Goal: Information Seeking & Learning: Learn about a topic

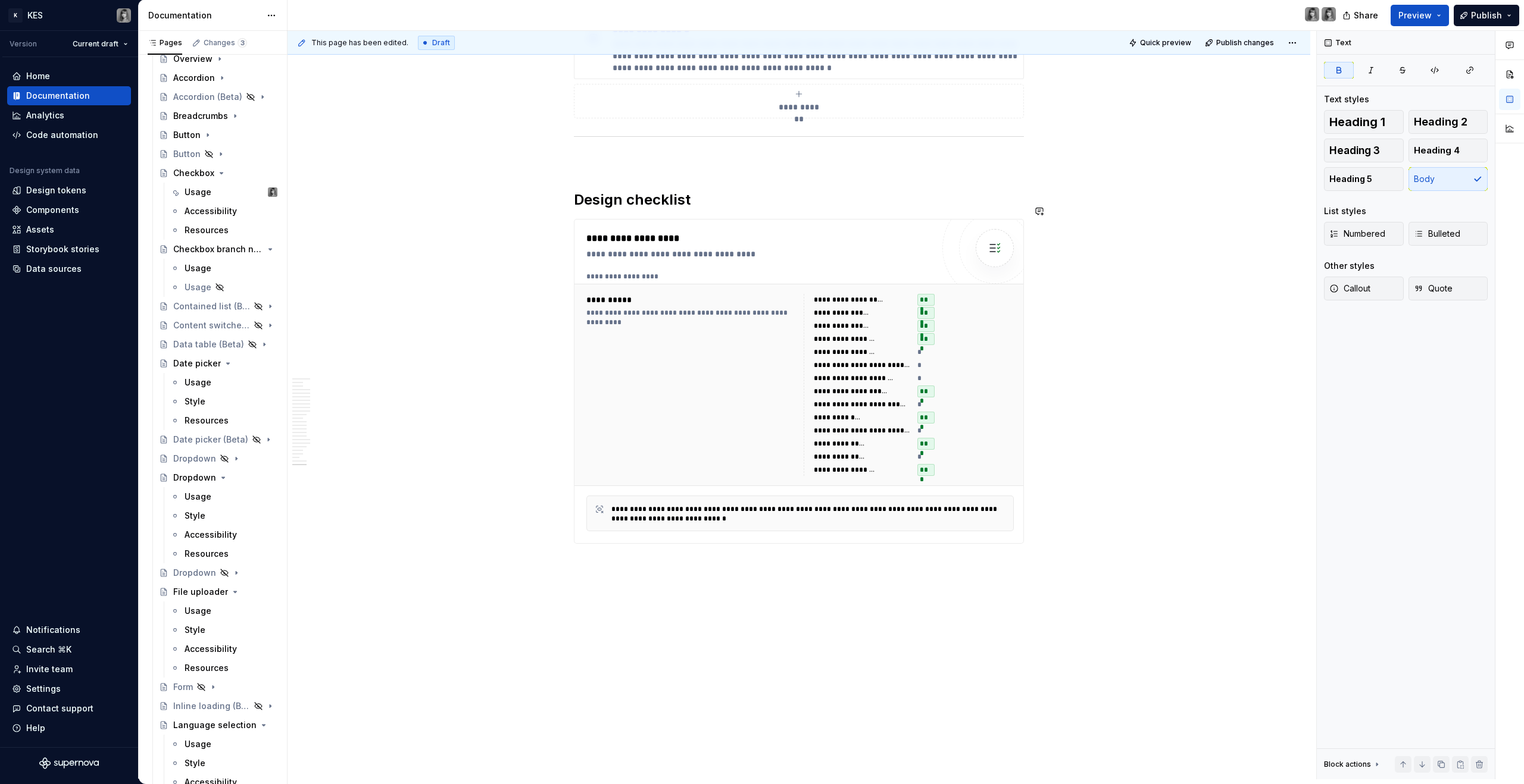
scroll to position [6177, 0]
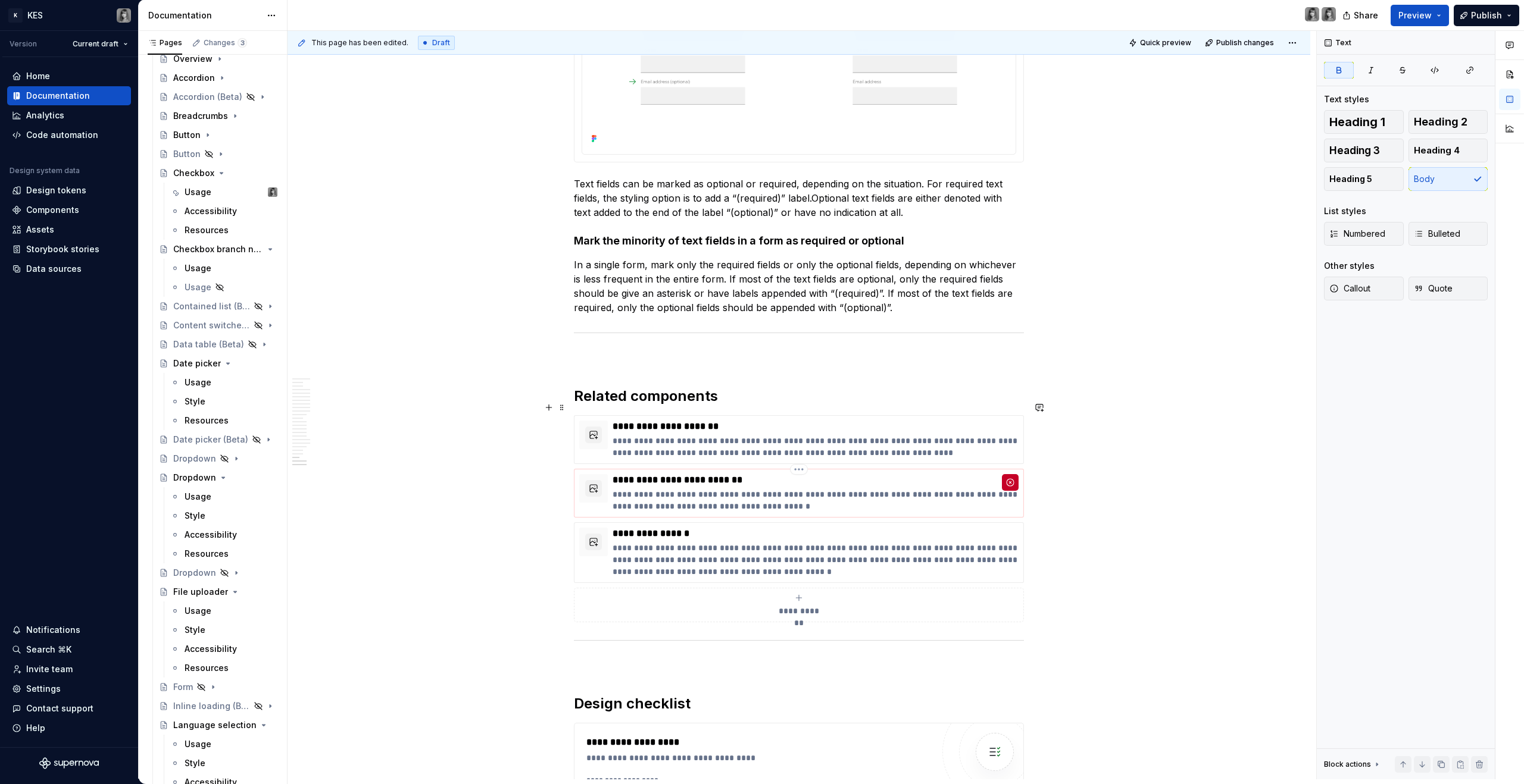
click at [866, 489] on p "**********" at bounding box center [816, 500] width 406 height 24
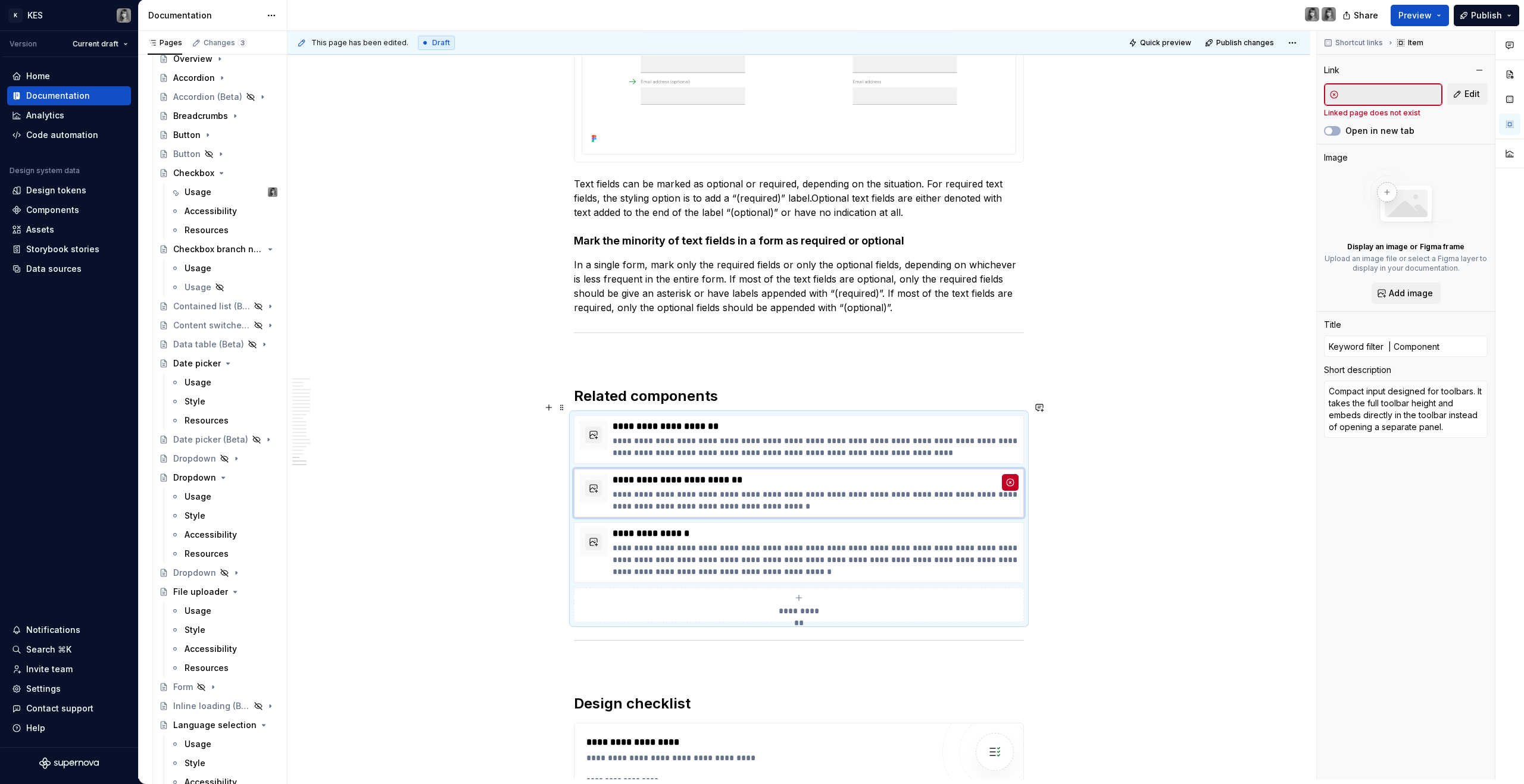
click at [798, 450] on div "**********" at bounding box center [799, 518] width 450 height 207
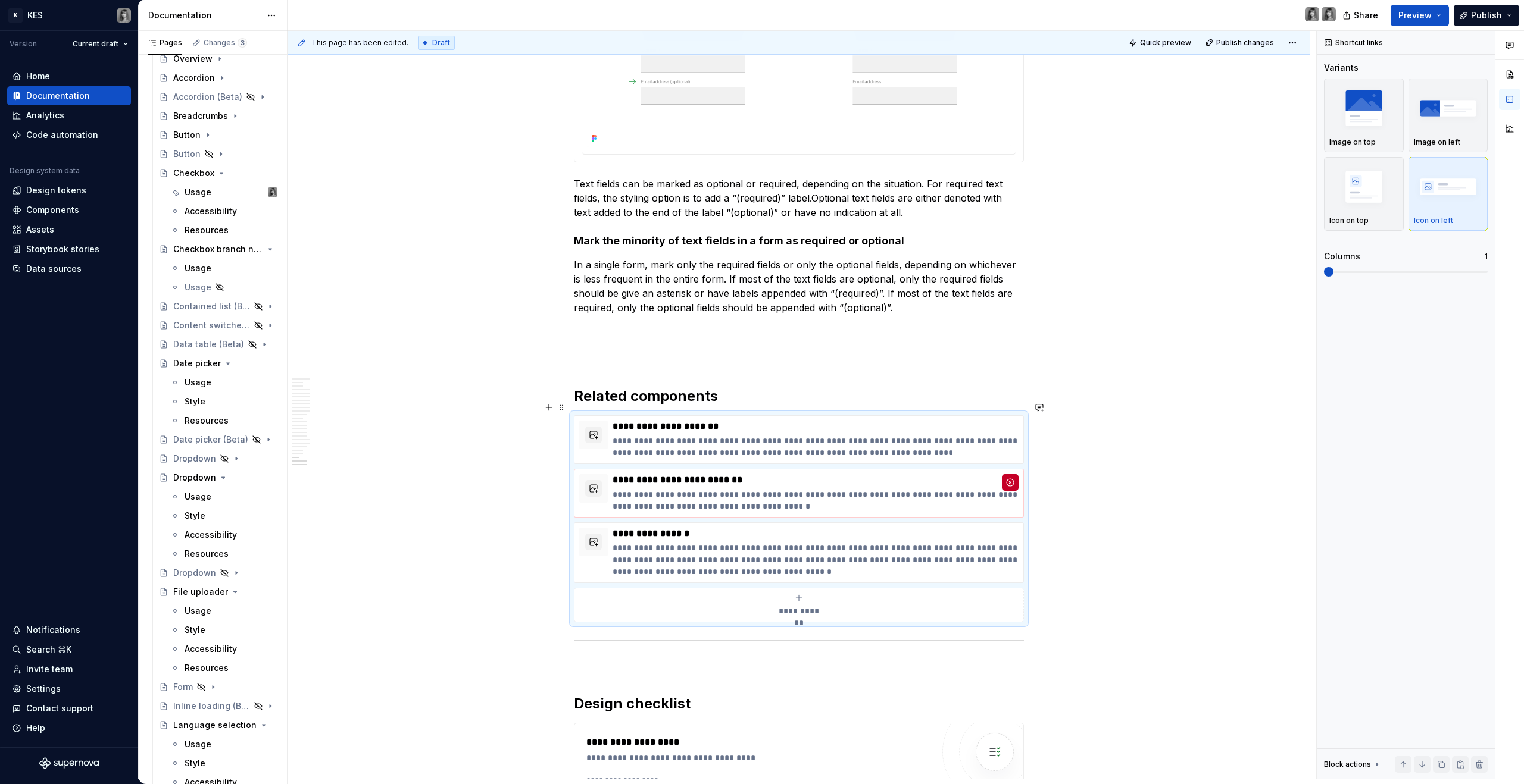
click at [796, 489] on p "**********" at bounding box center [816, 500] width 406 height 24
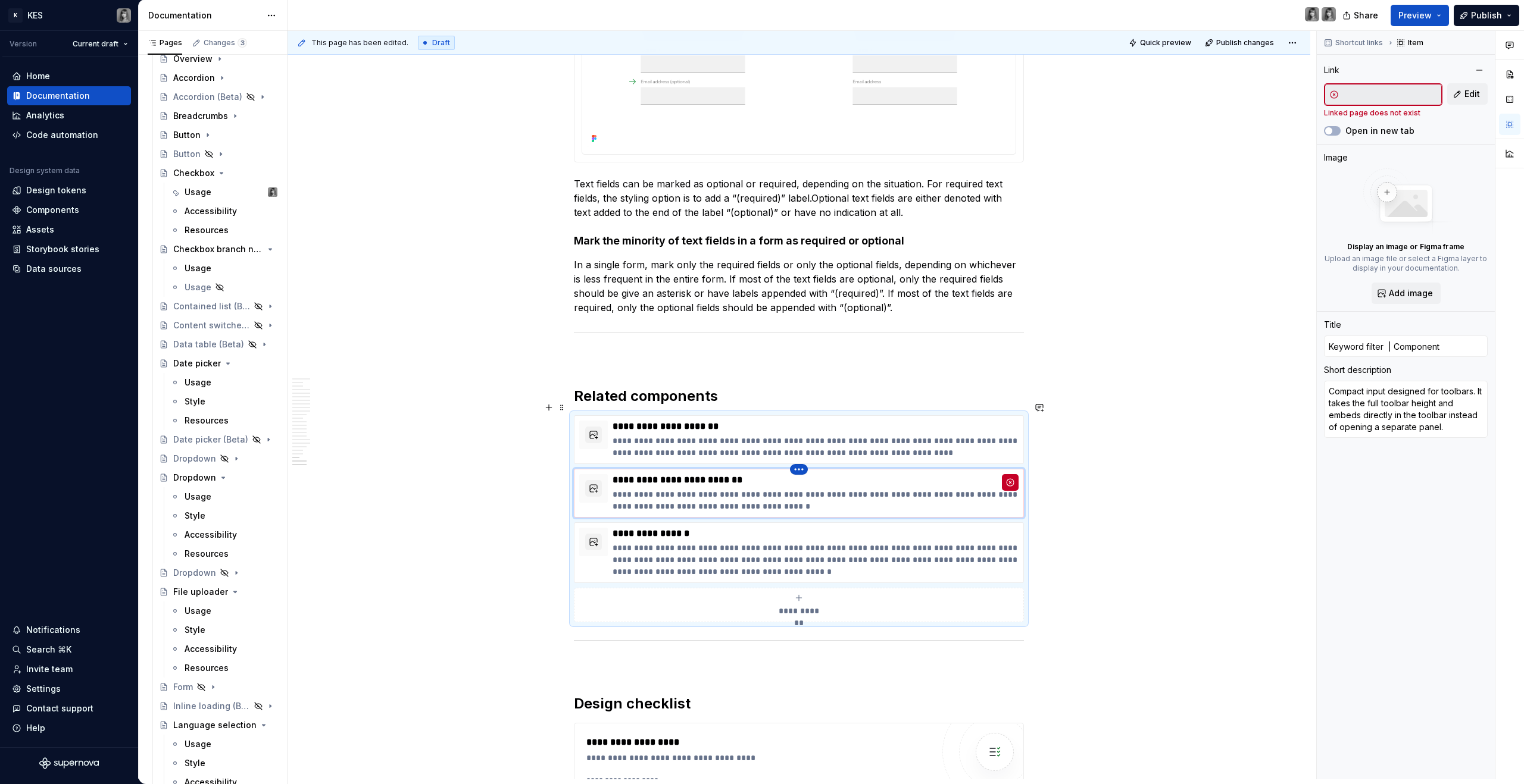
click at [801, 458] on html "K KES Version Current draft Home Documentation Analytics Code automation Design…" at bounding box center [762, 392] width 1524 height 784
click at [827, 475] on div "Delete item" at bounding box center [851, 475] width 77 height 12
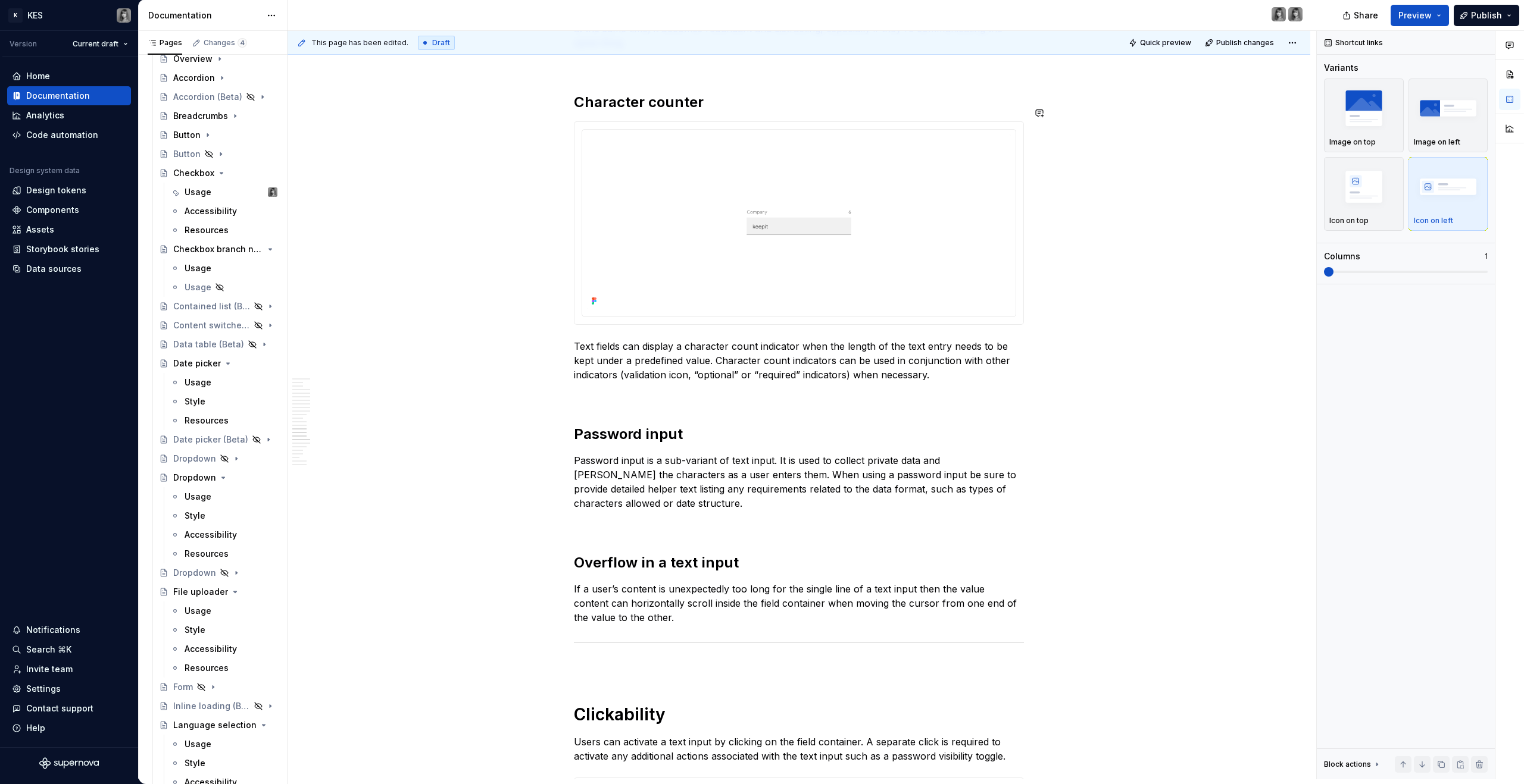
scroll to position [4920, 0]
type textarea "*"
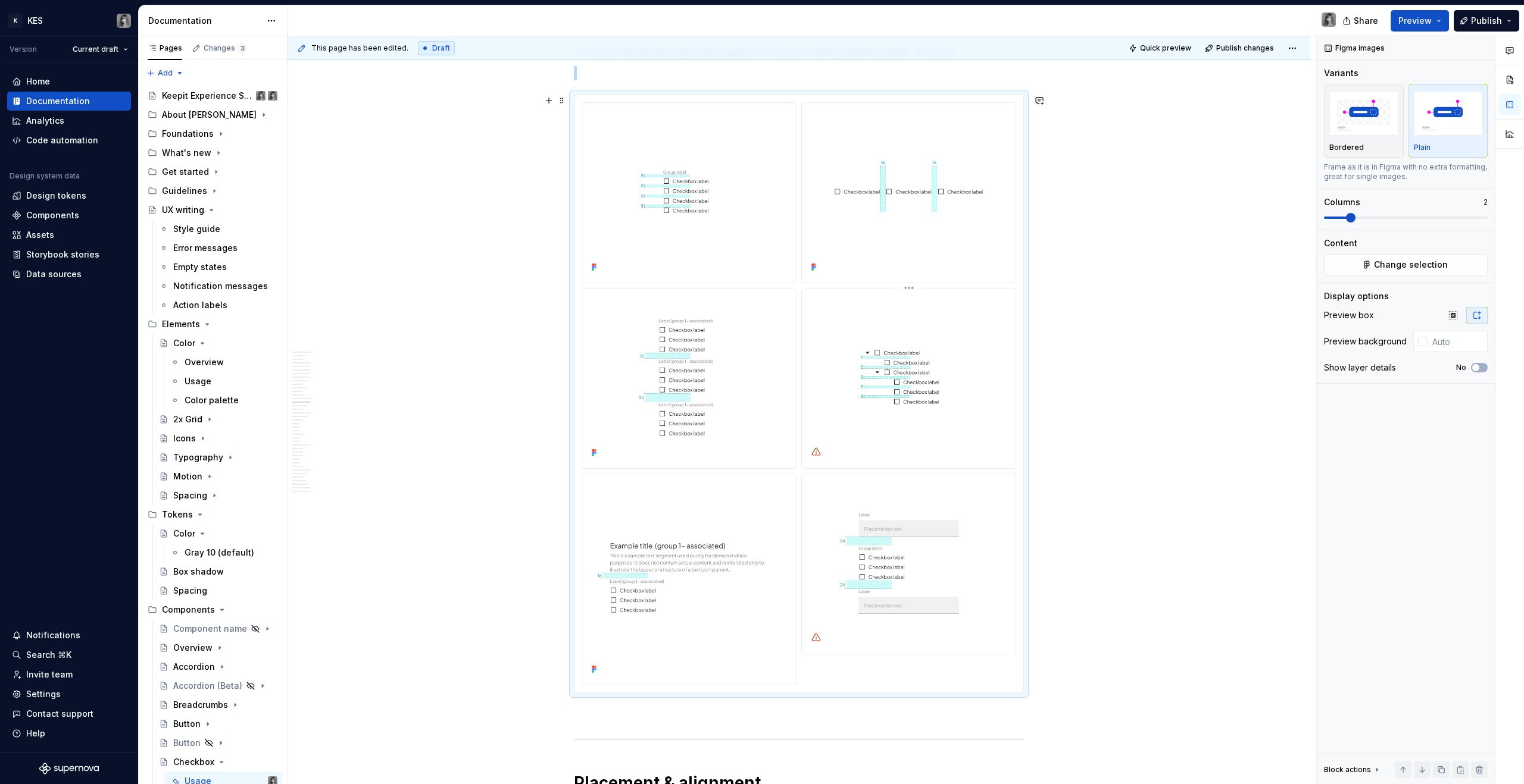
scroll to position [4982, 0]
click at [899, 351] on img at bounding box center [909, 378] width 204 height 168
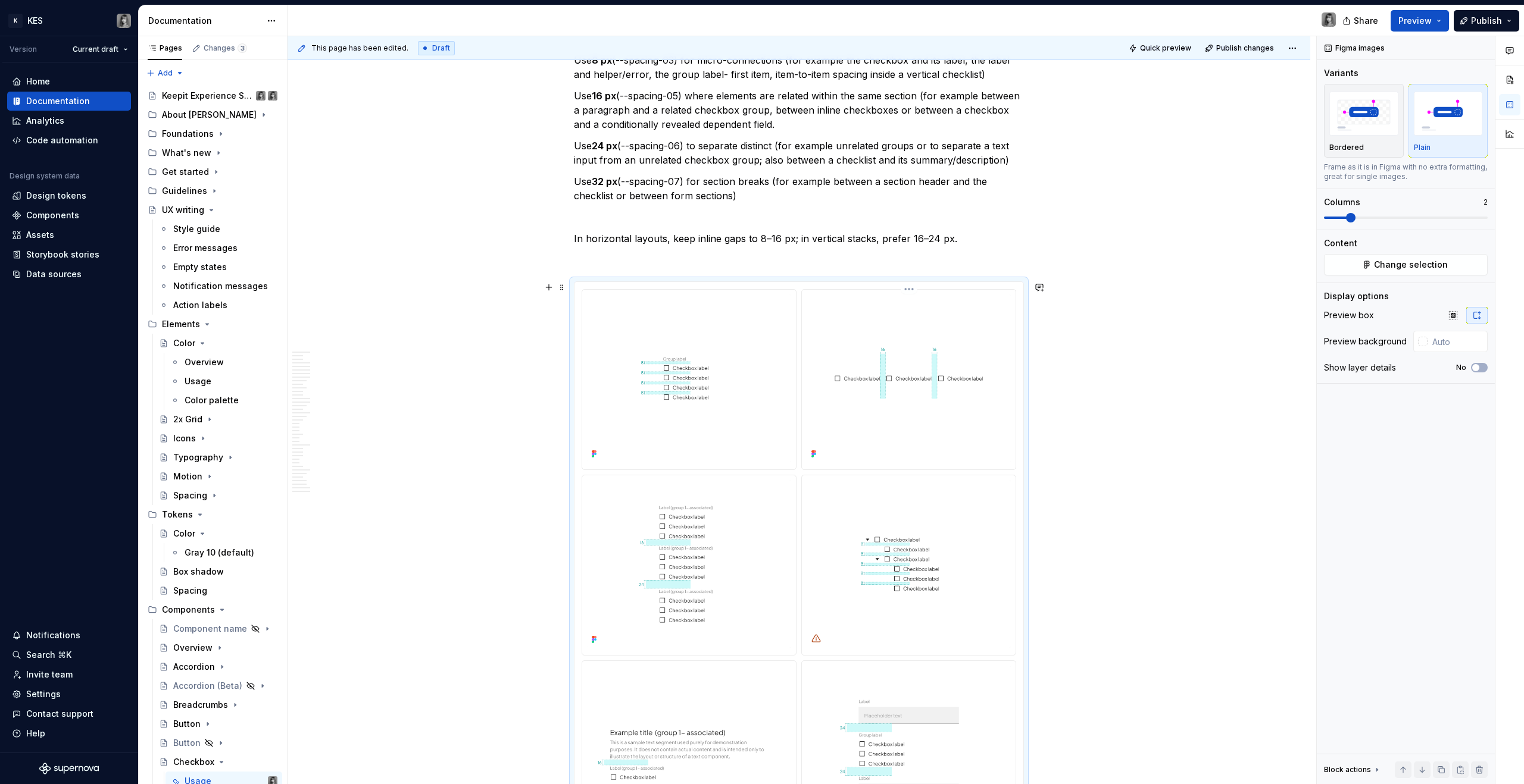
scroll to position [4594, 0]
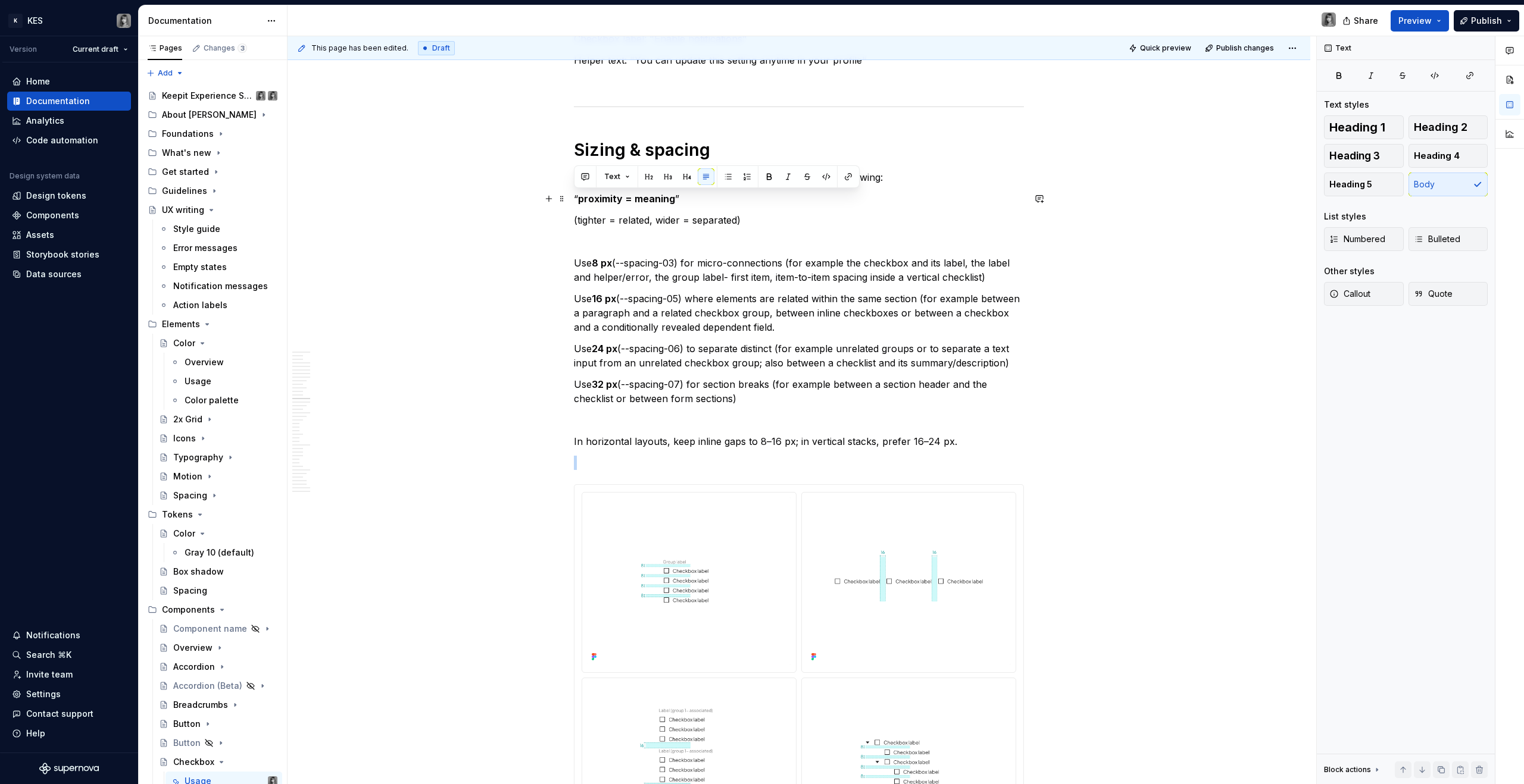
drag, startPoint x: 691, startPoint y: 201, endPoint x: 568, endPoint y: 198, distance: 123.0
click at [899, 301] on button "Quote" at bounding box center [1448, 294] width 80 height 24
click at [899, 297] on button "Callout" at bounding box center [1364, 294] width 80 height 24
click at [656, 271] on p "Use 8 px (--spacing-03) for micro-connections (for example the checkbox and its…" at bounding box center [799, 270] width 450 height 29
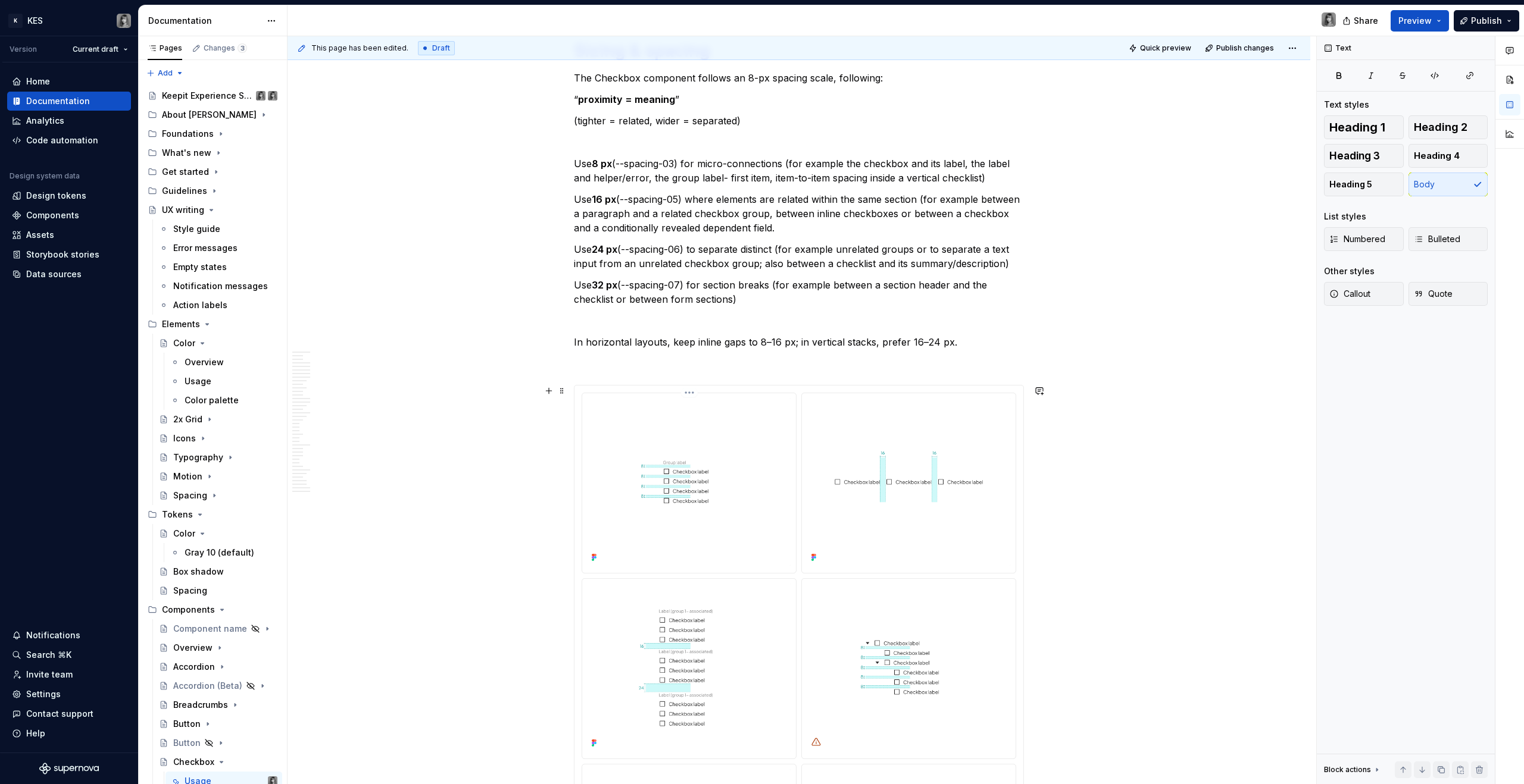
scroll to position [4932, 0]
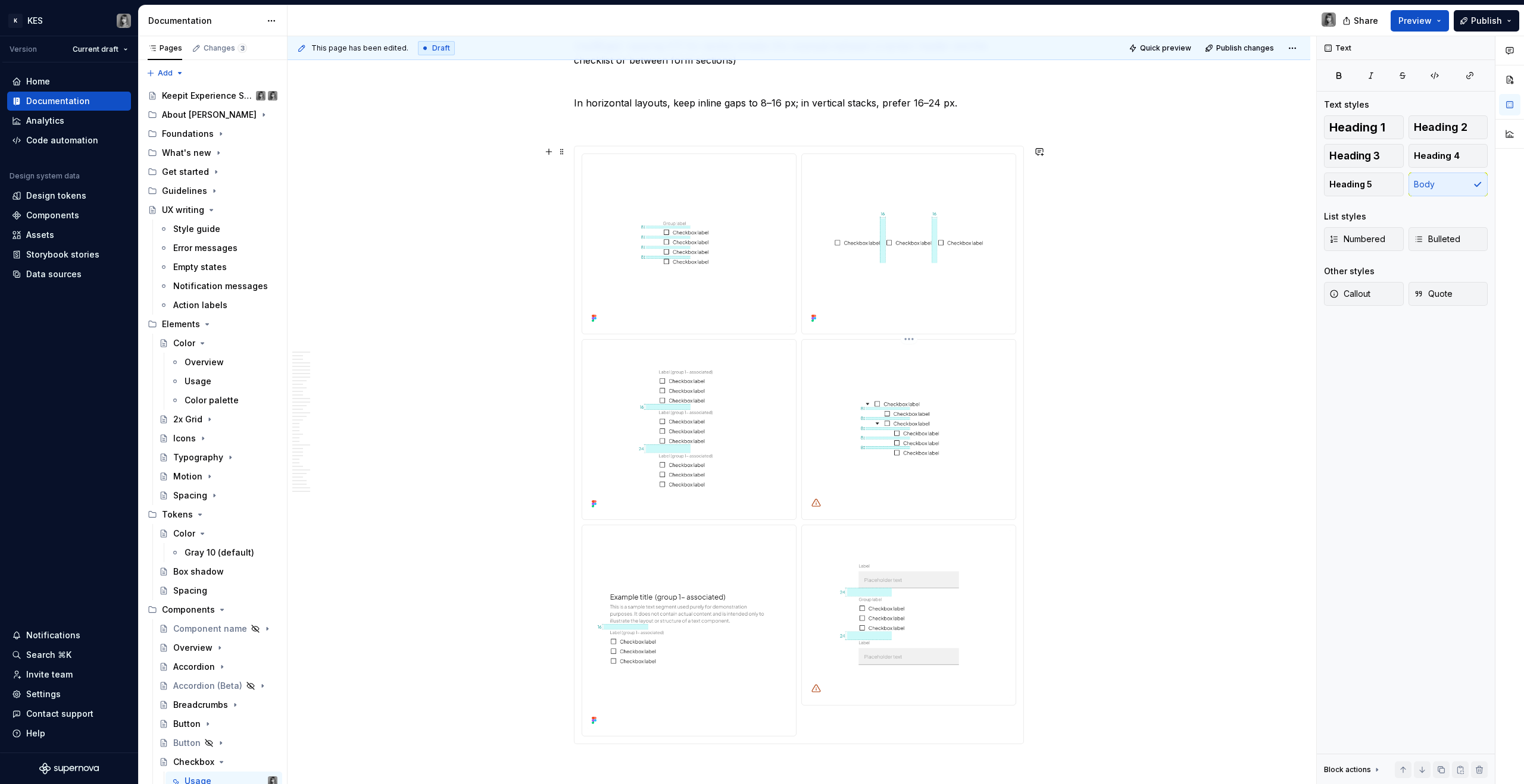
click at [899, 431] on img at bounding box center [909, 429] width 204 height 168
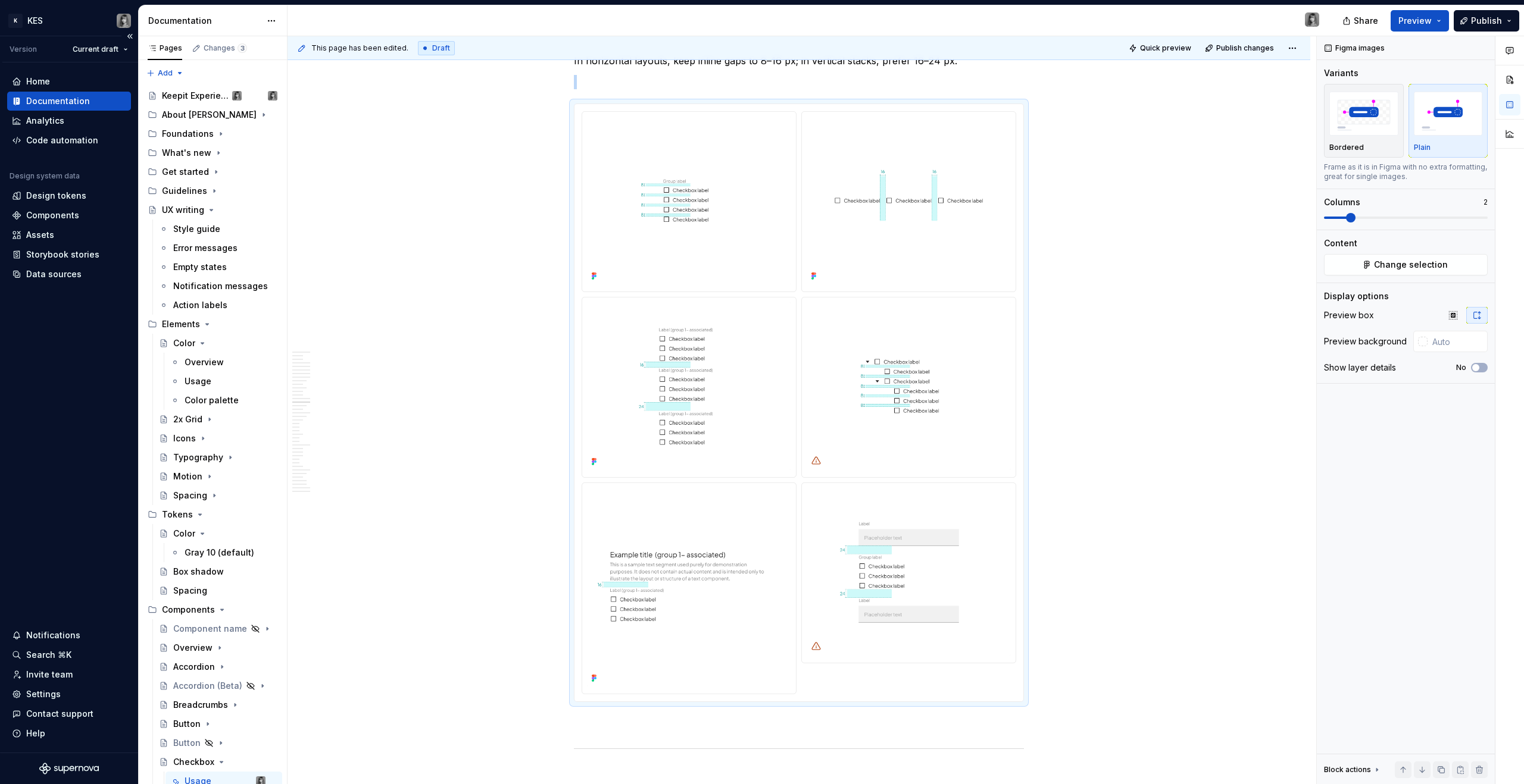
scroll to position [4974, 0]
click at [840, 312] on img at bounding box center [909, 386] width 204 height 168
click at [899, 264] on span "Change selection" at bounding box center [1411, 265] width 74 height 12
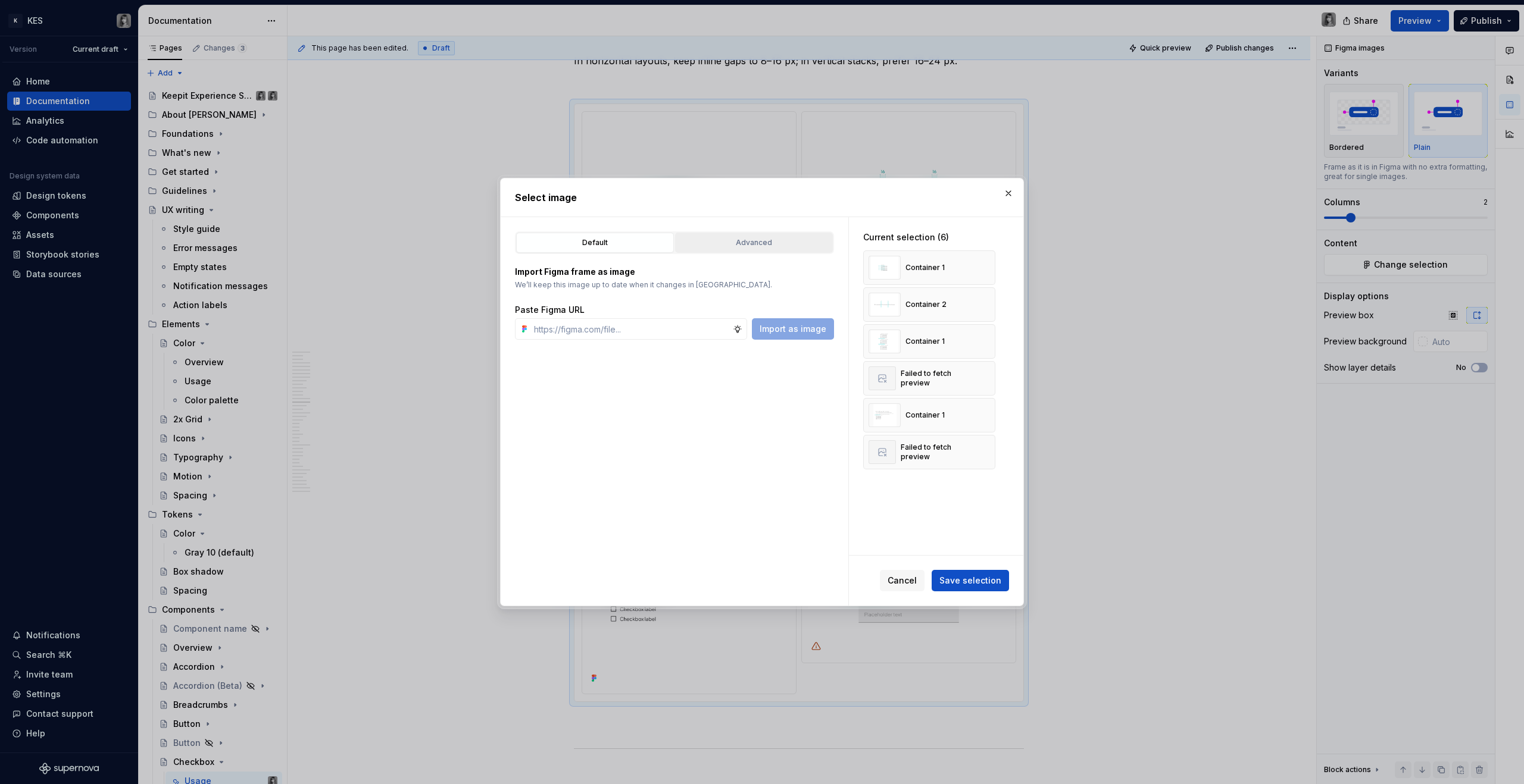
click at [774, 242] on div "Advanced" at bounding box center [754, 243] width 149 height 12
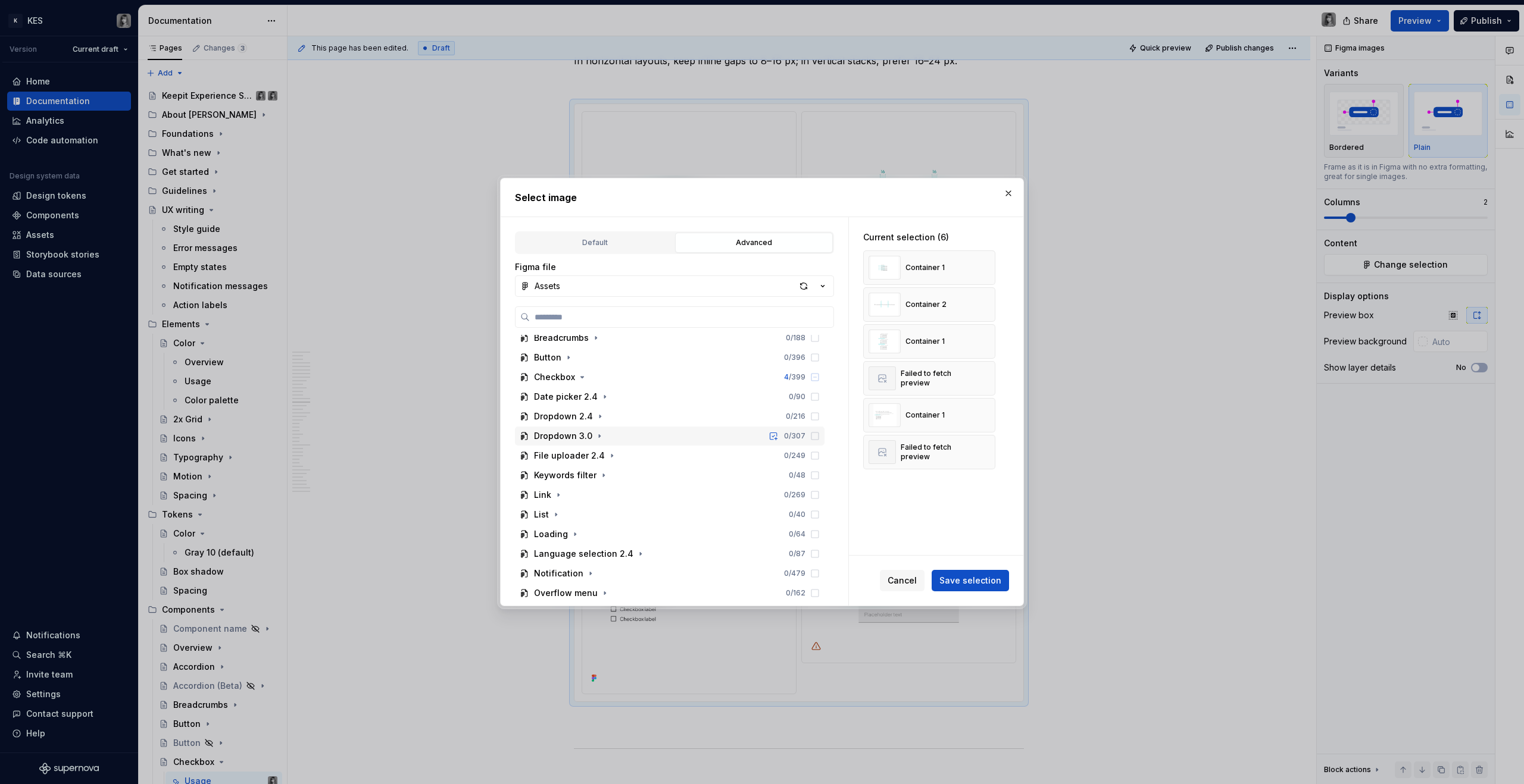
scroll to position [140, 0]
click at [592, 417] on div "Checkbox 4 / 399" at bounding box center [669, 420] width 310 height 19
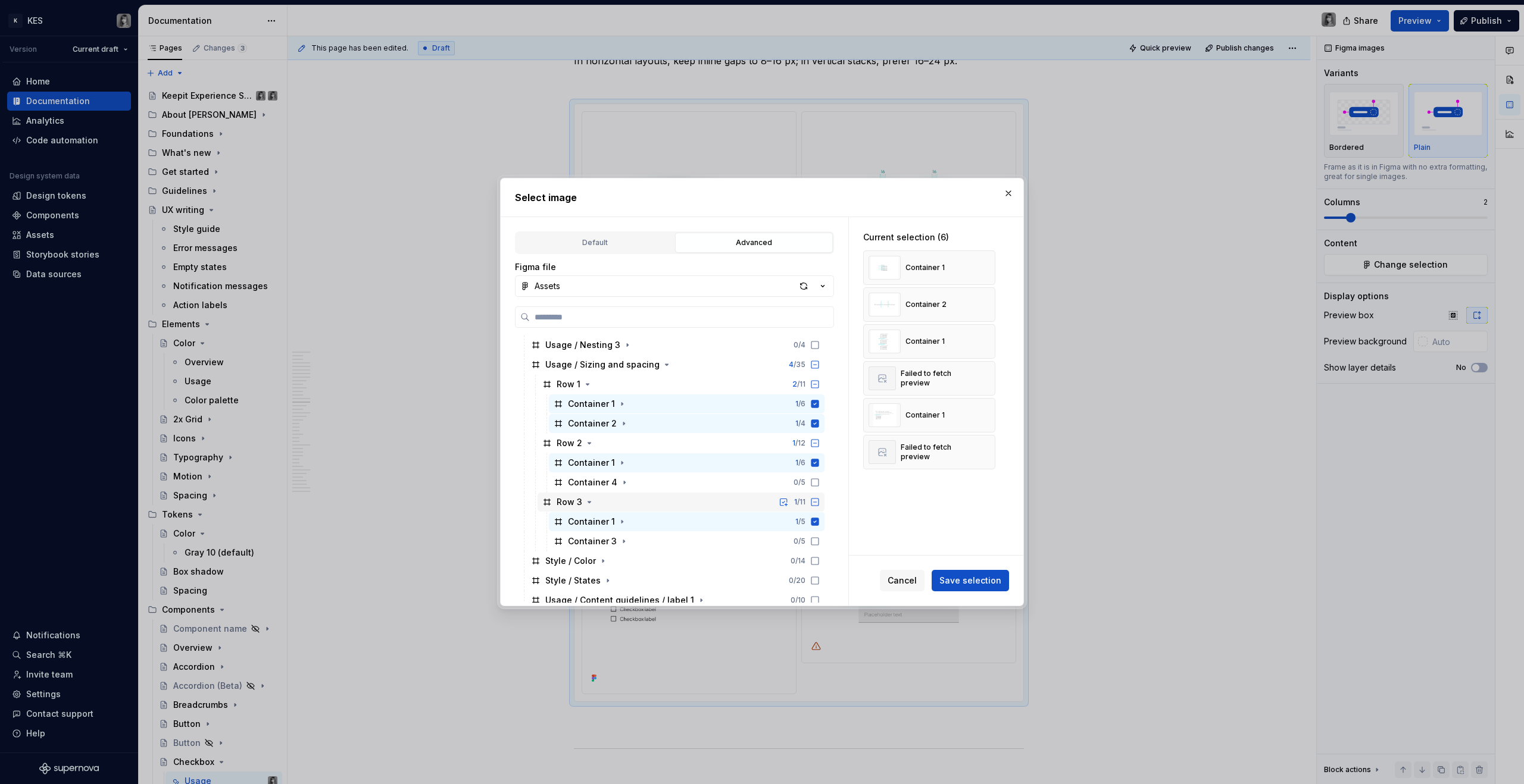
scroll to position [826, 0]
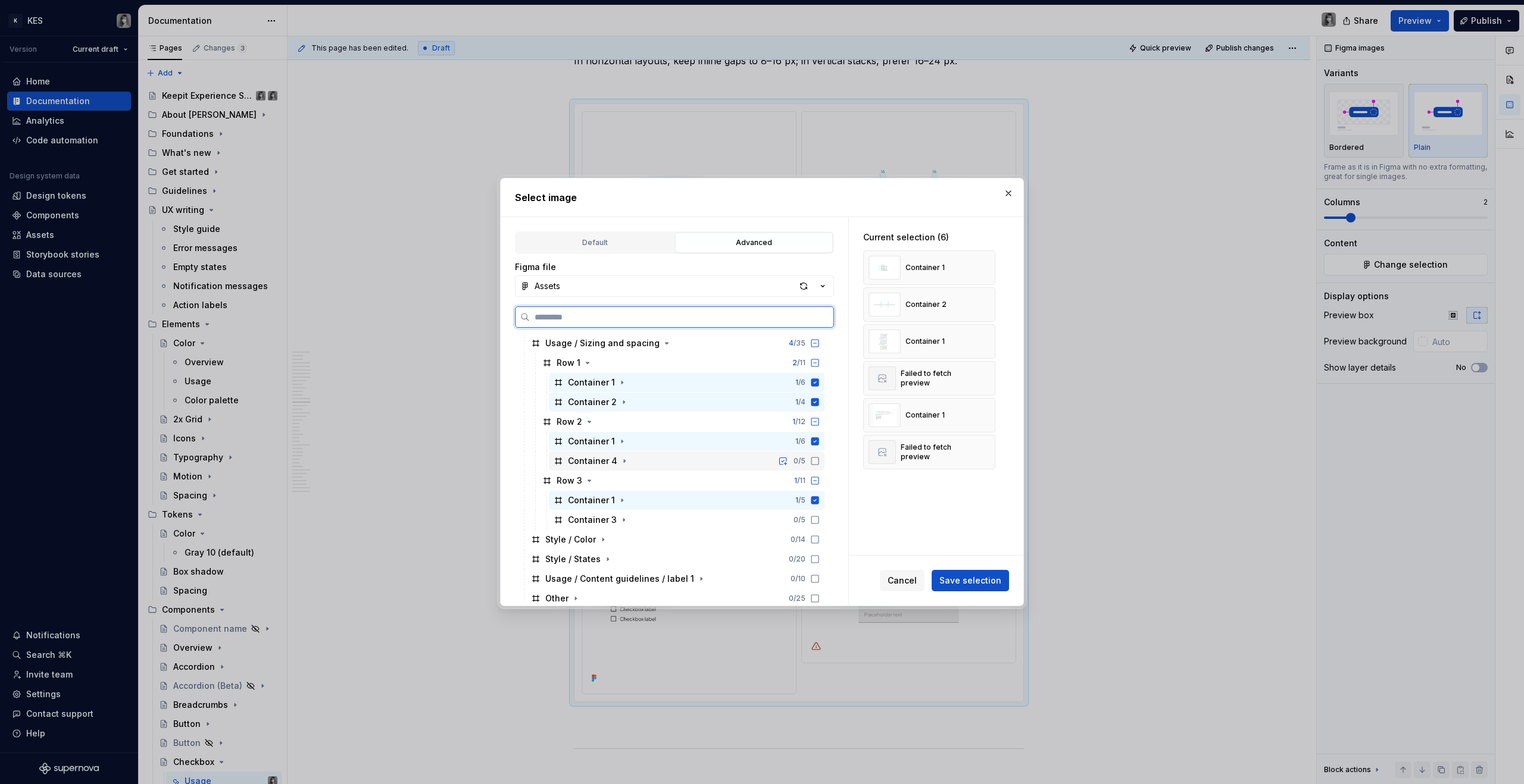
click at [594, 461] on div "Container 4" at bounding box center [593, 461] width 49 height 12
click at [601, 489] on div "Container 3" at bounding box center [592, 520] width 49 height 12
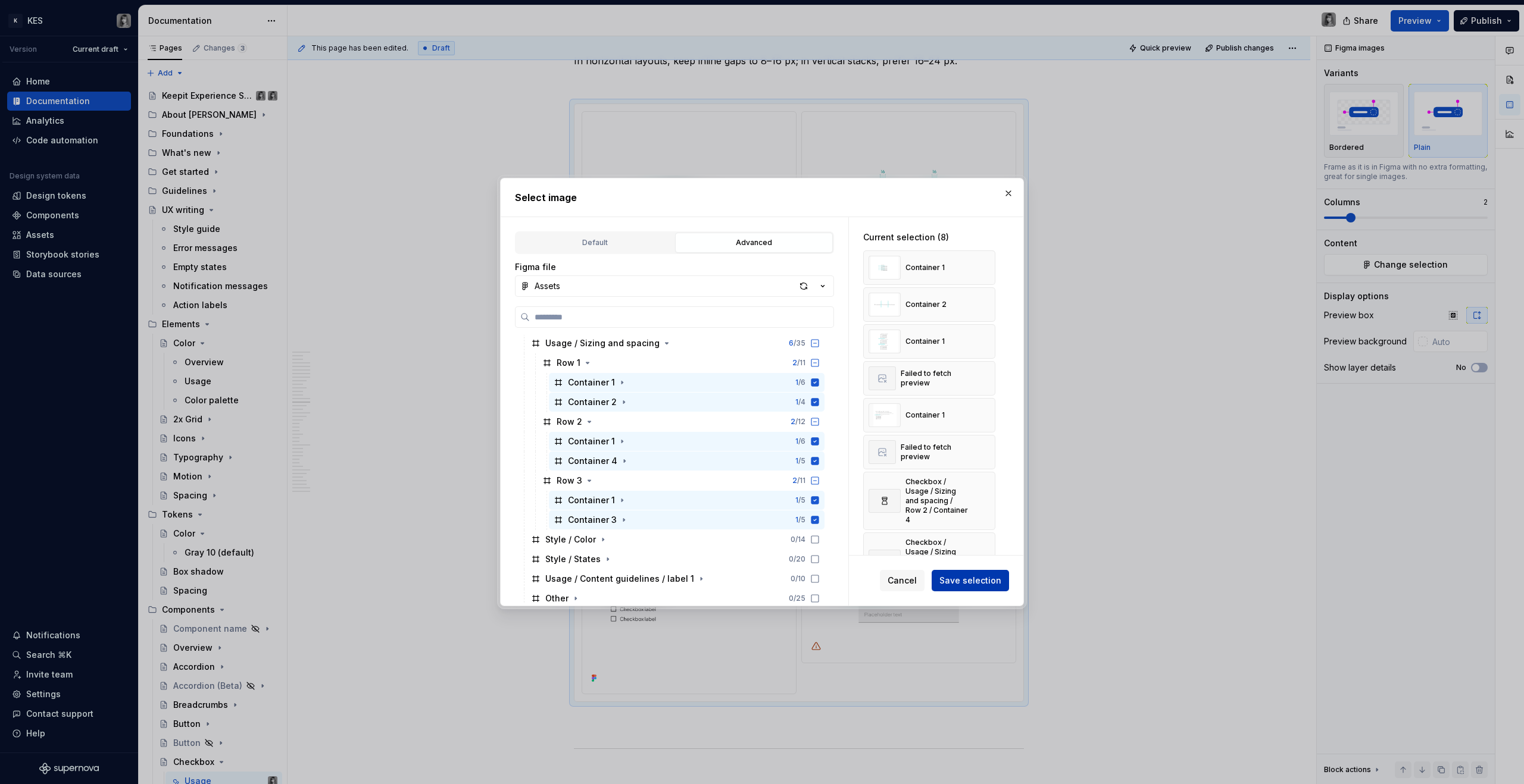
click at [899, 489] on span "Save selection" at bounding box center [970, 581] width 62 height 12
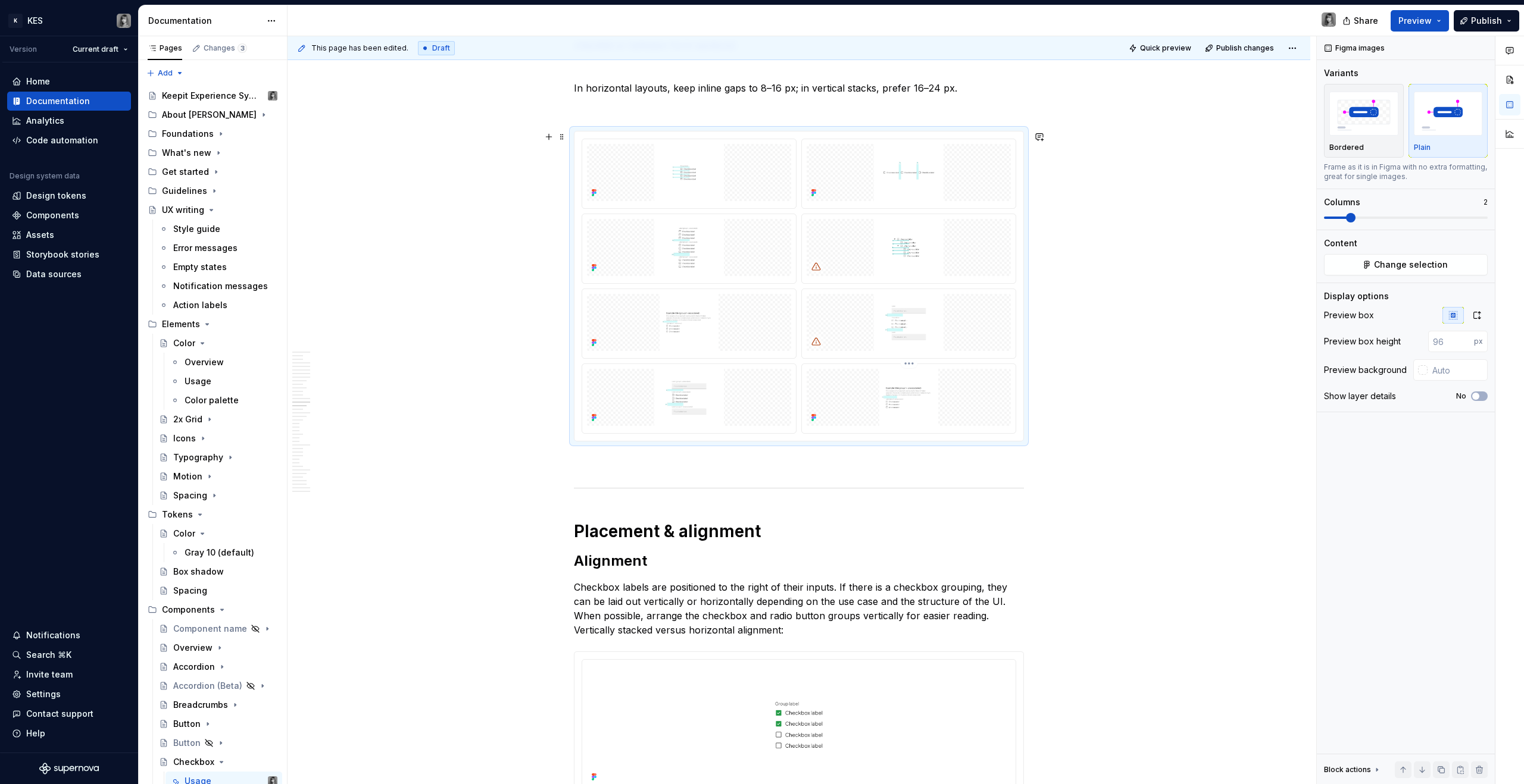
scroll to position [4932, 0]
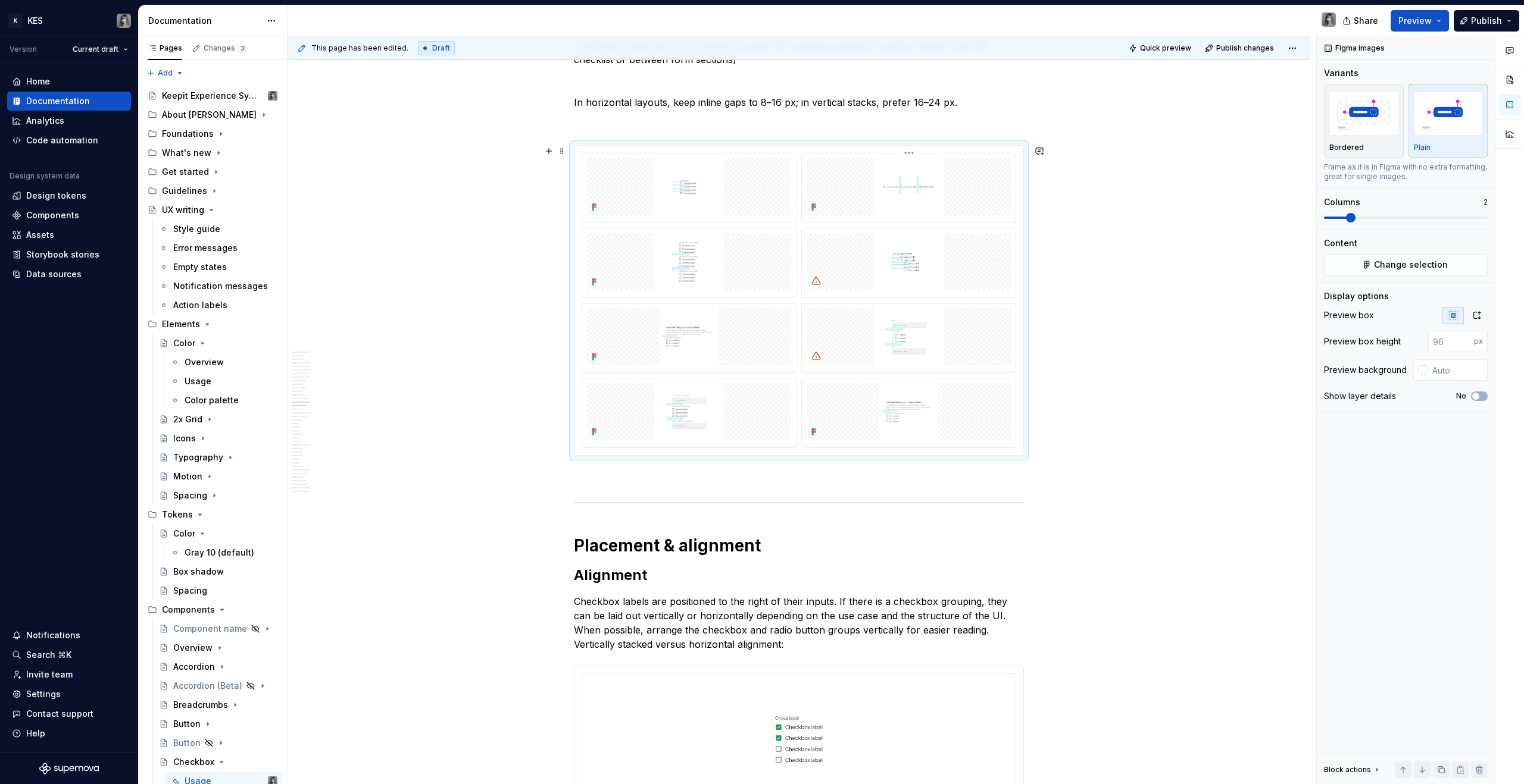
click at [899, 221] on div at bounding box center [908, 188] width 214 height 69
click at [899, 118] on img "button" at bounding box center [1449, 113] width 69 height 43
click at [899, 319] on icon "button" at bounding box center [1477, 315] width 9 height 9
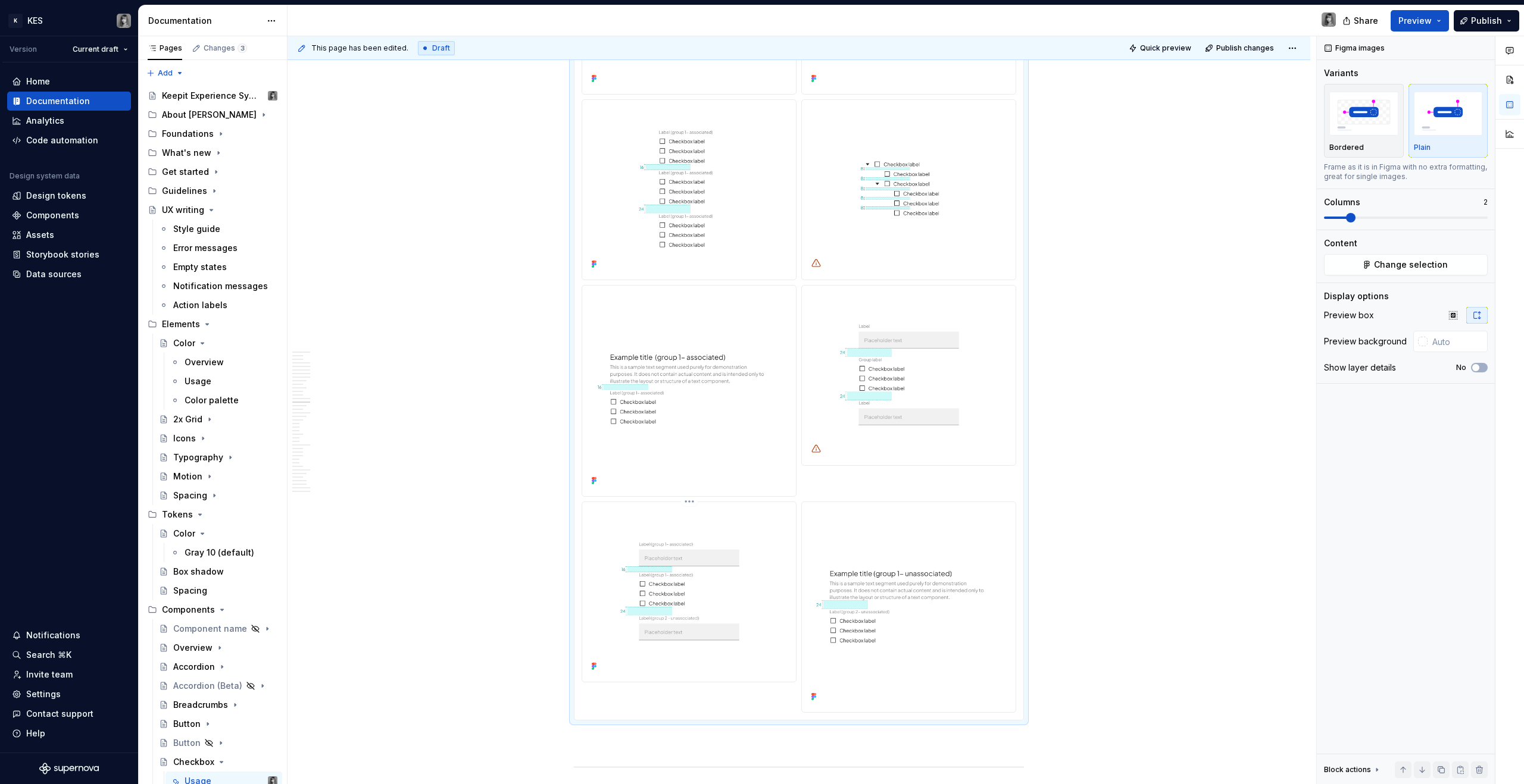
scroll to position [5215, 0]
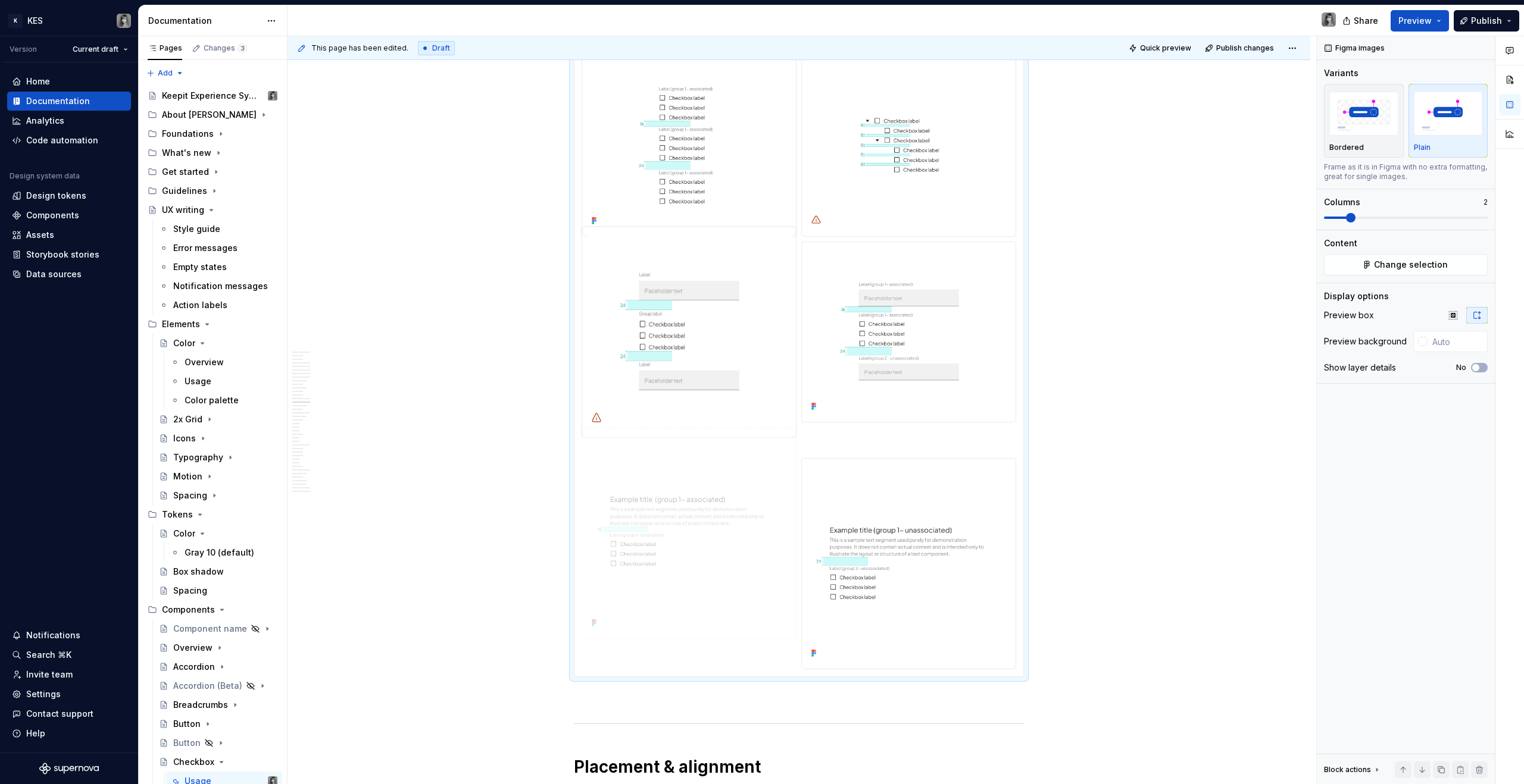
drag, startPoint x: 691, startPoint y: 331, endPoint x: 718, endPoint y: 548, distance: 218.7
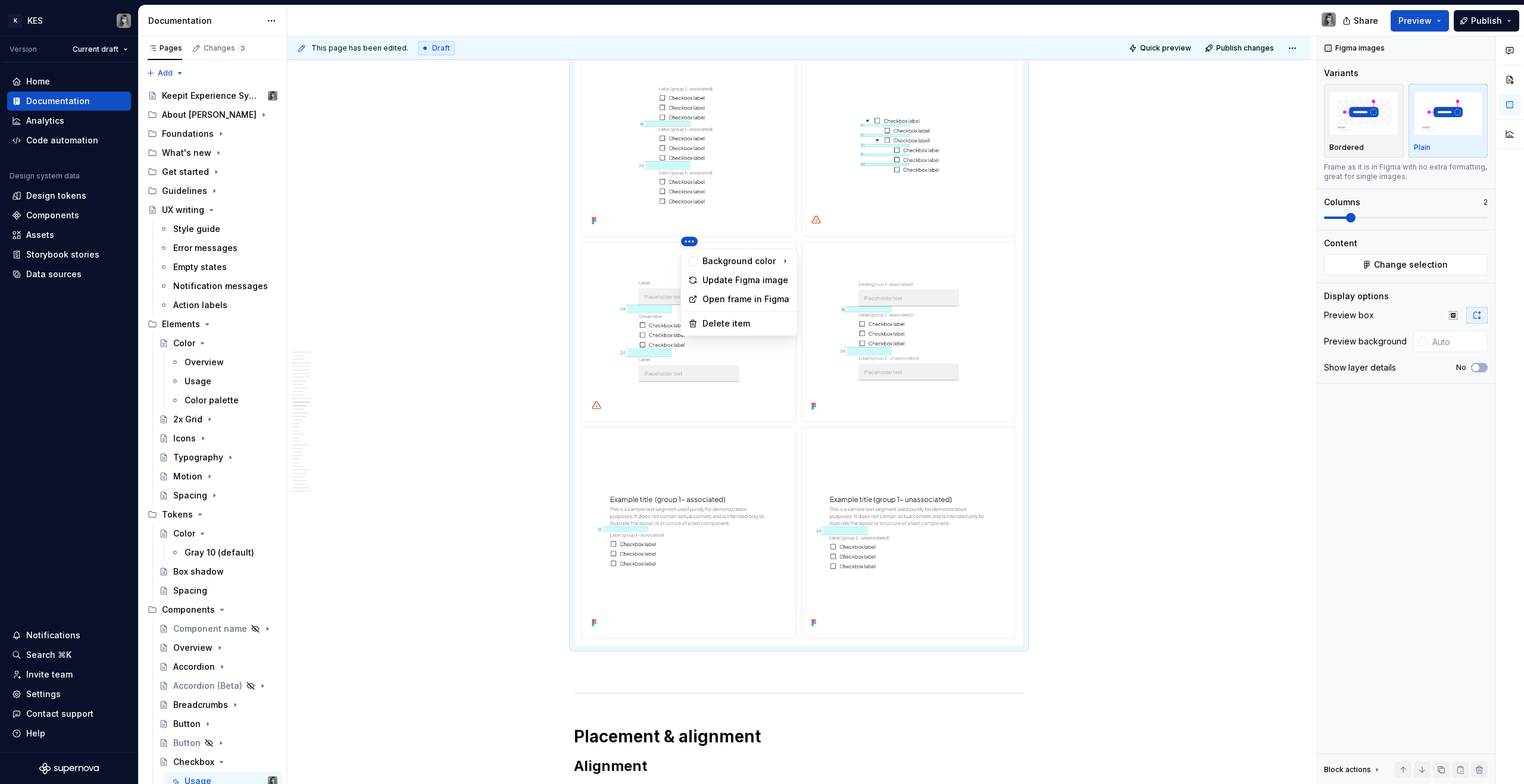
click at [693, 244] on html "K KES Version Current draft Home Documentation Analytics Code automation Design…" at bounding box center [762, 392] width 1524 height 784
click at [735, 323] on div "Delete item" at bounding box center [746, 323] width 87 height 12
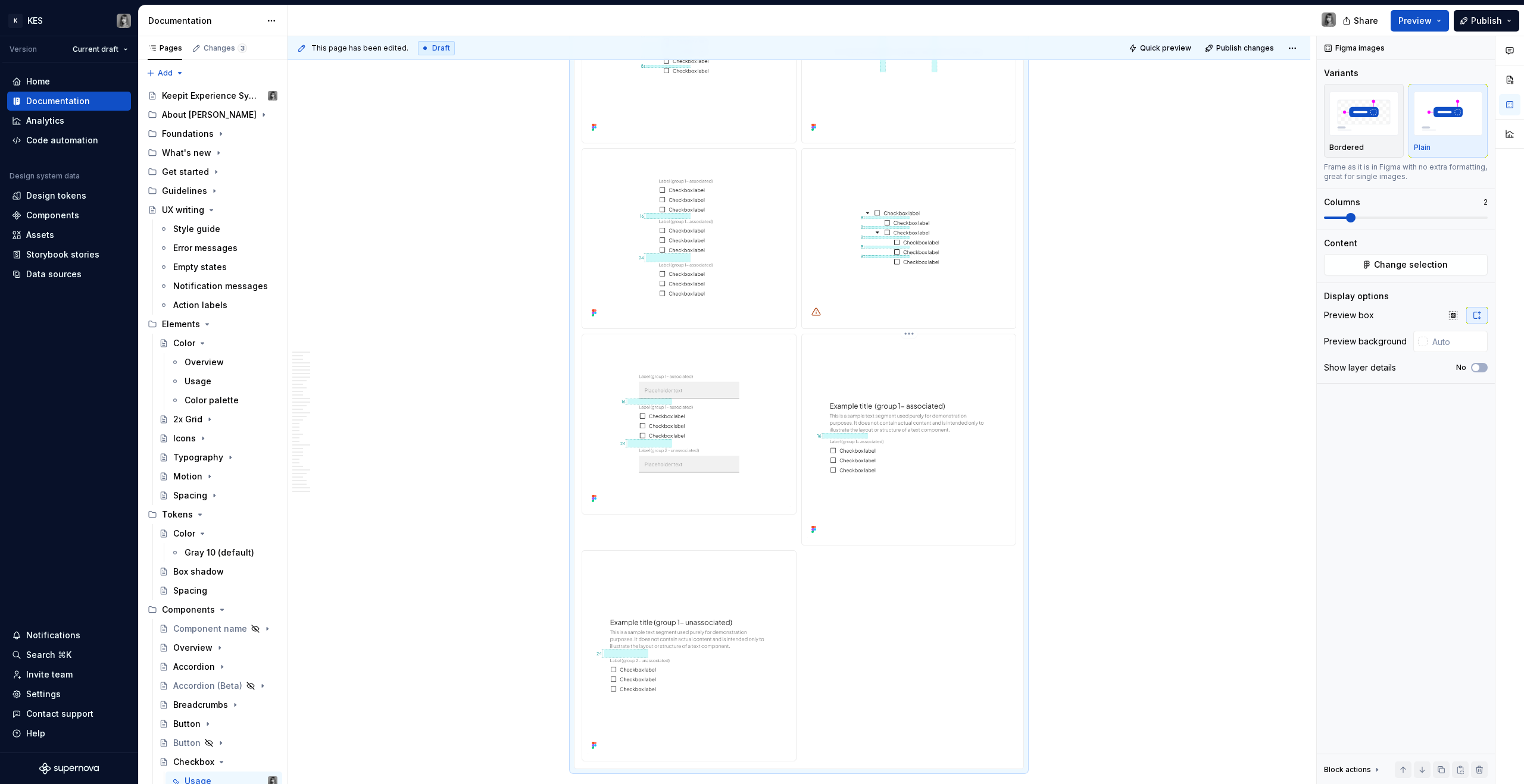
scroll to position [5037, 0]
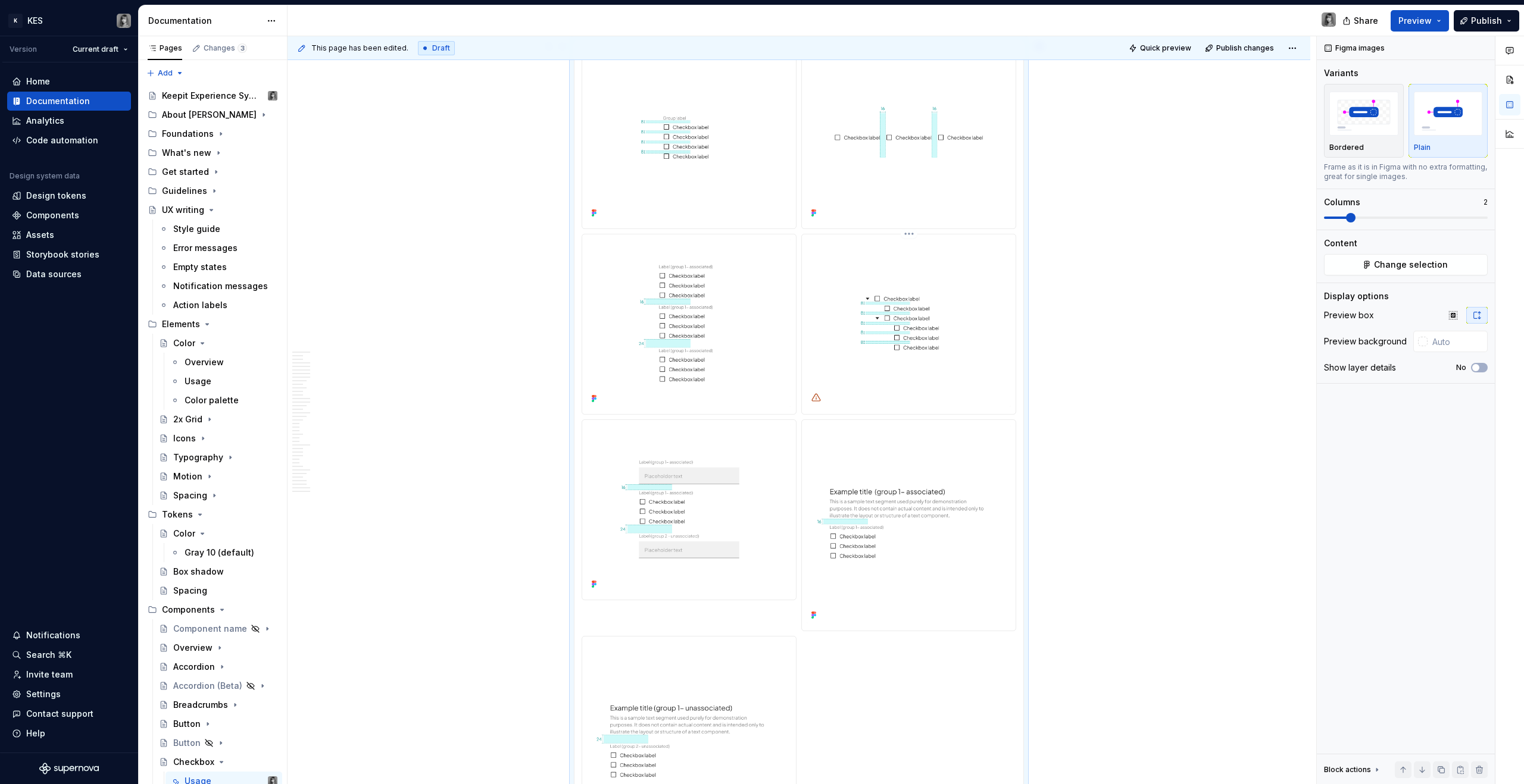
click at [897, 317] on img at bounding box center [909, 323] width 204 height 168
click at [899, 230] on div at bounding box center [799, 447] width 435 height 799
click at [899, 235] on html "K KES Version Current draft Home Documentation Analytics Code automation Design…" at bounding box center [762, 392] width 1524 height 784
click at [899, 313] on div "Delete item" at bounding box center [965, 316] width 87 height 12
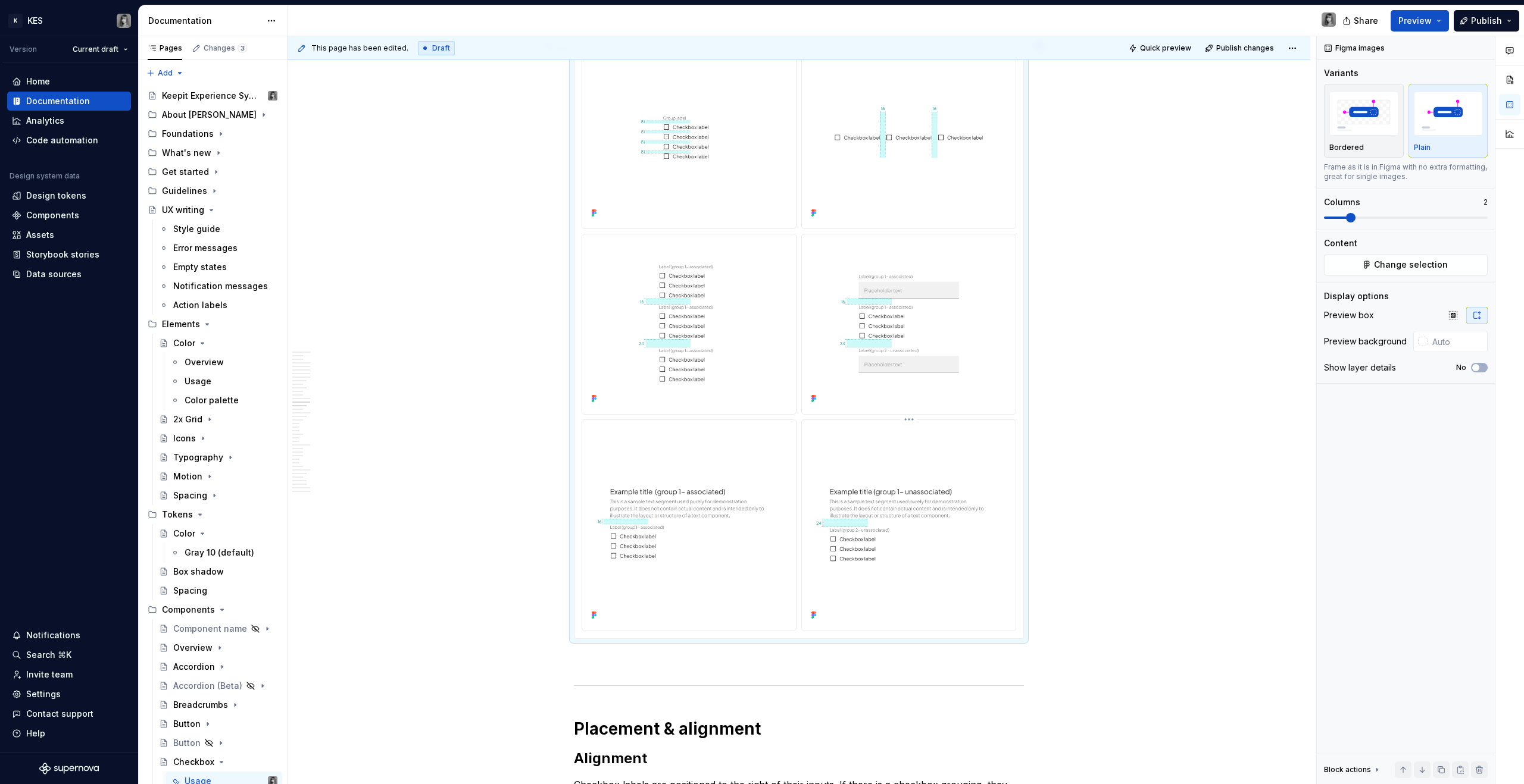
scroll to position [4811, 0]
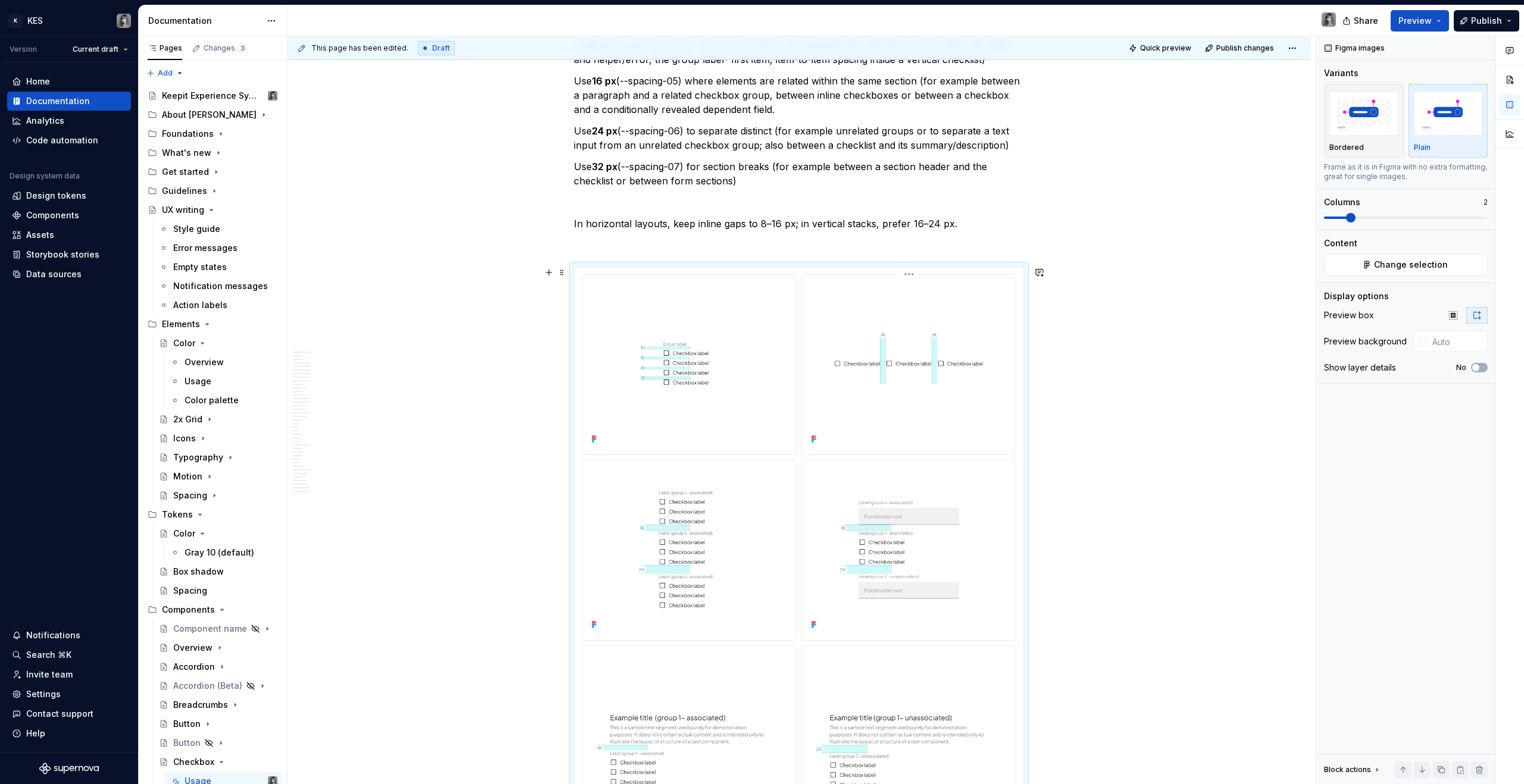
click at [872, 369] on img at bounding box center [909, 363] width 204 height 168
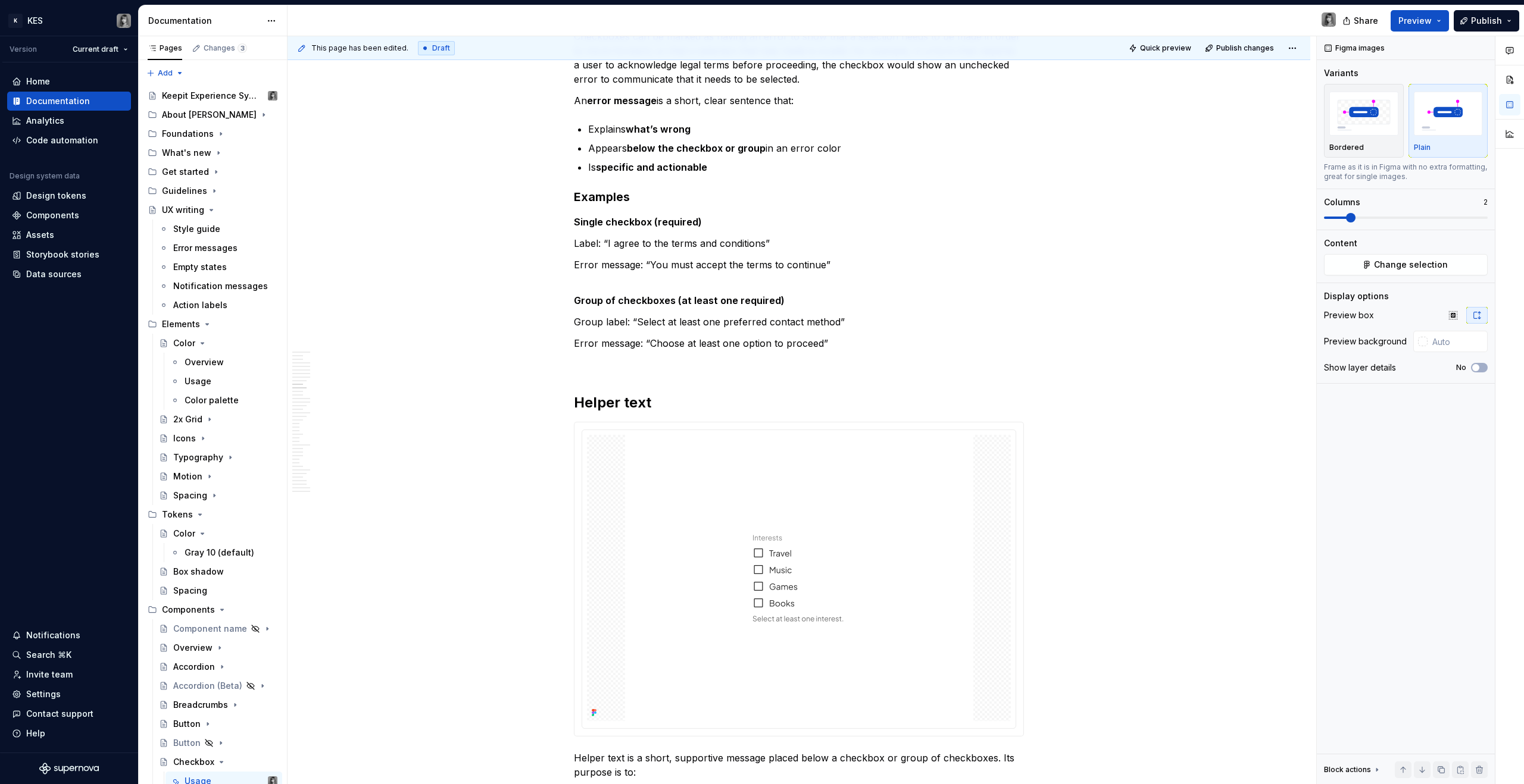
scroll to position [3638, 0]
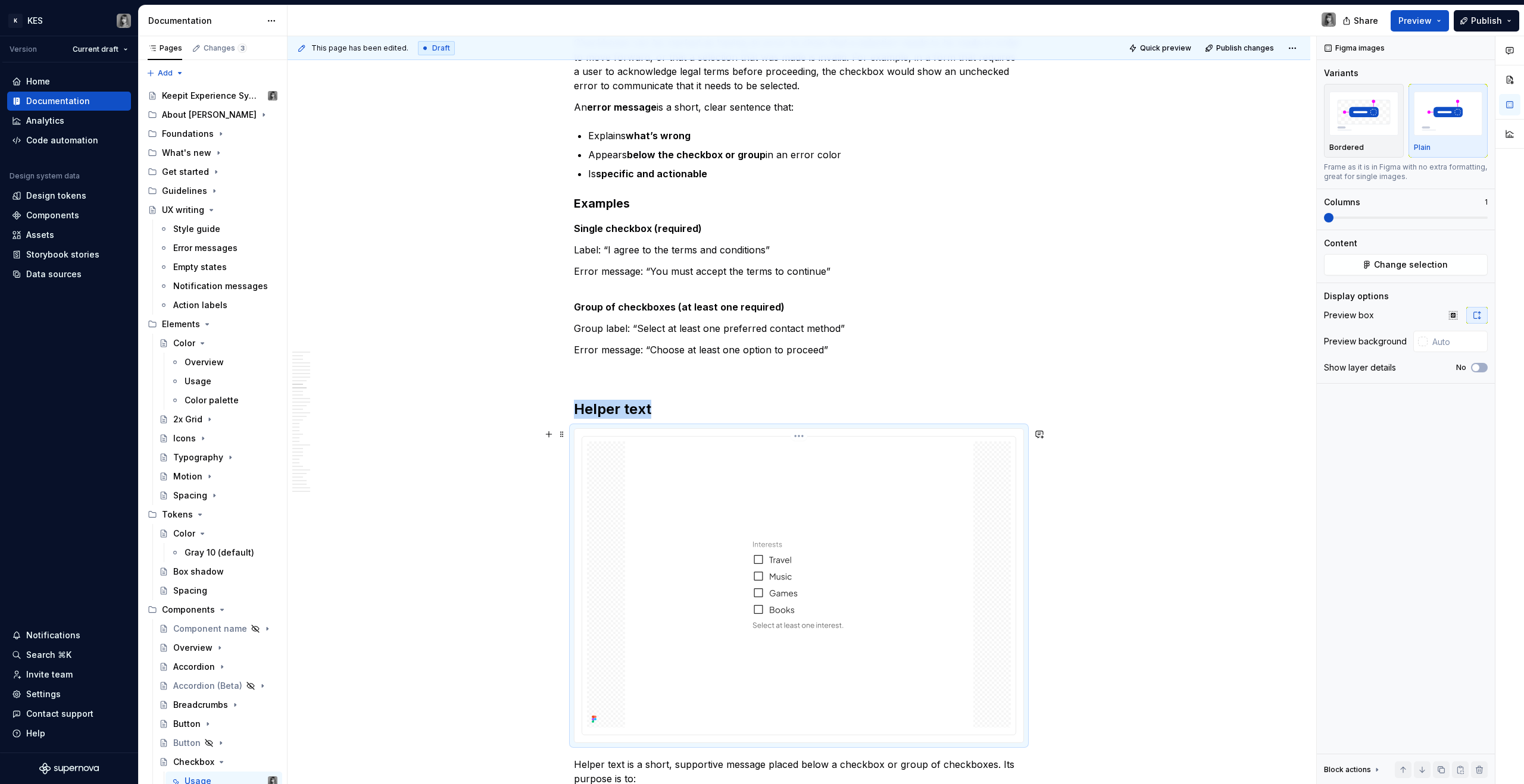
click at [899, 489] on div at bounding box center [799, 584] width 424 height 286
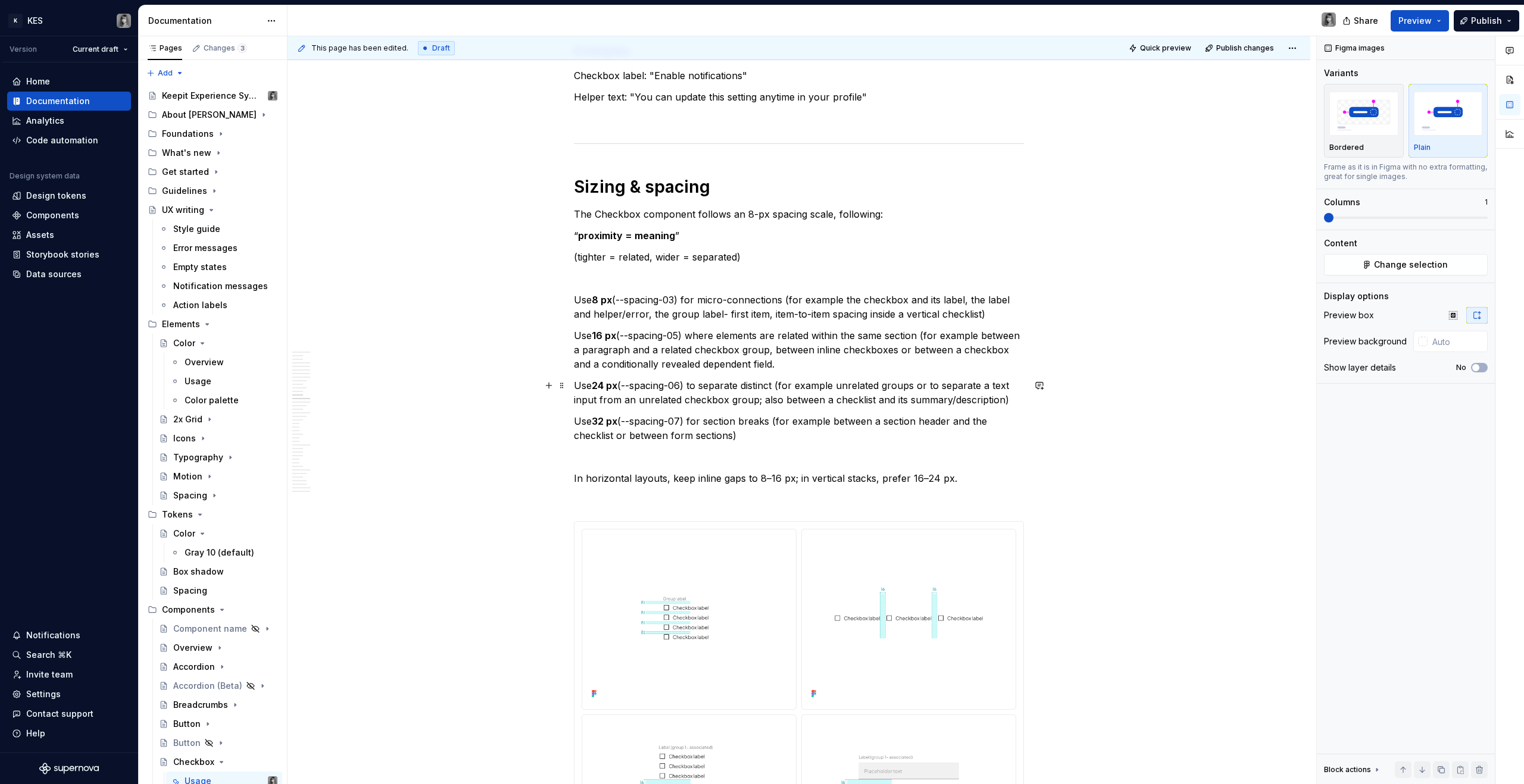
scroll to position [4520, 0]
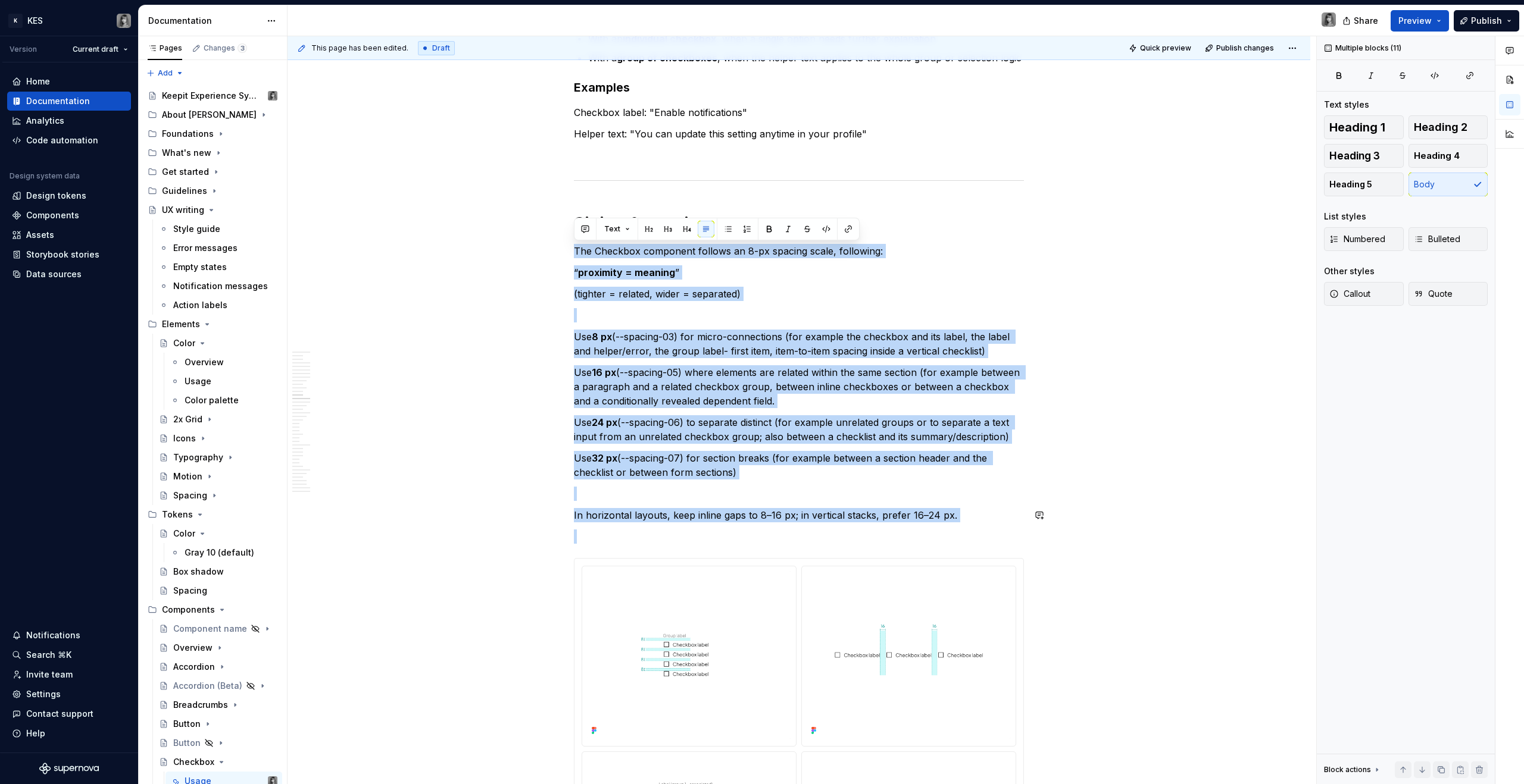
drag, startPoint x: 575, startPoint y: 251, endPoint x: 997, endPoint y: 527, distance: 504.2
copy div "The Checkbox component follows an 8-px spacing scale, following: “ proximity = …"
type textarea "*"
click at [778, 383] on p "Use 16 px (--spacing-05) where elements are related within the same section (fo…" at bounding box center [799, 387] width 450 height 43
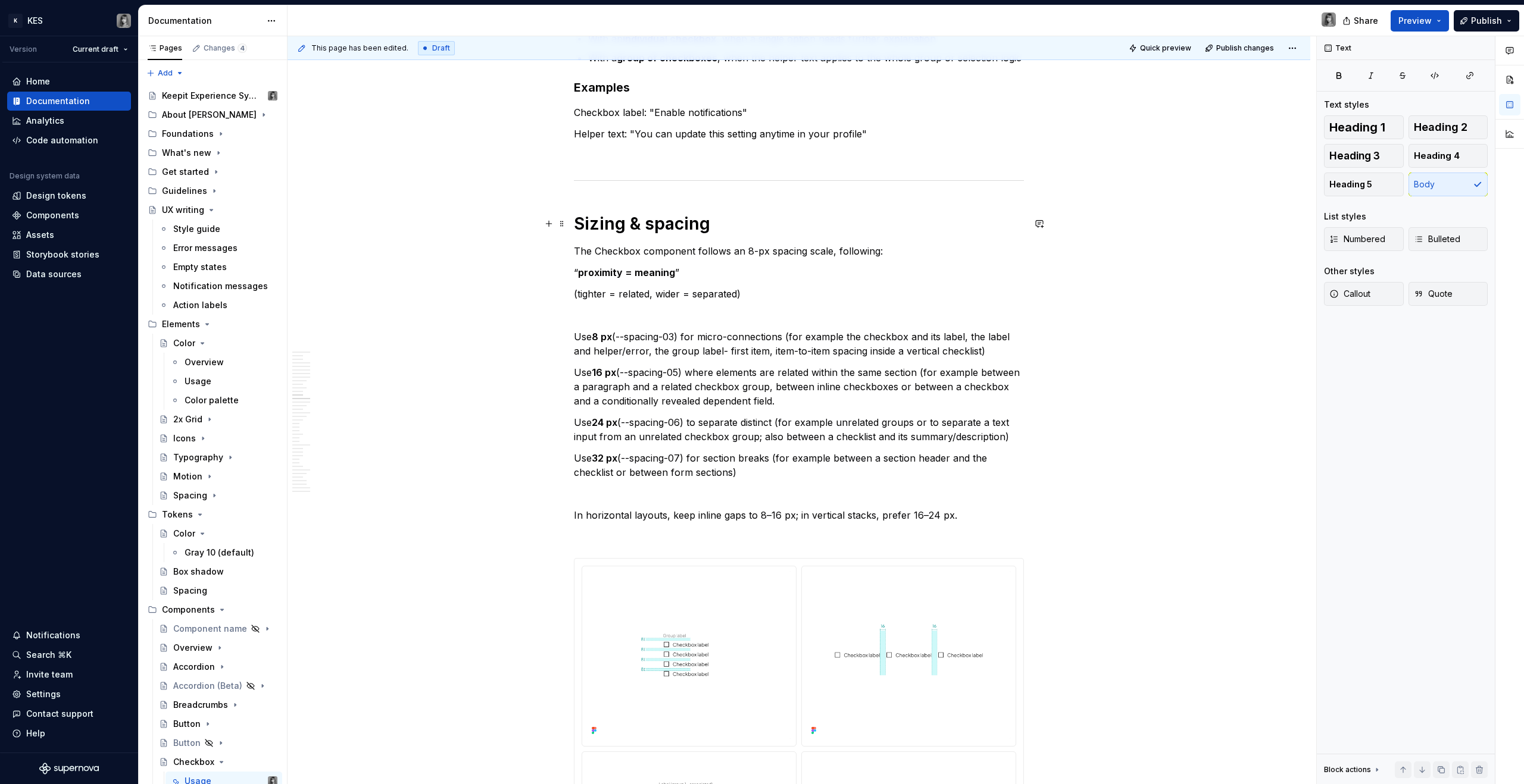
click at [635, 226] on strong "Sizing & spacing" at bounding box center [642, 224] width 136 height 20
click at [631, 226] on strong "Sizing & spacing" at bounding box center [642, 224] width 136 height 20
drag, startPoint x: 648, startPoint y: 223, endPoint x: 575, endPoint y: 222, distance: 73.0
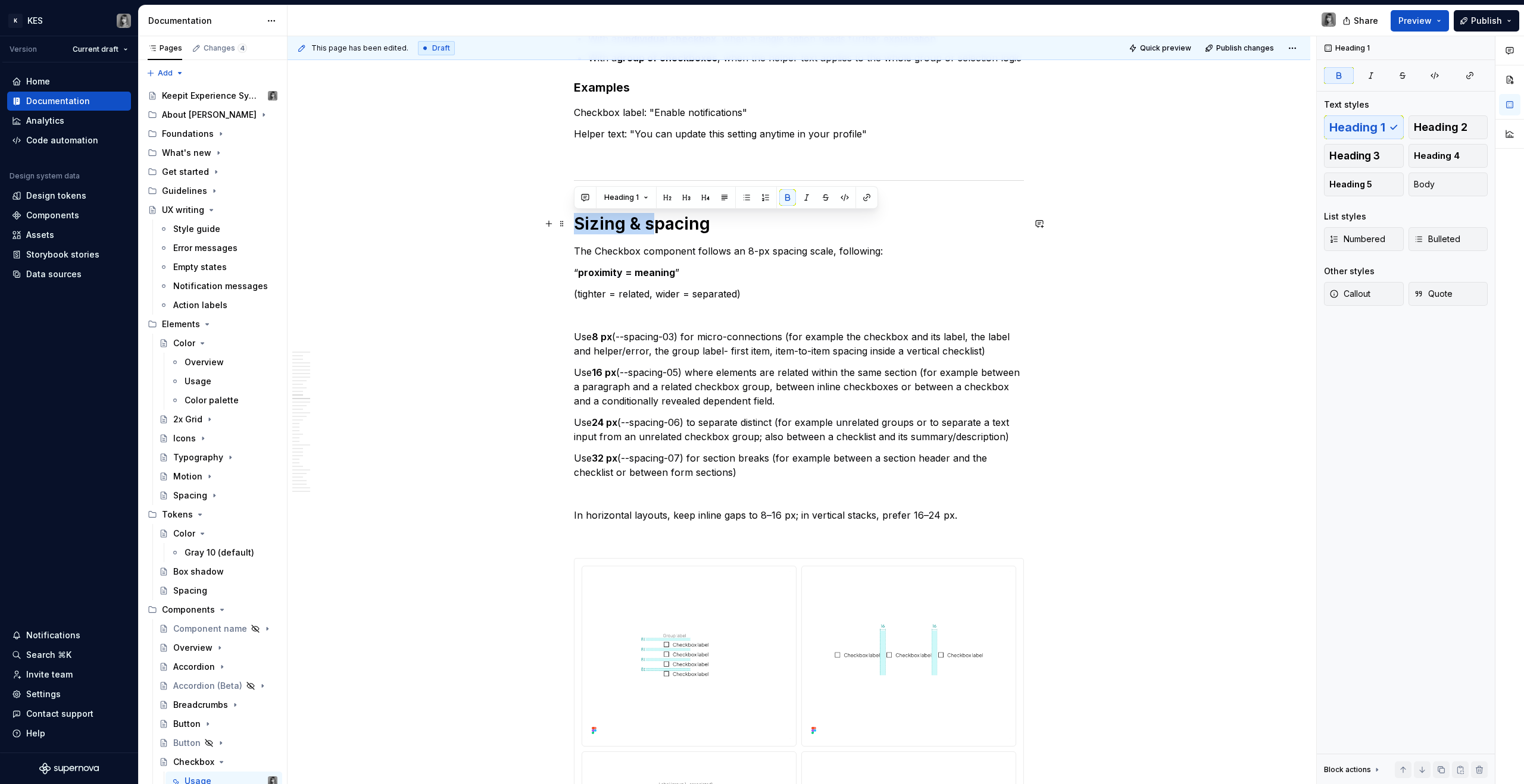
click at [575, 222] on strong "Sizing & spacing" at bounding box center [642, 224] width 136 height 20
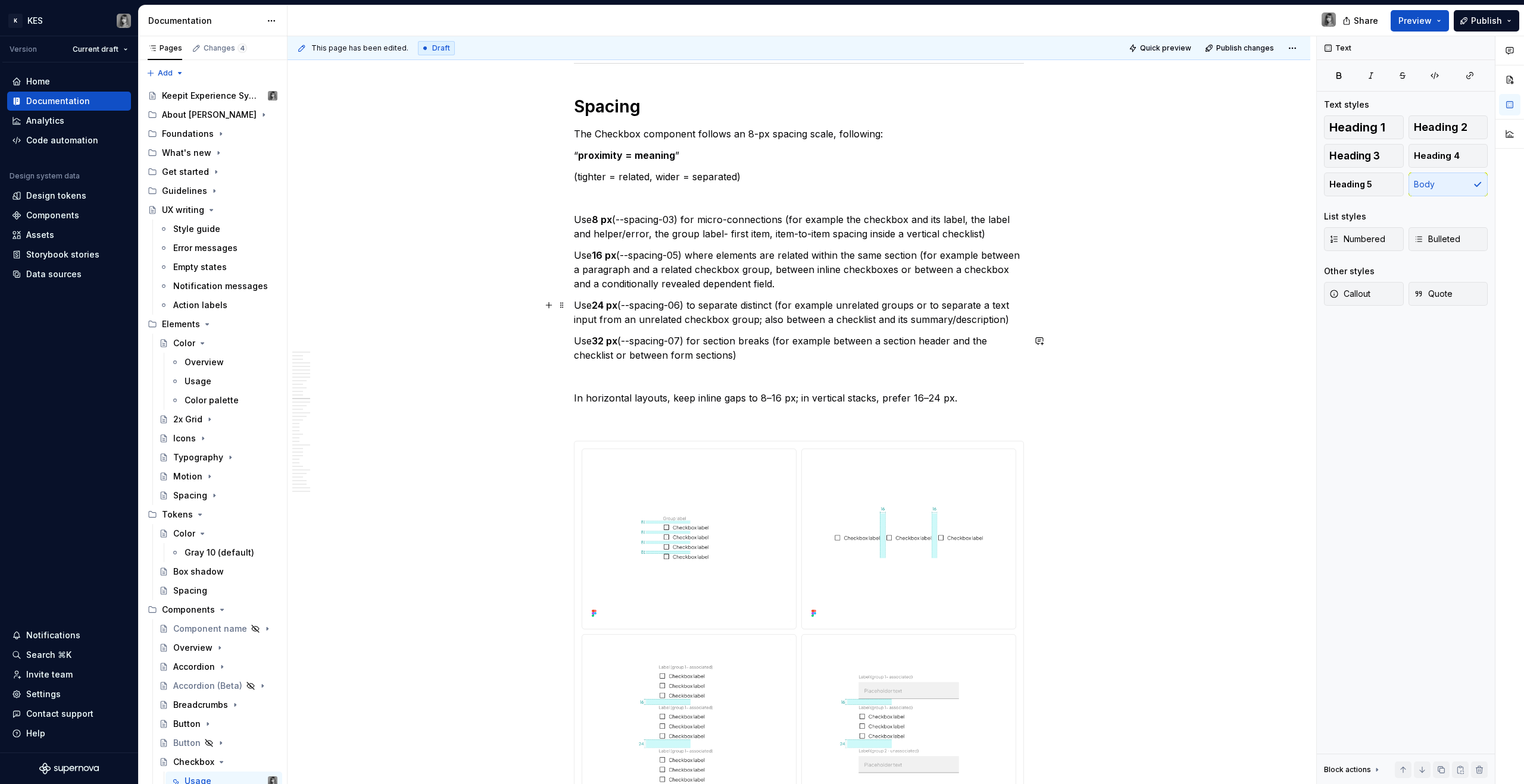
scroll to position [4636, 0]
click at [607, 104] on strong "Spacing" at bounding box center [607, 107] width 67 height 20
click at [627, 102] on strong "Spacing" at bounding box center [607, 107] width 67 height 20
click at [627, 155] on strong "proximity = meaning" at bounding box center [627, 156] width 97 height 12
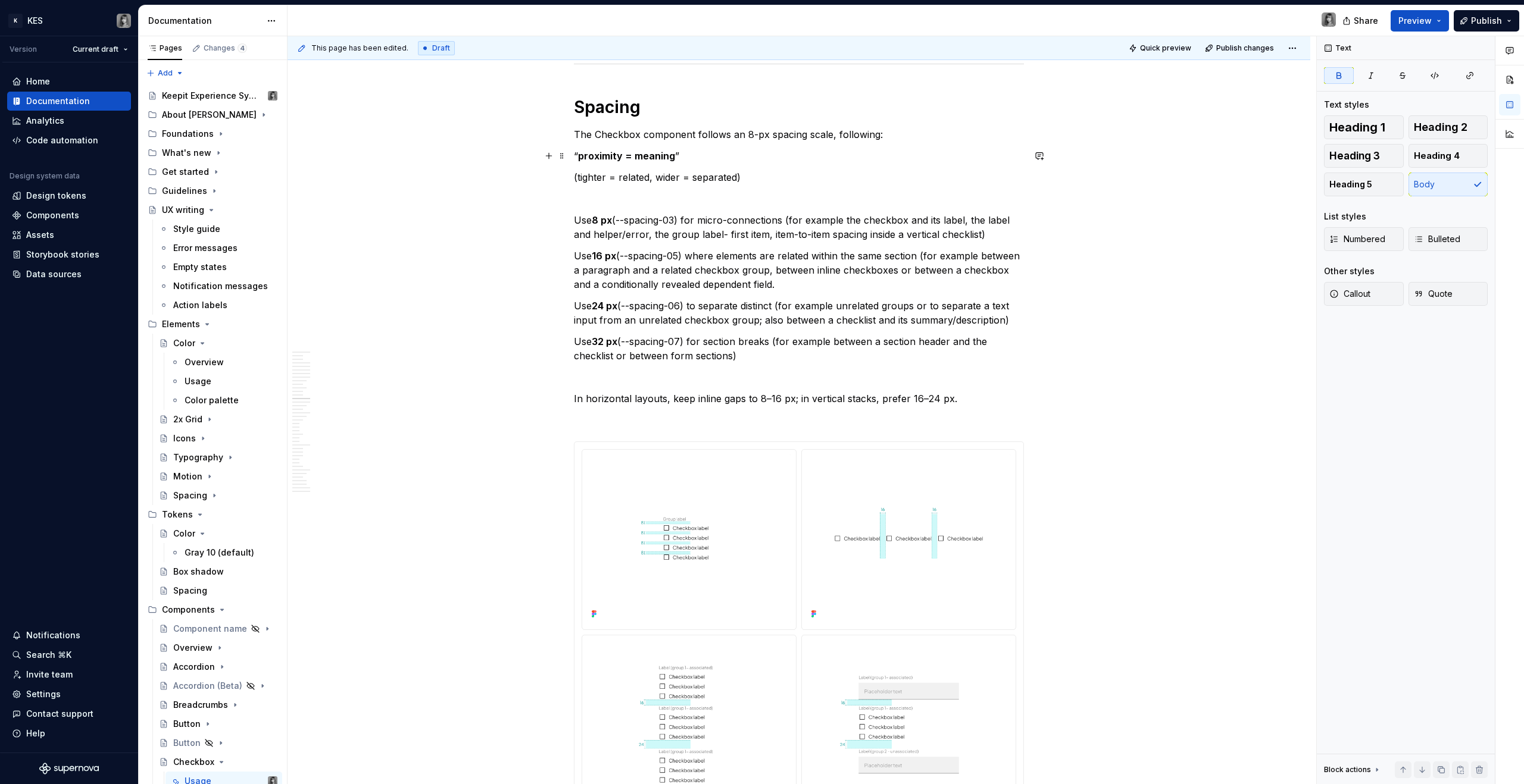
scroll to position [4375, 0]
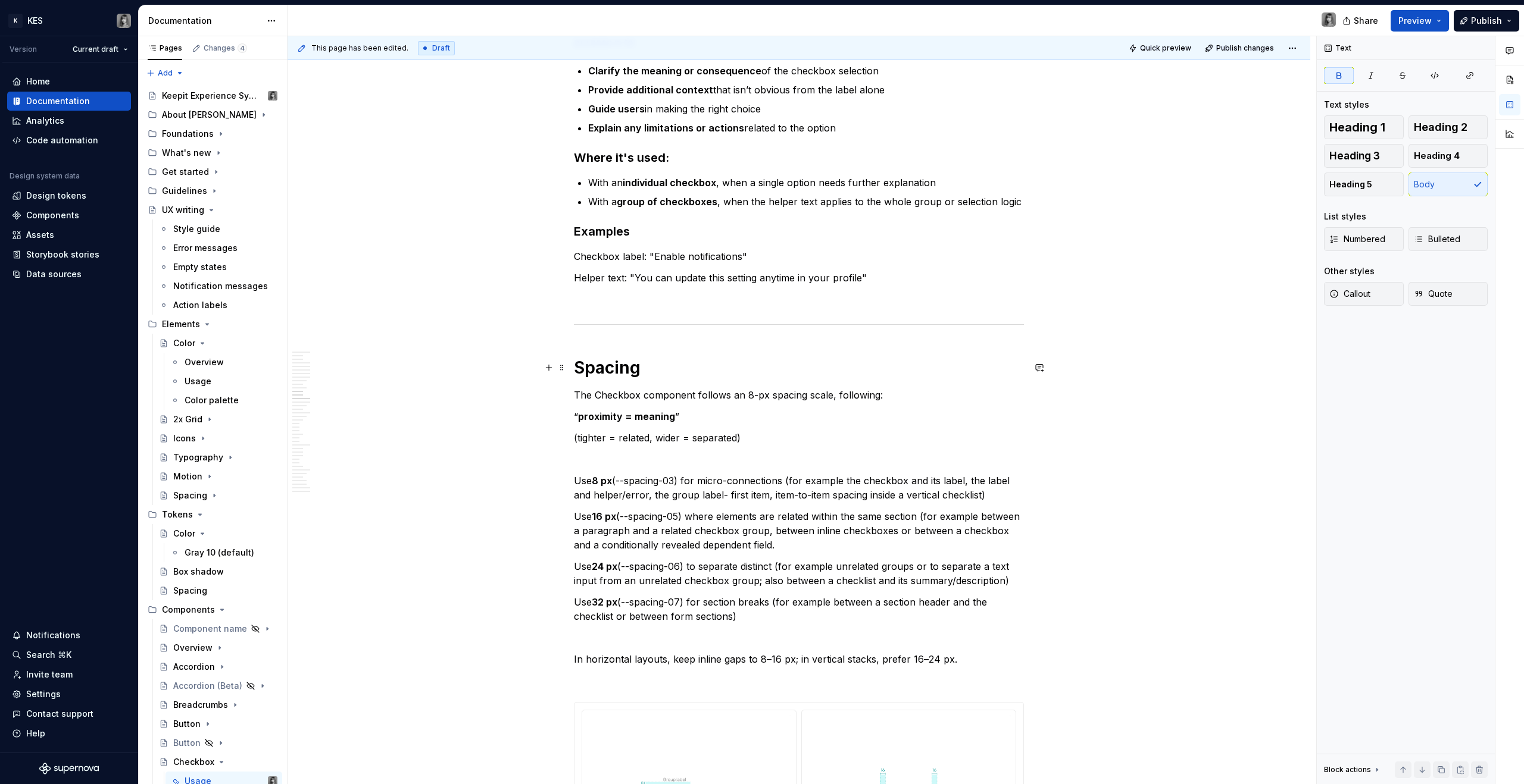
click at [621, 363] on strong "Spacing" at bounding box center [607, 367] width 67 height 20
click at [613, 370] on strong "Spacing" at bounding box center [607, 367] width 67 height 20
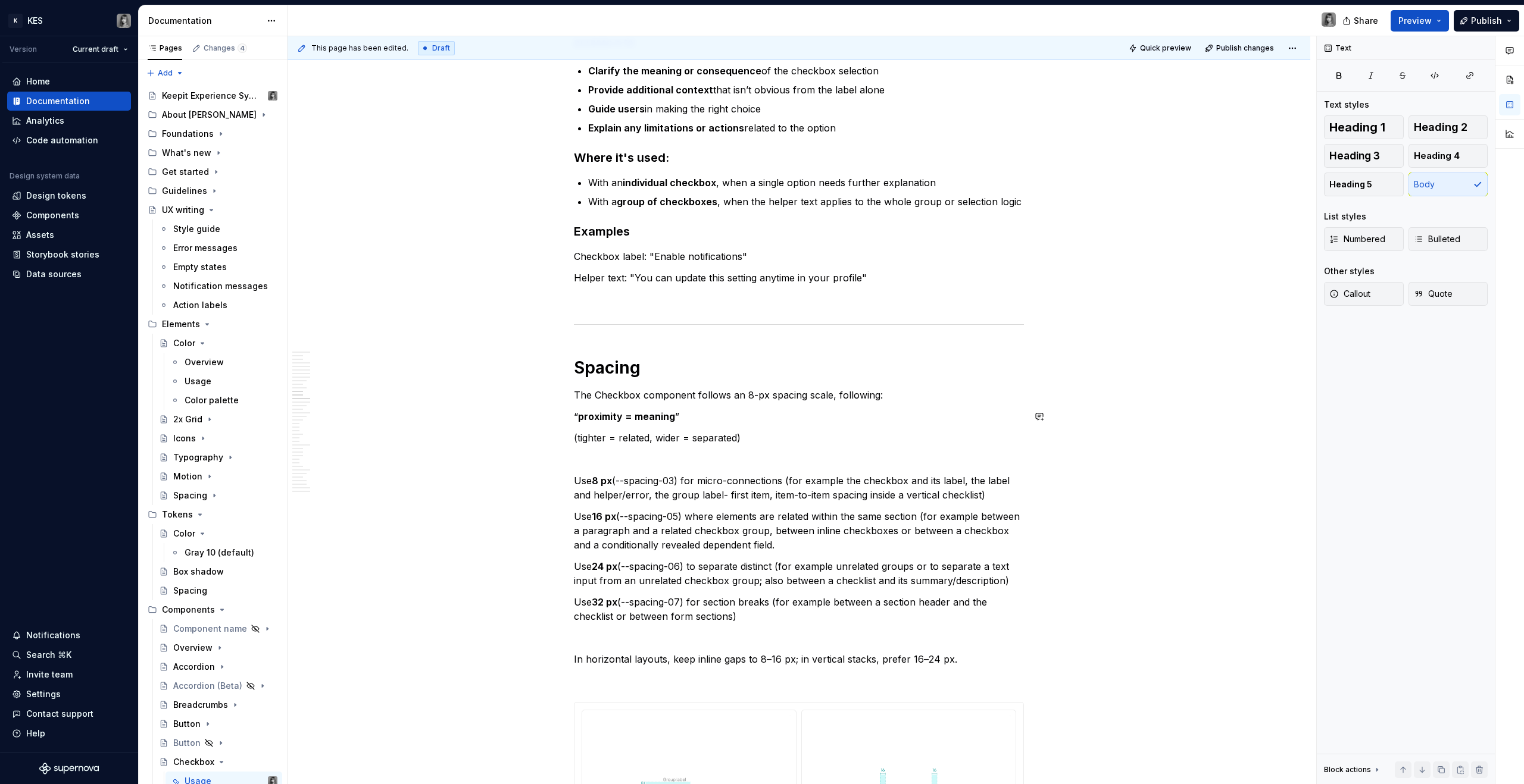
click at [778, 463] on p at bounding box center [799, 459] width 450 height 14
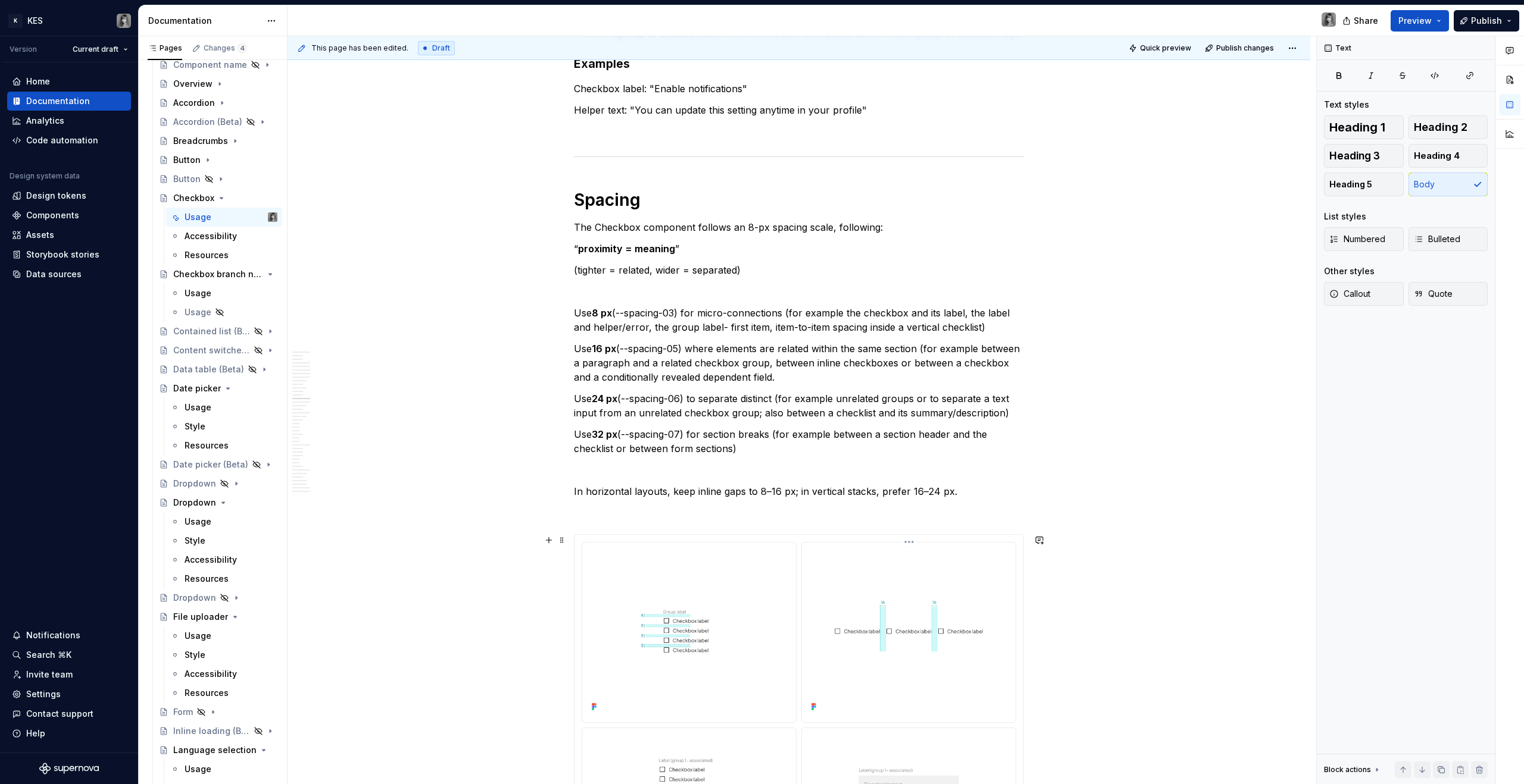
scroll to position [4592, 0]
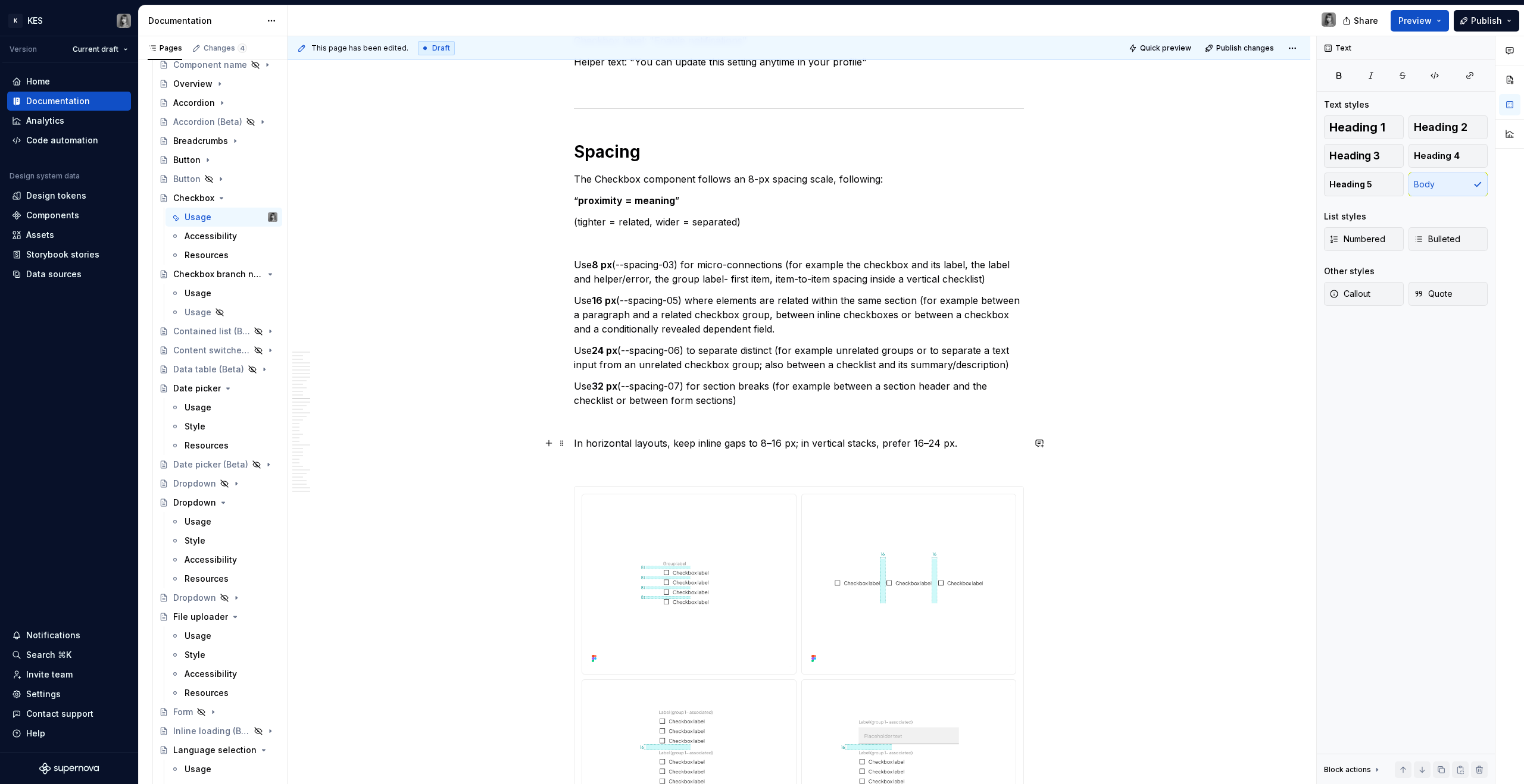
click at [899, 446] on p "In horizontal layouts, keep inline gaps to 8–16 px; in vertical stacks, prefer …" at bounding box center [799, 443] width 450 height 14
drag, startPoint x: 965, startPoint y: 450, endPoint x: 546, endPoint y: 441, distance: 419.1
copy p "In horizontal layouts, keep inline gaps to 8–16 px; in vertical stacks, prefer …"
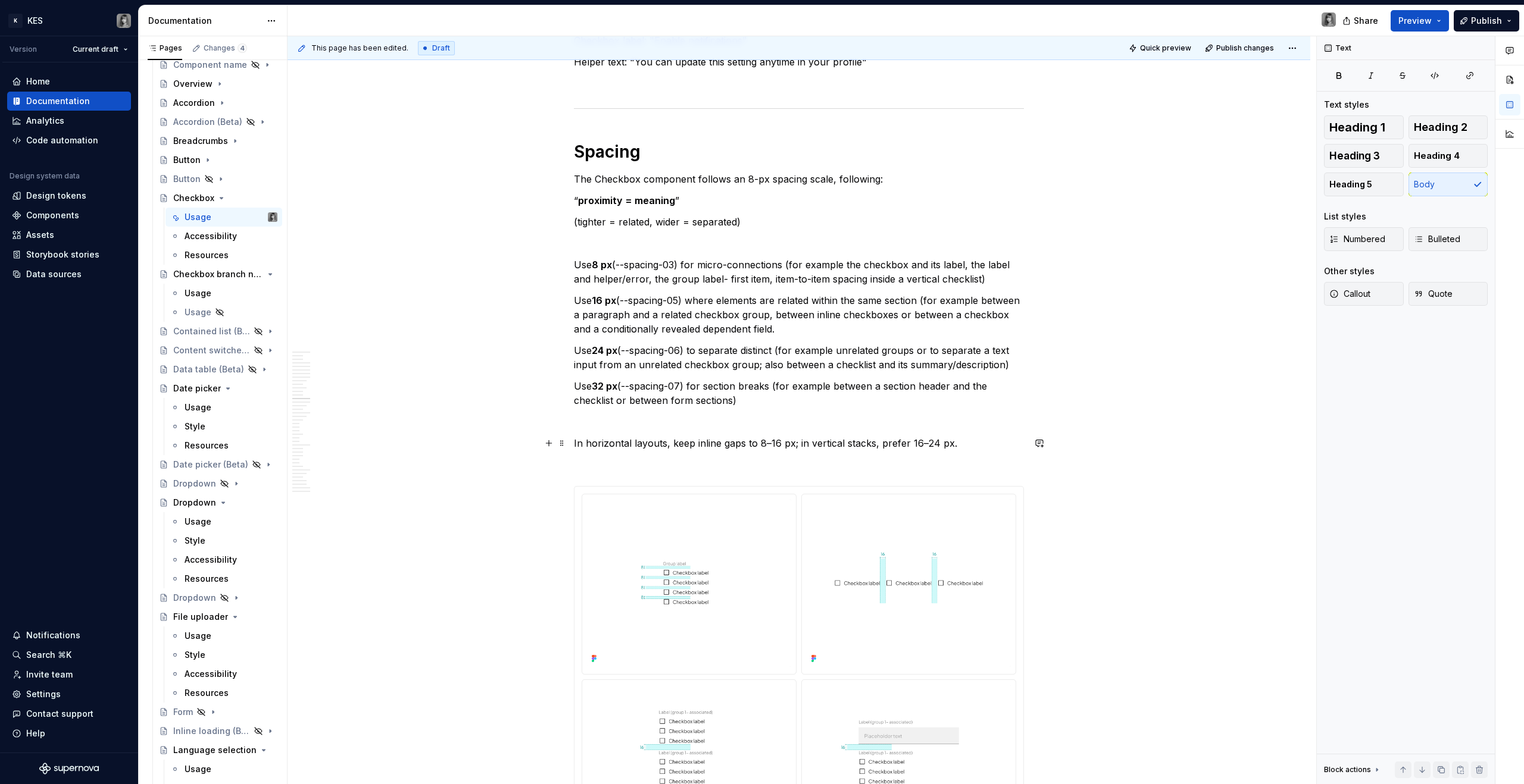
click at [899, 441] on p "In horizontal layouts, keep inline gaps to 8–16 px; in vertical stacks, prefer …" at bounding box center [799, 443] width 450 height 14
drag, startPoint x: 933, startPoint y: 442, endPoint x: 908, endPoint y: 446, distance: 25.3
click at [899, 446] on p "In horizontal layouts, keep inline gaps to 8–16 px; in vertical stacks, prefer …" at bounding box center [799, 443] width 450 height 14
click at [899, 447] on p "In horizontal layouts, keep inline gaps to 8–16 px; in vertical stacks, prefer …" at bounding box center [799, 443] width 450 height 14
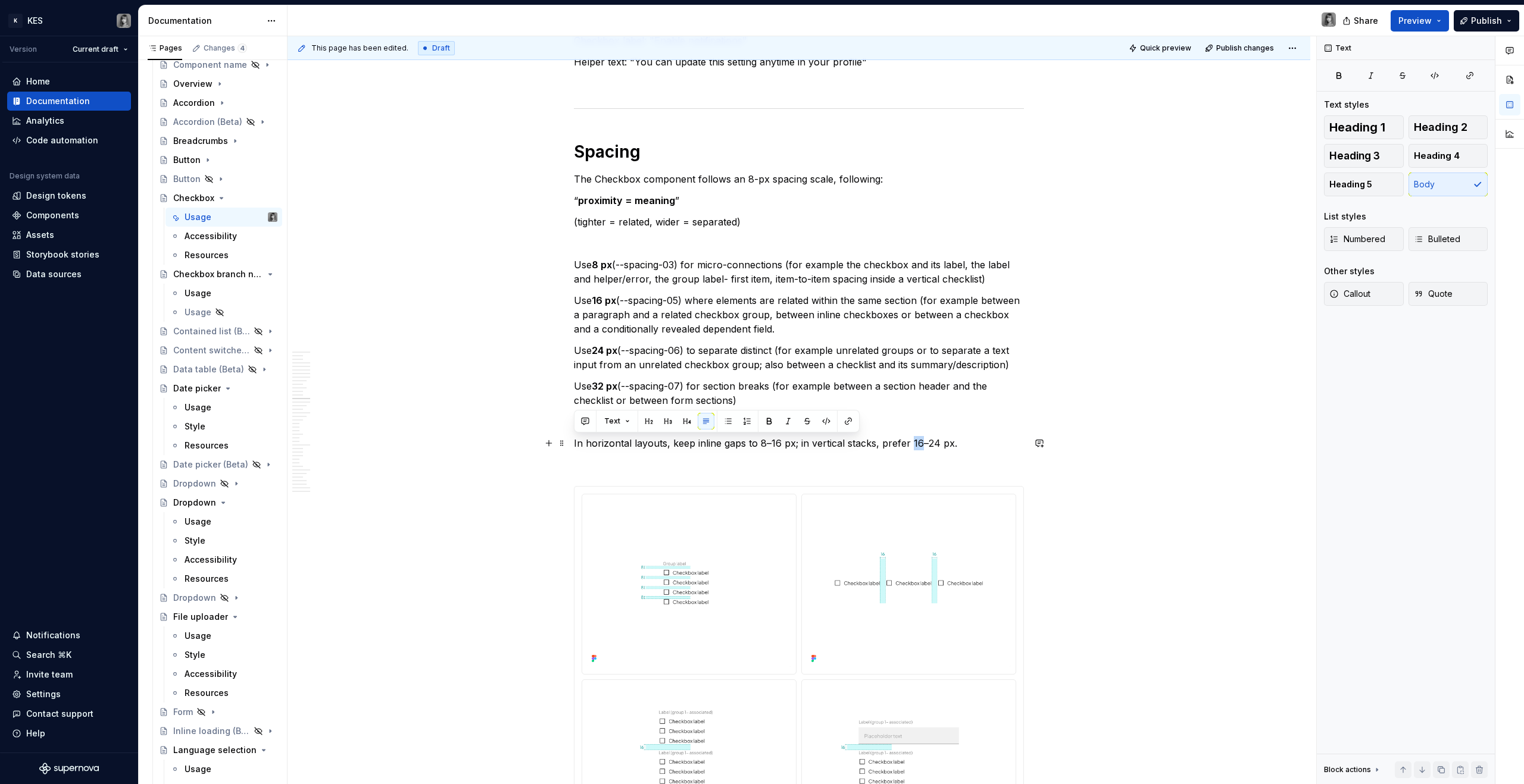
click at [899, 447] on p "In horizontal layouts, keep inline gaps to 8–16 px; in vertical stacks, prefer …" at bounding box center [799, 443] width 450 height 14
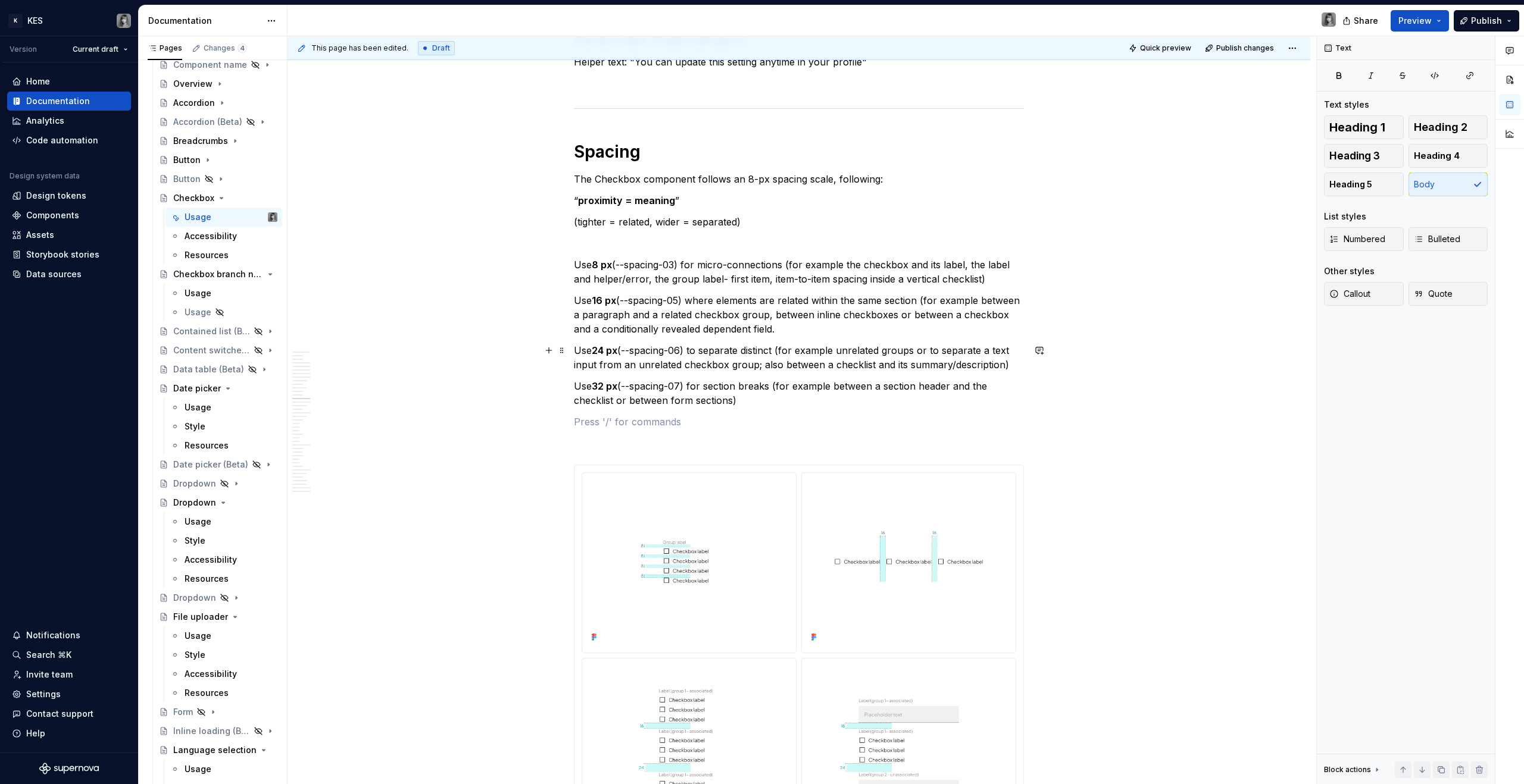
click at [798, 345] on p "Use 24 px (--spacing-06) to separate distinct (for example unrelated groups or …" at bounding box center [799, 357] width 450 height 29
click at [672, 416] on p at bounding box center [799, 421] width 450 height 14
click at [738, 399] on p "Use 32 px (--spacing-07) for section breaks (for example between a section head…" at bounding box center [799, 393] width 450 height 29
click at [718, 393] on p "Use 32 px (--spacing-07) for section breaks (for example between a section head…" at bounding box center [799, 393] width 450 height 29
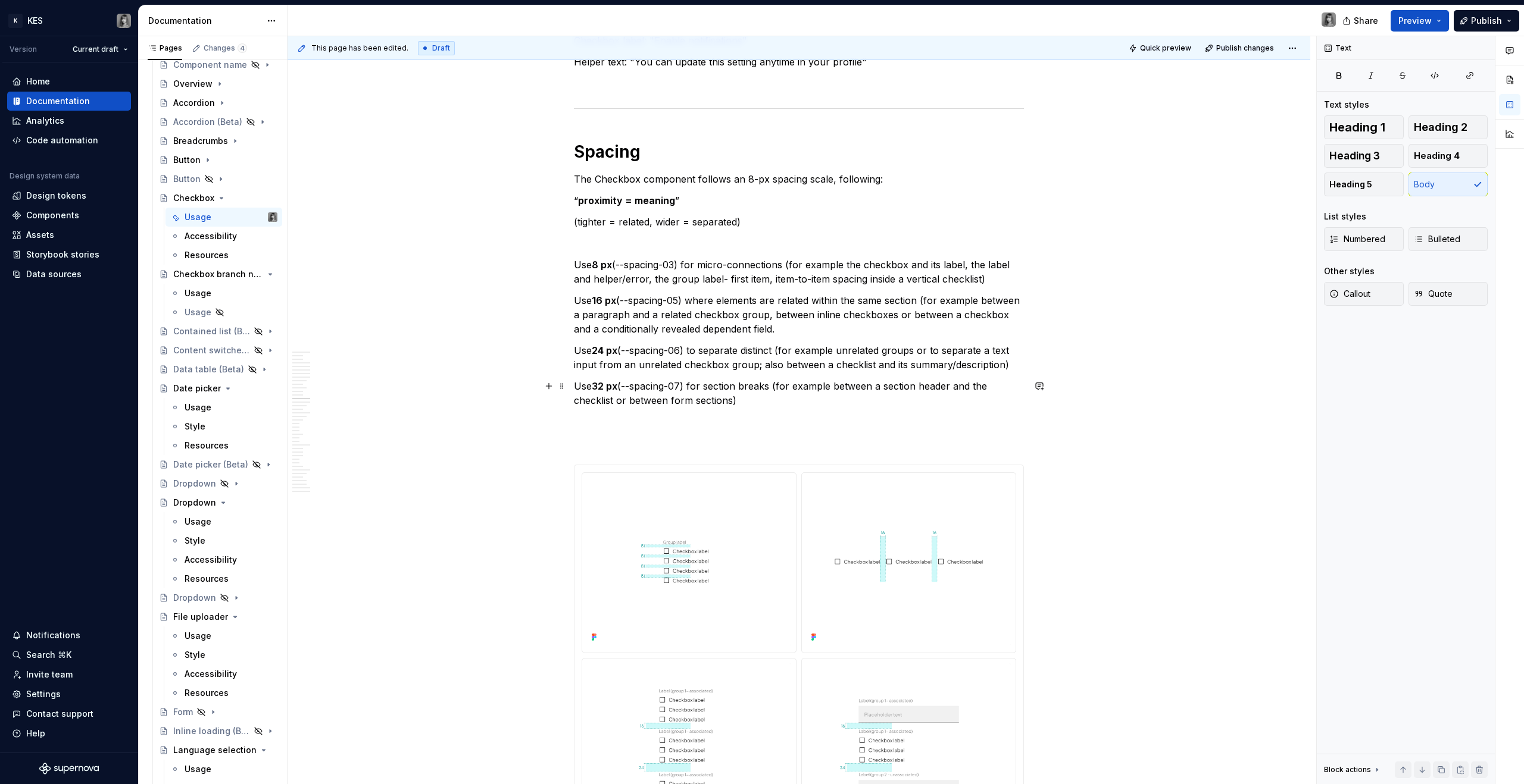
click at [782, 385] on p "Use 32 px (--spacing-07) for section breaks (for example between a section head…" at bounding box center [799, 393] width 450 height 29
click at [751, 427] on p at bounding box center [799, 421] width 450 height 14
click at [650, 333] on p "Use 16 px (--spacing-05) where elements are related within the same section (fo…" at bounding box center [799, 315] width 450 height 43
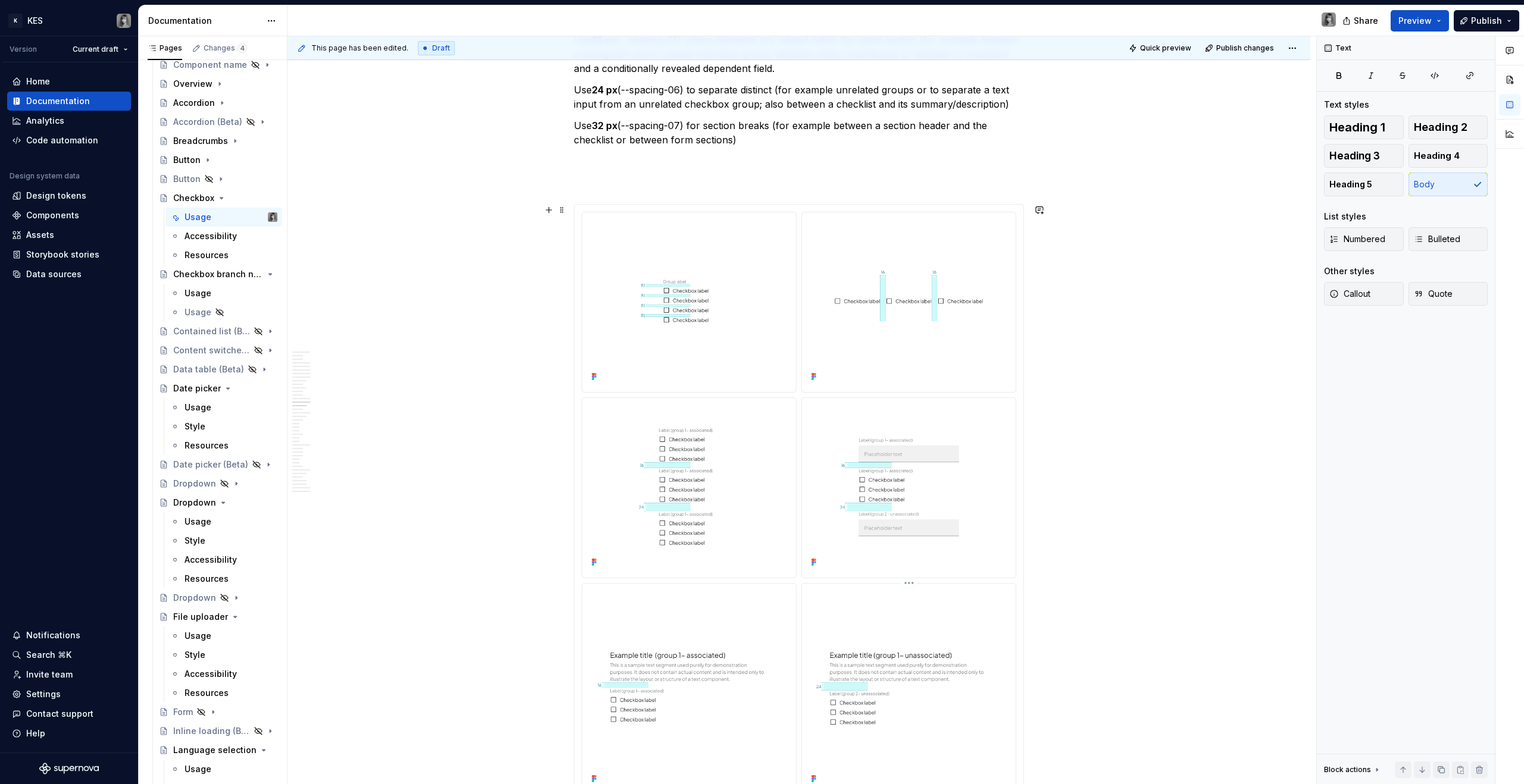
scroll to position [5203, 0]
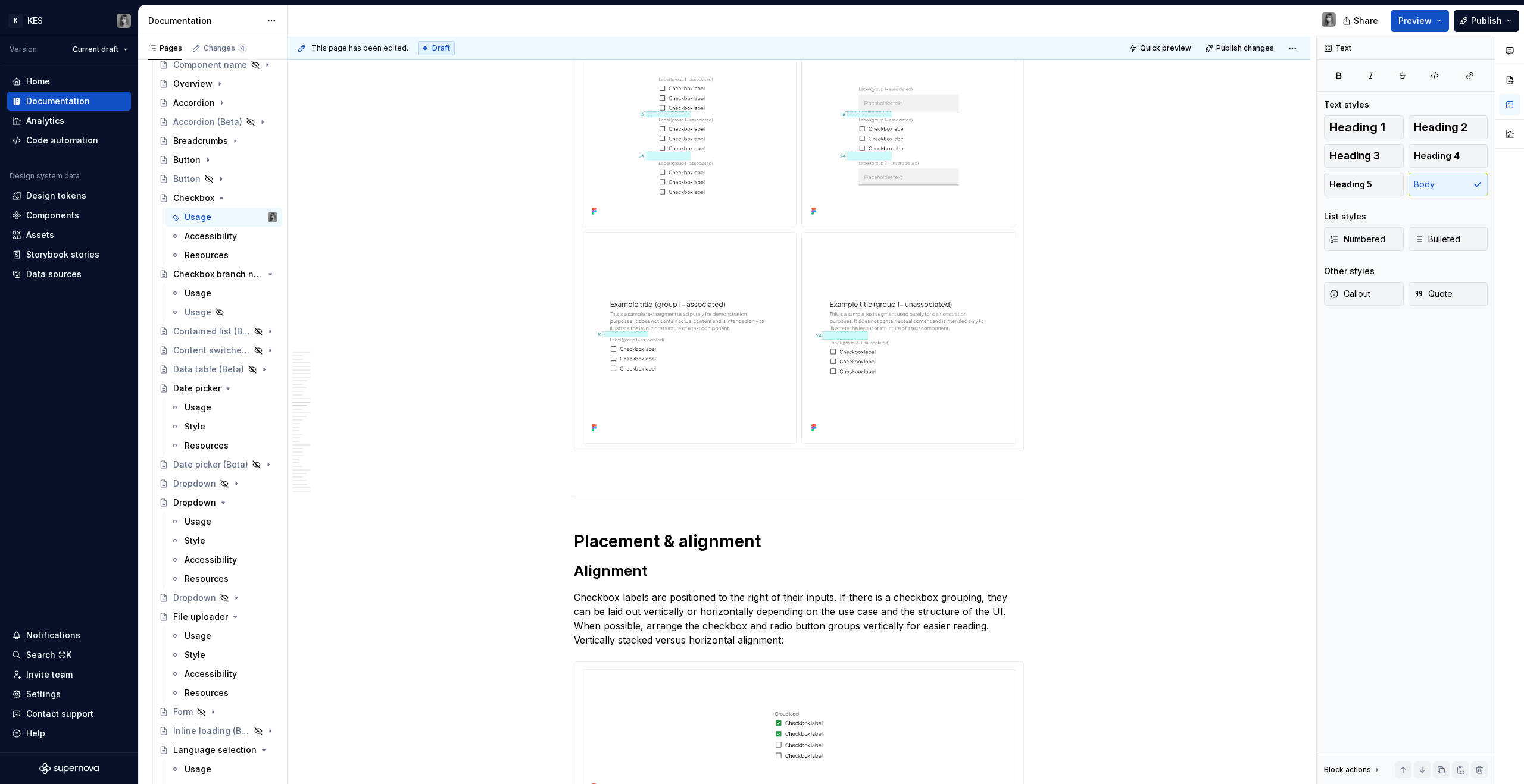
type textarea "*"
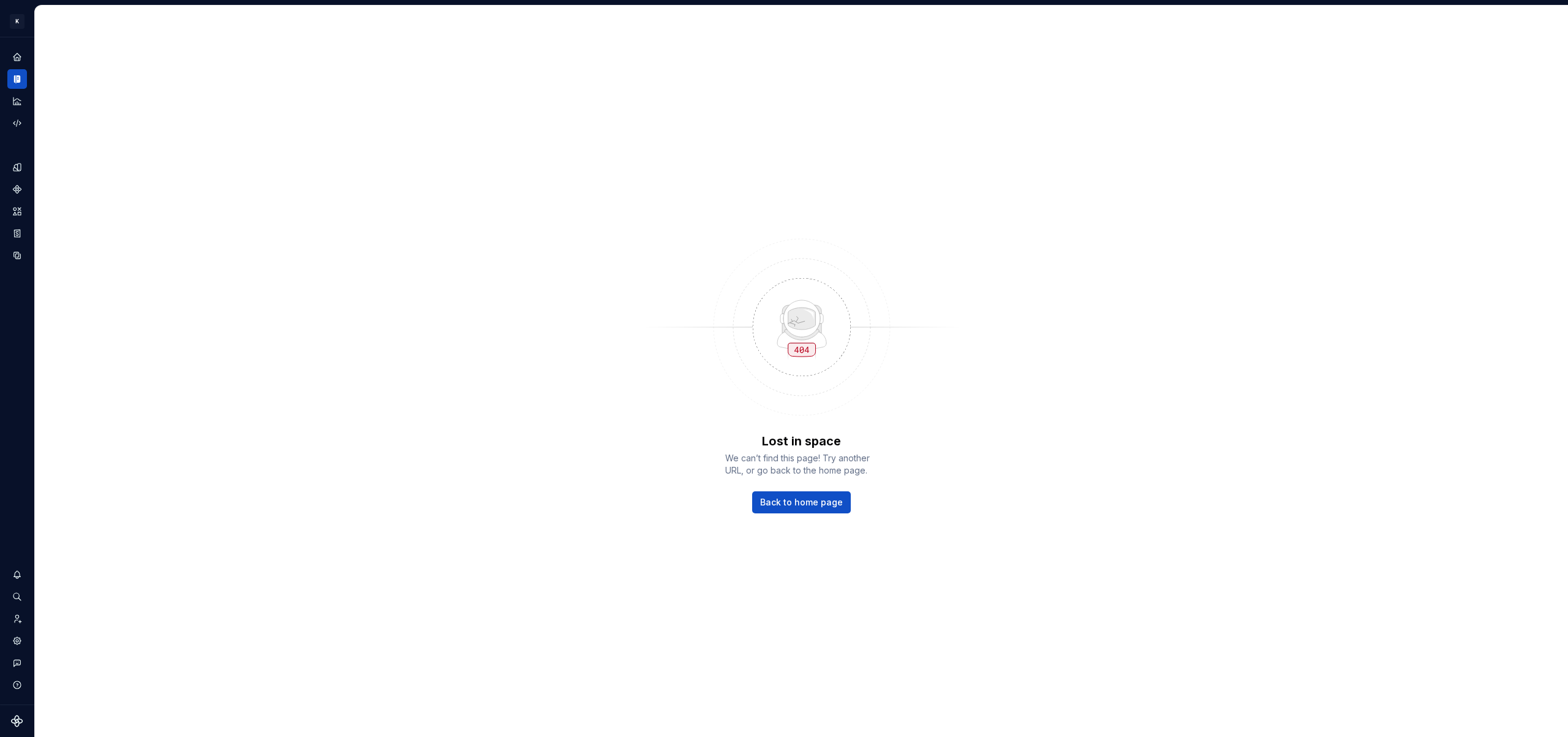
click at [838, 513] on div "Lost in space We can’t find this page! Try another URL, or go back to the home …" at bounding box center [801, 371] width 1533 height 732
click at [834, 508] on span "Back to home page" at bounding box center [801, 502] width 83 height 12
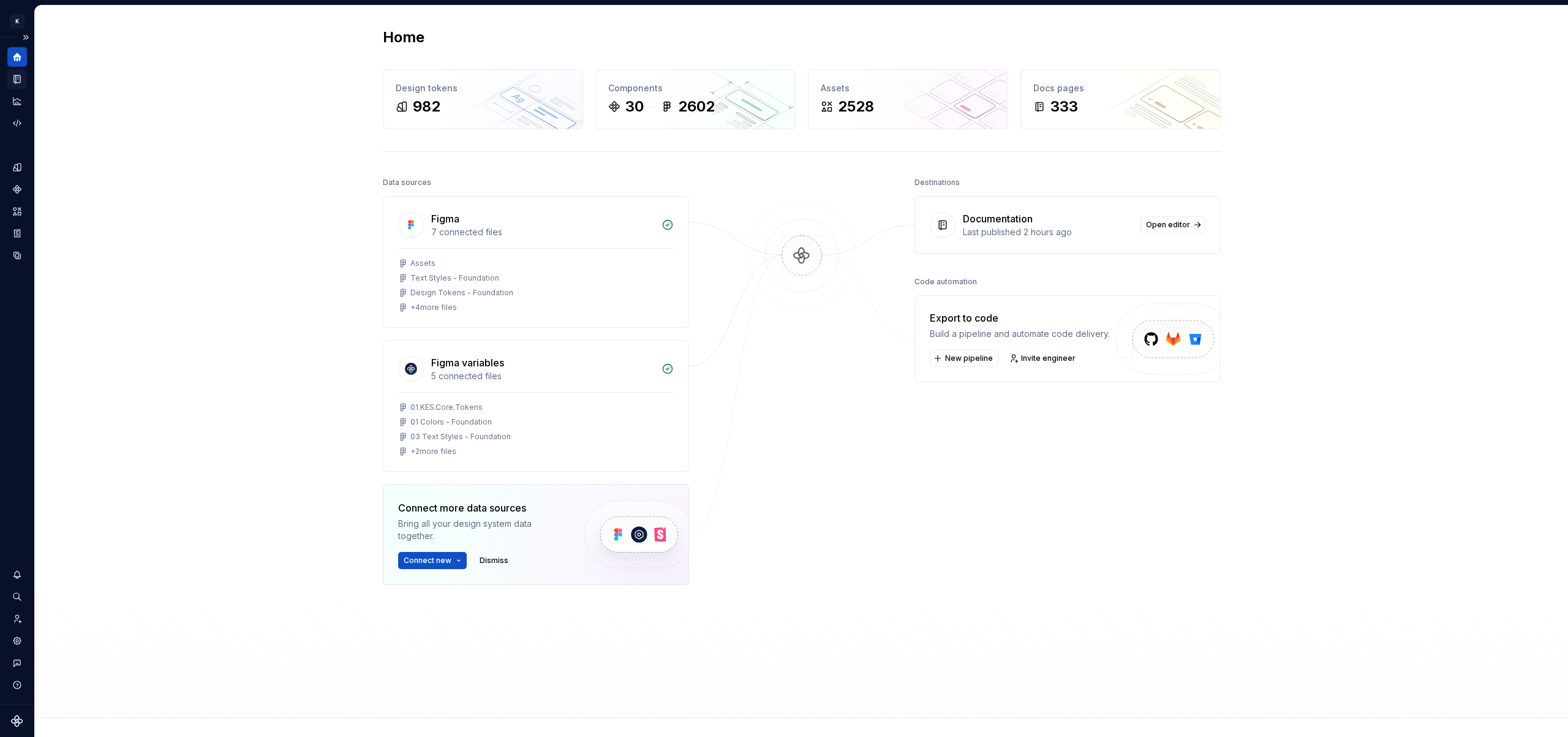
click at [19, 77] on icon "Documentation" at bounding box center [18, 79] width 5 height 7
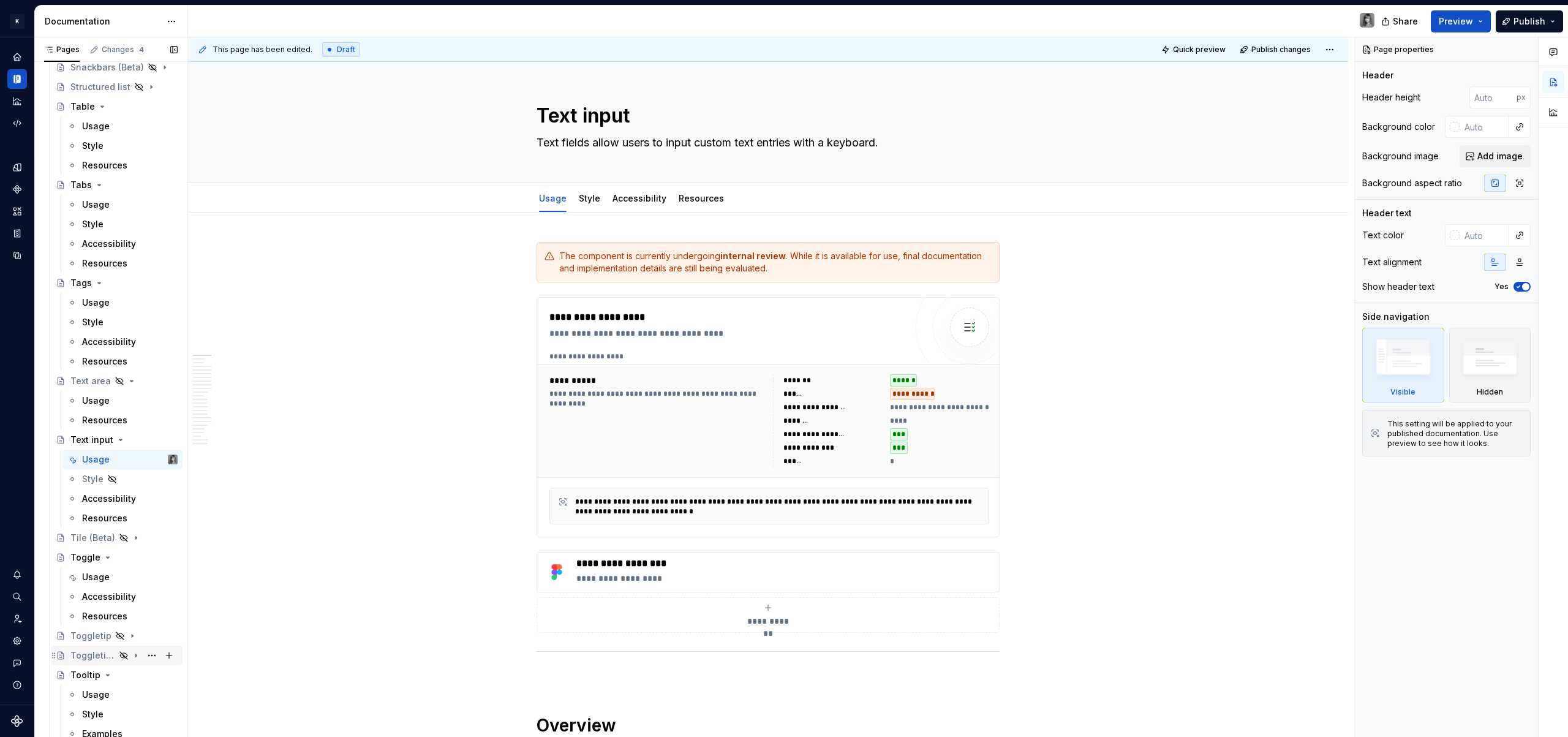
scroll to position [2823, 0]
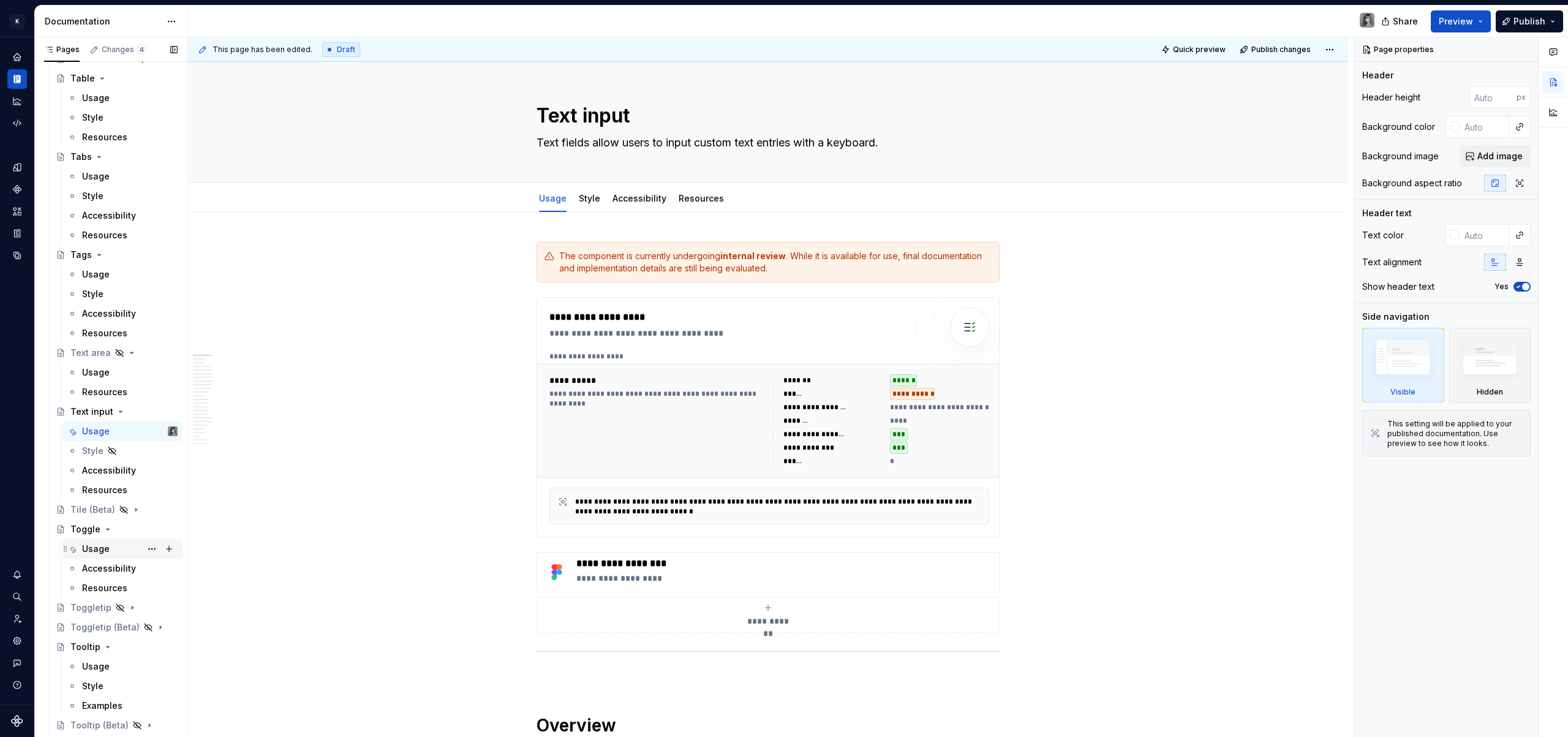
click at [101, 551] on div "Usage" at bounding box center [96, 549] width 27 height 12
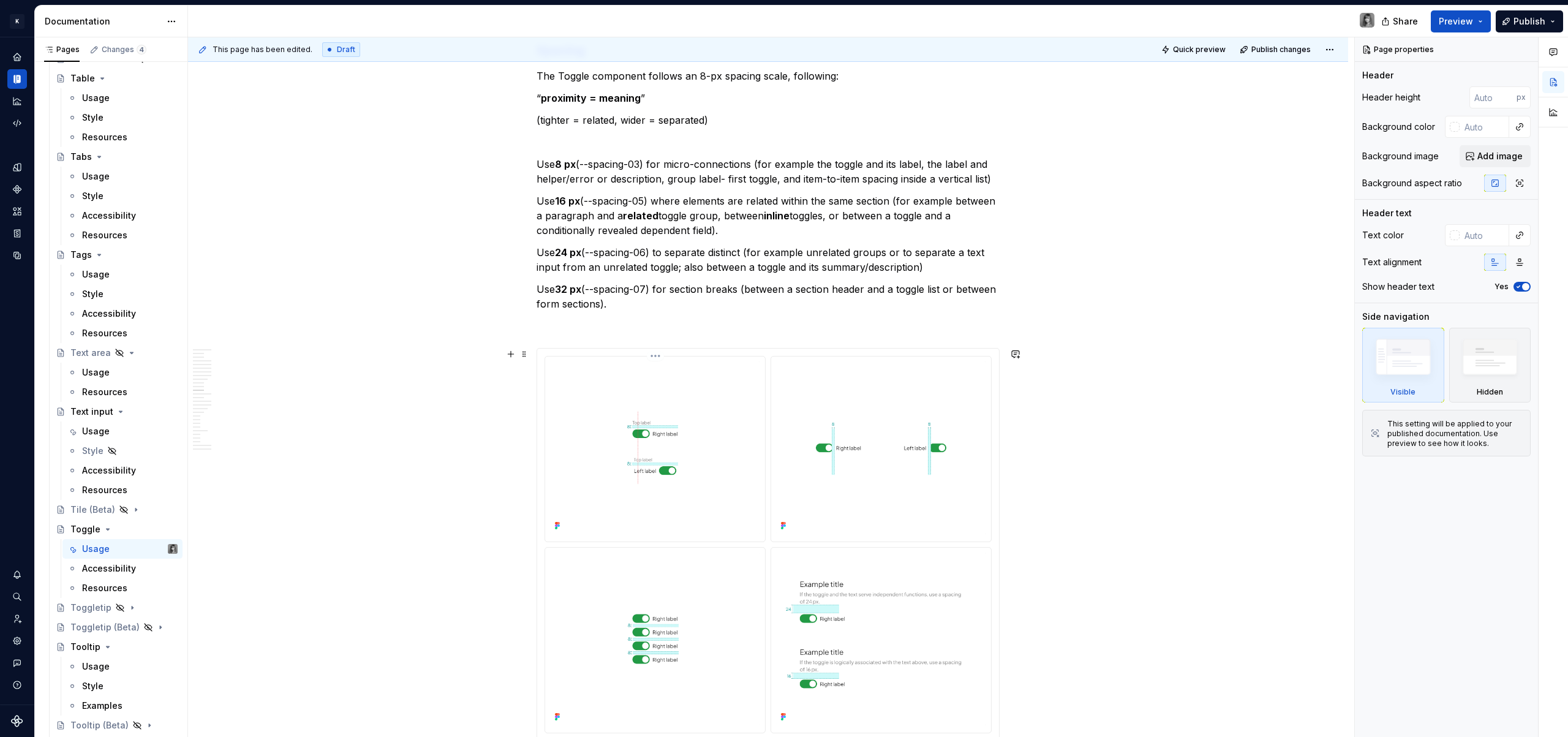
scroll to position [3514, 0]
click at [628, 326] on p at bounding box center [768, 325] width 463 height 14
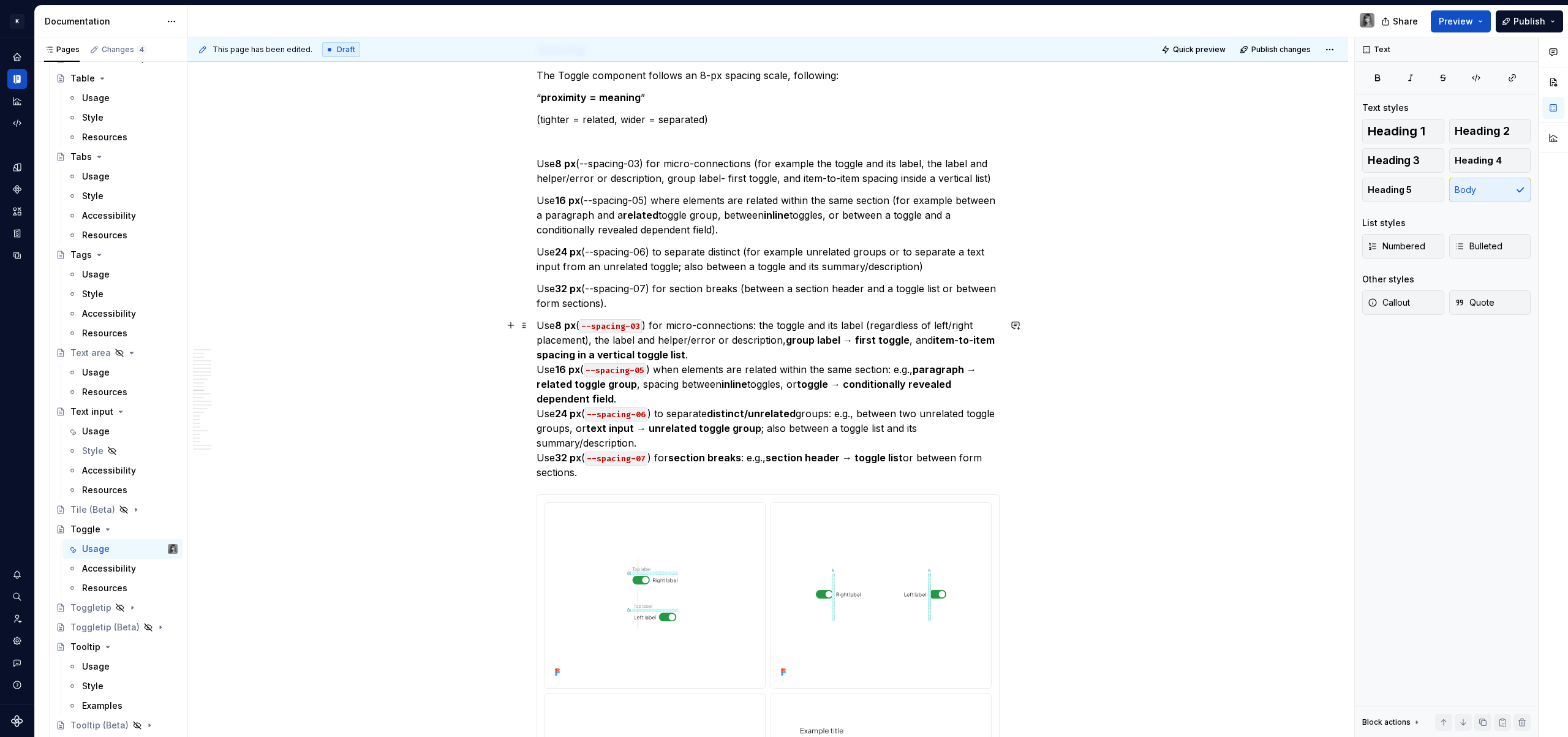
type textarea "*"
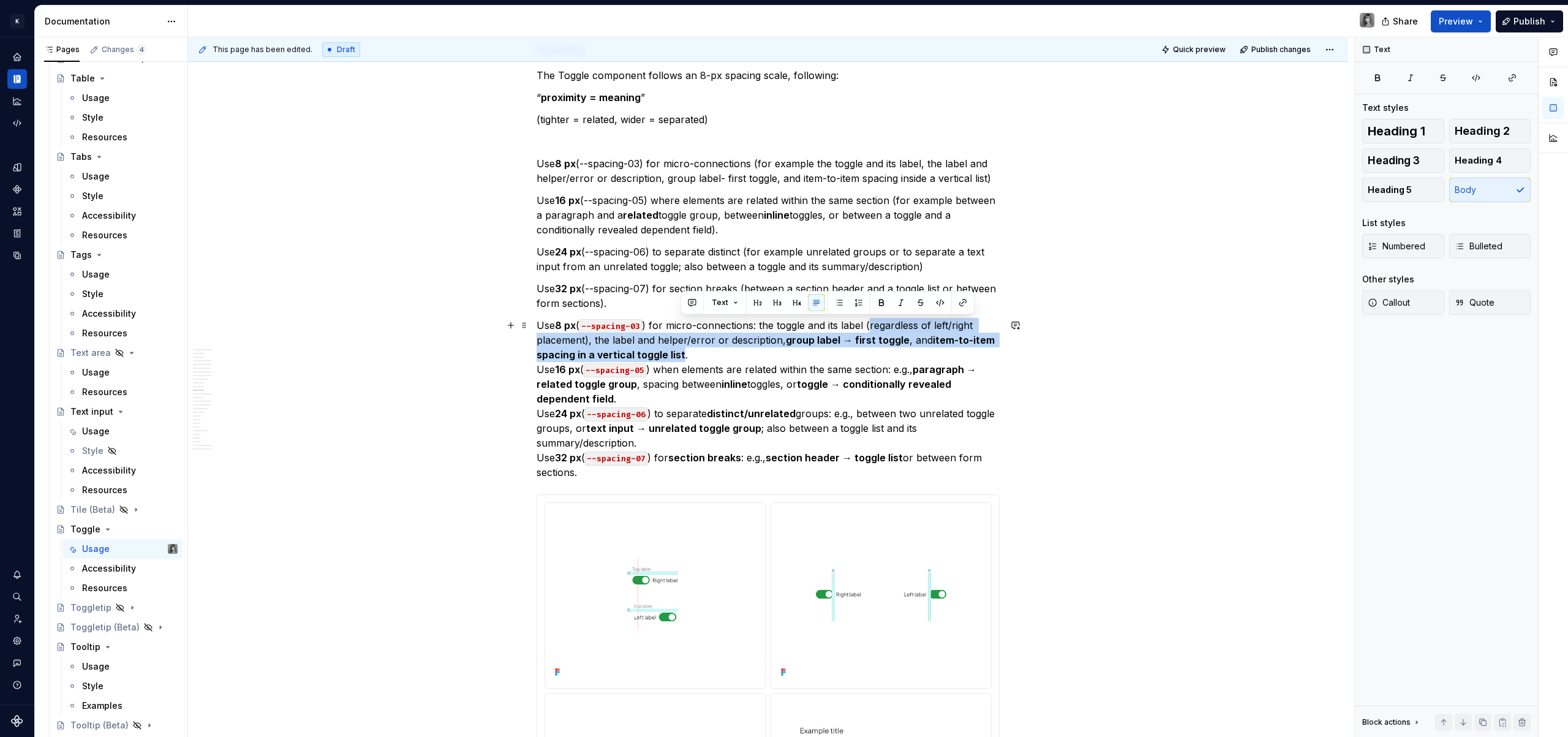
drag, startPoint x: 871, startPoint y: 326, endPoint x: 681, endPoint y: 355, distance: 192.2
click at [681, 355] on p "Use 8 px ( --spacing-03 ) for micro-connections: the toggle and its label (rega…" at bounding box center [768, 399] width 463 height 162
copy p "regardless of left/right placement), the label and helper/error or description,…"
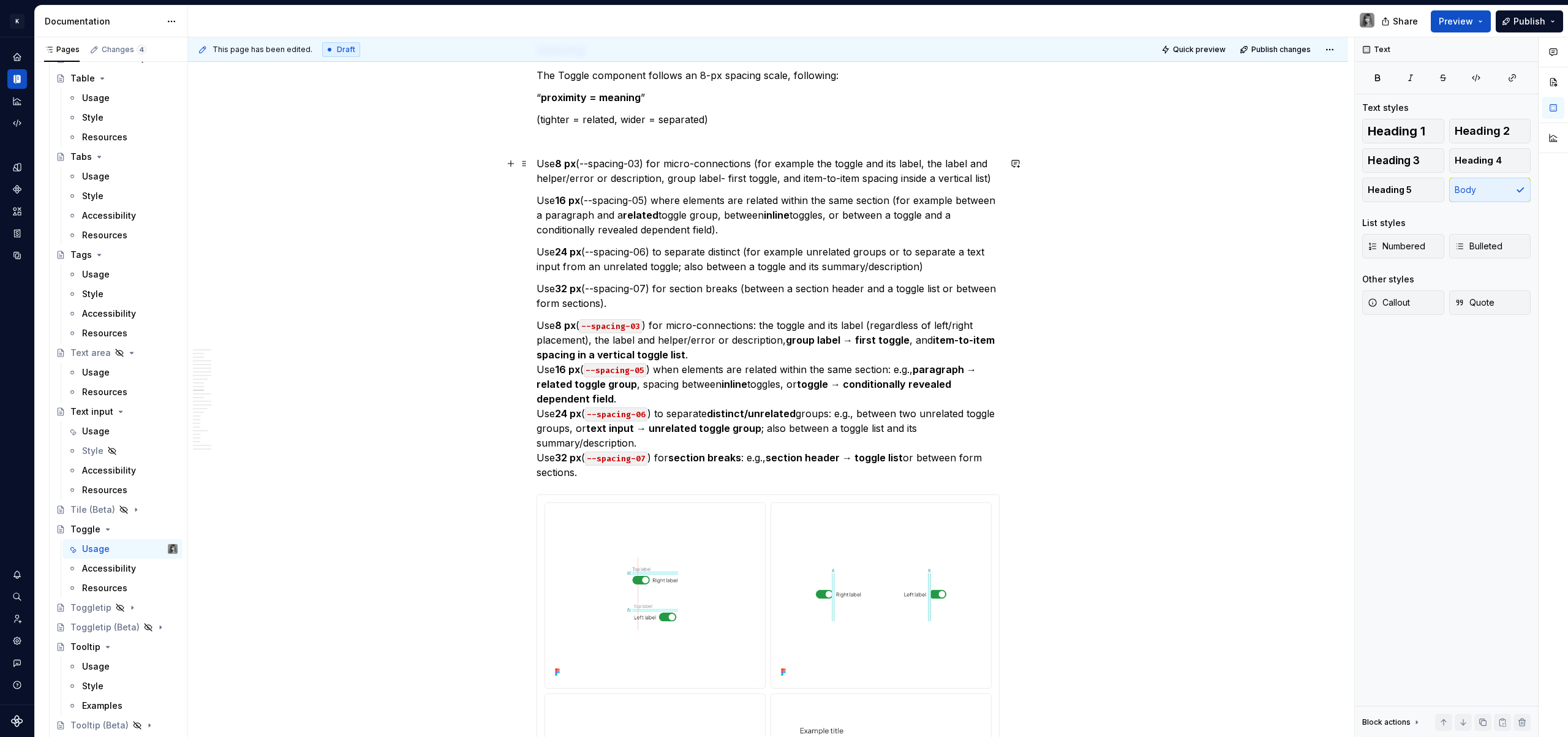
click at [767, 171] on p "Use 8 px (--spacing-03) for micro-connections (for example the toggle and its l…" at bounding box center [768, 171] width 463 height 29
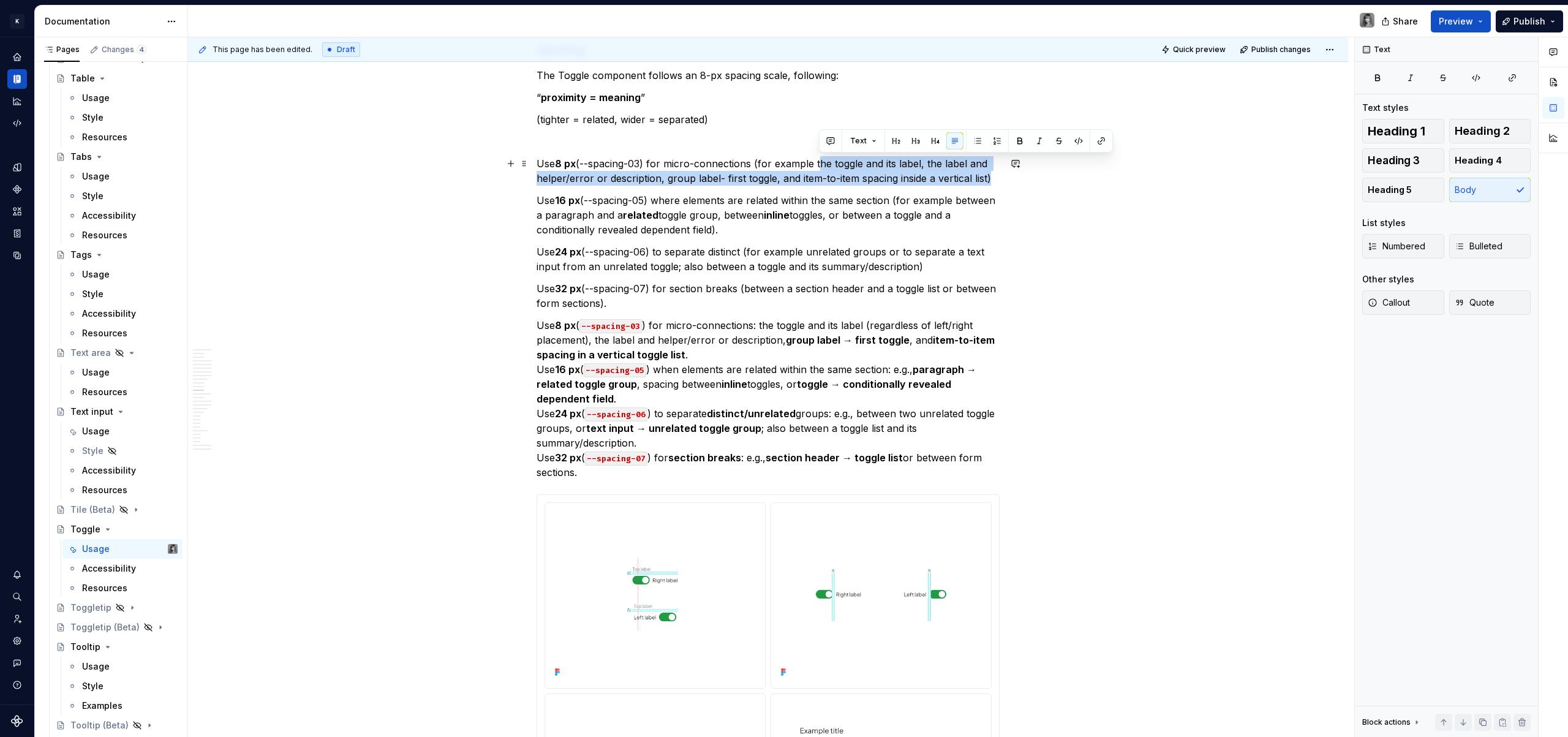
drag, startPoint x: 820, startPoint y: 162, endPoint x: 986, endPoint y: 179, distance: 166.9
click at [986, 179] on p "Use 8 px (--spacing-03) for micro-connections (for example the toggle and its l…" at bounding box center [768, 171] width 463 height 29
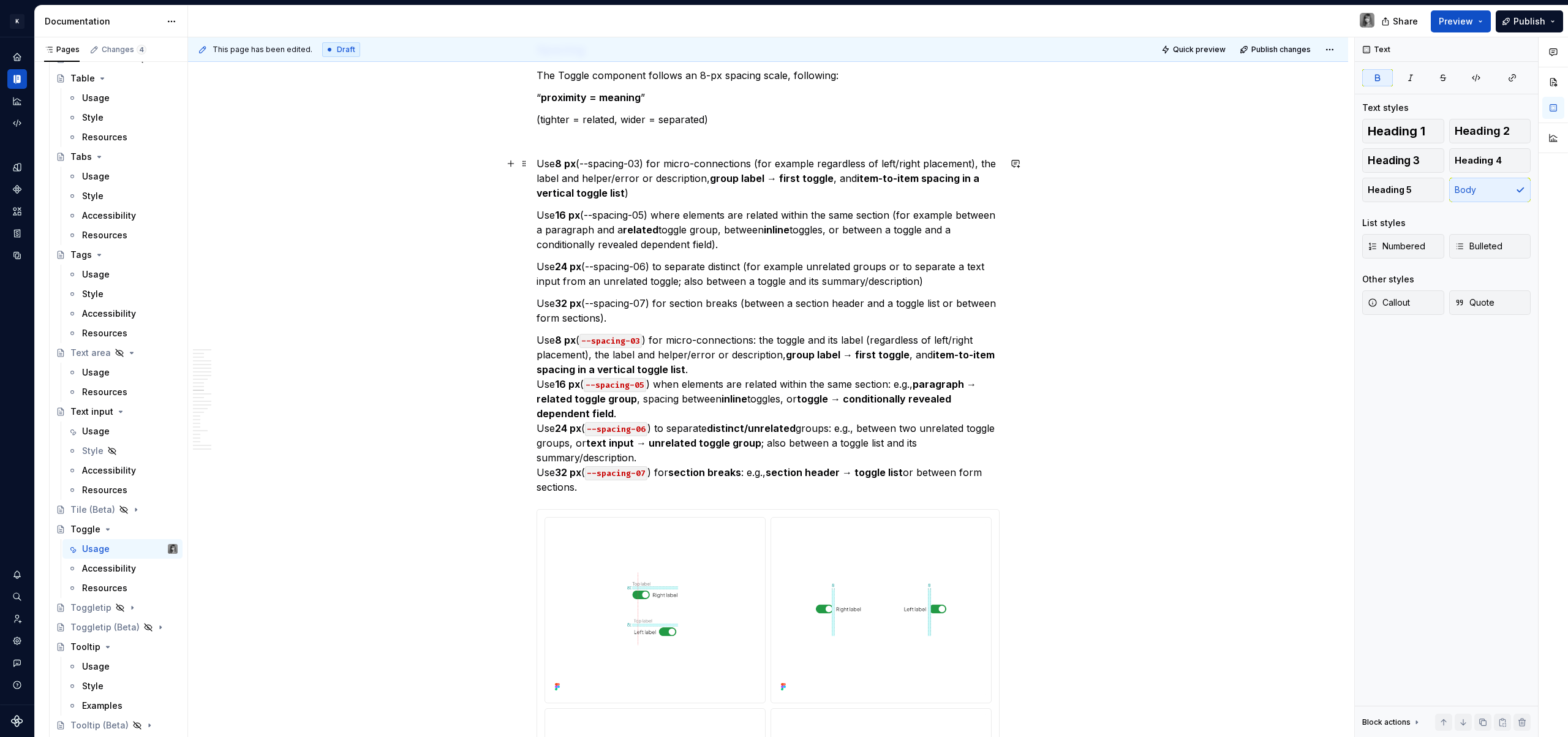
click at [973, 165] on p "Use 8 px (--spacing-03) for micro-connections (for example regardless of left/r…" at bounding box center [768, 178] width 463 height 44
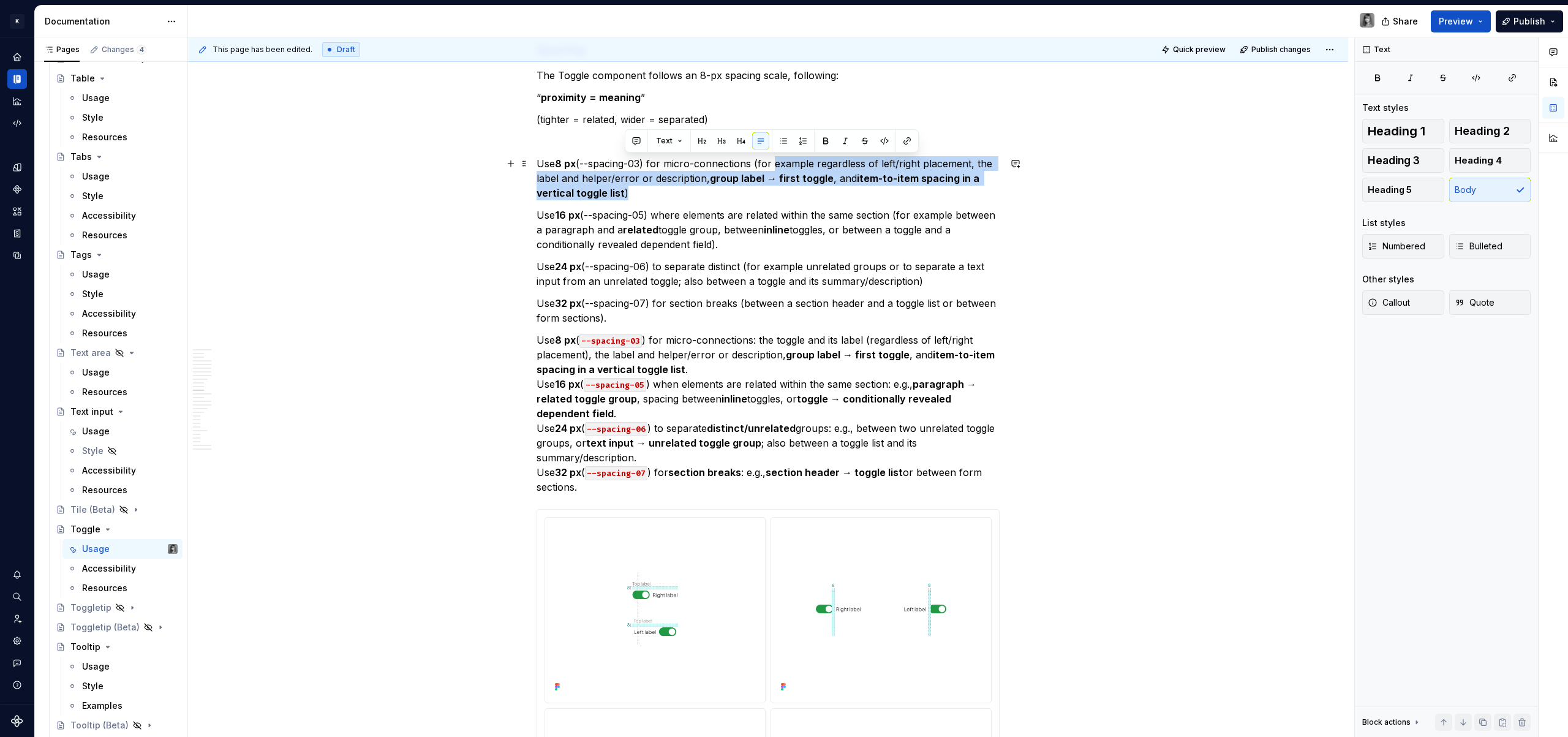
drag, startPoint x: 649, startPoint y: 190, endPoint x: 774, endPoint y: 168, distance: 126.9
click at [774, 168] on p "Use 8 px (--spacing-03) for micro-connections (for example regardless of left/r…" at bounding box center [768, 178] width 463 height 44
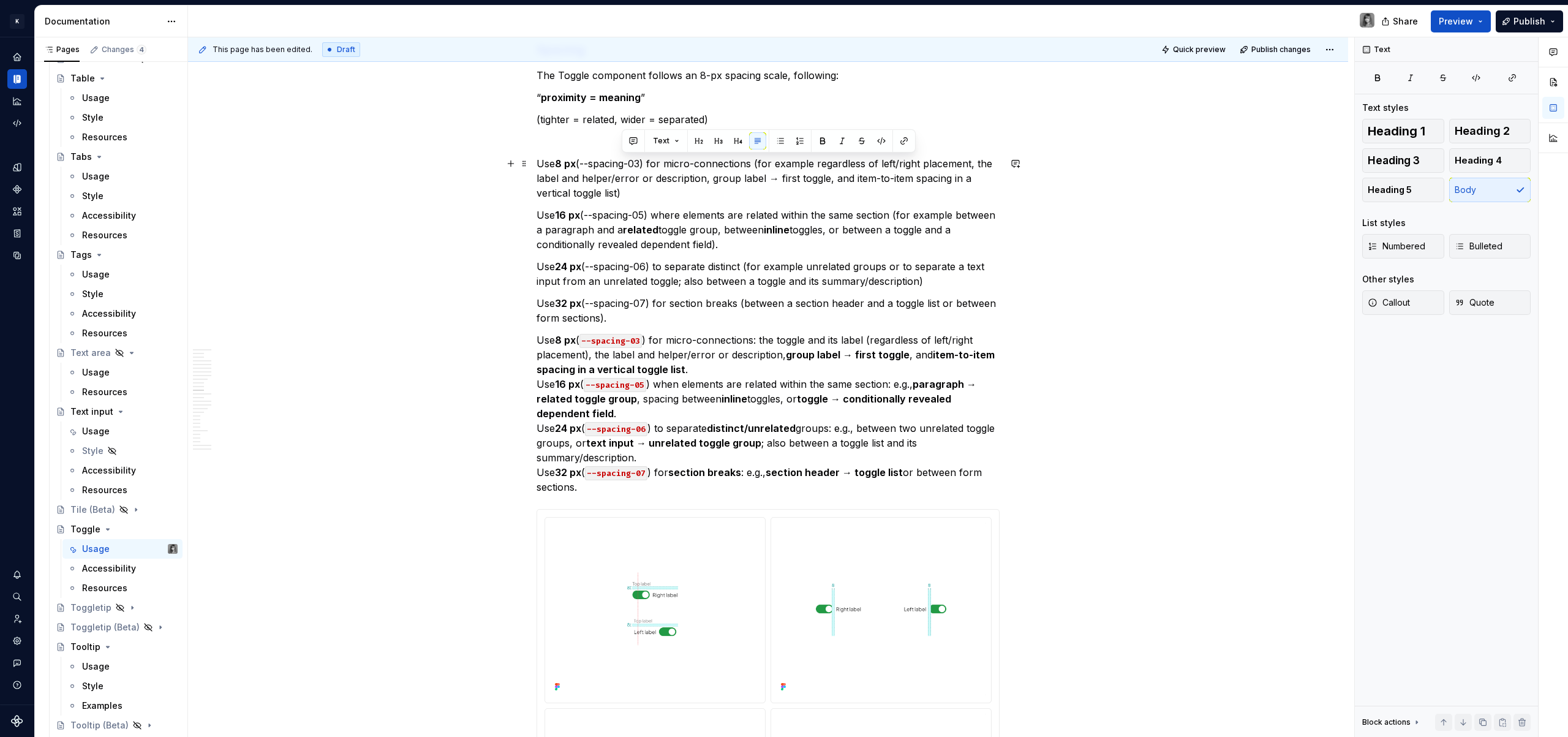
click at [774, 179] on p "Use 8 px (--spacing-03) for micro-connections (for example regardless of left/r…" at bounding box center [768, 178] width 463 height 44
click at [677, 384] on p "Use 8 px ( --spacing-03 ) for micro-connections: the toggle and its label (rega…" at bounding box center [768, 414] width 463 height 162
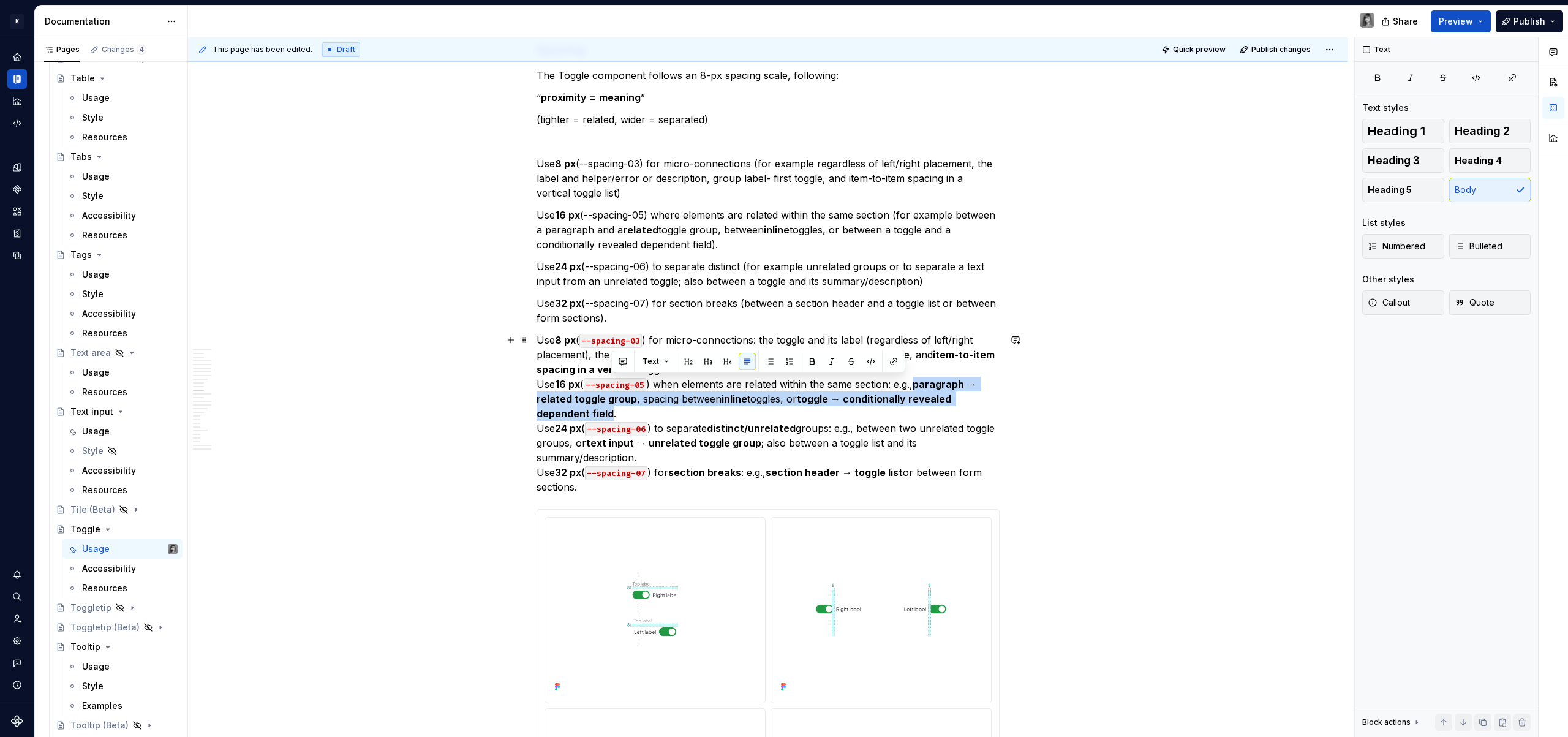
drag, startPoint x: 922, startPoint y: 385, endPoint x: 610, endPoint y: 412, distance: 313.2
click at [610, 412] on p "Use 8 px ( --spacing-03 ) for micro-connections: the toggle and its label (rega…" at bounding box center [768, 414] width 463 height 162
copy p "paragraph → related toggle group , spacing between inline toggles, or toggle → …"
click at [613, 234] on p "Use 16 px (--spacing-05) where elements are related within the same section (fo…" at bounding box center [768, 229] width 463 height 44
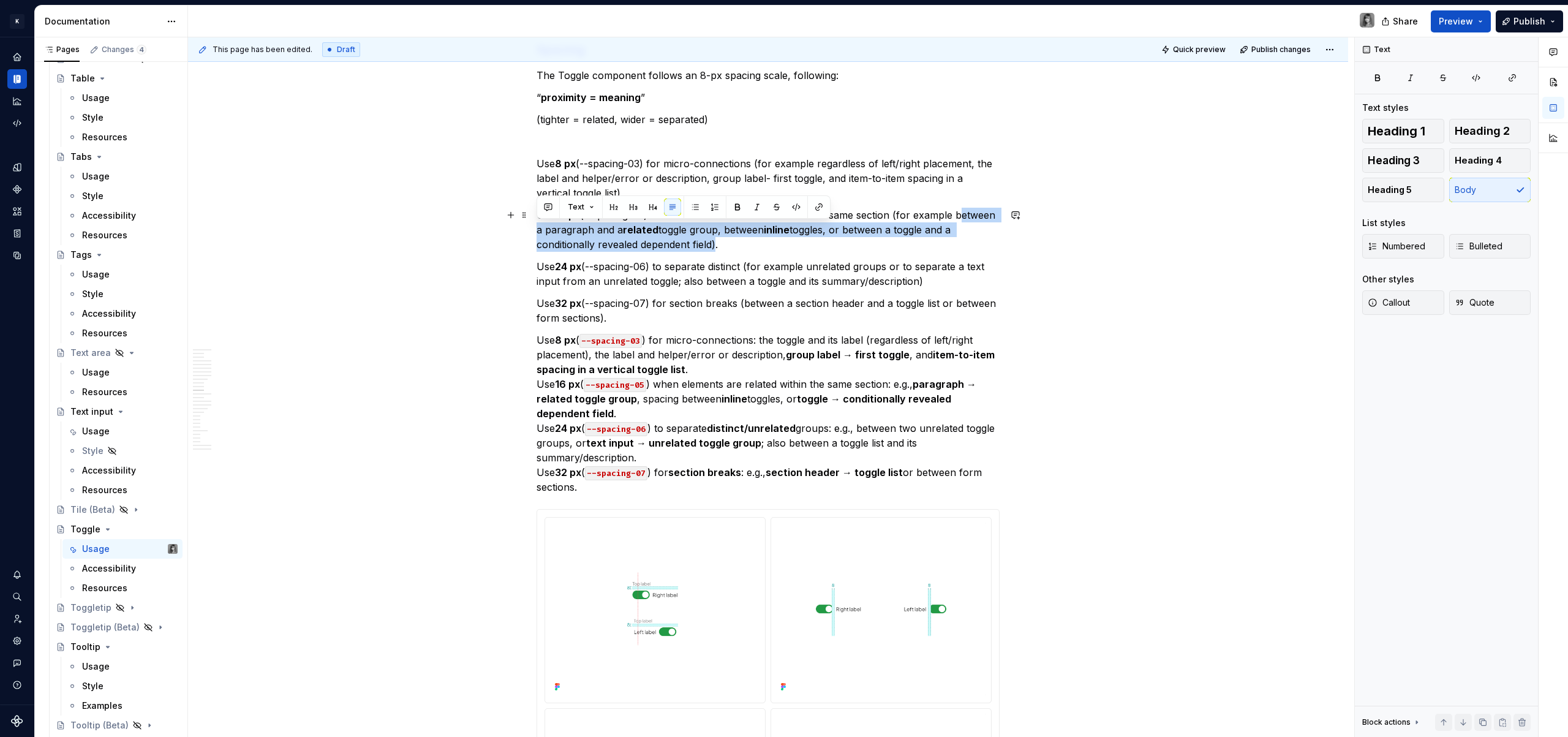
drag, startPoint x: 536, startPoint y: 229, endPoint x: 721, endPoint y: 245, distance: 185.7
click at [721, 245] on p "Use 16 px (--spacing-05) where elements are related within the same section (fo…" at bounding box center [768, 229] width 463 height 44
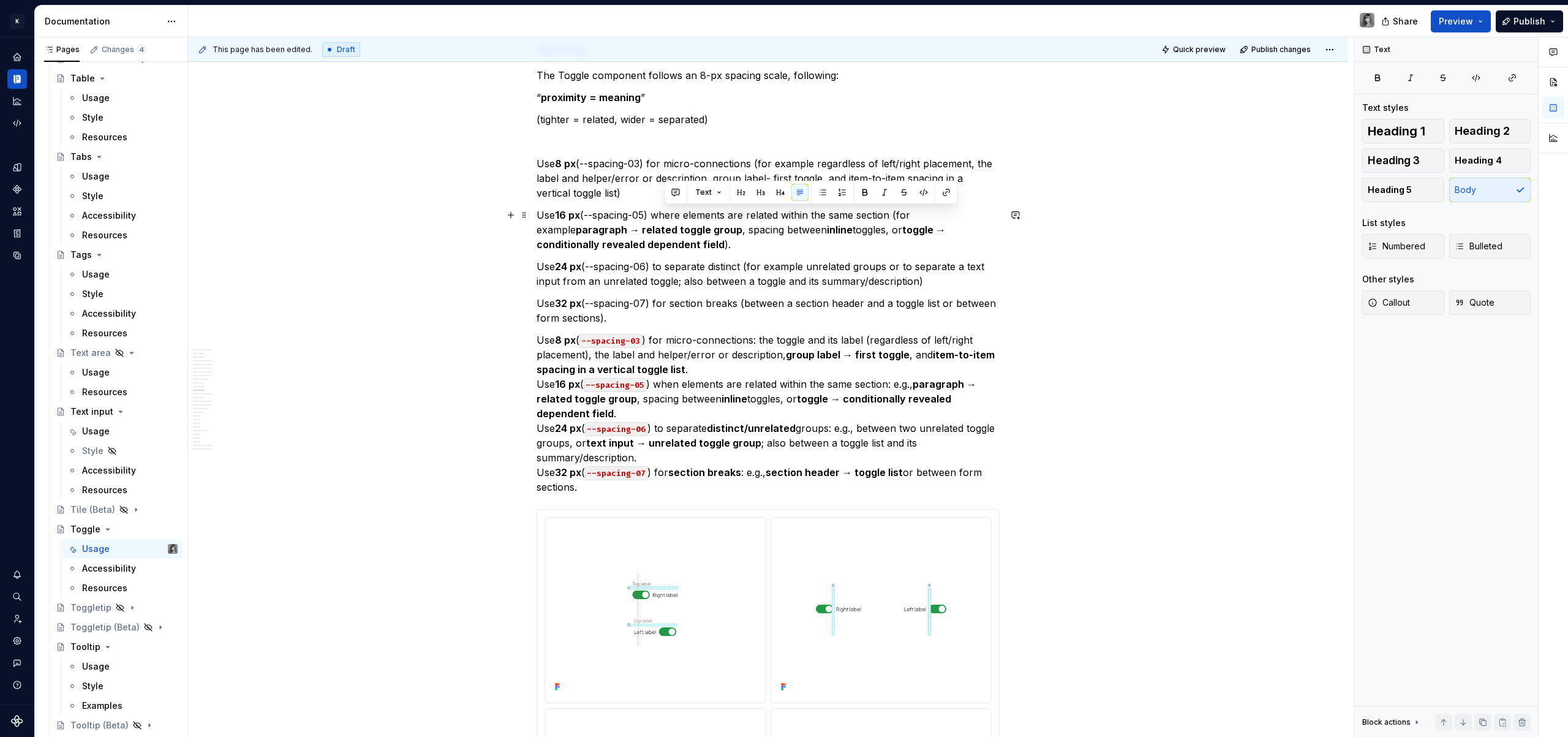
drag, startPoint x: 686, startPoint y: 240, endPoint x: 712, endPoint y: 222, distance: 31.6
click at [712, 222] on p "Use 16 px (--spacing-05) where elements are related within the same section (fo…" at bounding box center [768, 229] width 463 height 44
drag, startPoint x: 593, startPoint y: 229, endPoint x: 599, endPoint y: 230, distance: 6.1
click at [593, 228] on p "Use 16 px (--spacing-05) where elements are related within the same section (fo…" at bounding box center [768, 229] width 463 height 44
click at [892, 229] on p "Use 16 px (--spacing-05) where elements are related within the same section (fo…" at bounding box center [768, 229] width 463 height 44
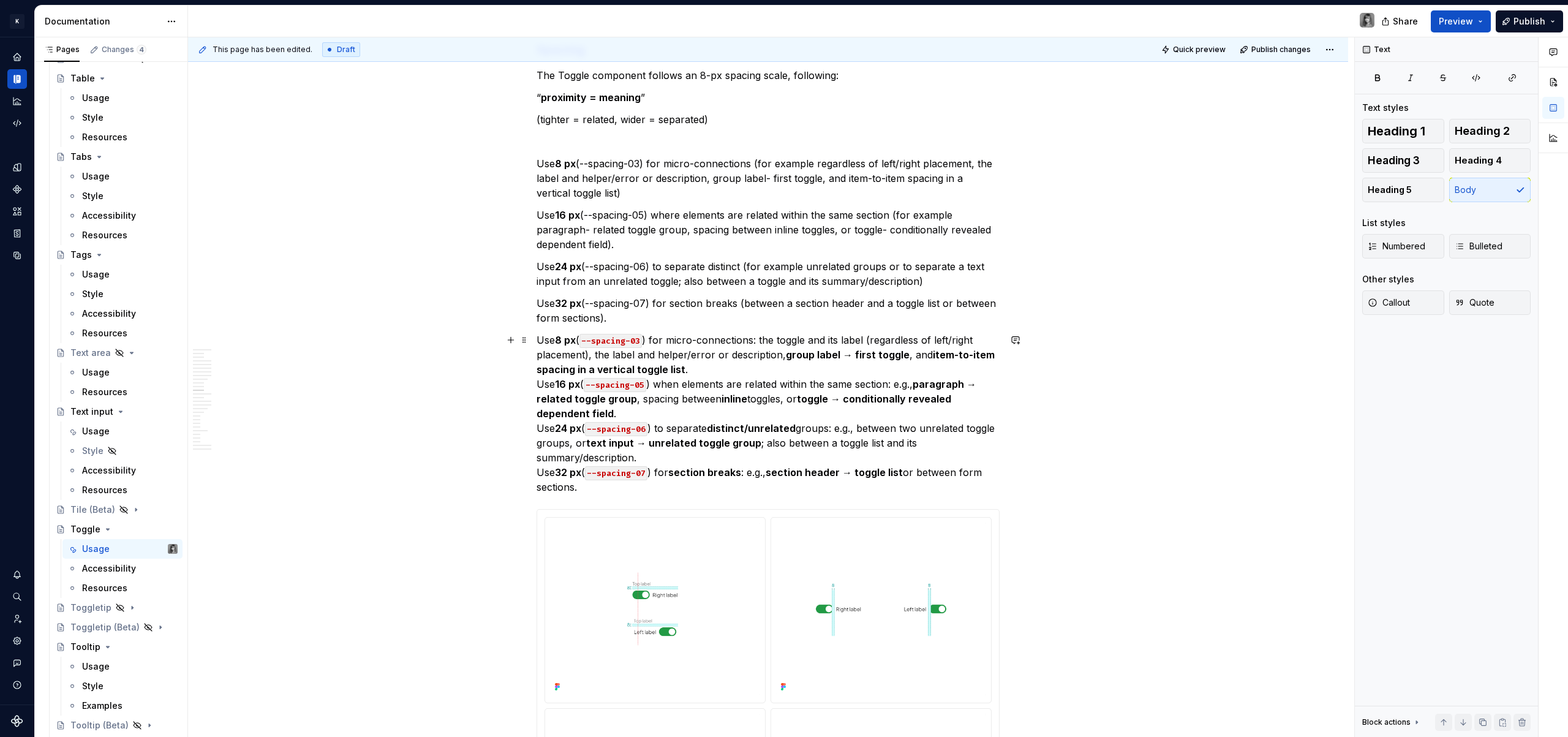
click at [634, 405] on p "Use 8 px ( --spacing-03 ) for micro-connections: the toggle and its label (rega…" at bounding box center [768, 414] width 463 height 162
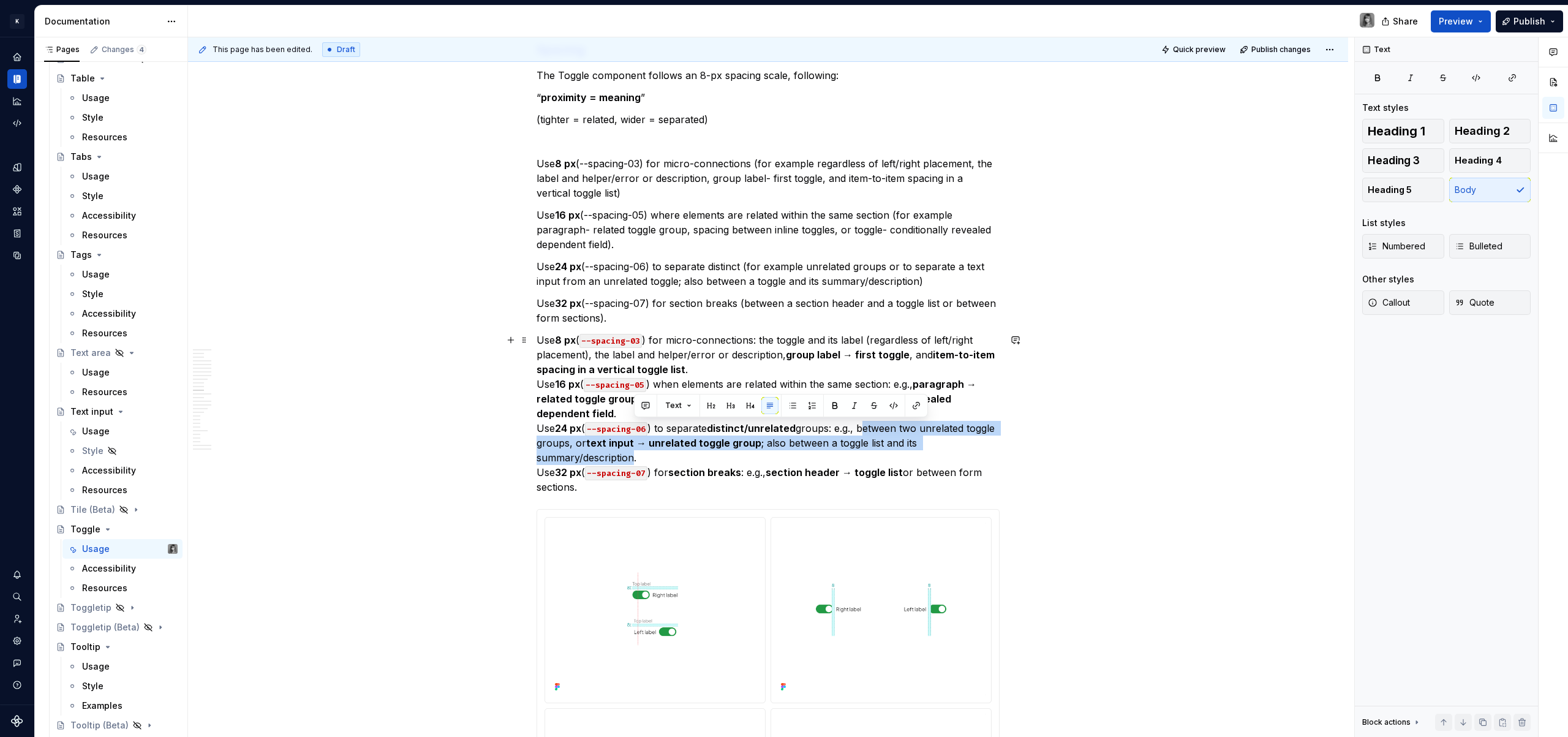
drag, startPoint x: 871, startPoint y: 435, endPoint x: 634, endPoint y: 457, distance: 238.0
click at [634, 457] on p "Use 8 px ( --spacing-03 ) for micro-connections: the toggle and its label (rega…" at bounding box center [768, 414] width 463 height 162
copy p "between two unrelated toggle groups, or text input → unrelated toggle group ; a…"
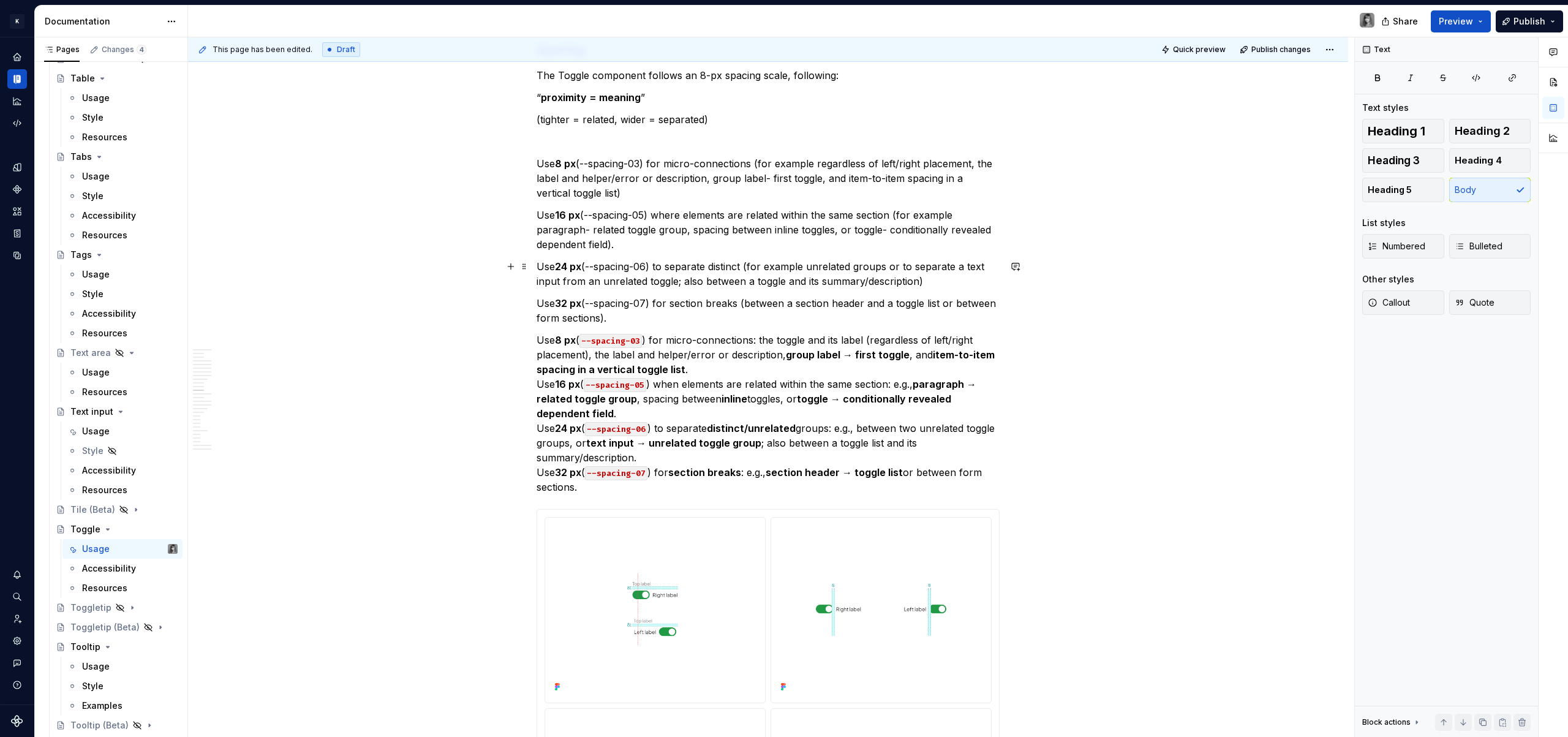
click at [714, 277] on p "Use 24 px (--spacing-06) to separate distinct (for example unrelated groups or …" at bounding box center [768, 273] width 463 height 29
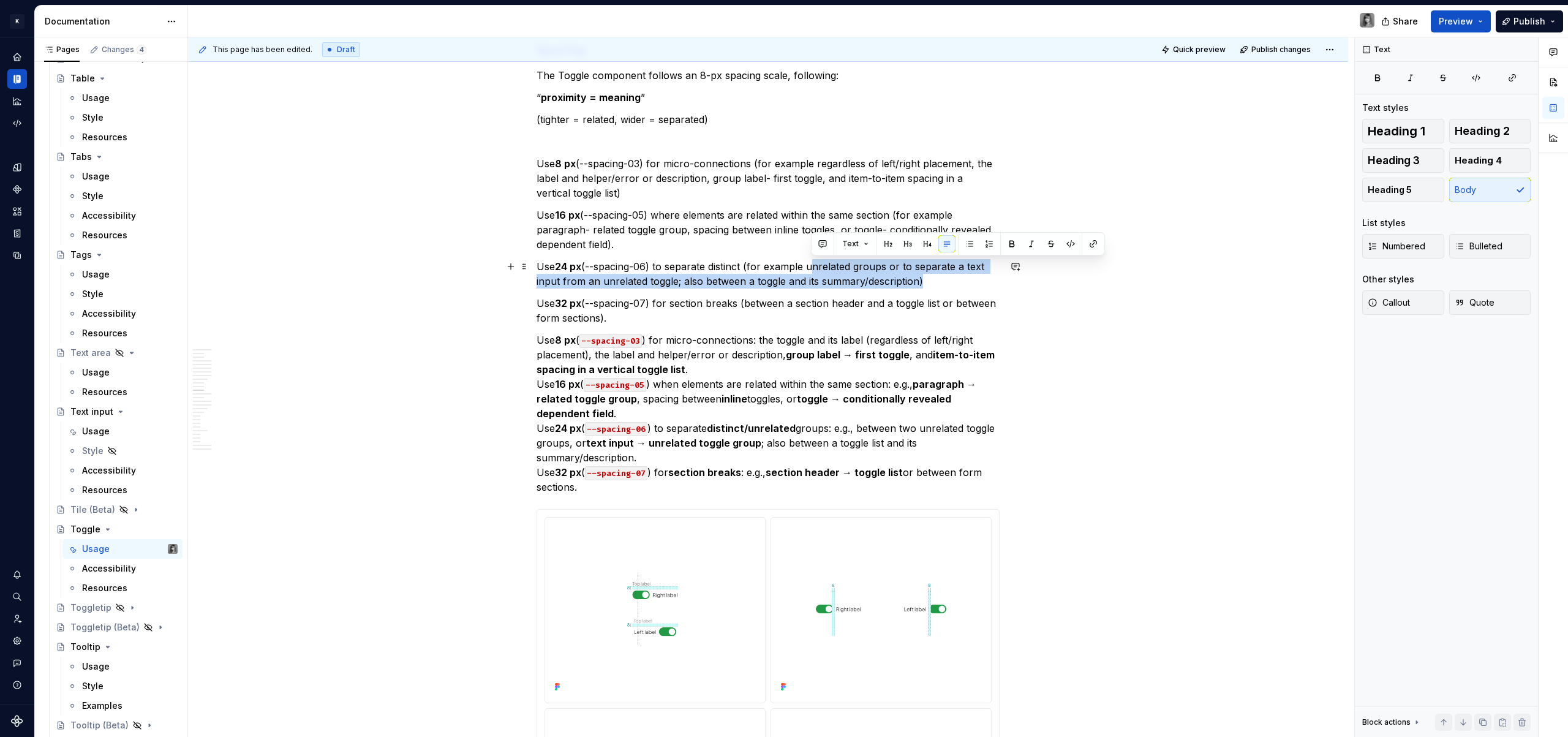
drag, startPoint x: 812, startPoint y: 266, endPoint x: 917, endPoint y: 281, distance: 106.1
click at [917, 281] on p "Use 24 px (--spacing-06) to separate distinct (for example unrelated groups or …" at bounding box center [768, 273] width 463 height 29
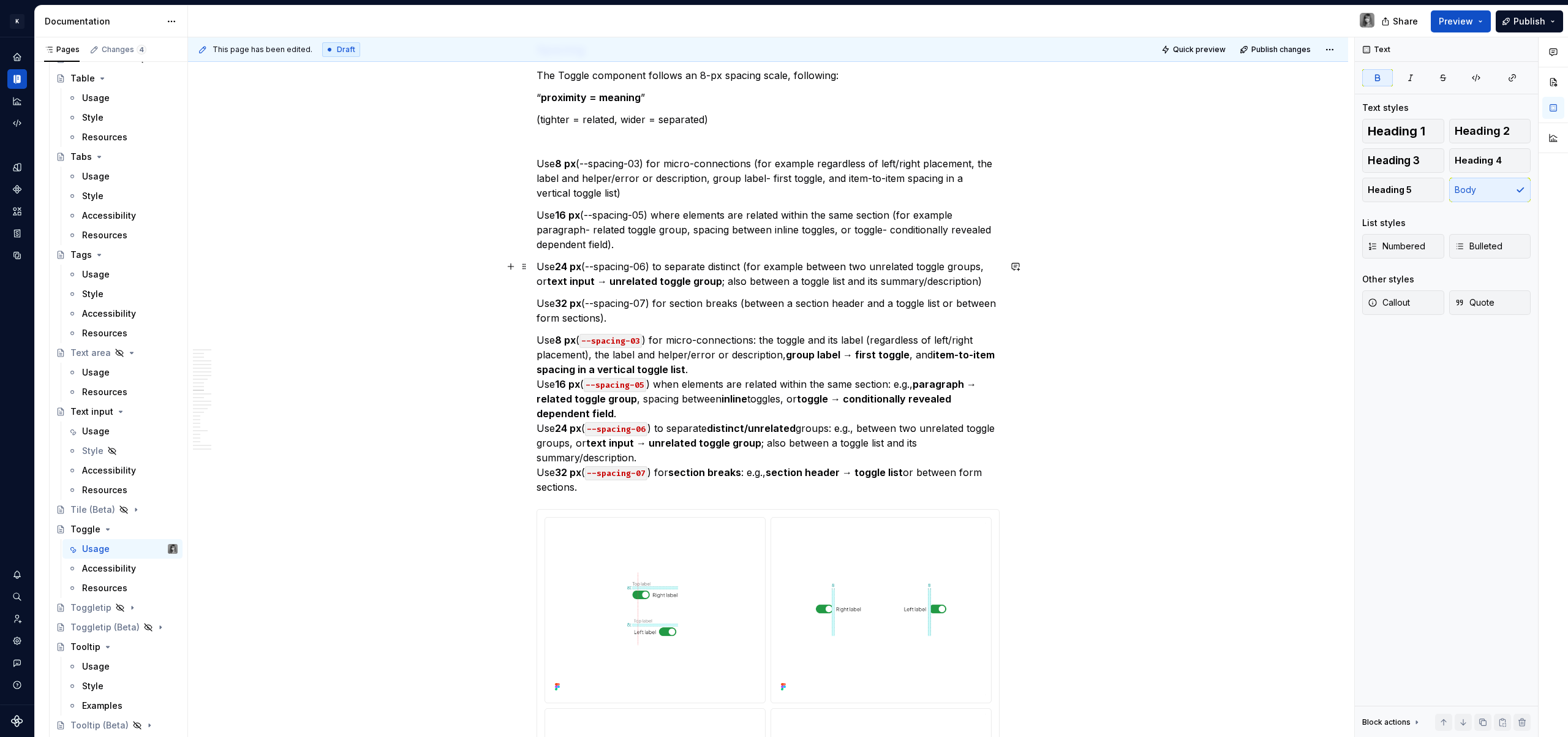
click at [603, 284] on strong "text input → unrelated toggle group" at bounding box center [634, 281] width 175 height 12
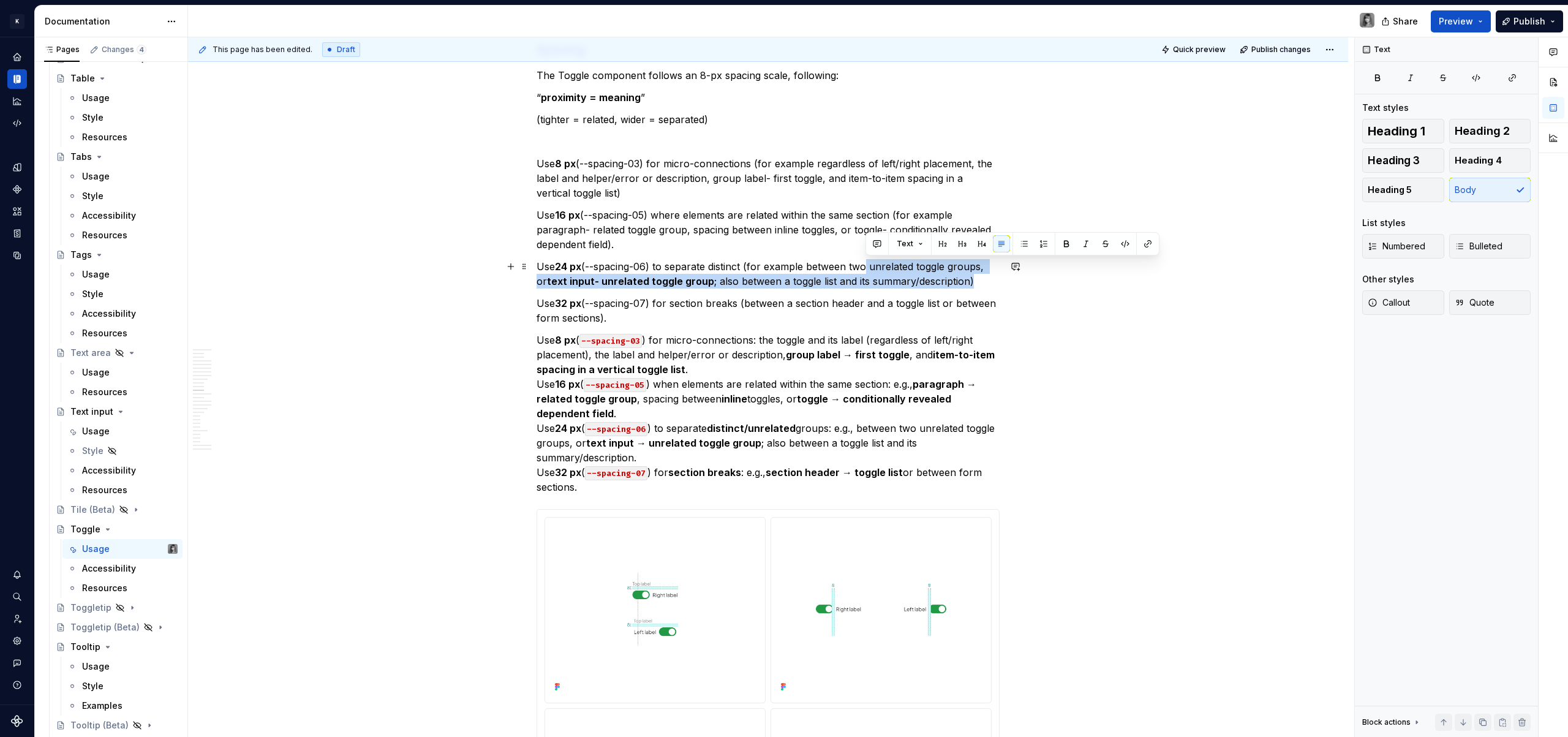
drag, startPoint x: 975, startPoint y: 282, endPoint x: 865, endPoint y: 270, distance: 110.7
click at [865, 270] on p "Use 24 px (--spacing-06) to separate distinct (for example between two unrelate…" at bounding box center [768, 273] width 463 height 29
drag, startPoint x: 671, startPoint y: 273, endPoint x: 746, endPoint y: 280, distance: 75.3
click at [746, 280] on p "Use 24 px (--spacing-06) to separate distinct (for example between two unrelate…" at bounding box center [768, 273] width 463 height 29
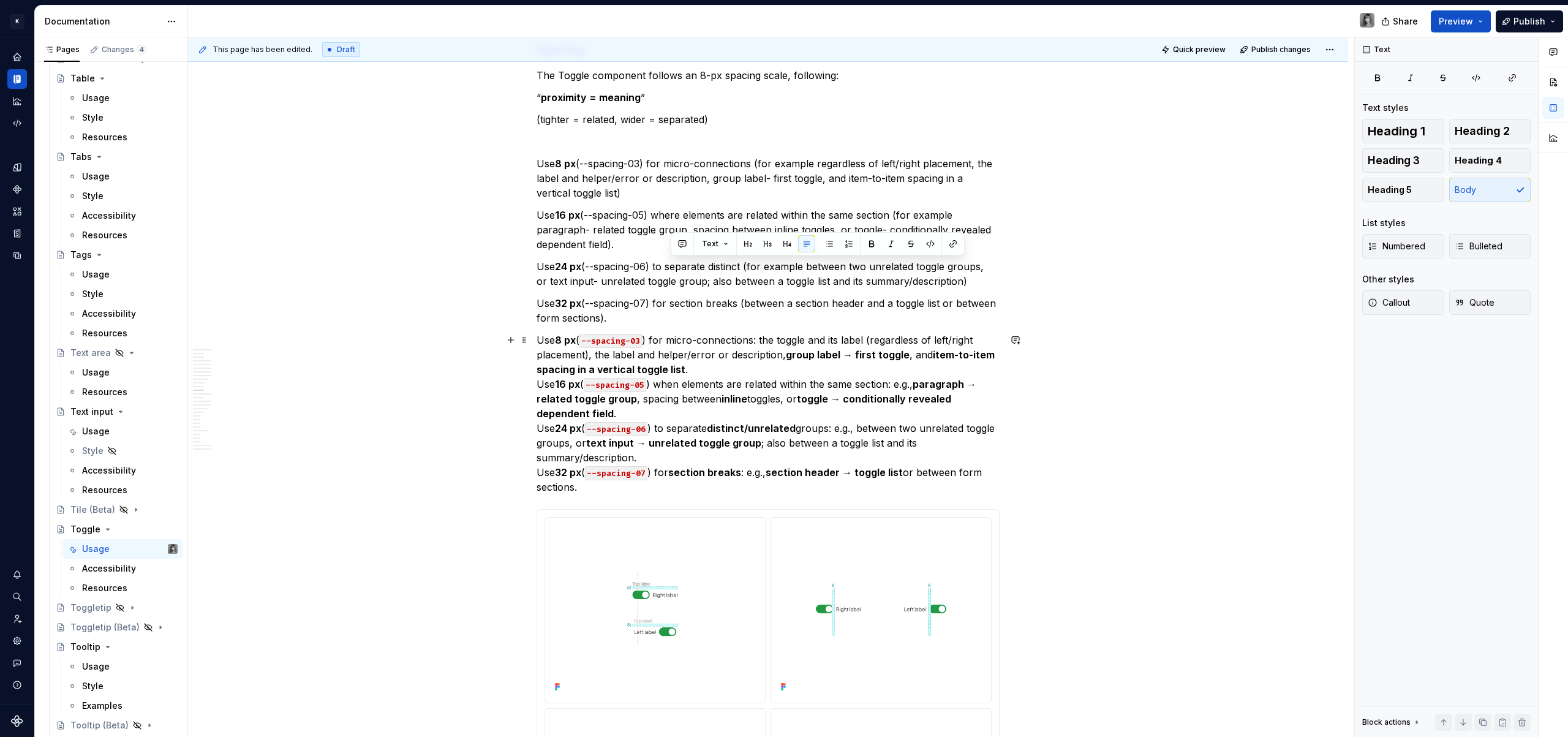
click at [755, 455] on p "Use 8 px ( --spacing-03 ) for micro-connections: the toggle and its label (rega…" at bounding box center [768, 414] width 463 height 162
drag, startPoint x: 773, startPoint y: 473, endPoint x: 783, endPoint y: 484, distance: 14.9
click at [783, 484] on p "Use 8 px ( --spacing-03 ) for micro-connections: the toggle and its label (rega…" at bounding box center [768, 414] width 463 height 162
copy p "section header → toggle list or between form sections."
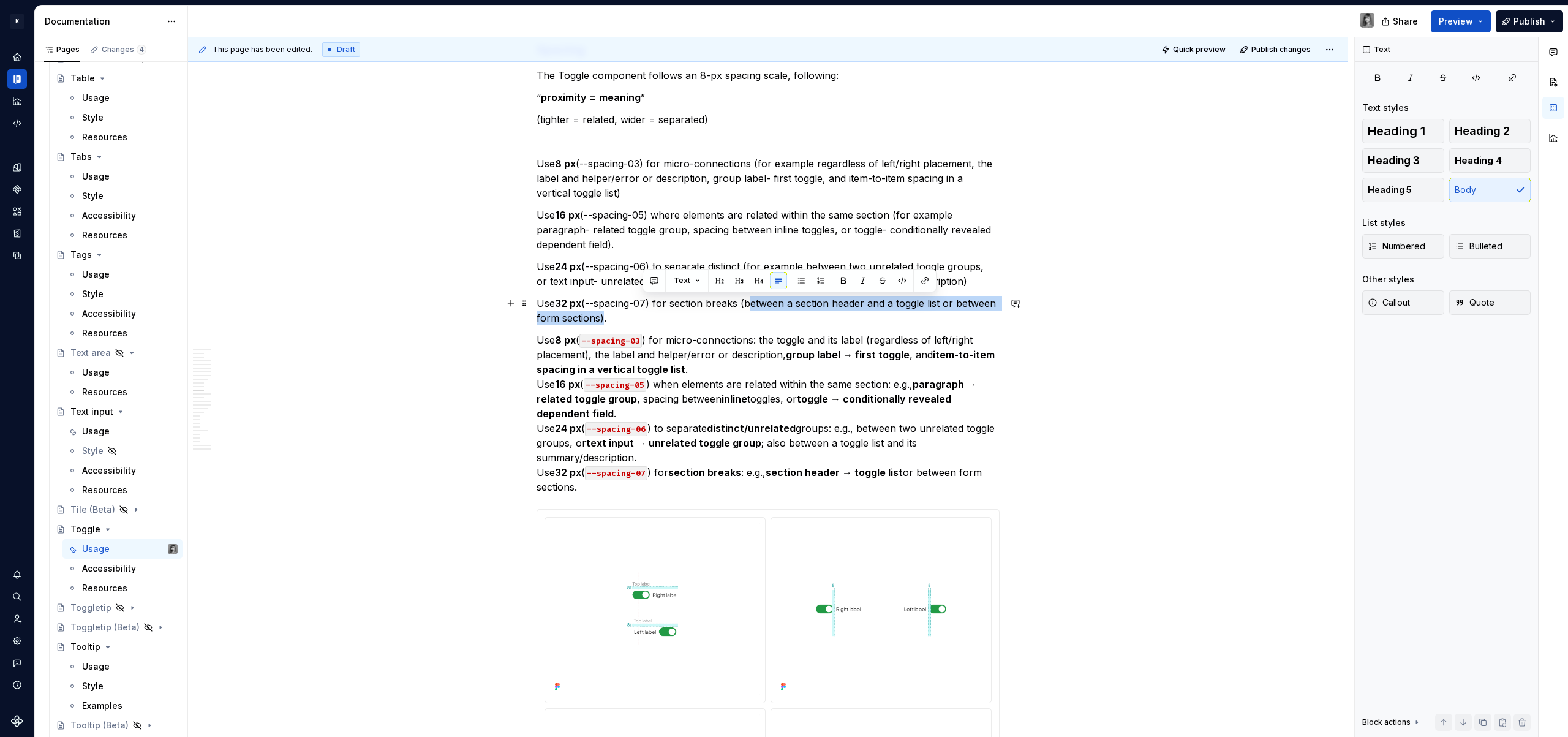
drag, startPoint x: 641, startPoint y: 318, endPoint x: 749, endPoint y: 303, distance: 109.0
click at [749, 303] on p "Use 32 px (--spacing-07) for section breaks (between a section header and a tog…" at bounding box center [768, 310] width 463 height 29
drag, startPoint x: 804, startPoint y: 303, endPoint x: 601, endPoint y: 314, distance: 203.3
click at [601, 314] on p "Use 32 px (--spacing-07) for section breaks (for example section header → toggl…" at bounding box center [768, 310] width 463 height 29
click at [601, 318] on p "Use 32 px (--spacing-07) for section breaks (for example section header → toggl…" at bounding box center [768, 310] width 463 height 29
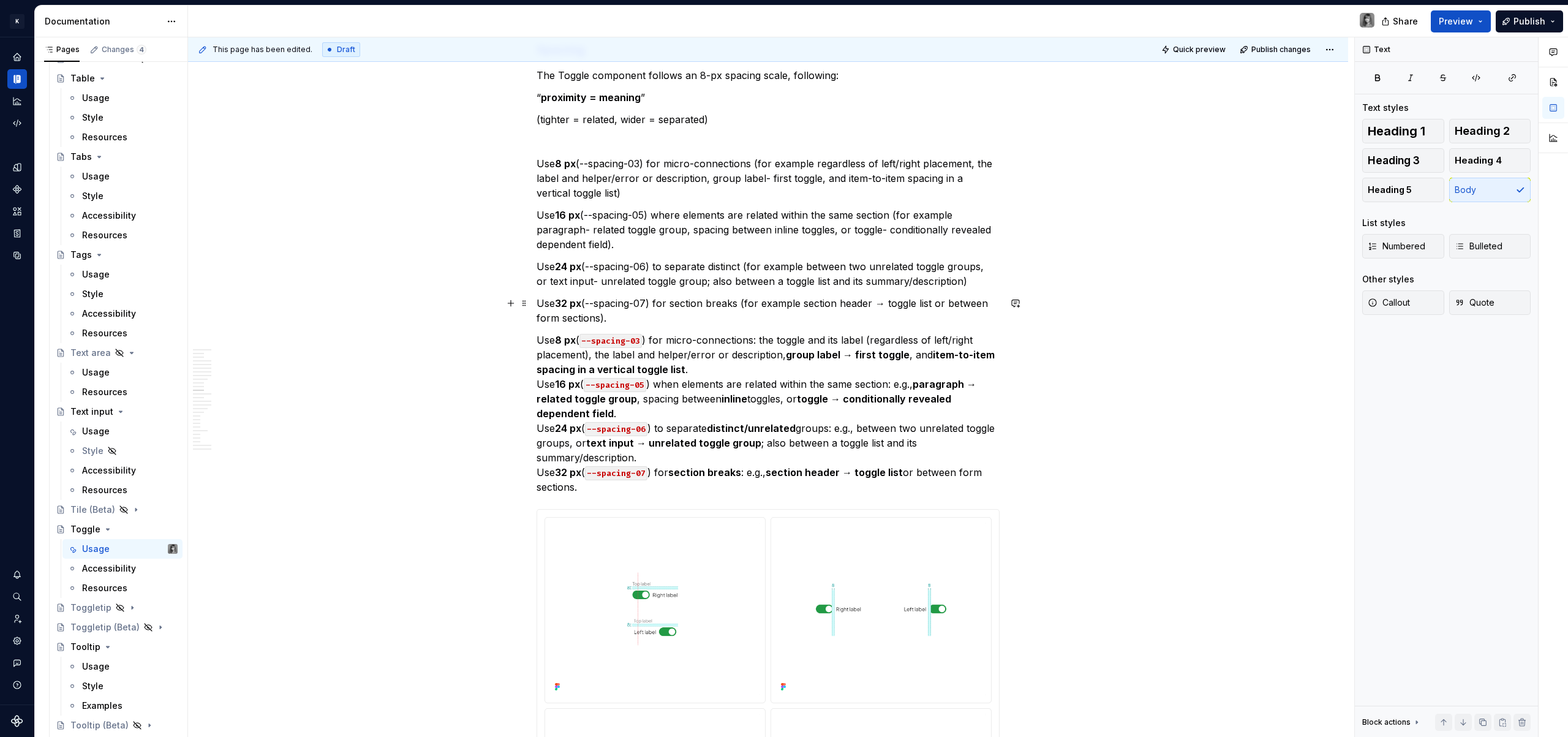
click at [885, 303] on p "Use 32 px (--spacing-07) for section breaks (for example section header → toggl…" at bounding box center [768, 310] width 463 height 29
click at [645, 426] on code "--spacing-06" at bounding box center [616, 429] width 62 height 14
drag, startPoint x: 603, startPoint y: 490, endPoint x: 523, endPoint y: 337, distance: 172.7
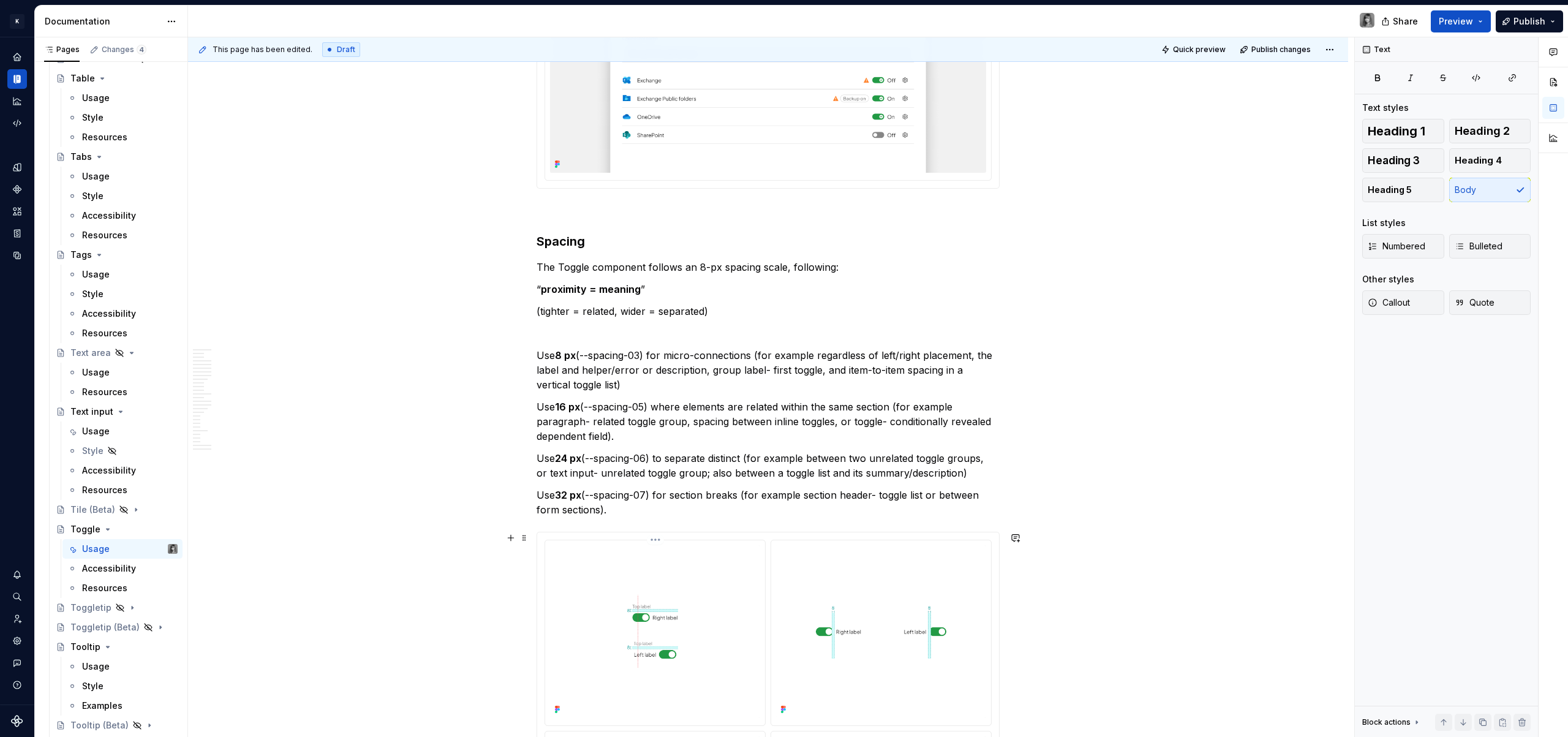
scroll to position [3823, 0]
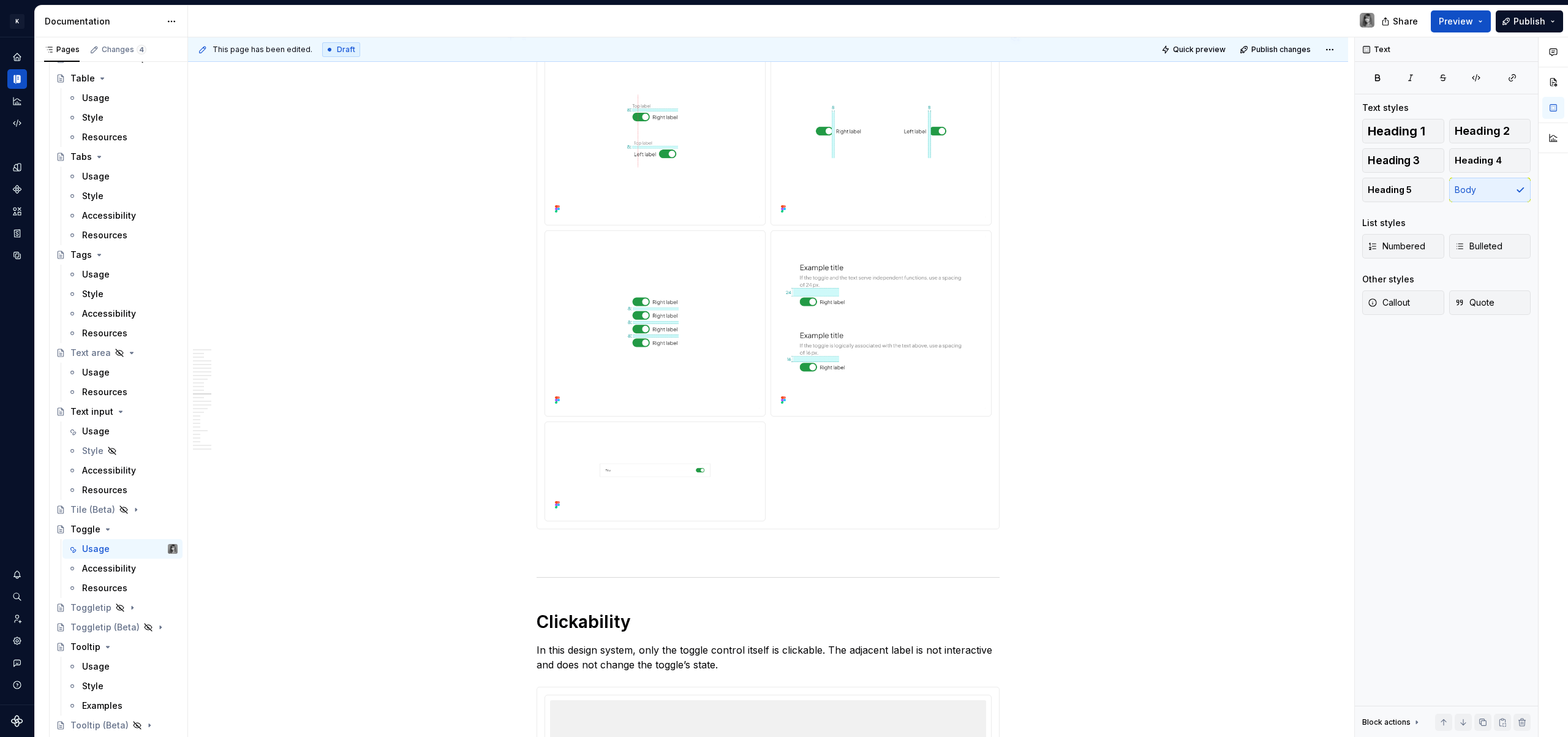
click at [716, 482] on img at bounding box center [655, 470] width 210 height 86
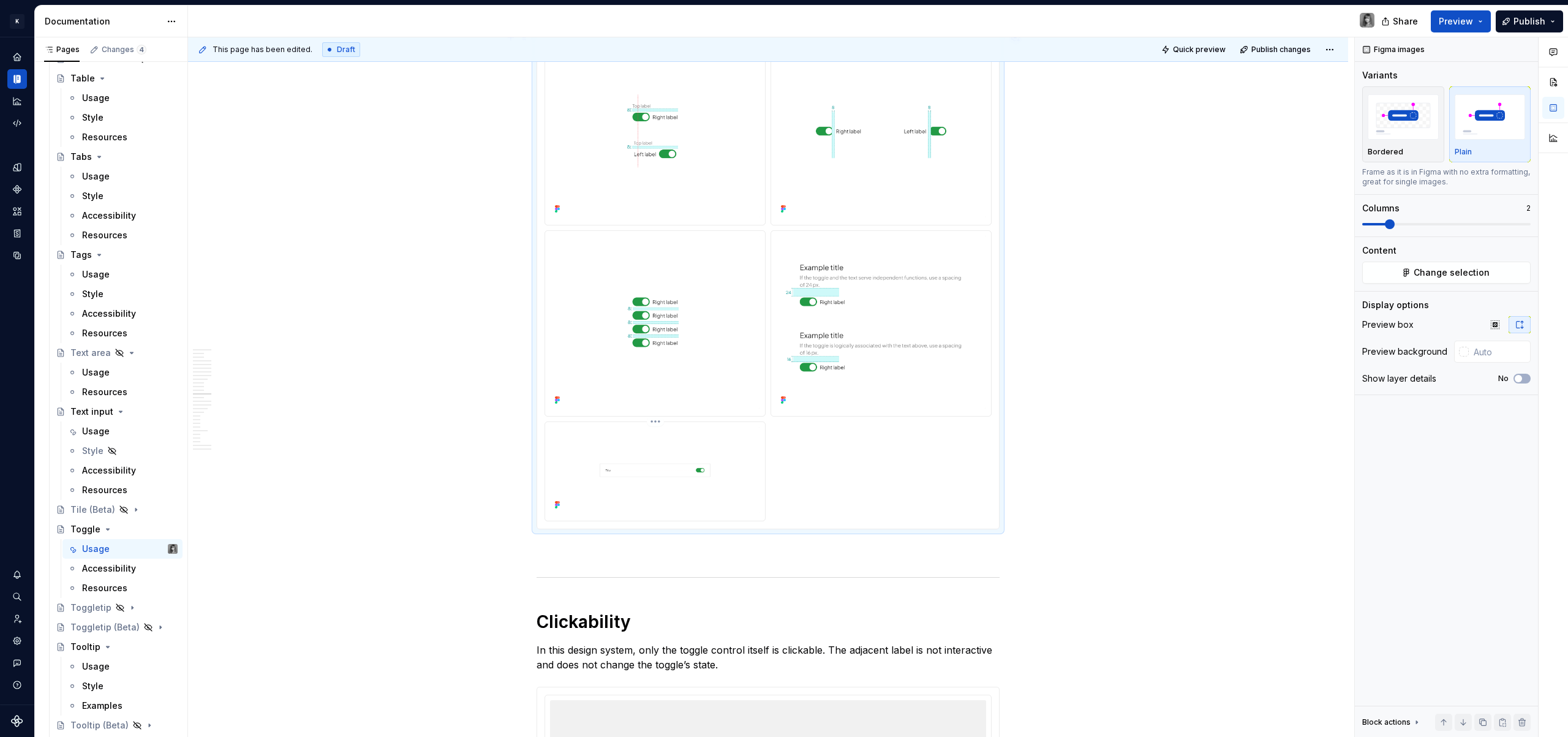
click at [716, 482] on img at bounding box center [655, 470] width 210 height 86
click at [737, 486] on img at bounding box center [655, 470] width 210 height 86
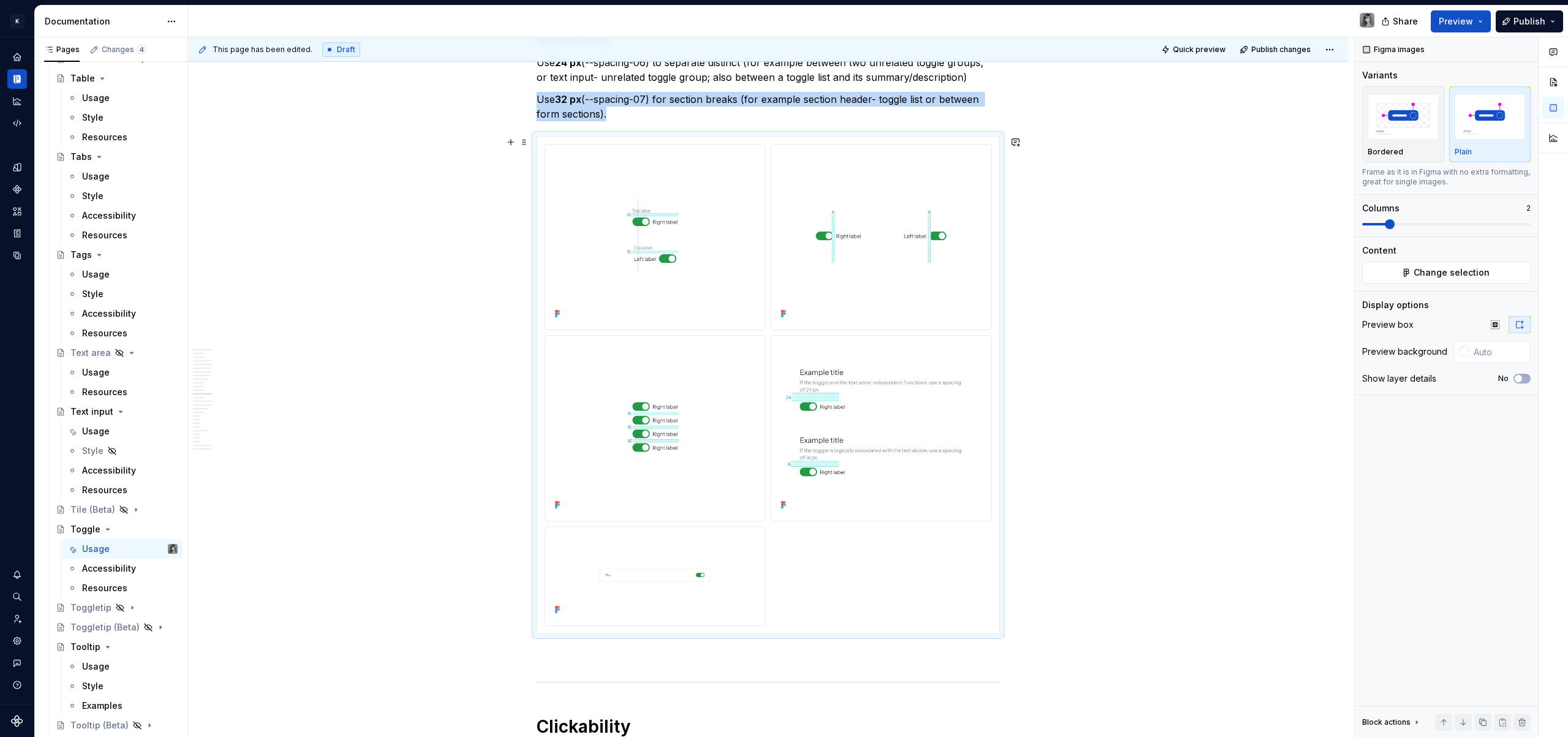
scroll to position [3739, 0]
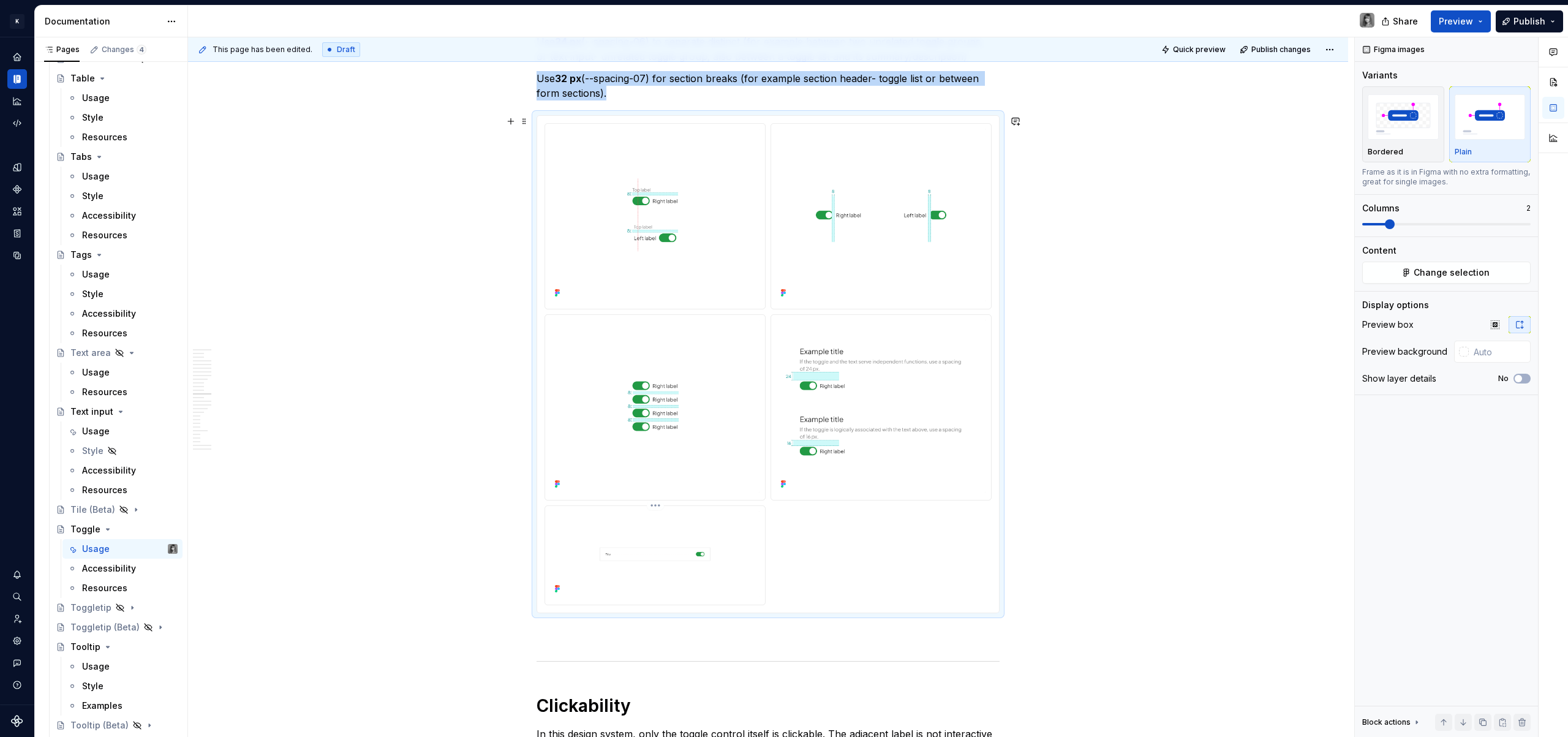
click at [669, 558] on img at bounding box center [655, 554] width 210 height 86
click at [641, 508] on div at bounding box center [655, 555] width 220 height 99
click at [662, 506] on html "K KES Design system data Documentation Share Preview Publish Pages Changes 4 Ad…" at bounding box center [784, 368] width 1568 height 737
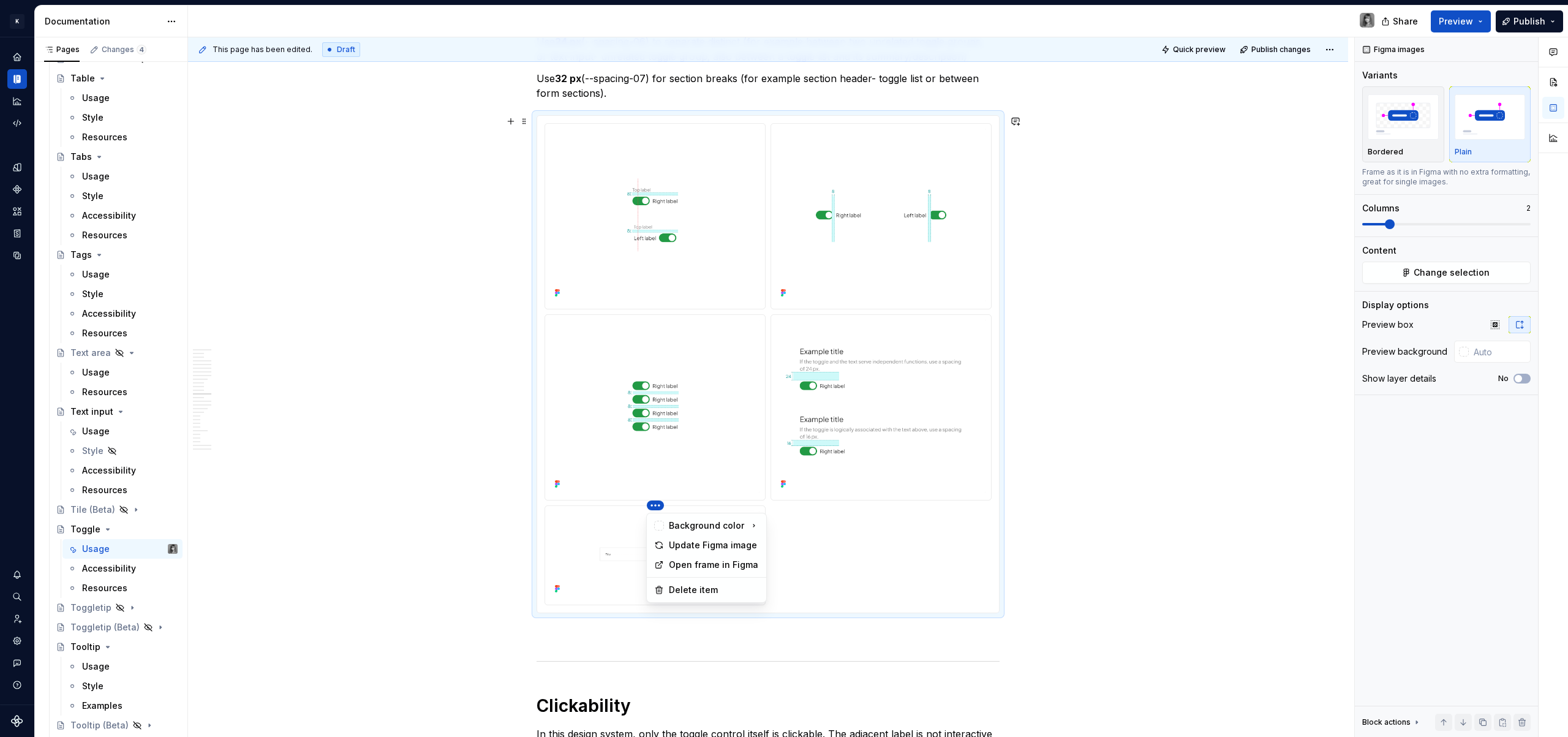
click at [659, 506] on html "K KES Design system data Documentation Share Preview Publish Pages Changes 4 Ad…" at bounding box center [784, 368] width 1568 height 737
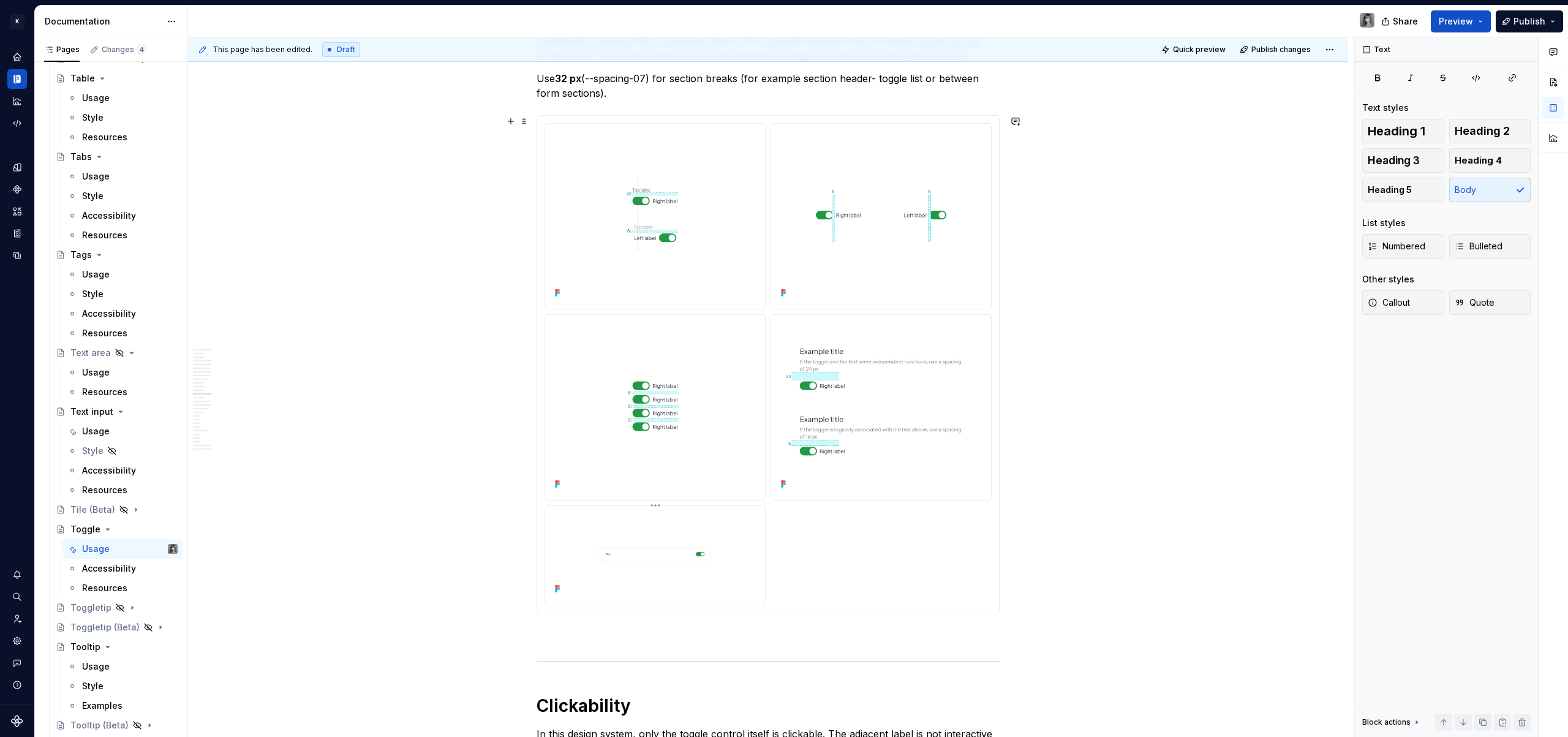
click at [660, 503] on html "K KES Design system data Documentation Share Preview Publish Pages Changes 4 Ad…" at bounding box center [784, 368] width 1568 height 737
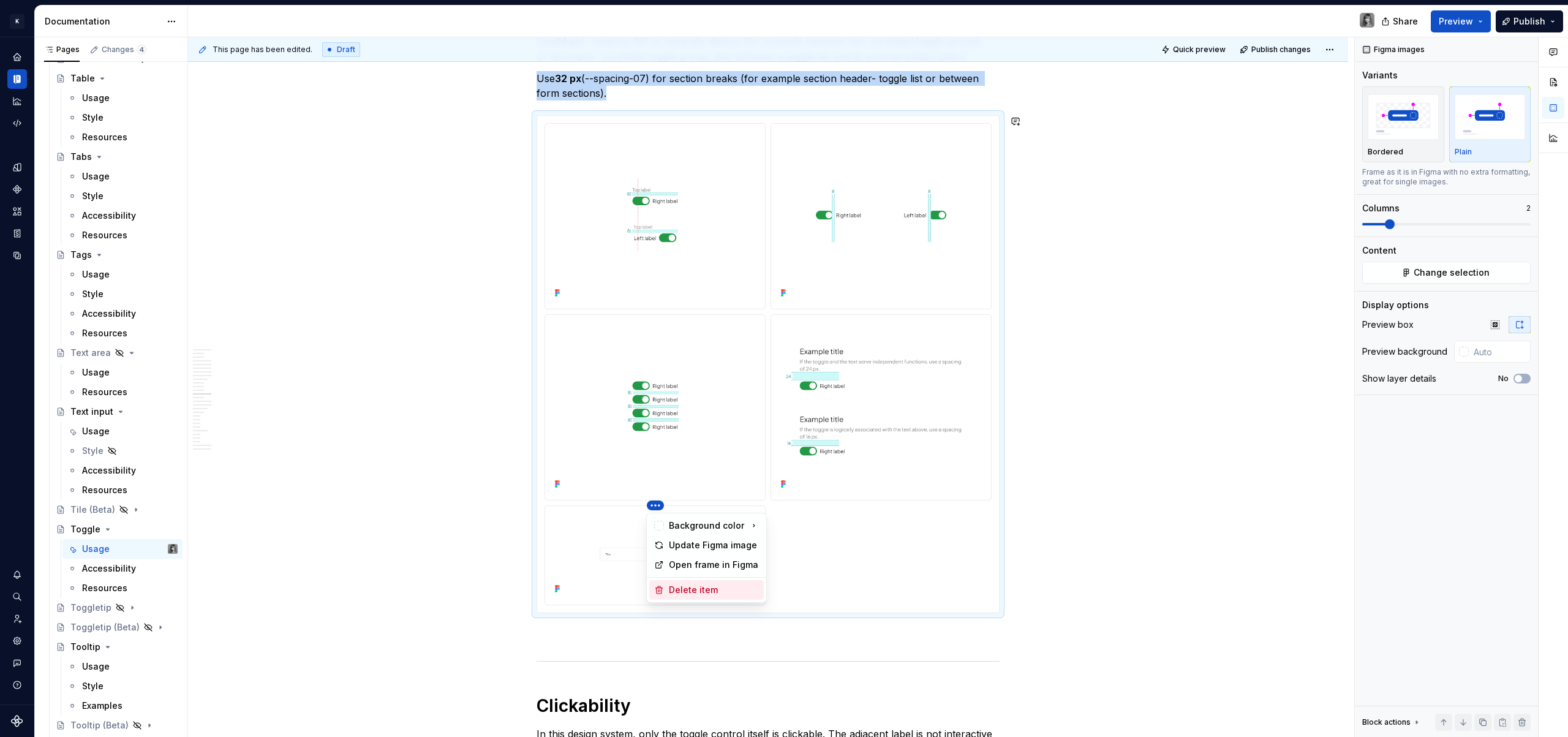
click at [705, 582] on div "Delete item" at bounding box center [706, 590] width 114 height 20
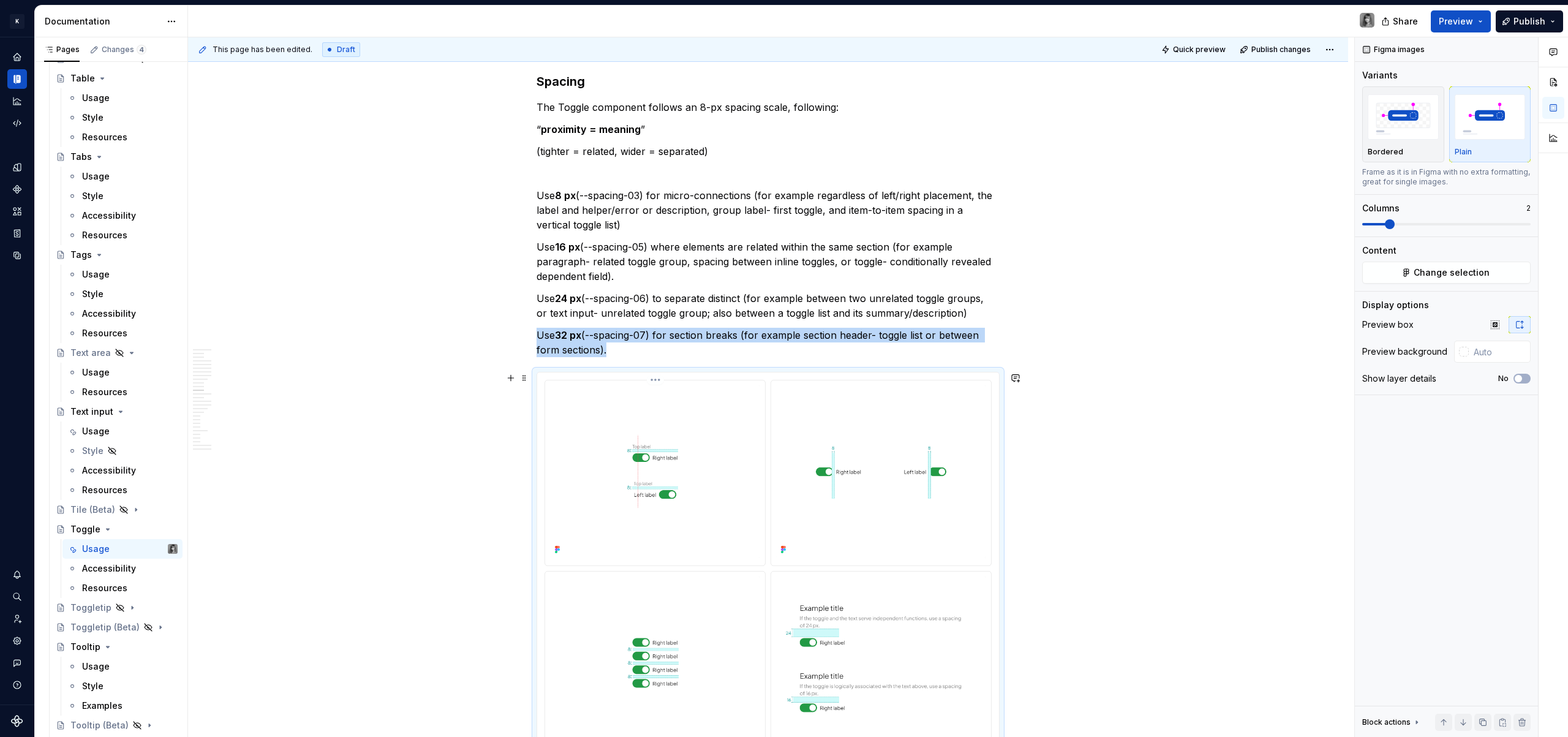
scroll to position [3245, 0]
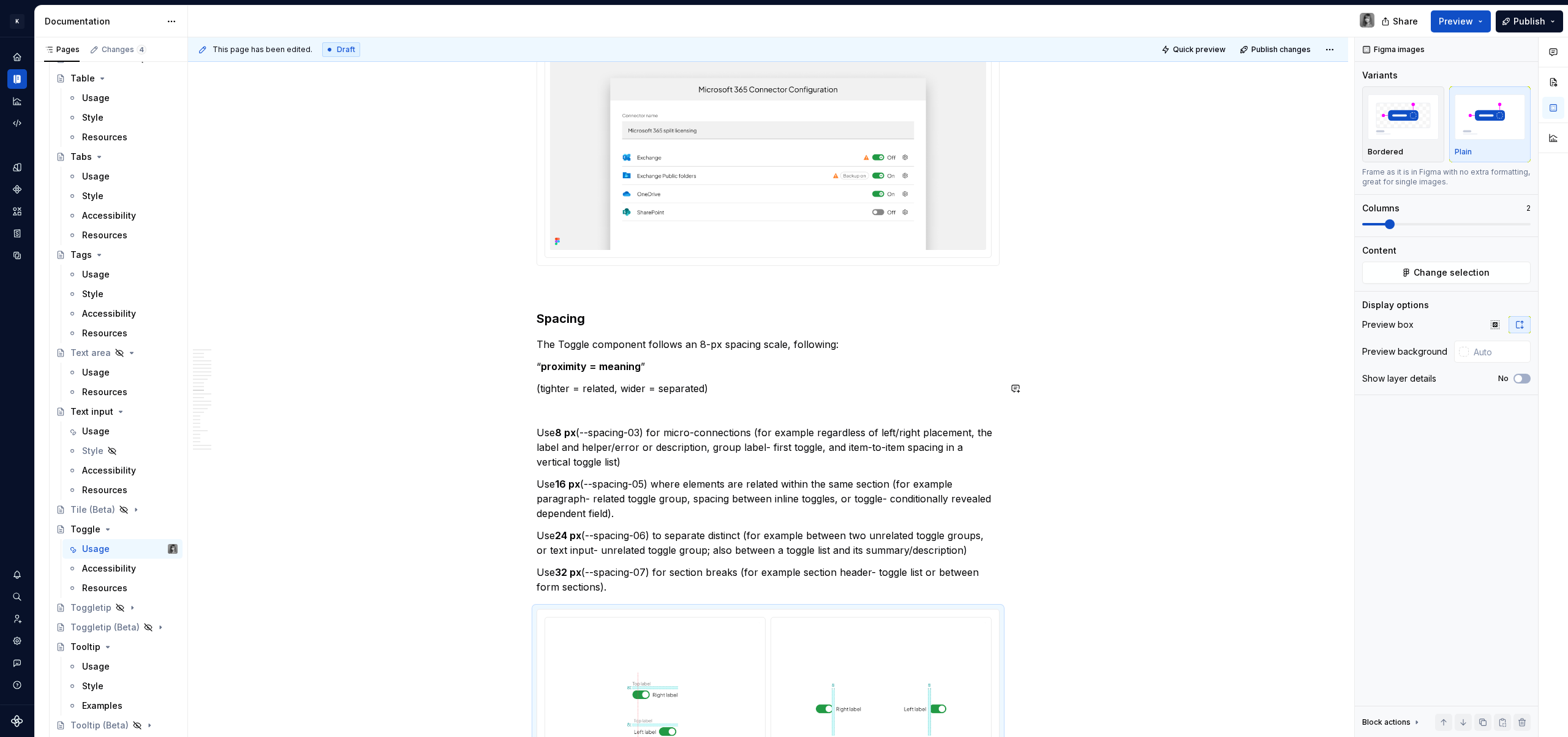
click at [715, 368] on p "“ proximity = meaning ”" at bounding box center [768, 366] width 463 height 14
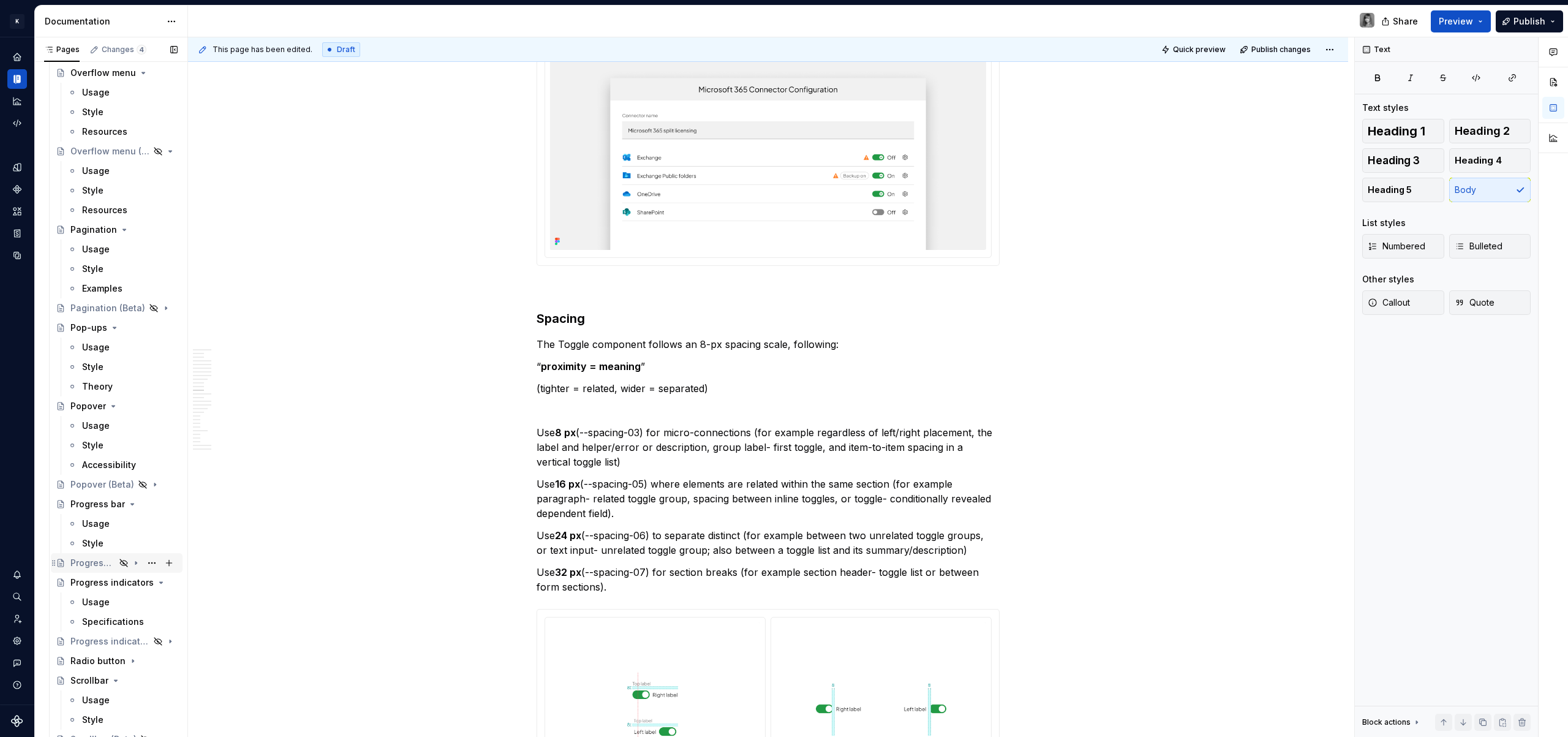
scroll to position [1879, 0]
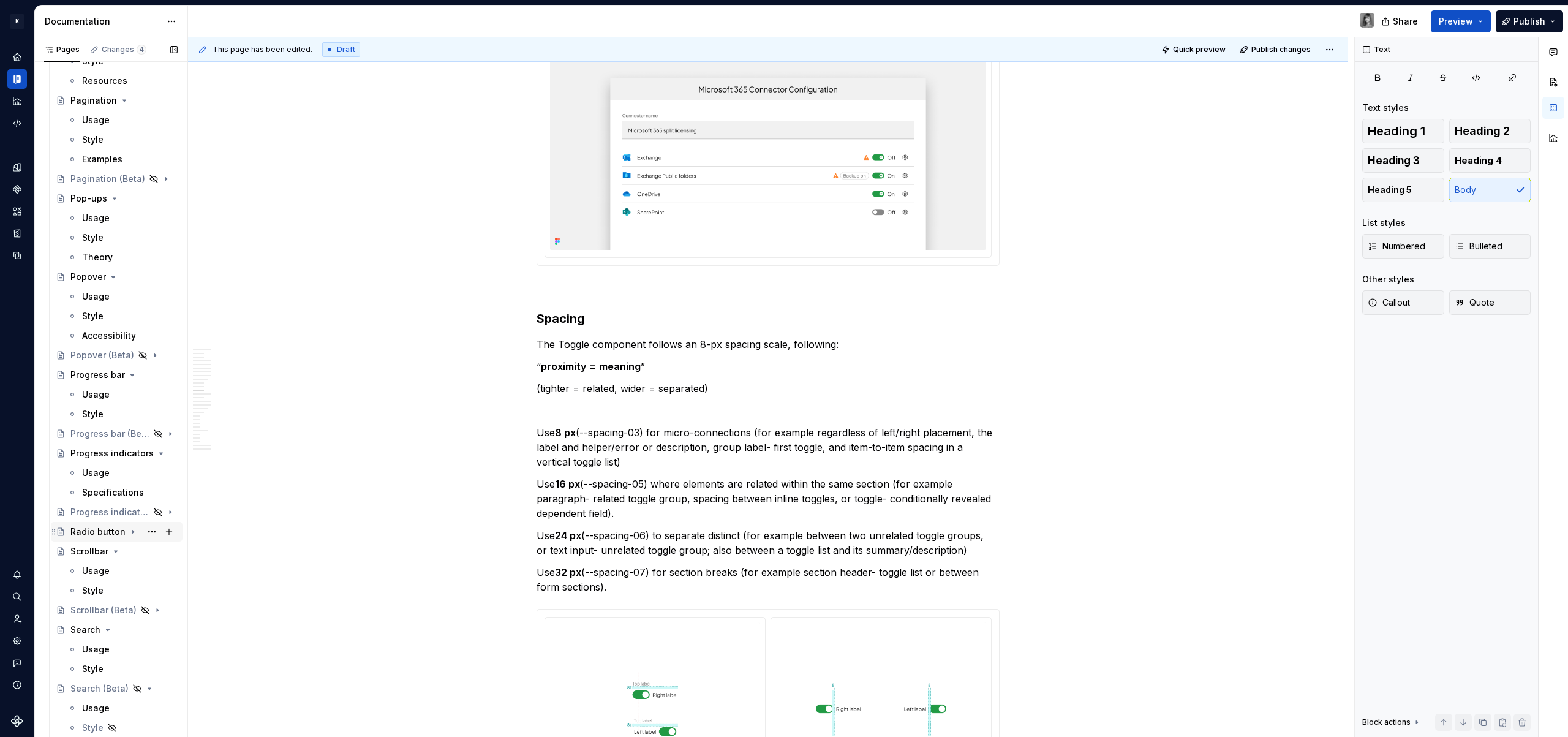
click at [105, 527] on div "Radio button" at bounding box center [98, 532] width 55 height 12
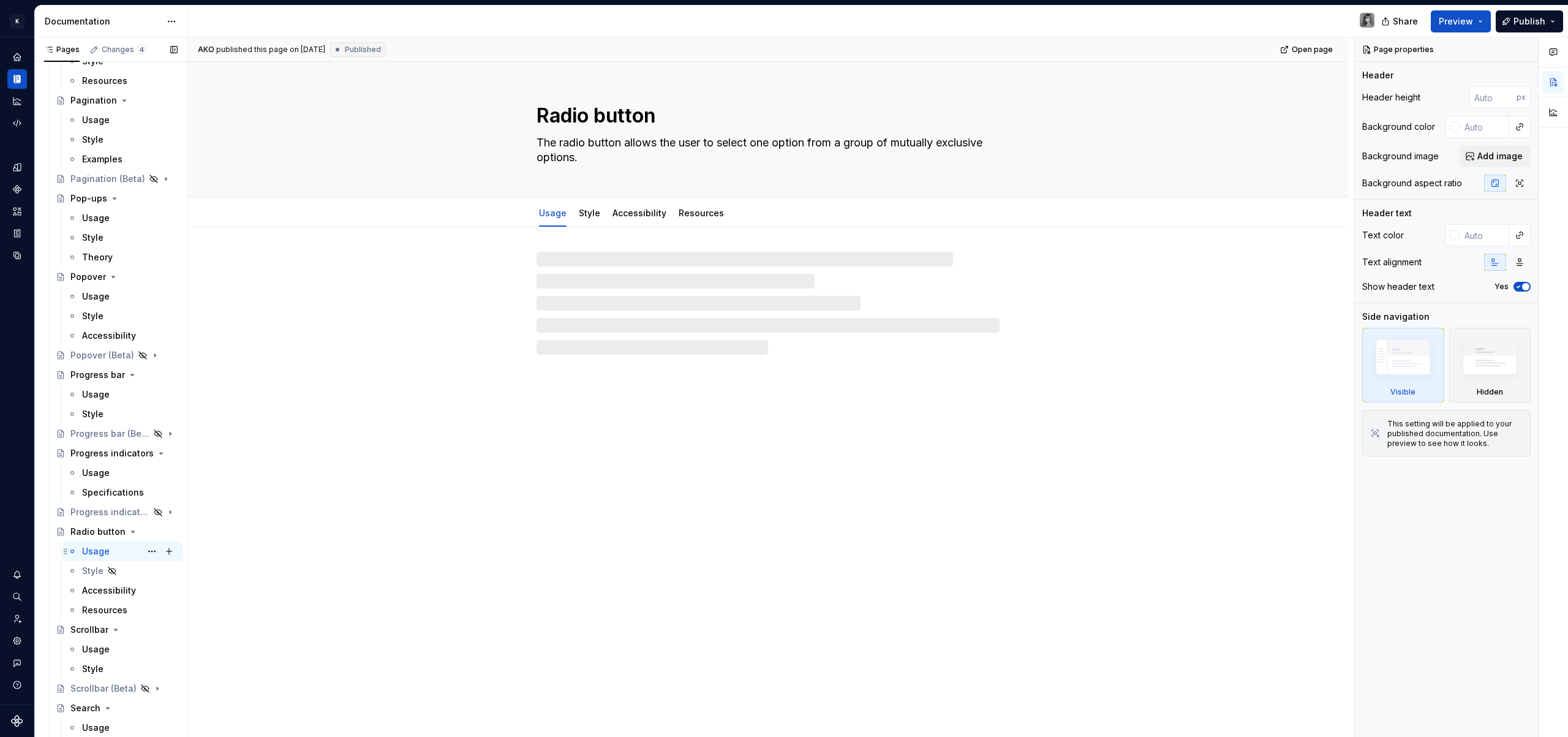
click at [95, 549] on div "Usage" at bounding box center [96, 551] width 27 height 12
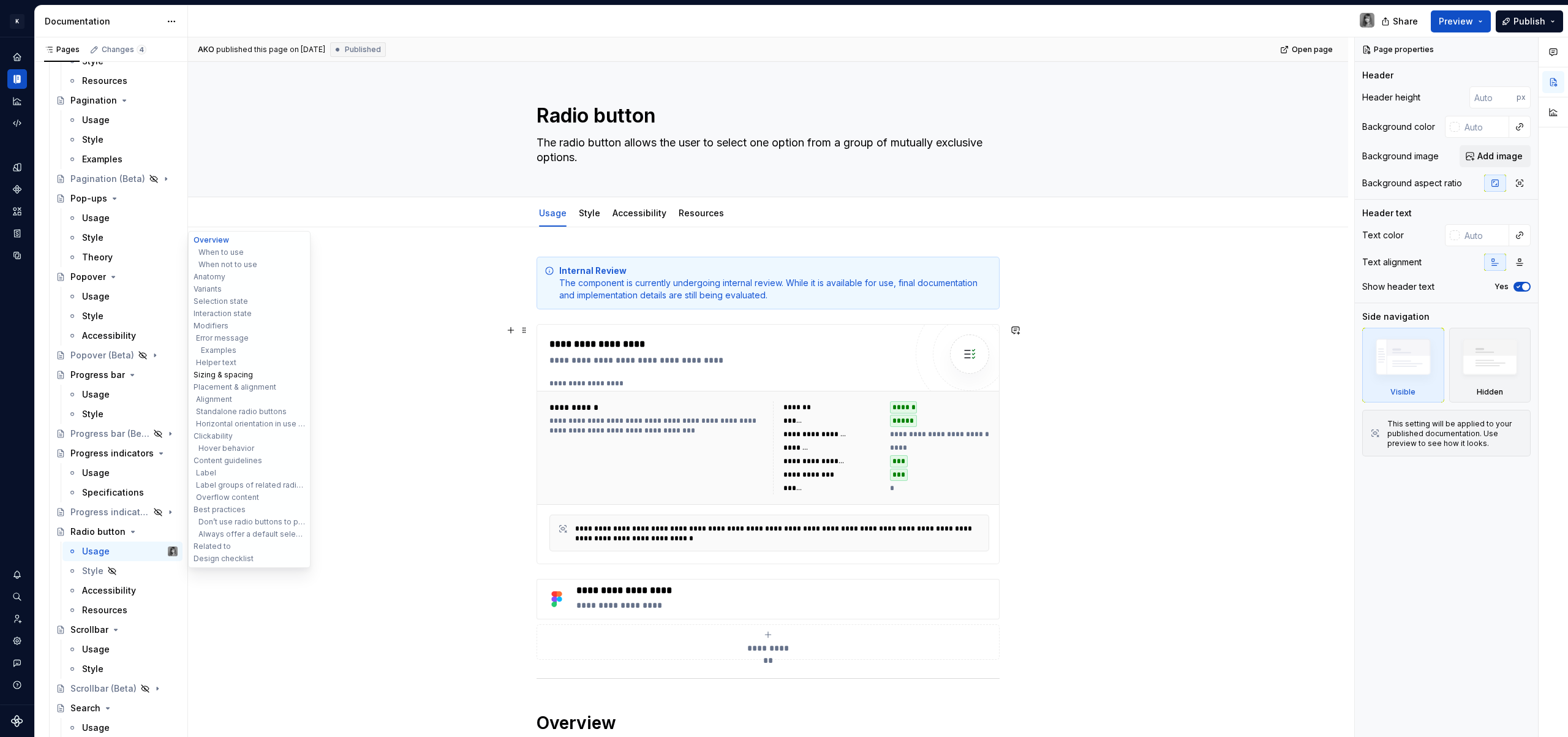
click at [238, 375] on button "Sizing & spacing" at bounding box center [249, 375] width 116 height 12
type textarea "*"
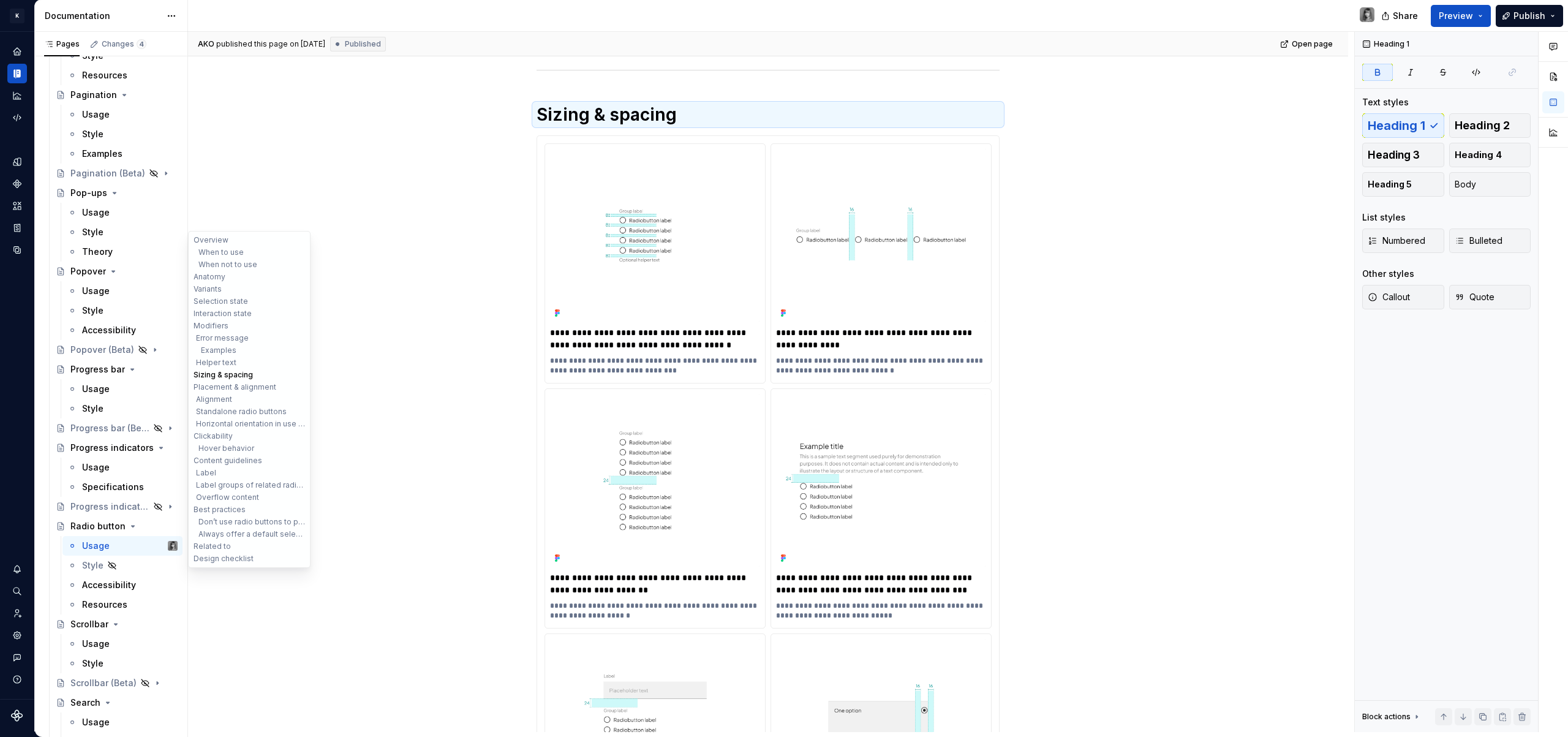
scroll to position [3444, 0]
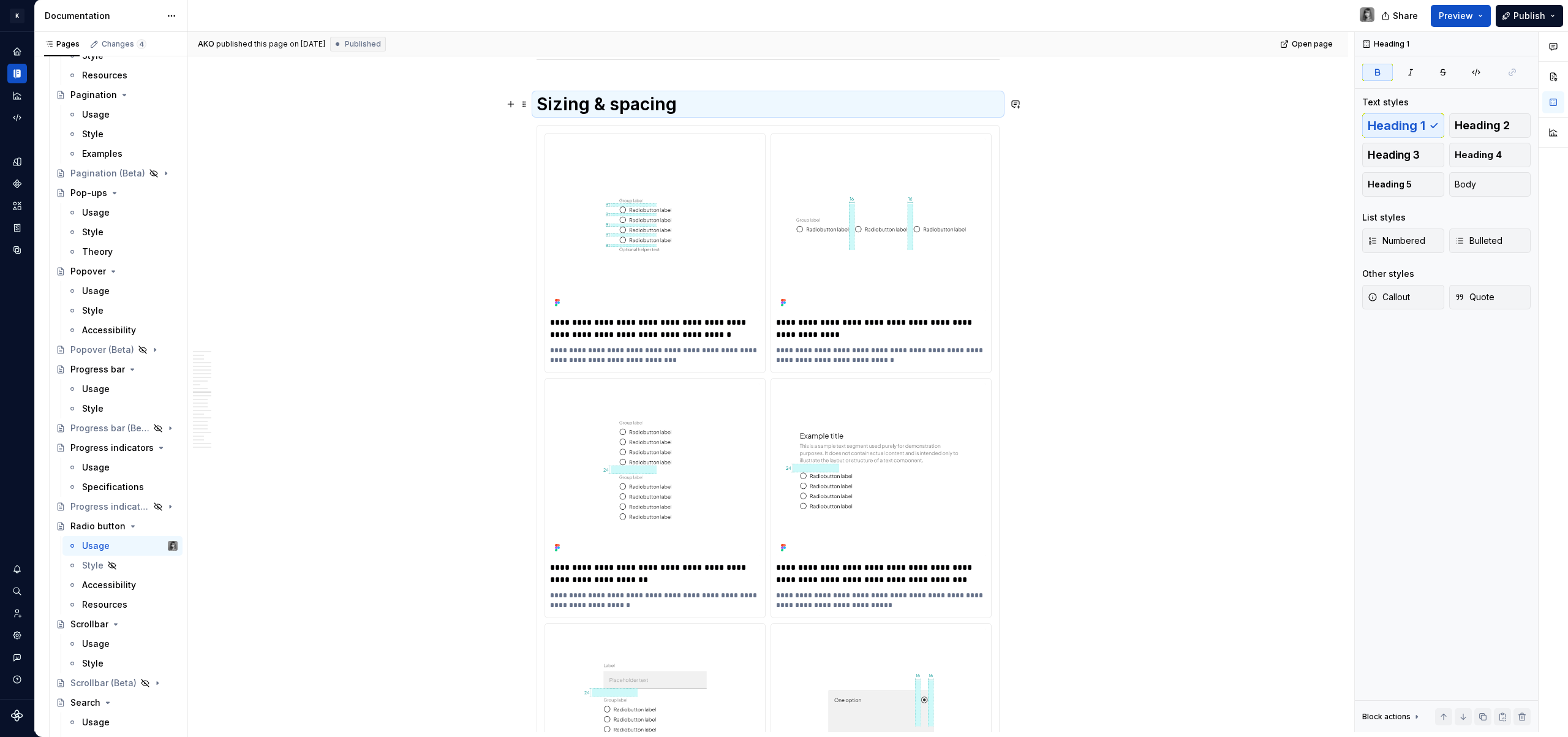
click at [582, 105] on strong "Sizing & spacing" at bounding box center [606, 104] width 140 height 21
click at [593, 106] on strong "Sizing & spacing" at bounding box center [606, 104] width 140 height 21
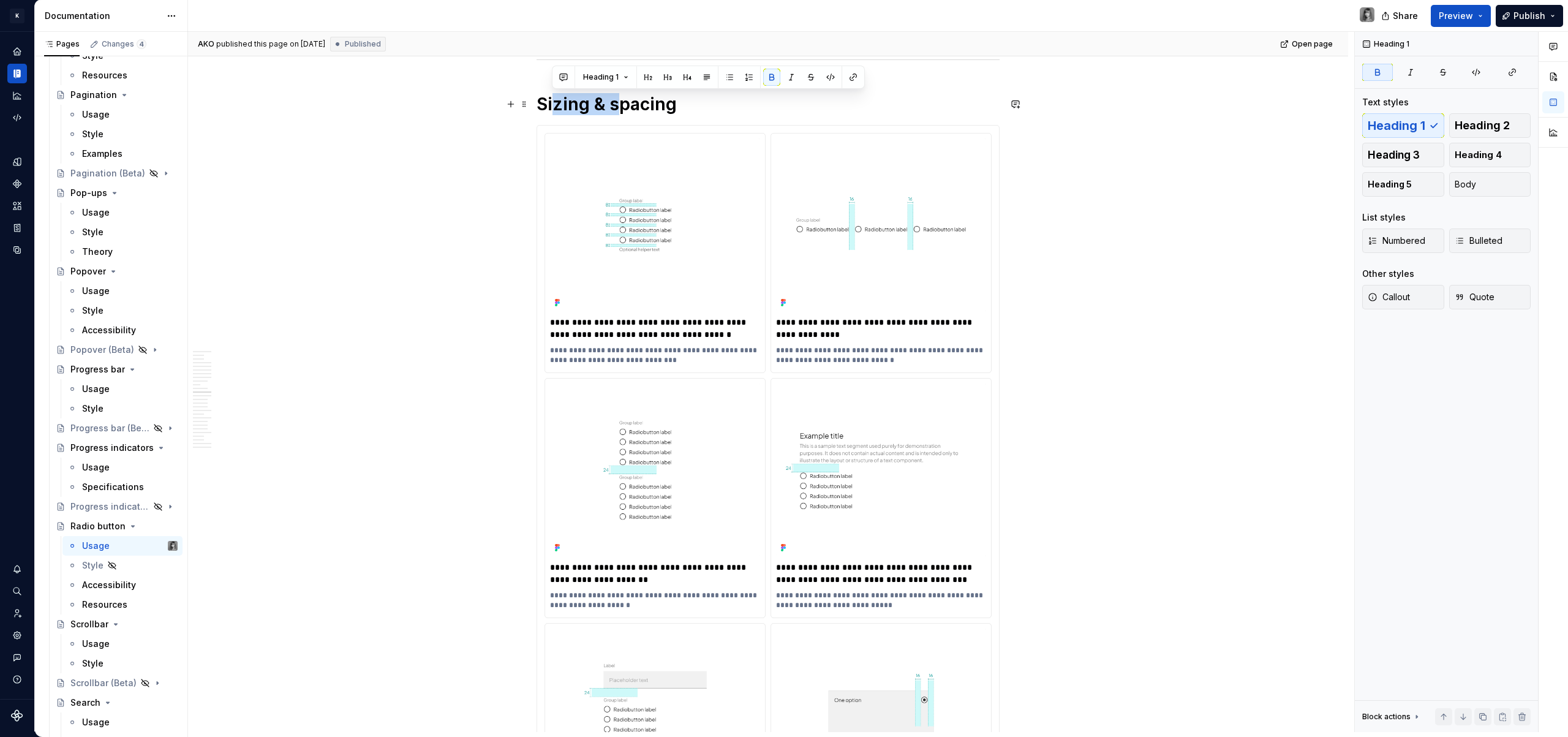
drag, startPoint x: 614, startPoint y: 105, endPoint x: 550, endPoint y: 106, distance: 64.0
click at [550, 106] on strong "Sizing & spacing" at bounding box center [606, 104] width 140 height 21
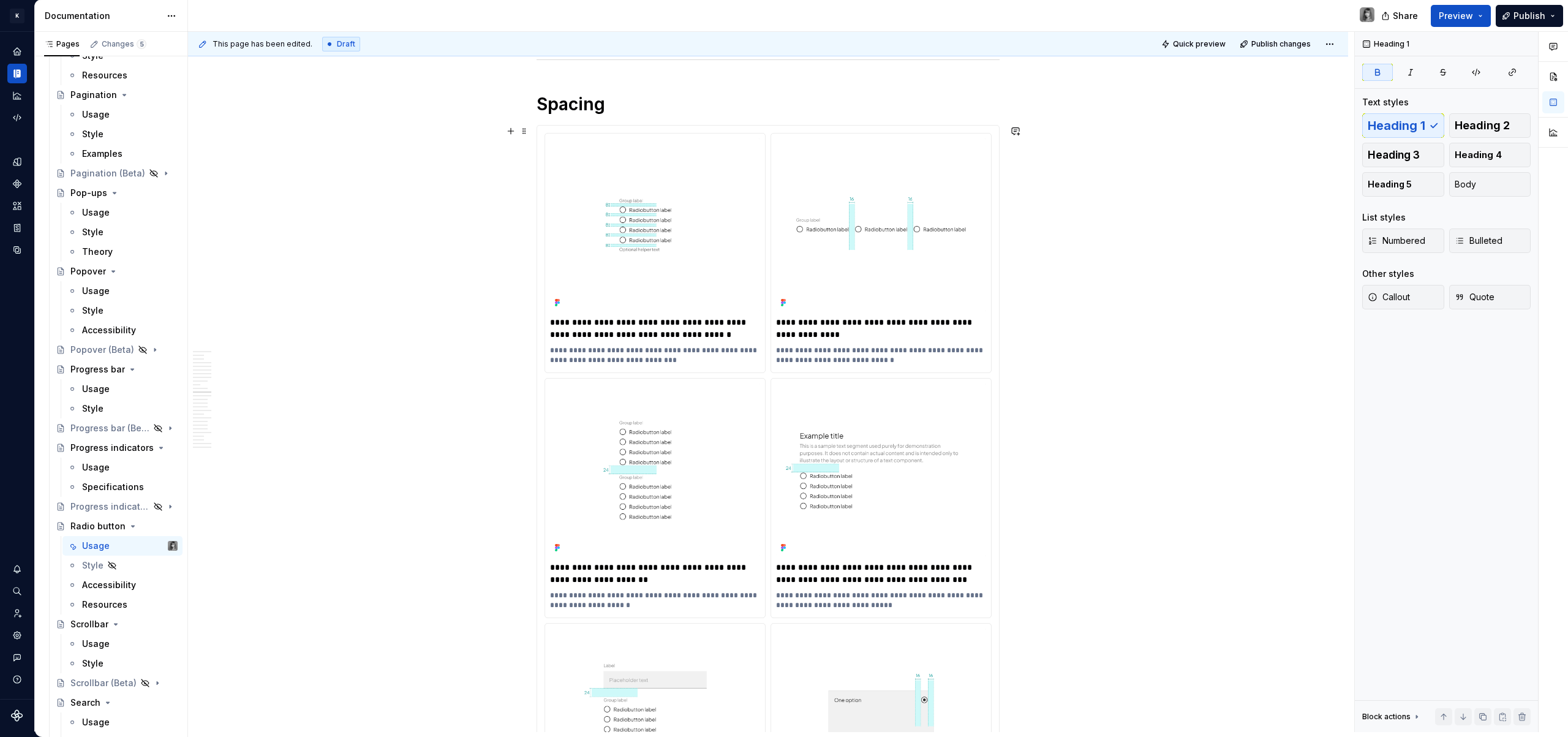
click at [1110, 331] on div "**********" at bounding box center [767, 670] width 1160 height 7784
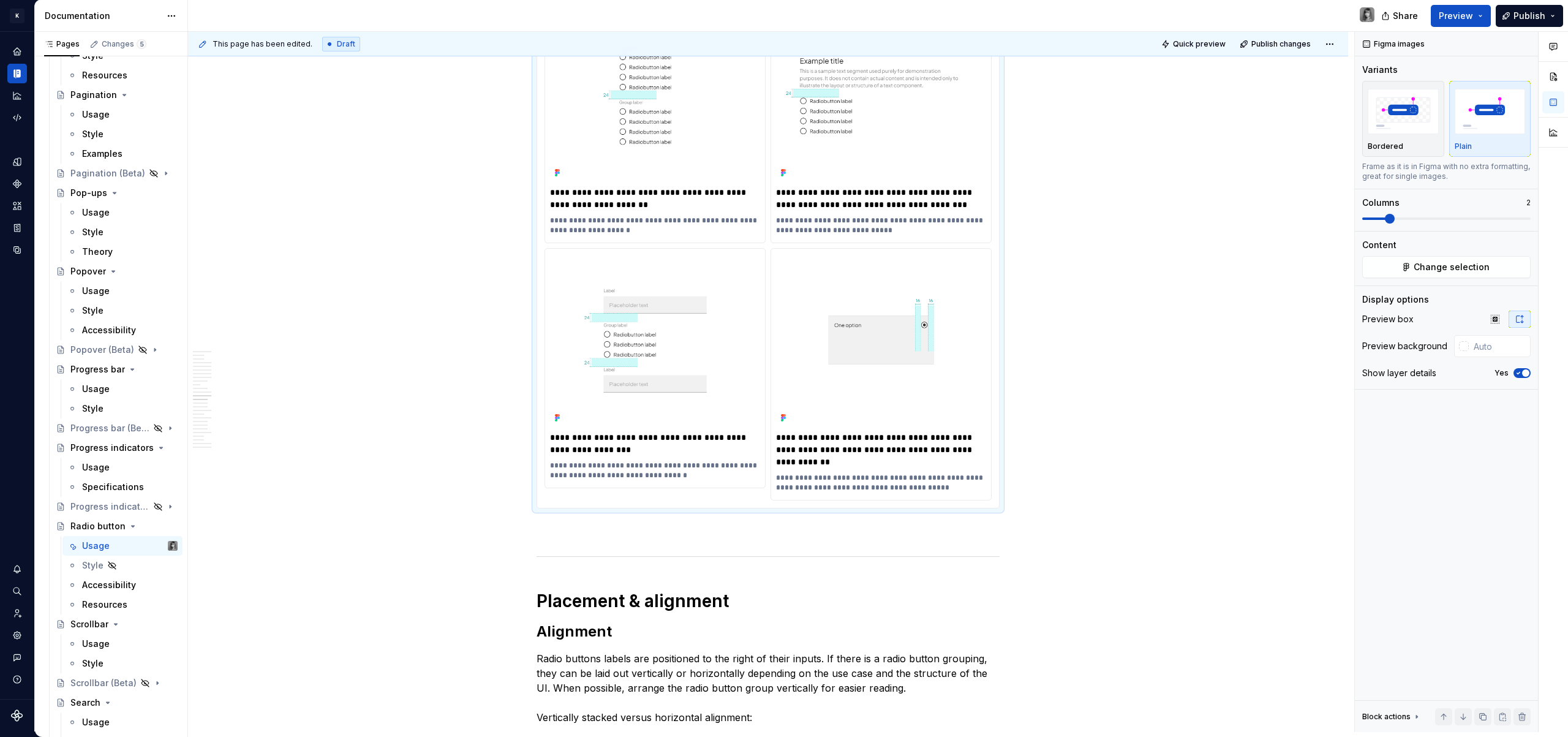
scroll to position [3231, 0]
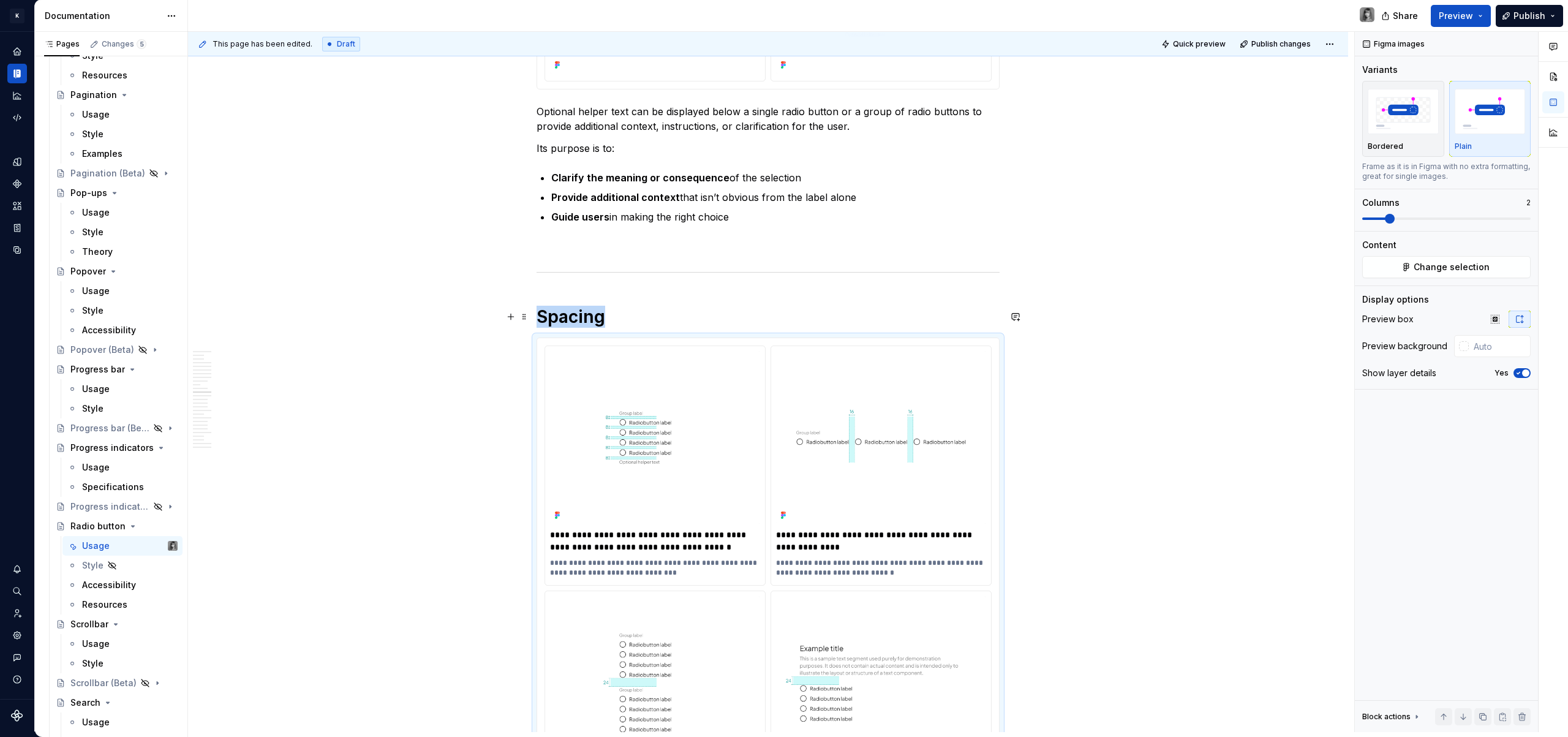
click at [625, 310] on h1 "Spacing" at bounding box center [768, 316] width 463 height 22
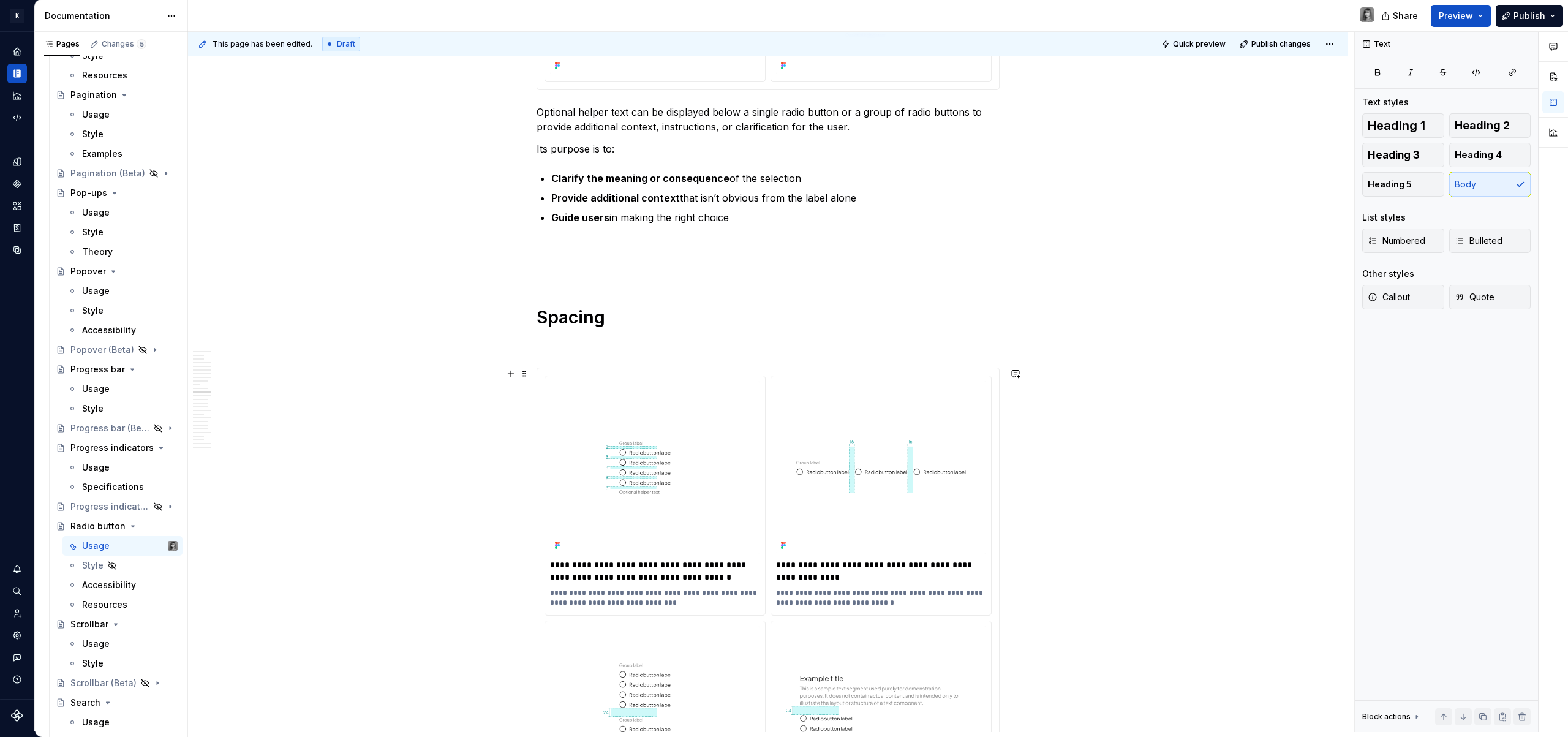
scroll to position [3263, 0]
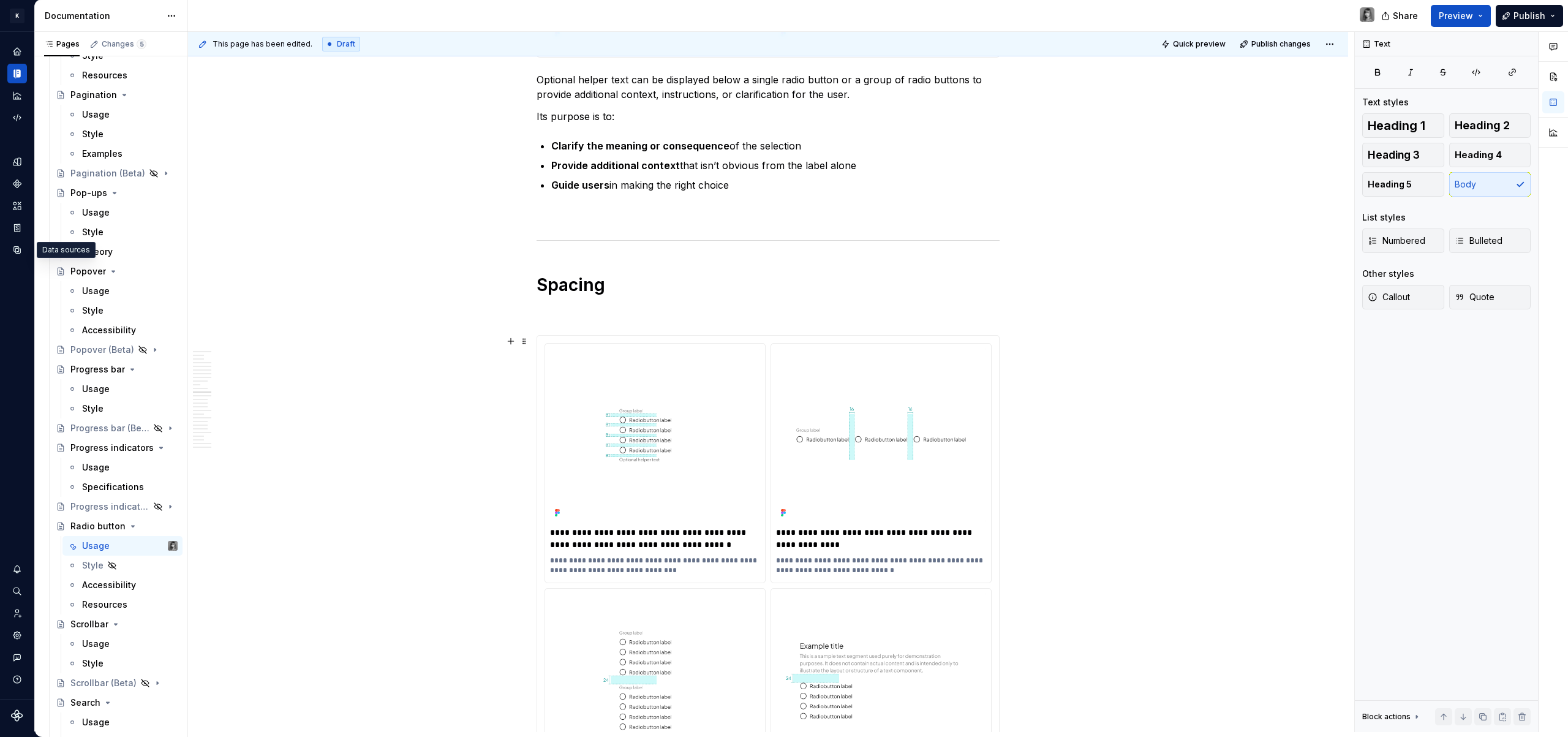
click at [577, 315] on p at bounding box center [768, 312] width 463 height 14
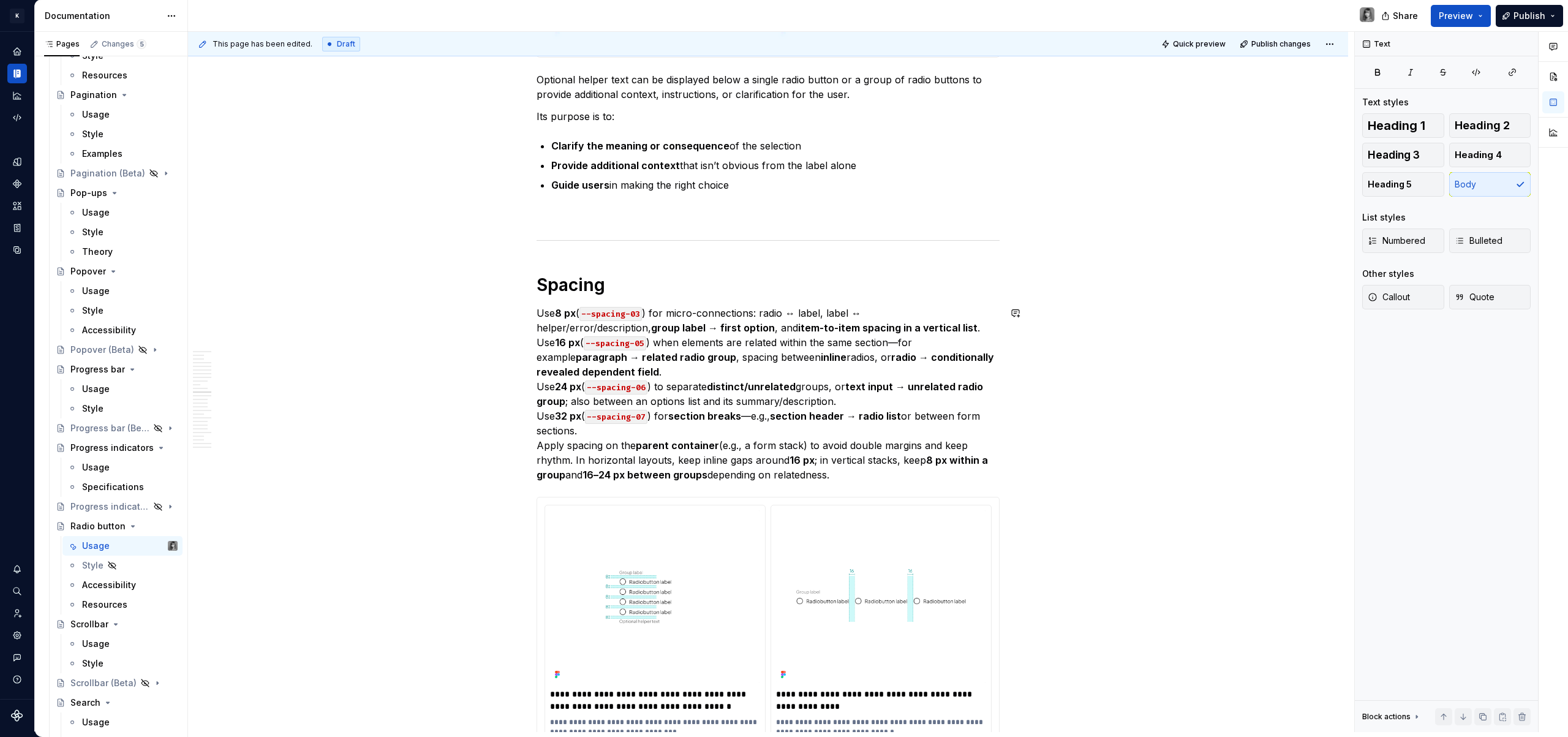
click at [641, 287] on h1 "Spacing" at bounding box center [768, 285] width 463 height 22
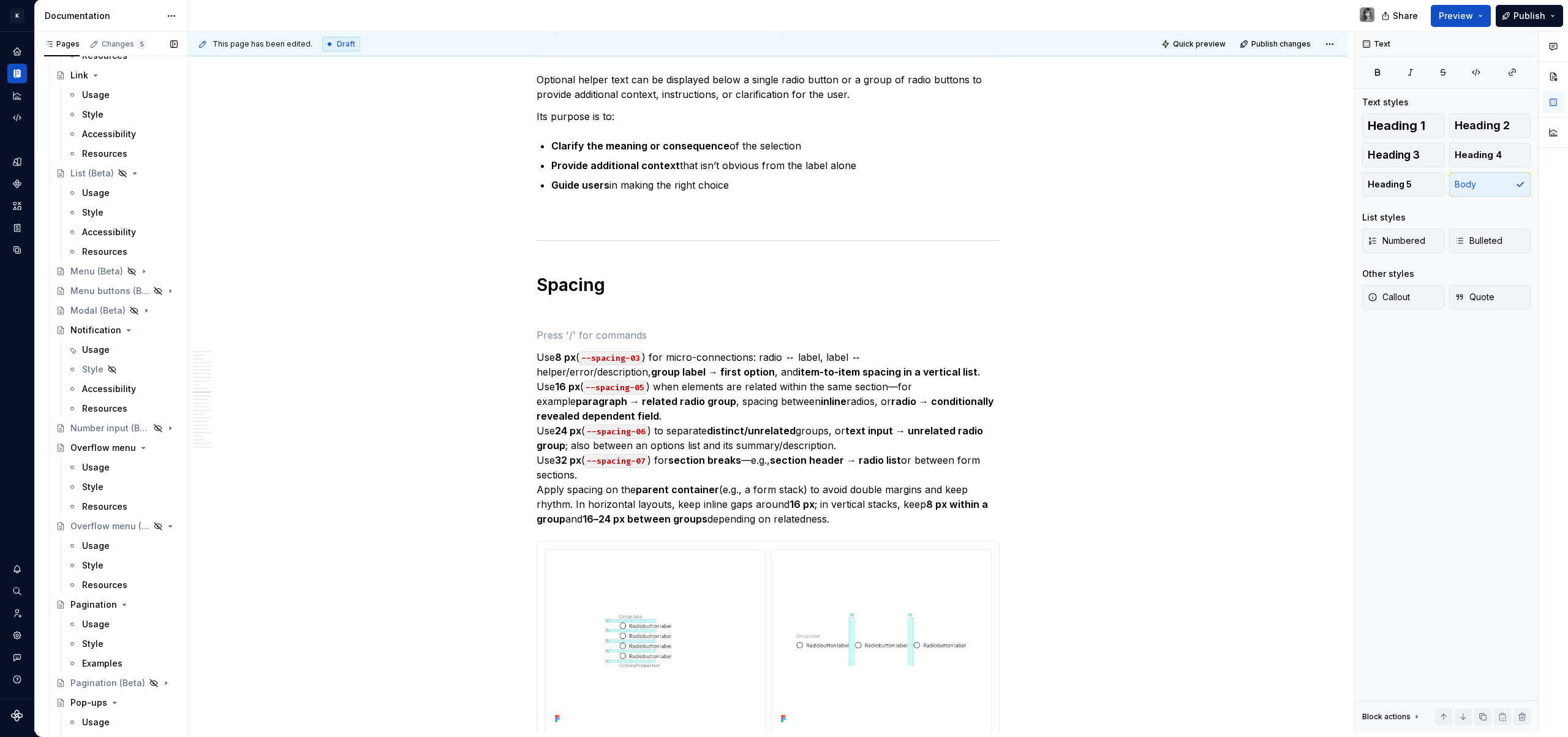
scroll to position [463, 0]
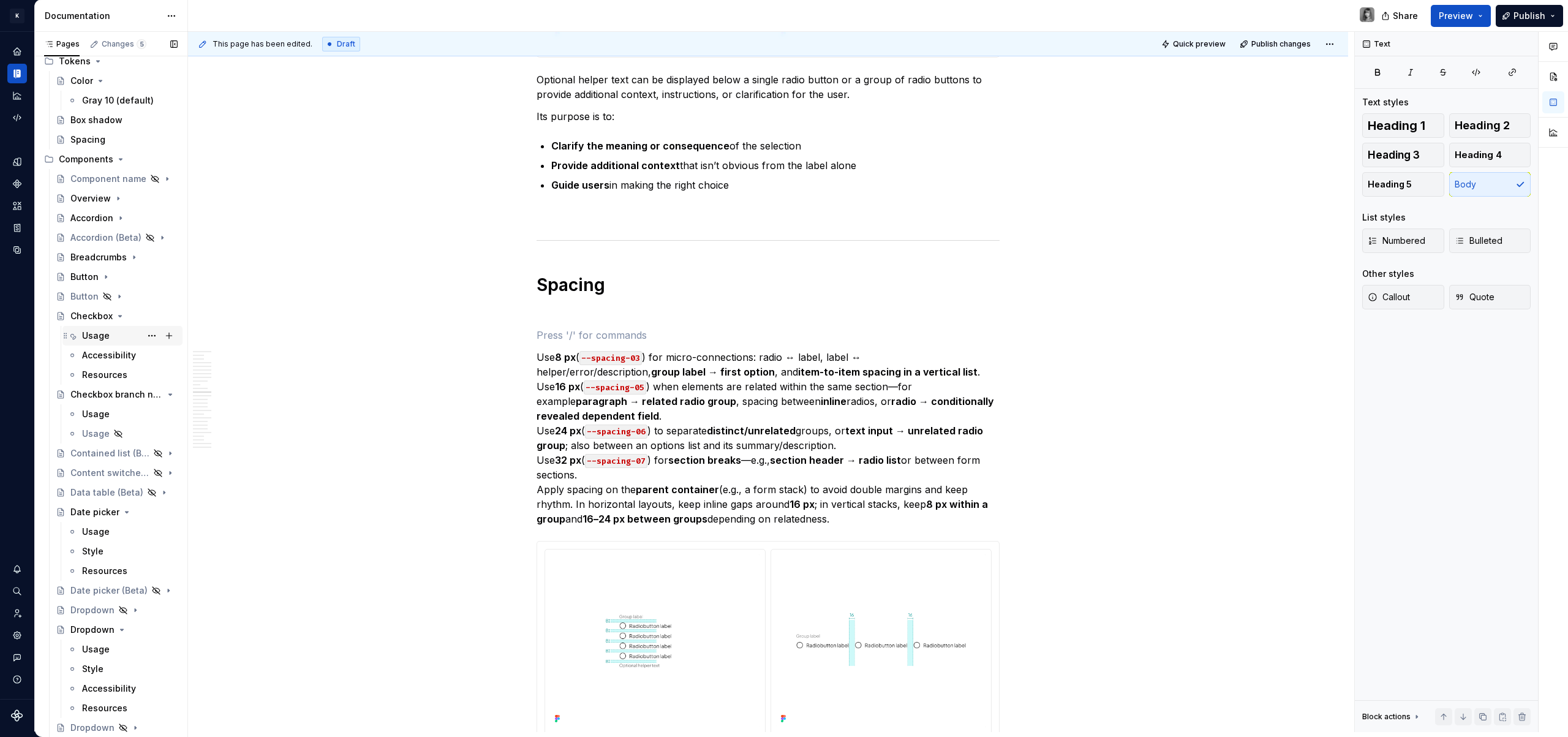
click at [91, 333] on div "Usage" at bounding box center [96, 336] width 27 height 12
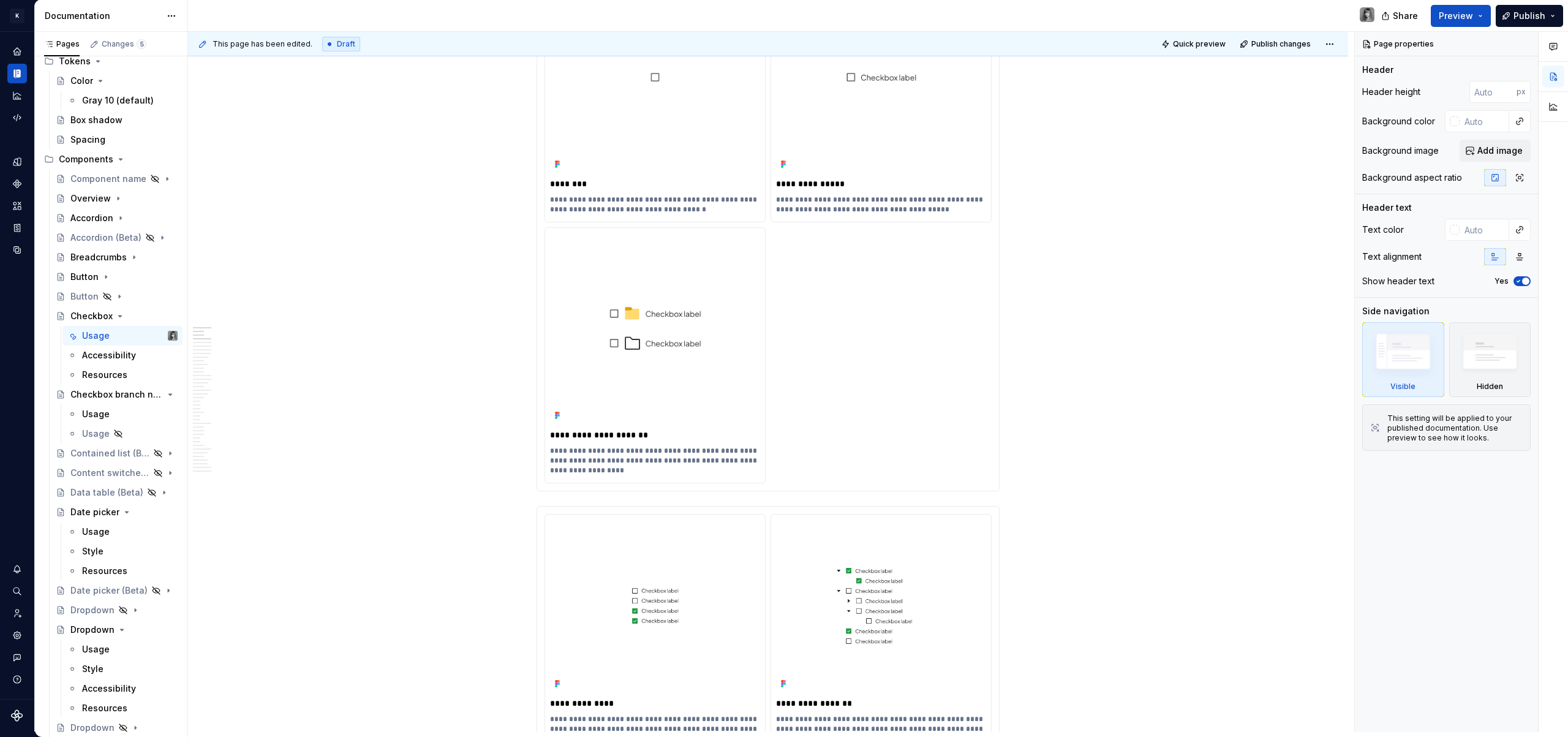
scroll to position [1958, 0]
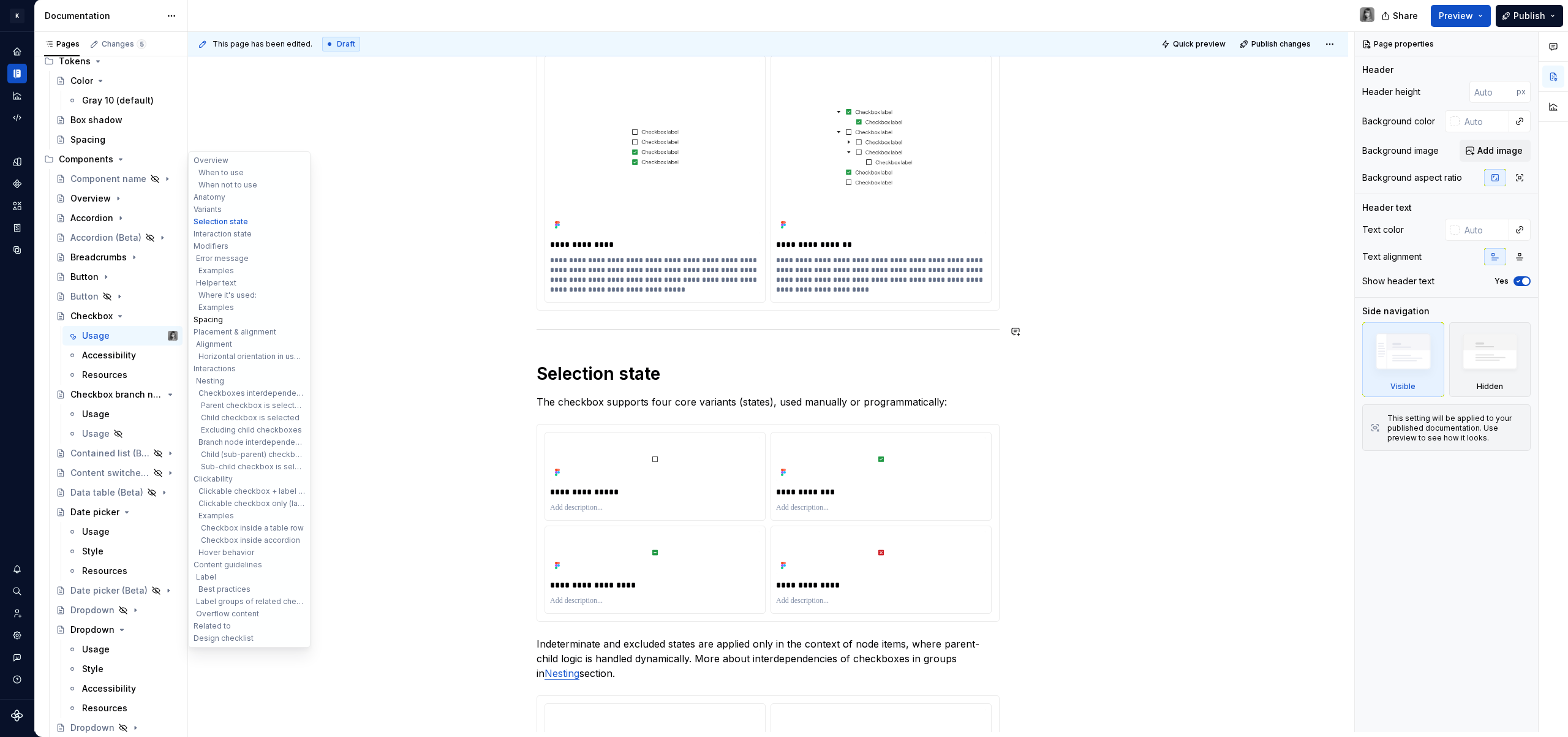
click at [217, 318] on button "Spacing" at bounding box center [249, 320] width 116 height 12
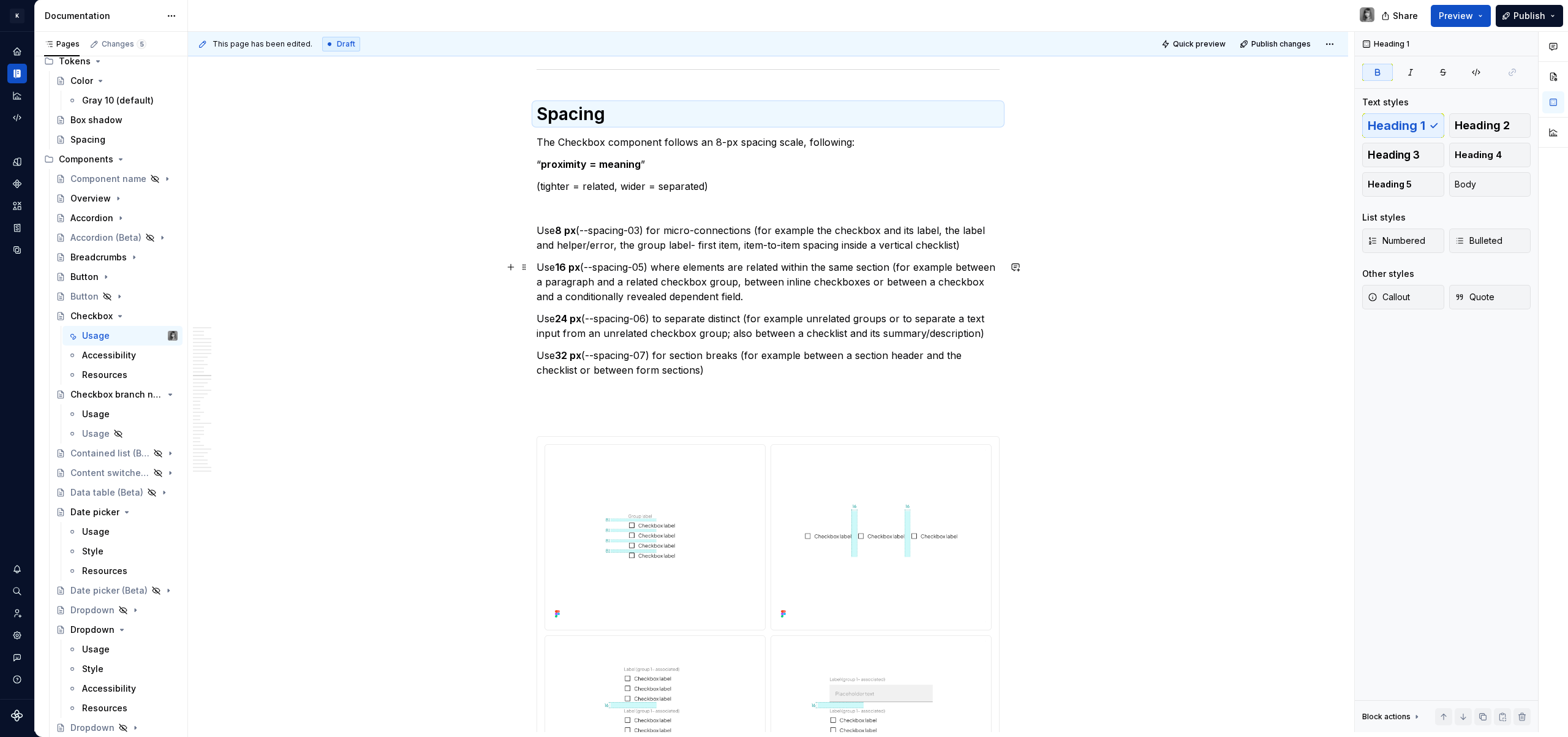
scroll to position [4772, 0]
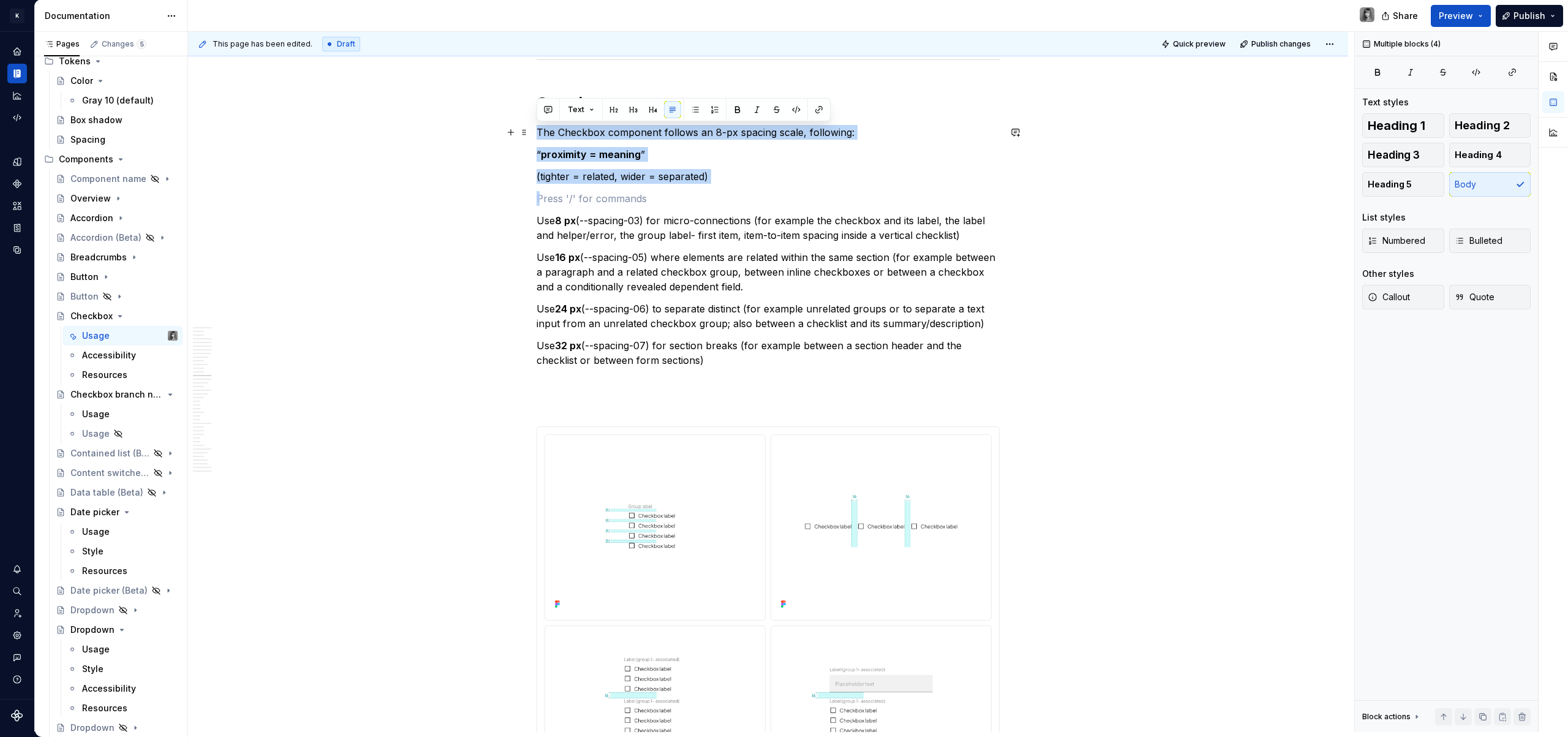
drag, startPoint x: 726, startPoint y: 184, endPoint x: 538, endPoint y: 128, distance: 196.2
copy div "The Checkbox component follows an 8-px spacing scale, following: “ proximity = …"
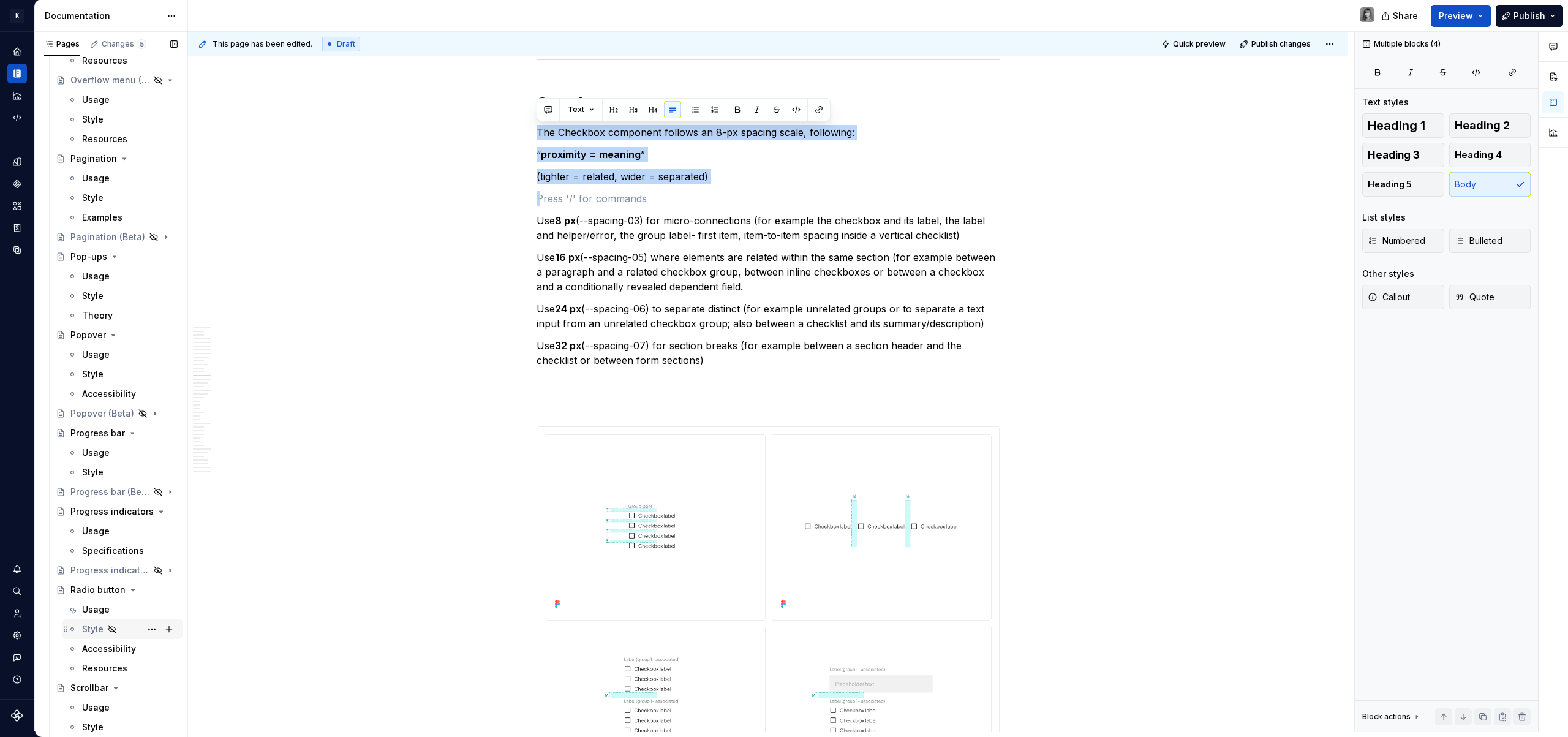
scroll to position [1842, 0]
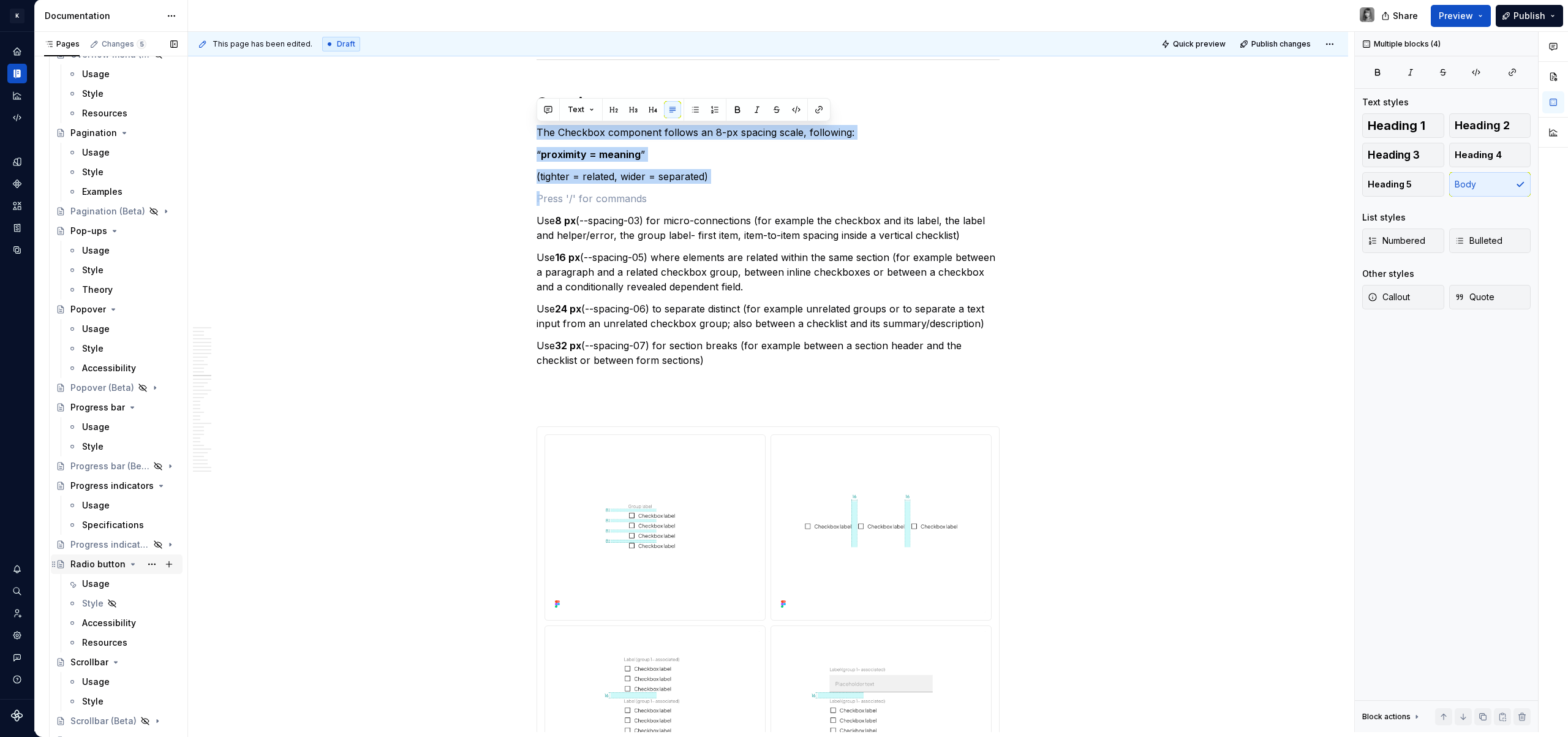
click at [99, 567] on div "Radio button" at bounding box center [98, 564] width 55 height 12
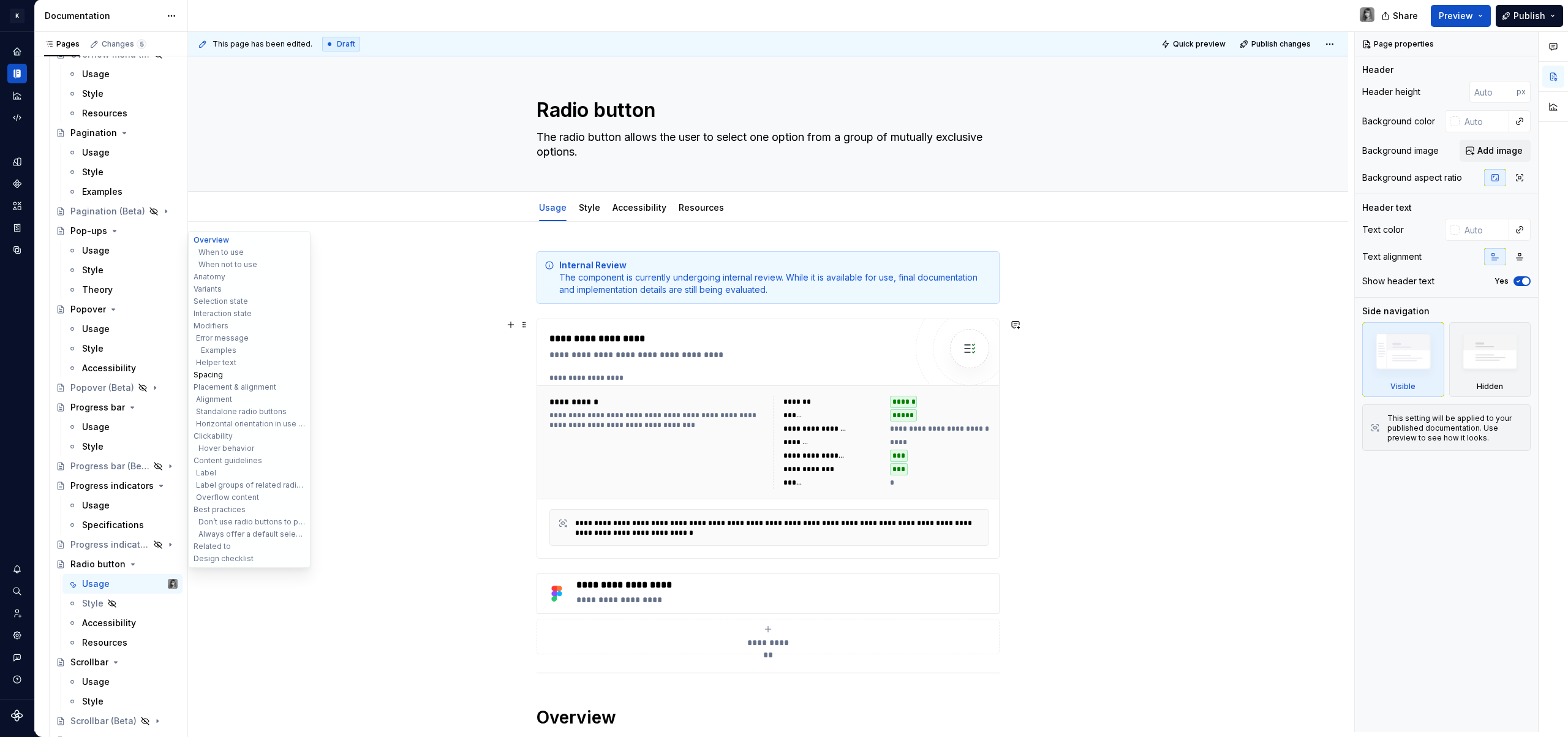
click at [213, 375] on button "Spacing" at bounding box center [249, 375] width 116 height 12
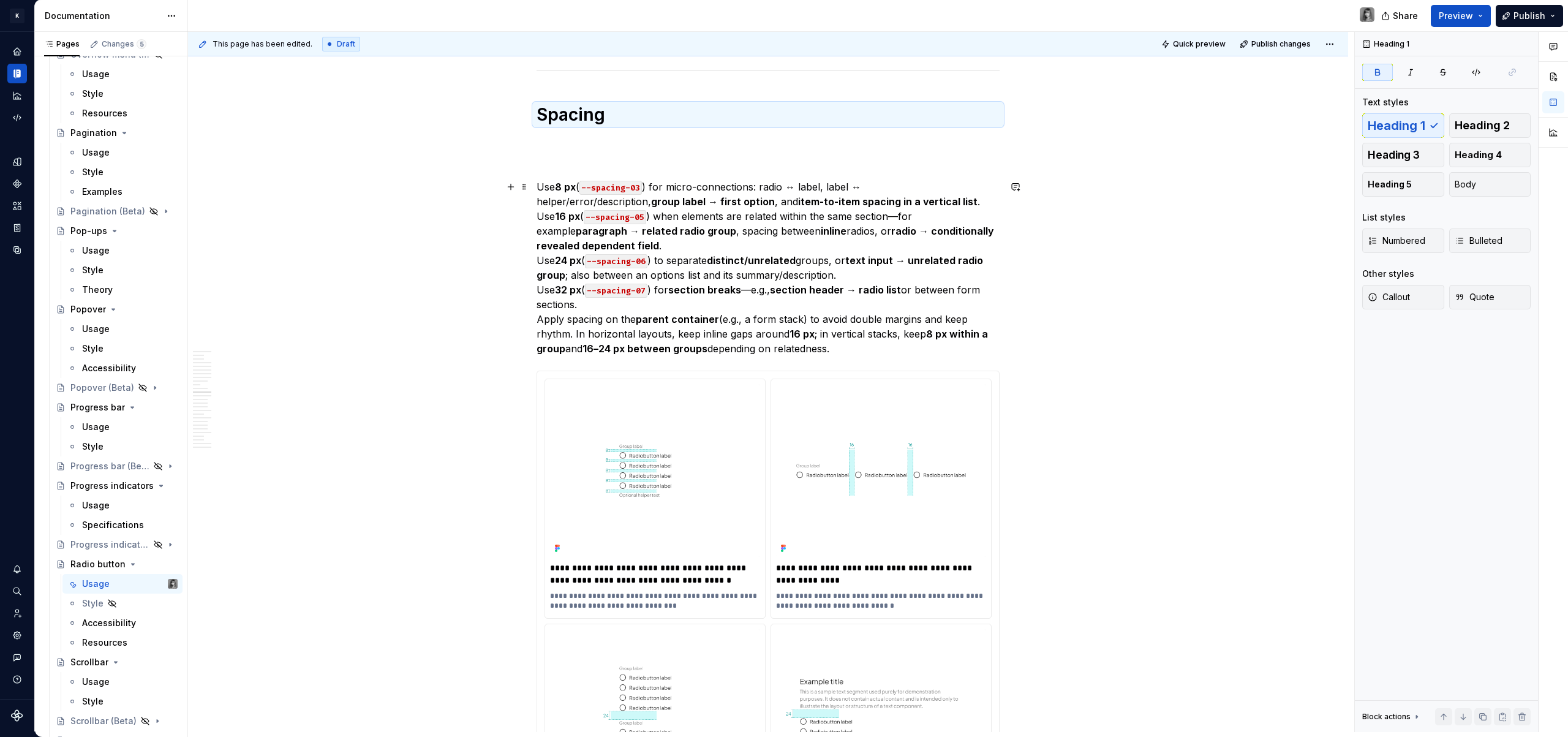
scroll to position [3444, 0]
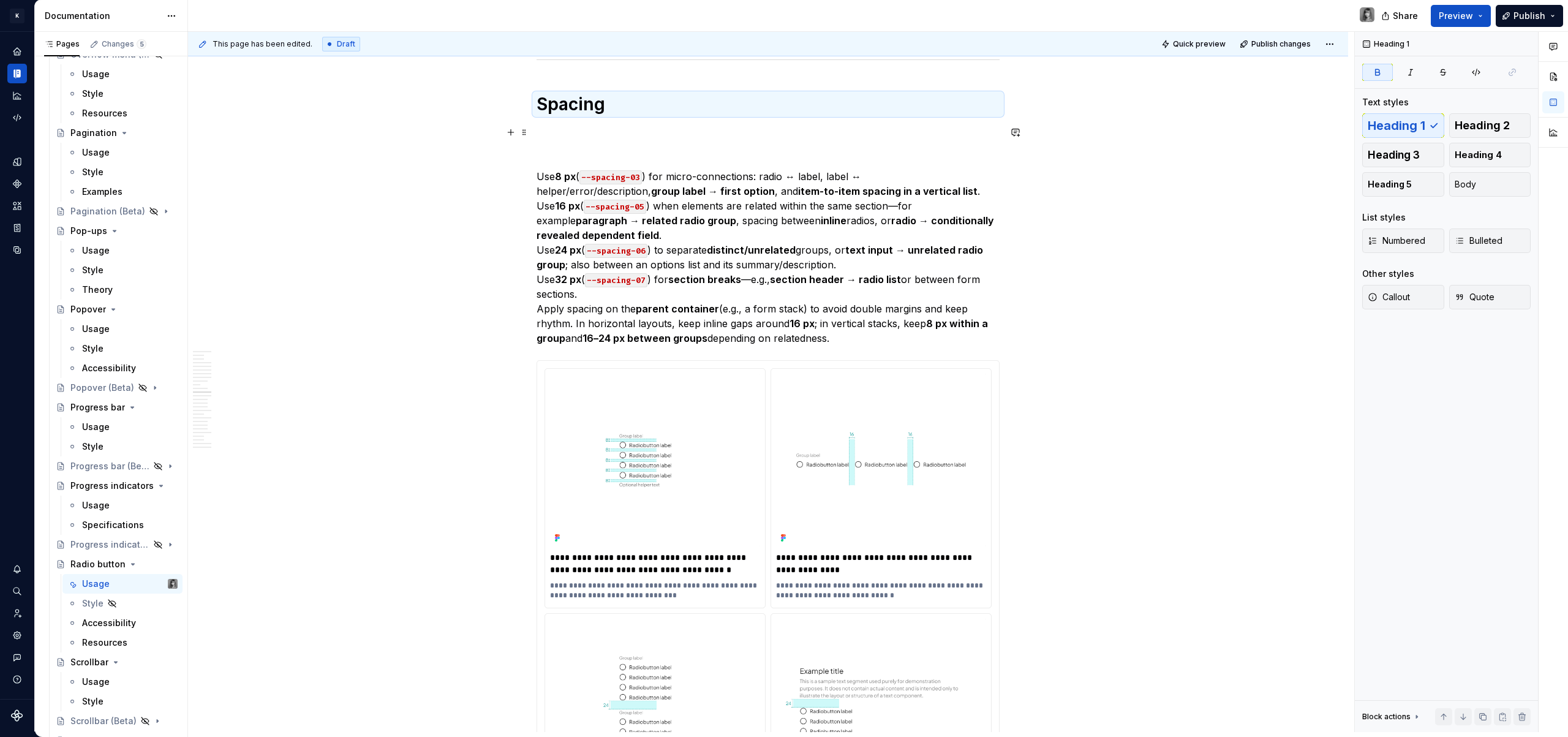
click at [562, 136] on p at bounding box center [768, 132] width 463 height 14
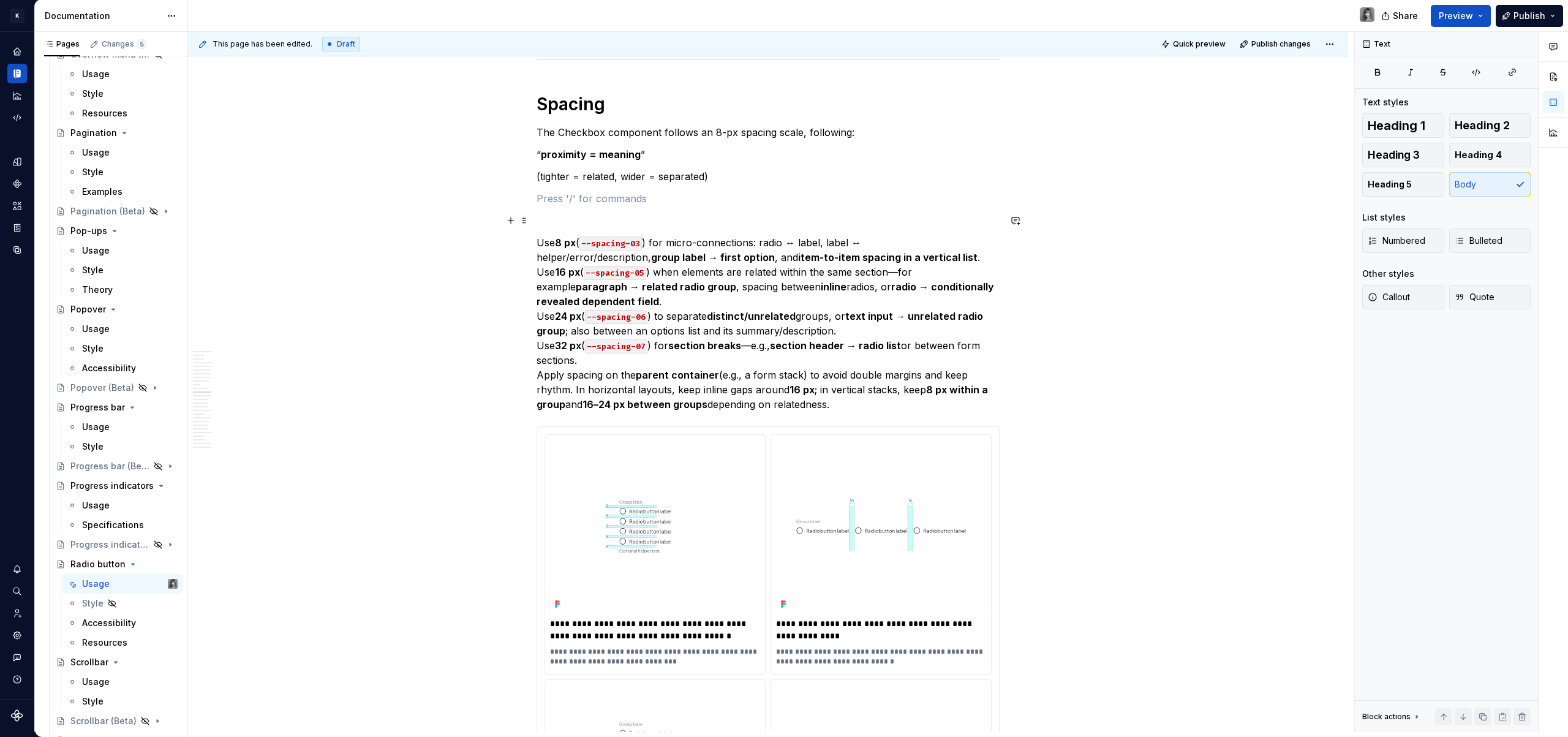
click at [588, 216] on p at bounding box center [768, 220] width 463 height 14
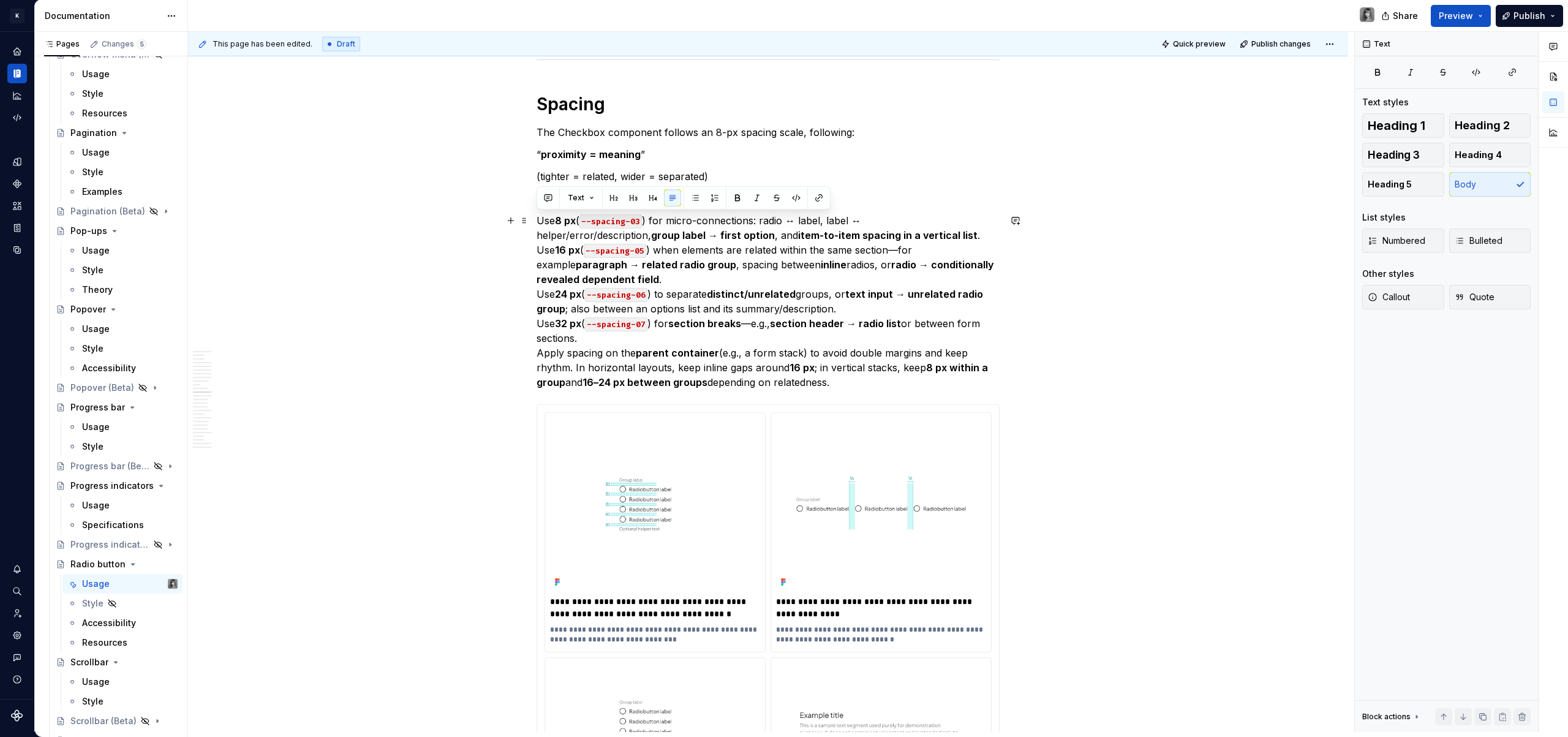
drag, startPoint x: 854, startPoint y: 382, endPoint x: 494, endPoint y: 217, distance: 396.0
click at [790, 199] on button "button" at bounding box center [796, 197] width 17 height 17
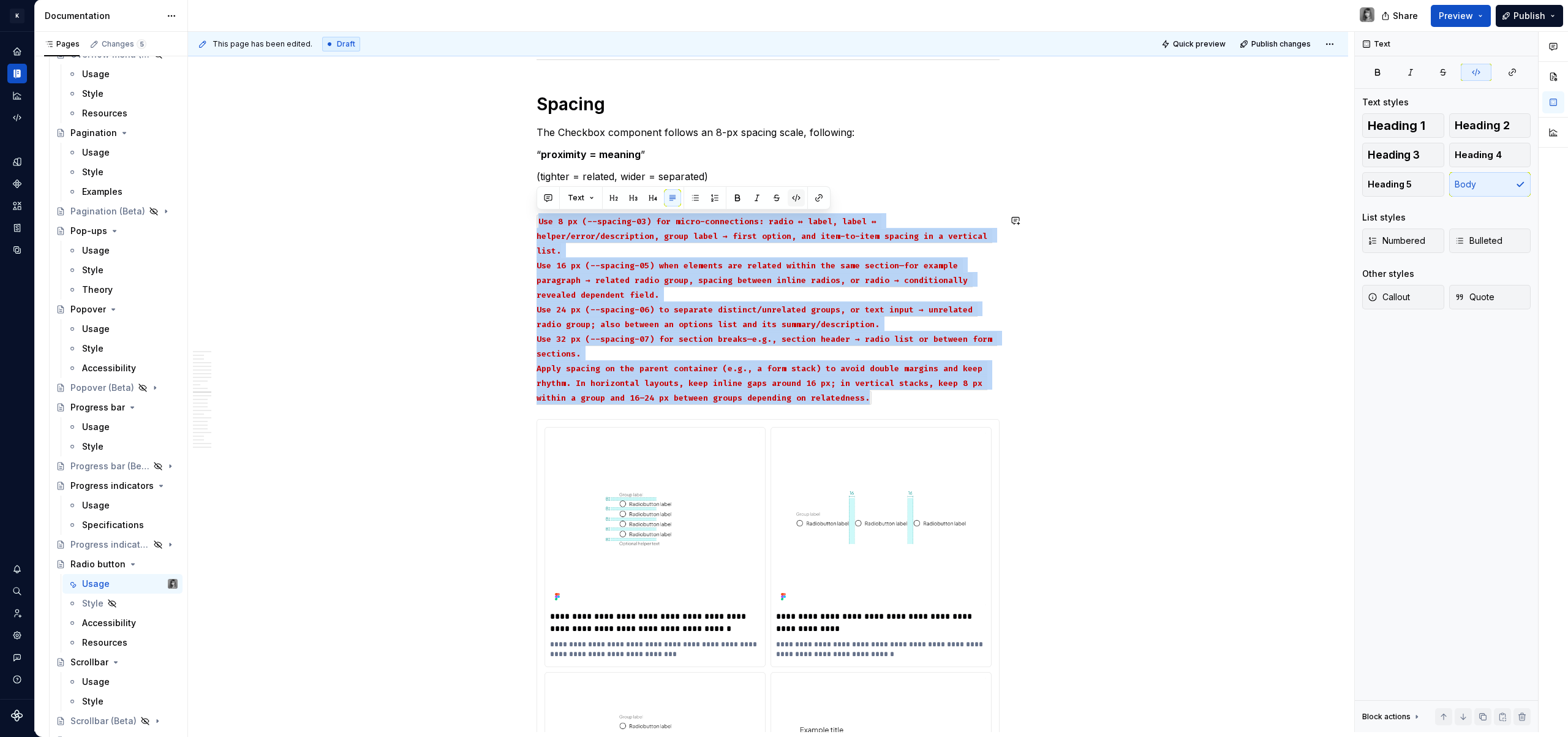
type textarea "*"
click at [792, 199] on button "button" at bounding box center [796, 197] width 17 height 17
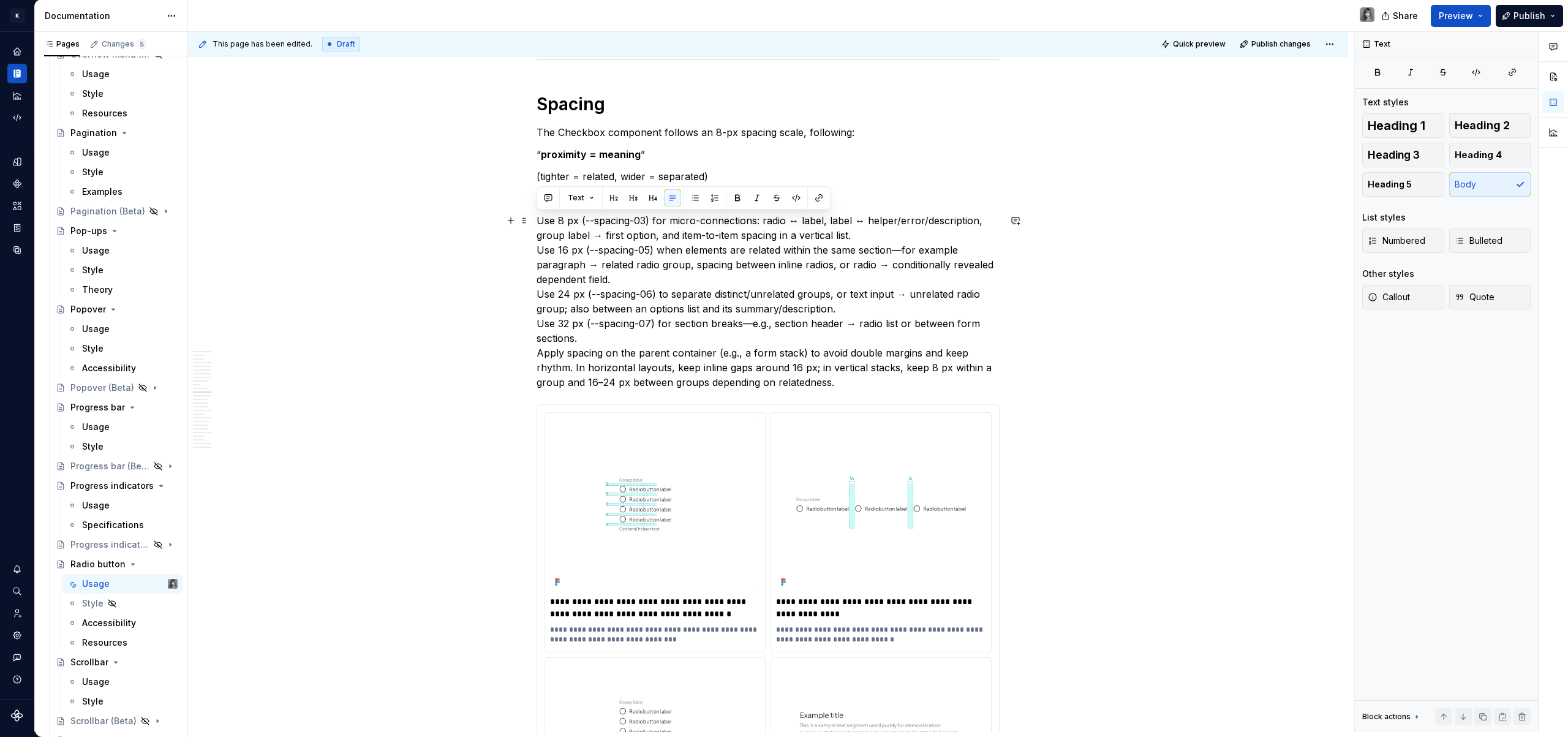
click at [644, 243] on p "Use 8 px (--spacing-03) for micro-connections: radio ↔ label, label ↔ helper/er…" at bounding box center [768, 301] width 463 height 177
drag, startPoint x: 576, startPoint y: 223, endPoint x: 558, endPoint y: 223, distance: 18.0
click at [558, 223] on p "Use 8 px (--spacing-03) for micro-connections: radio ↔ label, label ↔ helper/er…" at bounding box center [768, 301] width 463 height 177
click at [864, 227] on p "Use 8 px (--spacing-03) for micro-connections: radio ↔ label, label ↔ helper/er…" at bounding box center [768, 301] width 463 height 177
drag, startPoint x: 853, startPoint y: 235, endPoint x: 661, endPoint y: 254, distance: 192.9
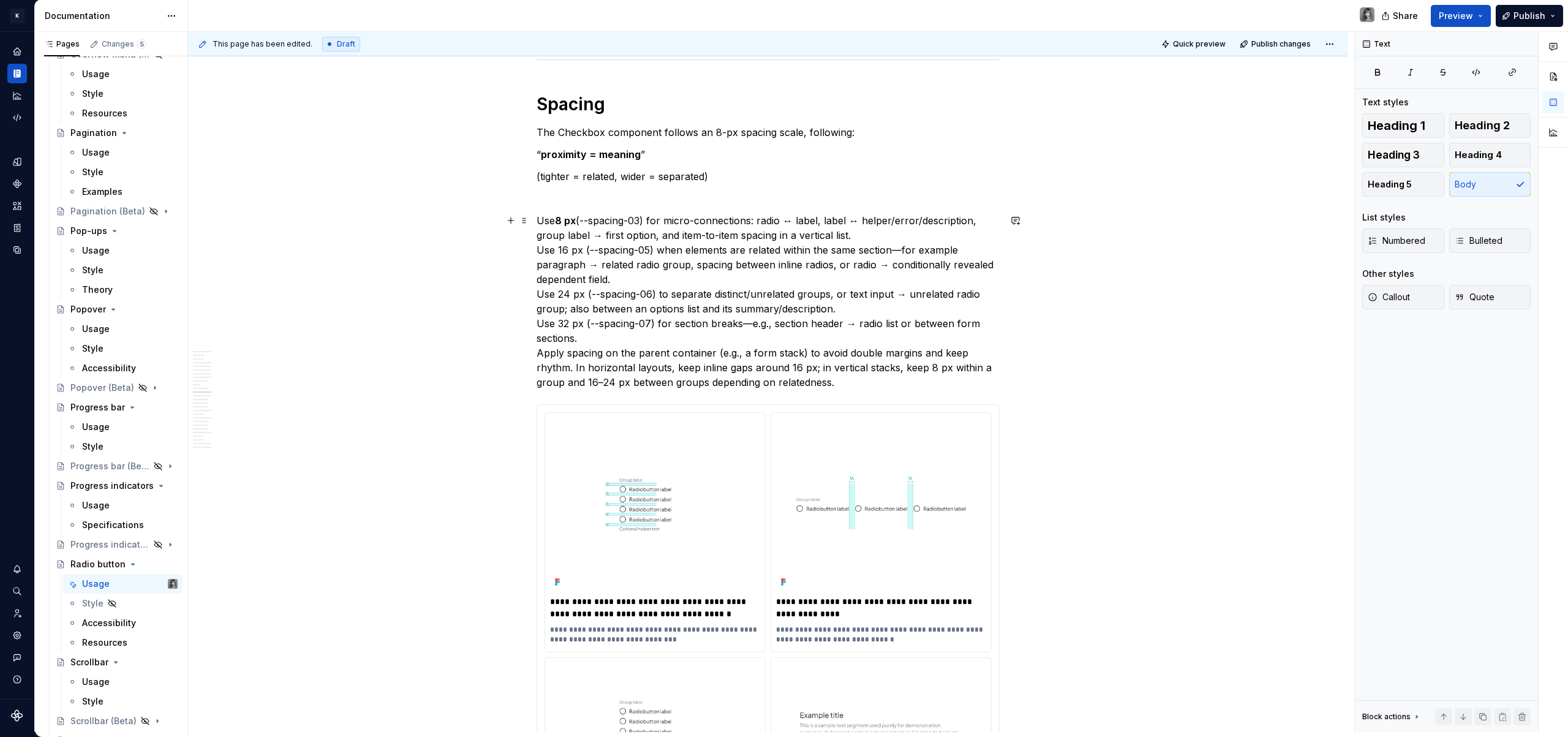
click at [854, 235] on p "Use 8 px (--spacing-03) for micro-connections: radio ↔ label, label ↔ helper/er…" at bounding box center [768, 301] width 463 height 177
click at [535, 246] on div "**********" at bounding box center [771, 382] width 1166 height 700
click at [654, 252] on p "Use 8 px (--spacing-03) for micro-connections: radio ↔ label, label ↔ helper/er…" at bounding box center [768, 301] width 463 height 177
click at [531, 249] on div "**********" at bounding box center [771, 382] width 1166 height 700
click at [535, 251] on div "**********" at bounding box center [771, 382] width 1166 height 700
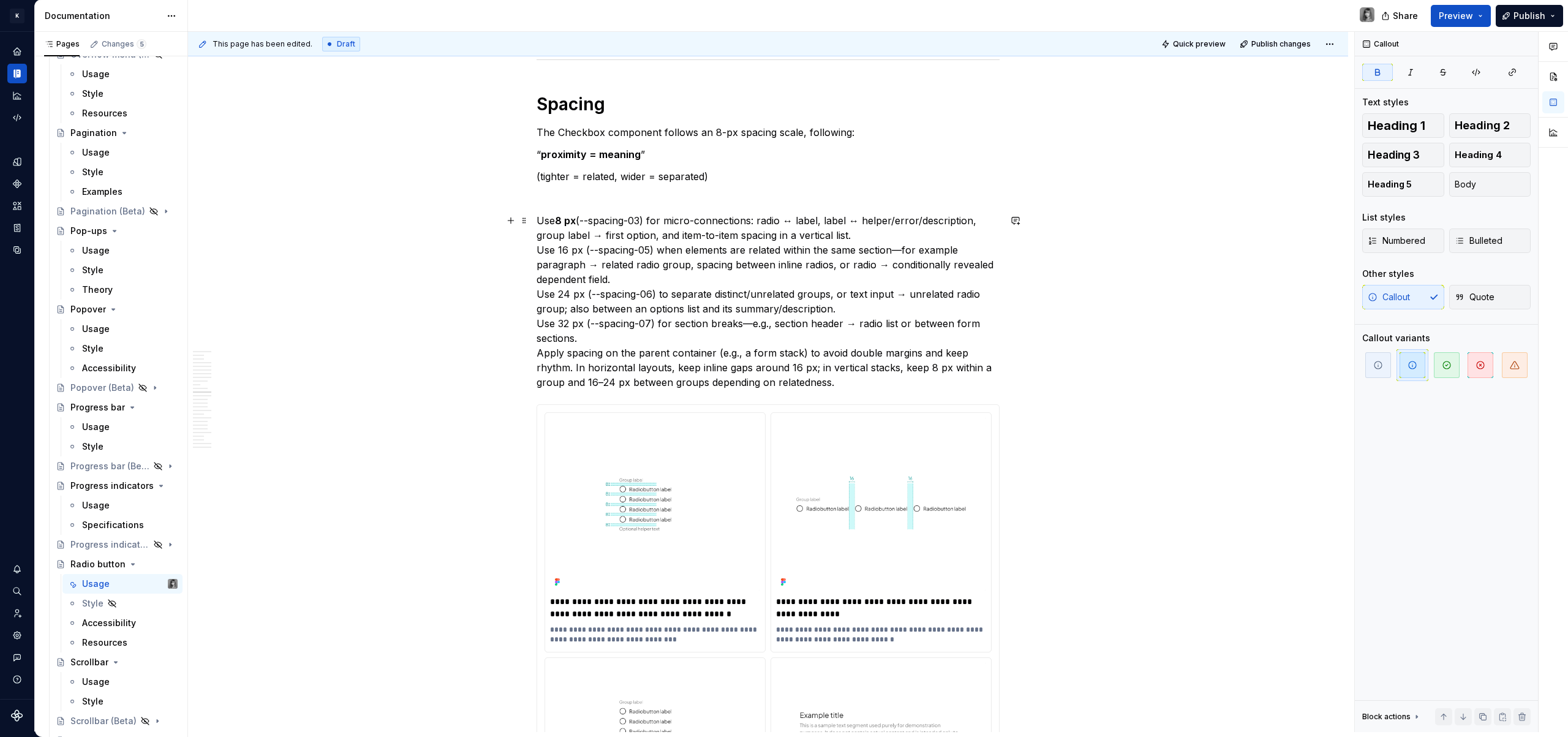
click at [538, 250] on p "Use 8 px (--spacing-03) for micro-connections: radio ↔ label, label ↔ helper/er…" at bounding box center [768, 301] width 463 height 177
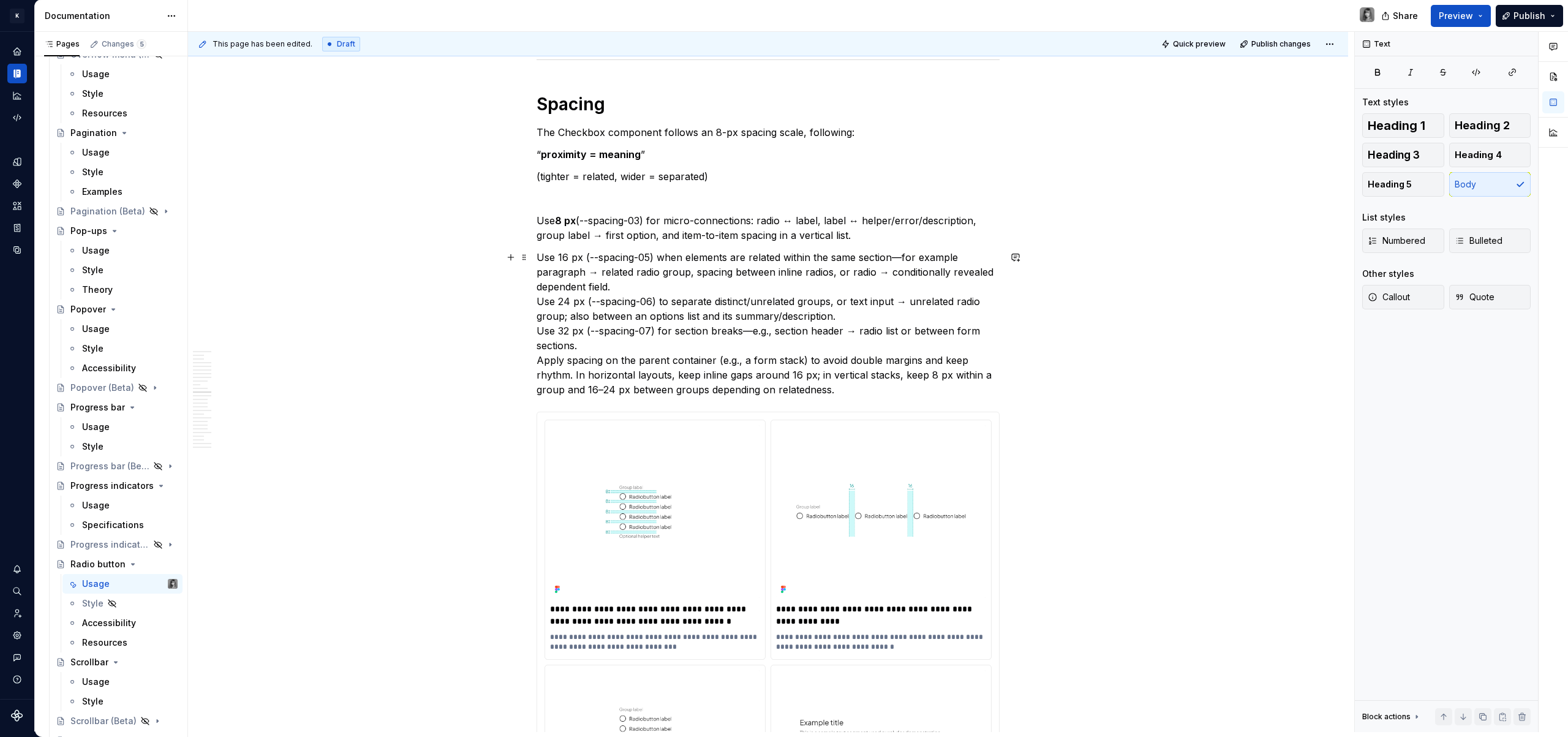
click at [538, 299] on p "Use 16 px (--spacing-05) when elements are related within the same section—for …" at bounding box center [768, 323] width 463 height 147
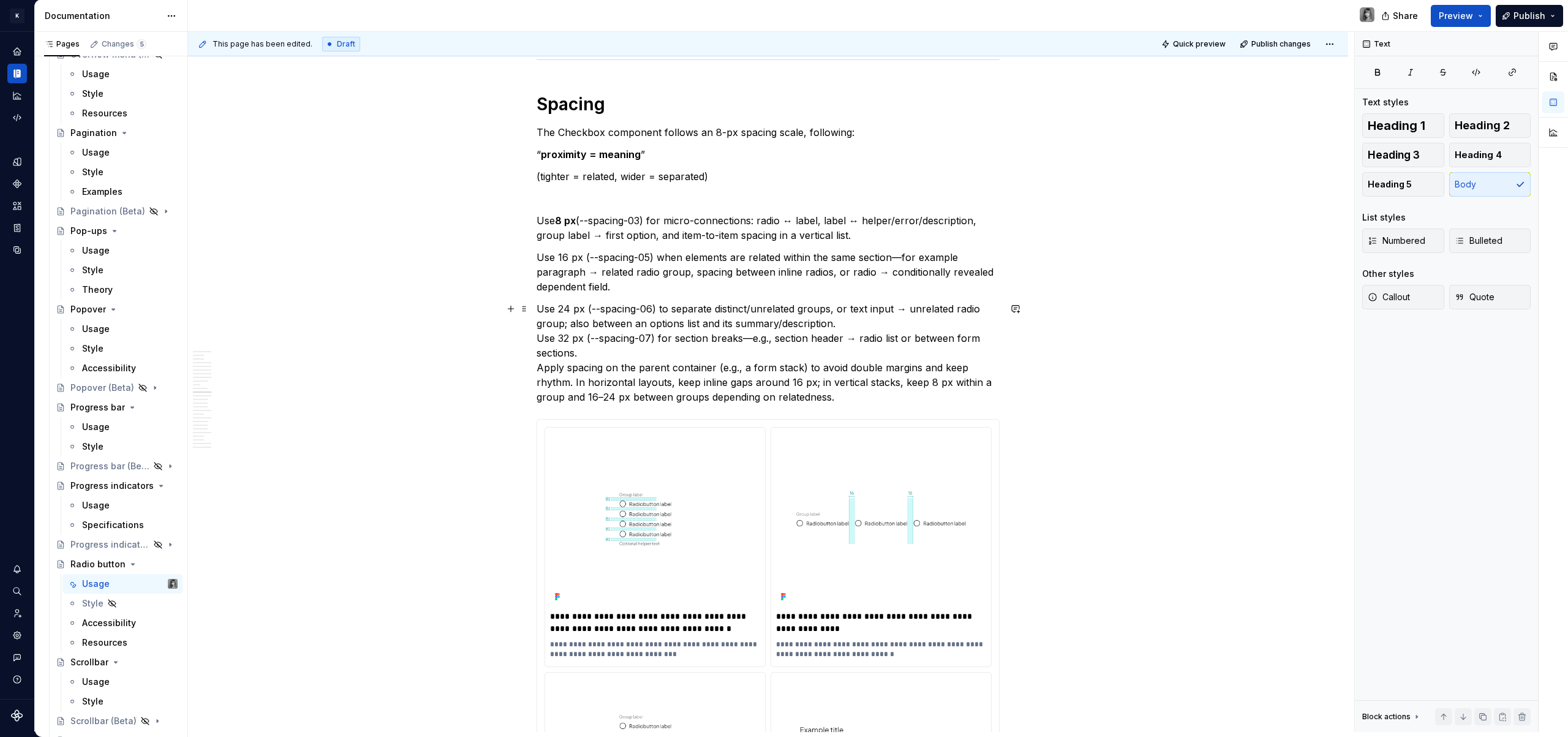
click at [536, 338] on p "Use 24 px (--spacing-06) to separate distinct/unrelated groups, or text input →…" at bounding box center [768, 353] width 463 height 103
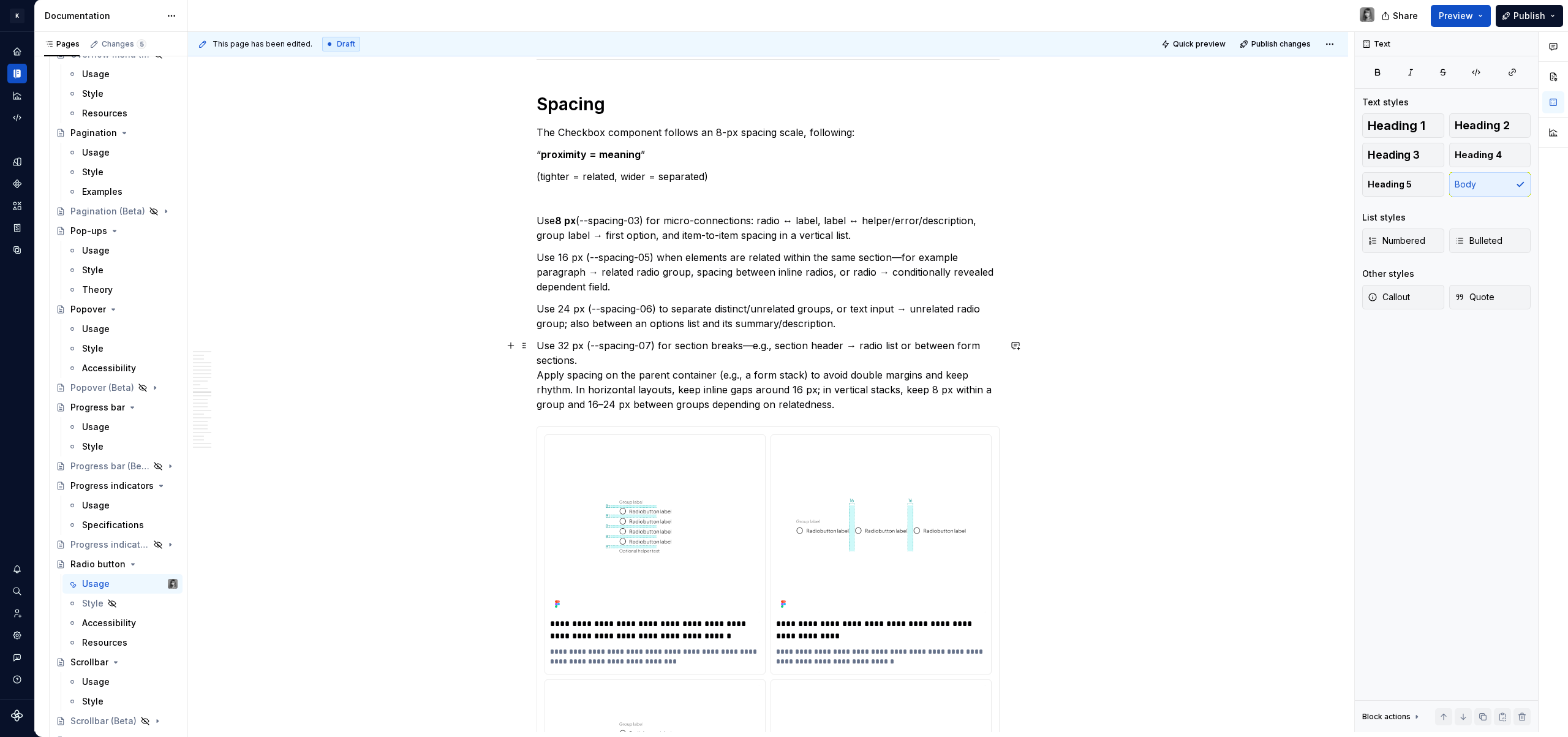
click at [538, 376] on p "Use 32 px (--spacing-07) for section breaks—e.g., section header → radio list o…" at bounding box center [768, 375] width 463 height 73
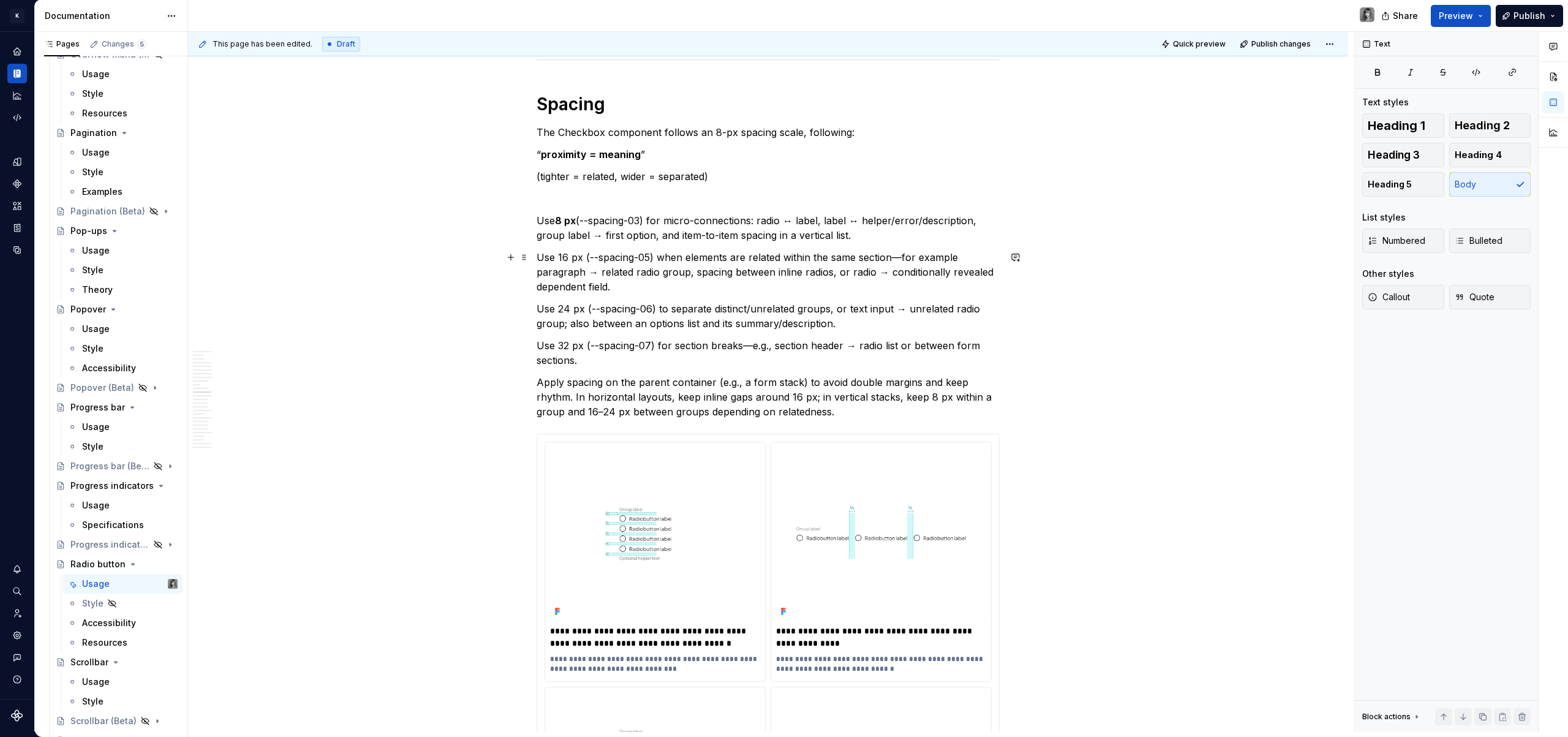
click at [614, 277] on p "Use 16 px (--spacing-05) when elements are related within the same section—for …" at bounding box center [768, 272] width 463 height 44
click at [793, 223] on p "Use 8 px (--spacing-03) for micro-connections: radio ↔ label, label ↔ helper/er…" at bounding box center [768, 227] width 463 height 29
click at [912, 217] on p "Use 8 px (--spacing-03) for micro-connections (for example radio label, label ↔…" at bounding box center [768, 227] width 463 height 29
drag, startPoint x: 717, startPoint y: 232, endPoint x: 745, endPoint y: 240, distance: 29.1
click at [717, 232] on p "Use 8 px (--spacing-03) for micro-connections (for example radio label, label- …" at bounding box center [768, 227] width 463 height 29
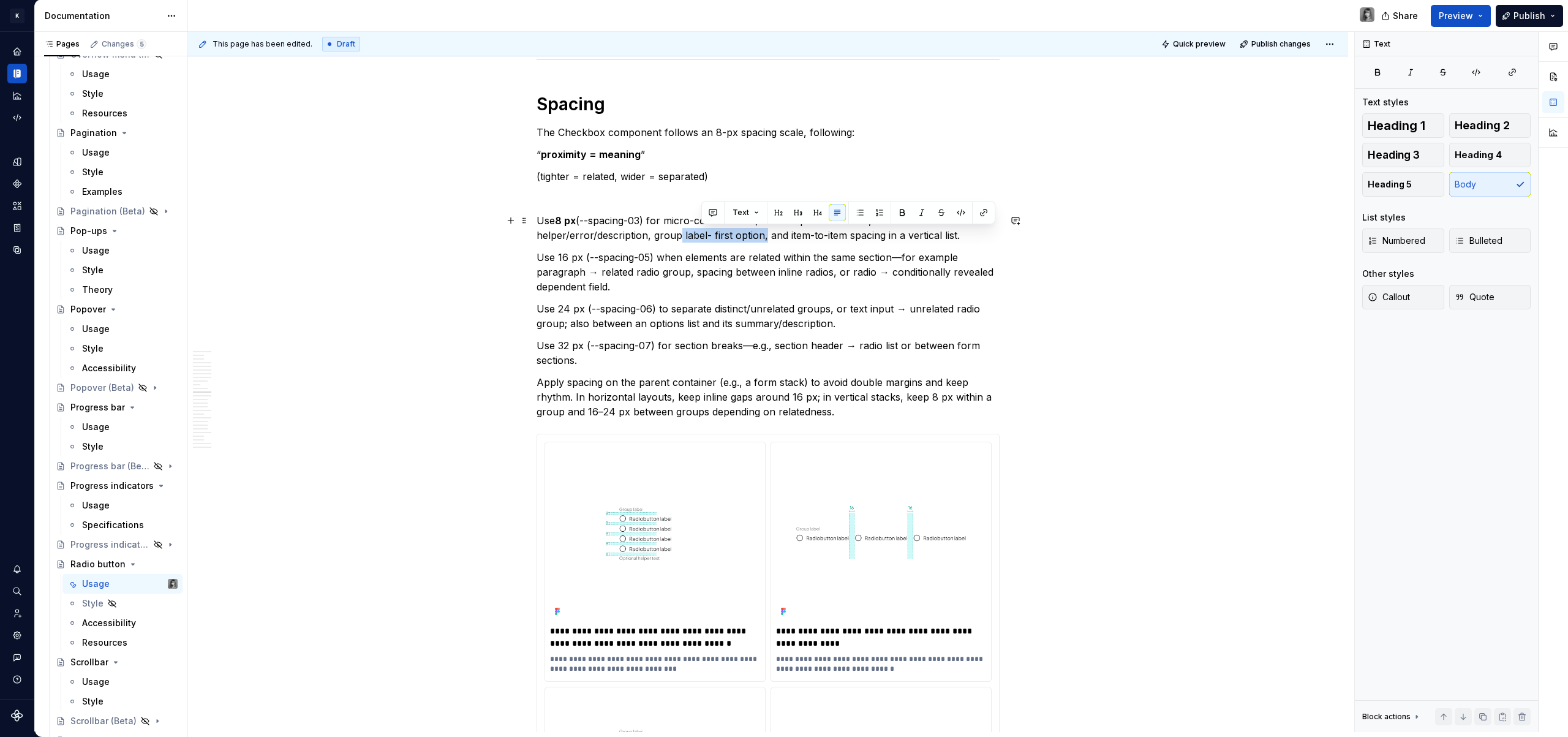
drag, startPoint x: 760, startPoint y: 236, endPoint x: 673, endPoint y: 239, distance: 87.1
click at [673, 239] on p "Use 8 px (--spacing-03) for micro-connections (for example radio label, label- …" at bounding box center [768, 227] width 463 height 29
click at [965, 234] on p "Use 8 px (--spacing-03) for micro-connections (for example radio label, label- …" at bounding box center [768, 227] width 463 height 29
drag, startPoint x: 558, startPoint y: 258, endPoint x: 580, endPoint y: 258, distance: 22.0
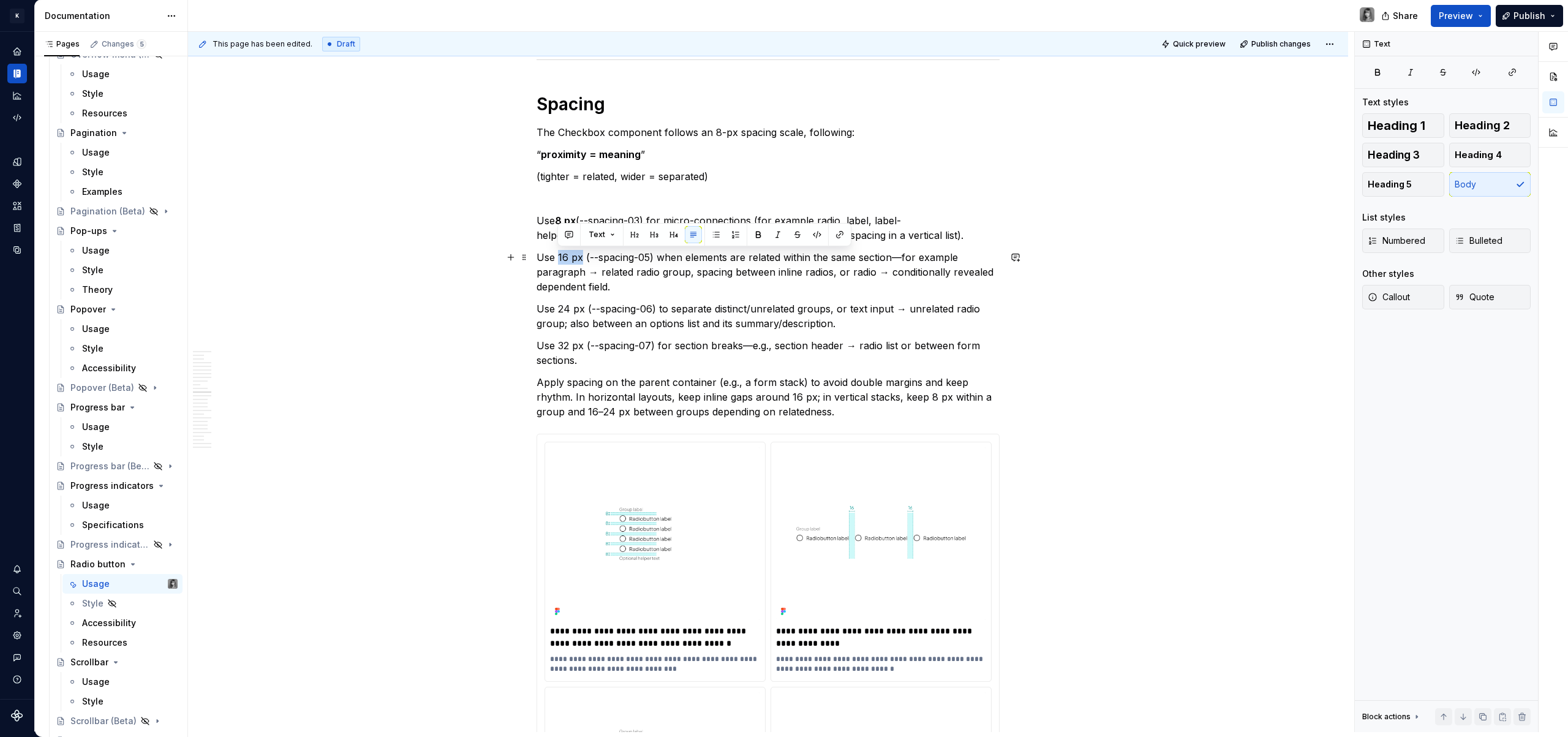
click at [580, 258] on p "Use 16 px (--spacing-05) when elements are related within the same section—for …" at bounding box center [768, 272] width 463 height 44
click at [648, 266] on p "Use 16 px (--spacing-05) when elements are related within the same section—for …" at bounding box center [768, 272] width 463 height 44
click at [901, 255] on p "Use 16 px (--spacing-05) when elements are related within the same section—for …" at bounding box center [768, 272] width 463 height 44
click at [610, 286] on p "Use 16 px (--spacing-05) when elements are related within the same section (for…" at bounding box center [768, 272] width 463 height 44
click at [597, 273] on p "Use 16 px (--spacing-05) when elements are related within the same section (for…" at bounding box center [768, 272] width 463 height 44
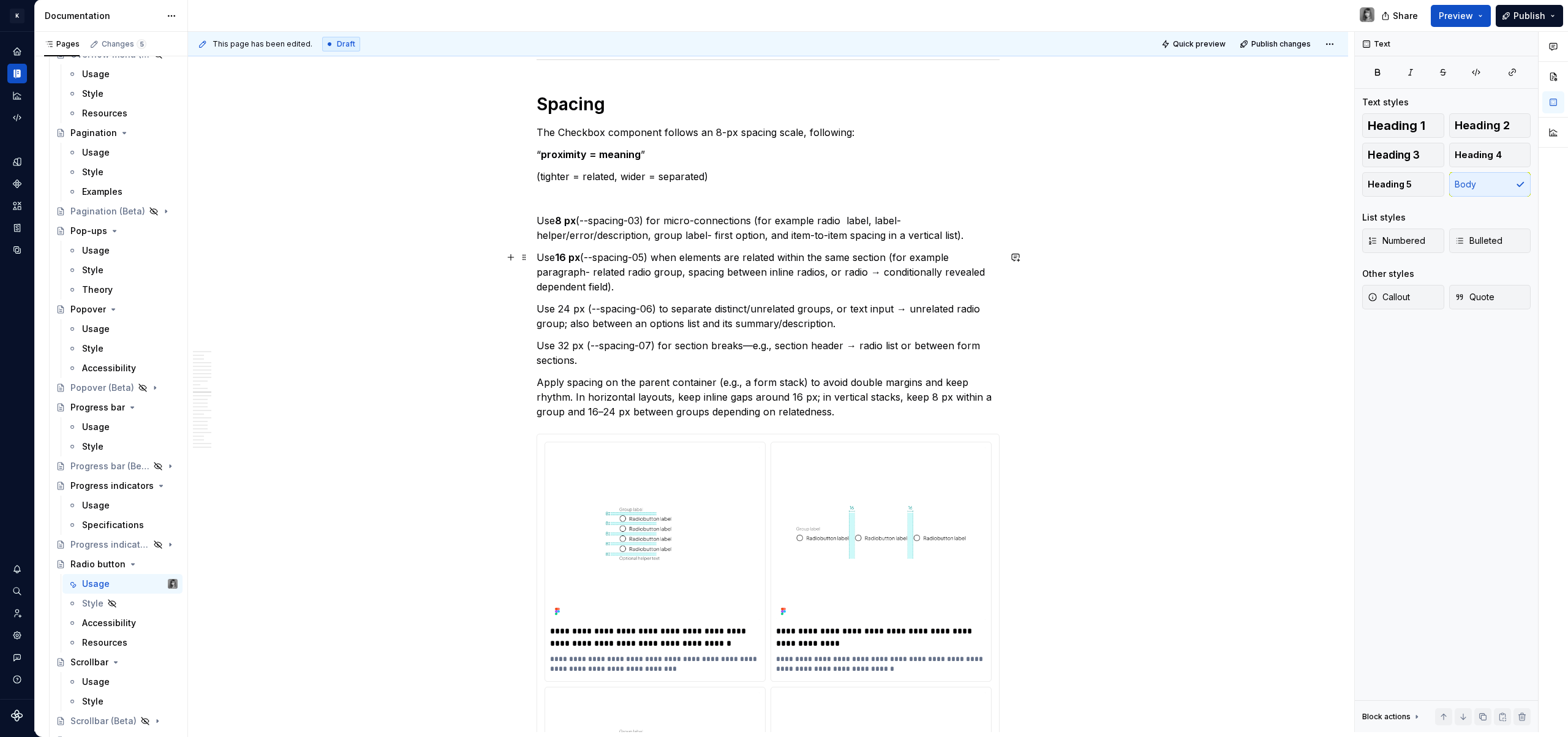
click at [875, 277] on p "Use 16 px (--spacing-05) when elements are related within the same section (for…" at bounding box center [768, 272] width 463 height 44
drag, startPoint x: 582, startPoint y: 310, endPoint x: 558, endPoint y: 309, distance: 24.0
click at [558, 309] on p "Use 24 px (--spacing-06) to separate distinct/unrelated groups, or text input →…" at bounding box center [768, 316] width 463 height 29
click at [606, 311] on p "Use 24 px (--spacing-06) to separate distinct/unrelated groups, or text input →…" at bounding box center [768, 316] width 463 height 29
drag, startPoint x: 837, startPoint y: 309, endPoint x: 893, endPoint y: 308, distance: 56.0
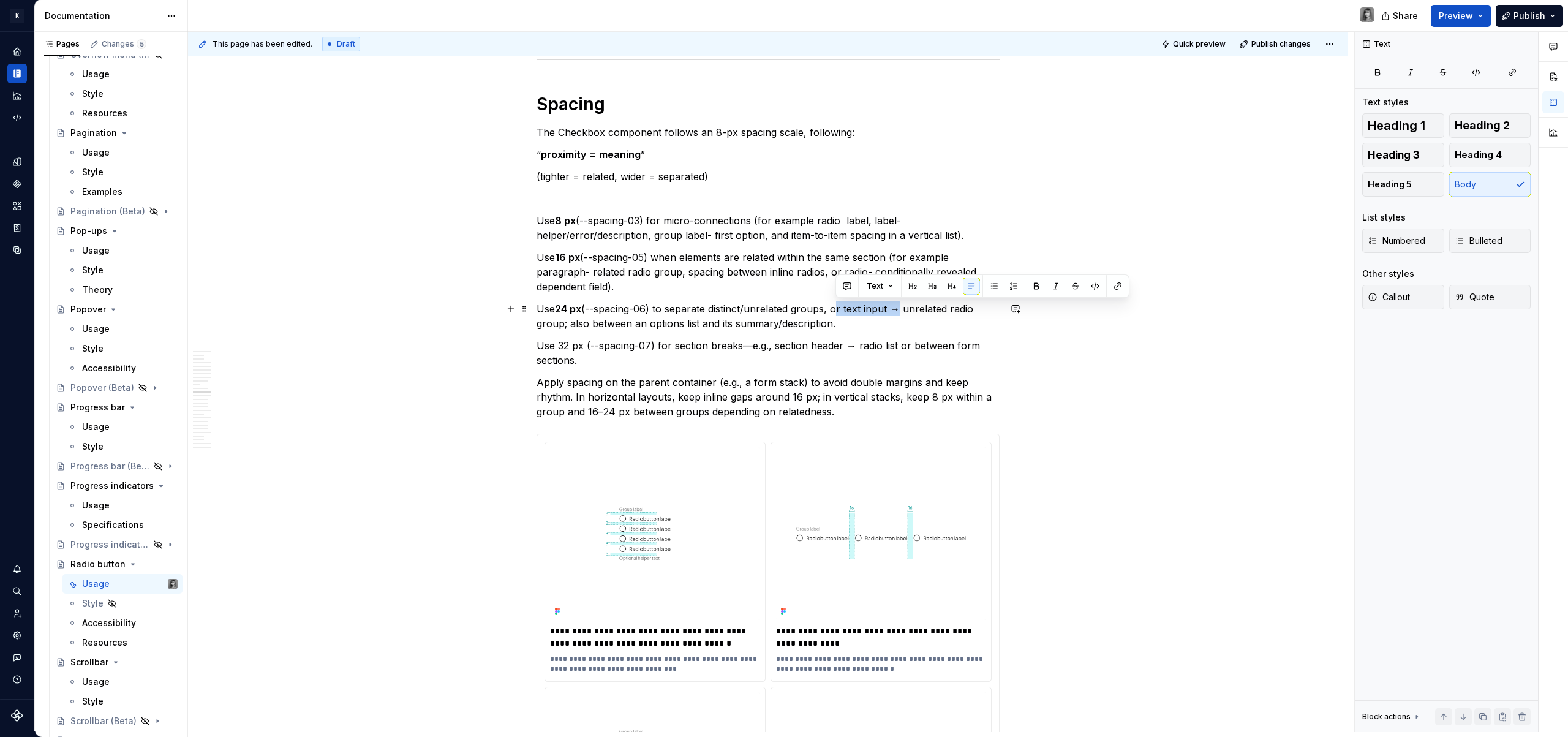
click at [893, 308] on p "Use 24 px (--spacing-06) to separate distinct/unrelated groups, or text input →…" at bounding box center [768, 316] width 463 height 29
click at [838, 310] on p "Use 24 px (--spacing-06) to separate distinct/unrelated groups→ unrelated radio…" at bounding box center [768, 316] width 463 height 29
click at [806, 321] on p "Use 24 px (--spacing-06) to separate distinct/unrelated group (for example unre…" at bounding box center [768, 316] width 463 height 29
drag, startPoint x: 582, startPoint y: 347, endPoint x: 558, endPoint y: 346, distance: 24.0
click at [558, 346] on p "Use 32 px (--spacing-07) for section breaks—e.g., section header → radio list o…" at bounding box center [768, 353] width 463 height 29
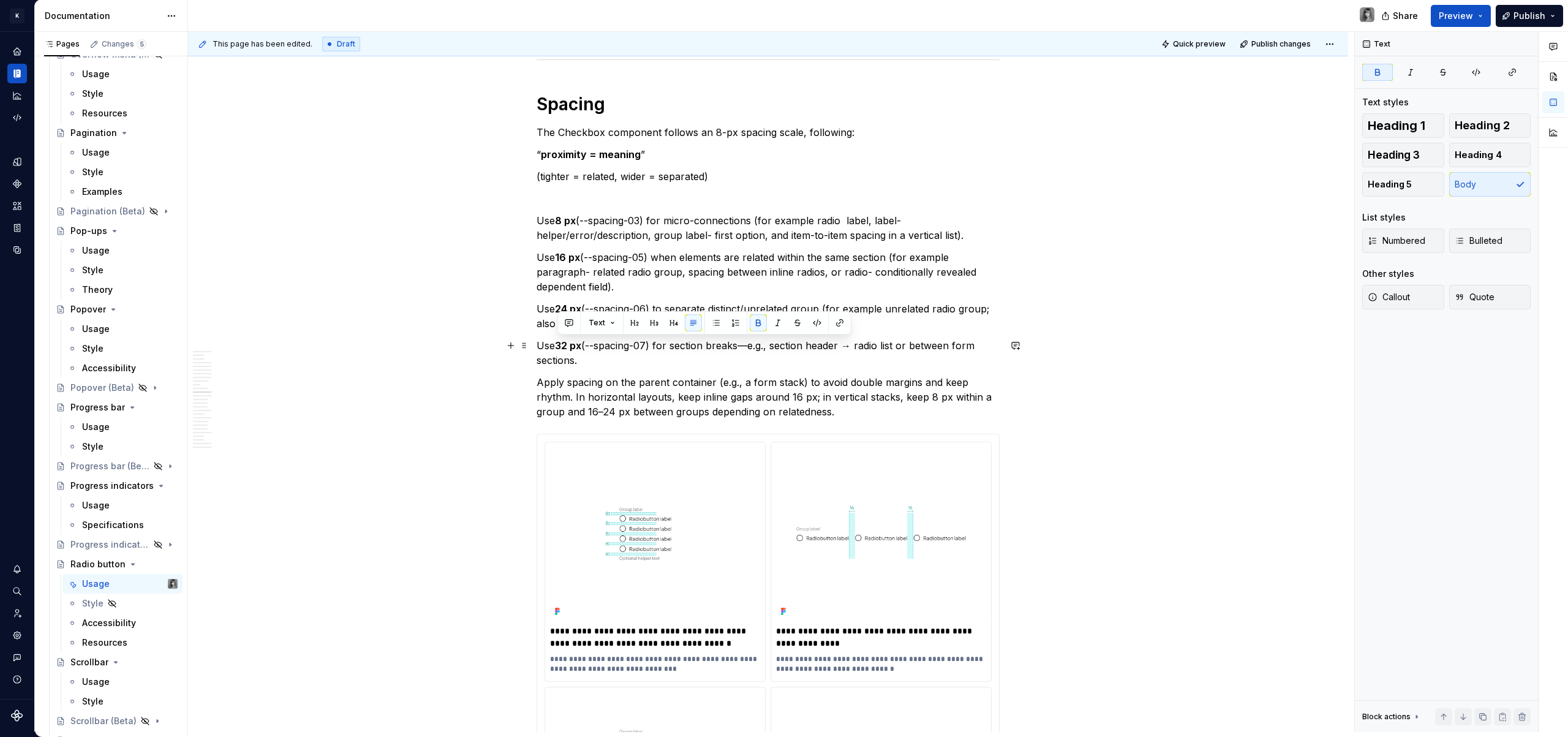
click at [622, 355] on p "Use 32 px (--spacing-07) for section breaks—e.g., section header → radio list o…" at bounding box center [768, 353] width 463 height 29
click at [750, 347] on p "Use 32 px (--spacing-07) for section breaks—e.g., section header → radio list o…" at bounding box center [768, 353] width 463 height 29
click at [821, 347] on p "Use 32 px (--spacing-07) for section breaks (for example e.g., section header →…" at bounding box center [768, 353] width 463 height 29
click at [829, 347] on p "Use 32 px (--spacing-07) for section breaks (for example e.g., section header →…" at bounding box center [768, 353] width 463 height 29
click at [884, 347] on p "Use 32 px (--spacing-07) for section breaks (for example section header → radio…" at bounding box center [768, 353] width 463 height 29
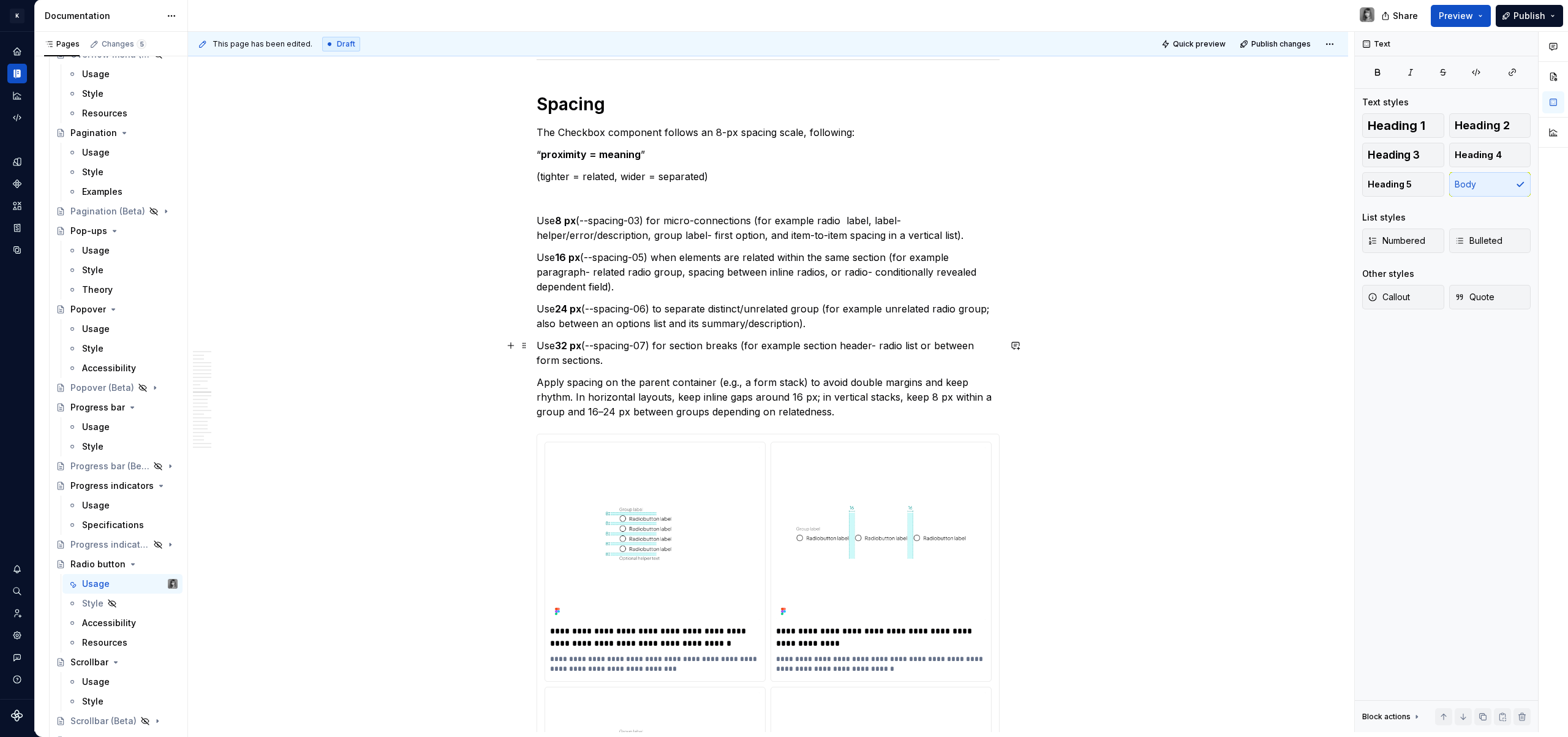
click at [656, 360] on p "Use 32 px (--spacing-07) for section breaks (for example section header- radio …" at bounding box center [768, 353] width 463 height 29
click at [716, 378] on p "Apply spacing on the parent container (e.g., a form stack) to avoid double marg…" at bounding box center [768, 397] width 463 height 44
click at [792, 401] on p "Apply spacing on the parent container (e.g., a form stack) to avoid double marg…" at bounding box center [768, 397] width 463 height 44
click at [847, 408] on p "Apply spacing on the parent container (e.g., a form stack) to avoid double marg…" at bounding box center [768, 397] width 463 height 44
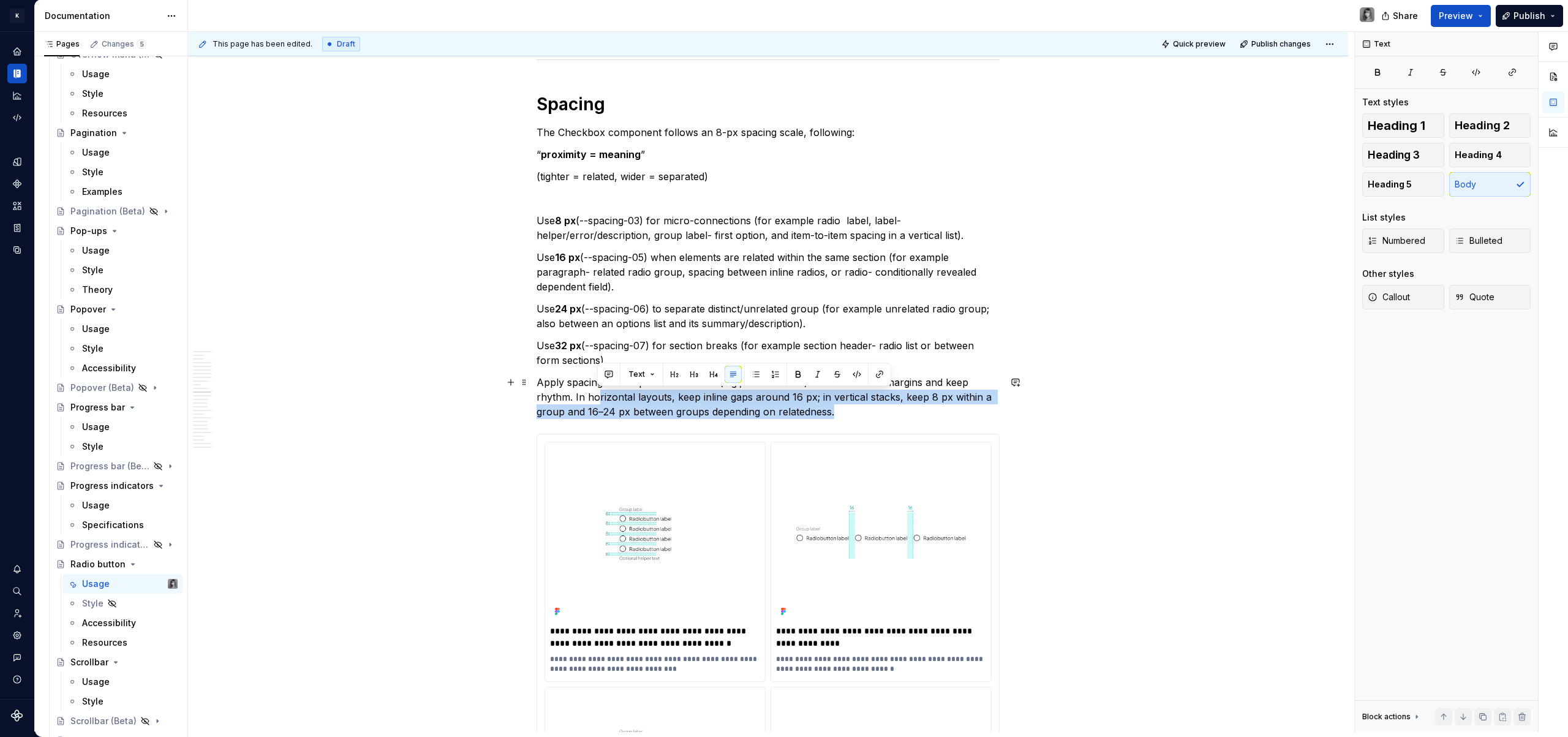
drag, startPoint x: 877, startPoint y: 408, endPoint x: 597, endPoint y: 392, distance: 280.5
click at [597, 392] on p "Apply spacing on the parent container (e.g., a form stack) to avoid double marg…" at bounding box center [768, 397] width 463 height 44
drag, startPoint x: 536, startPoint y: 383, endPoint x: 853, endPoint y: 413, distance: 318.4
click at [853, 413] on p "Apply spacing on the parent container (e.g., a form stack) to avoid double marg…" at bounding box center [768, 397] width 463 height 44
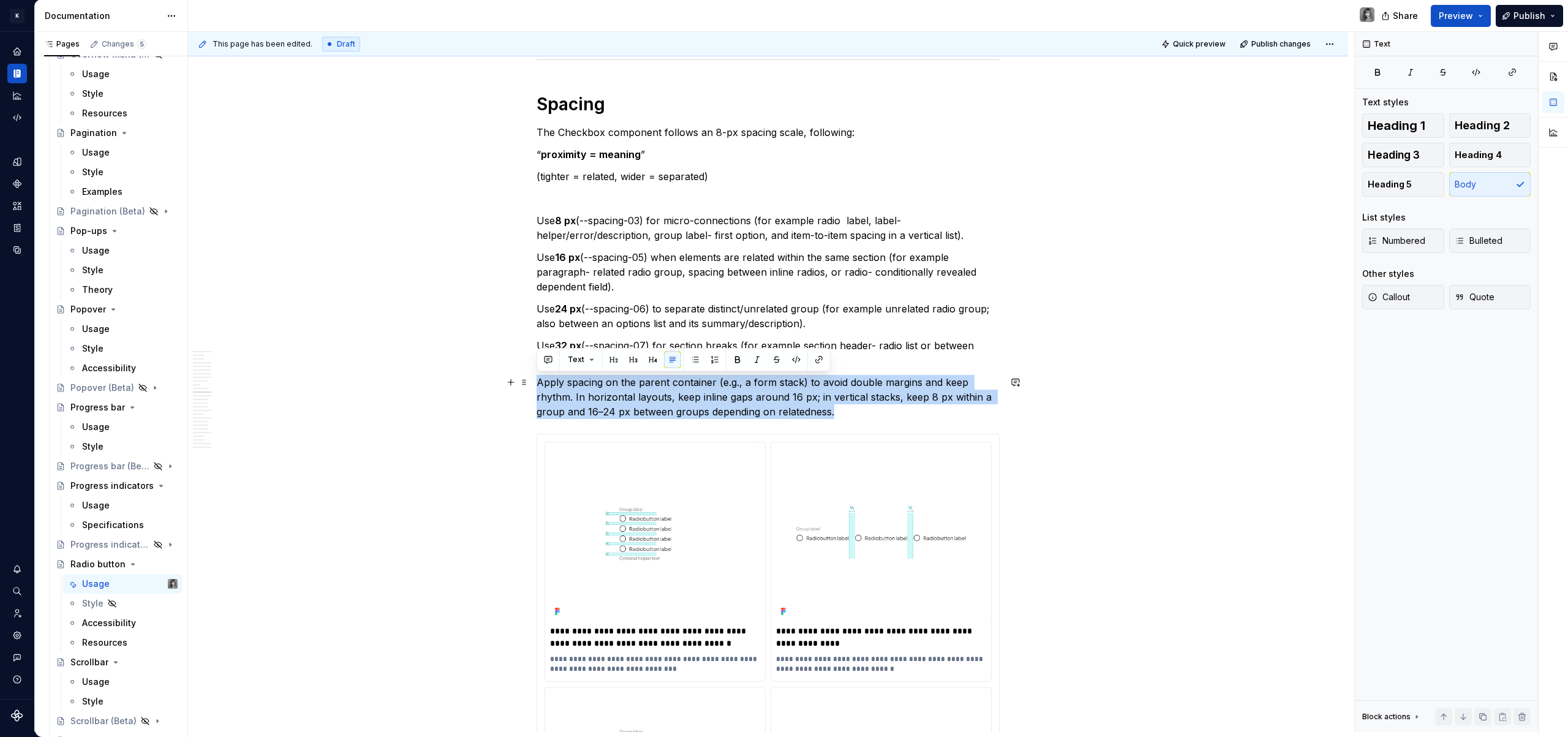
copy p "Apply spacing on the parent container (e.g., a form stack) to avoid double marg…"
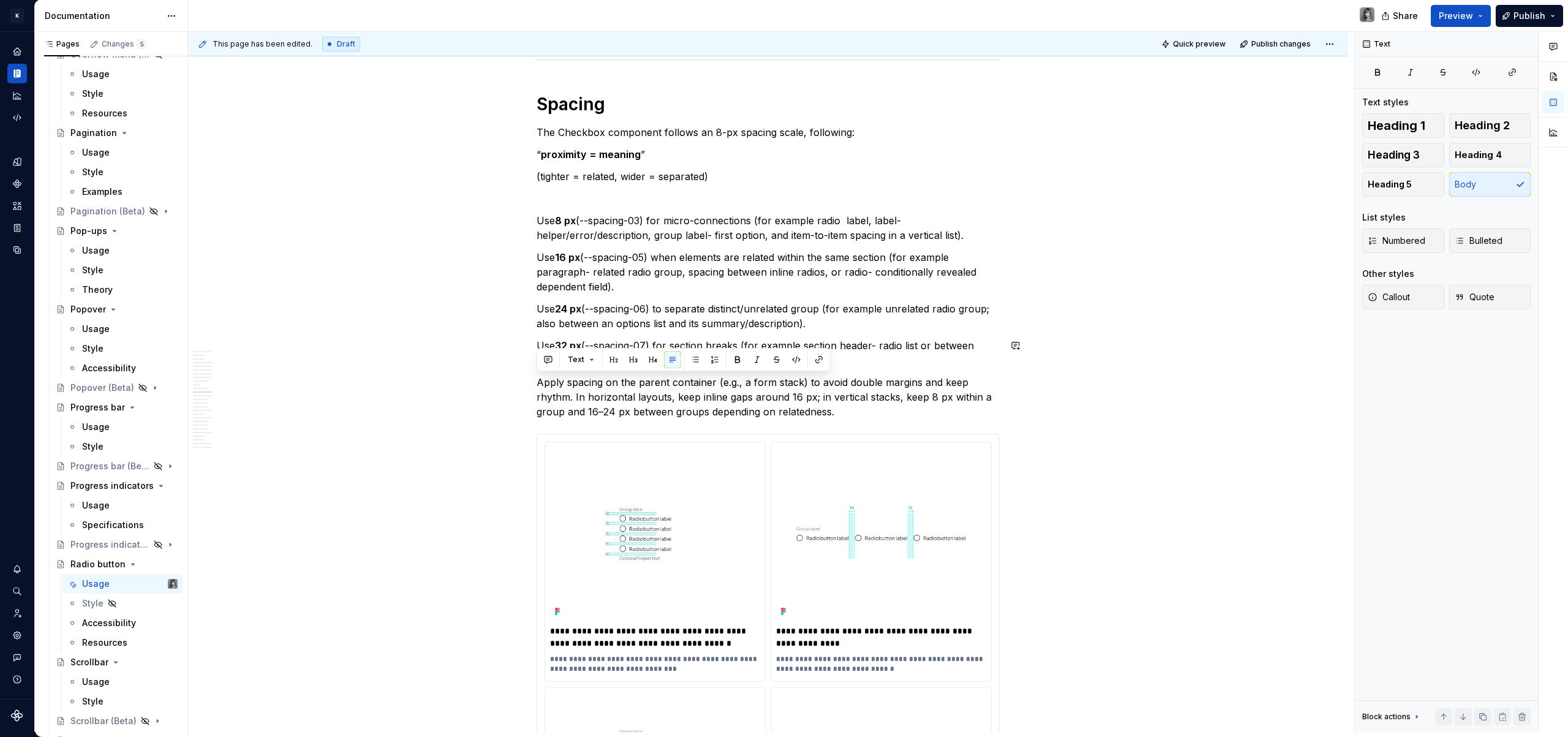
click at [877, 345] on p "Use 32 px (--spacing-07) for section breaks (for example section header- radio …" at bounding box center [768, 353] width 463 height 29
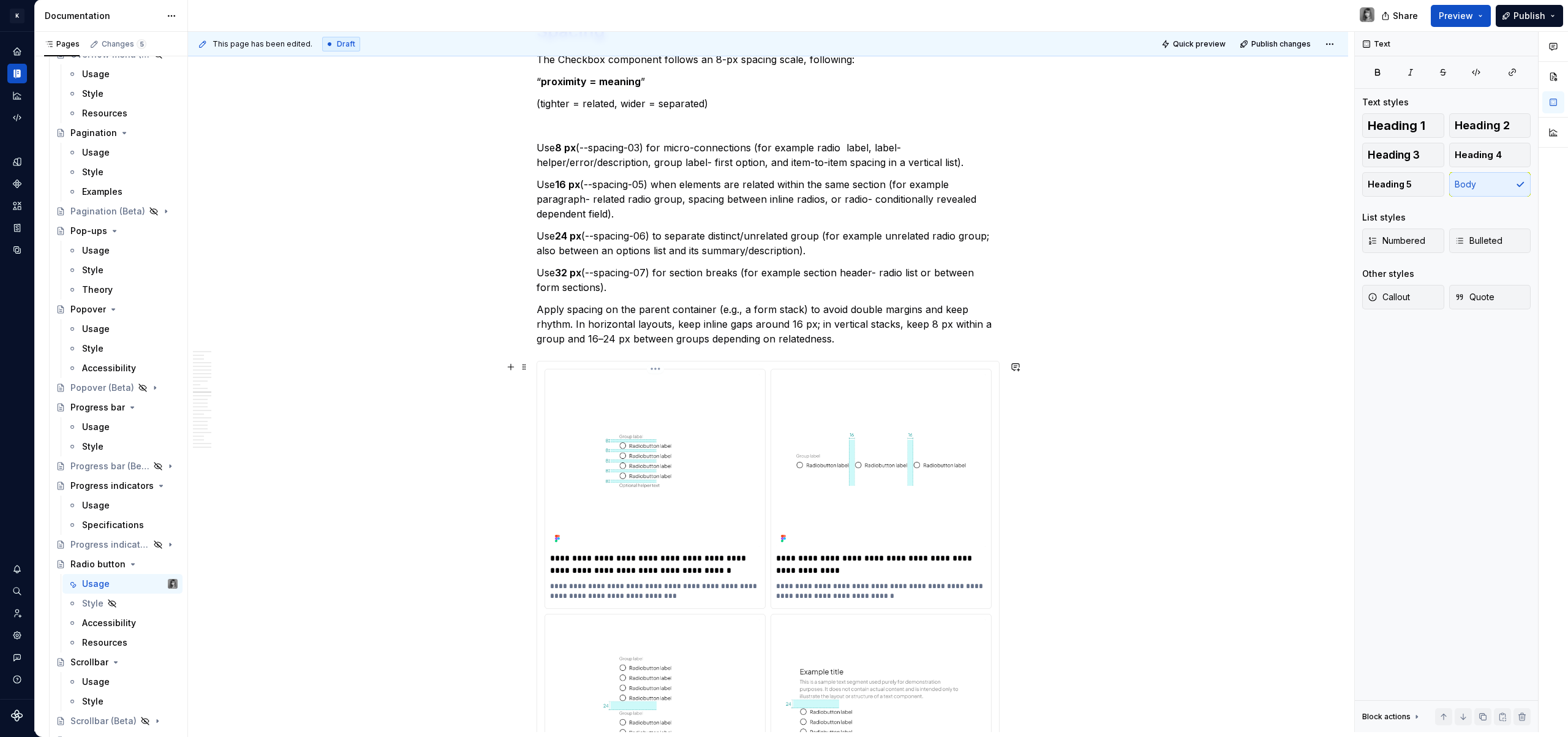
scroll to position [3530, 0]
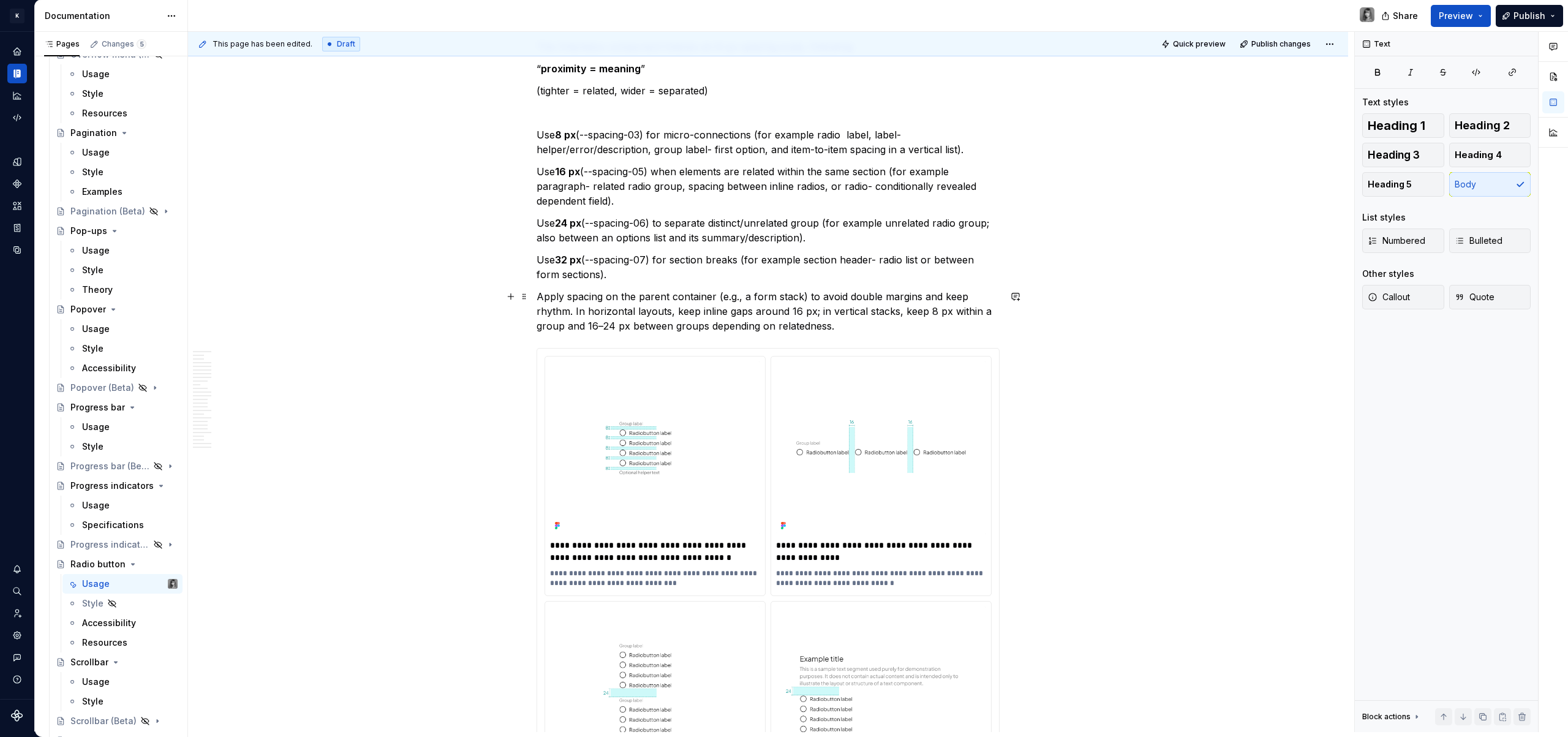
click at [622, 301] on p "Apply spacing on the parent container (e.g., a form stack) to avoid double marg…" at bounding box center [768, 311] width 463 height 44
drag, startPoint x: 536, startPoint y: 293, endPoint x: 571, endPoint y: 310, distance: 38.9
click at [571, 310] on p "Apply spacing on the parent container (e.g., a form stack) to avoid double marg…" at bounding box center [768, 311] width 463 height 44
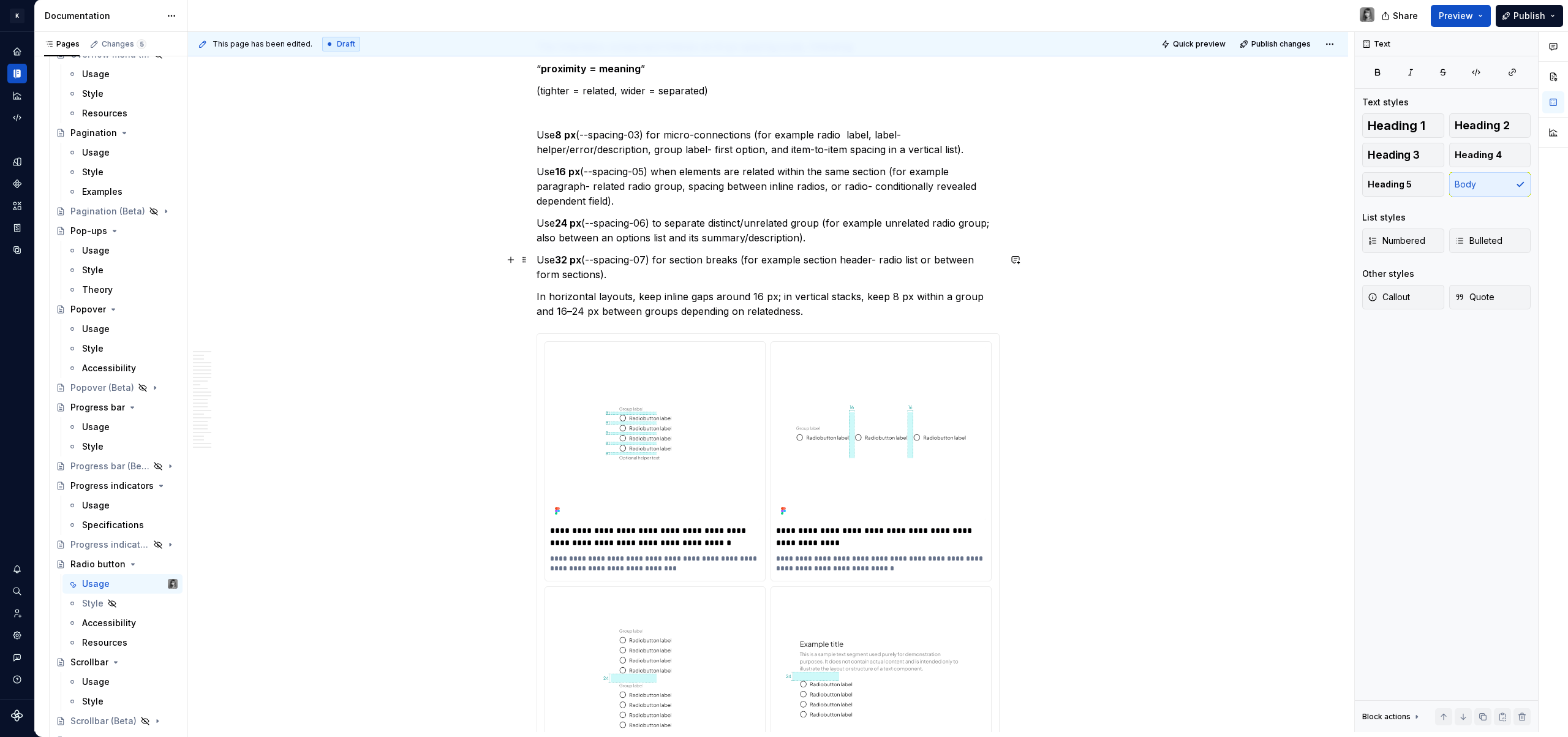
click at [847, 279] on p "Use 32 px (--spacing-07) for section breaks (for example section header- radio …" at bounding box center [768, 266] width 463 height 29
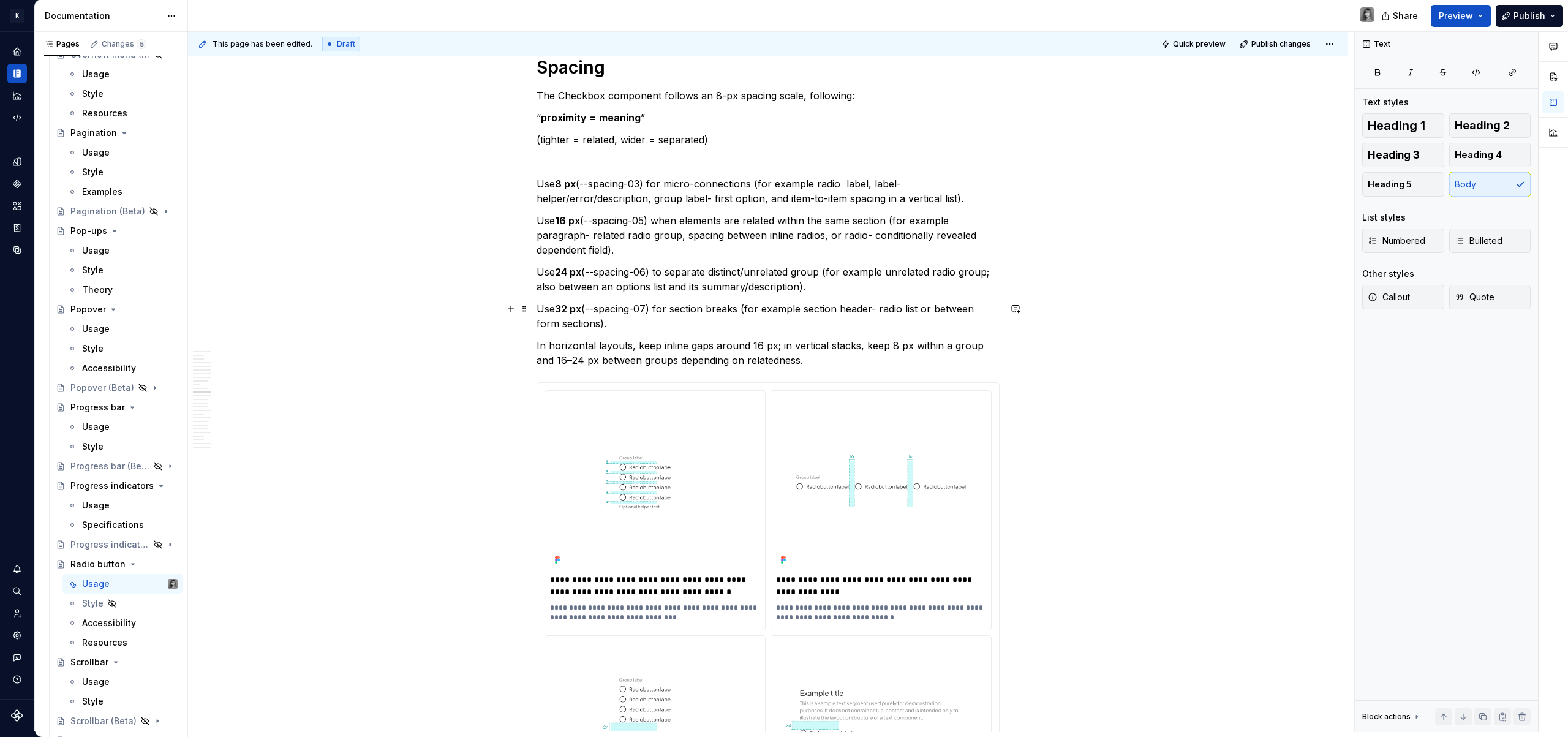
click at [696, 321] on p "Use 32 px (--spacing-07) for section breaks (for example section header- radio …" at bounding box center [768, 316] width 463 height 29
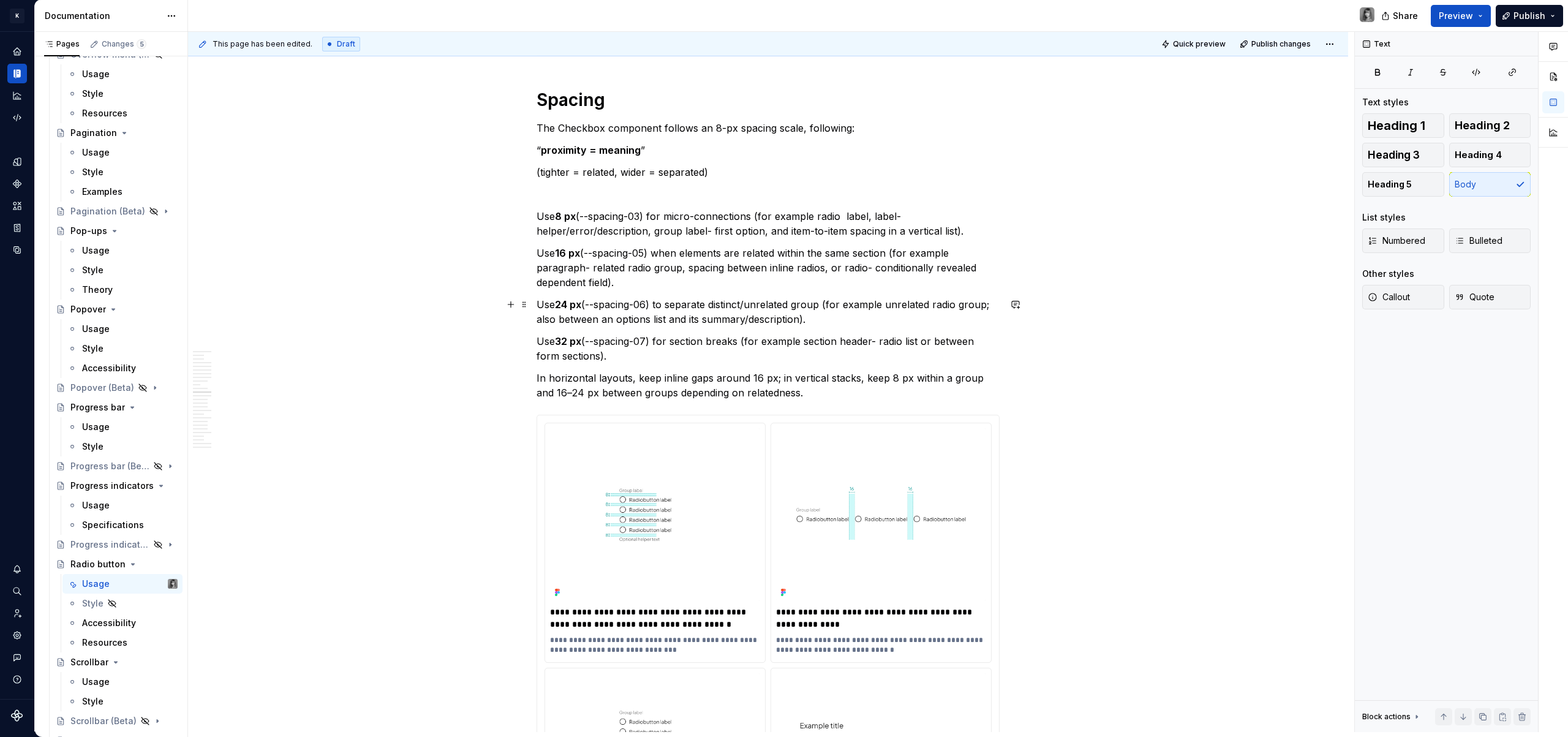
scroll to position [3426, 0]
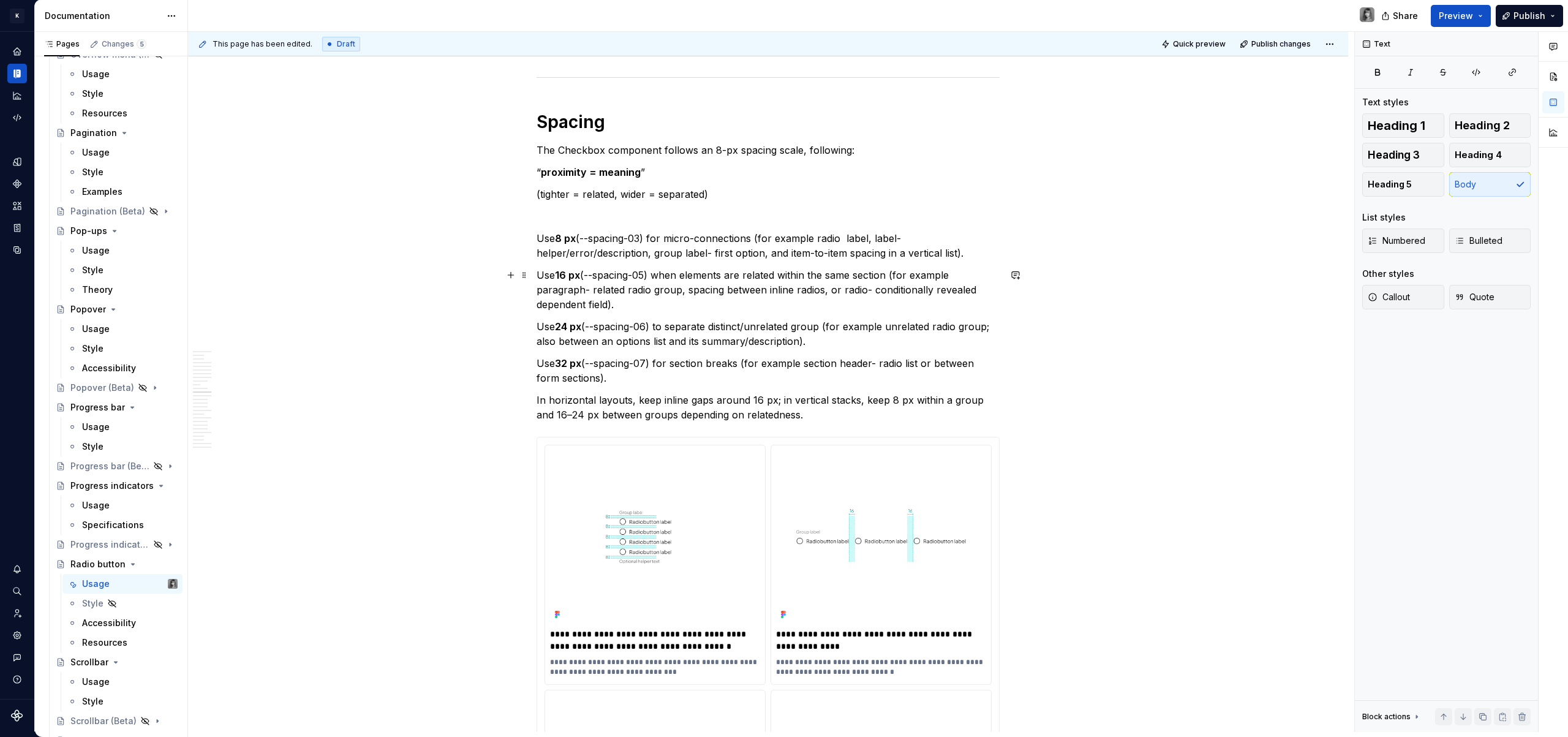
click at [689, 275] on p "Use 16 px (--spacing-05) when elements are related within the same section (for…" at bounding box center [768, 290] width 463 height 44
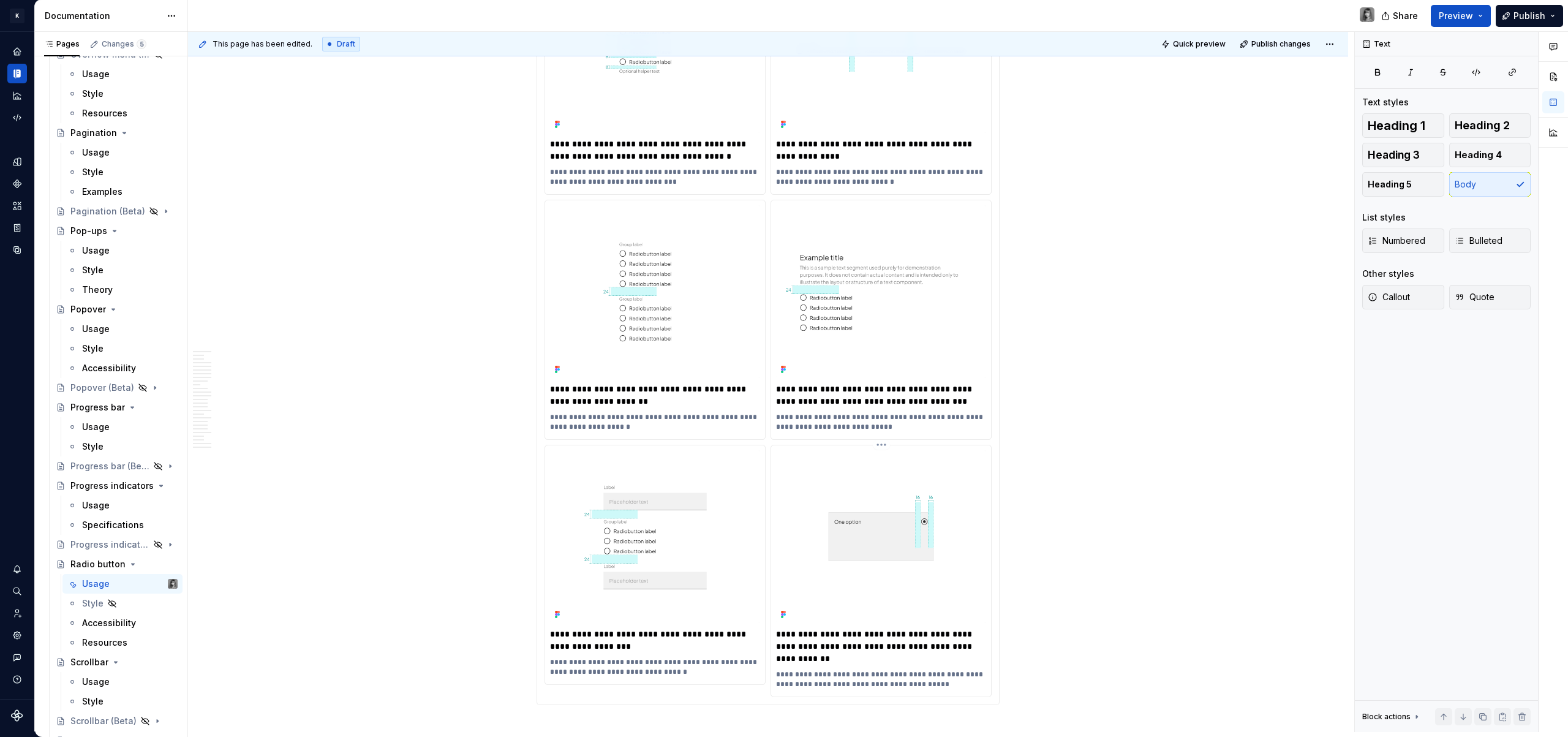
click at [849, 535] on img at bounding box center [881, 536] width 210 height 173
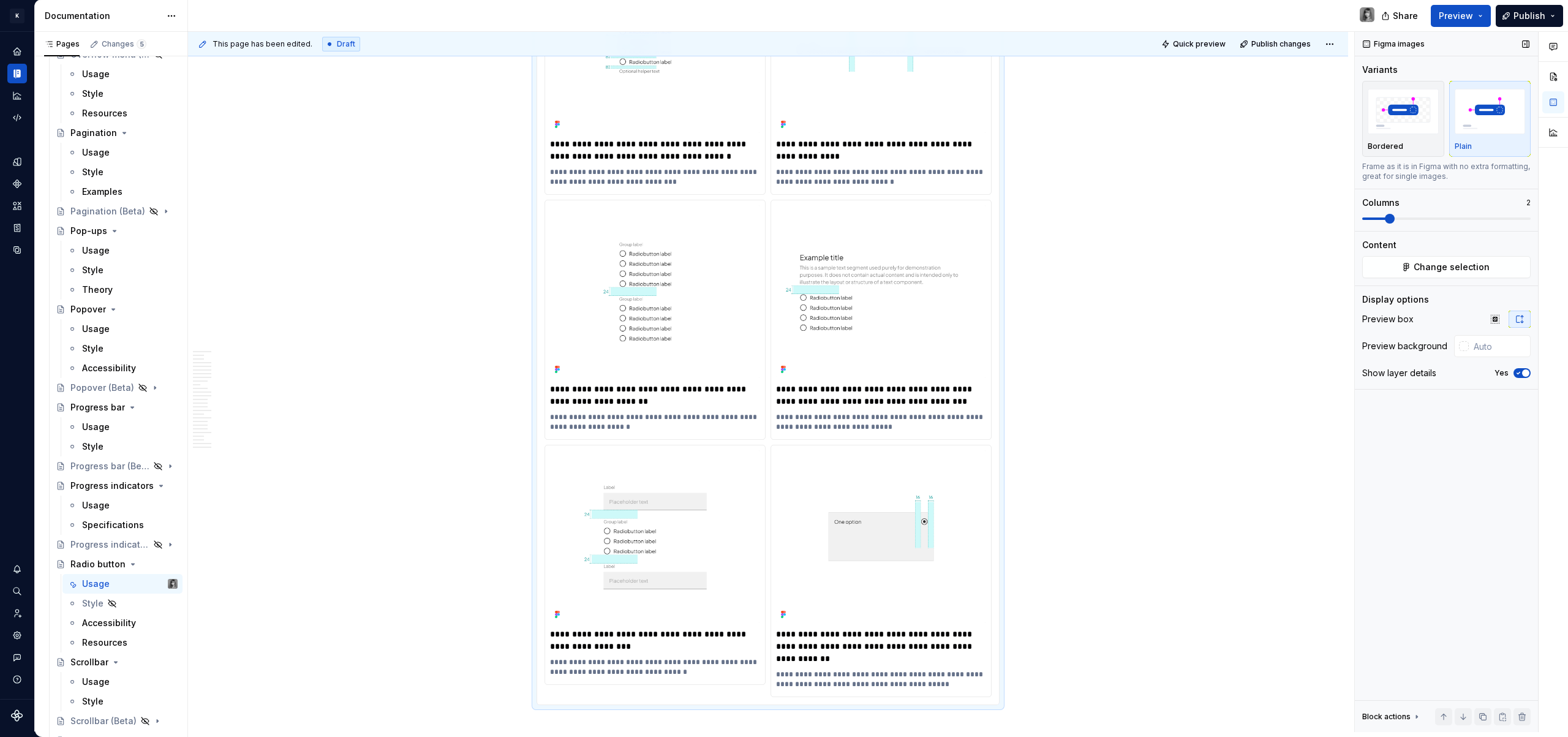
click at [1519, 371] on icon "button" at bounding box center [1518, 373] width 10 height 8
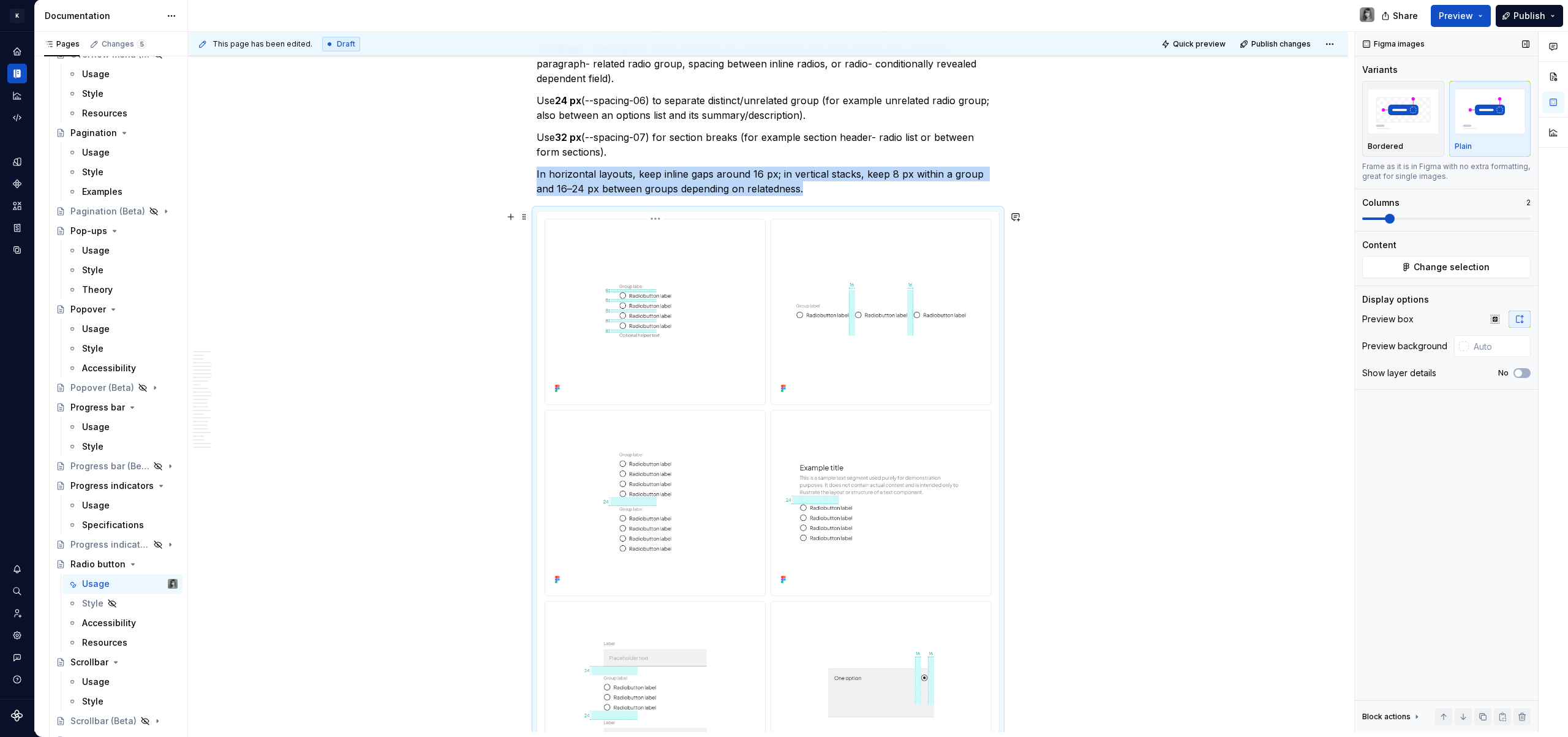
scroll to position [3669, 0]
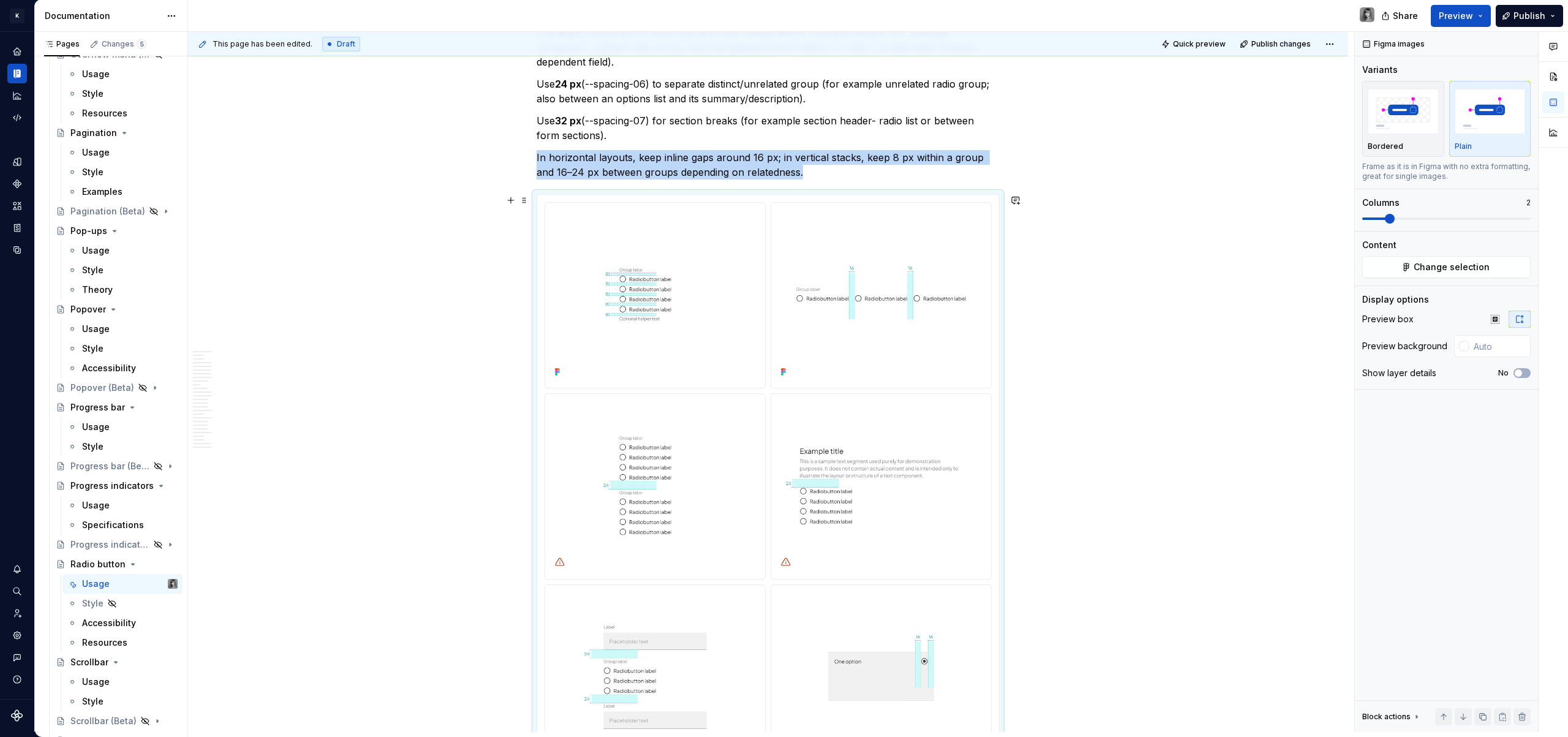
click at [1073, 417] on div "**********" at bounding box center [767, 505] width 1160 height 7904
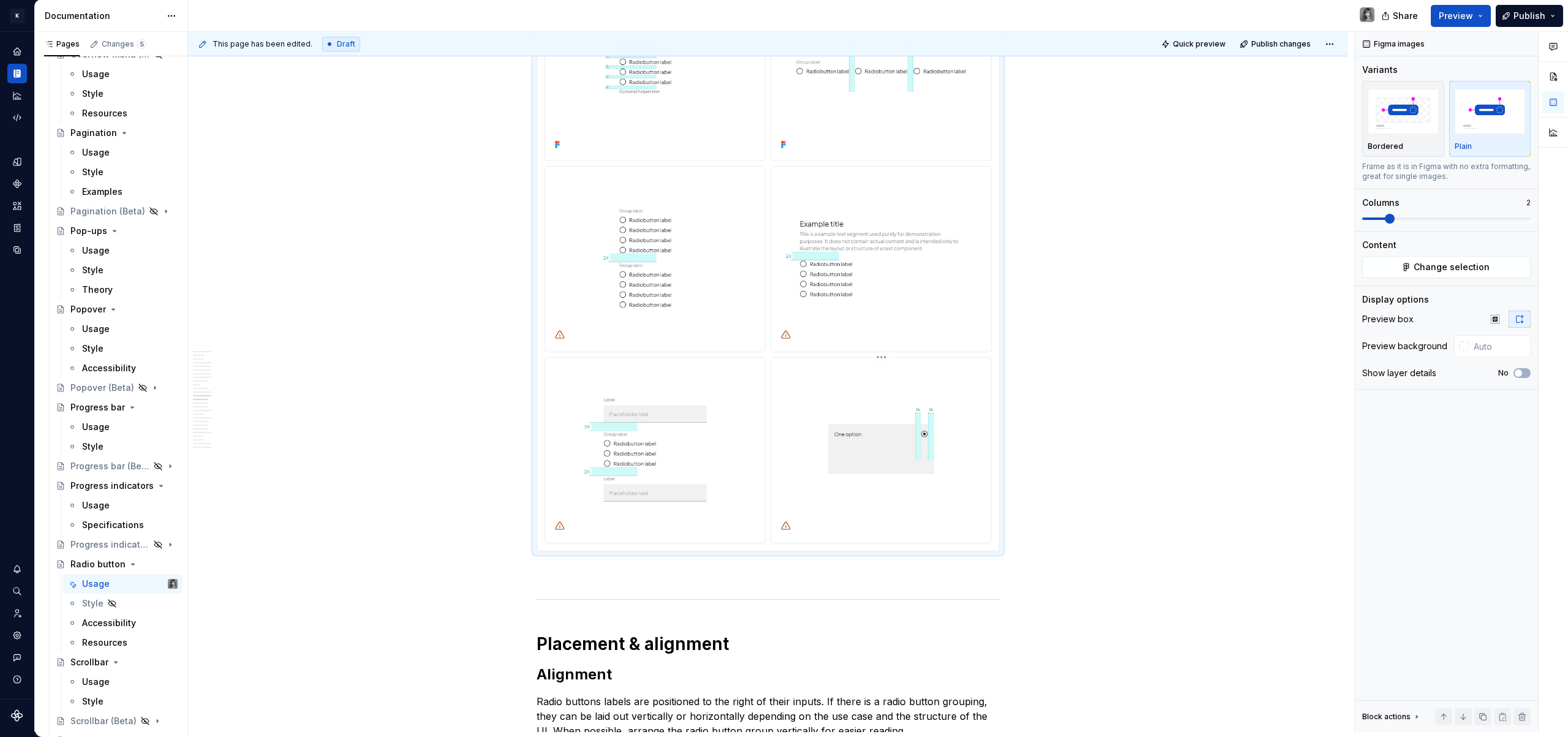
scroll to position [3936, 0]
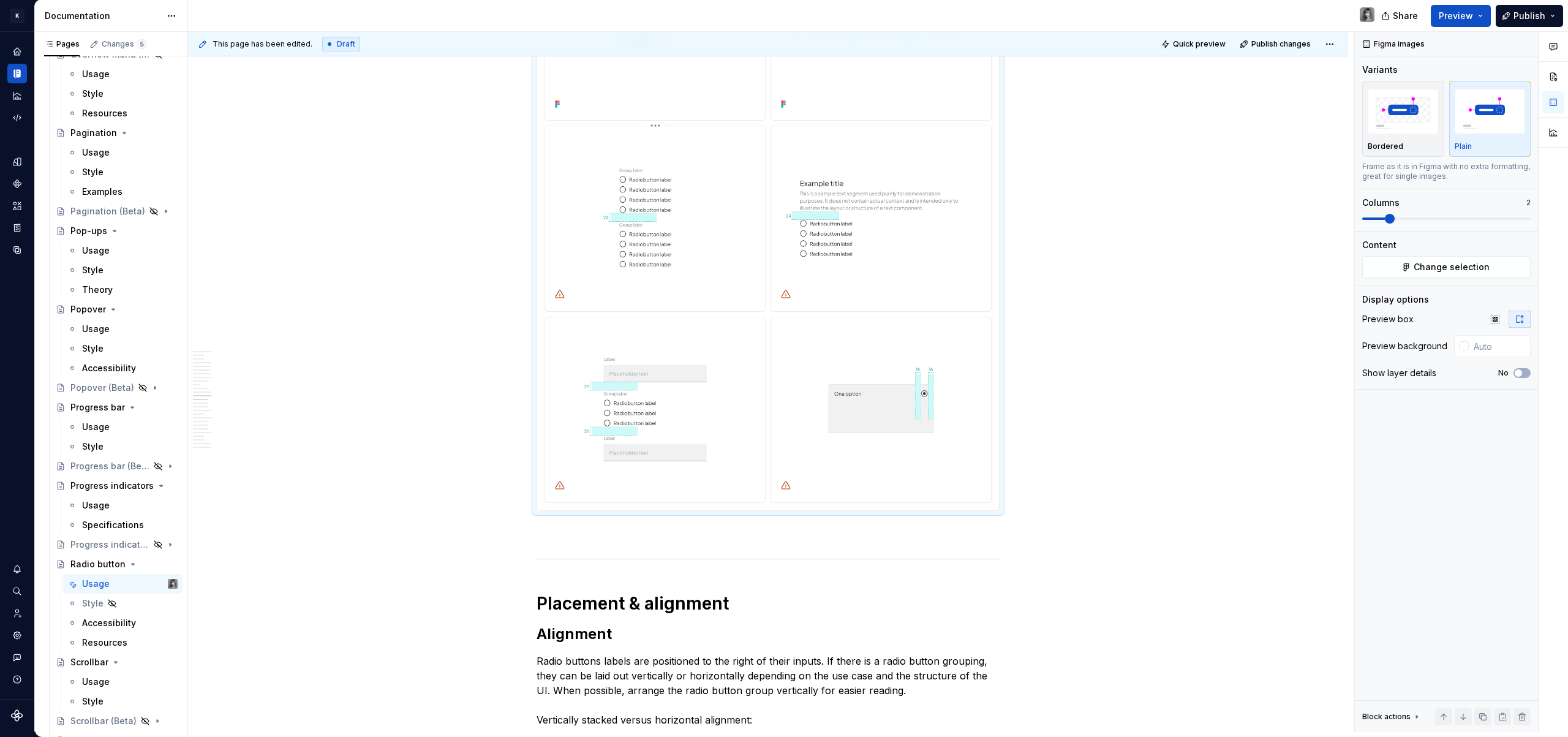
click at [678, 253] on img at bounding box center [655, 217] width 210 height 173
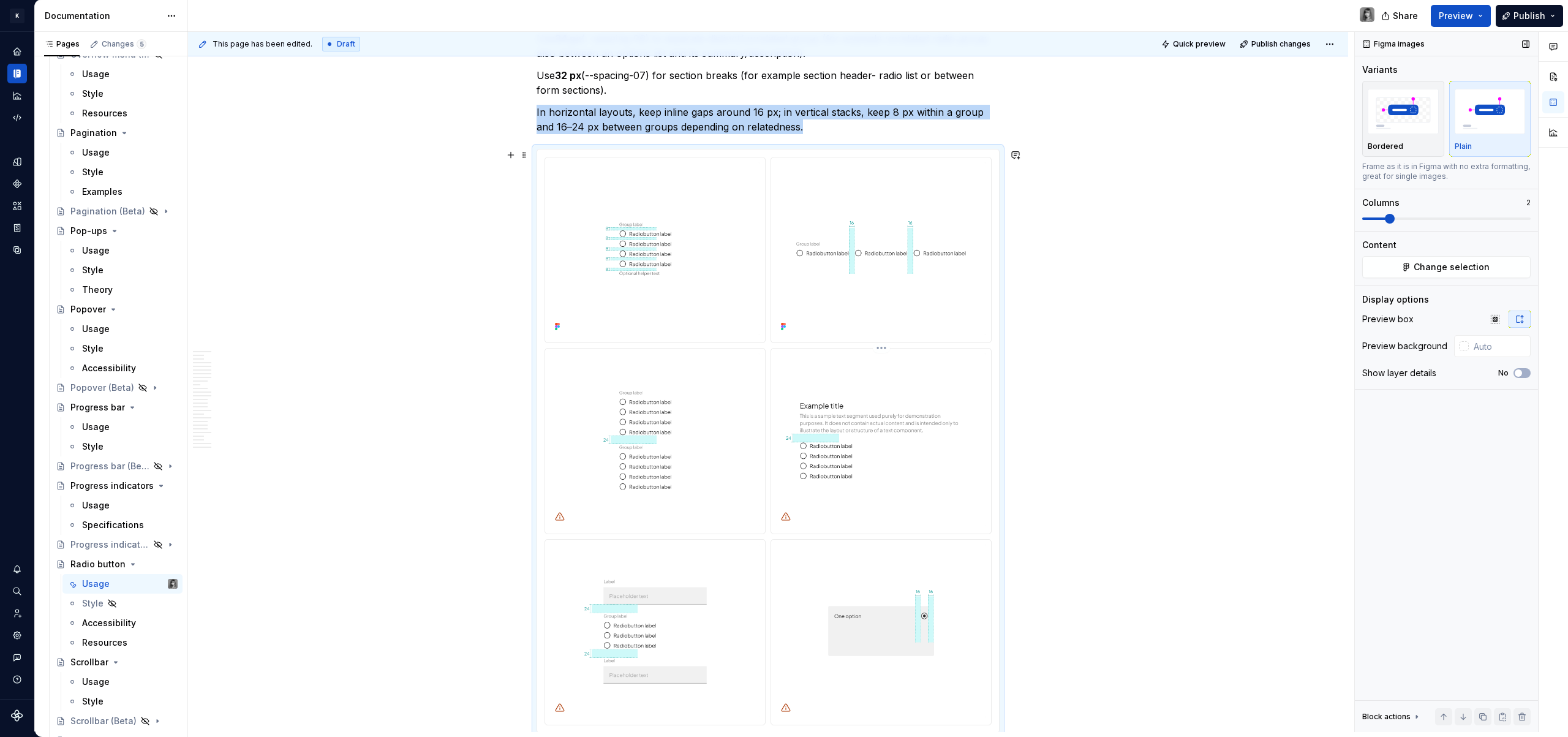
scroll to position [3714, 0]
click at [1480, 262] on span "Change selection" at bounding box center [1452, 267] width 76 height 12
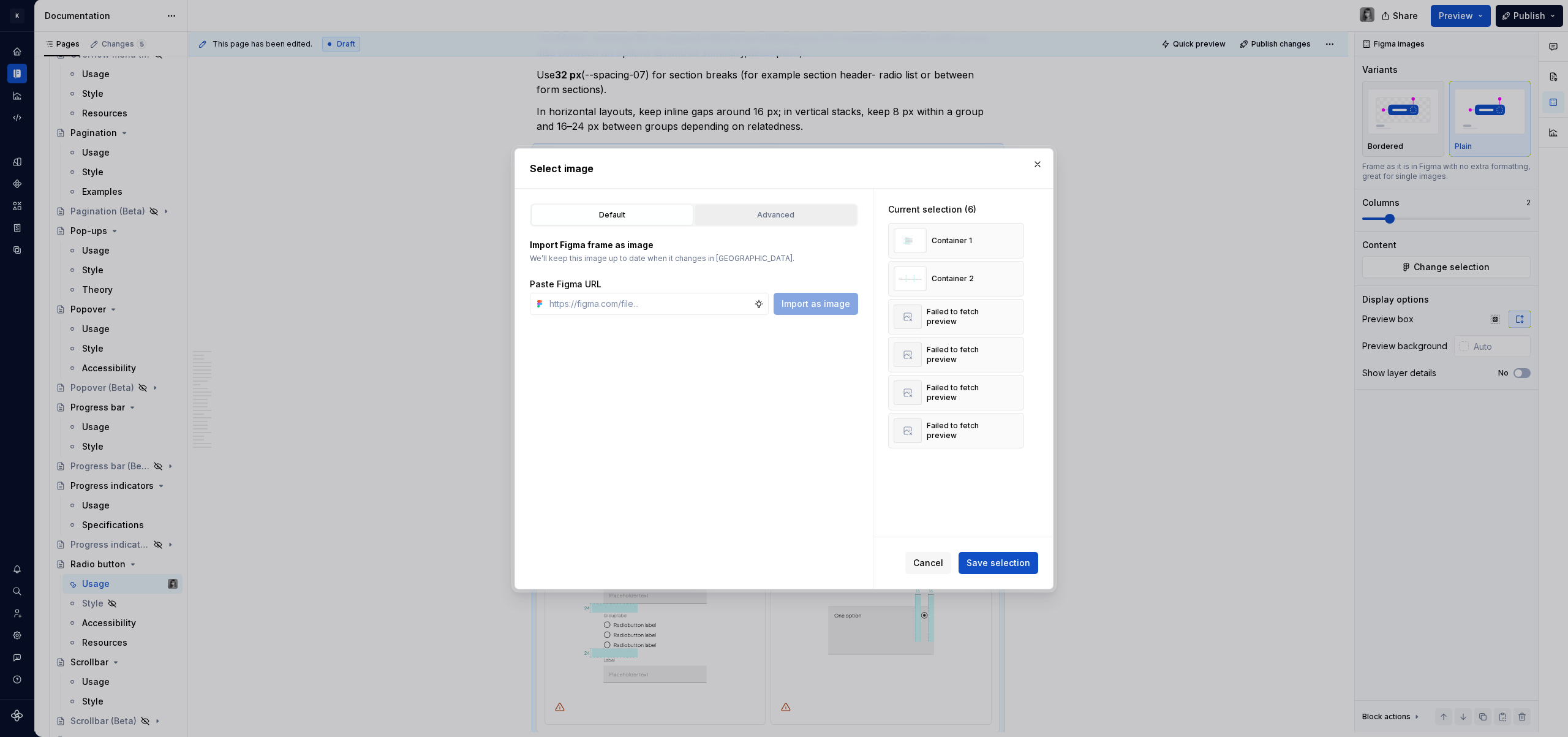
click at [764, 214] on div "Advanced" at bounding box center [775, 215] width 153 height 12
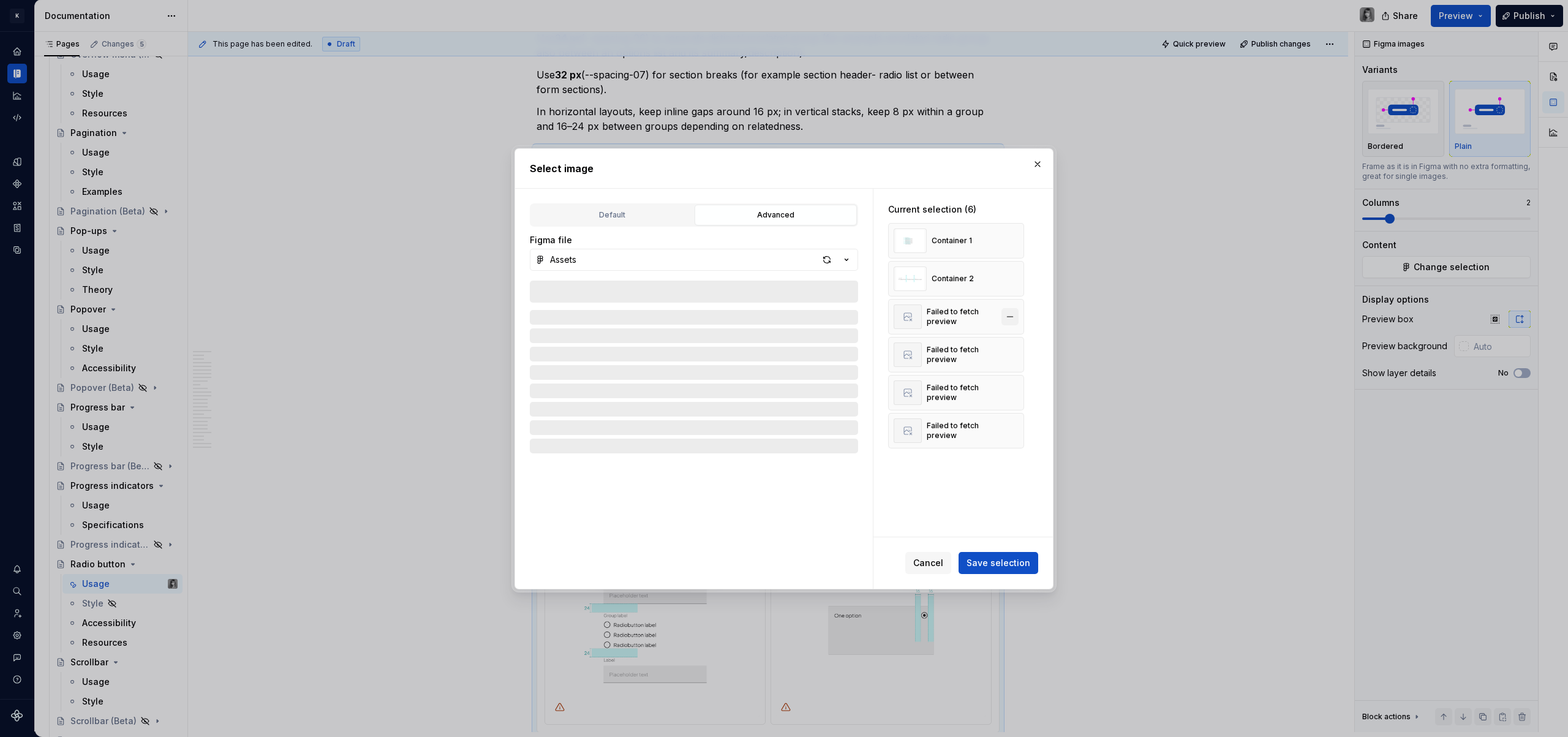
click at [1008, 316] on button "button" at bounding box center [1010, 316] width 17 height 17
click at [1010, 314] on button "button" at bounding box center [1010, 316] width 17 height 17
click at [1009, 318] on button "button" at bounding box center [1010, 316] width 17 height 17
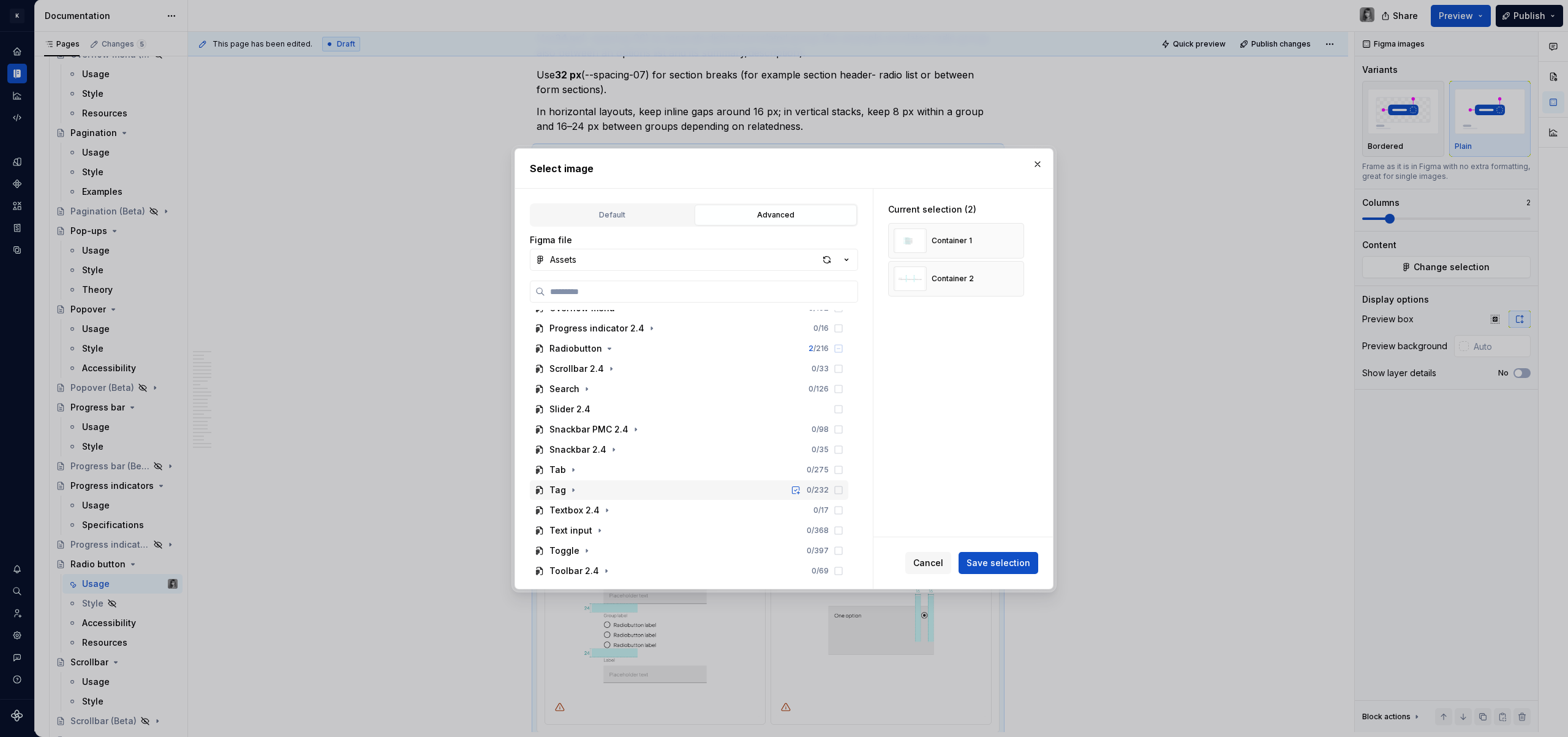
scroll to position [454, 0]
click at [608, 356] on div "Radiobutton 2 / 216" at bounding box center [688, 351] width 319 height 20
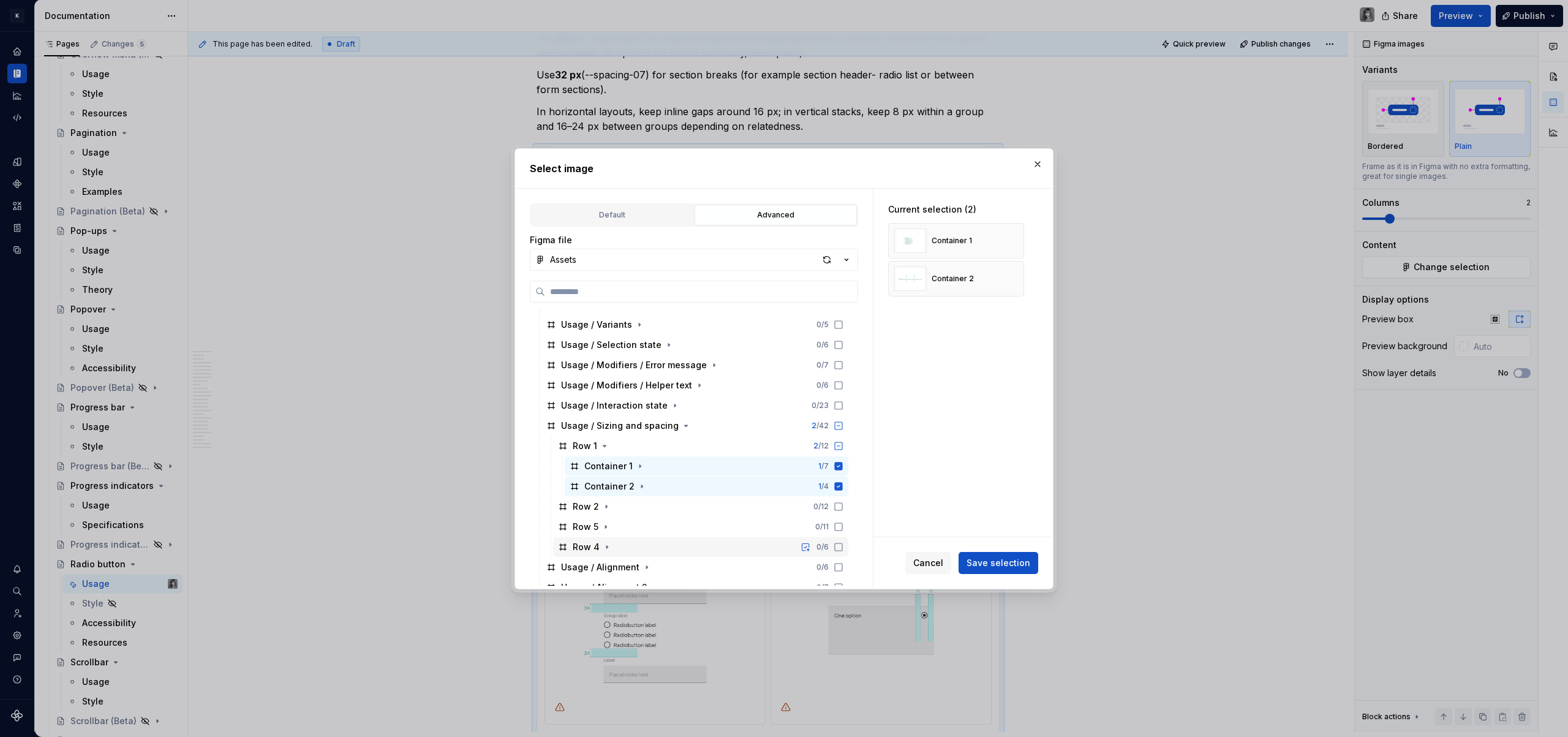
scroll to position [623, 0]
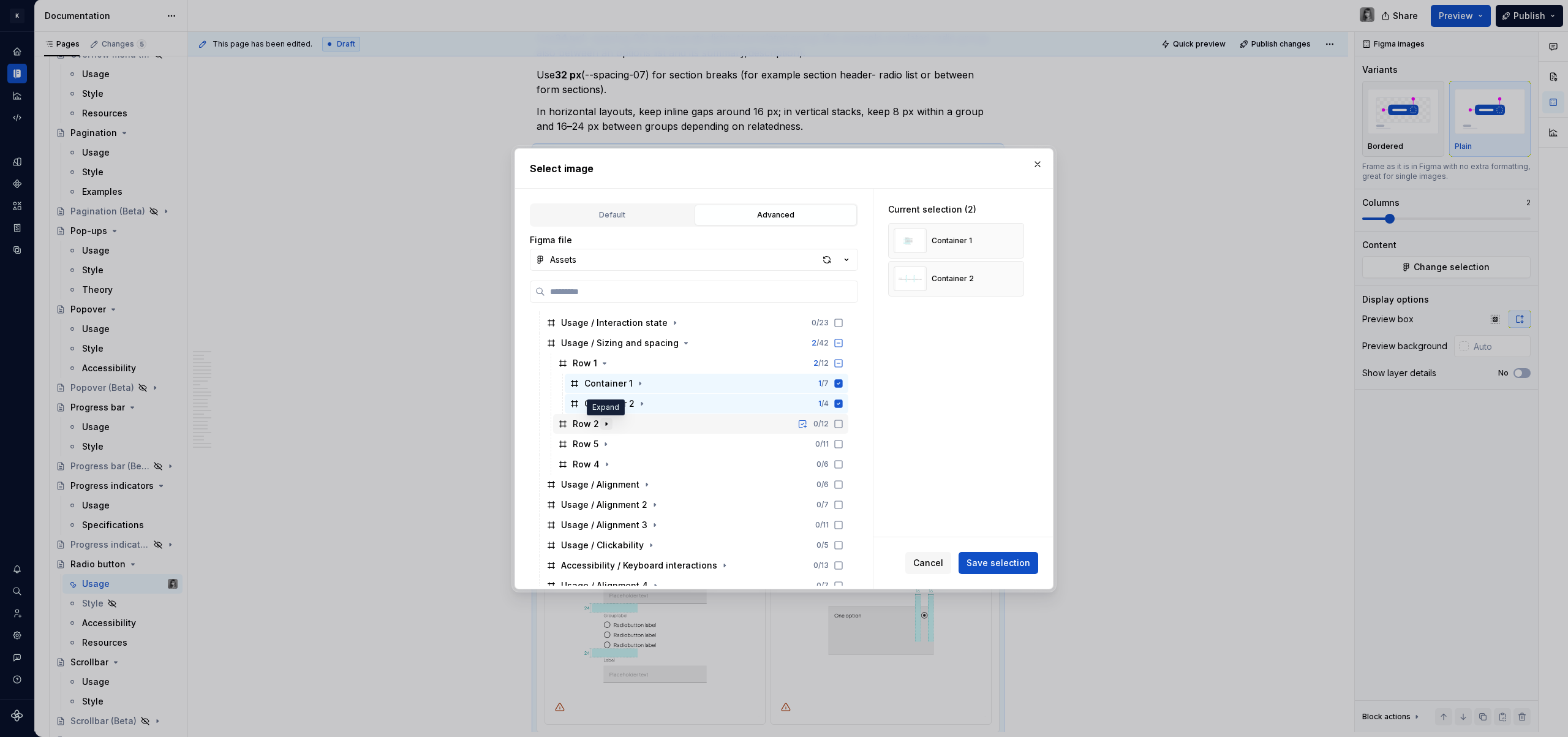
click at [603, 422] on icon "button" at bounding box center [606, 424] width 10 height 10
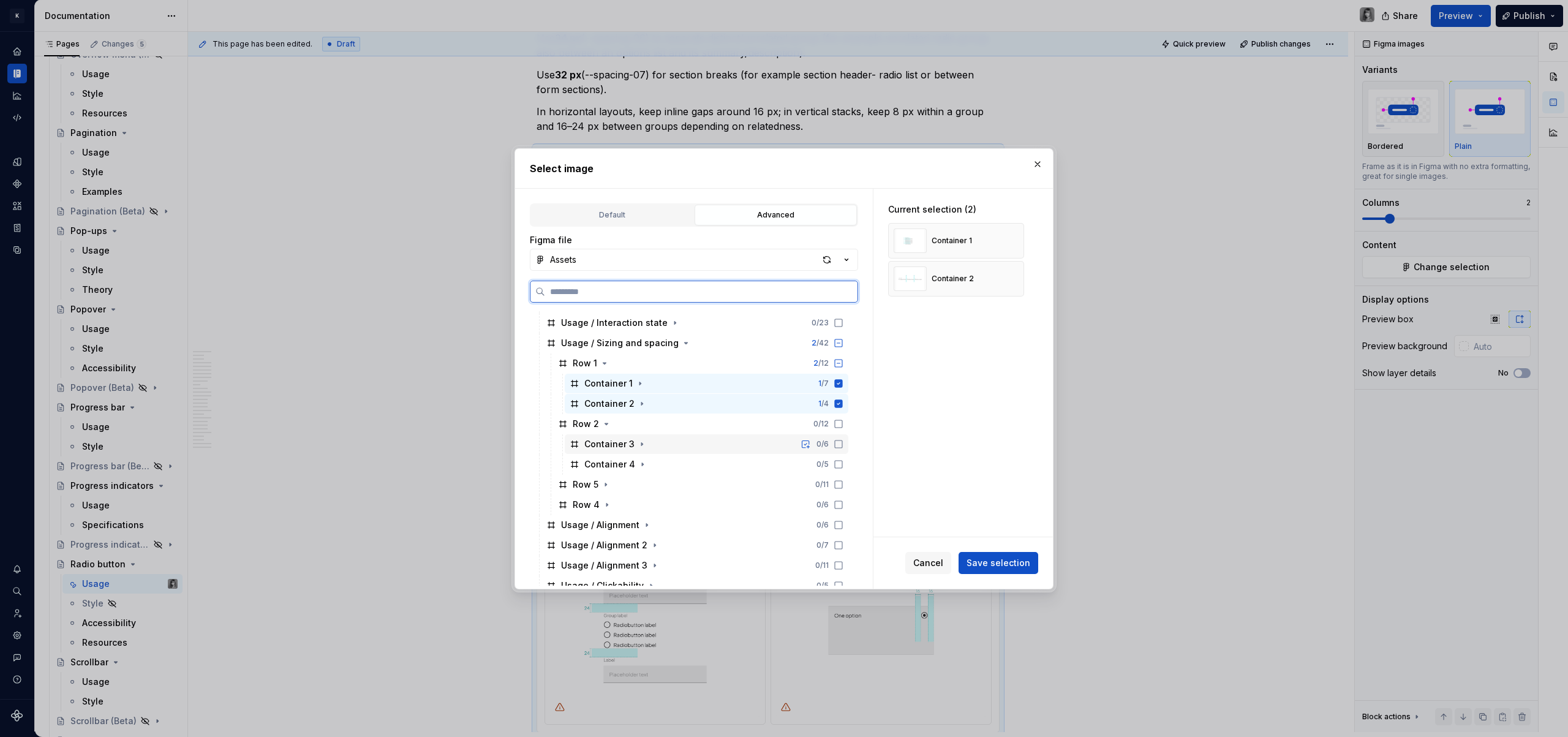
click at [838, 442] on icon at bounding box center [838, 444] width 10 height 10
click at [836, 463] on icon at bounding box center [838, 464] width 10 height 10
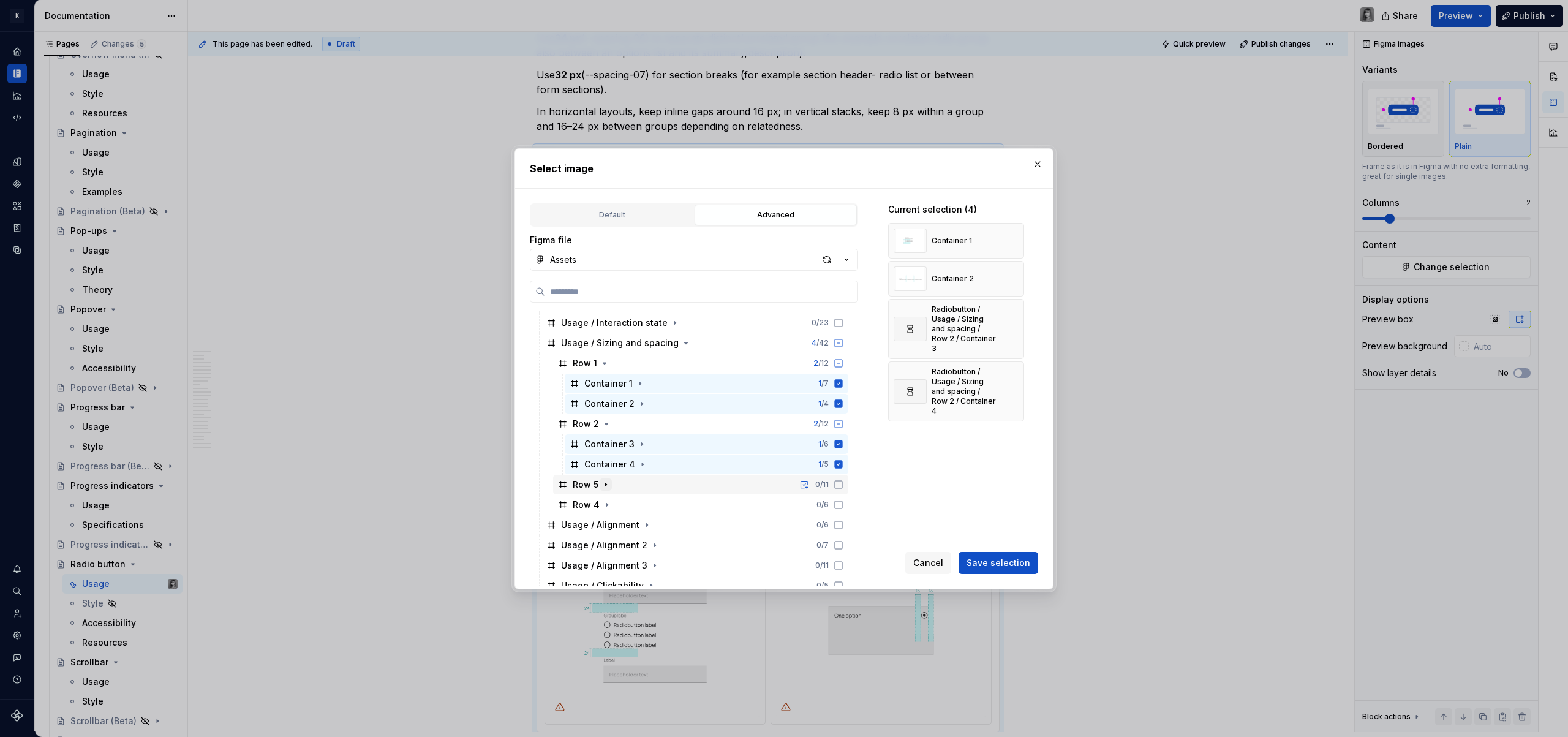
click at [601, 486] on icon "button" at bounding box center [606, 484] width 10 height 10
click at [838, 500] on icon at bounding box center [838, 505] width 10 height 10
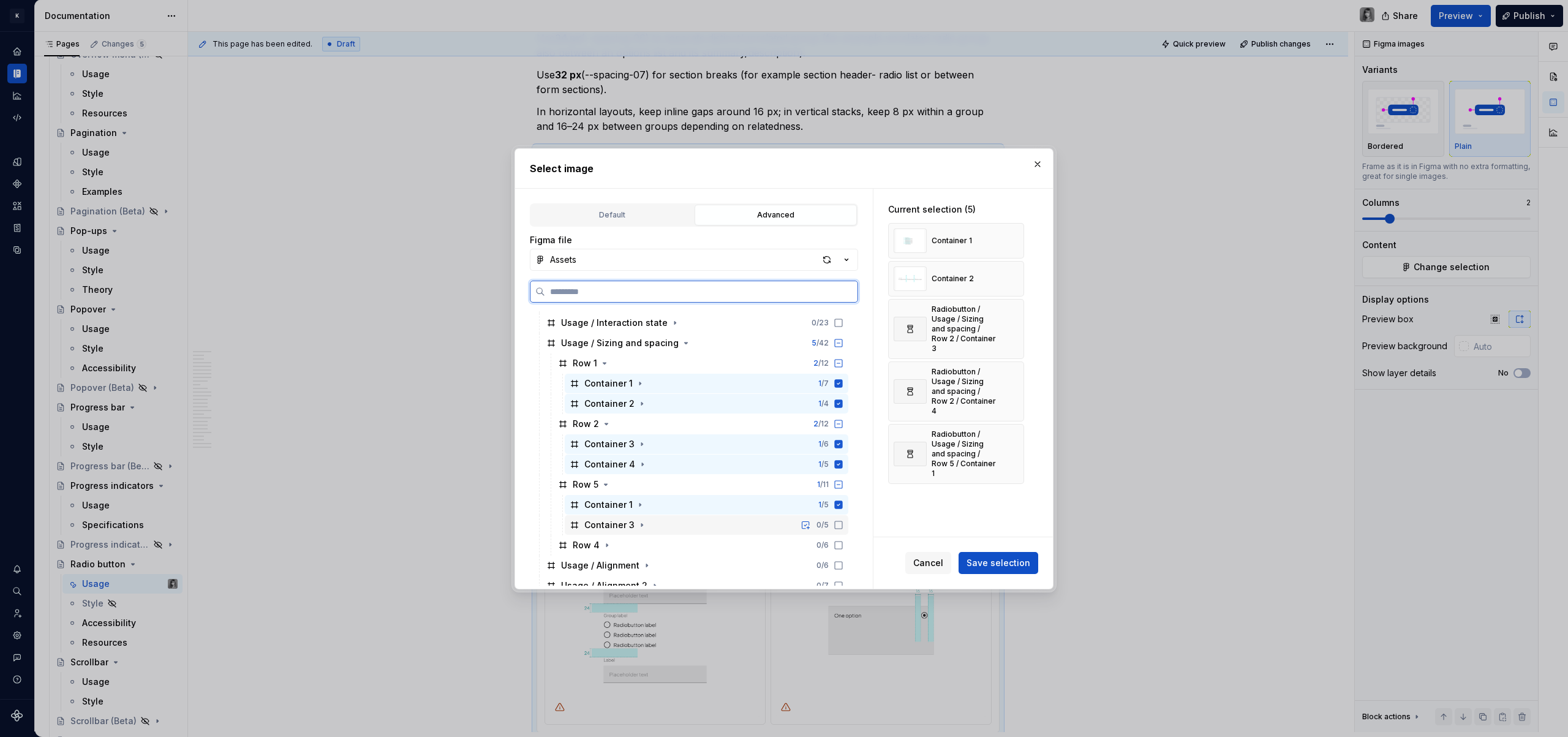
click at [838, 519] on div "Container 3 0 / 5" at bounding box center [706, 525] width 284 height 20
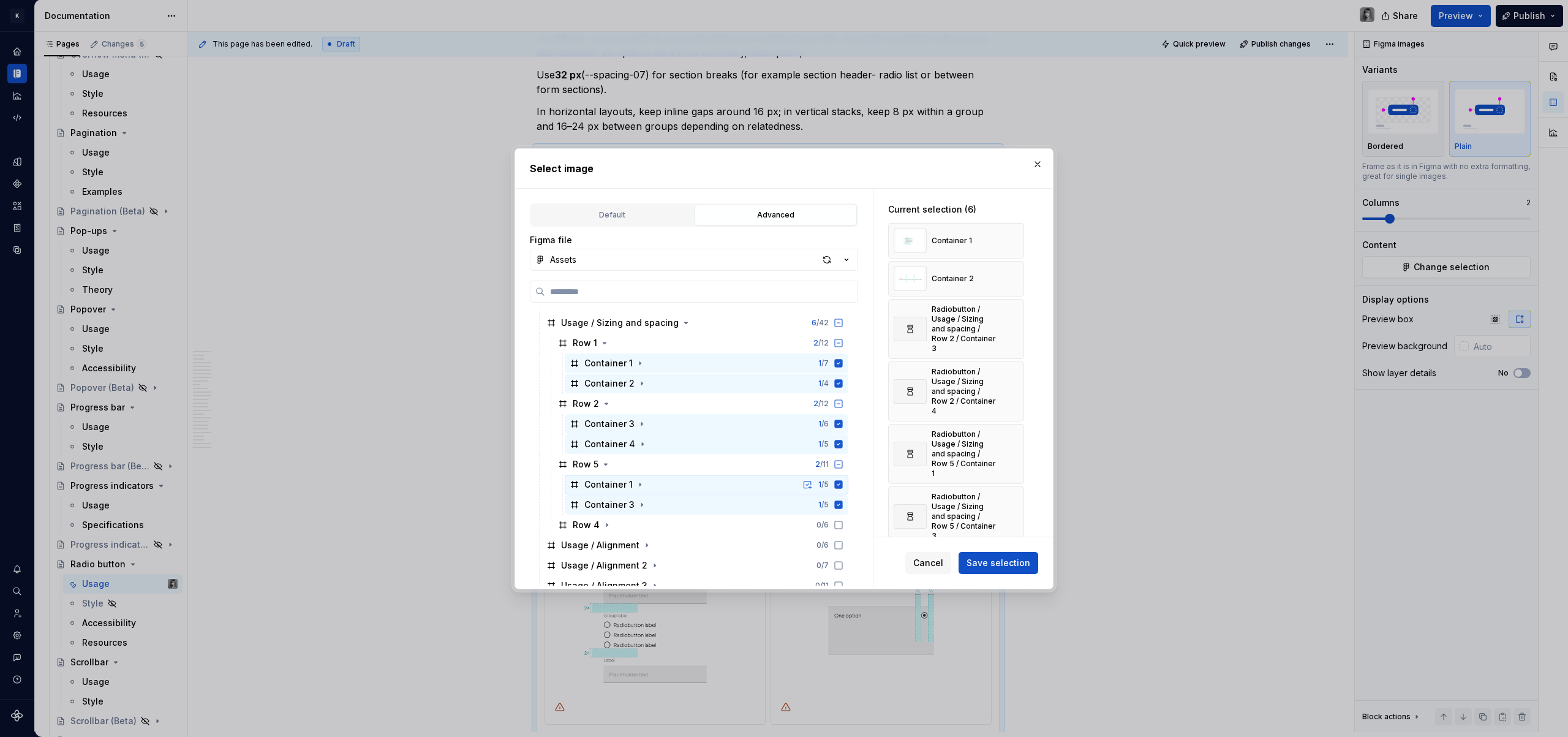
scroll to position [646, 0]
click at [602, 523] on icon "button" at bounding box center [607, 523] width 10 height 10
click at [838, 545] on icon at bounding box center [838, 542] width 10 height 10
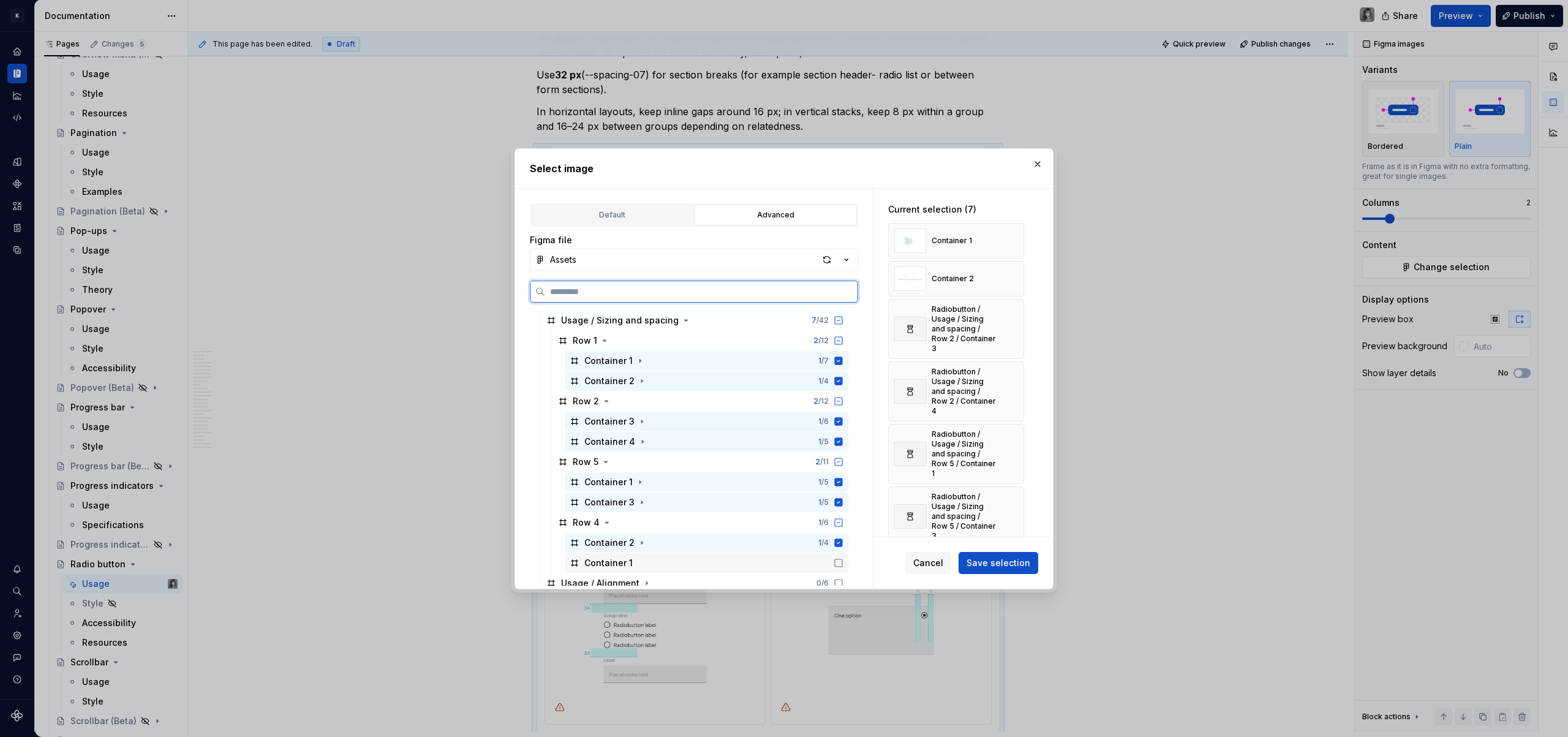
click at [841, 562] on icon at bounding box center [838, 563] width 10 height 10
click at [1013, 566] on span "Save selection" at bounding box center [998, 563] width 64 height 12
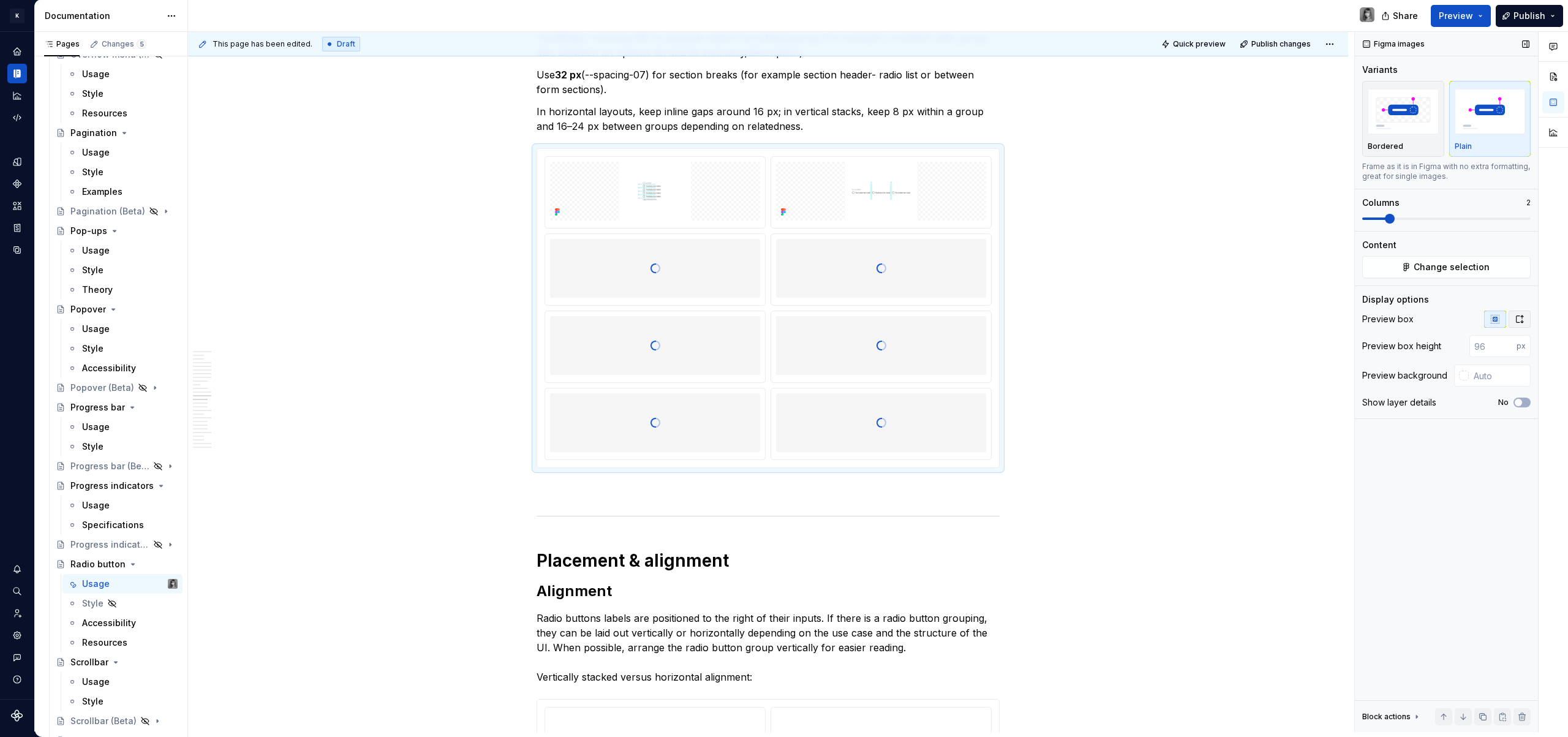
click at [1519, 320] on icon "button" at bounding box center [1519, 319] width 10 height 10
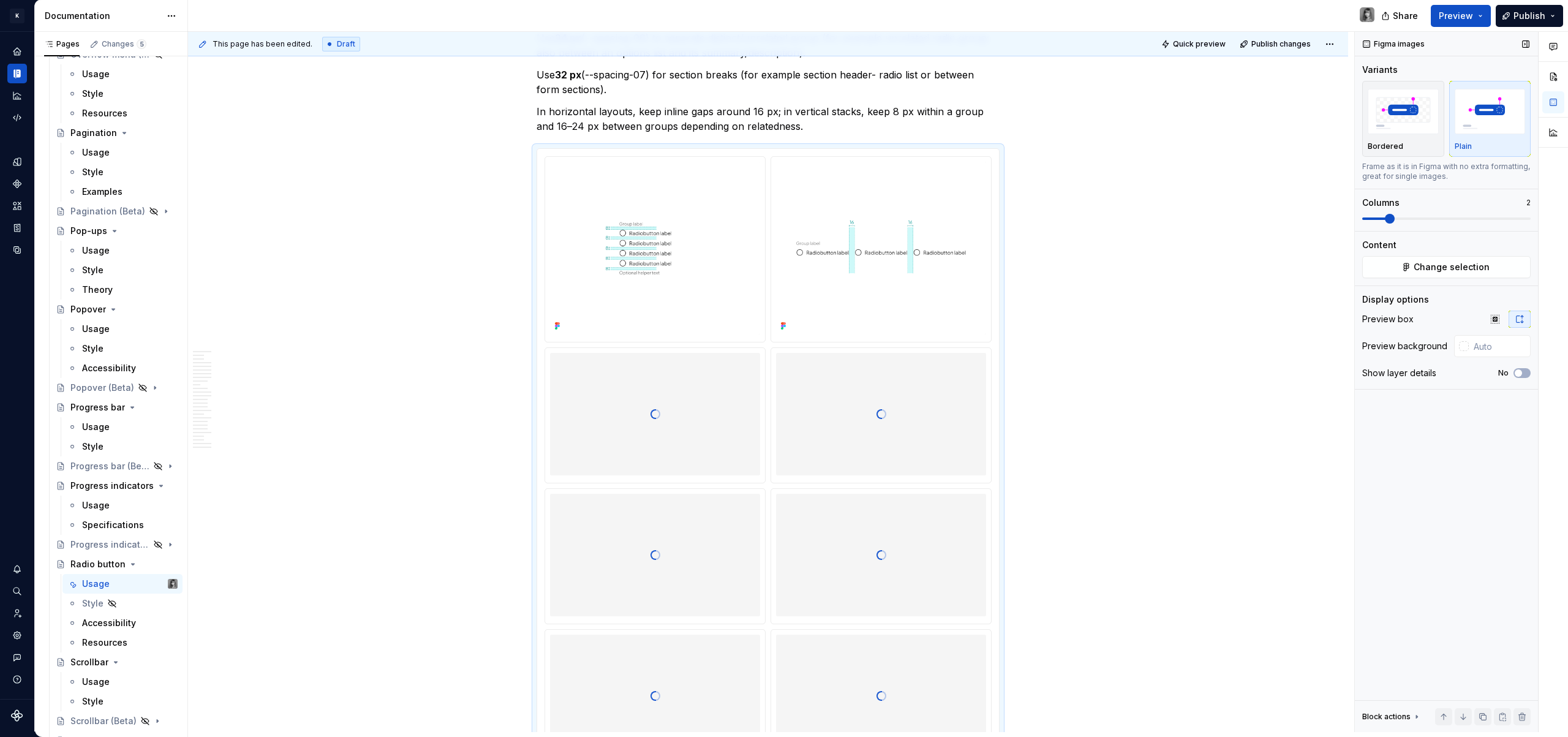
click at [1508, 116] on img "button" at bounding box center [1491, 111] width 71 height 45
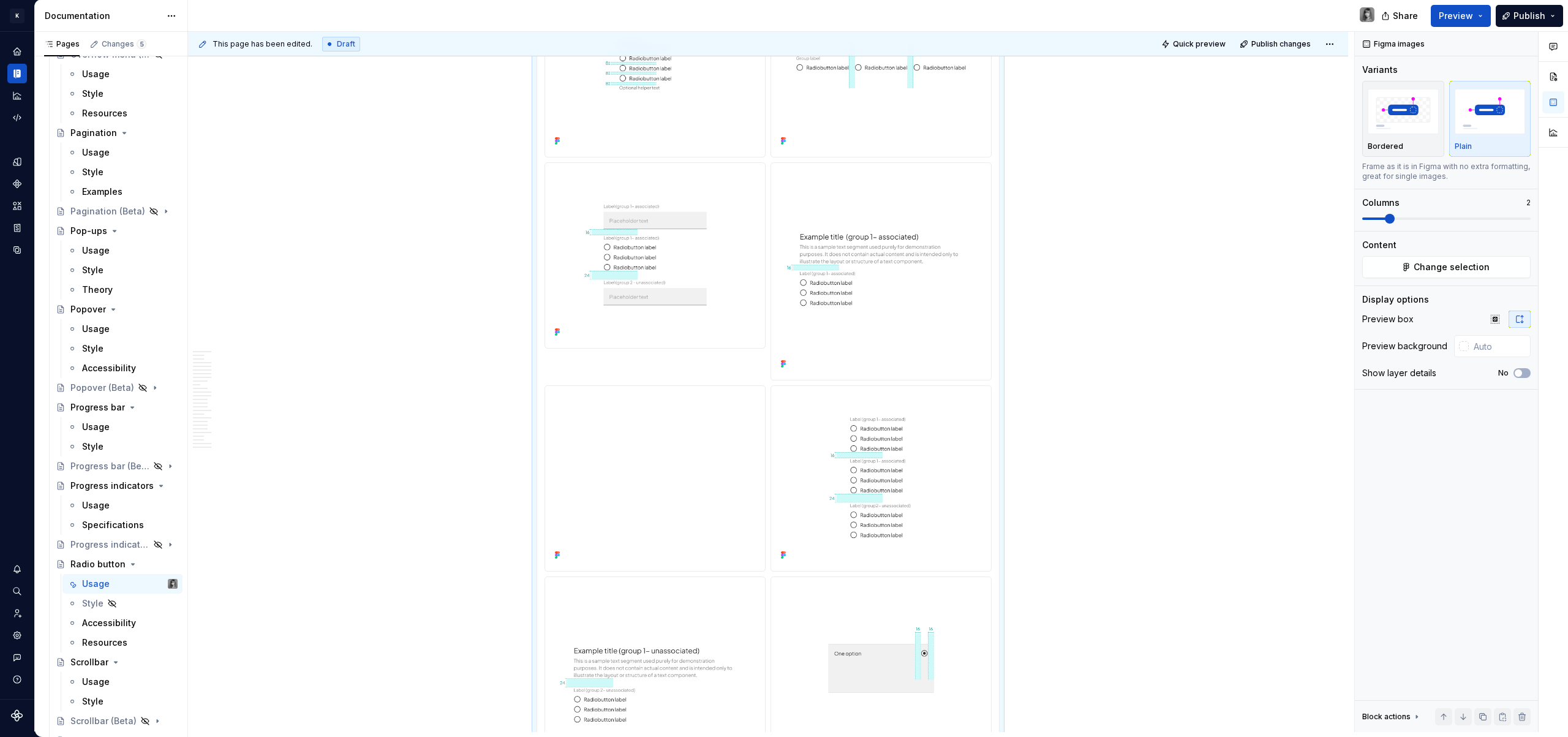
scroll to position [4002, 0]
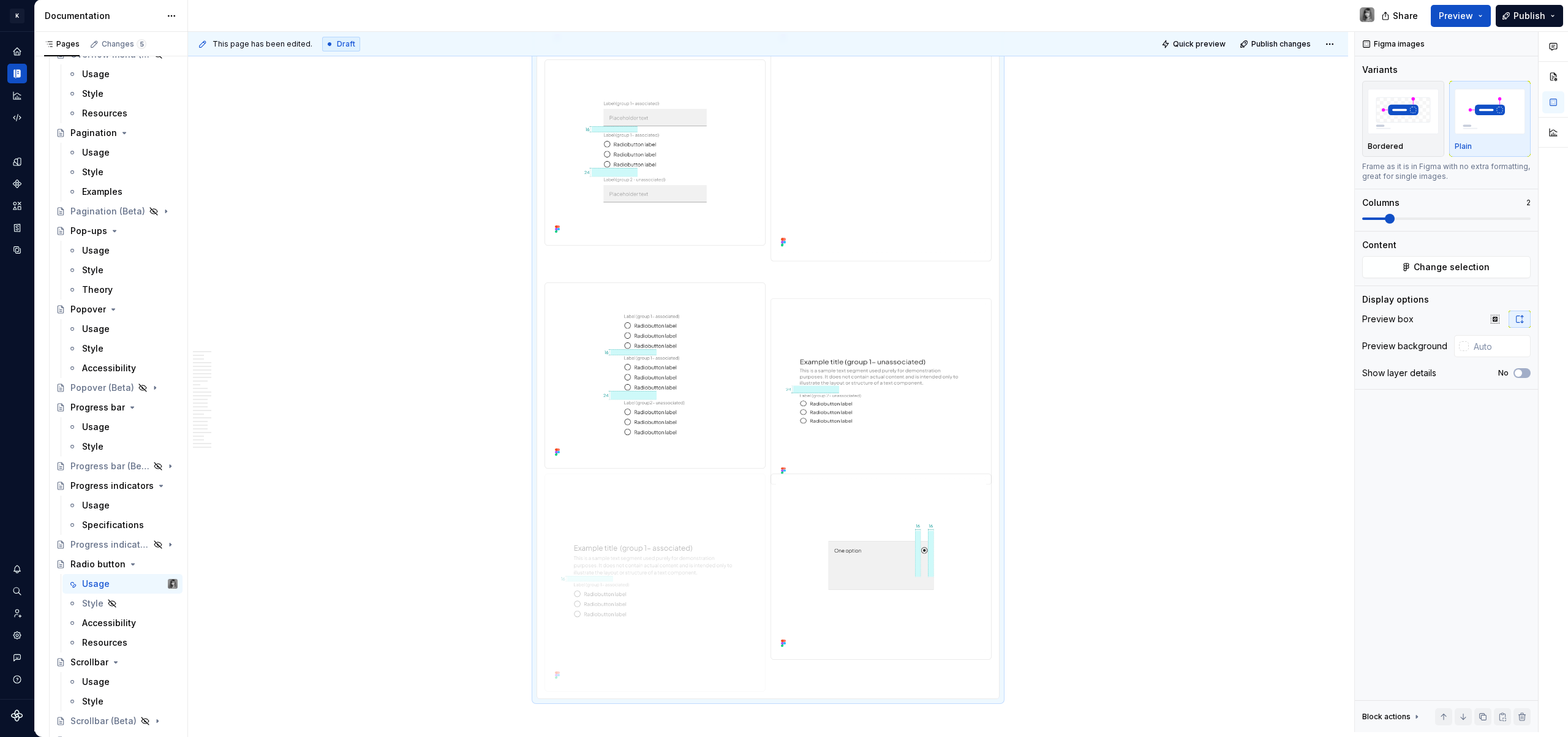
drag, startPoint x: 871, startPoint y: 139, endPoint x: 698, endPoint y: 510, distance: 409.4
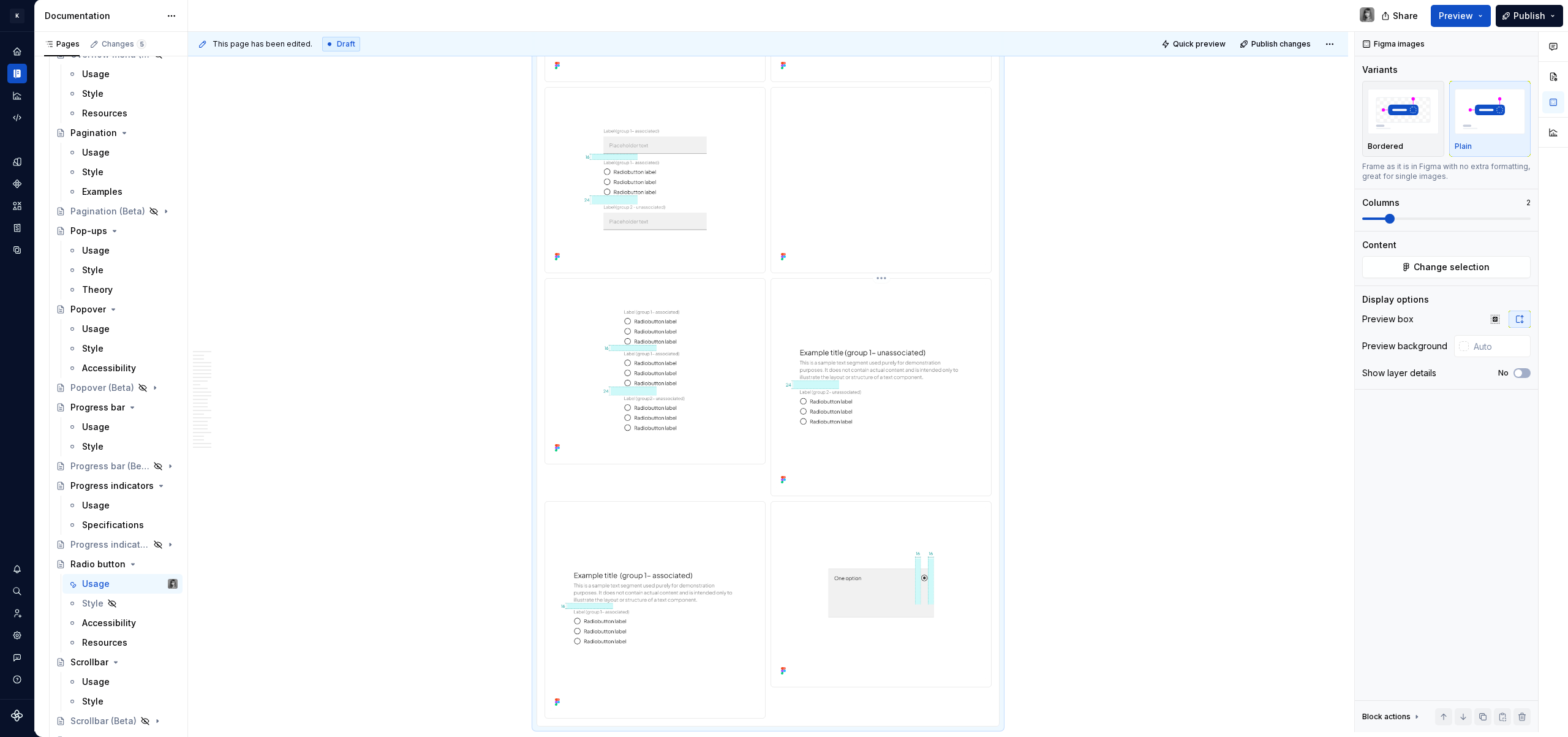
scroll to position [3974, 0]
click at [830, 248] on img at bounding box center [881, 179] width 210 height 173
click at [881, 91] on html "K KES Design system data Documentation Share Preview Publish Pages Changes 5 Ad…" at bounding box center [784, 368] width 1568 height 737
click at [914, 173] on div "Delete item" at bounding box center [939, 172] width 90 height 12
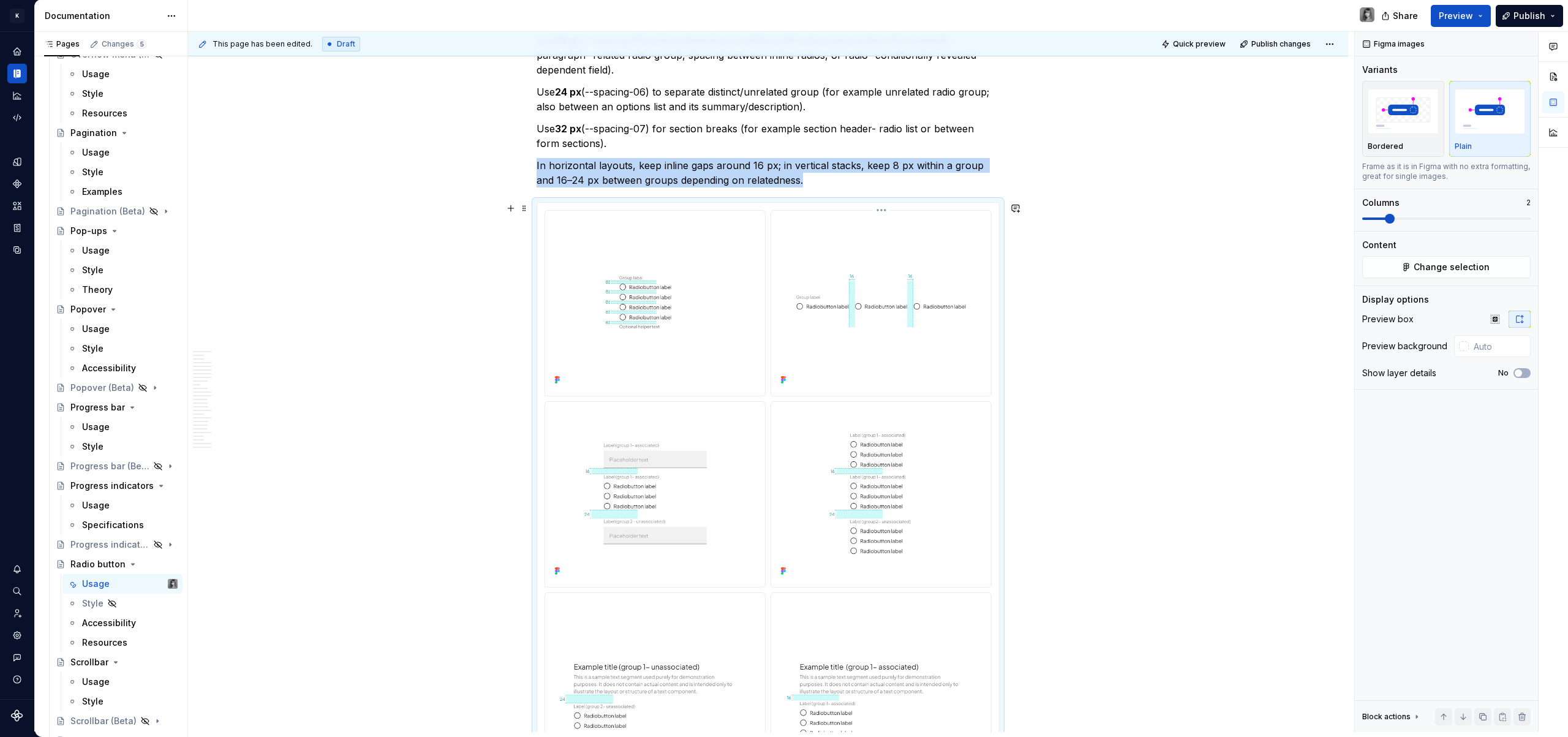
scroll to position [3660, 0]
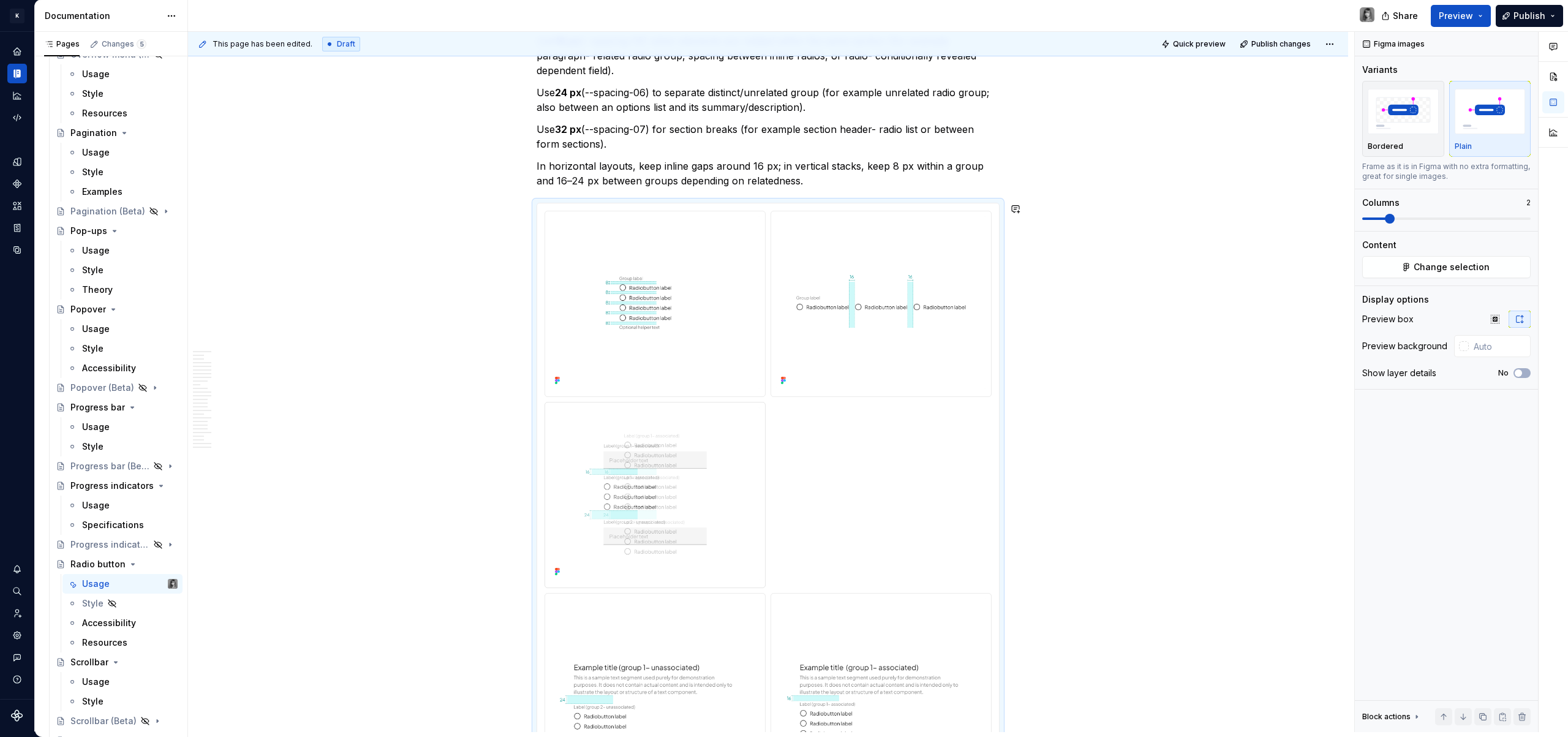
drag, startPoint x: 847, startPoint y: 511, endPoint x: 693, endPoint y: 512, distance: 154.0
click at [677, 512] on body "K KES Design system data Documentation Share Preview Publish Pages Changes 5 Ad…" at bounding box center [784, 368] width 1568 height 737
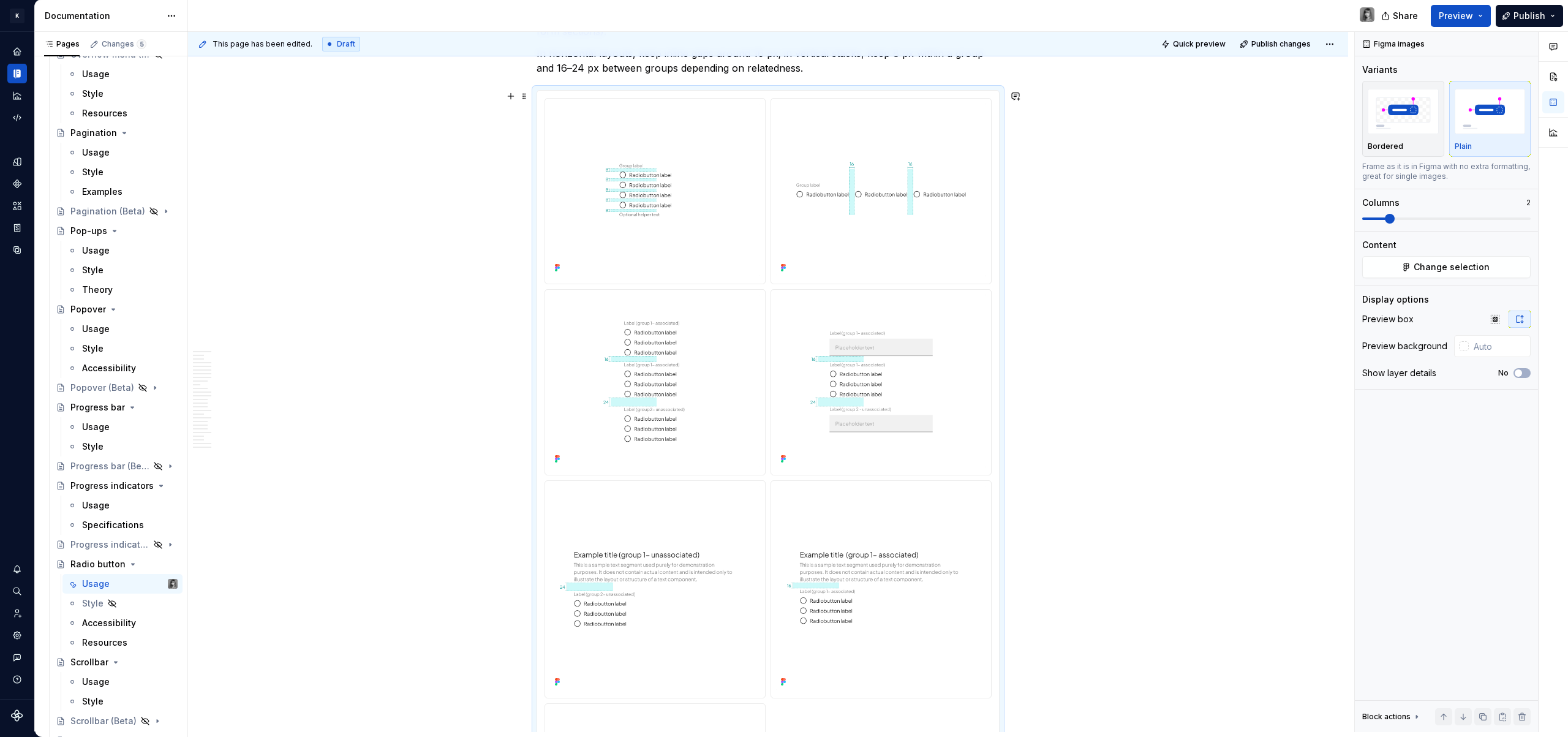
scroll to position [3867, 0]
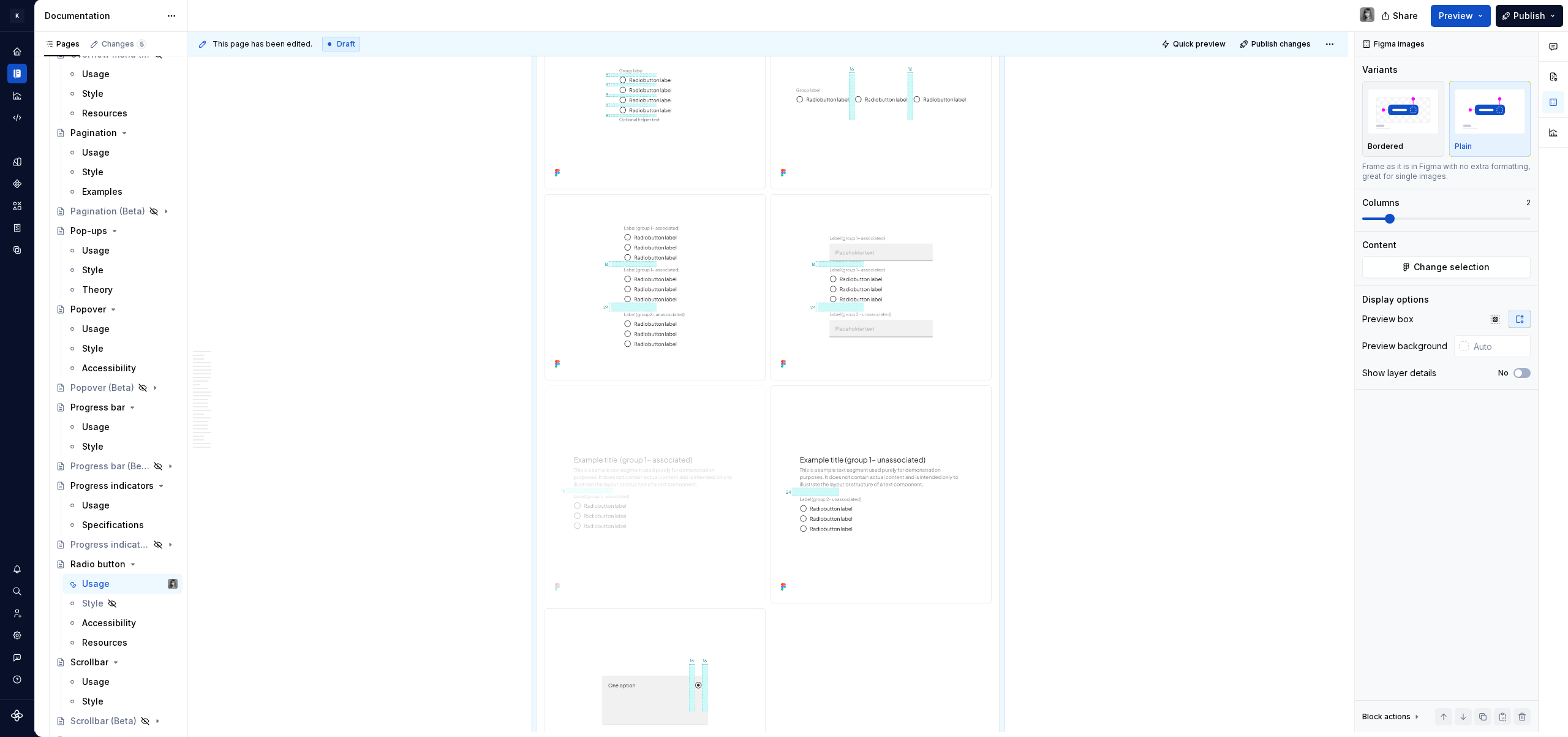
click at [663, 498] on body "K KES Design system data Documentation Share Preview Publish Pages Changes 5 Ad…" at bounding box center [784, 368] width 1568 height 737
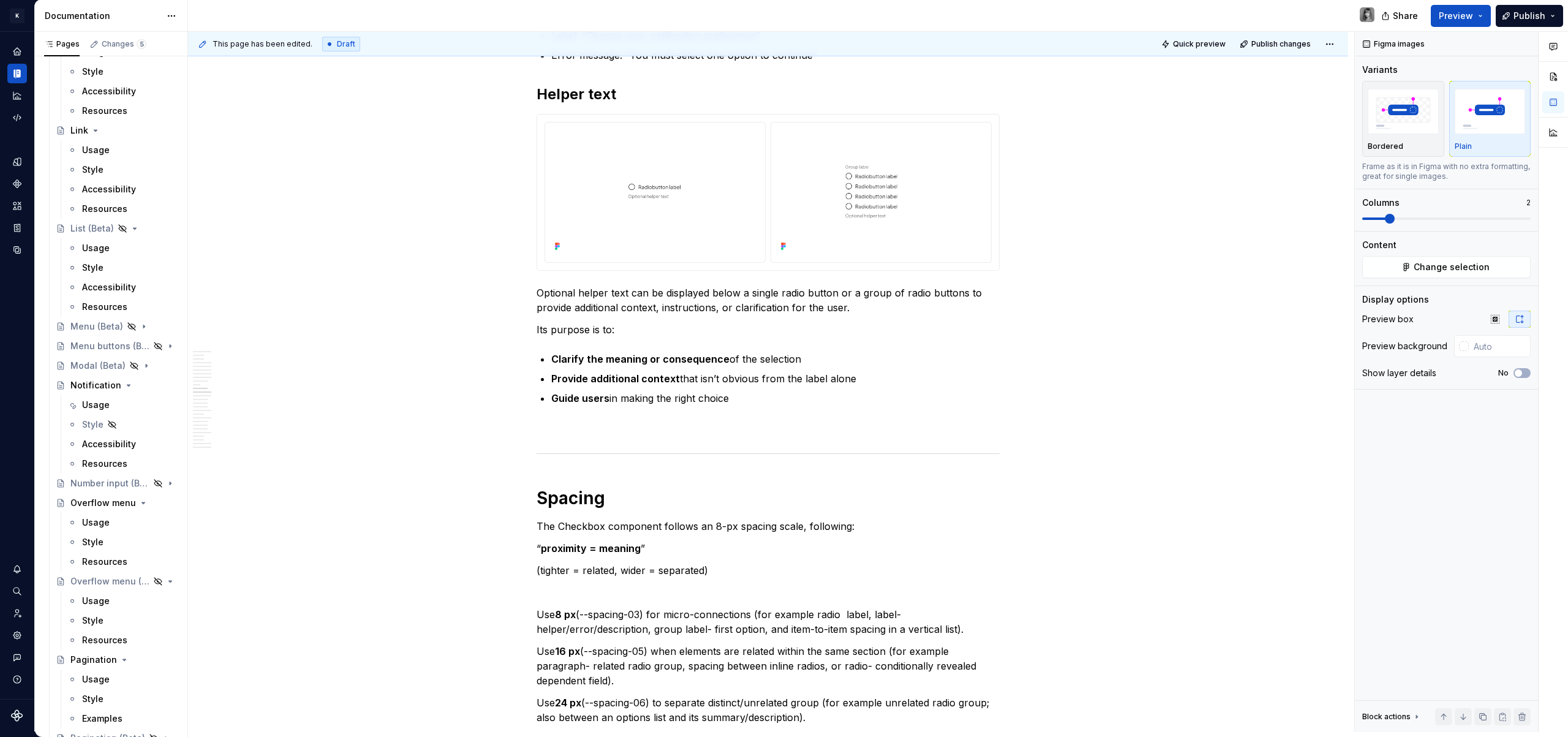
scroll to position [1222, 0]
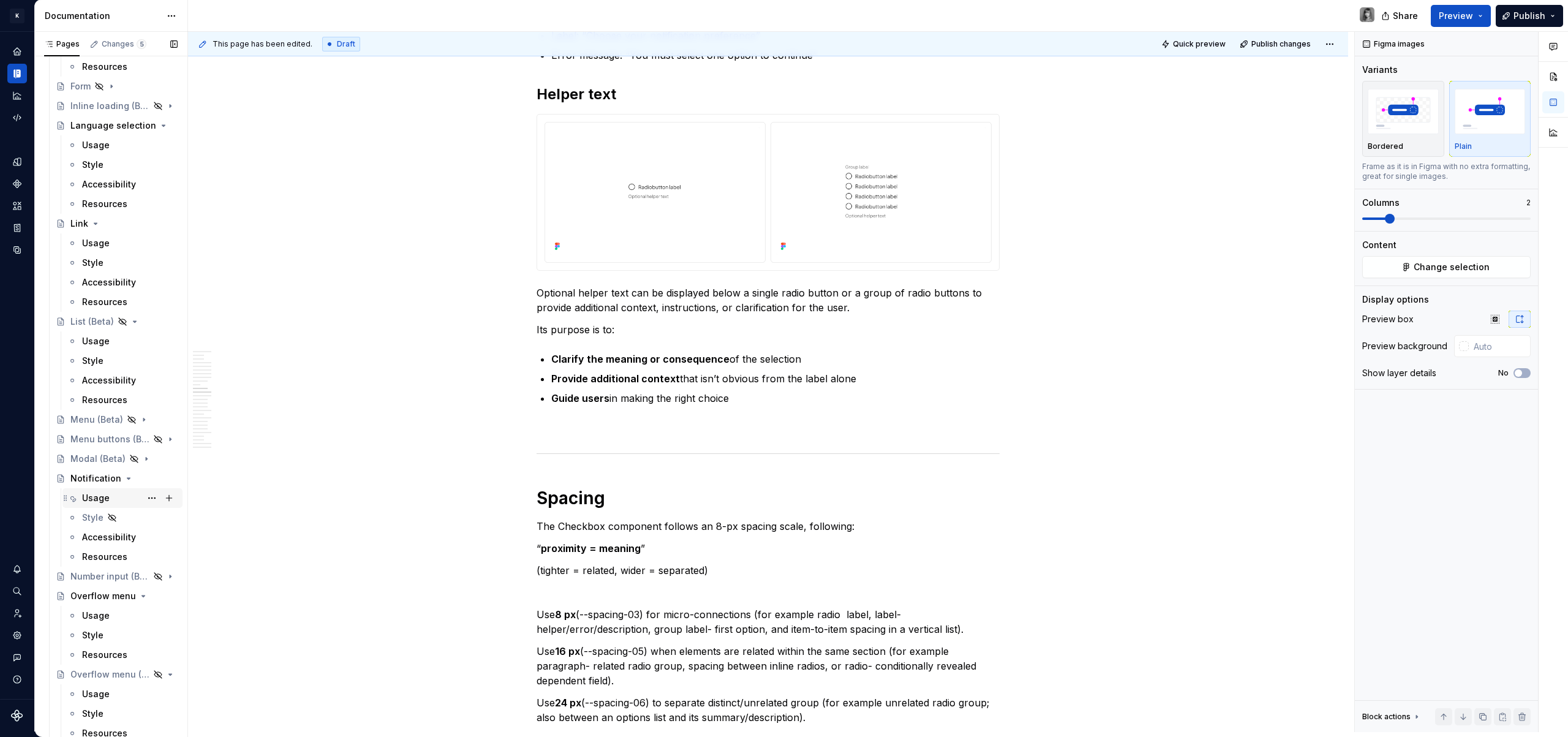
click at [100, 495] on div "Usage" at bounding box center [96, 498] width 27 height 12
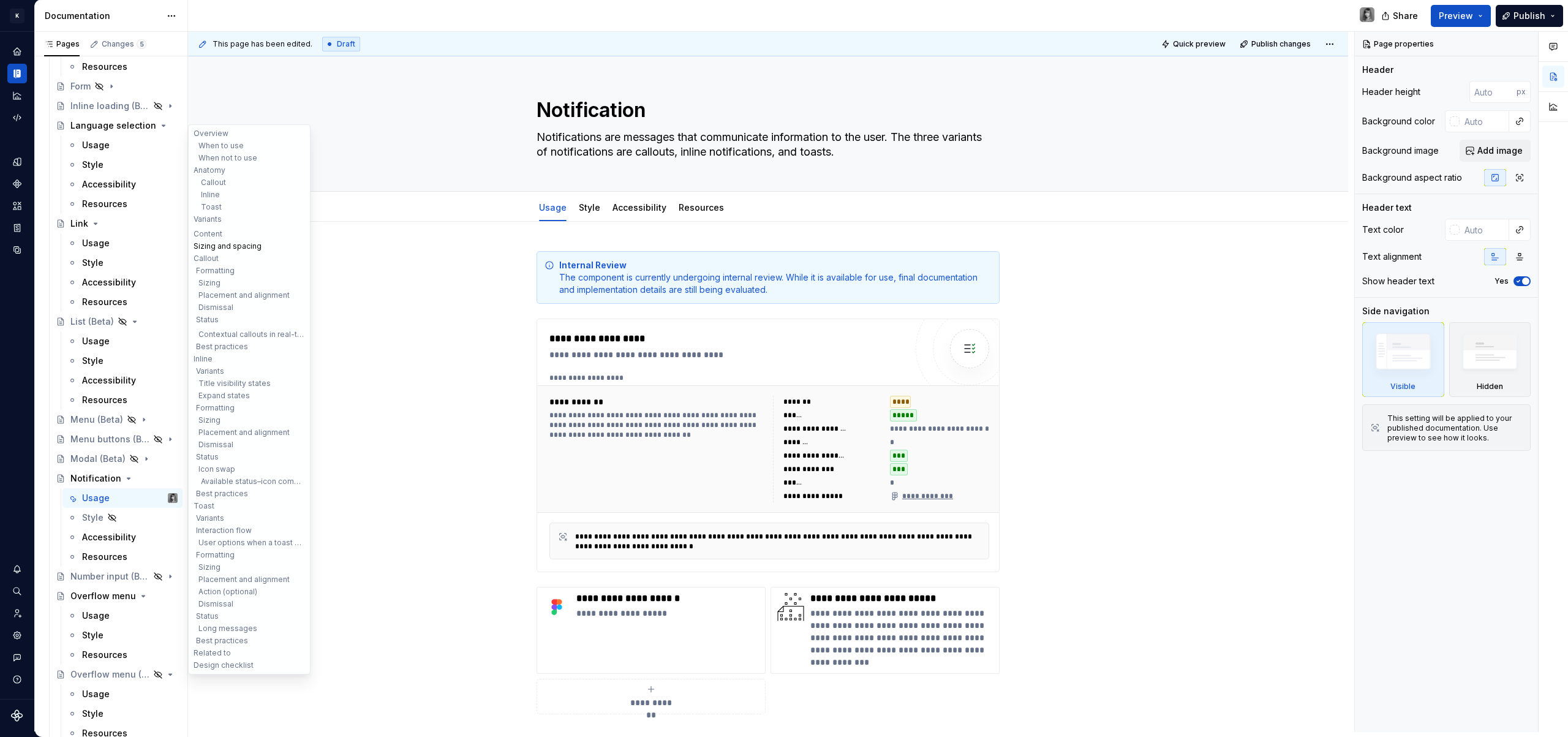
click at [215, 248] on button "Sizing and spacing" at bounding box center [249, 246] width 116 height 12
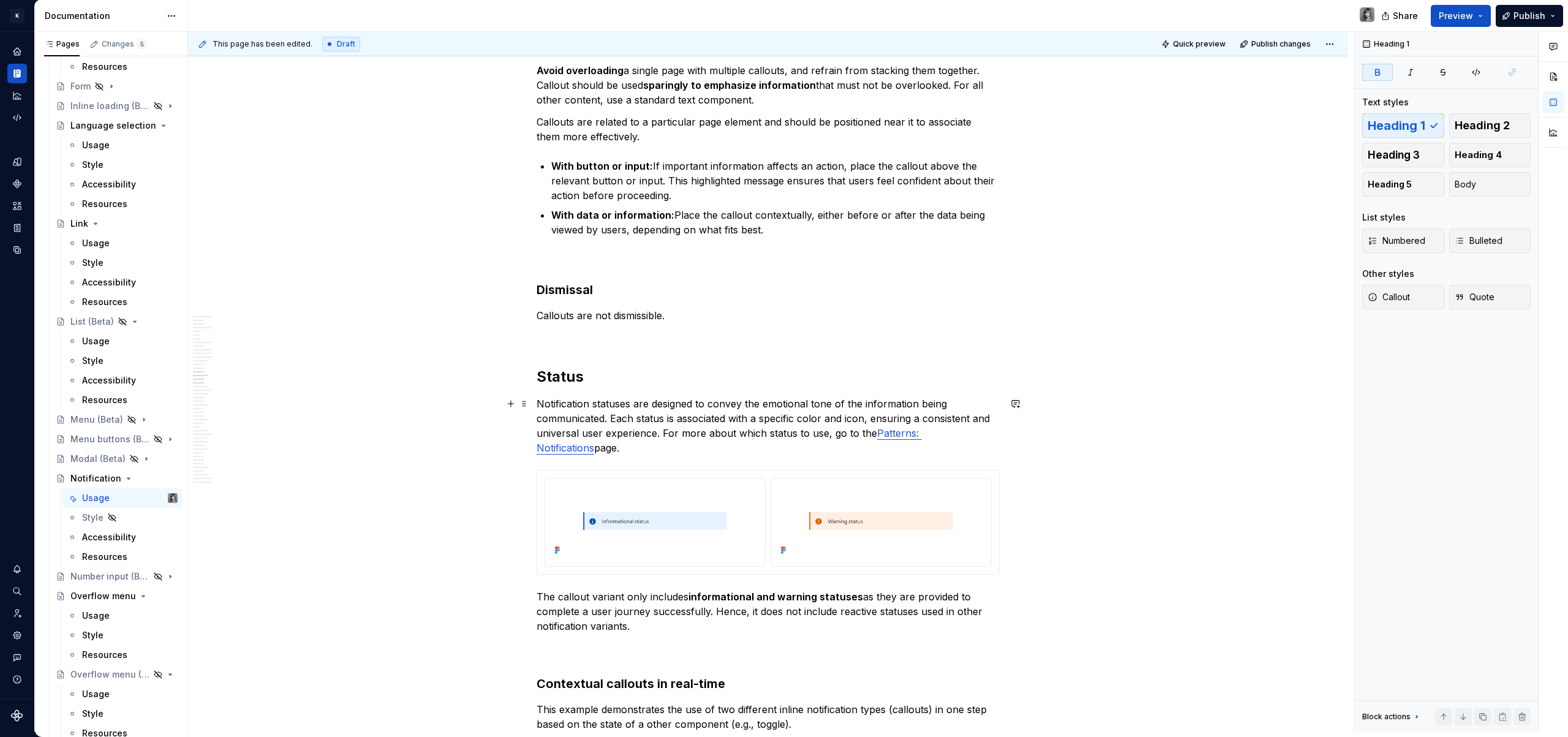
scroll to position [5172, 0]
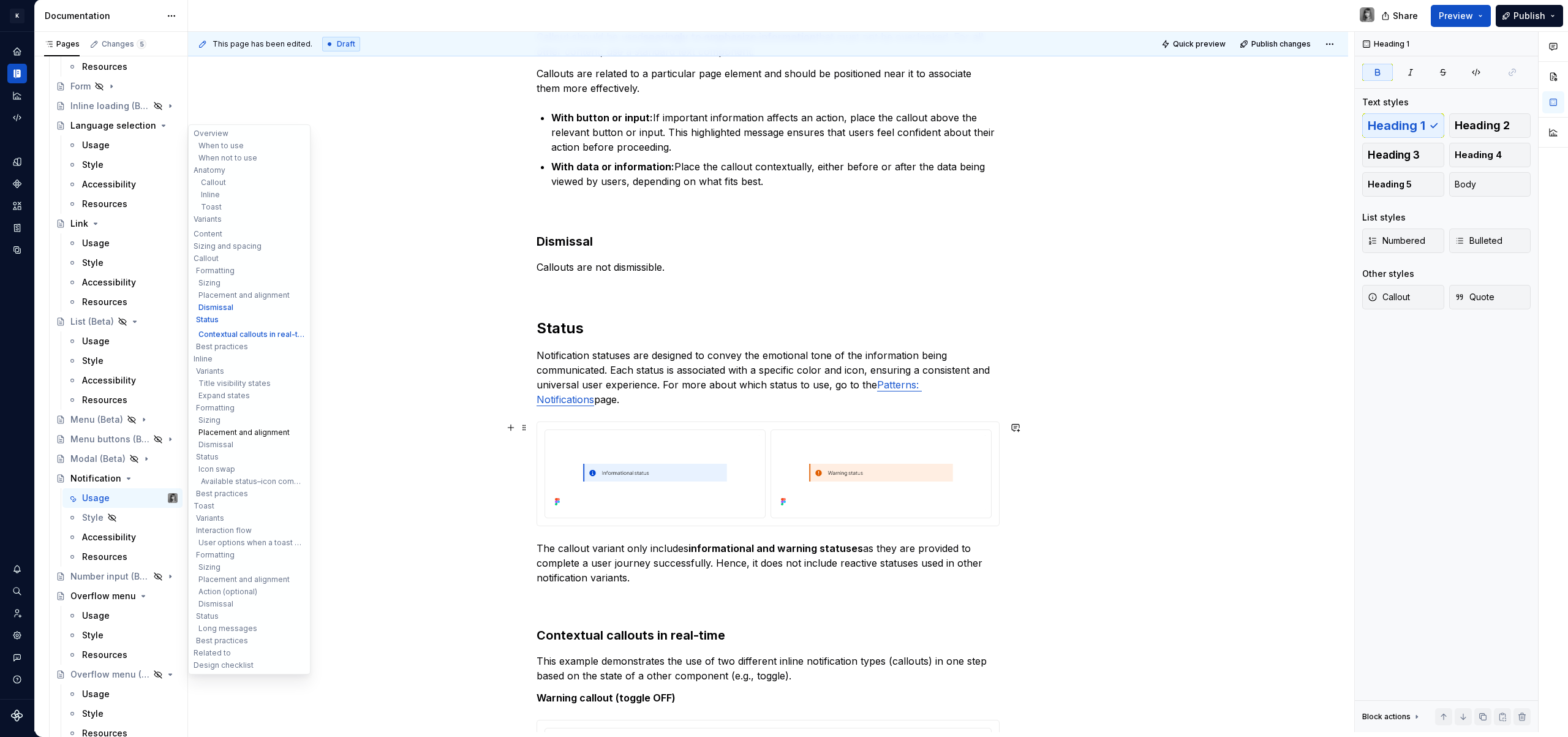
click at [217, 432] on button "Placement and alignment" at bounding box center [249, 432] width 116 height 12
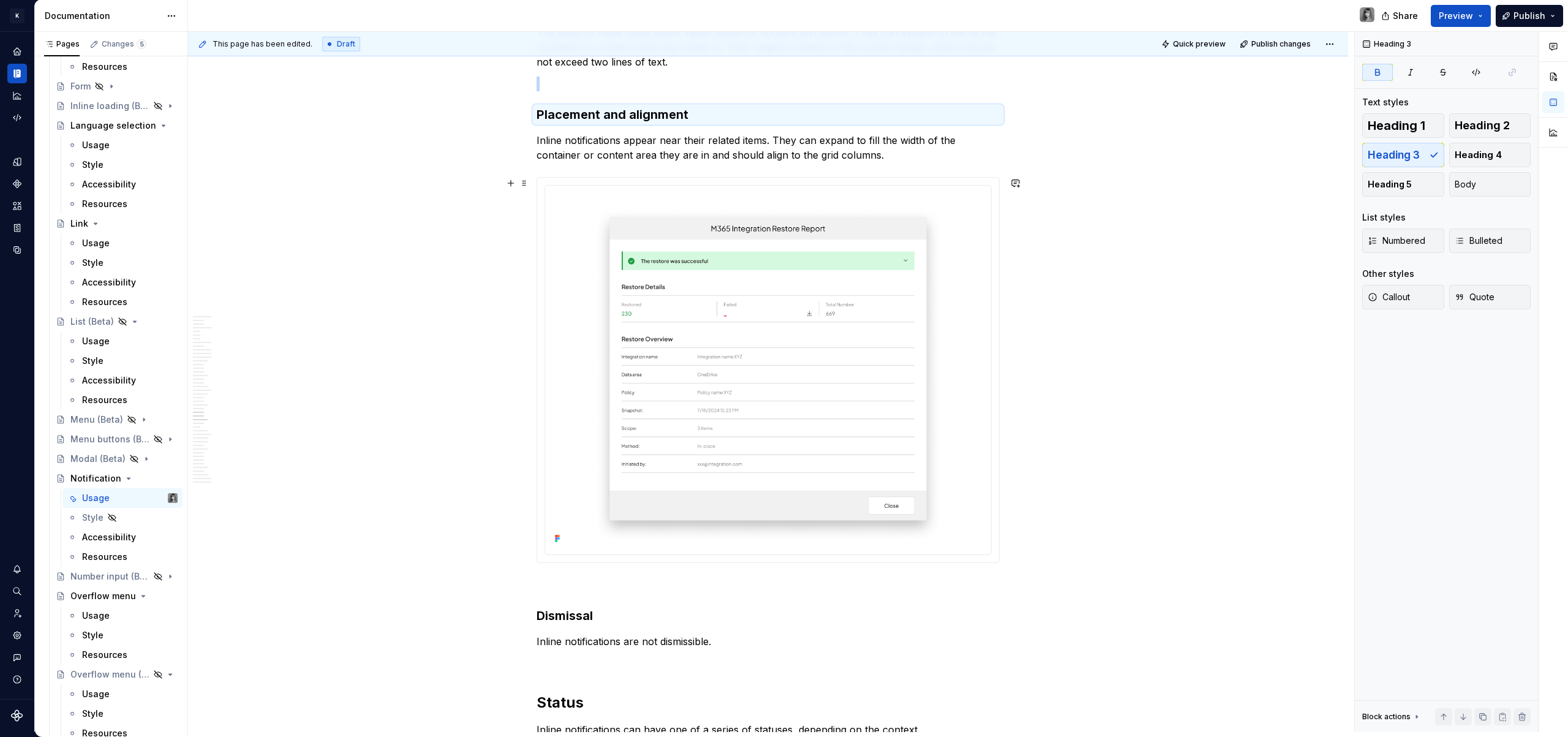
scroll to position [8058, 0]
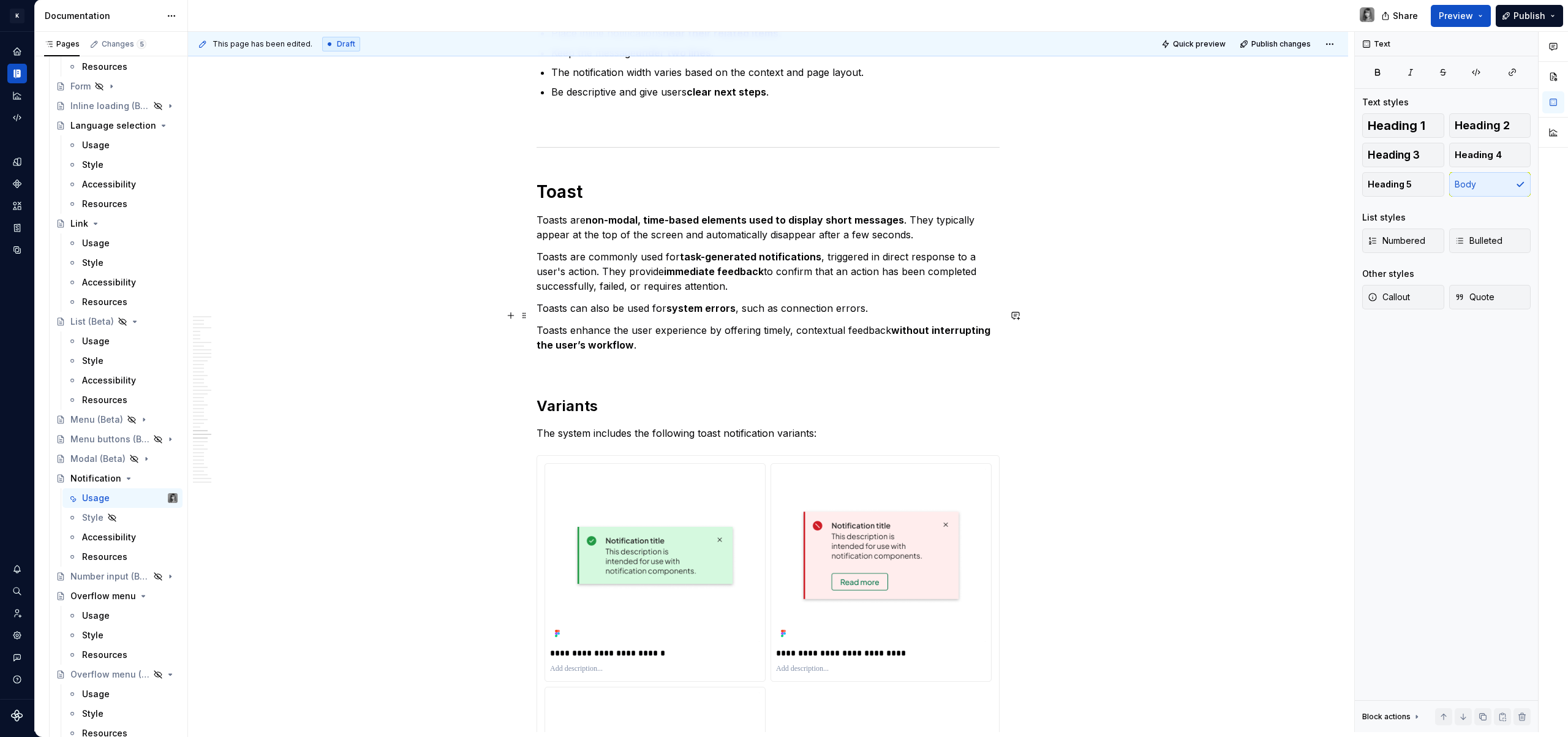
scroll to position [10310, 0]
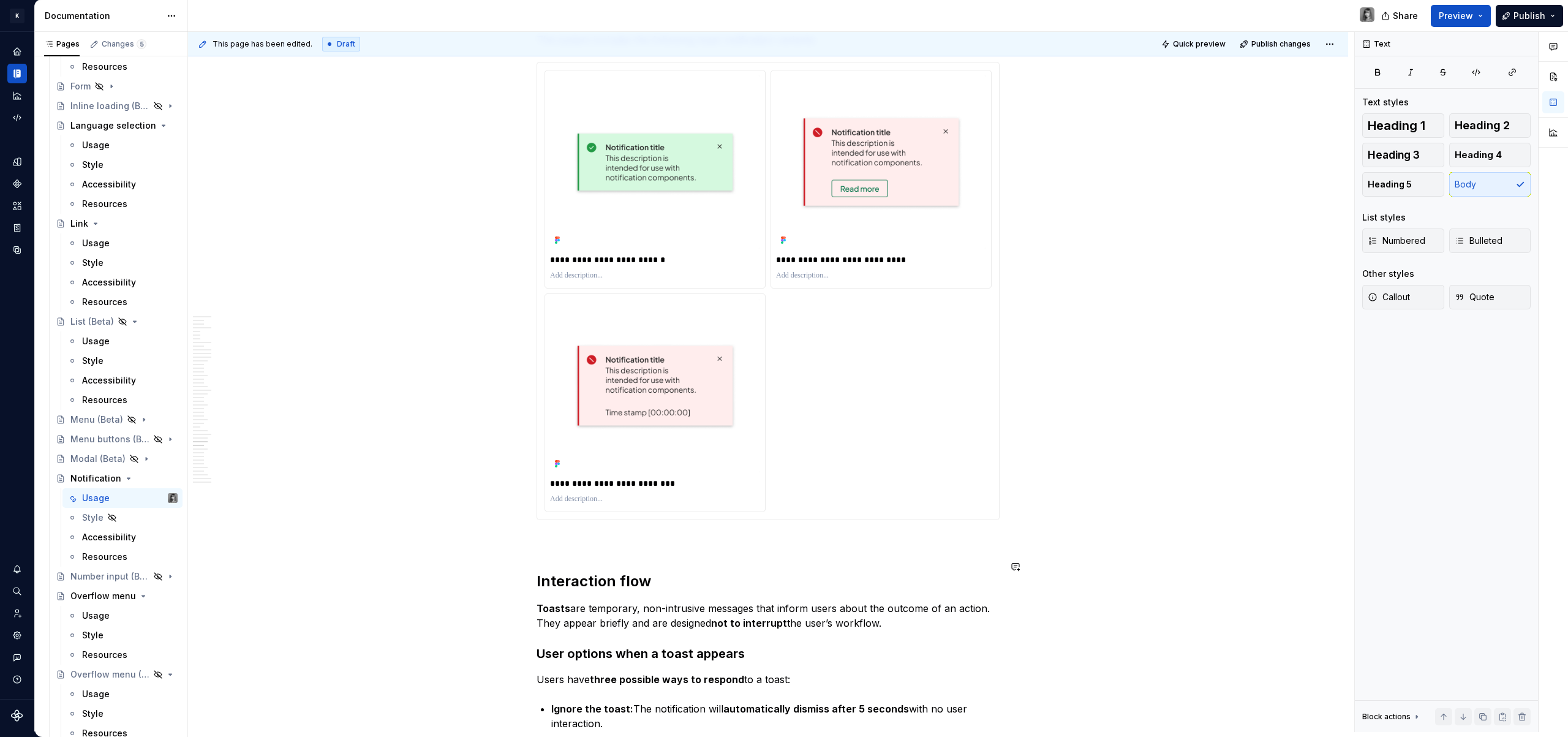
click at [914, 601] on p "Toasts are temporary, non-intrusive messages that inform users about the outcom…" at bounding box center [768, 615] width 463 height 29
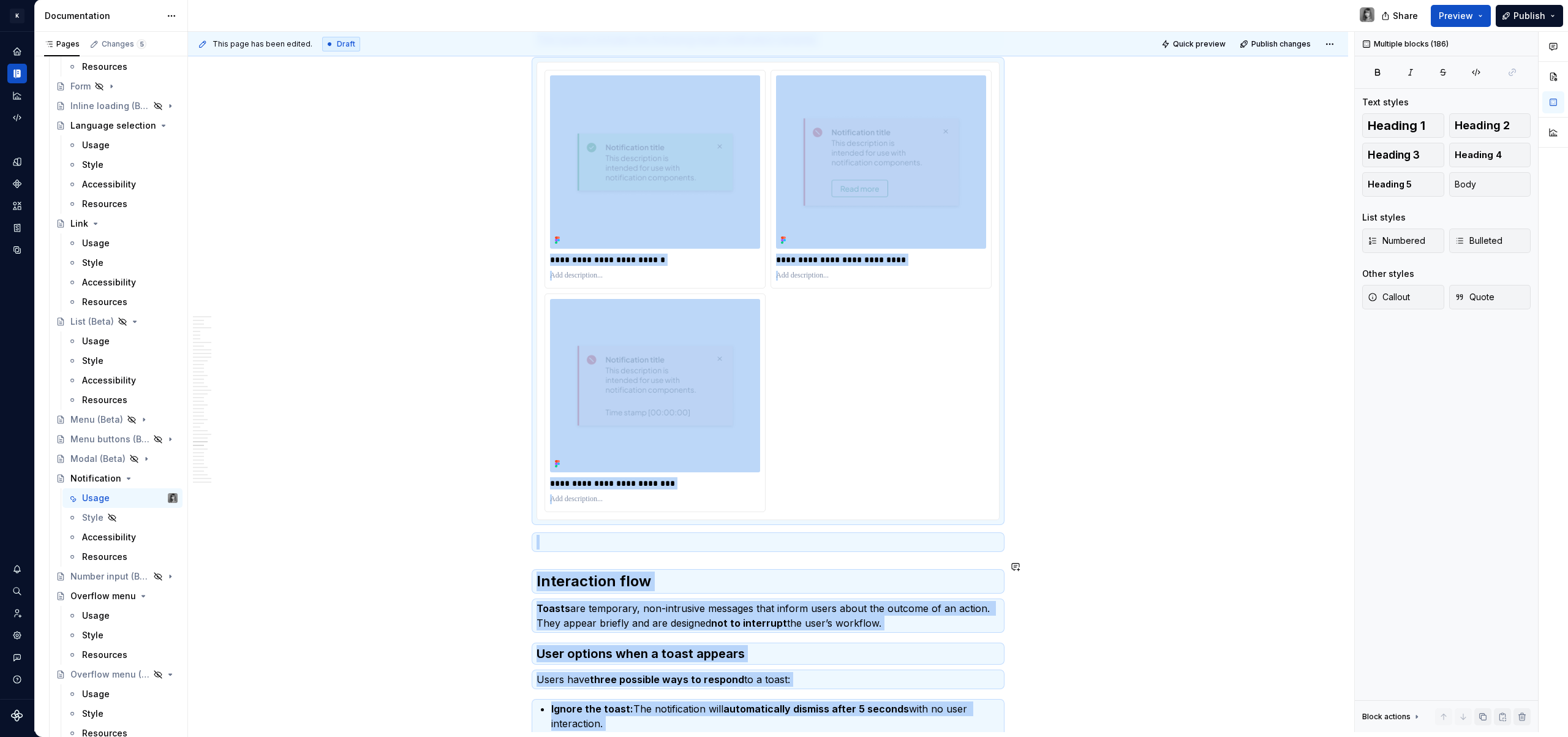
copy div "**********"
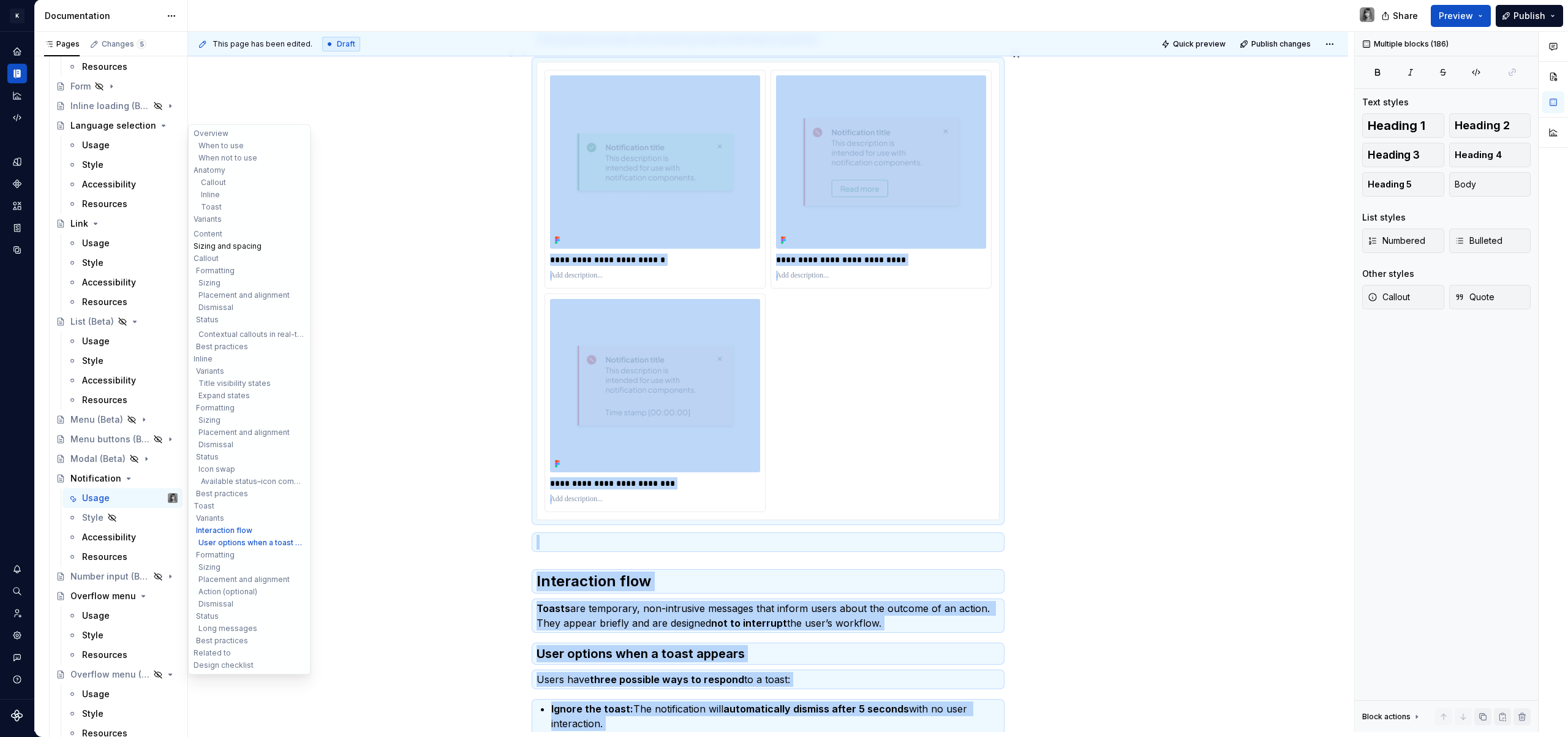
click at [224, 242] on button "Sizing and spacing" at bounding box center [249, 246] width 116 height 12
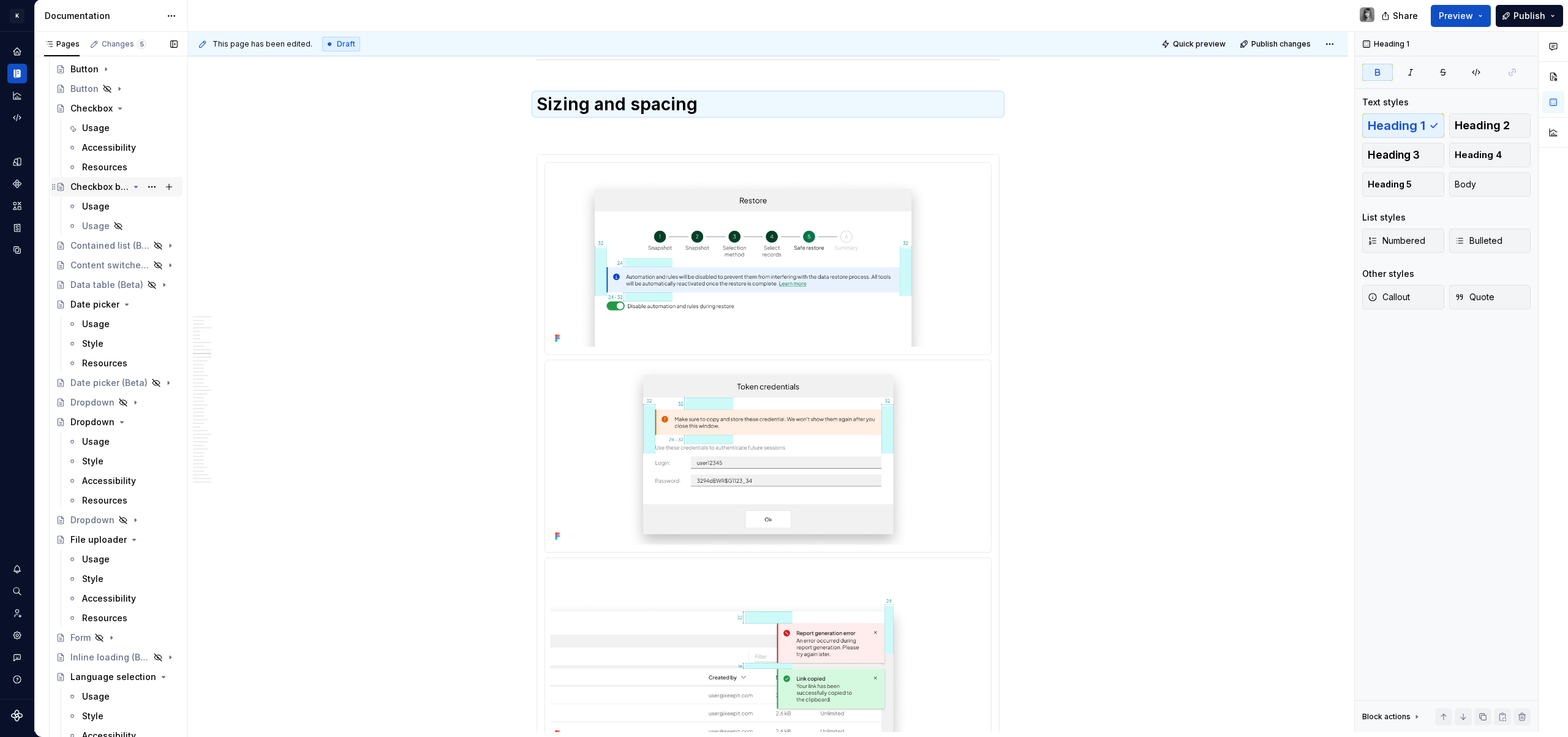
scroll to position [645, 0]
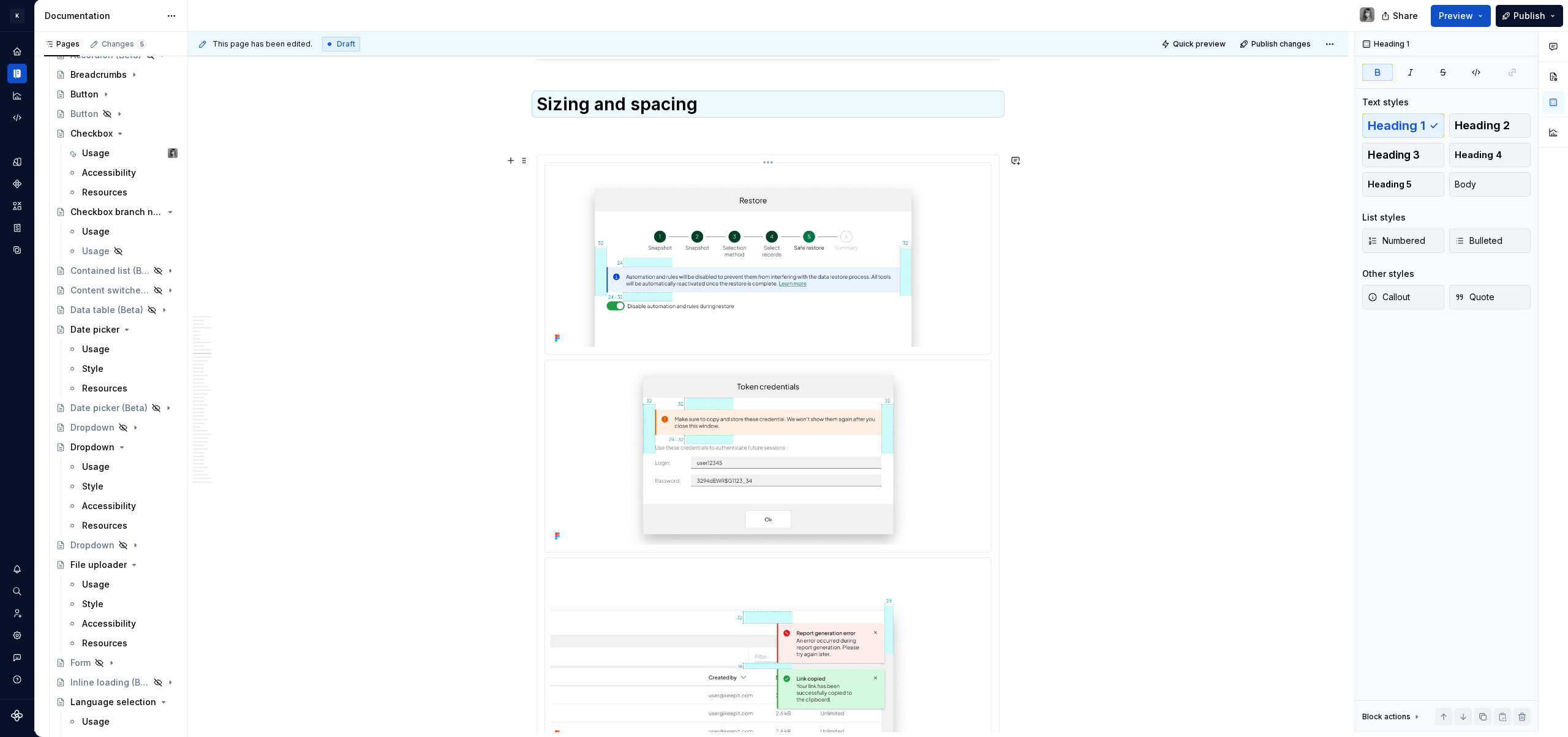
type textarea "*"
click at [572, 130] on p at bounding box center [768, 132] width 463 height 14
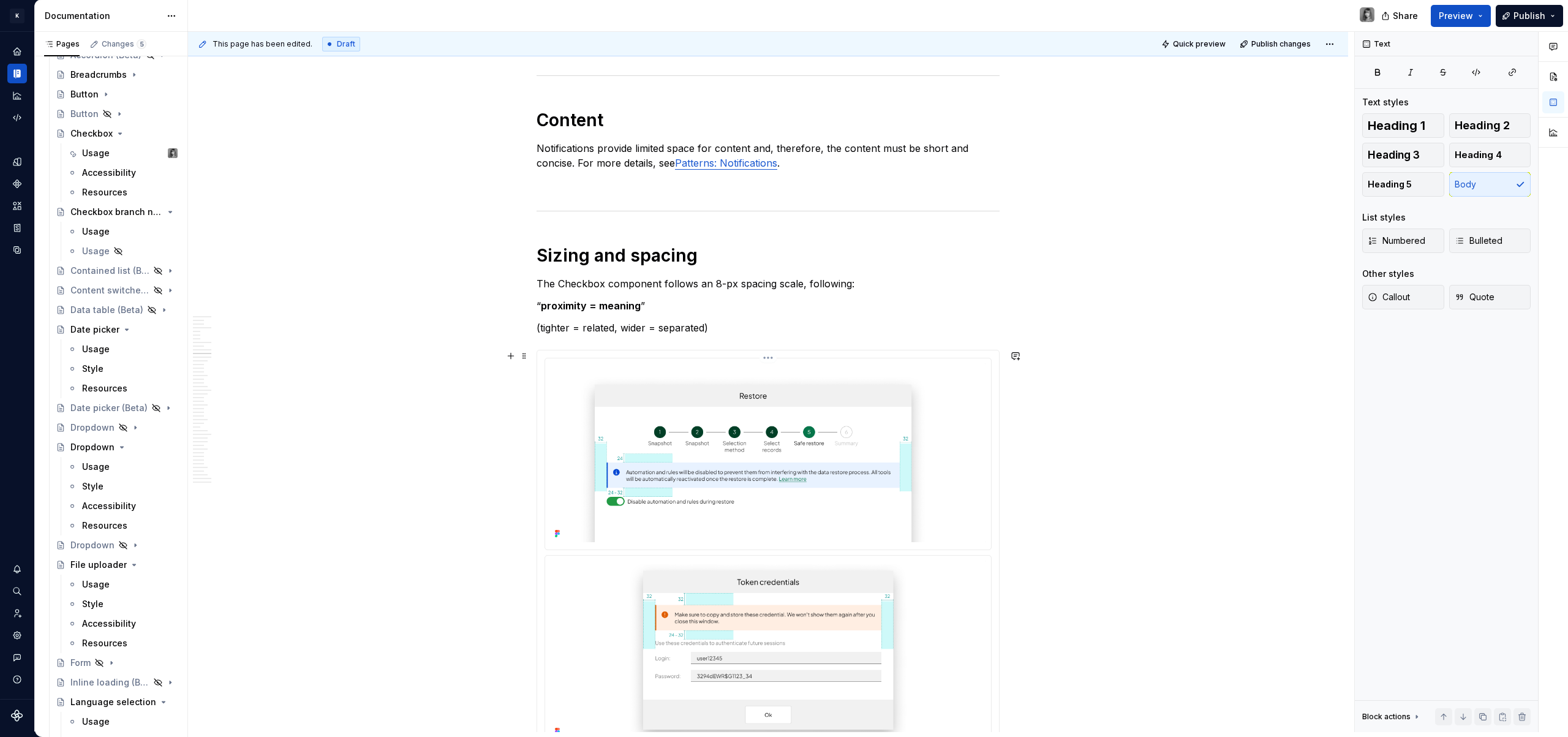
scroll to position [2721, 0]
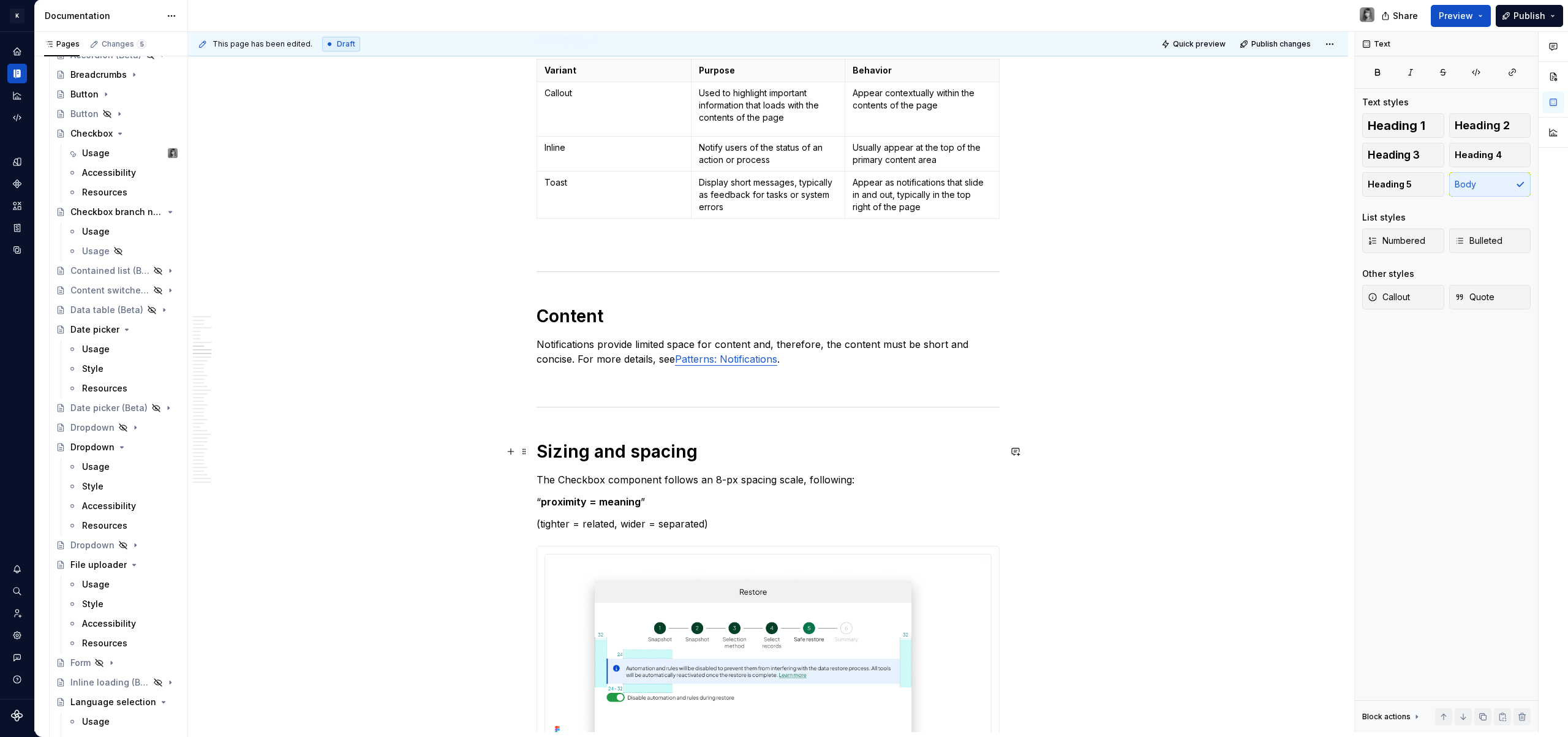
click at [619, 444] on strong "Sizing and spacing" at bounding box center [617, 451] width 161 height 21
drag, startPoint x: 634, startPoint y: 455, endPoint x: 552, endPoint y: 451, distance: 82.1
click at [552, 451] on strong "Sizing and spacing" at bounding box center [617, 451] width 161 height 21
click at [583, 485] on p "The Checkbox component follows an 8-px spacing scale, following:" at bounding box center [768, 479] width 463 height 14
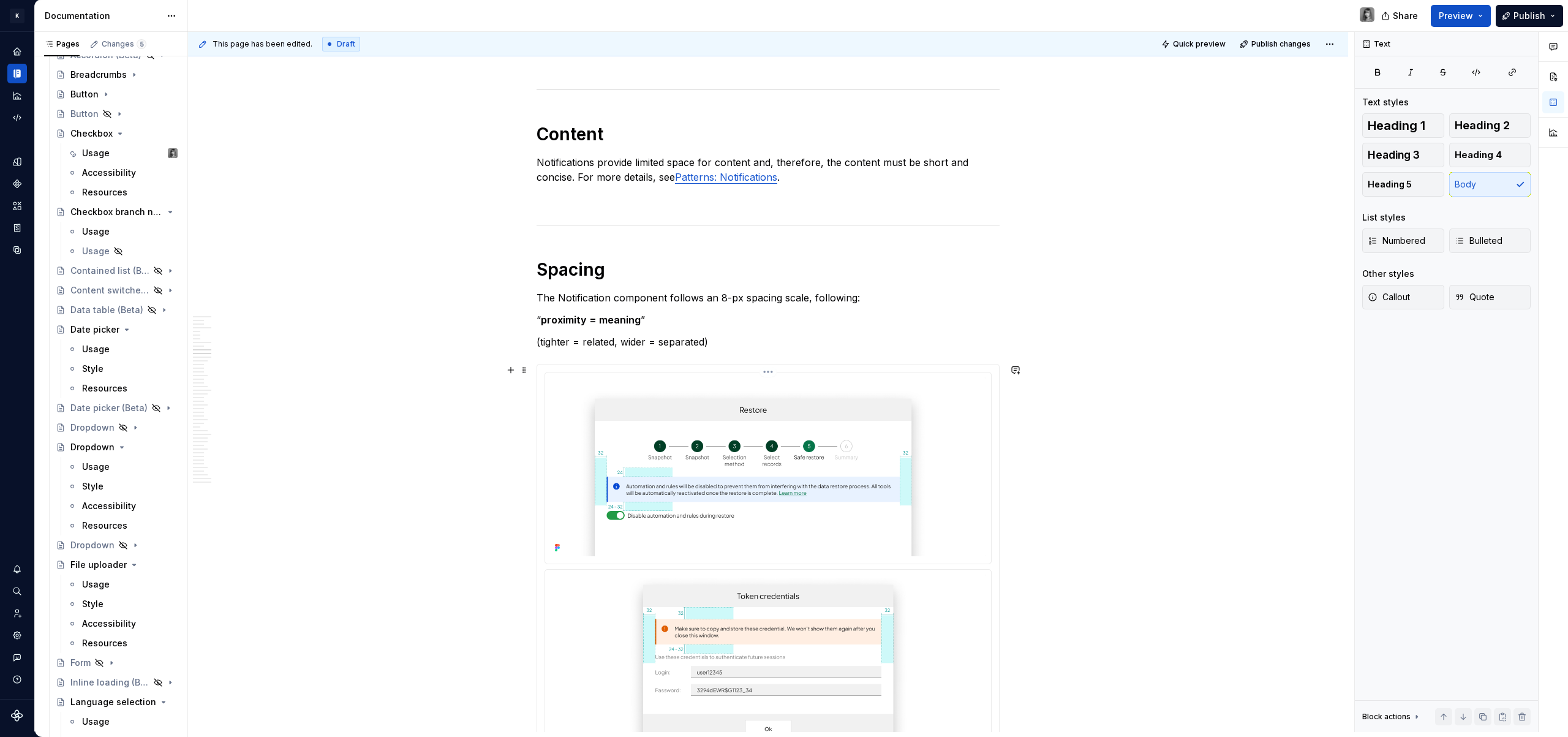
scroll to position [2906, 0]
click at [755, 345] on p "(tighter = related, wider = separated)" at bounding box center [768, 339] width 463 height 14
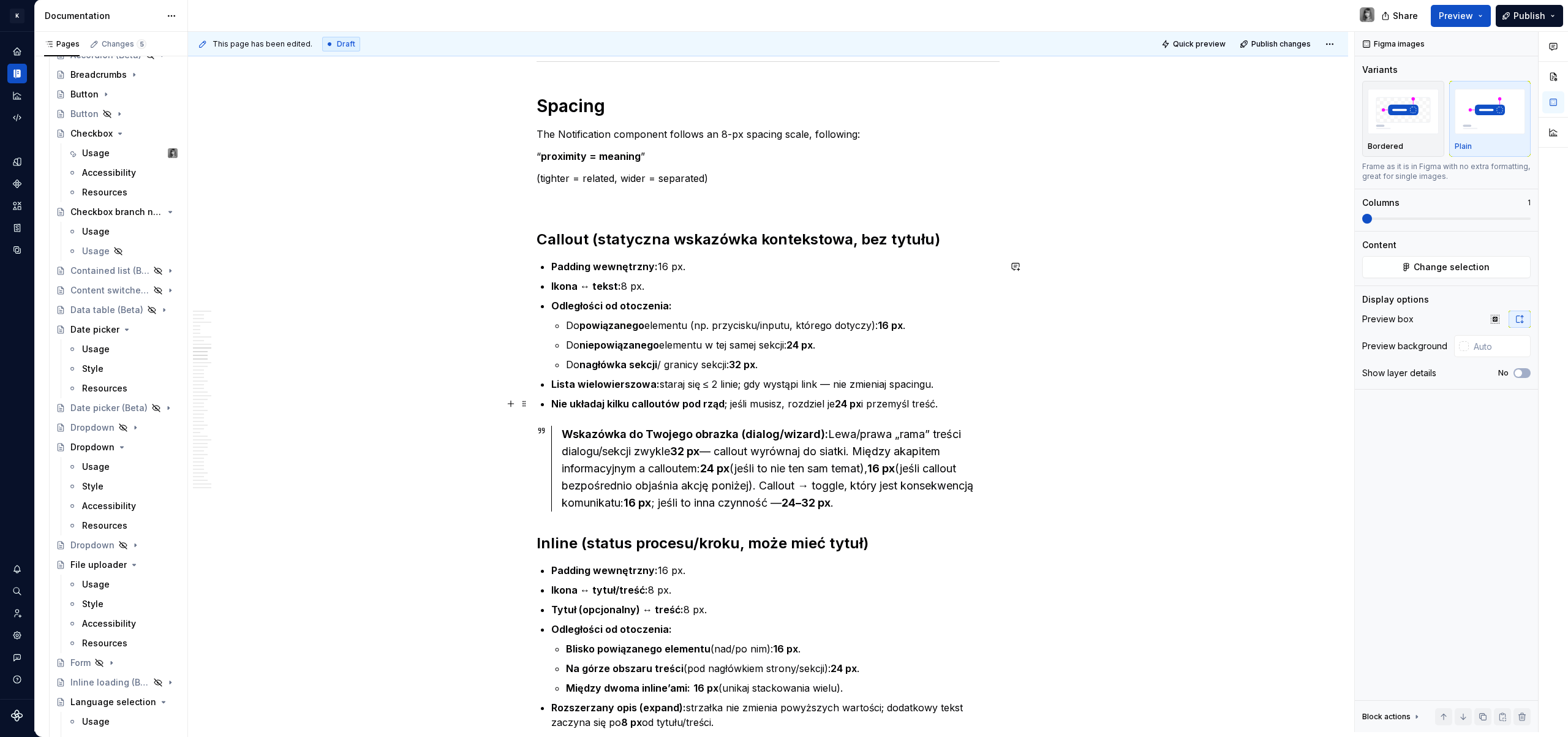
scroll to position [3108, 0]
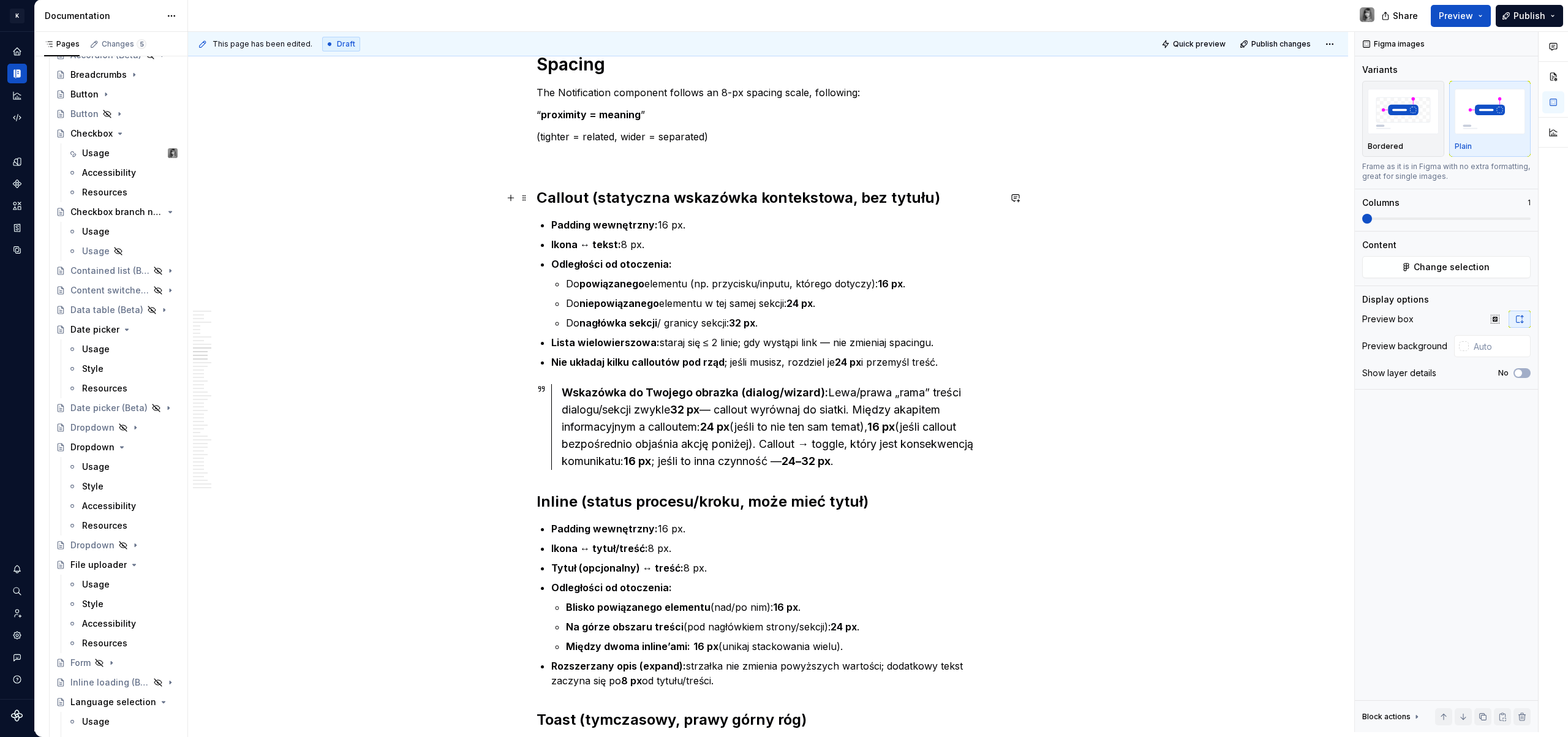
click at [674, 192] on h2 "Callout (statyczna wskazówka kontekstowa, bez tytułu)" at bounding box center [768, 197] width 463 height 20
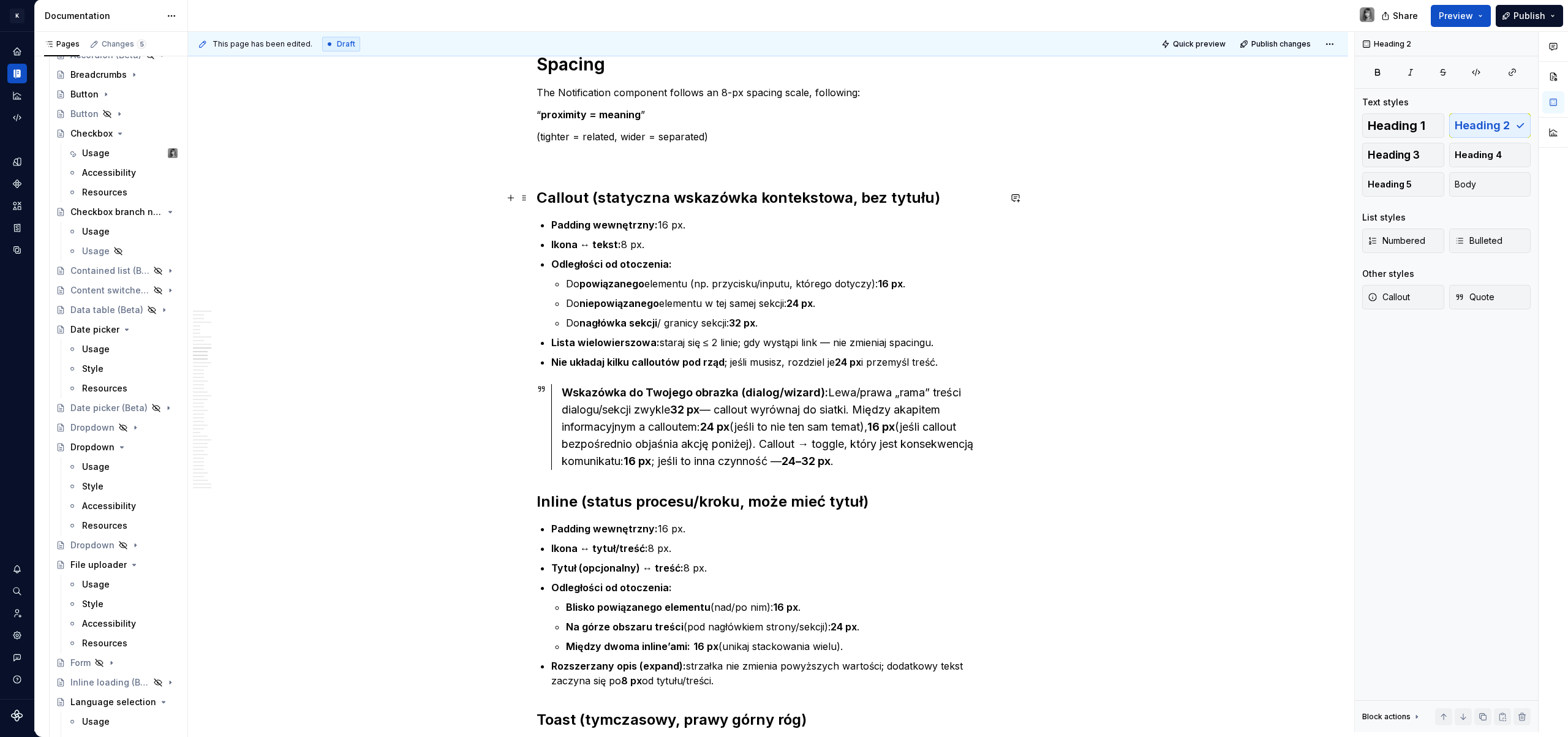
click at [593, 194] on h2 "Callout (statyczna wskazówka kontekstowa, bez tytułu)" at bounding box center [768, 197] width 463 height 20
click at [579, 67] on strong "Spacing" at bounding box center [571, 64] width 69 height 21
click at [558, 199] on h2 "Callout (statyczna wskazówka kontekstowa, bez tytułu)" at bounding box center [768, 197] width 463 height 20
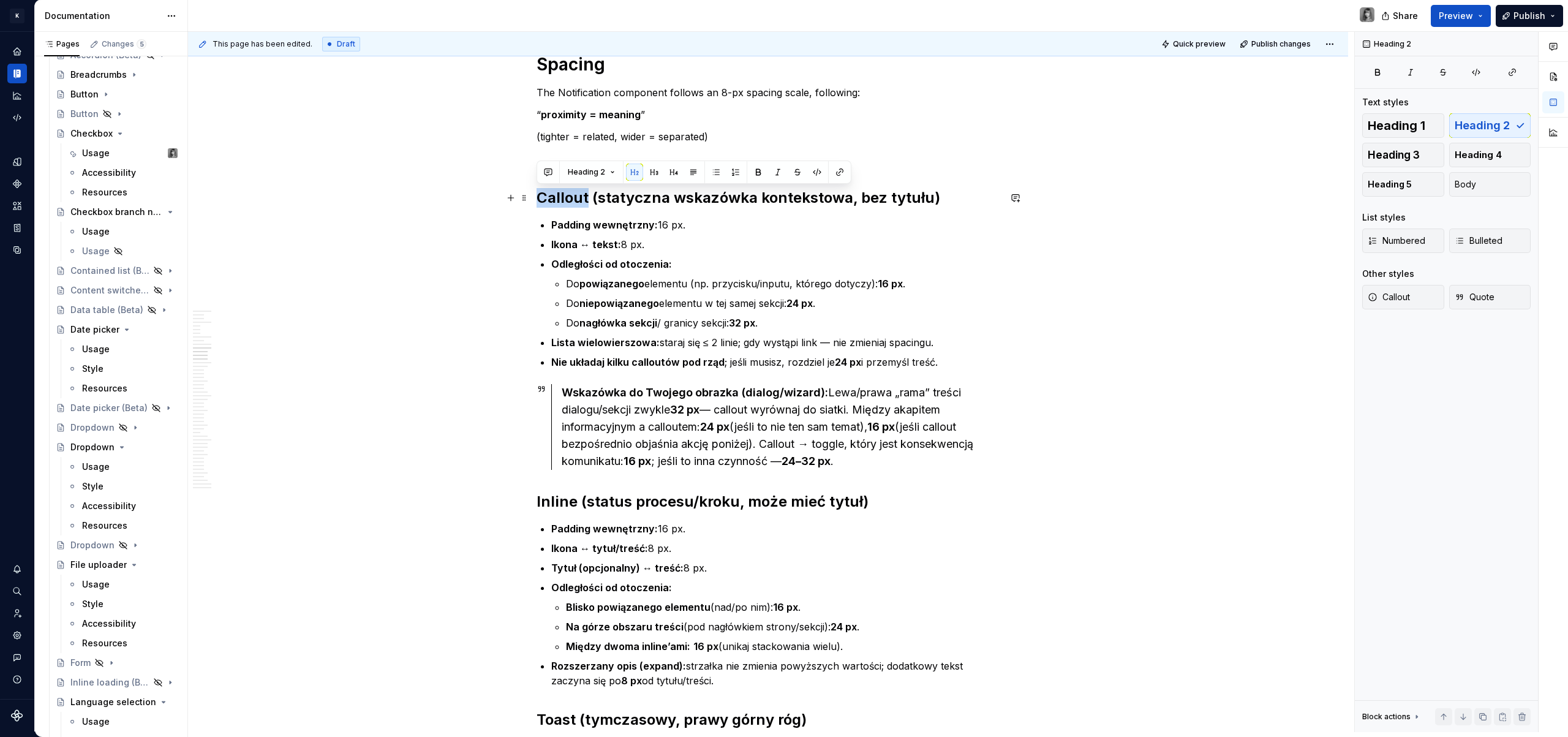
click at [558, 199] on h2 "Callout (statyczna wskazówka kontekstowa, bez tytułu)" at bounding box center [768, 197] width 463 height 20
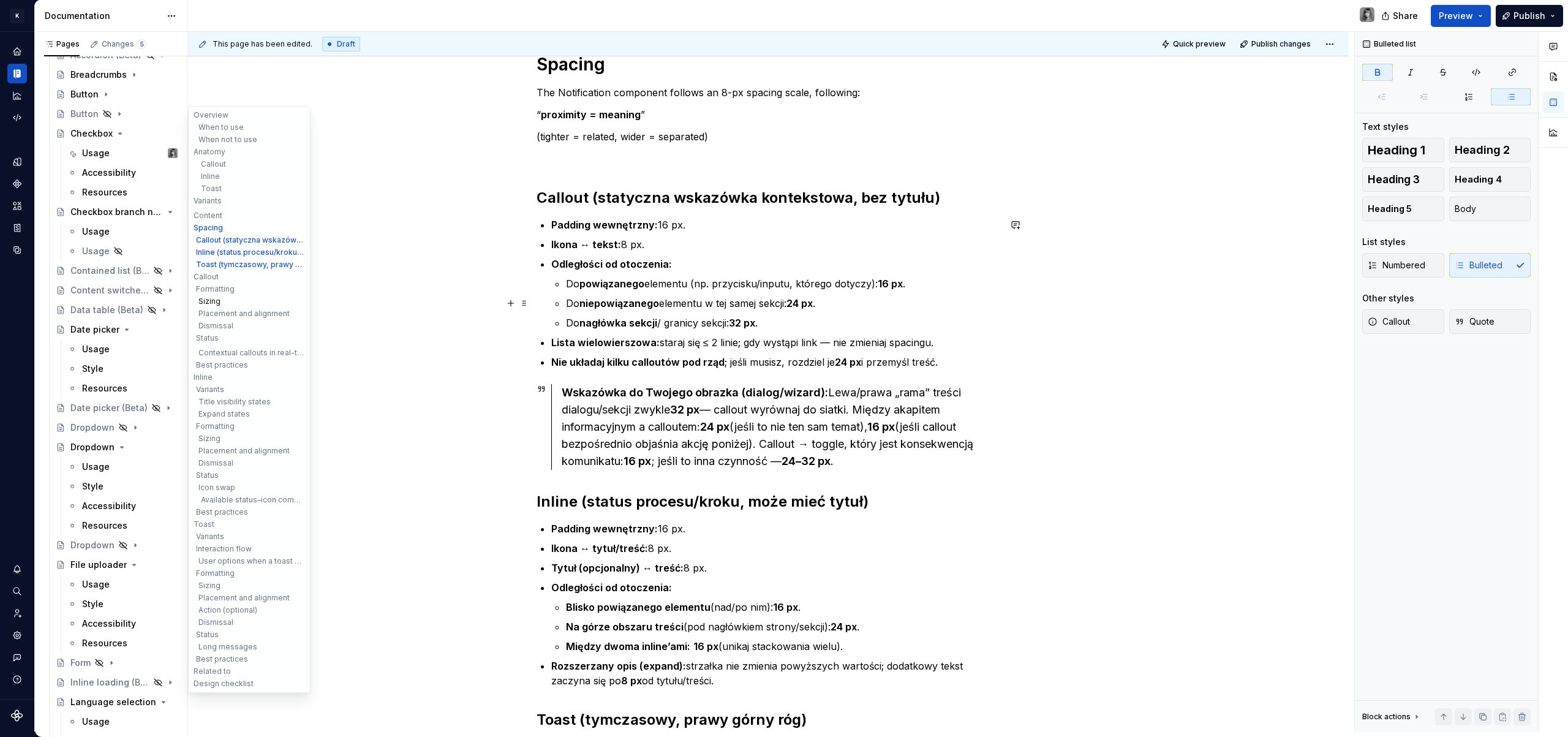
click at [214, 302] on button "Sizing" at bounding box center [249, 301] width 116 height 12
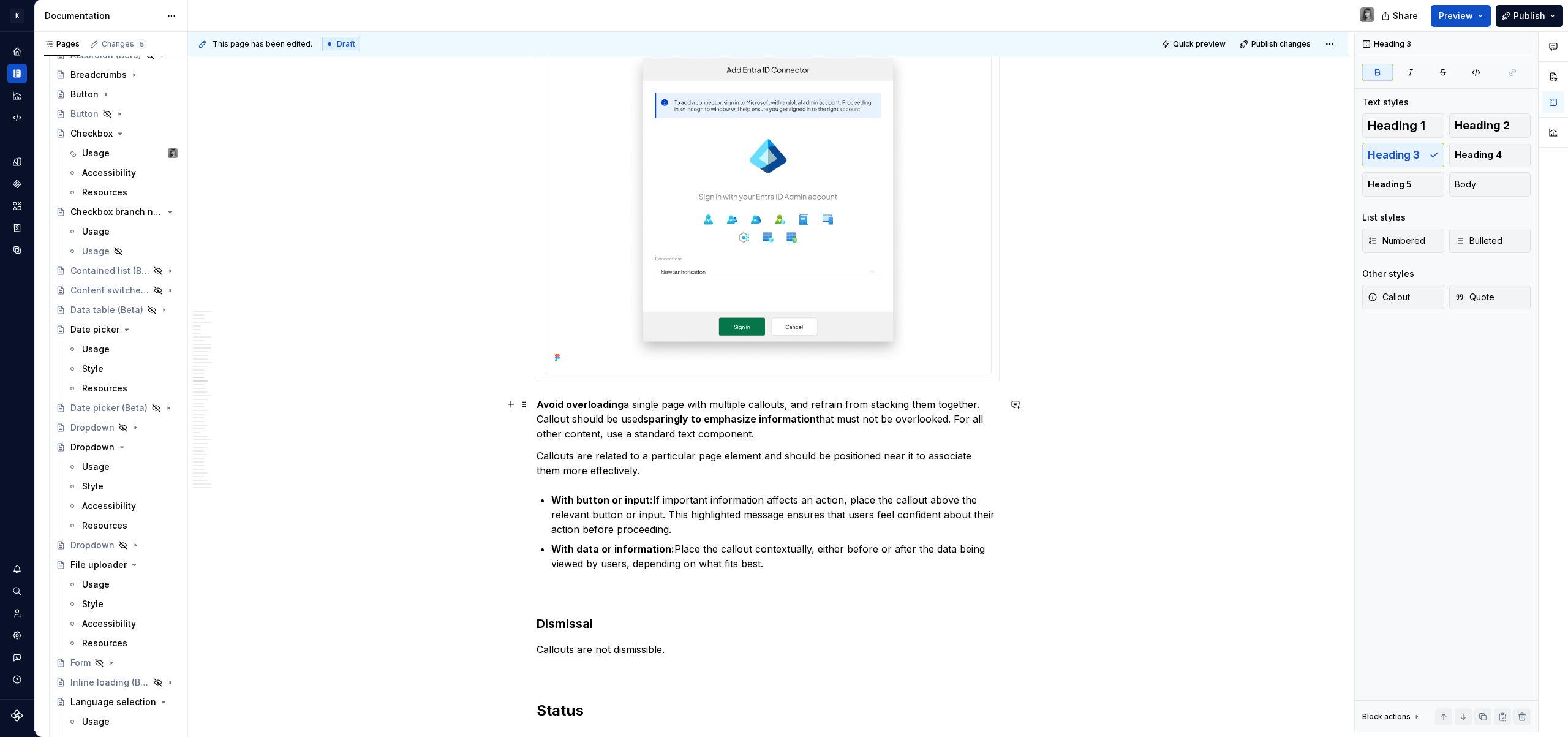
scroll to position [5651, 0]
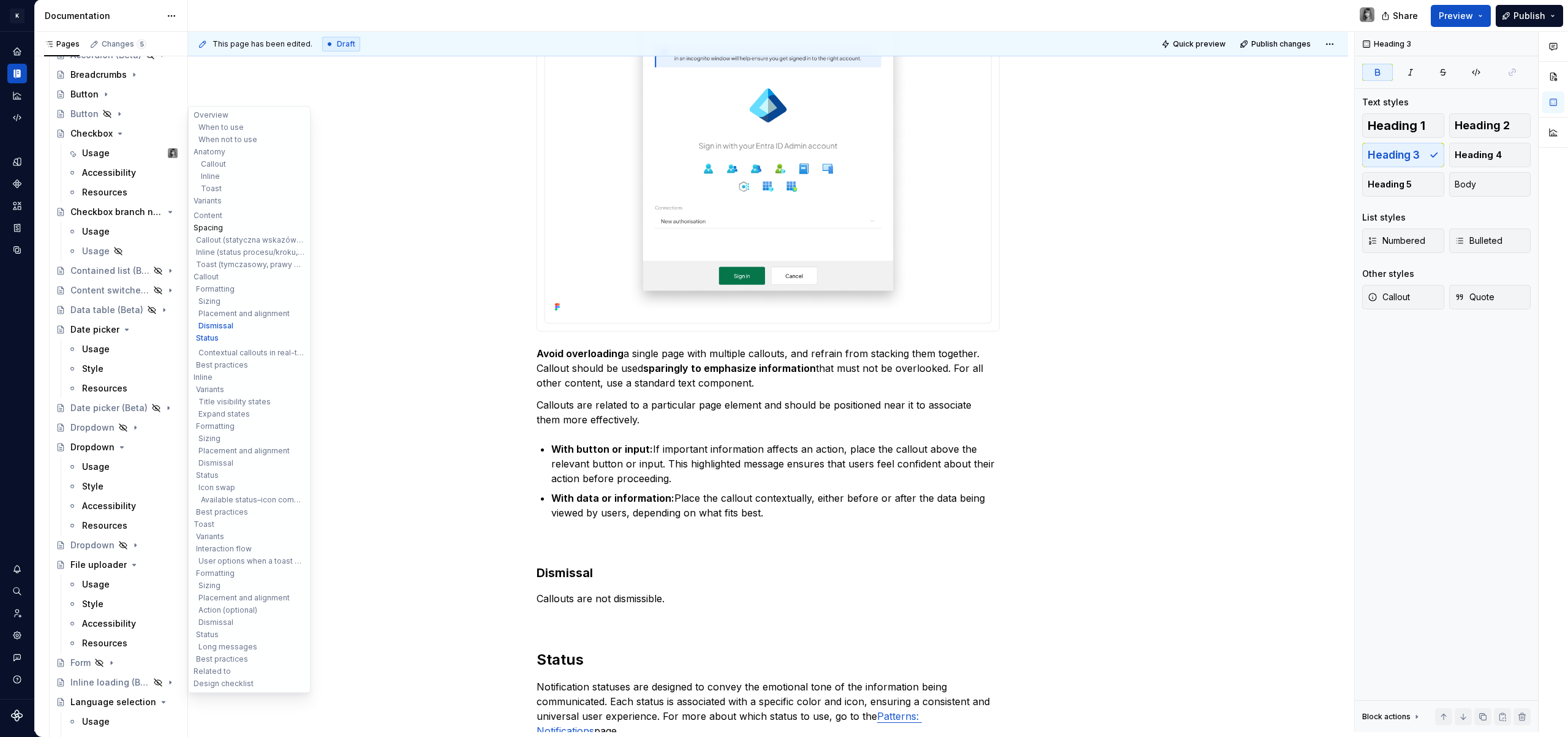
click at [209, 225] on button "Spacing" at bounding box center [249, 228] width 116 height 12
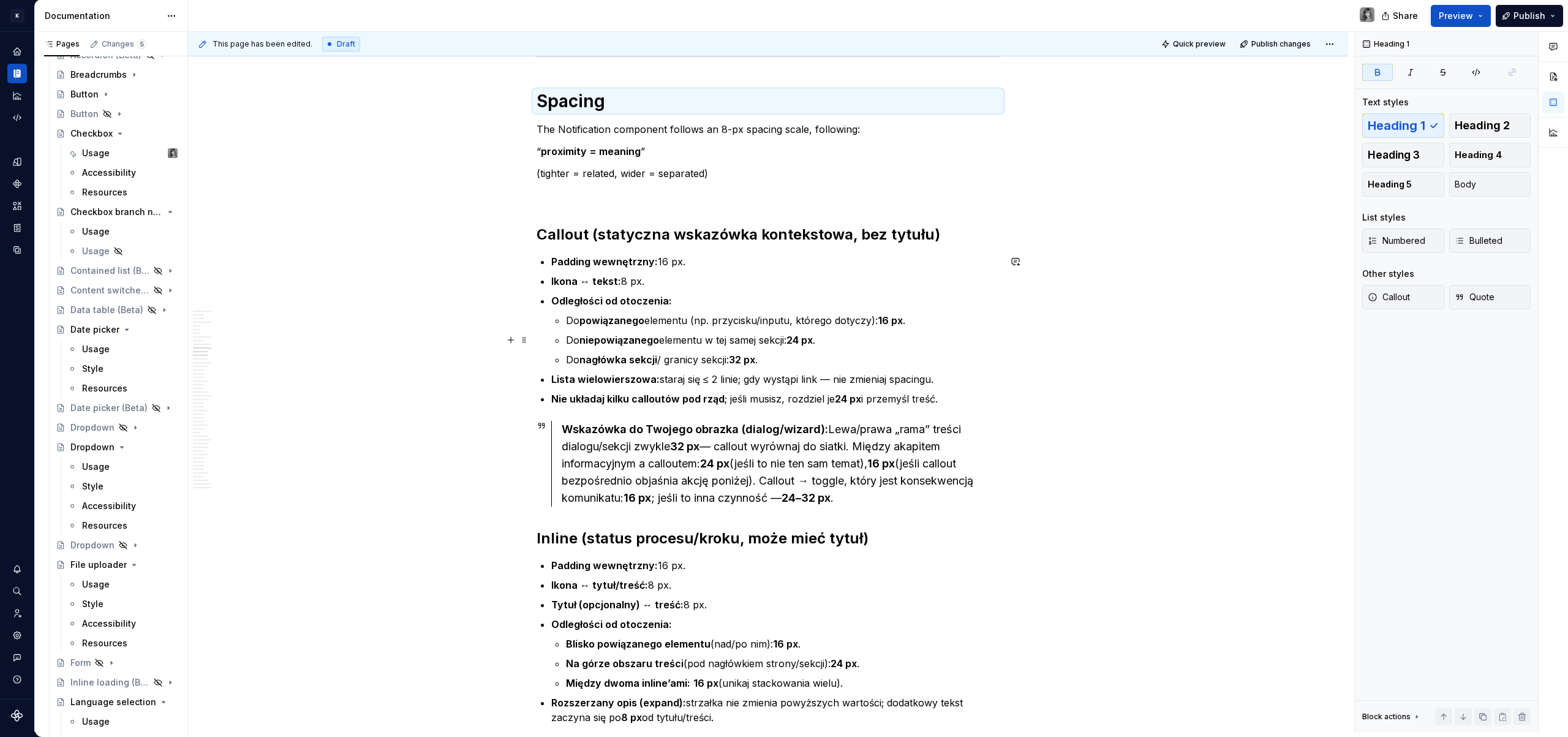
scroll to position [3068, 0]
click at [671, 305] on p "Odległości od otoczenia:" at bounding box center [775, 303] width 448 height 14
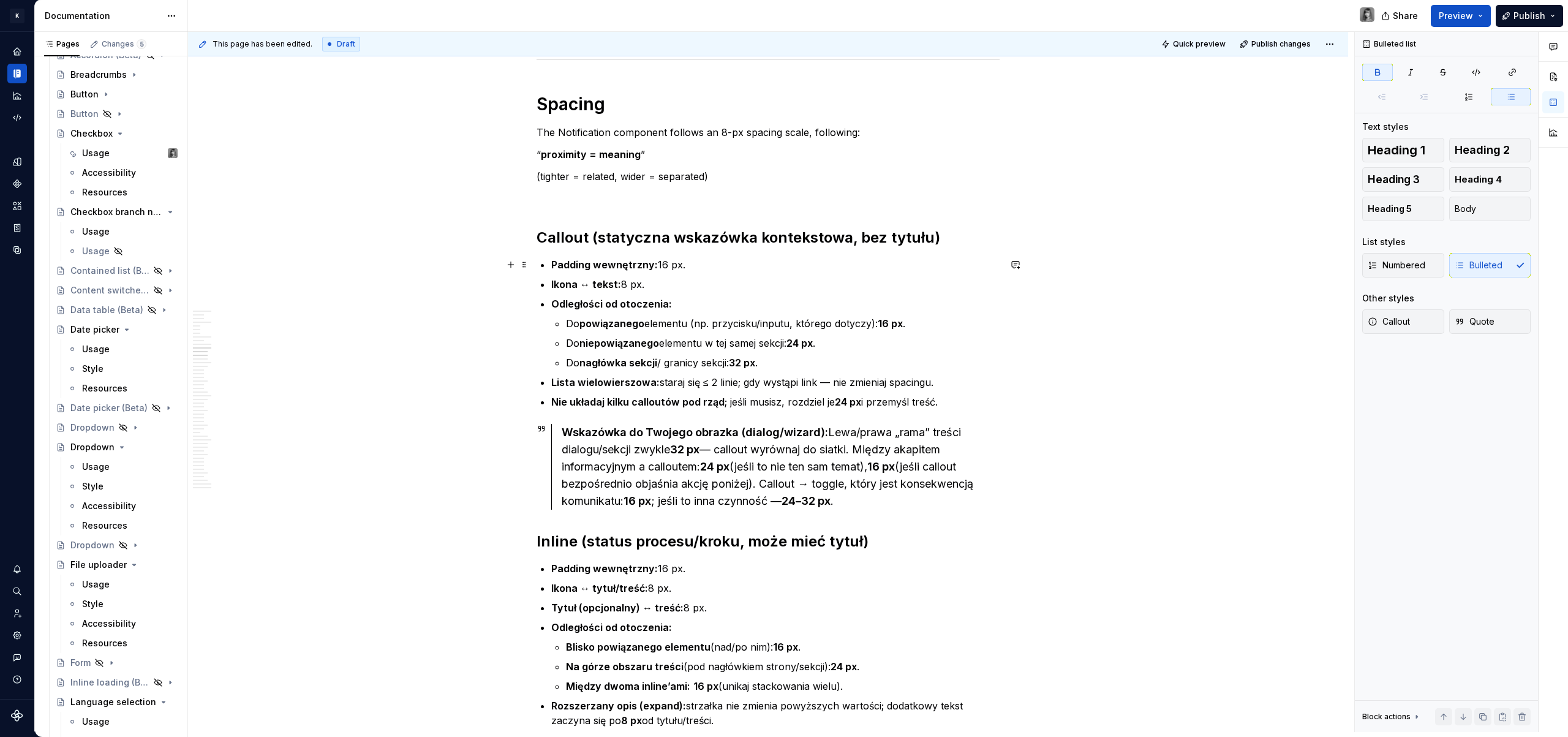
click at [608, 258] on strong "Padding wewnętrzny:" at bounding box center [605, 264] width 107 height 12
click at [602, 247] on h2 "Callout (statyczna wskazówka kontekstowa, bez tytułu)" at bounding box center [768, 238] width 463 height 20
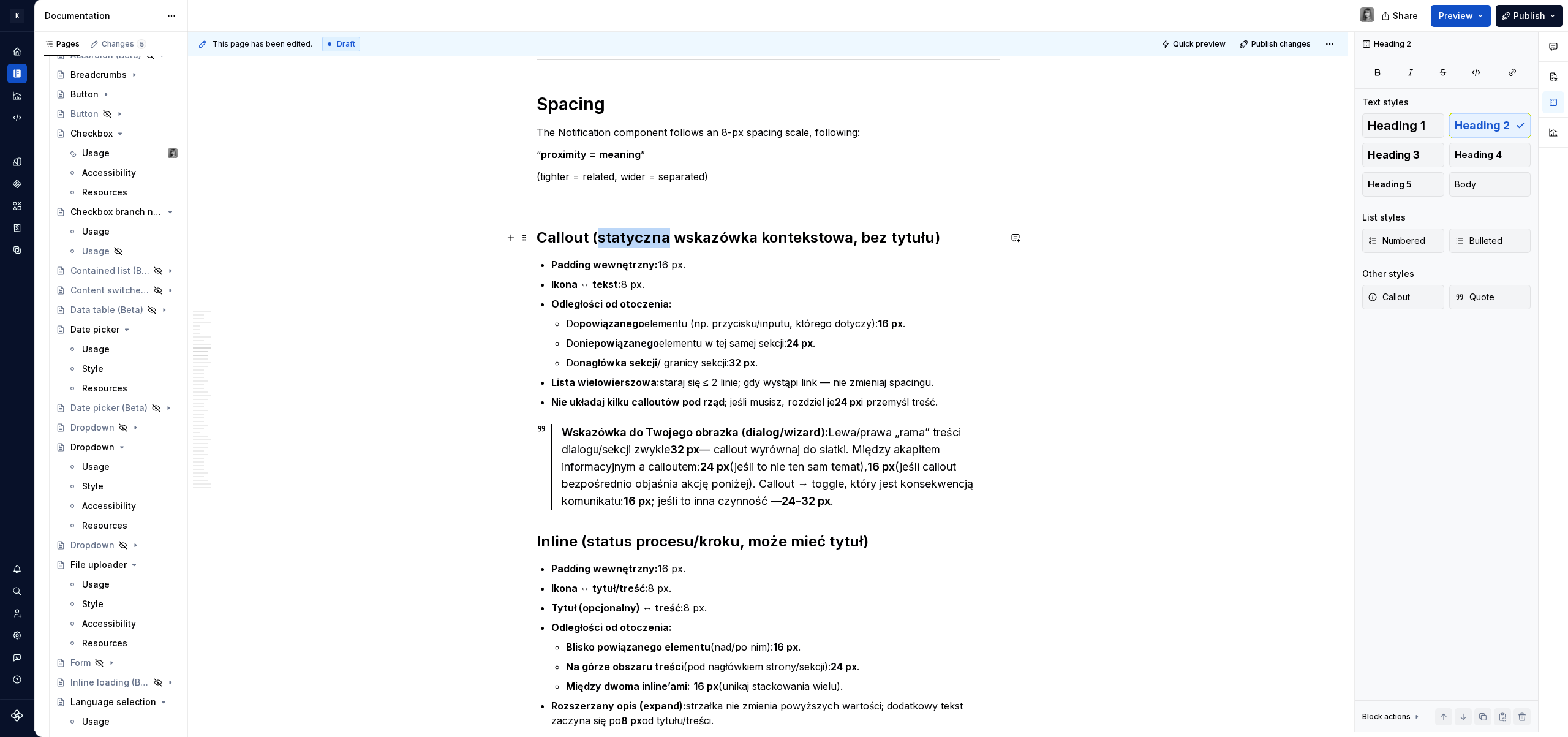
click at [602, 247] on h2 "Callout (statyczna wskazówka kontekstowa, bez tytułu)" at bounding box center [768, 238] width 463 height 20
drag, startPoint x: 932, startPoint y: 240, endPoint x: 608, endPoint y: 245, distance: 324.0
click at [609, 245] on h2 "Callout (statyczna wskazówka kontekstowa, bez tytułu)" at bounding box center [768, 238] width 463 height 20
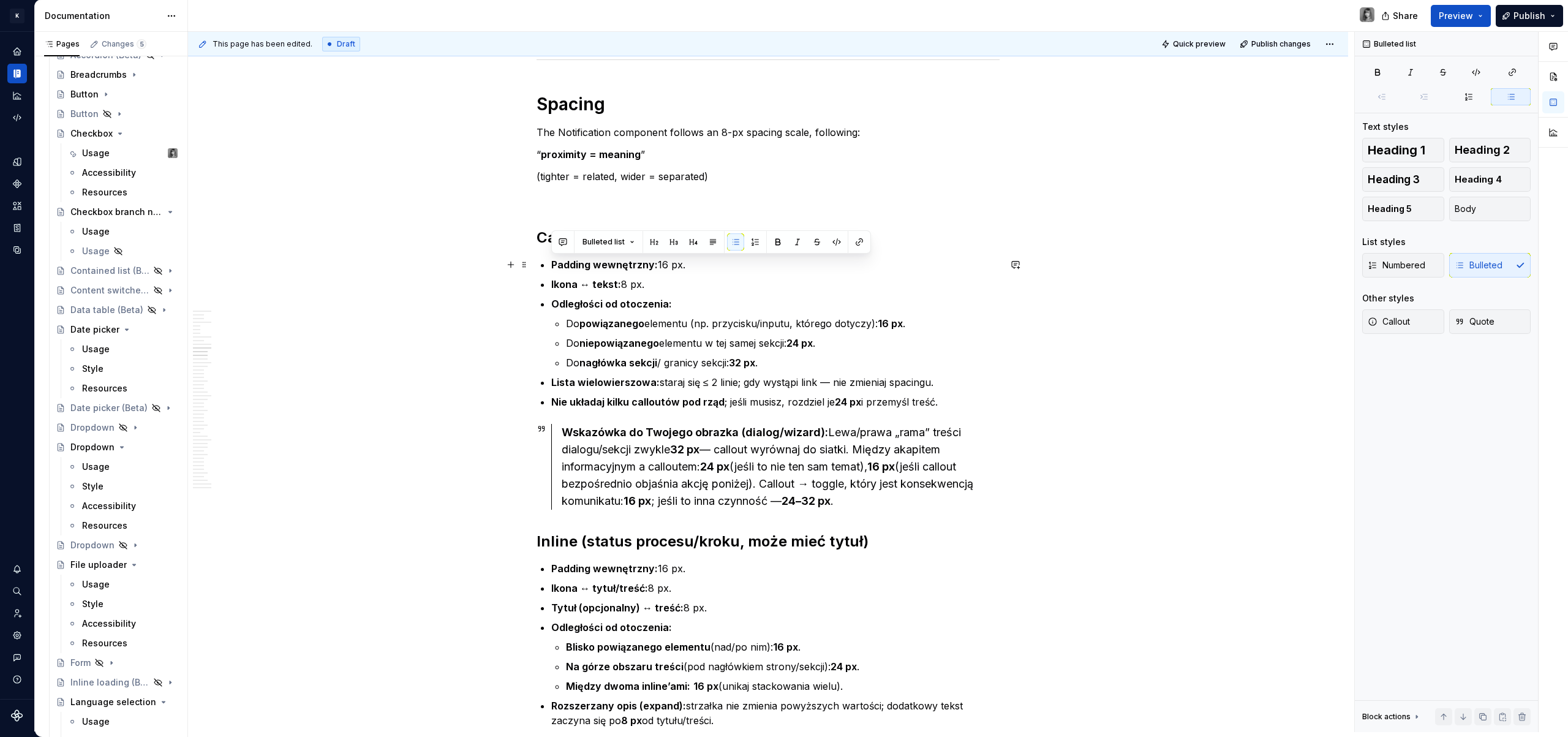
drag, startPoint x: 651, startPoint y: 286, endPoint x: 545, endPoint y: 262, distance: 108.7
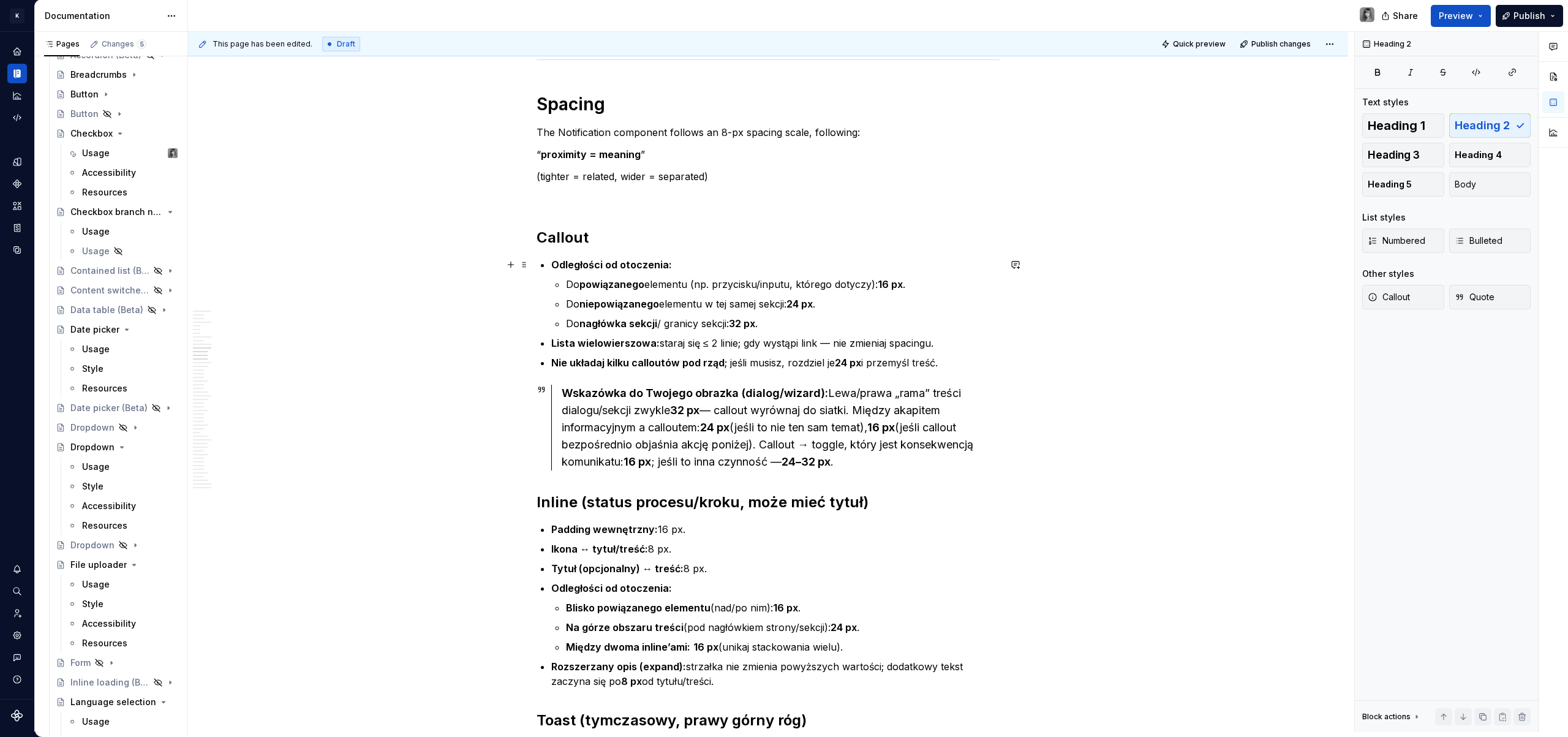
click at [716, 353] on ul "Odległości od otoczenia: Do powiązanego elementu (np. przycisku/inputu, którego…" at bounding box center [775, 314] width 448 height 113
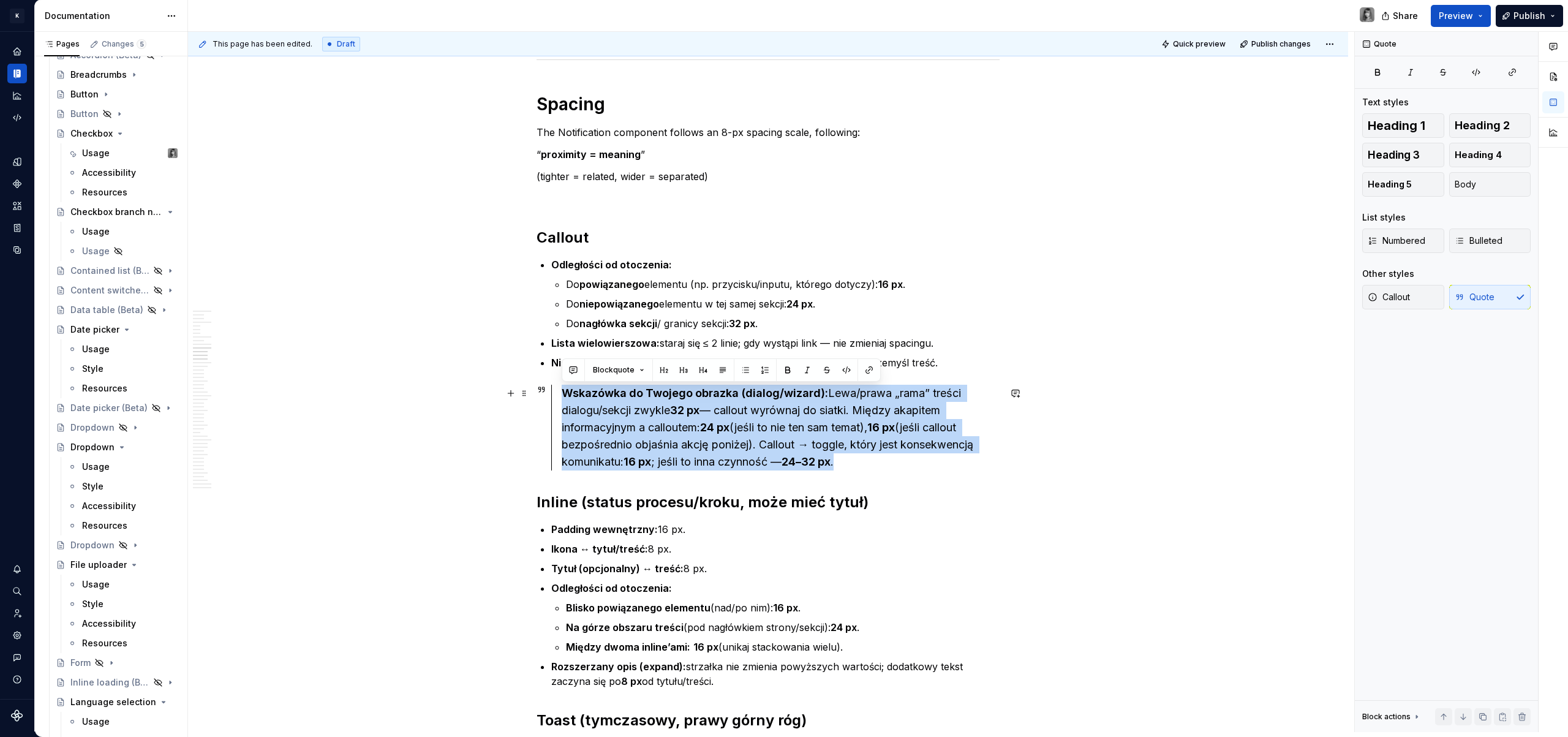
drag, startPoint x: 807, startPoint y: 449, endPoint x: 545, endPoint y: 386, distance: 269.5
click at [545, 386] on div "Wskazówka do Twojego obrazka (dialog/wizard): Lewa/prawa „rama” treści dialogu/…" at bounding box center [768, 427] width 463 height 86
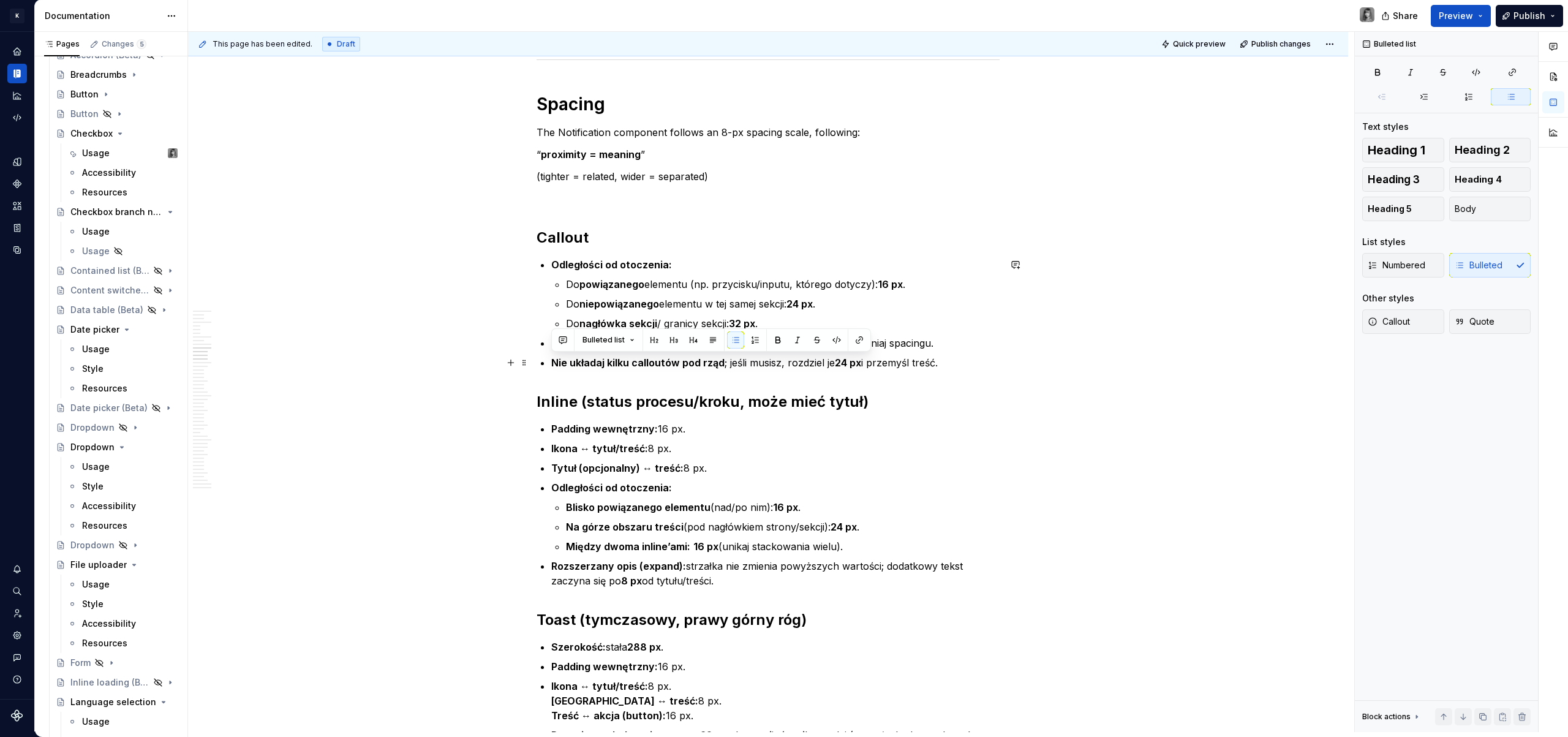
drag, startPoint x: 942, startPoint y: 362, endPoint x: 532, endPoint y: 360, distance: 410.0
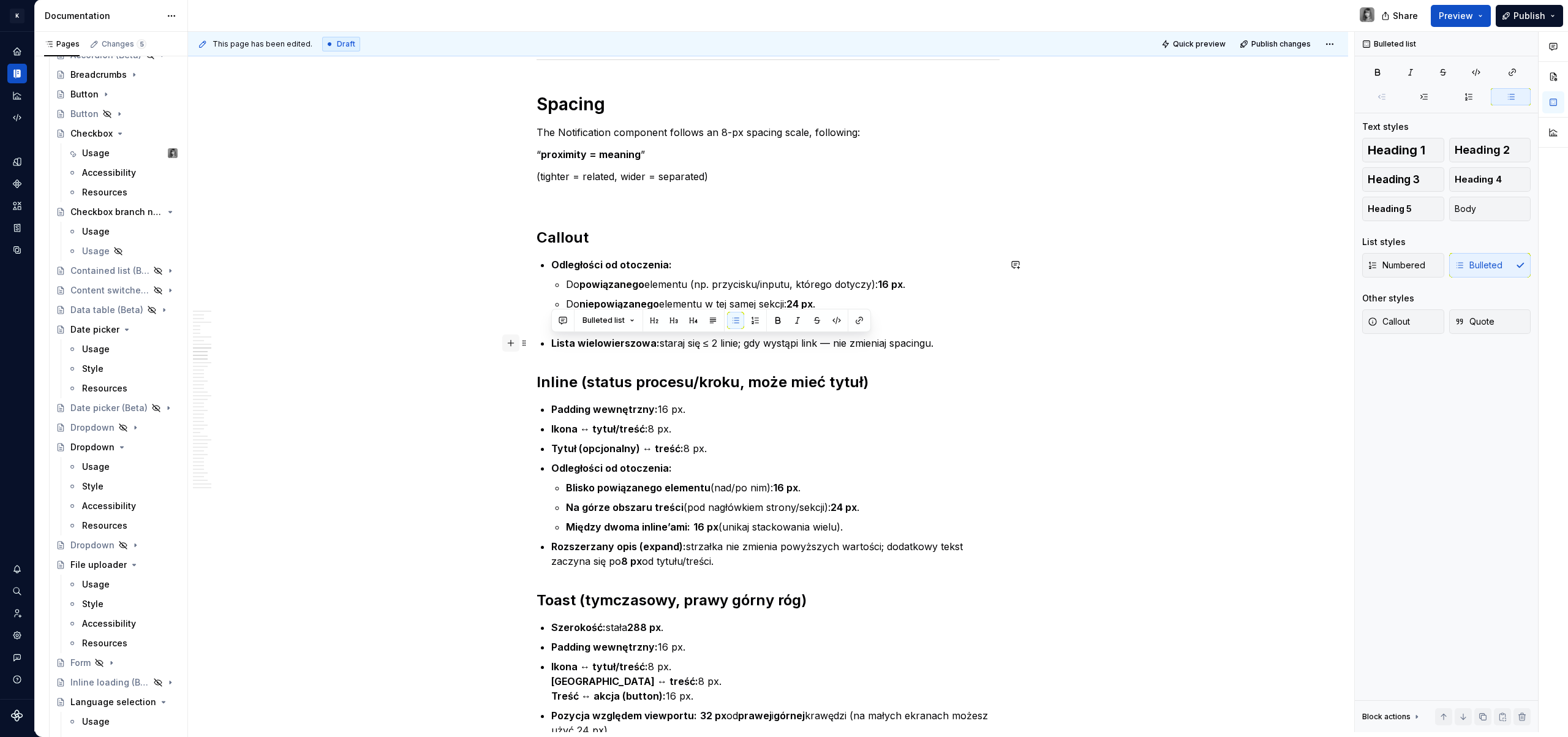
drag, startPoint x: 956, startPoint y: 344, endPoint x: 514, endPoint y: 342, distance: 442.0
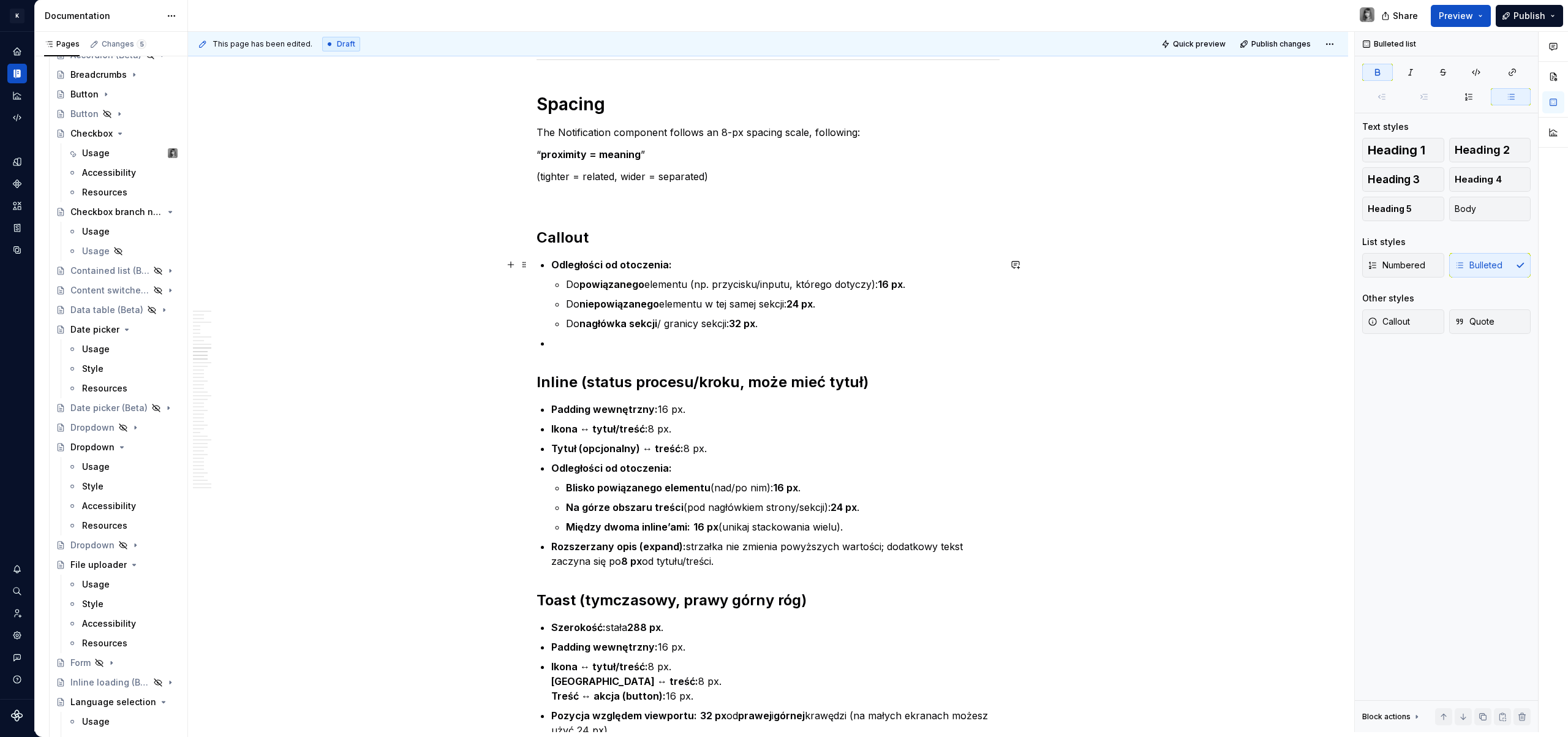
click at [675, 262] on p "Odległości od otoczenia:" at bounding box center [775, 264] width 448 height 14
click at [636, 262] on strong "Odległości od otoczenia:" at bounding box center [612, 264] width 121 height 12
click at [731, 299] on p "Do niepowiązanego elementu w tej samej sekcji: 24 px ." at bounding box center [782, 303] width 434 height 14
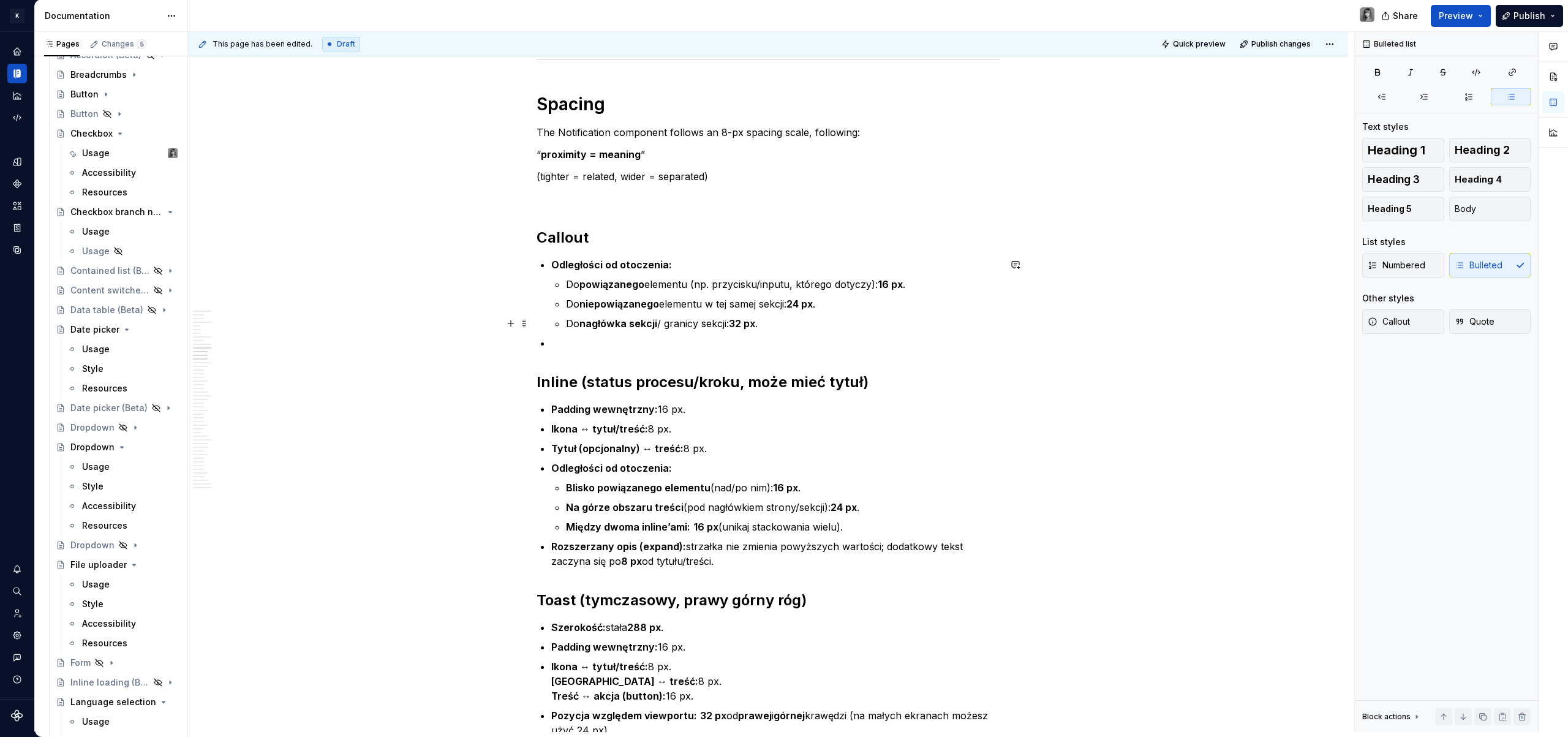
click at [574, 329] on p "Do nagłówka sekcji / granicy sekcji: 32 px ." at bounding box center [782, 323] width 434 height 14
click at [564, 344] on p at bounding box center [775, 342] width 448 height 14
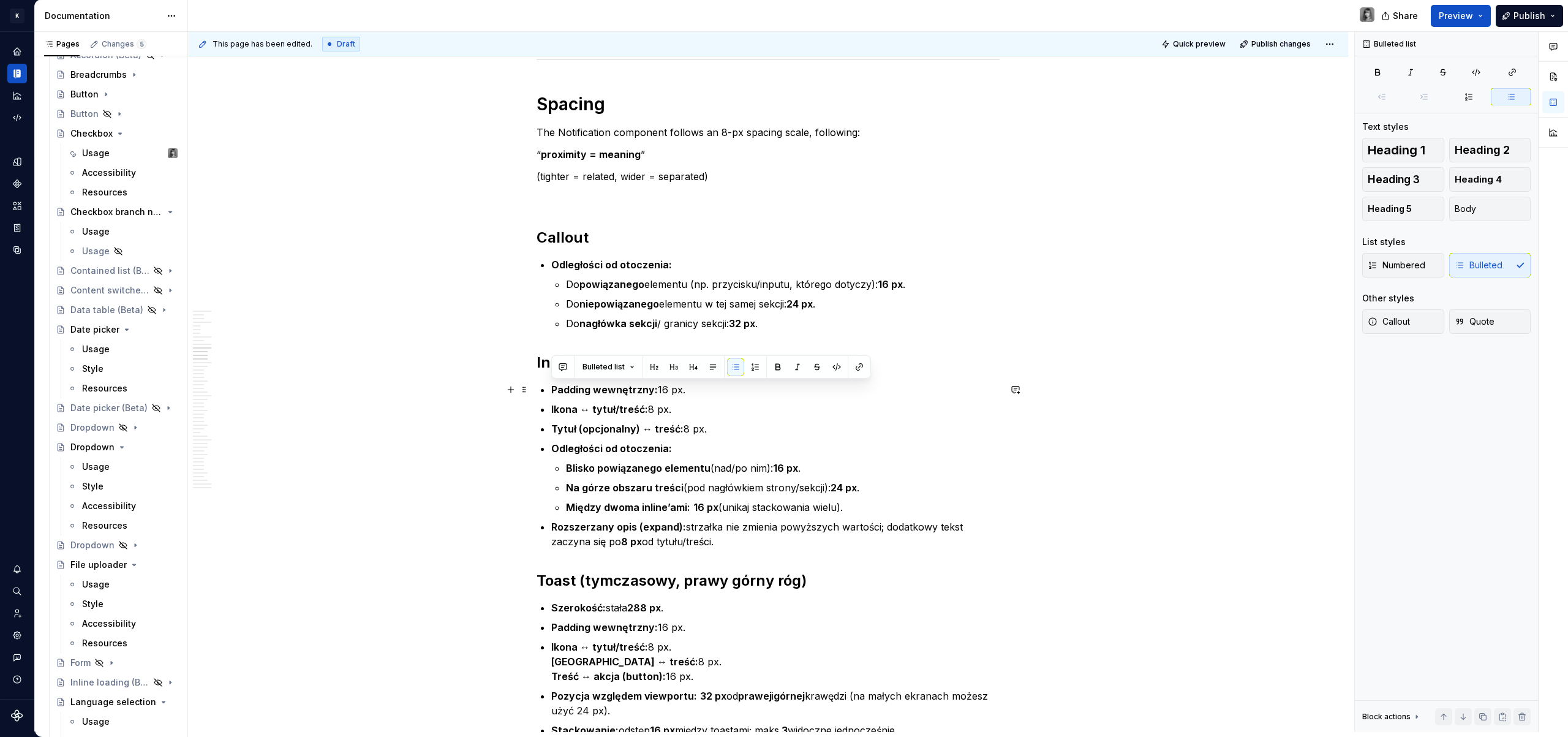
drag, startPoint x: 708, startPoint y: 431, endPoint x: 521, endPoint y: 379, distance: 194.1
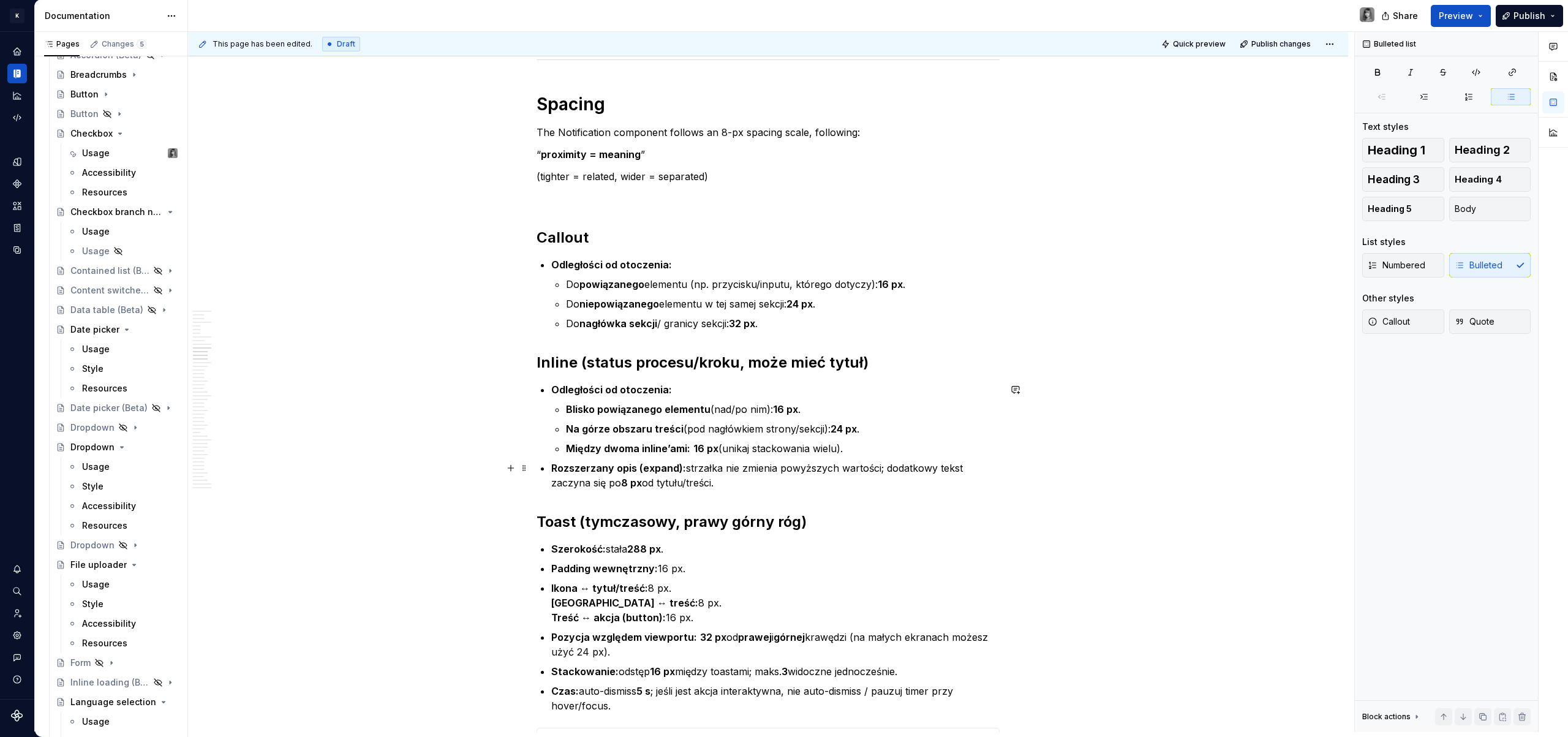
click at [729, 477] on p "Rozszerzany opis (expand): strzałka nie zmienia powyższych wartości; dodatkowy …" at bounding box center [775, 475] width 448 height 29
drag, startPoint x: 737, startPoint y: 482, endPoint x: 882, endPoint y: 467, distance: 145.8
click at [882, 467] on p "Rozszerzany opis (expand): strzałka nie zmienia powyższych wartości; dodatkowy …" at bounding box center [775, 475] width 448 height 29
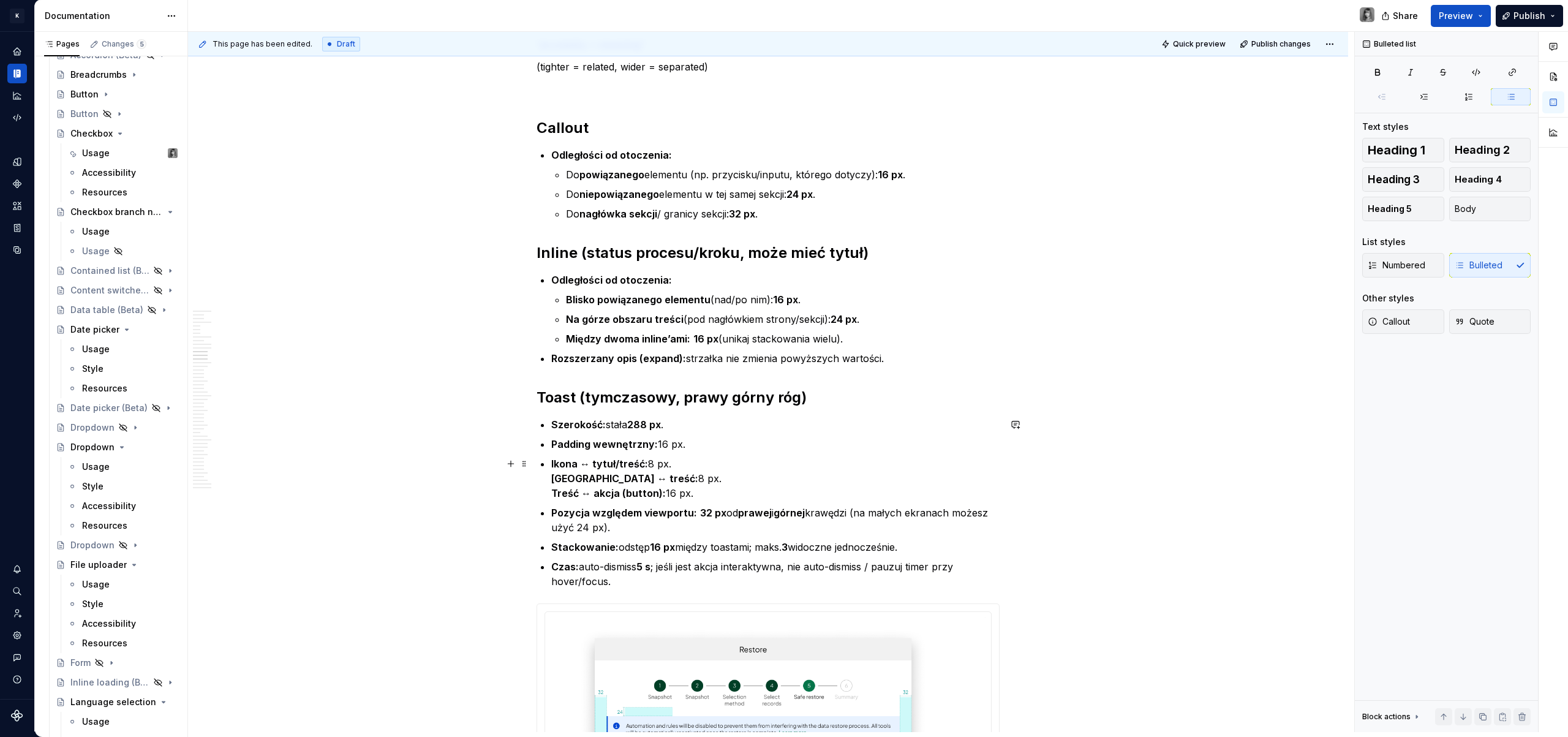
scroll to position [3190, 0]
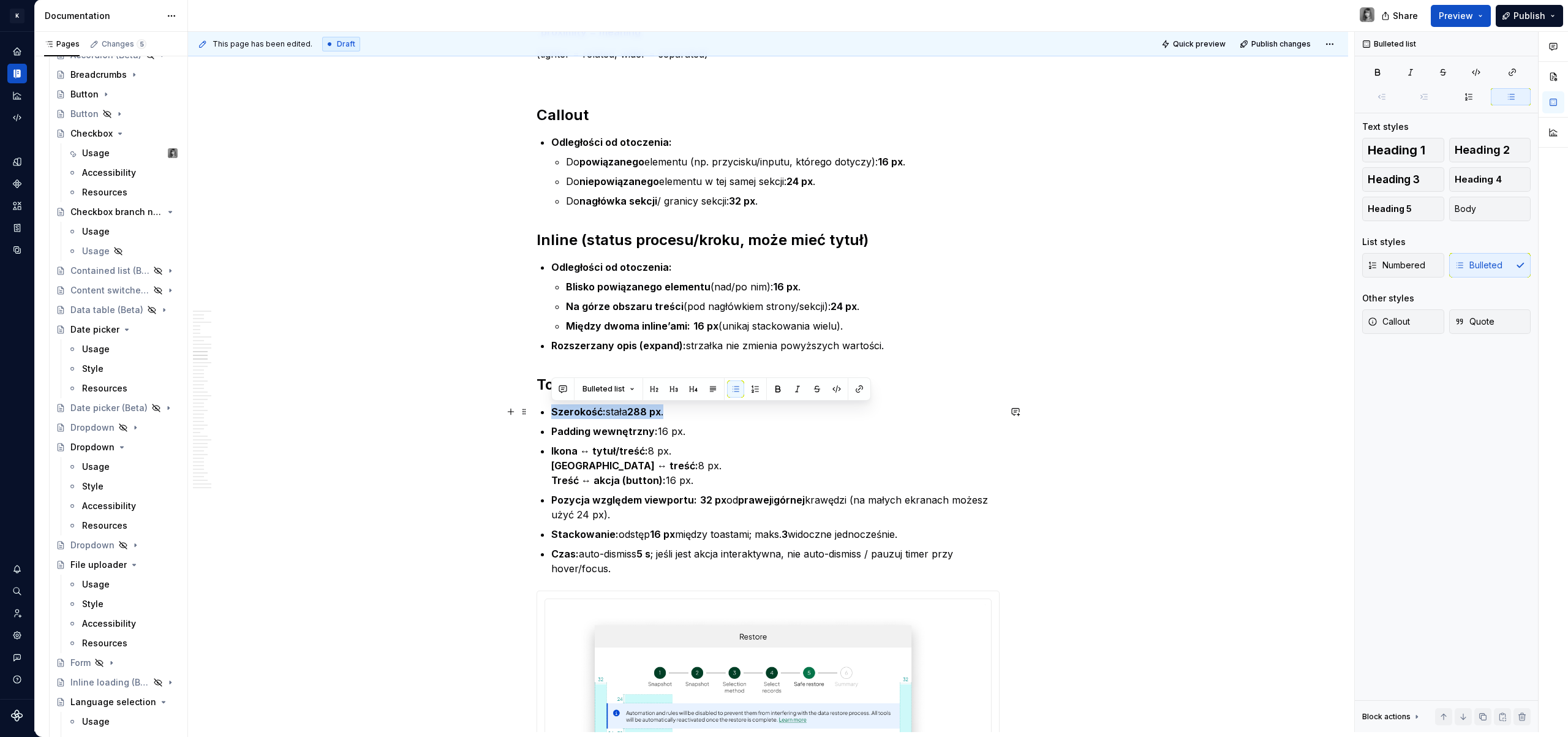
drag, startPoint x: 551, startPoint y: 411, endPoint x: 694, endPoint y: 416, distance: 143.1
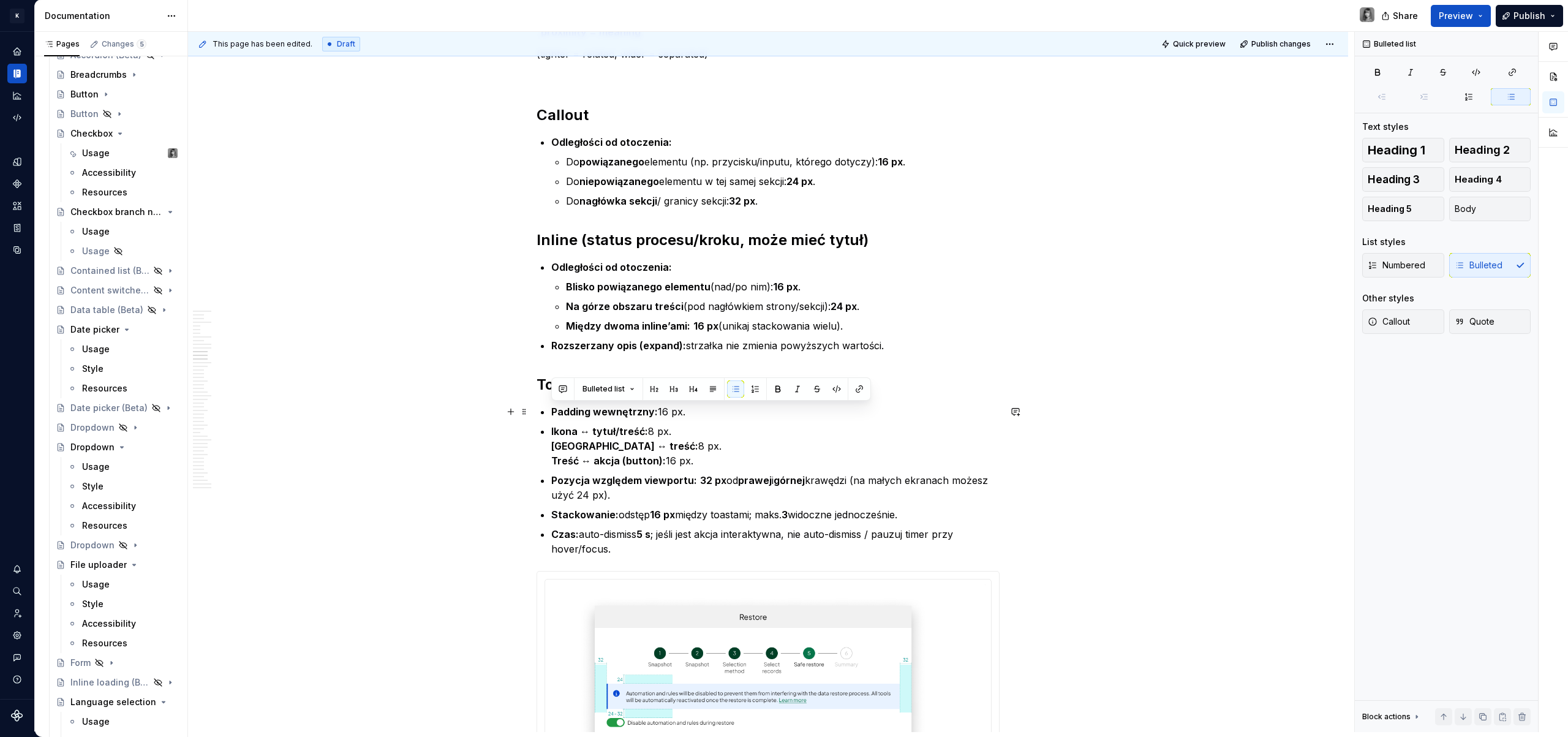
drag, startPoint x: 700, startPoint y: 463, endPoint x: 538, endPoint y: 414, distance: 169.2
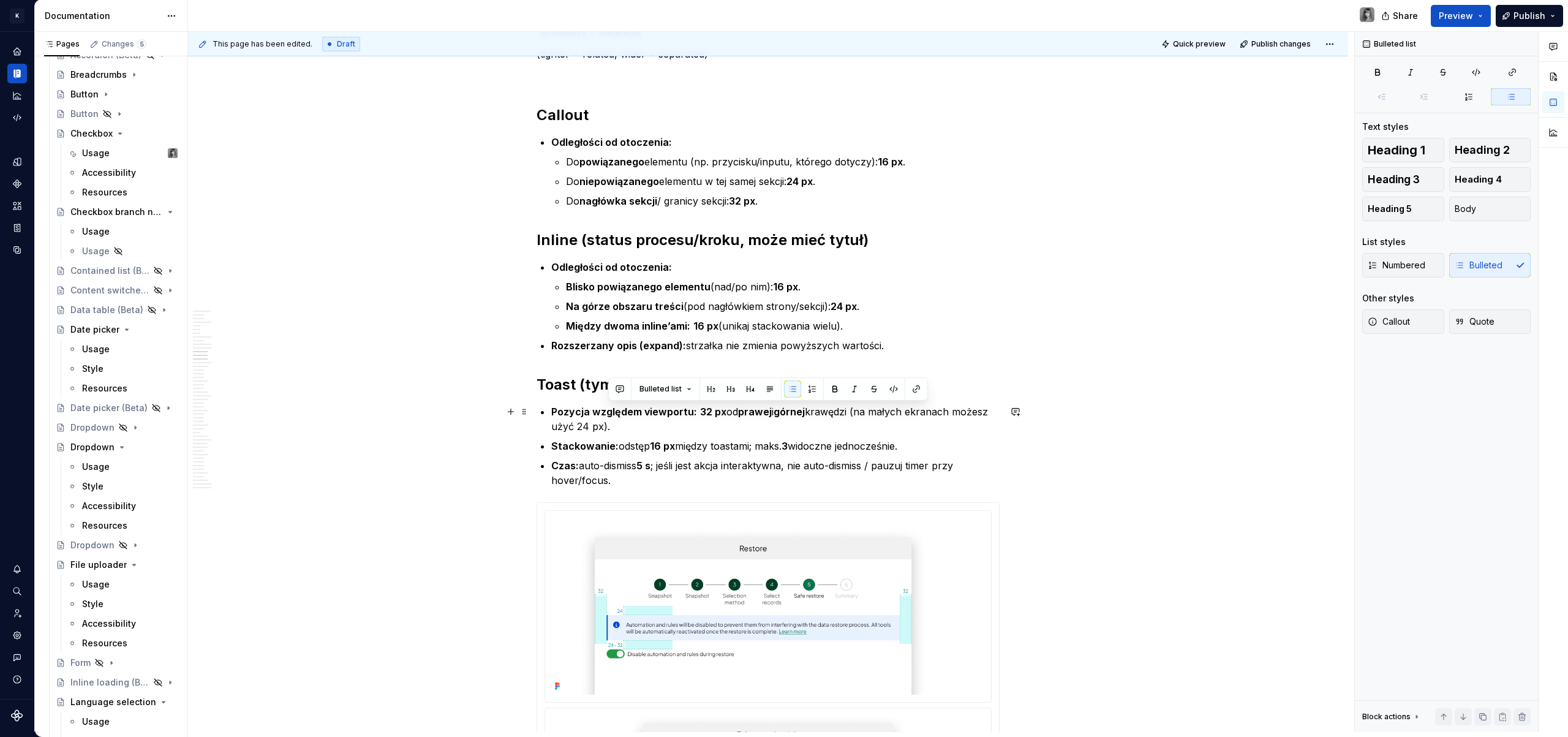
drag, startPoint x: 636, startPoint y: 429, endPoint x: 858, endPoint y: 413, distance: 222.6
click at [858, 413] on p "Pozycja względem viewportu: 32 px od prawej i górnej krawędzi (na małych ekrana…" at bounding box center [775, 419] width 448 height 29
click at [674, 430] on p "Pozycja względem viewportu: 32 px od prawej i górnej krawędzi (na małych ekrana…" at bounding box center [775, 419] width 448 height 29
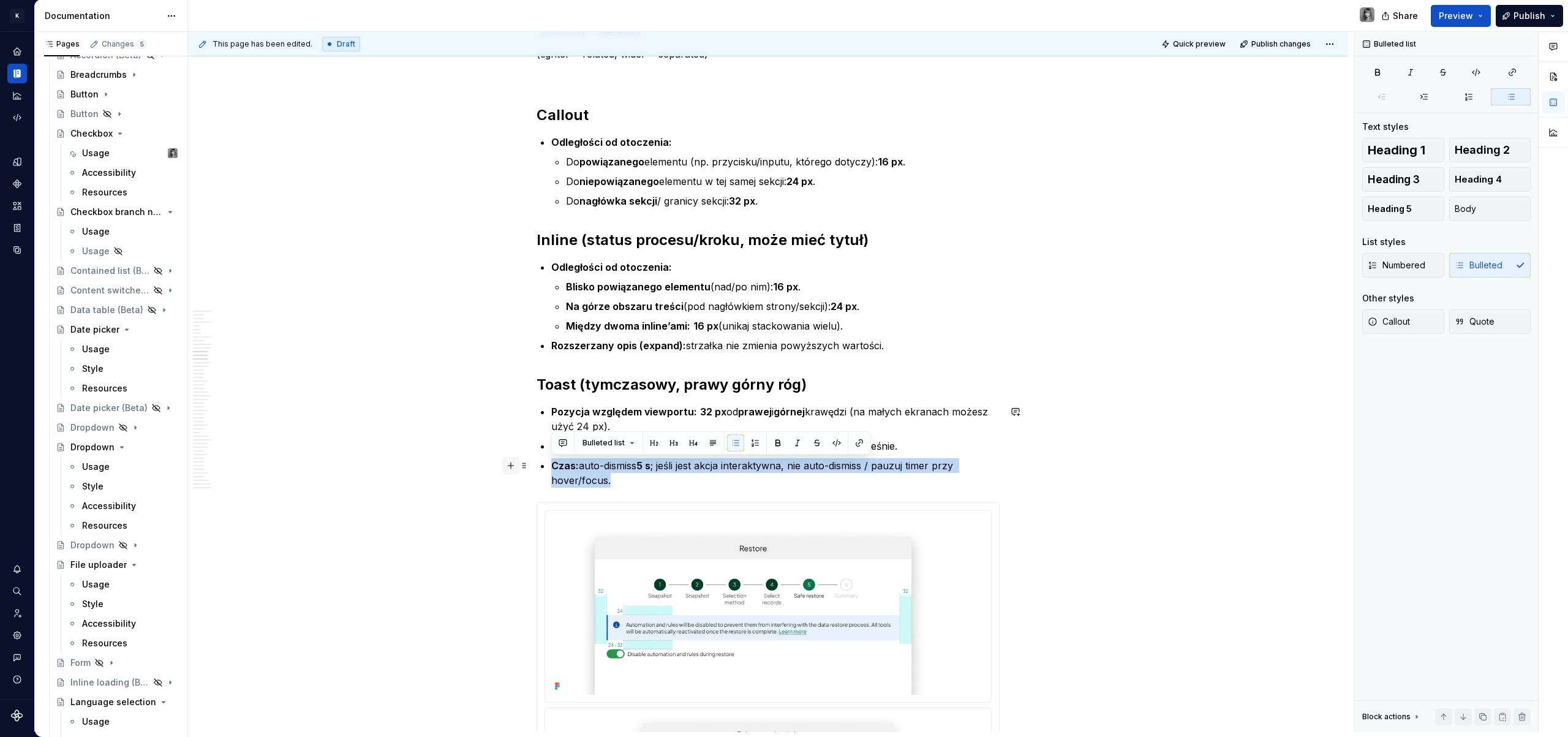
drag, startPoint x: 667, startPoint y: 477, endPoint x: 518, endPoint y: 464, distance: 149.6
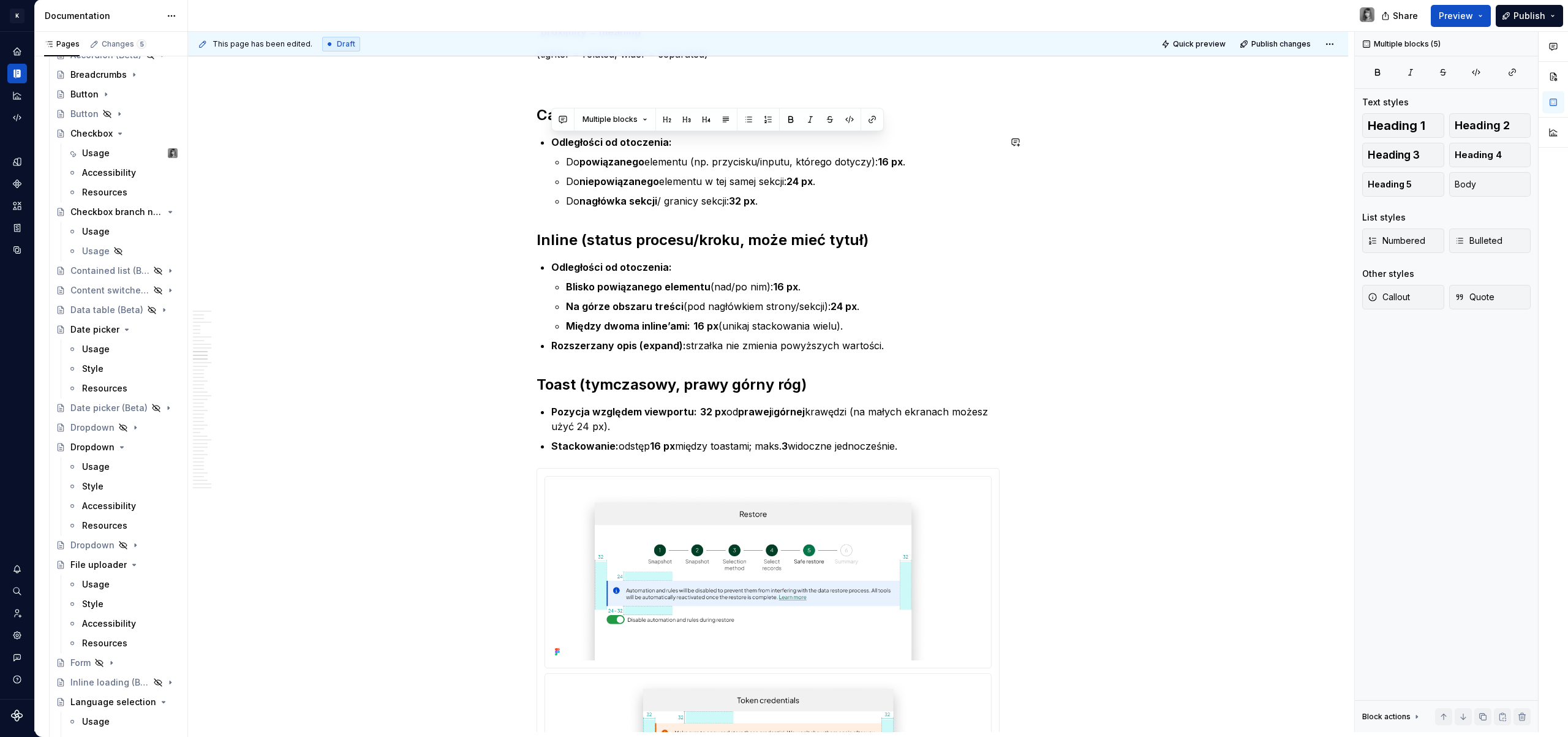
drag, startPoint x: 923, startPoint y: 445, endPoint x: 514, endPoint y: 130, distance: 516.2
copy div "Odległości od otoczenia: Do powiązanego elementu (np. przycisku/inputu, którego…"
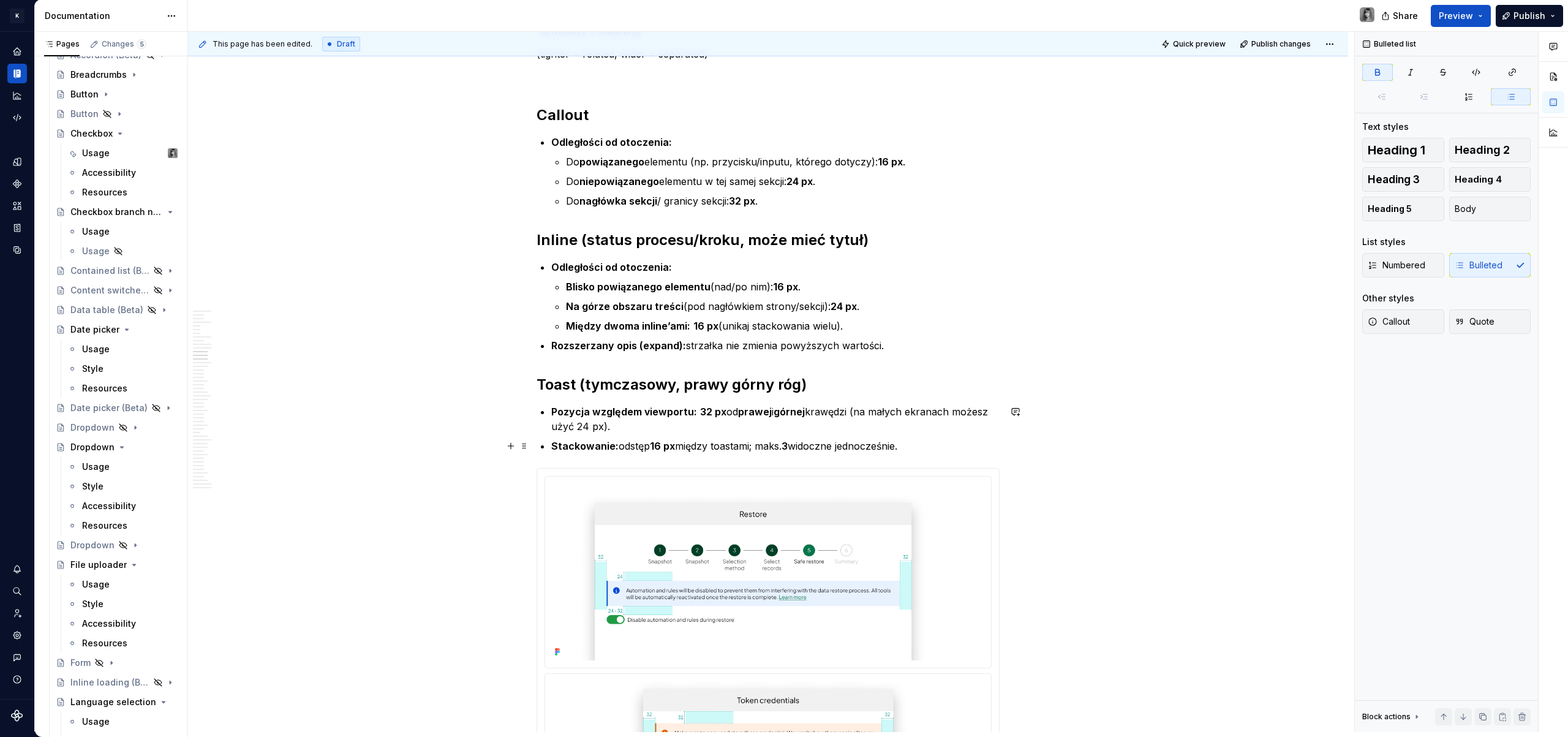
click at [918, 445] on p "Stackowanie: odstęp 16 px między toastami; maks. 3 widoczne jednocześnie." at bounding box center [775, 445] width 448 height 14
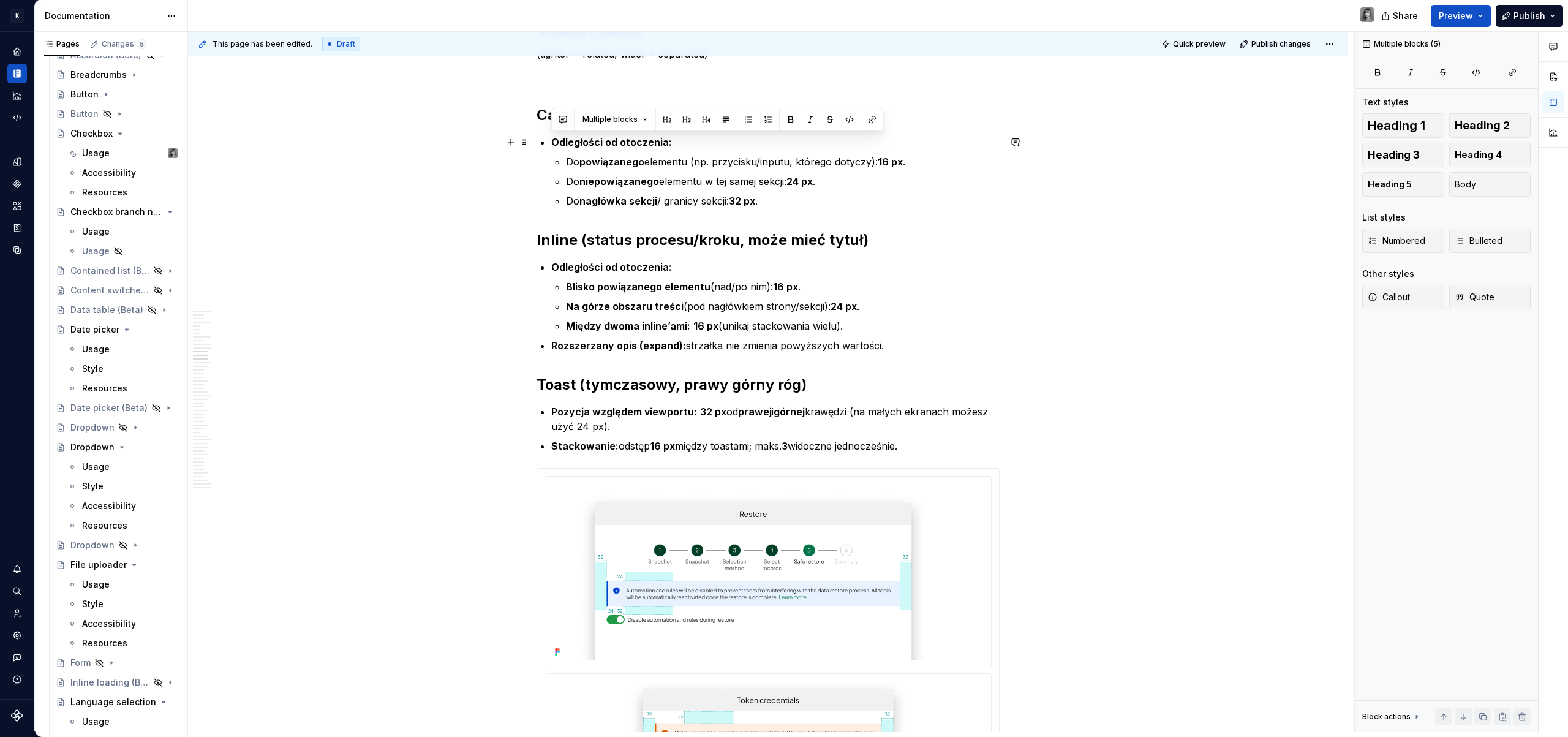
drag, startPoint x: 921, startPoint y: 445, endPoint x: 540, endPoint y: 142, distance: 486.8
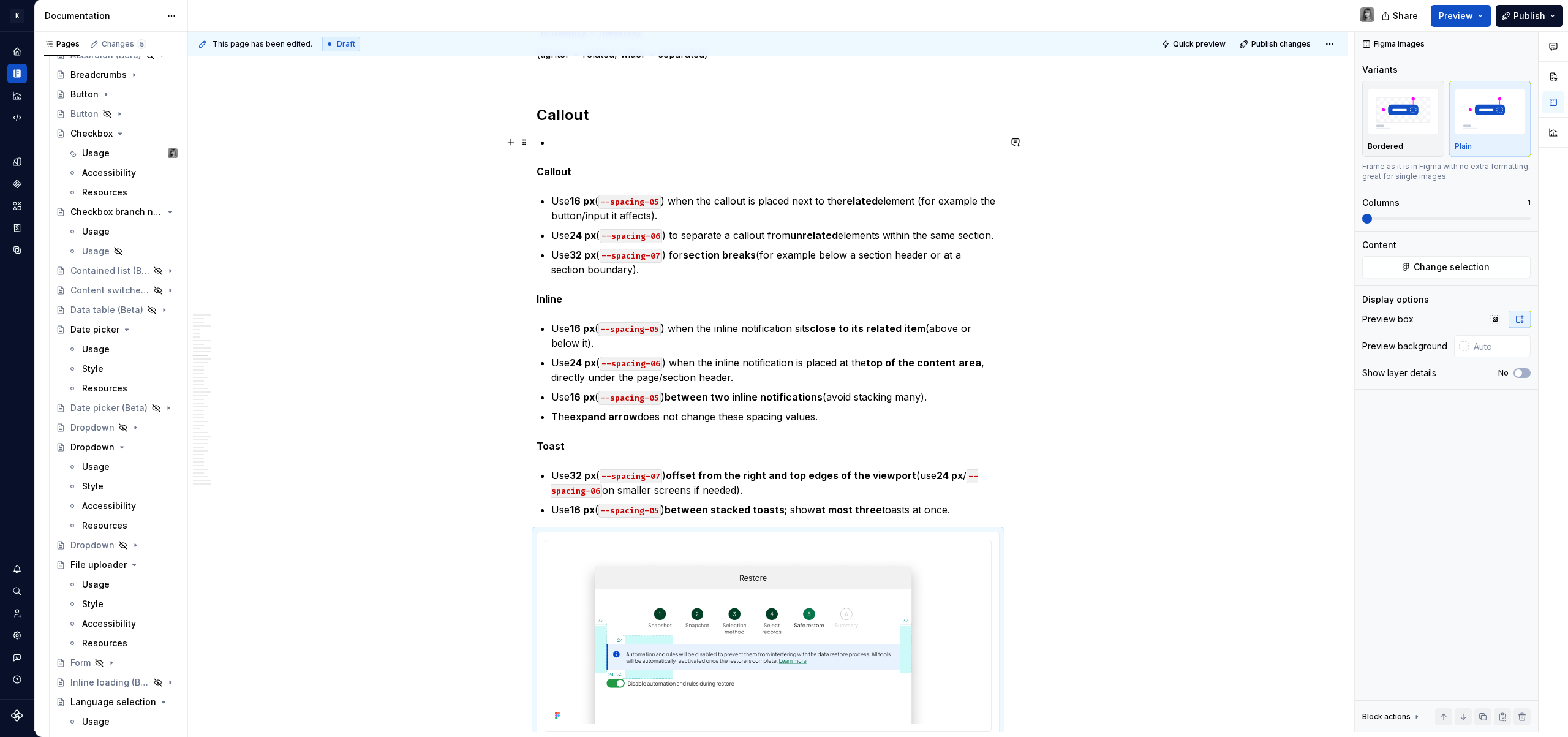
click at [553, 142] on p at bounding box center [775, 142] width 448 height 14
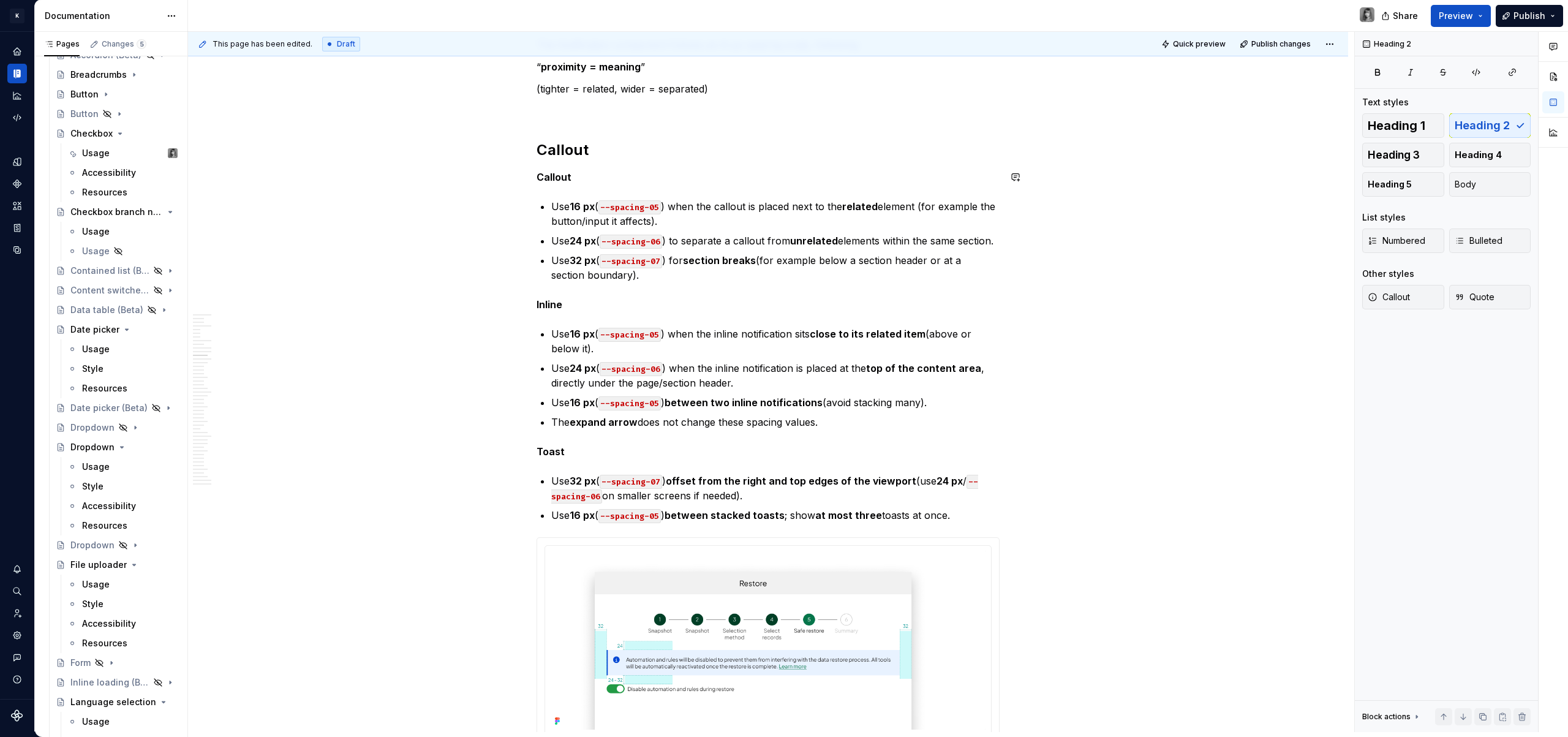
scroll to position [3148, 0]
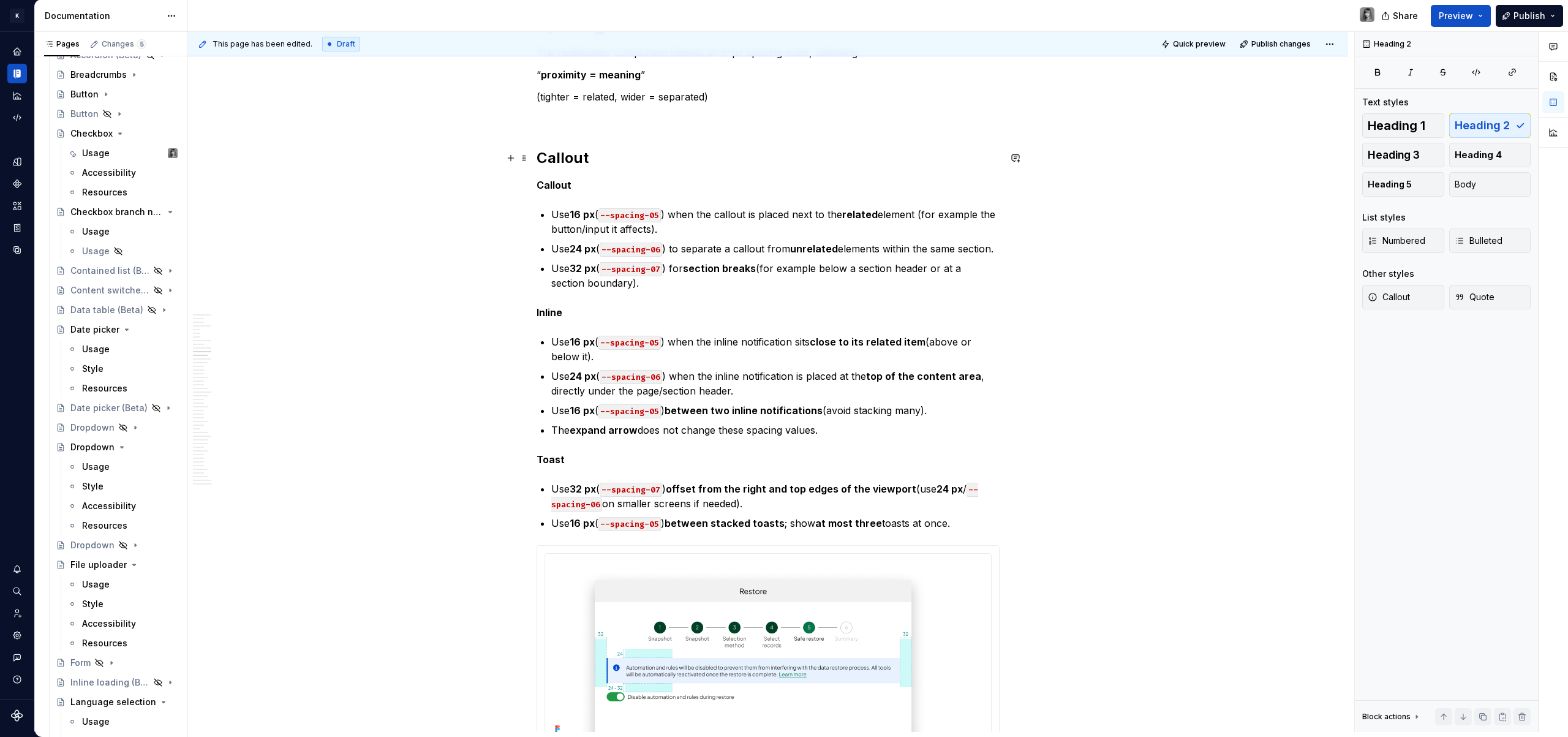
click at [564, 161] on h2 "Callout" at bounding box center [768, 158] width 463 height 20
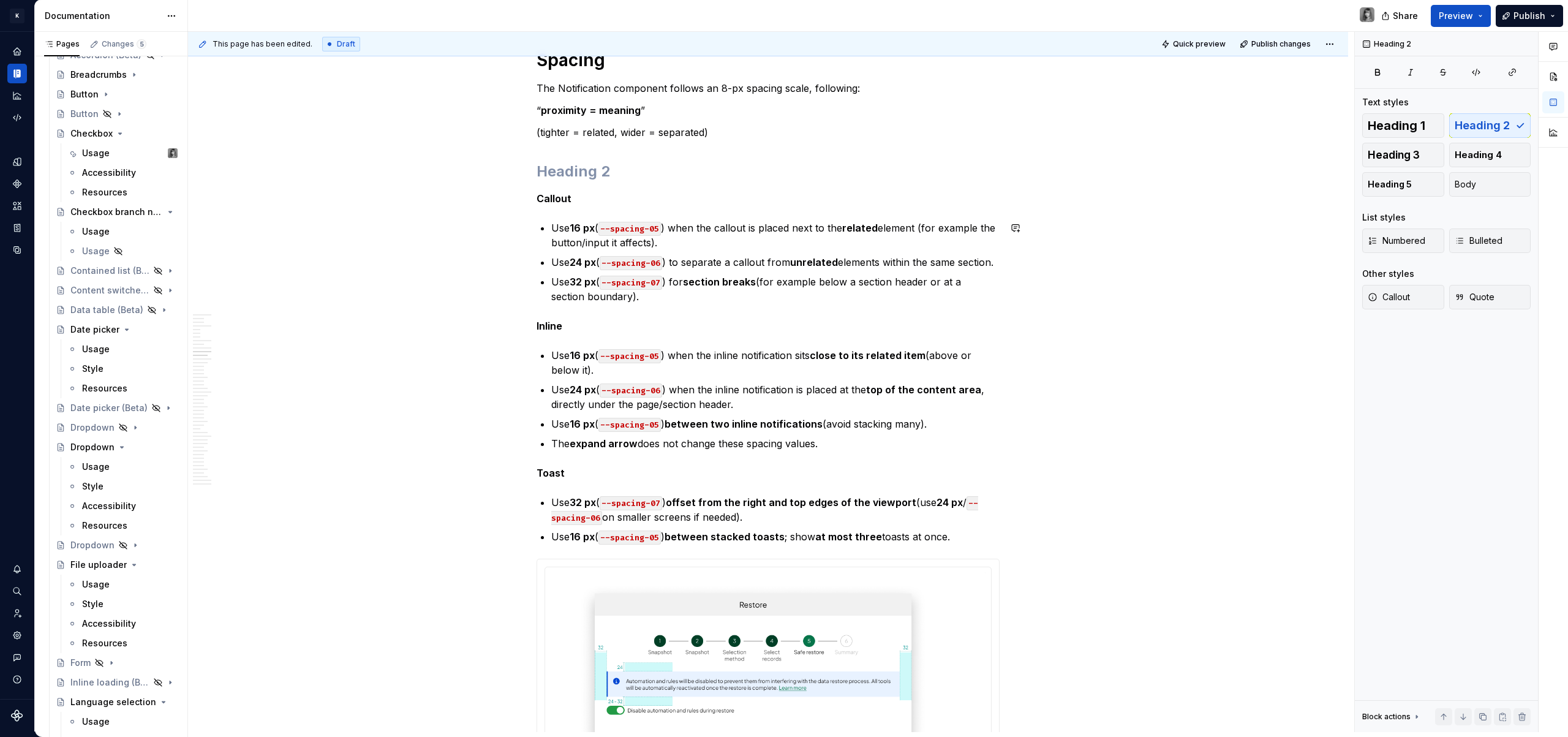
scroll to position [3104, 0]
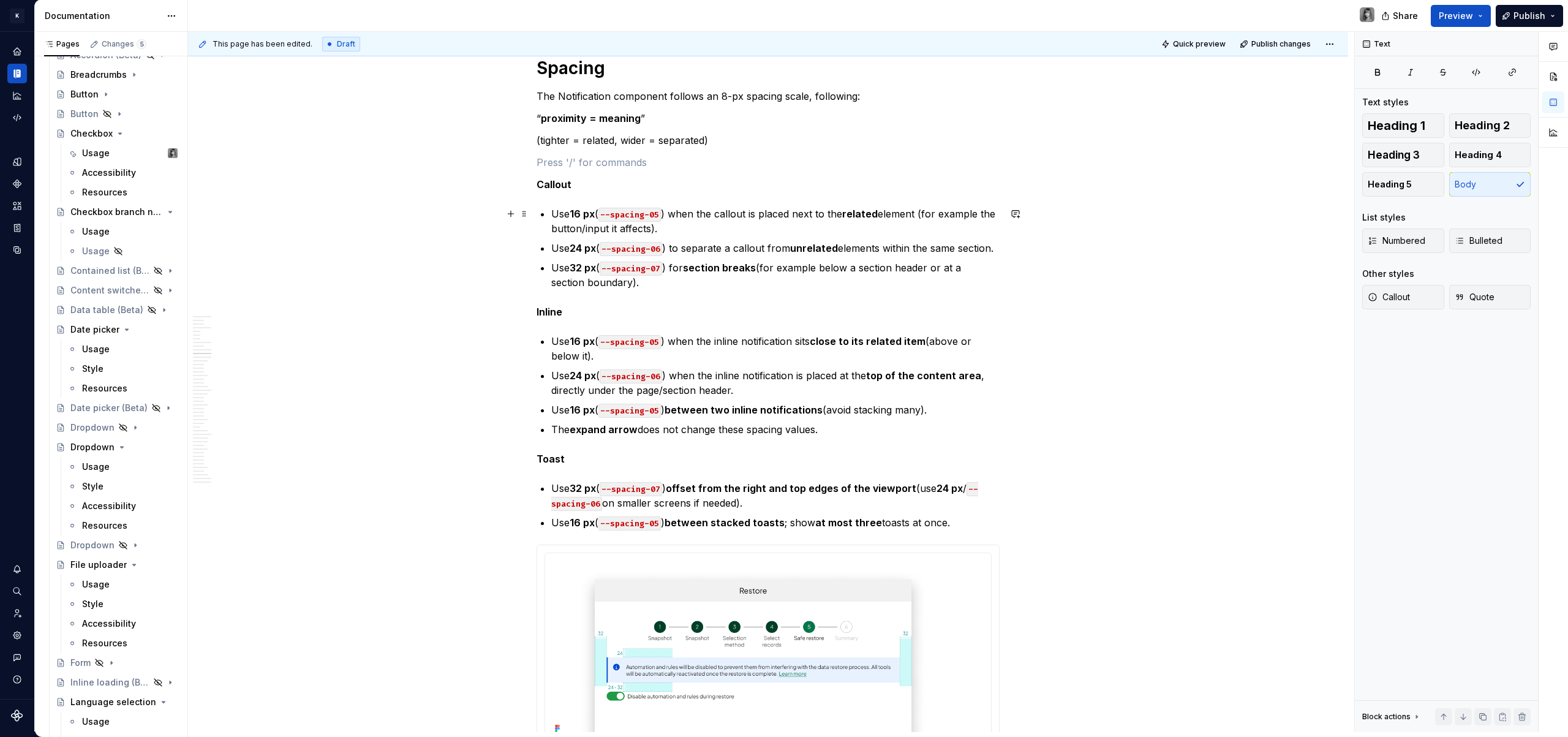
click at [610, 211] on code "--spacing-05" at bounding box center [630, 214] width 62 height 14
drag, startPoint x: 603, startPoint y: 214, endPoint x: 966, endPoint y: 523, distance: 476.7
click at [966, 523] on p "Use 16 px ( --spacing-05 ) between stacked toasts ; show at most three toasts a…" at bounding box center [775, 522] width 448 height 14
drag, startPoint x: 979, startPoint y: 521, endPoint x: 536, endPoint y: 208, distance: 542.4
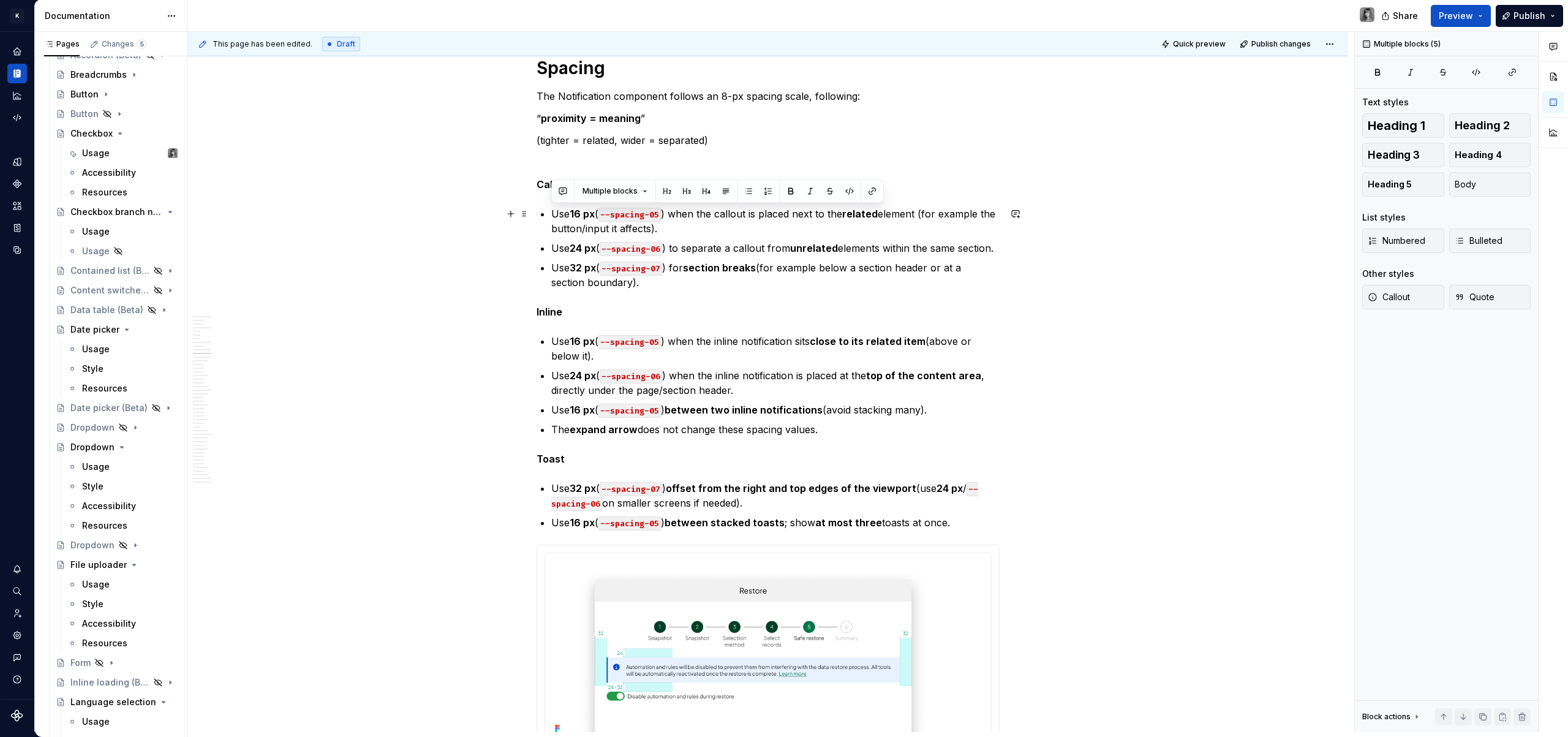
click at [845, 193] on button "button" at bounding box center [849, 190] width 17 height 17
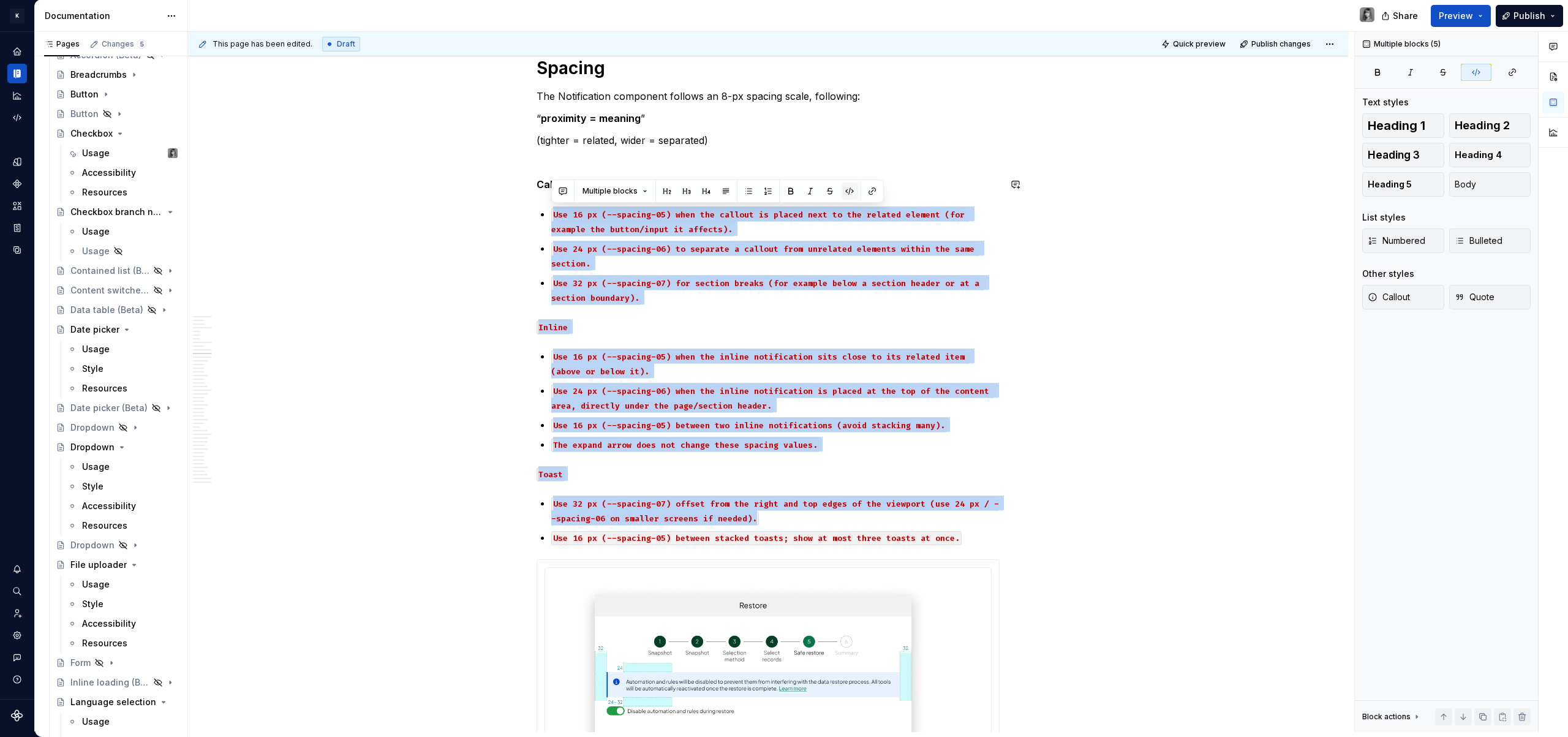
click at [847, 193] on button "button" at bounding box center [849, 190] width 17 height 17
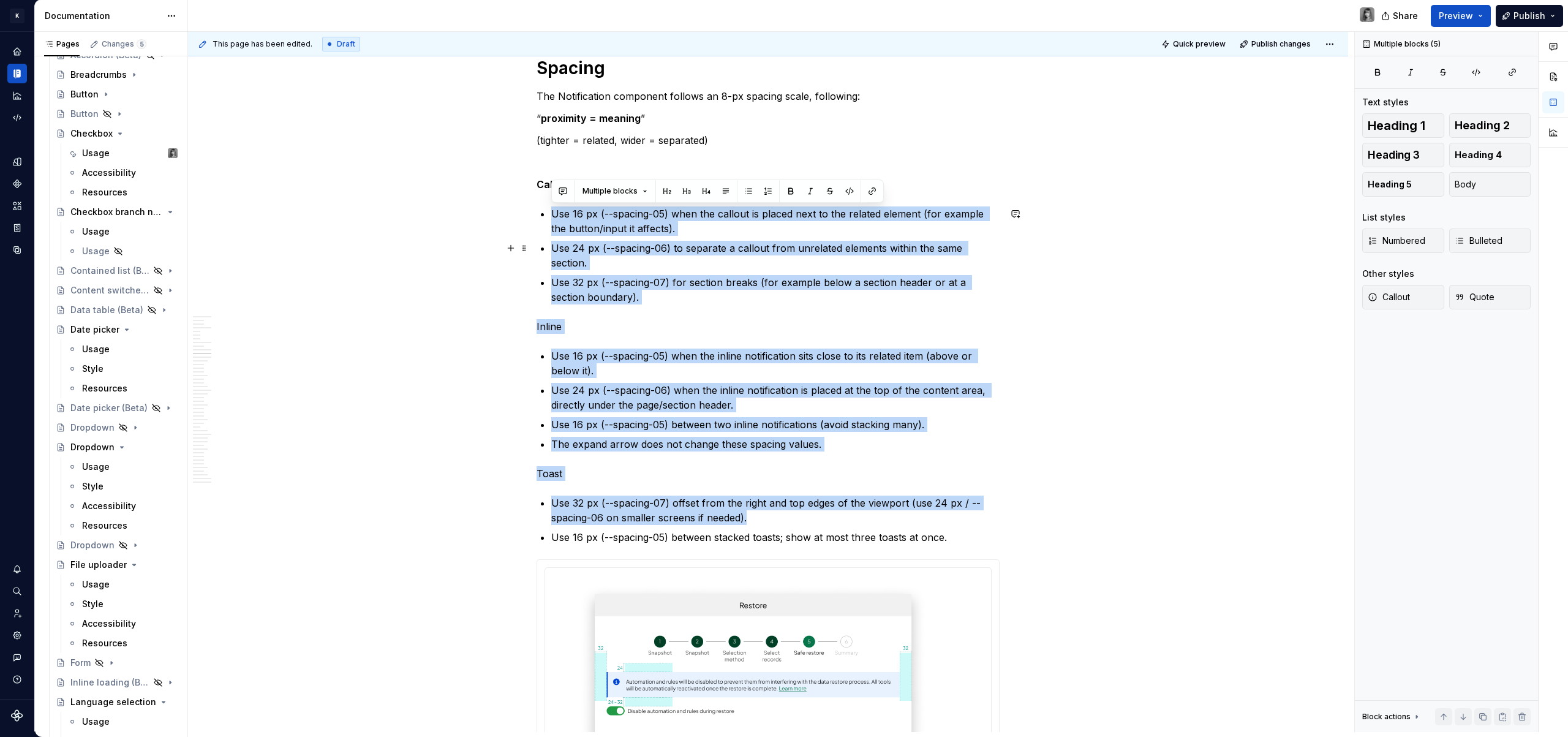
click at [712, 237] on ul "Use 16 px (--spacing-05) when the callout is placed next to the related element…" at bounding box center [775, 255] width 448 height 98
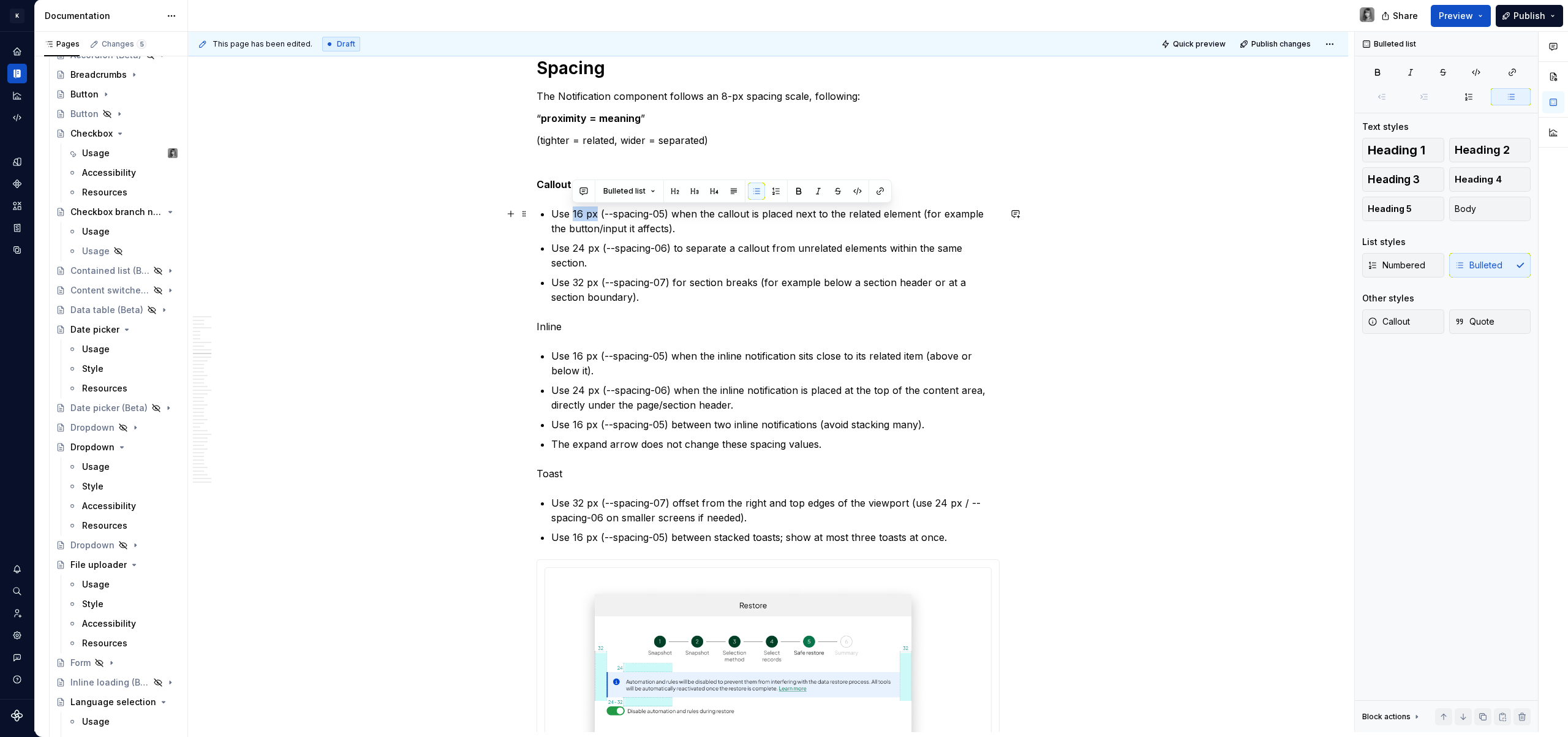
drag, startPoint x: 583, startPoint y: 216, endPoint x: 595, endPoint y: 216, distance: 12.0
click at [595, 216] on p "Use 16 px (--spacing-05) when the callout is placed next to the related element…" at bounding box center [775, 221] width 448 height 29
click at [587, 242] on p "Use 24 px (--spacing-06) to separate a callout from unrelated elements within t…" at bounding box center [775, 255] width 448 height 29
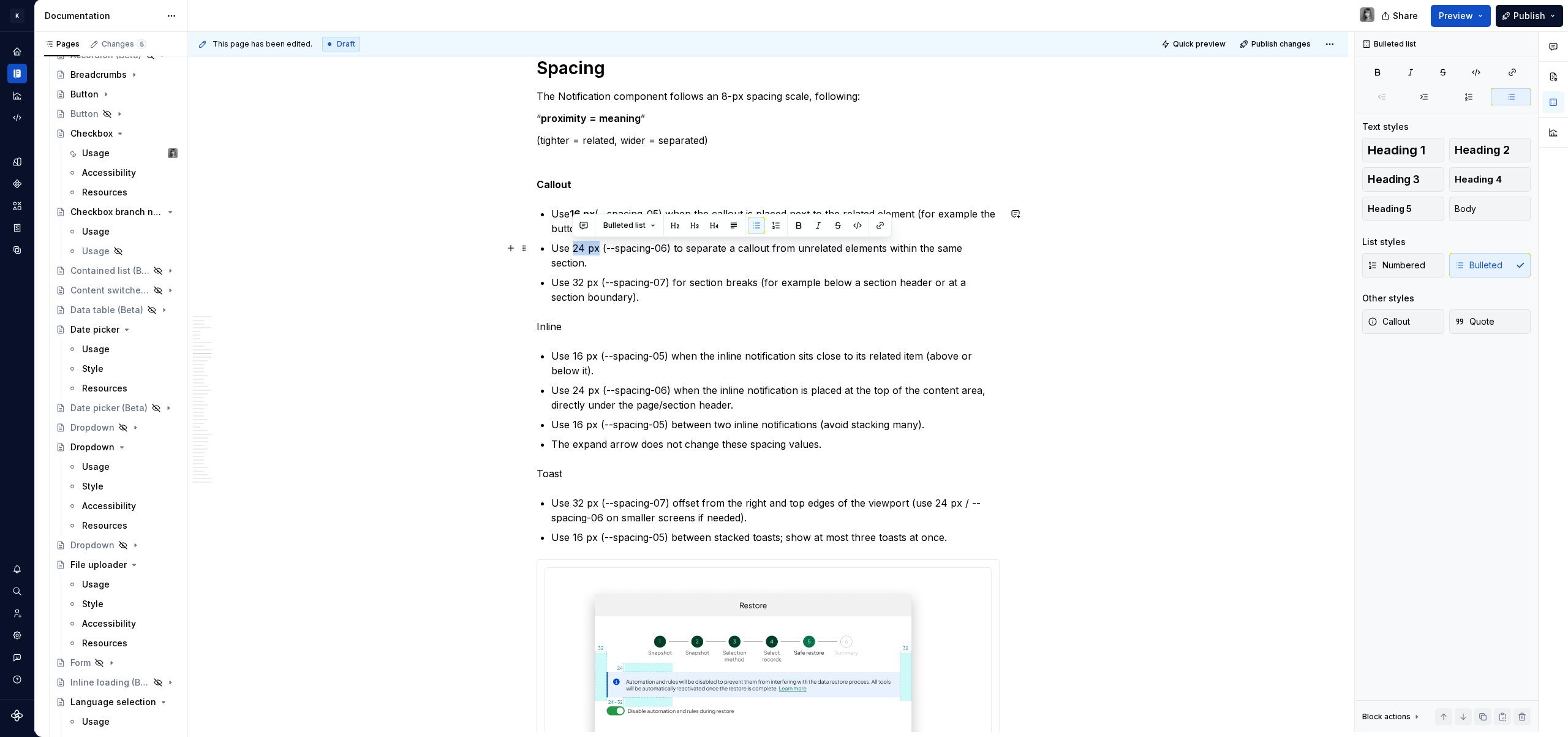
drag, startPoint x: 573, startPoint y: 247, endPoint x: 596, endPoint y: 249, distance: 23.1
click at [596, 249] on p "Use 24 px (--spacing-06) to separate a callout from unrelated elements within t…" at bounding box center [775, 255] width 448 height 29
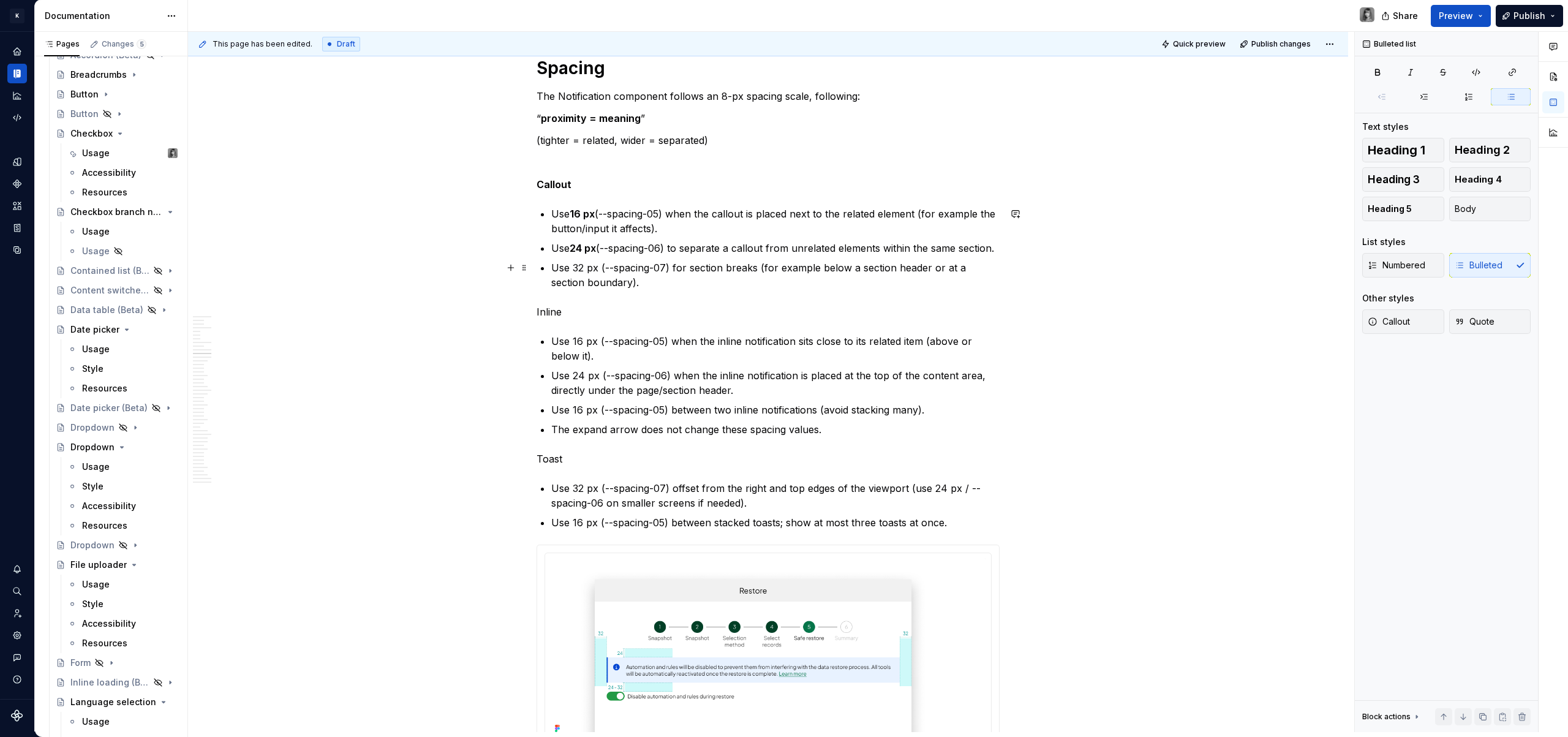
click at [578, 273] on p "Use 32 px (--spacing-07) for section breaks (for example below a section header…" at bounding box center [775, 275] width 448 height 29
click at [575, 270] on p "Use 32 px (--spacing-07) for section breaks (for example below a section header…" at bounding box center [775, 275] width 448 height 29
drag, startPoint x: 581, startPoint y: 269, endPoint x: 592, endPoint y: 269, distance: 11.0
click at [592, 269] on p "Use 32 px (--spacing-07) for section breaks (for example below a section header…" at bounding box center [775, 275] width 448 height 29
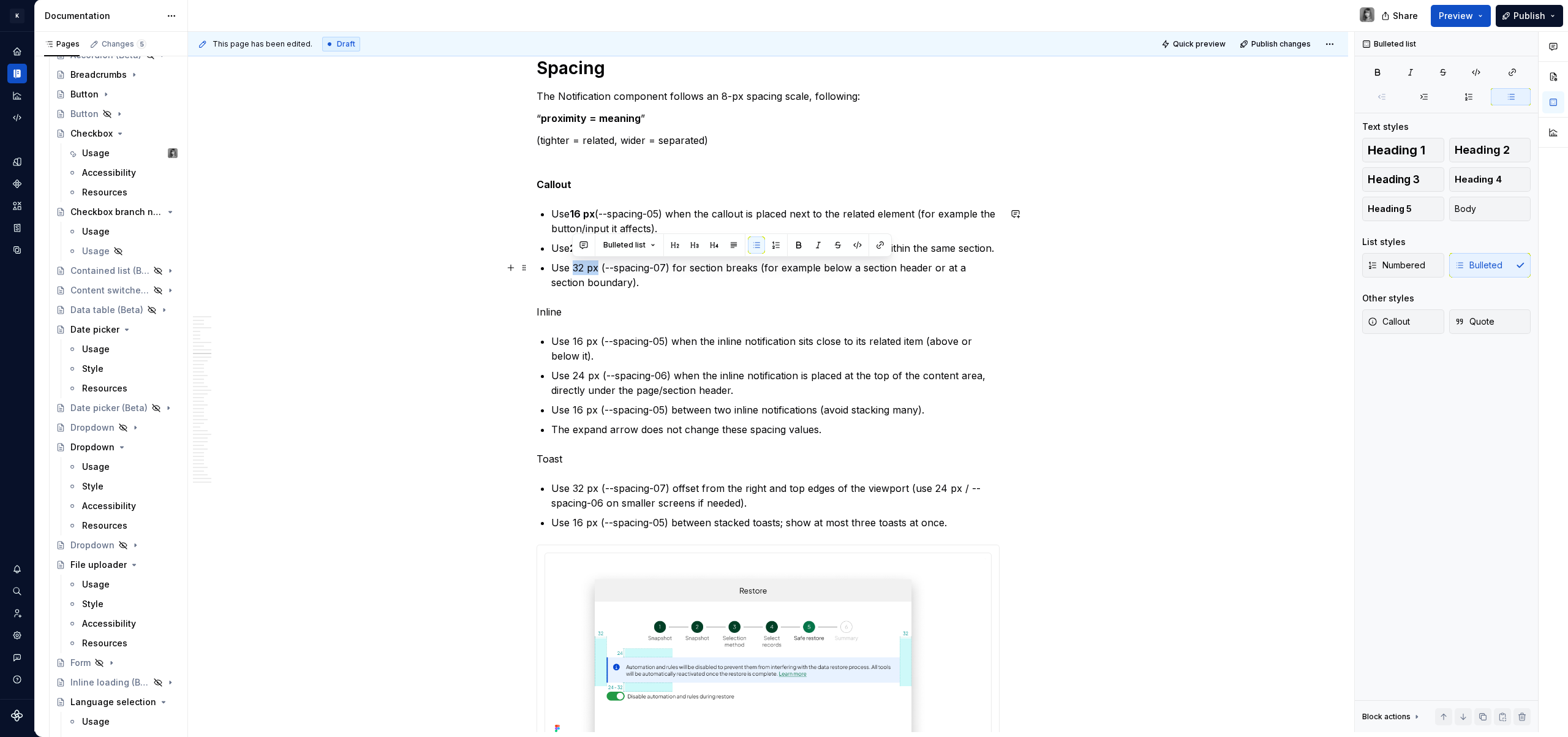
drag, startPoint x: 597, startPoint y: 269, endPoint x: 572, endPoint y: 268, distance: 25.0
click at [572, 268] on p "Use 32 px (--spacing-07) for section breaks (for example below a section header…" at bounding box center [775, 275] width 448 height 29
click at [573, 342] on p "Use 16 px (--spacing-05) when the inline notification sits close to its related…" at bounding box center [775, 348] width 448 height 29
drag, startPoint x: 573, startPoint y: 338, endPoint x: 594, endPoint y: 338, distance: 21.0
click at [594, 338] on p "Use 16 px (--spacing-05) when the inline notification sits close to its related…" at bounding box center [775, 348] width 448 height 29
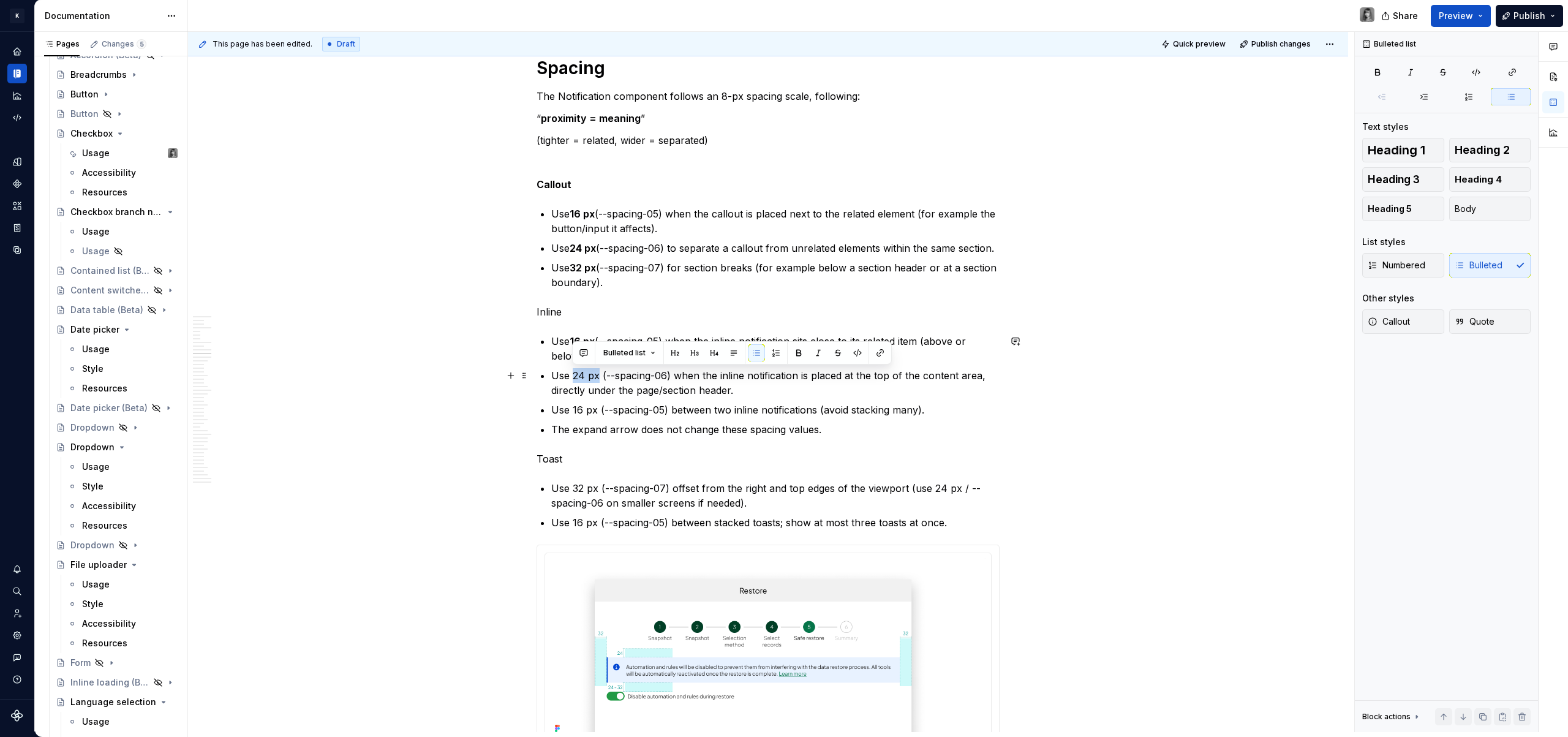
drag, startPoint x: 573, startPoint y: 374, endPoint x: 599, endPoint y: 367, distance: 26.9
click at [597, 376] on p "Use 24 px (--spacing-06) when the inline notification is placed at the top of t…" at bounding box center [775, 382] width 448 height 29
click at [588, 408] on p "Use 16 px (--spacing-05) between two inline notifications (avoid stacking many)." at bounding box center [775, 409] width 448 height 14
drag, startPoint x: 572, startPoint y: 410, endPoint x: 596, endPoint y: 414, distance: 24.3
click at [596, 414] on p "Use 16 px (--spacing-05) between two inline notifications (avoid stacking many)." at bounding box center [775, 409] width 448 height 14
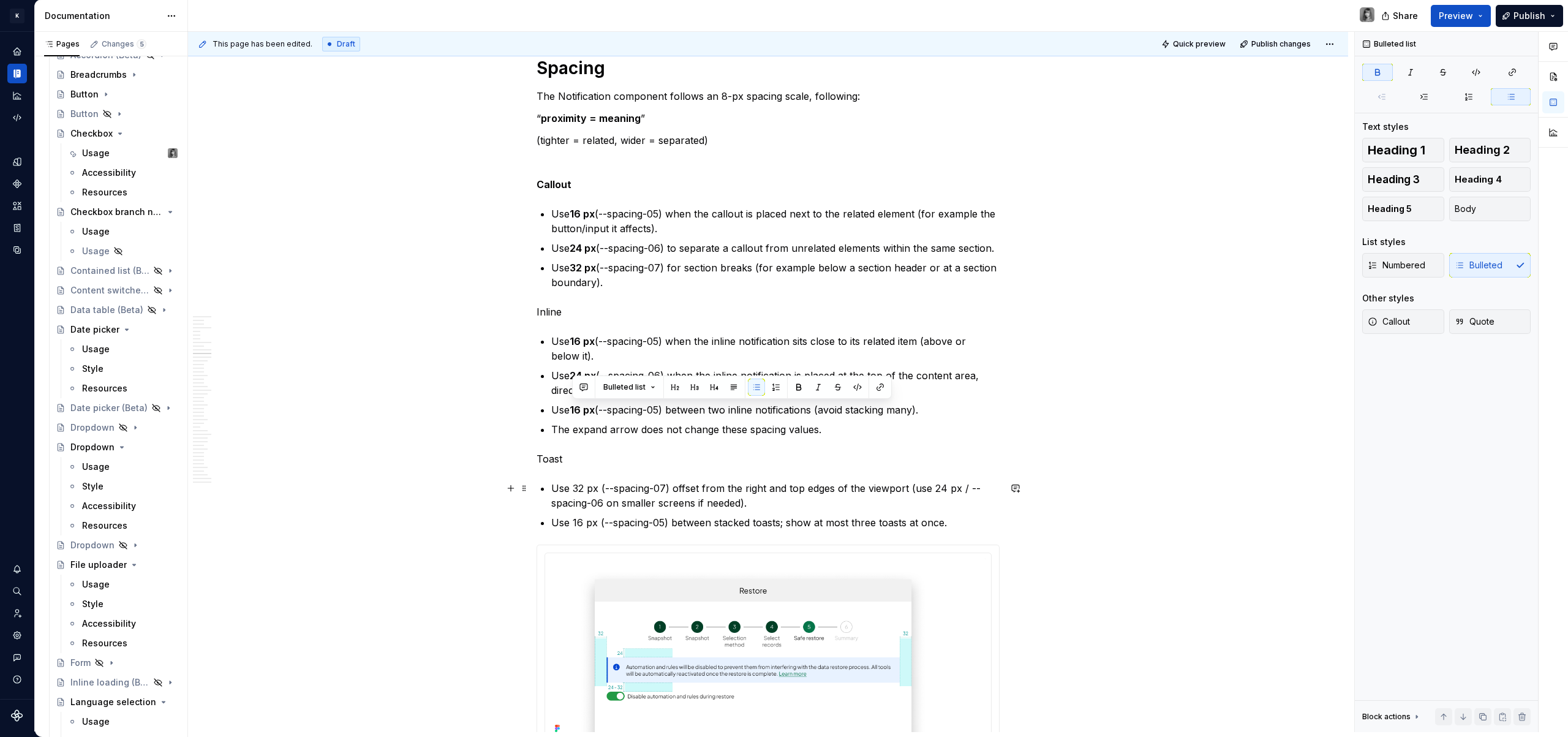
click at [580, 482] on p "Use 32 px (--spacing-07) offset from the right and top edges of the viewport (u…" at bounding box center [775, 495] width 448 height 29
drag, startPoint x: 575, startPoint y: 489, endPoint x: 599, endPoint y: 489, distance: 24.0
click at [599, 489] on p "Use 32 px (--spacing-07) offset from the right and top edges of the viewport (u…" at bounding box center [775, 495] width 448 height 29
drag, startPoint x: 573, startPoint y: 520, endPoint x: 595, endPoint y: 523, distance: 22.2
click at [595, 523] on p "Use 16 px (--spacing-05) between stacked toasts; show at most three toasts at o…" at bounding box center [775, 522] width 448 height 14
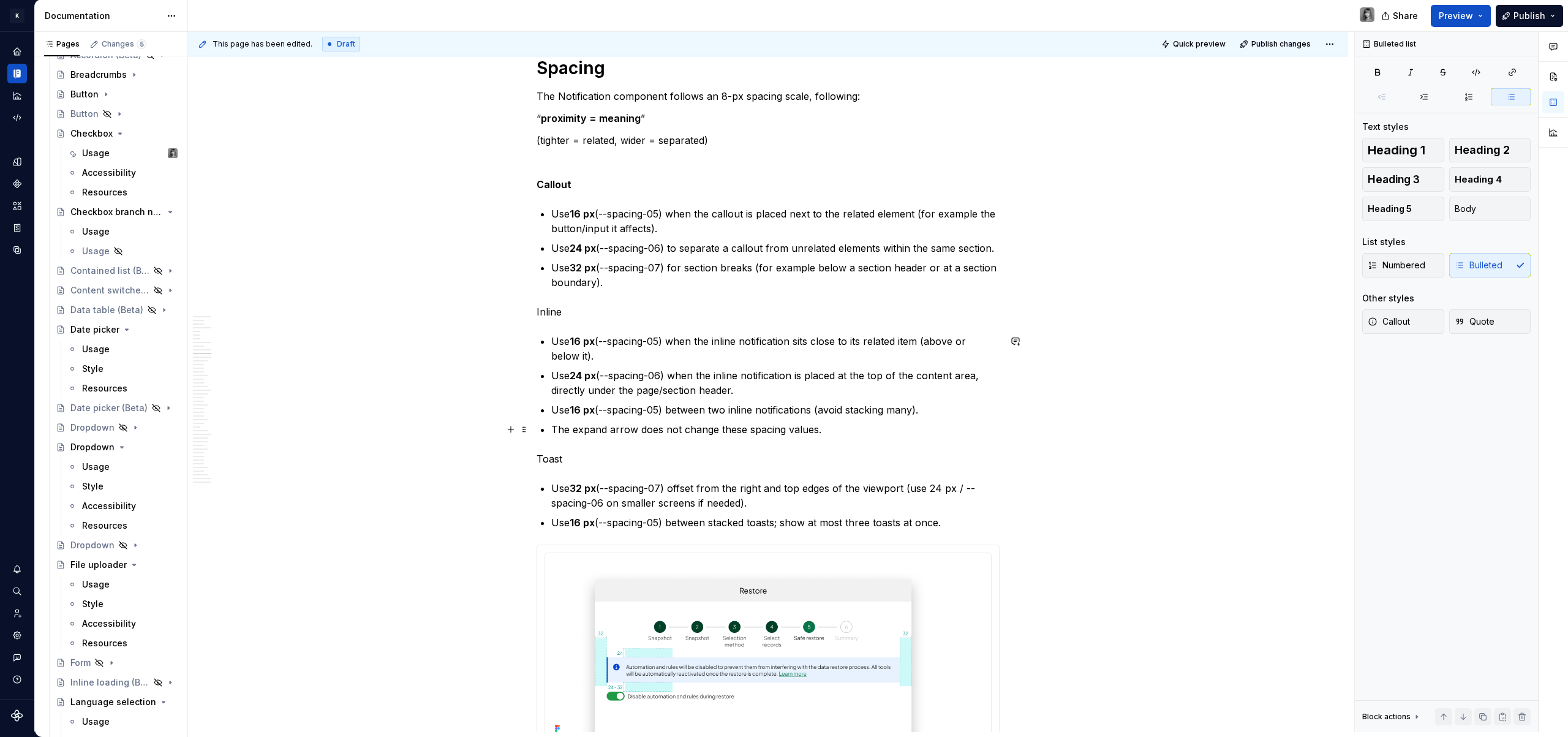
click at [655, 428] on p "The expand arrow does not change these spacing values." at bounding box center [775, 429] width 448 height 14
click at [684, 384] on p "Use 24 px (--spacing-06) when the inline notification is placed at the top of t…" at bounding box center [775, 382] width 448 height 29
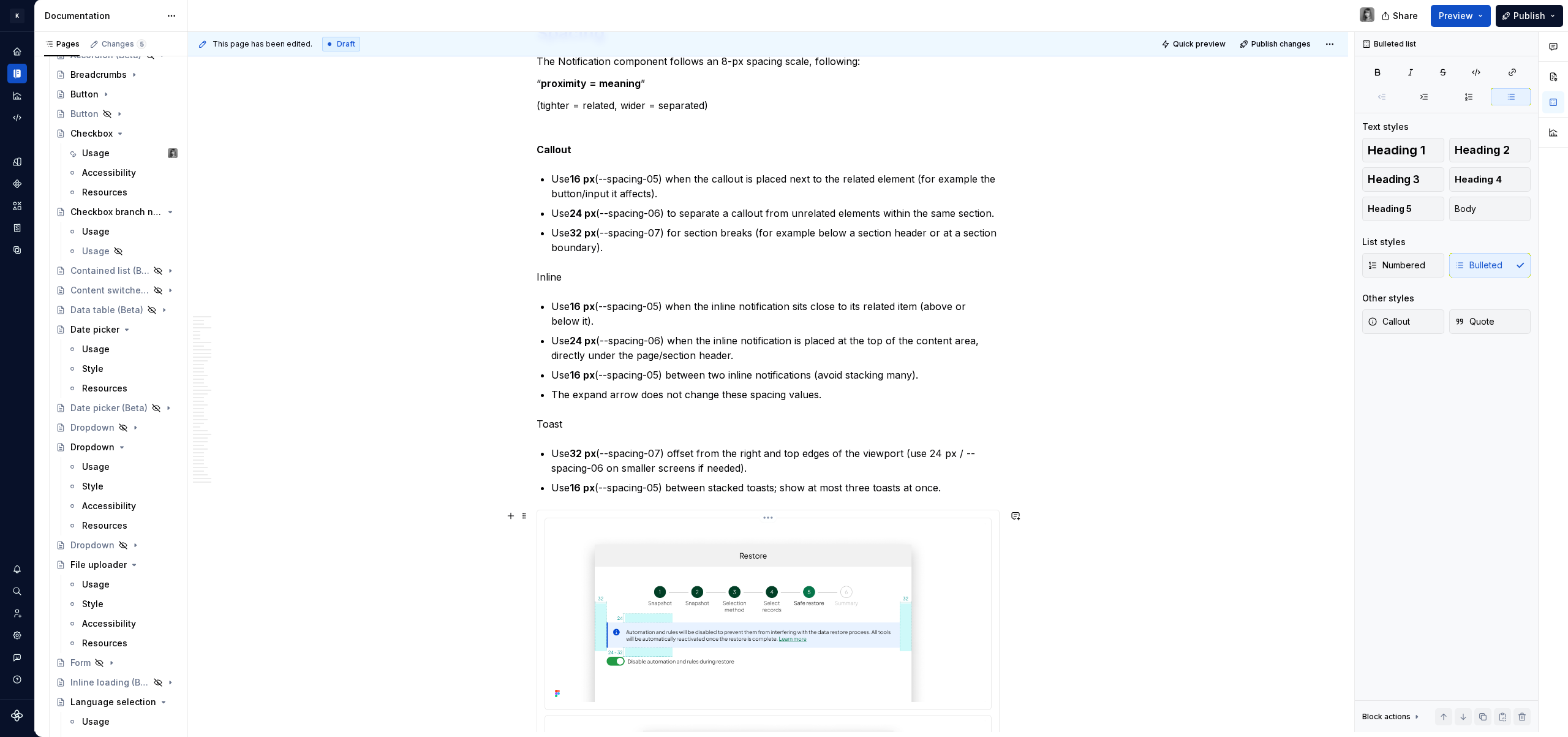
scroll to position [3152, 0]
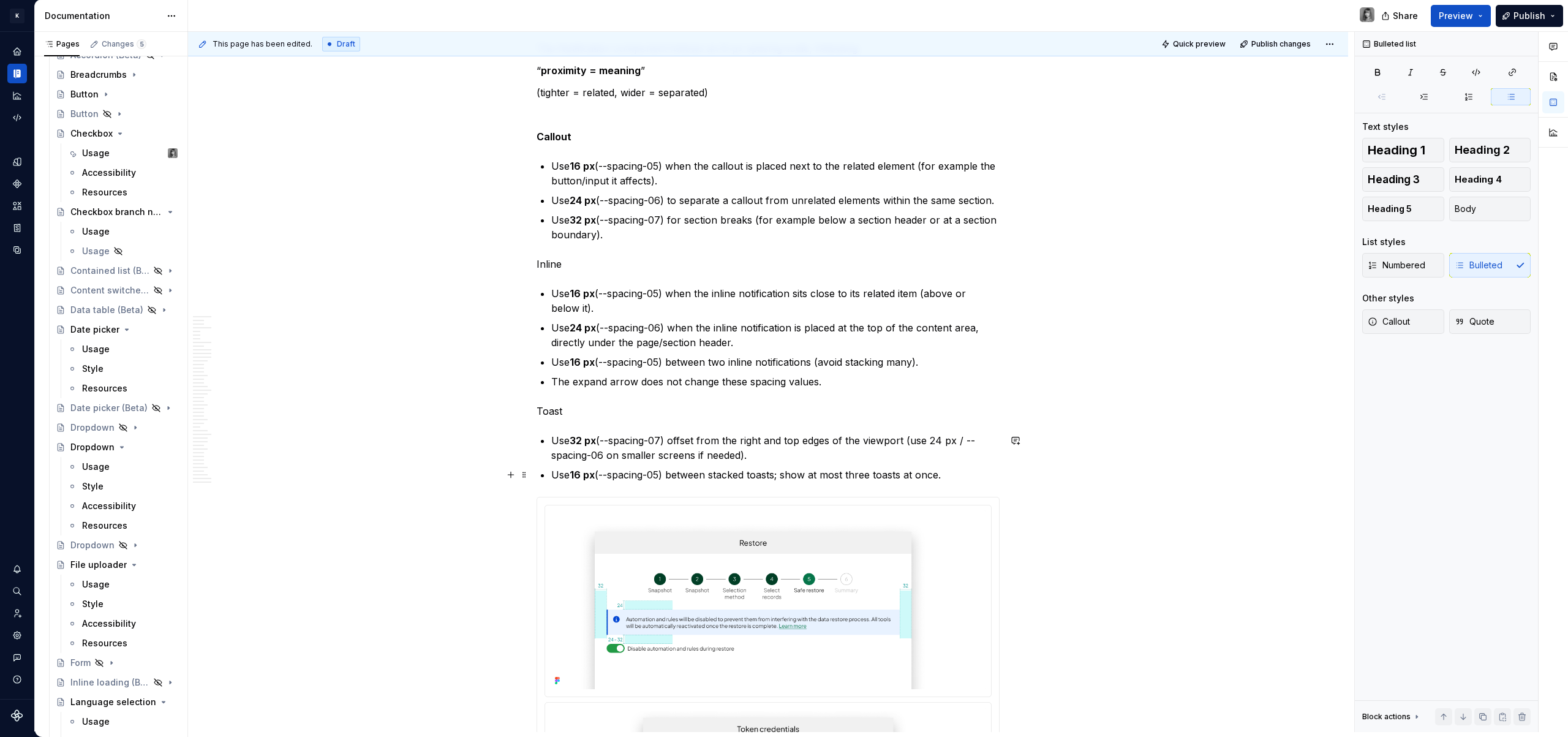
click at [962, 469] on p "Use 16 px (--spacing-05) between stacked toasts; show at most three toasts at o…" at bounding box center [775, 474] width 448 height 14
drag, startPoint x: 628, startPoint y: 227, endPoint x: 542, endPoint y: 164, distance: 106.6
click at [551, 164] on ul "Use 16 px (--spacing-05) when the callout is placed next to the related element…" at bounding box center [775, 201] width 448 height 84
click at [738, 145] on button "button" at bounding box center [735, 143] width 17 height 17
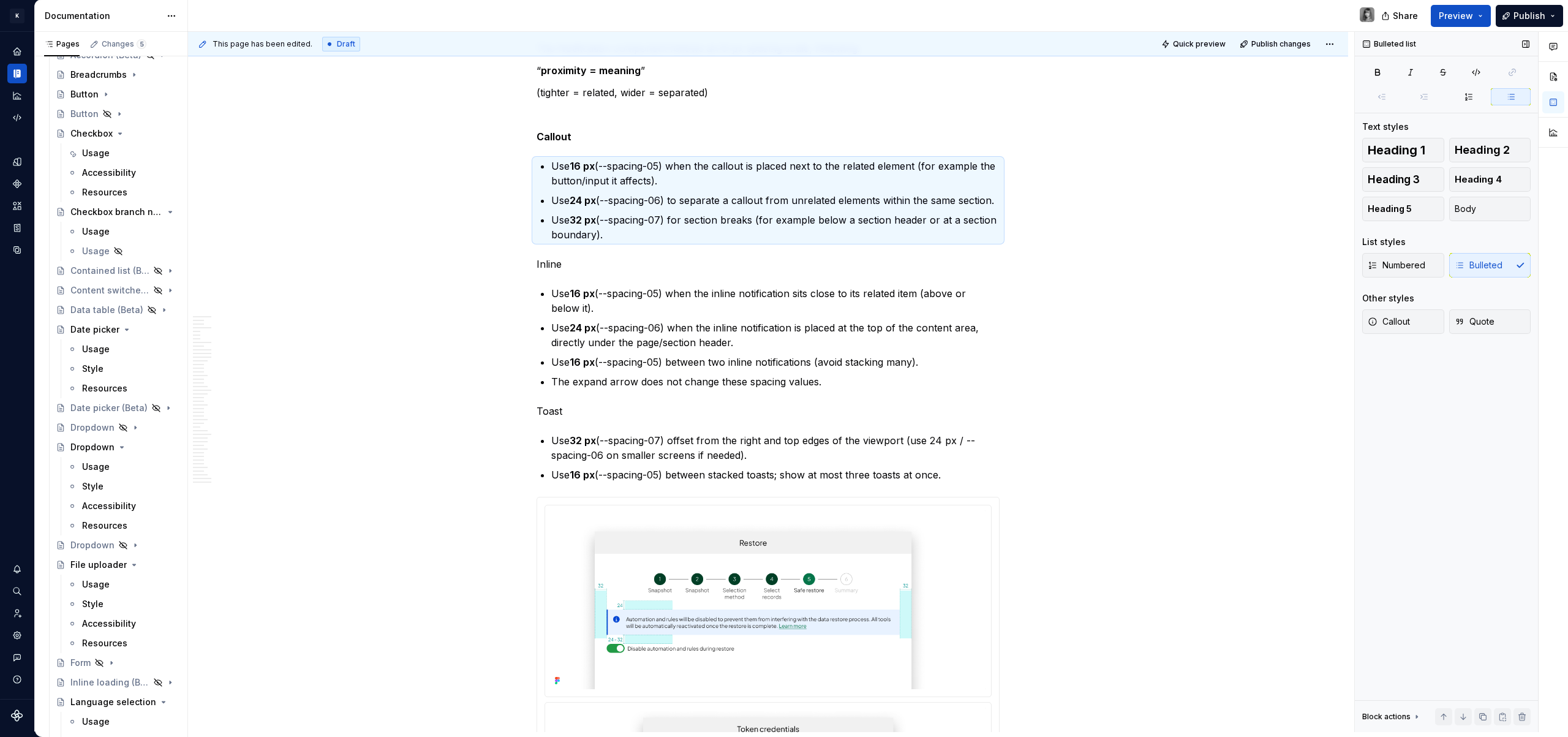
click at [1476, 269] on div "Numbered Bulleted" at bounding box center [1446, 265] width 169 height 25
click at [1475, 267] on div "Numbered Bulleted" at bounding box center [1446, 265] width 169 height 25
click at [1485, 212] on button "Body" at bounding box center [1490, 209] width 82 height 25
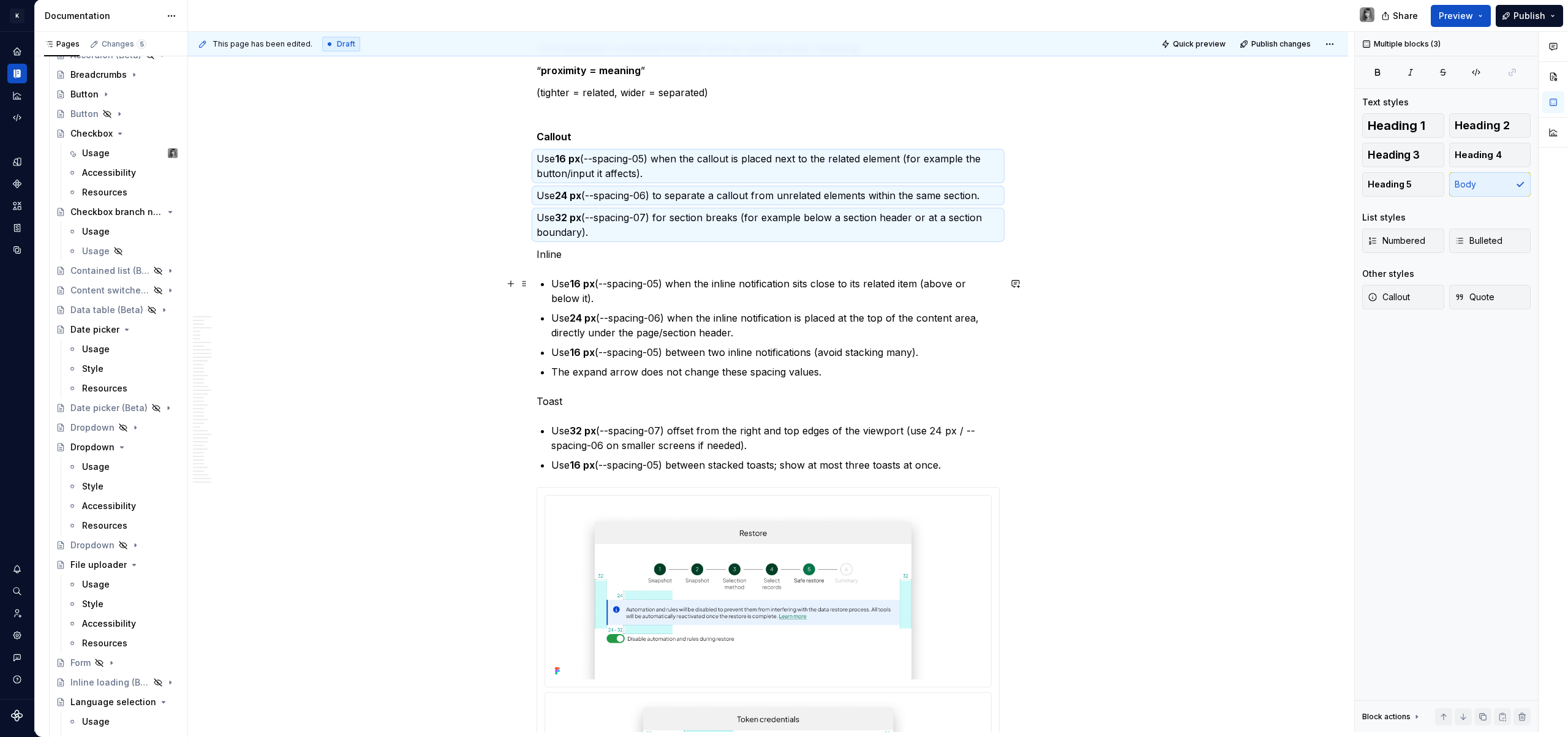
click at [653, 293] on p "Use 16 px (--spacing-05) when the inline notification sits close to its related…" at bounding box center [775, 290] width 448 height 29
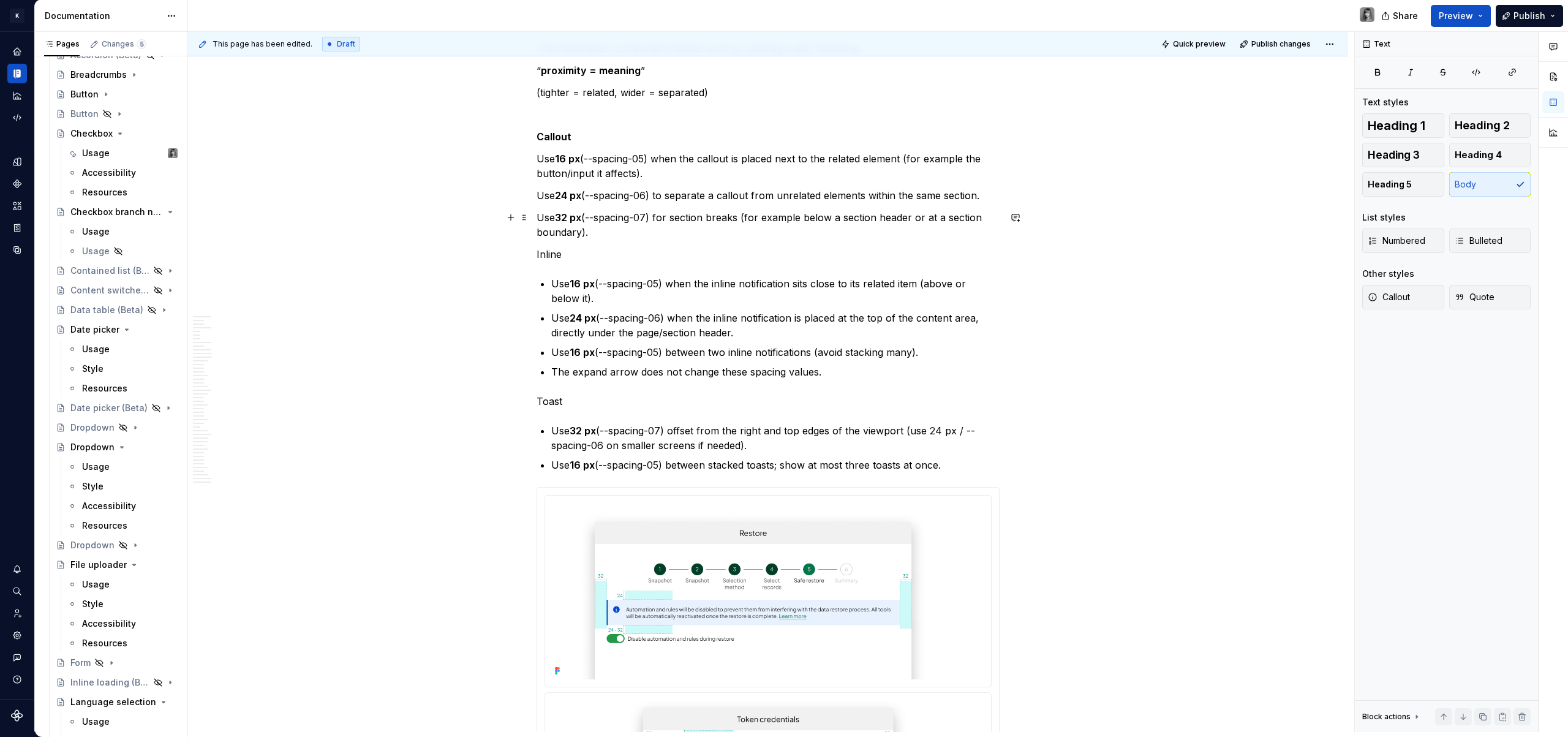
click at [620, 232] on p "Use 32 px (--spacing-07) for section breaks (for example below a section header…" at bounding box center [768, 225] width 463 height 29
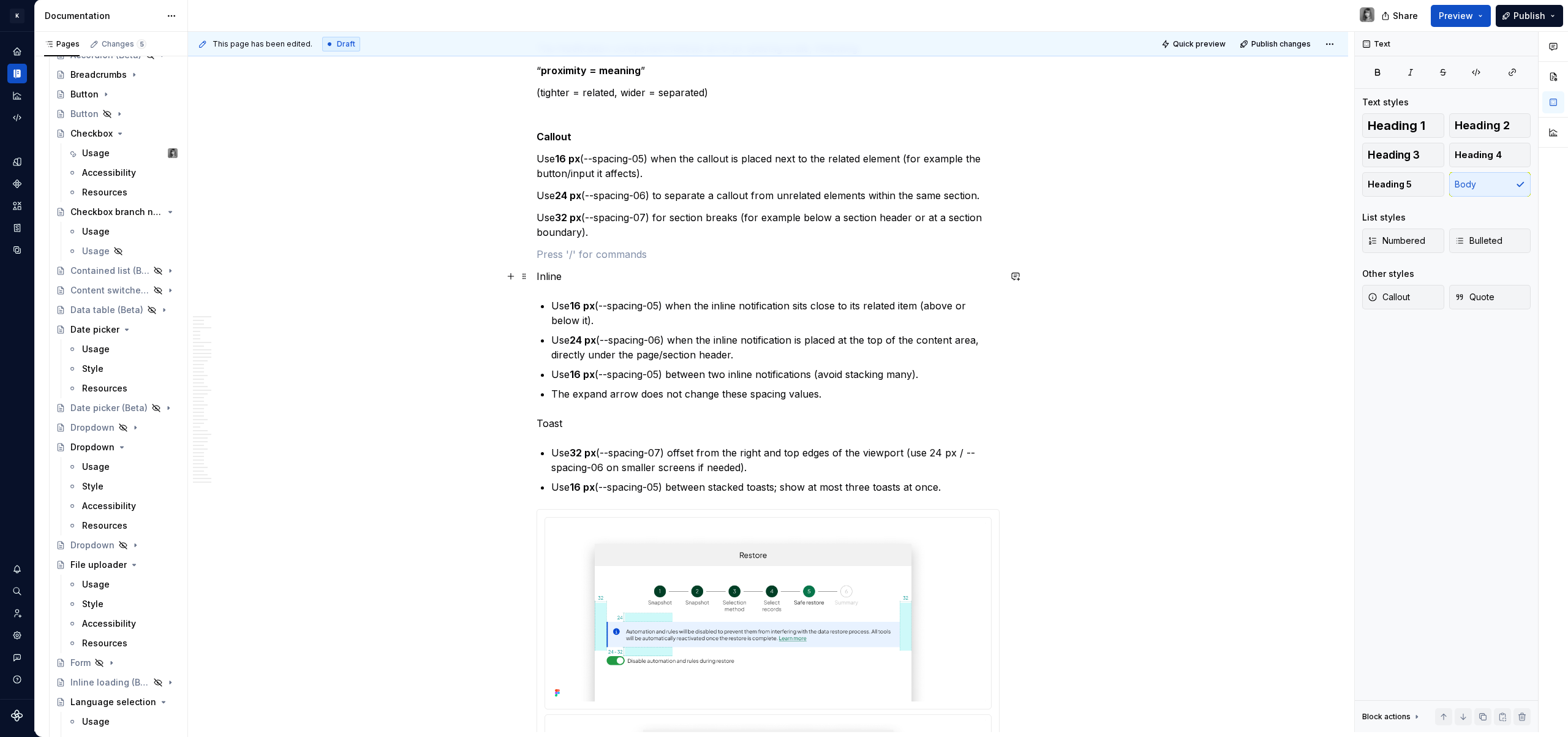
click at [553, 278] on p "Inline" at bounding box center [768, 276] width 463 height 14
click at [627, 319] on p "Use 16 px (--spacing-05) when the inline notification sits close to its related…" at bounding box center [775, 312] width 448 height 29
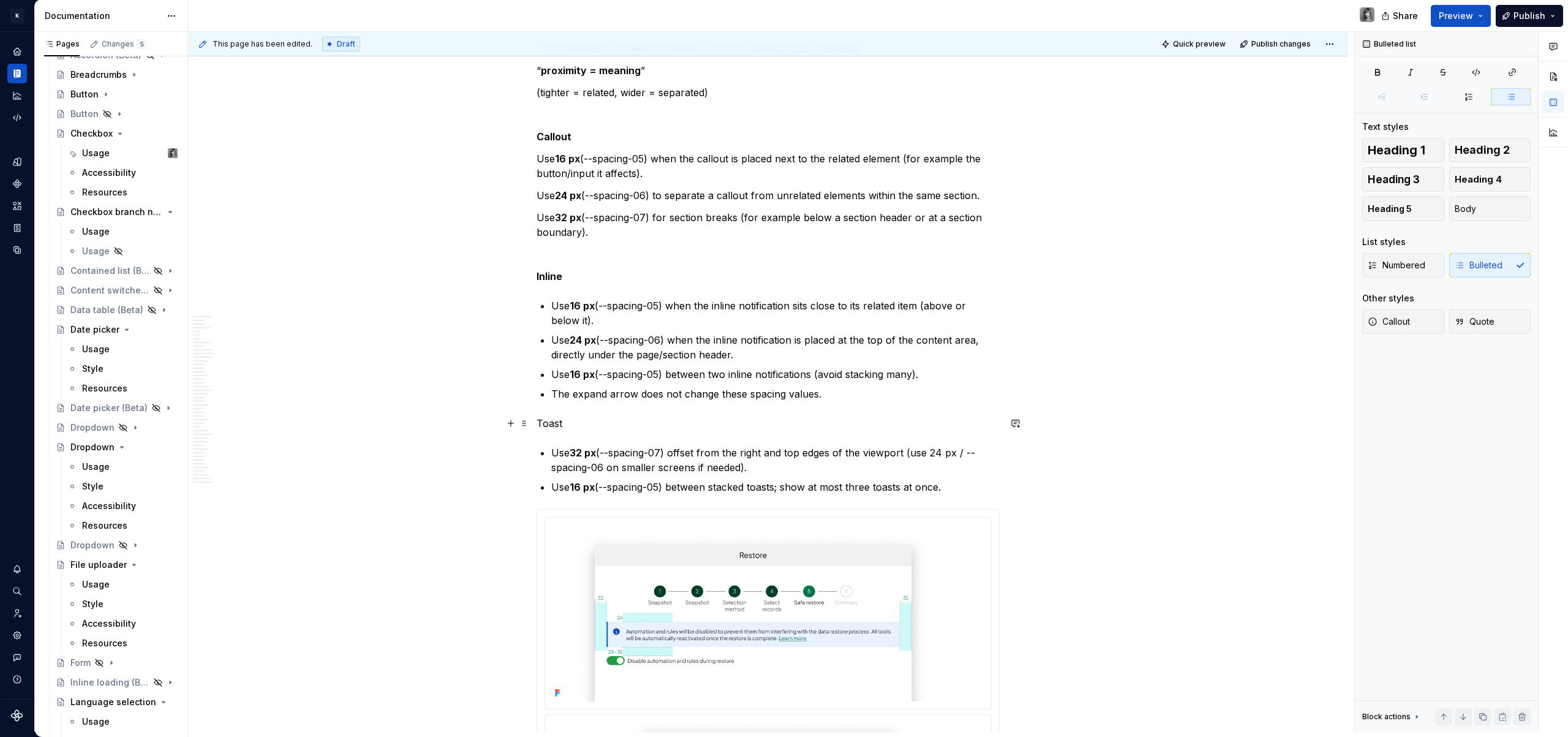
click at [551, 423] on p "Toast" at bounding box center [768, 423] width 463 height 14
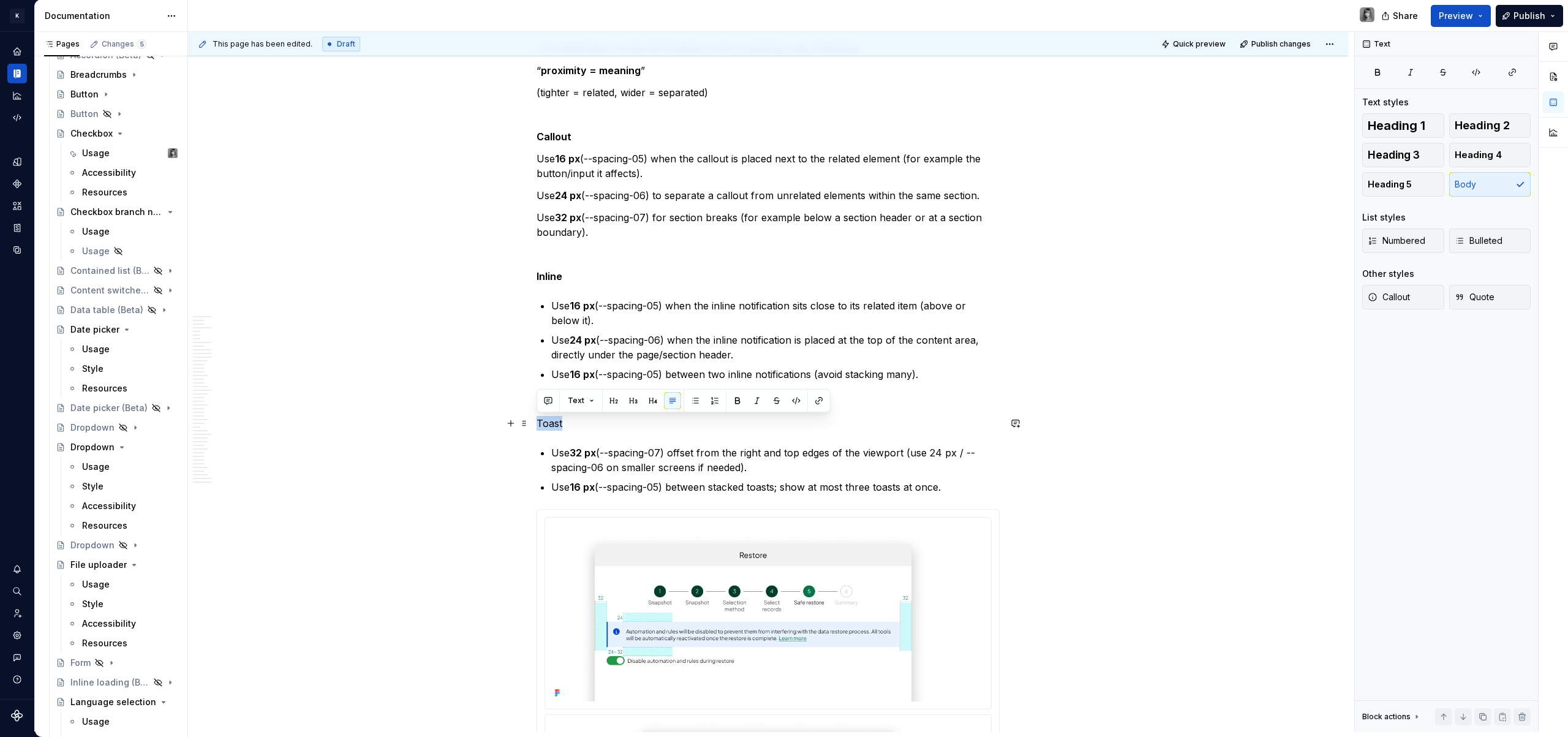
click at [551, 423] on p "Toast" at bounding box center [768, 423] width 463 height 14
click at [892, 395] on p "The expand arrow does not change these spacing values." at bounding box center [775, 393] width 448 height 14
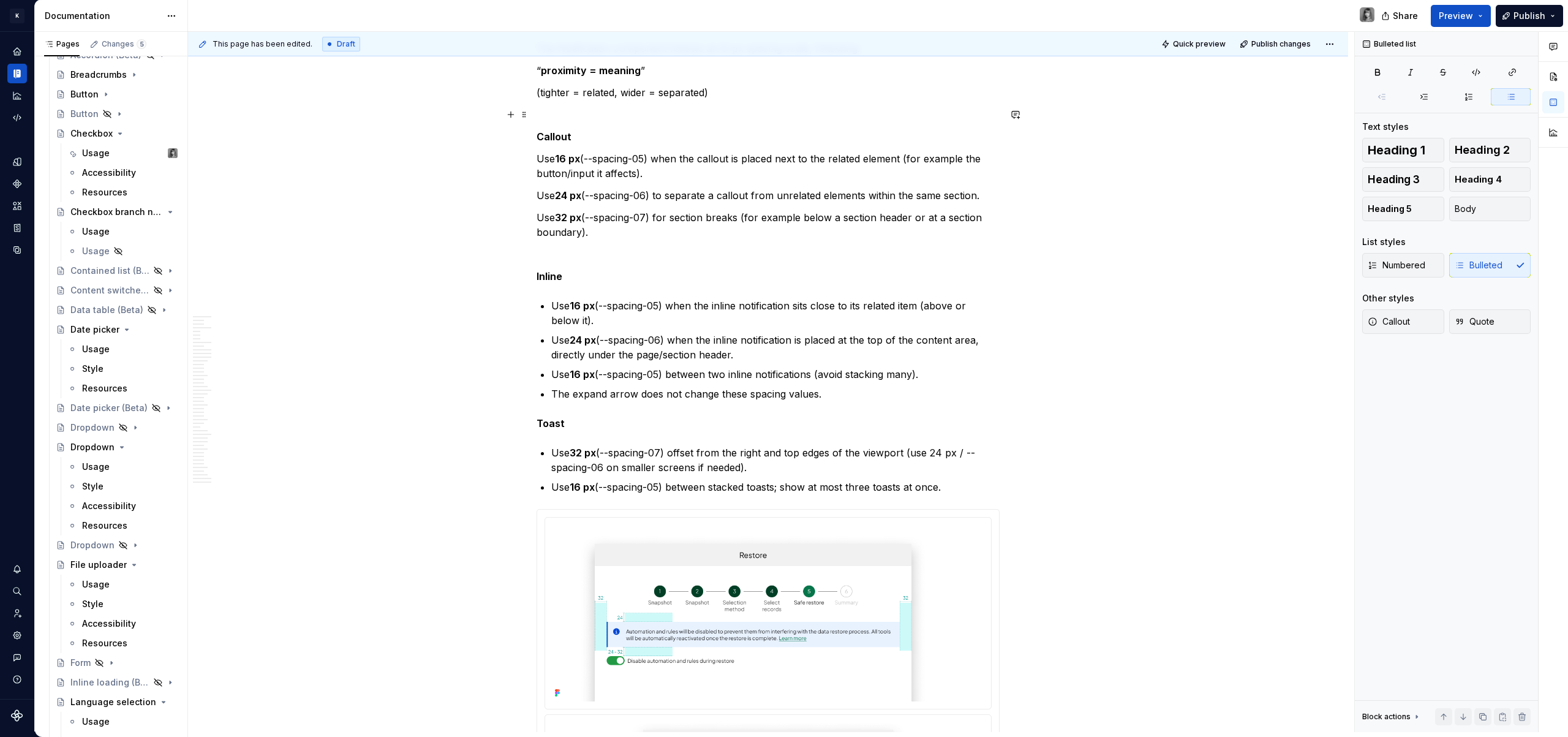
click at [553, 121] on p at bounding box center [768, 114] width 463 height 14
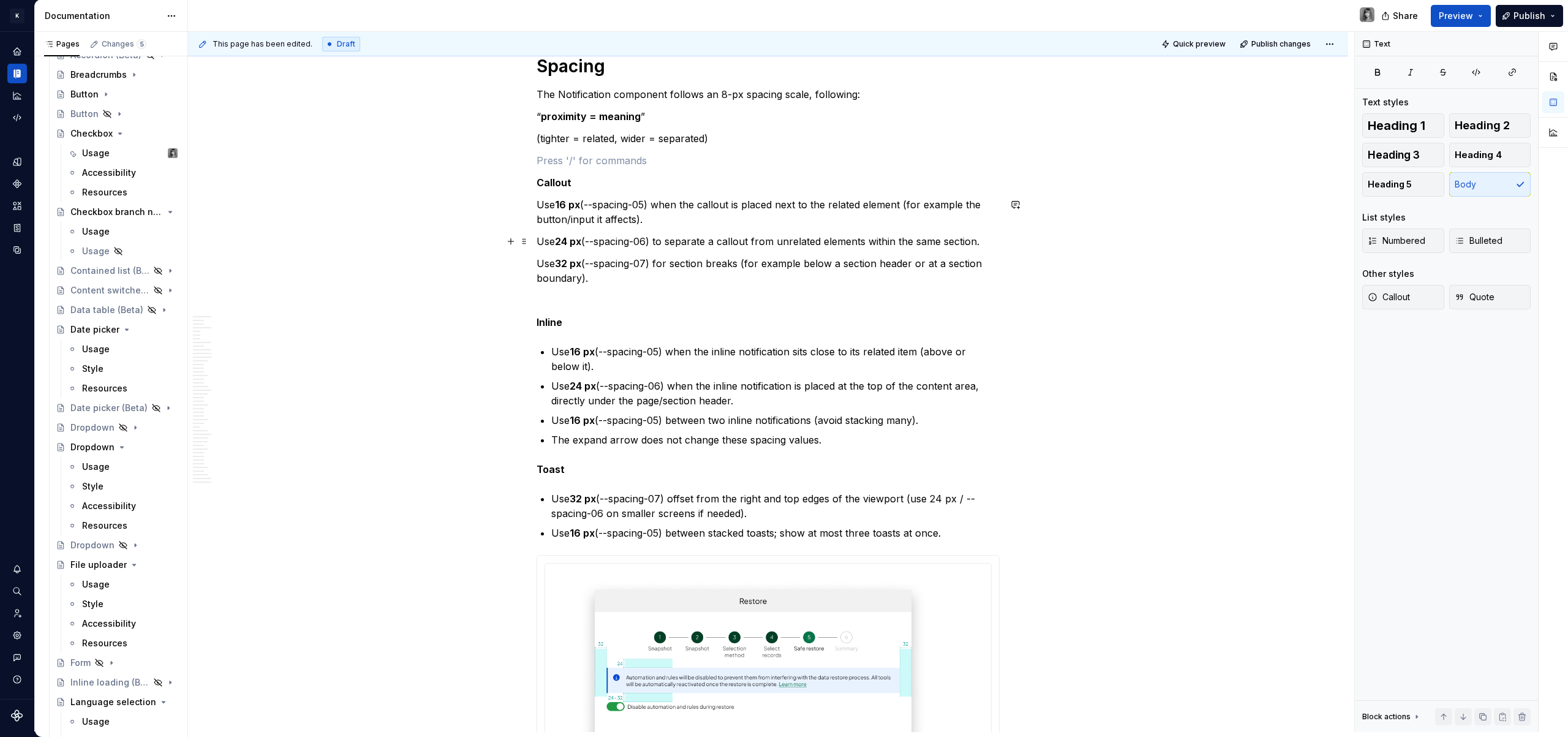
scroll to position [2999, 0]
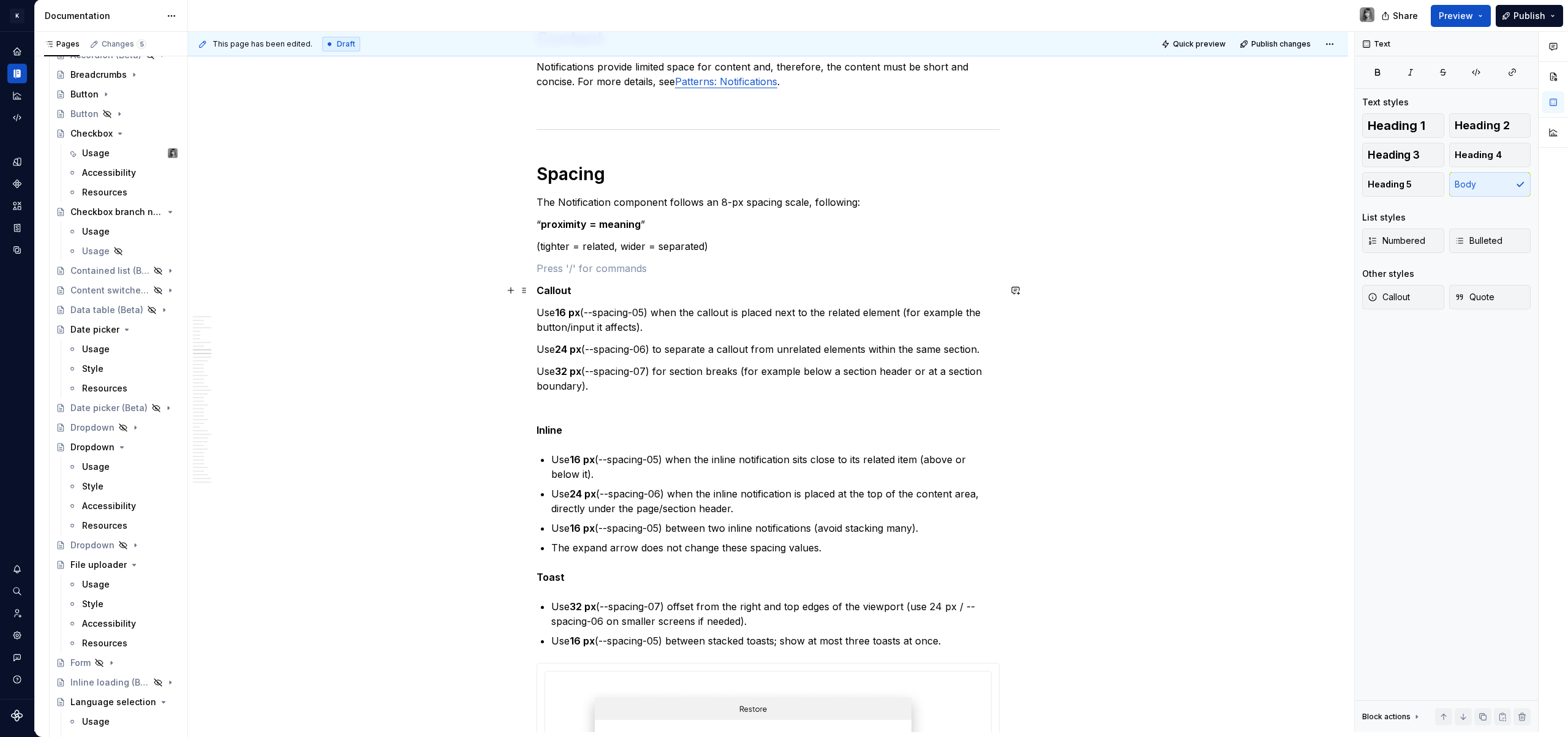
click at [552, 289] on strong "Callout" at bounding box center [553, 290] width 35 height 12
click at [650, 267] on button "button" at bounding box center [653, 267] width 17 height 17
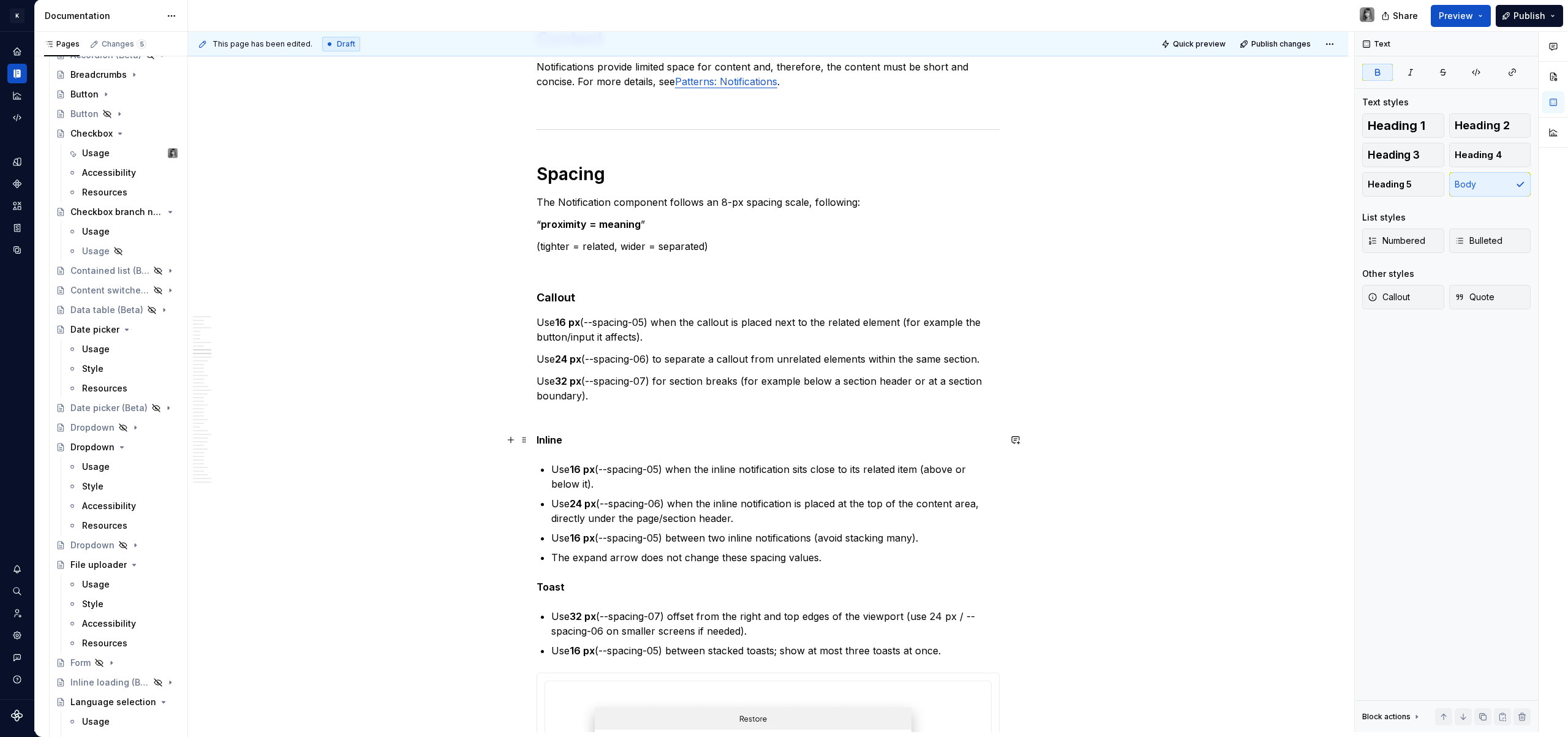
click at [550, 439] on strong "Inline" at bounding box center [549, 440] width 26 height 12
click at [651, 421] on button "button" at bounding box center [653, 416] width 17 height 17
click at [551, 589] on strong "Toast" at bounding box center [550, 589] width 28 height 12
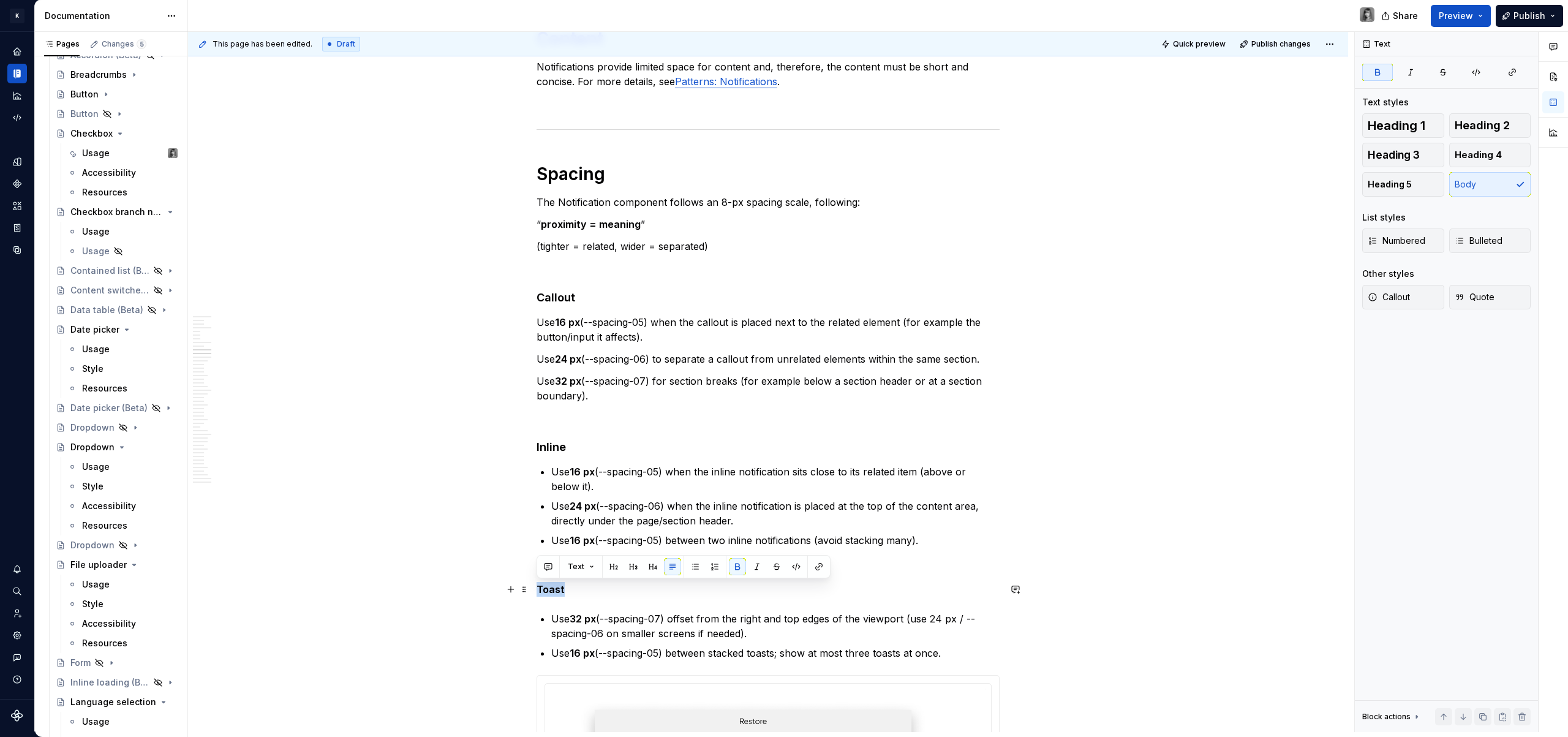
click at [551, 589] on strong "Toast" at bounding box center [550, 589] width 28 height 12
click at [653, 568] on button "button" at bounding box center [653, 566] width 17 height 17
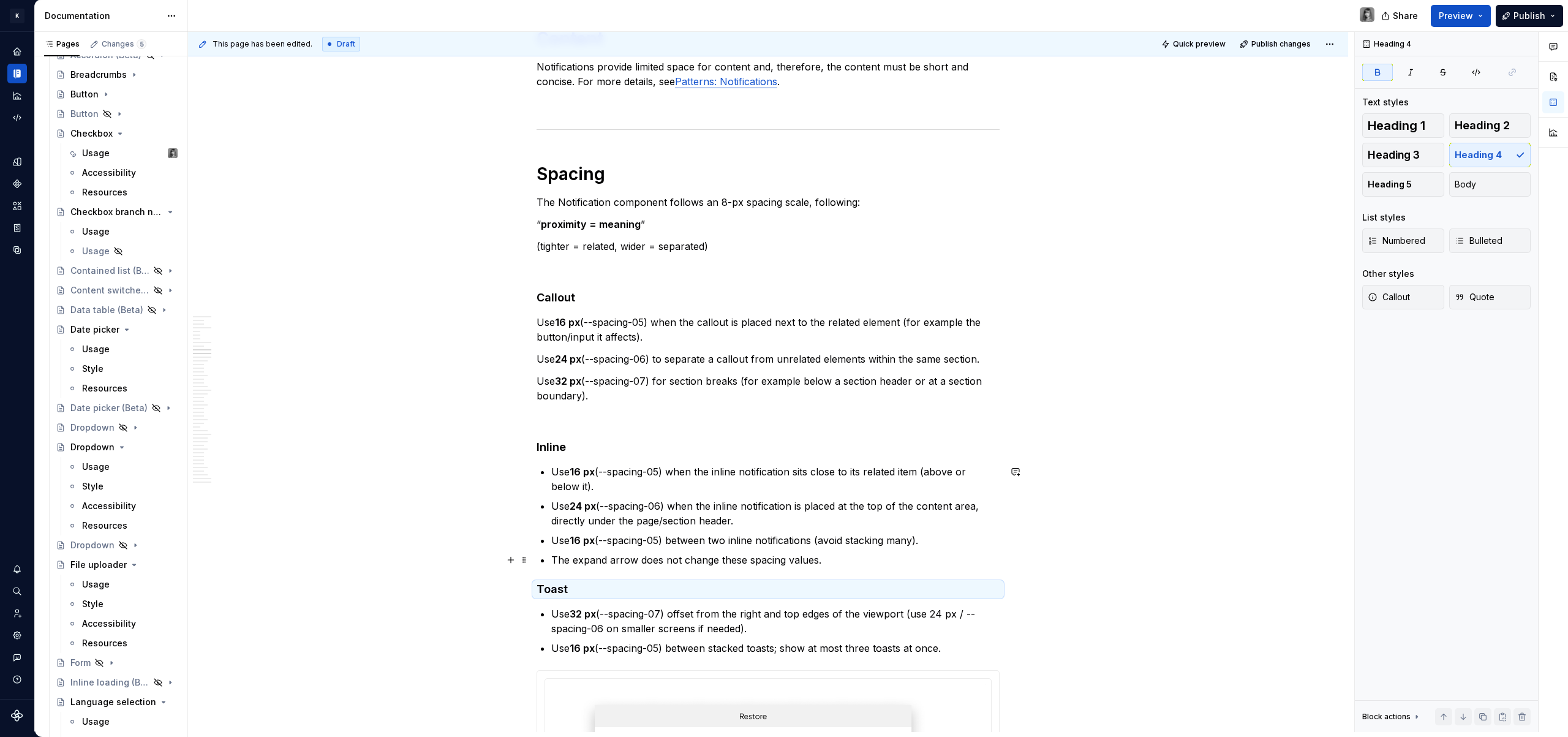
click at [675, 511] on p "Use 24 px (--spacing-06) when the inline notification is placed at the top of t…" at bounding box center [775, 513] width 448 height 29
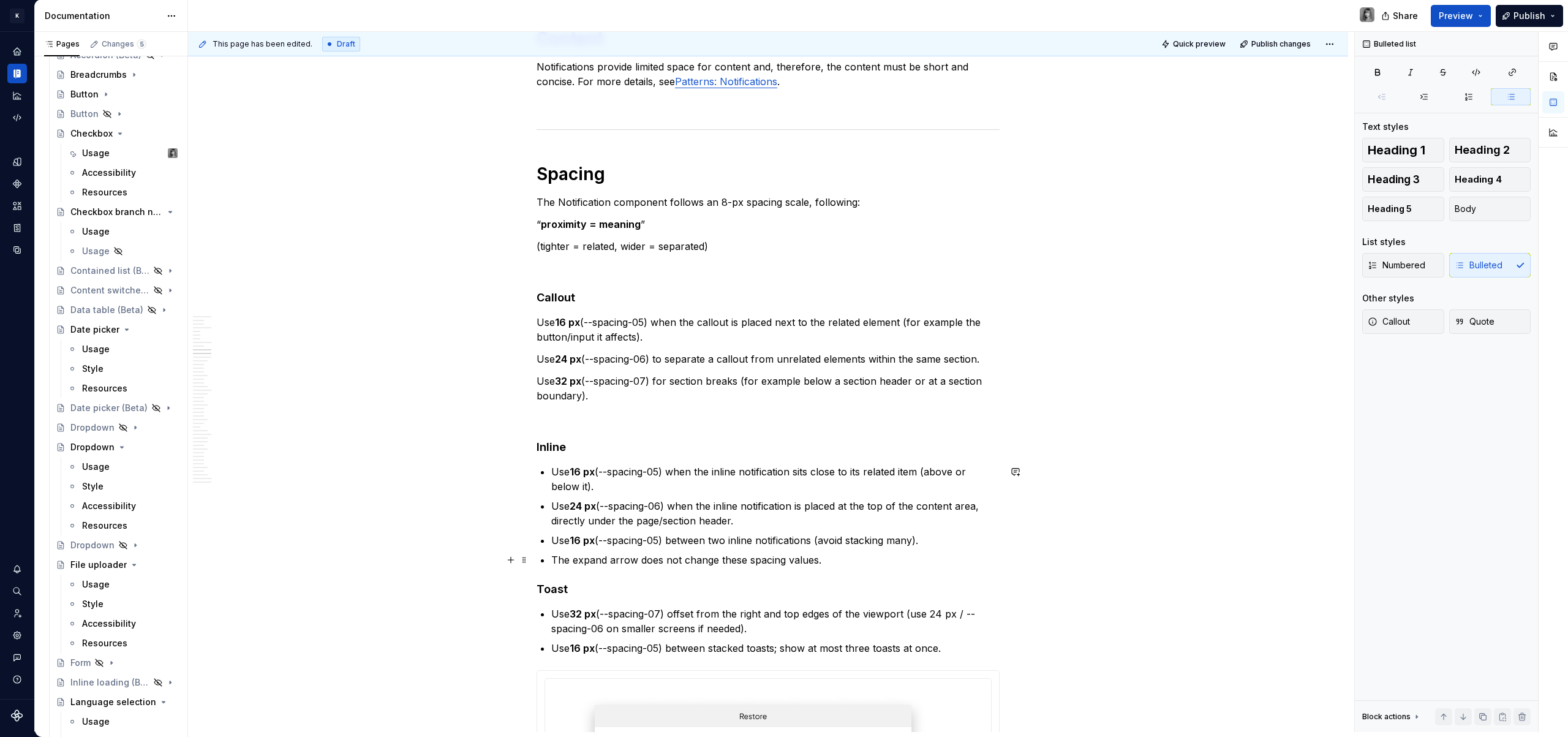
click at [848, 565] on p "The expand arrow does not change these spacing values." at bounding box center [775, 559] width 448 height 14
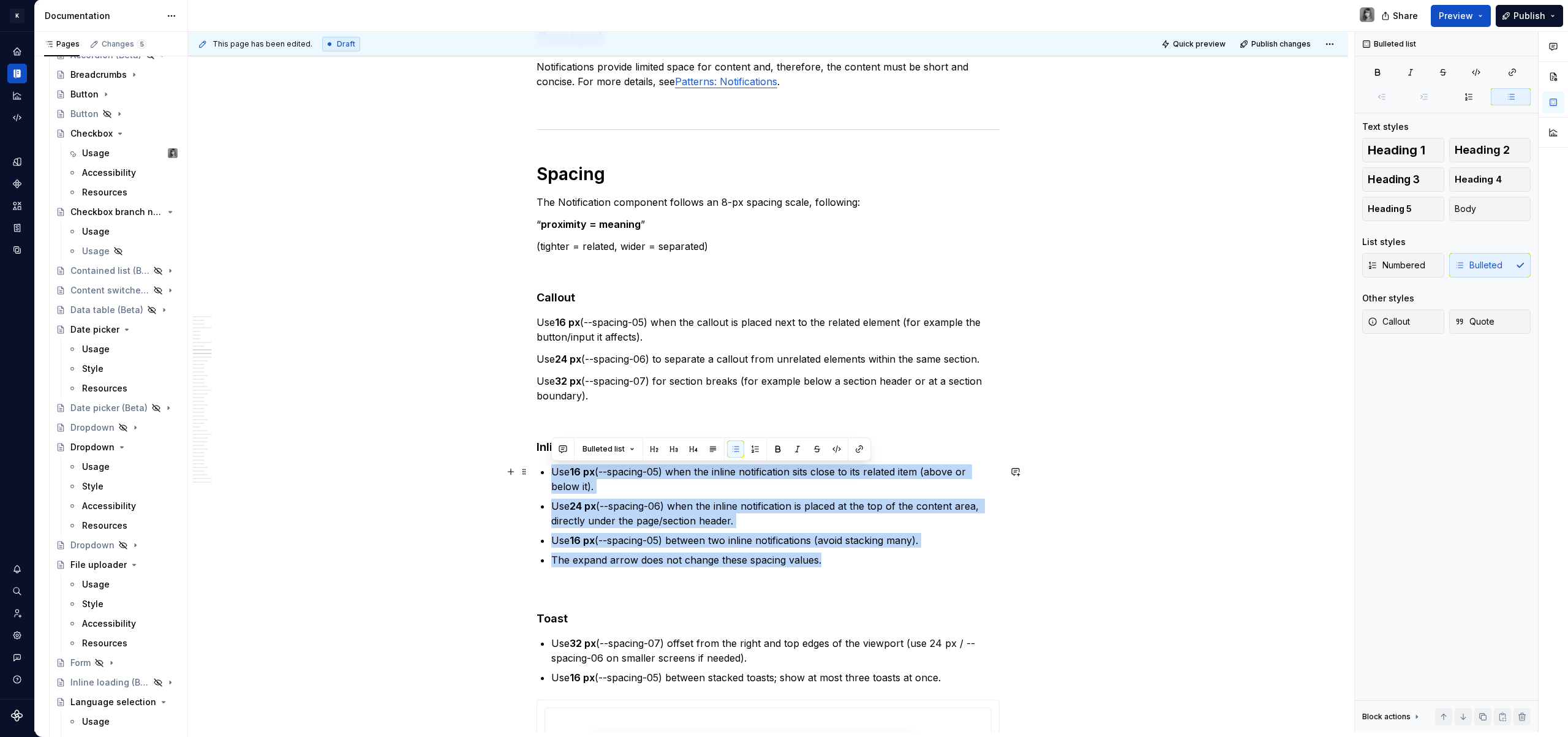
drag, startPoint x: 827, startPoint y: 559, endPoint x: 481, endPoint y: 466, distance: 358.3
drag, startPoint x: 1466, startPoint y: 314, endPoint x: 1455, endPoint y: 211, distance: 103.6
click at [1455, 210] on div "Heading 1 Heading 2 Heading 3 Heading 4 Heading 5 Body List styles Numbered Bul…" at bounding box center [1446, 243] width 169 height 211
click at [1456, 211] on span "Body" at bounding box center [1465, 209] width 21 height 12
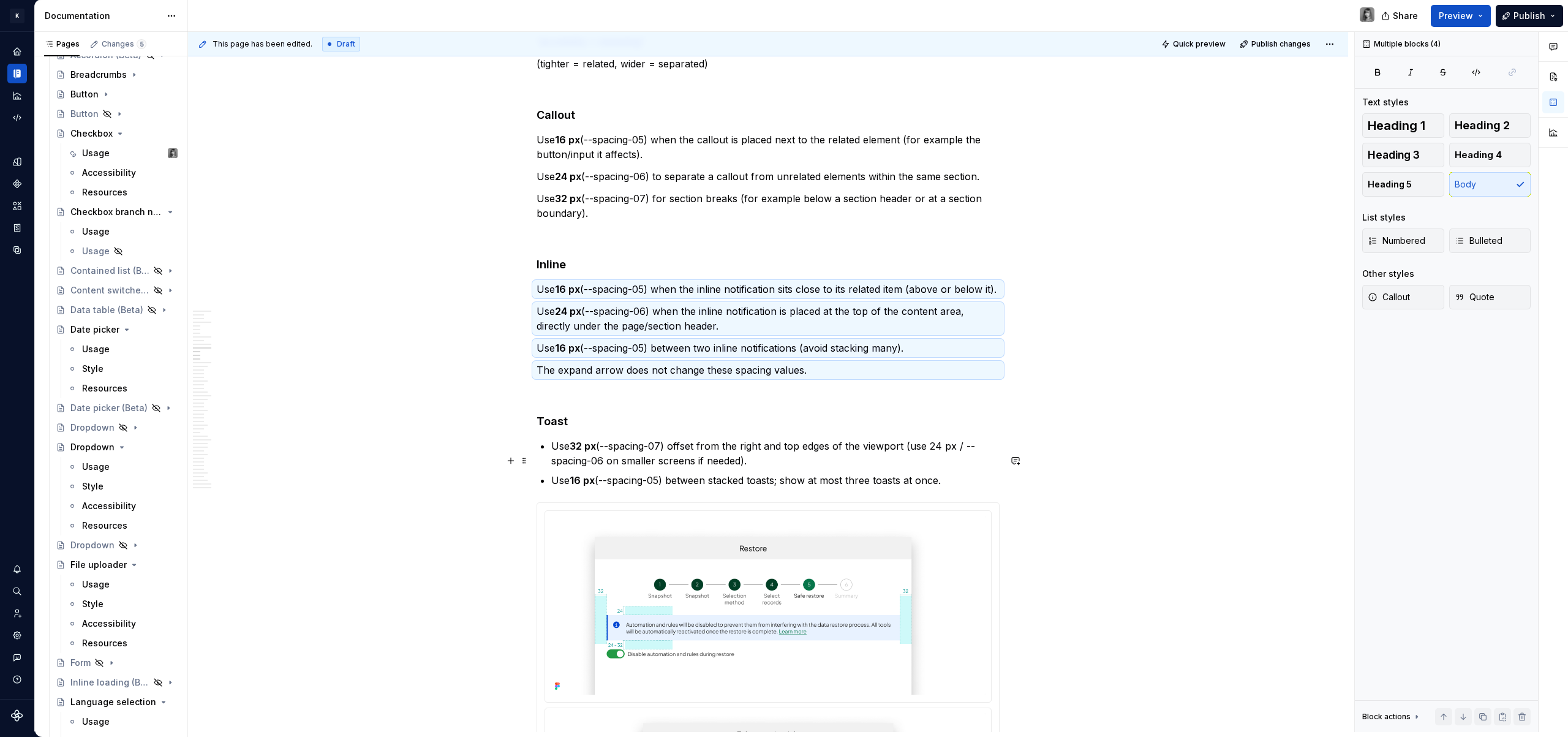
scroll to position [3182, 0]
click at [741, 487] on p "Use 16 px (--spacing-05) between stacked toasts; show at most three toasts at o…" at bounding box center [775, 479] width 448 height 14
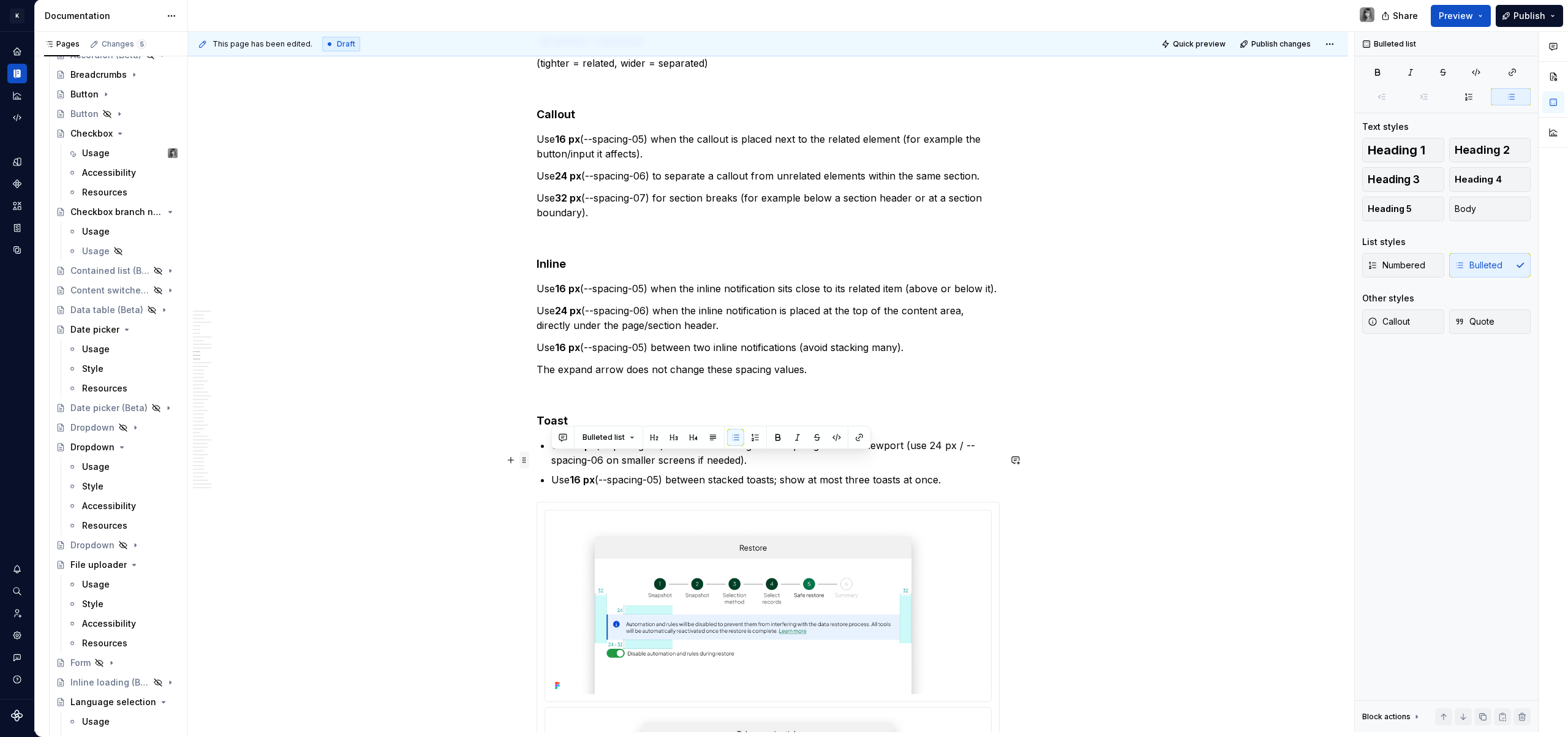
drag, startPoint x: 962, startPoint y: 495, endPoint x: 524, endPoint y: 459, distance: 439.5
click at [1486, 208] on button "Body" at bounding box center [1490, 209] width 82 height 25
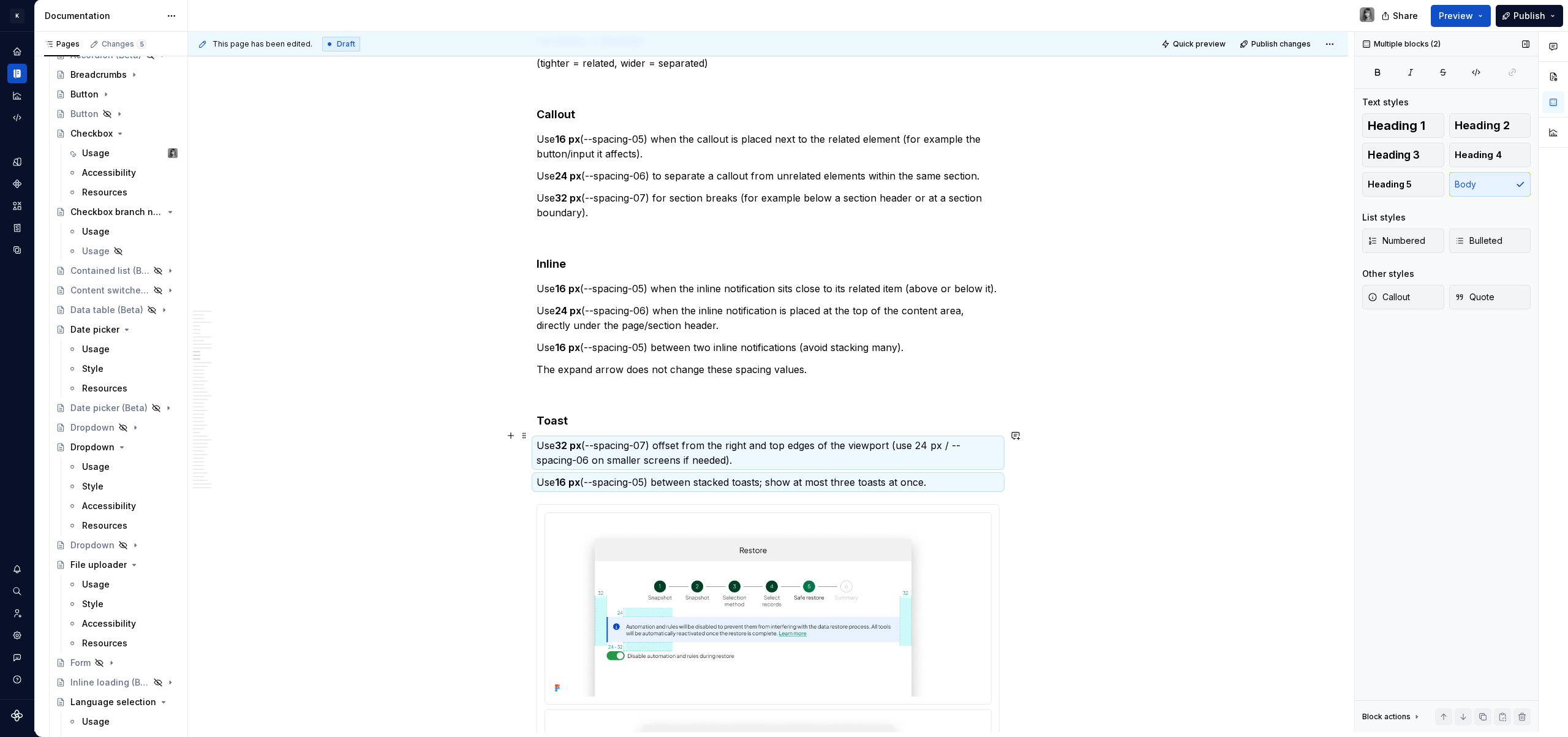
click at [638, 428] on h4 "Toast" at bounding box center [768, 421] width 463 height 14
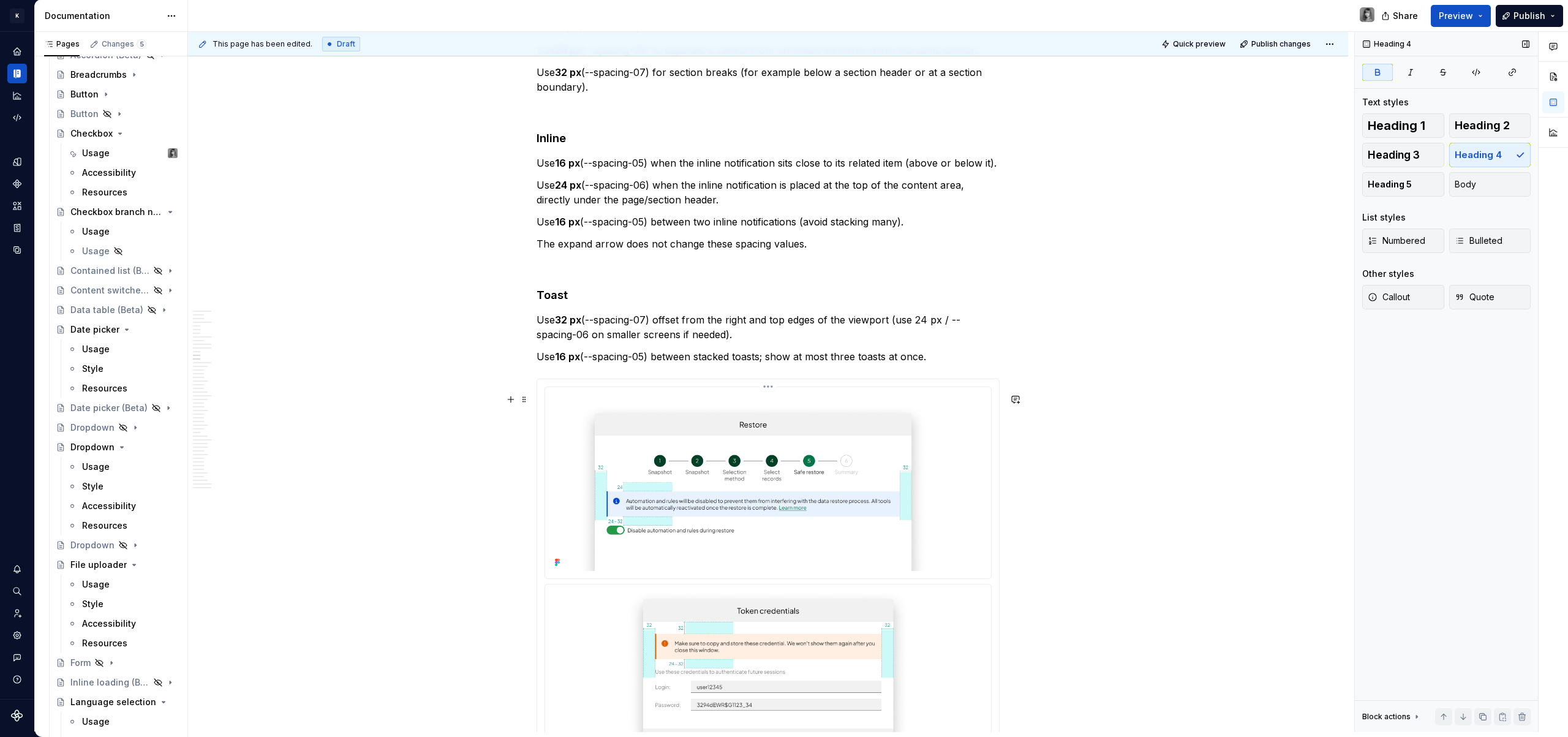
scroll to position [3306, 0]
click at [726, 519] on img at bounding box center [768, 483] width 436 height 179
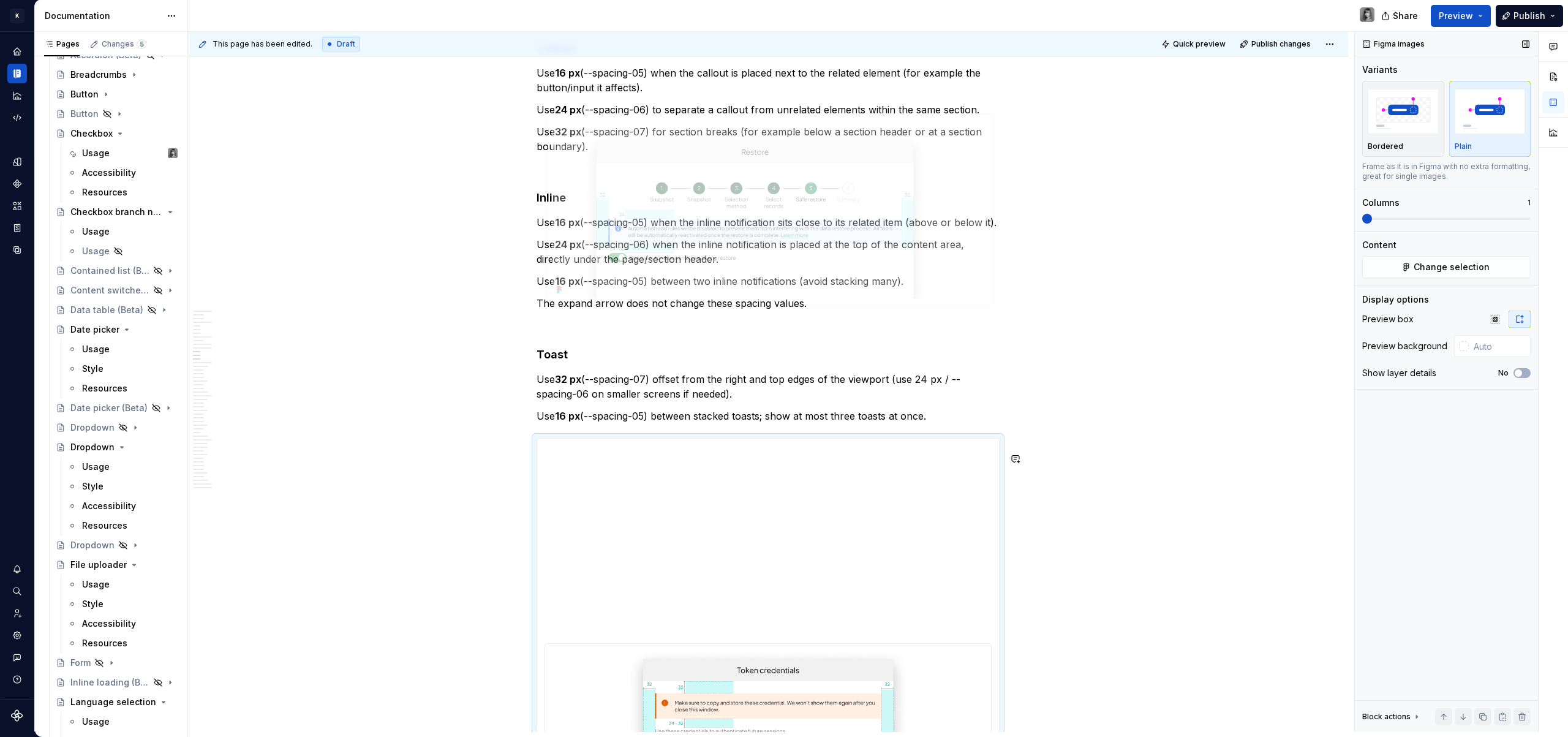
scroll to position [3225, 0]
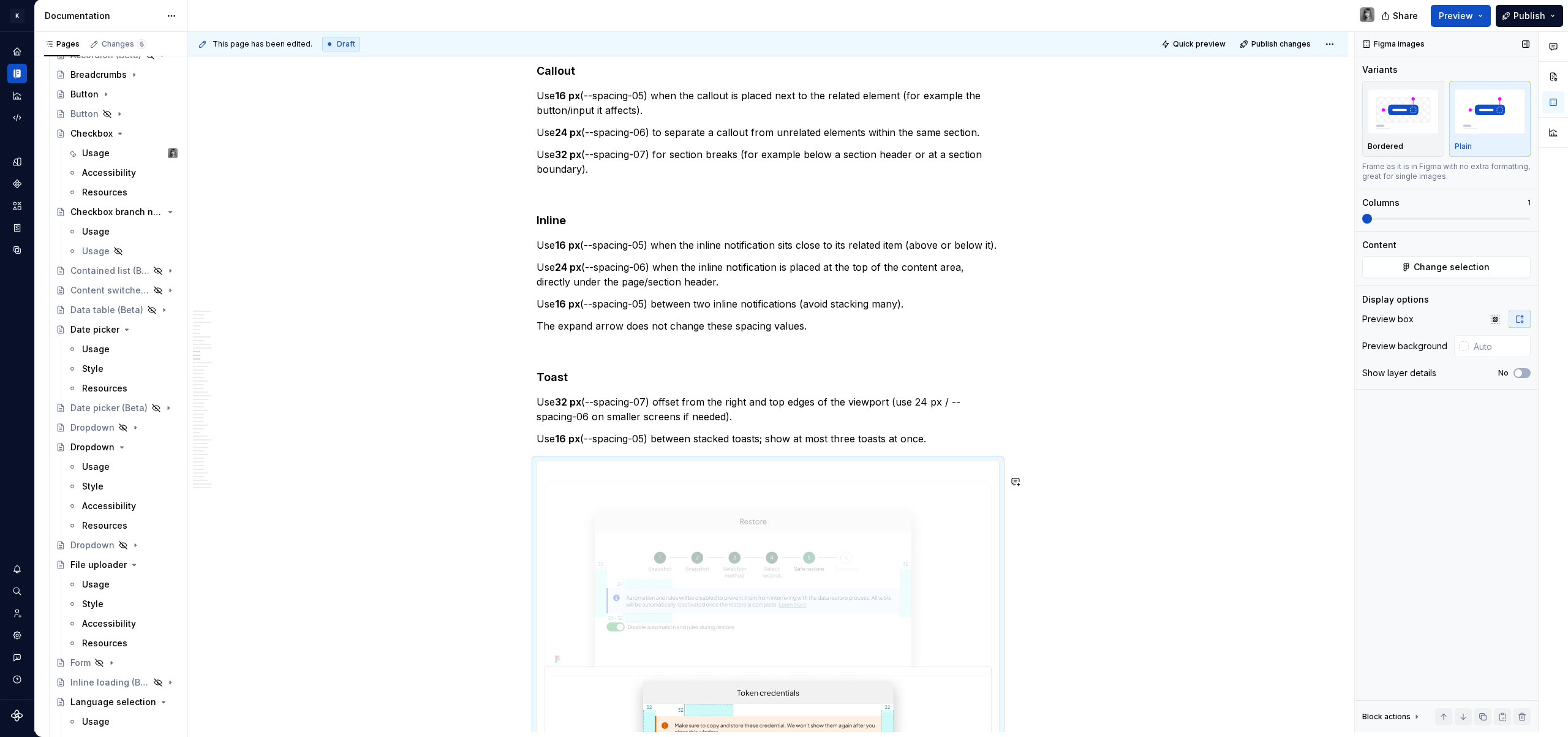
drag, startPoint x: 725, startPoint y: 488, endPoint x: 784, endPoint y: 415, distance: 93.9
click at [744, 564] on body "K KES Design system data Documentation Share Preview Publish Pages Changes 5 Ad…" at bounding box center [784, 368] width 1568 height 737
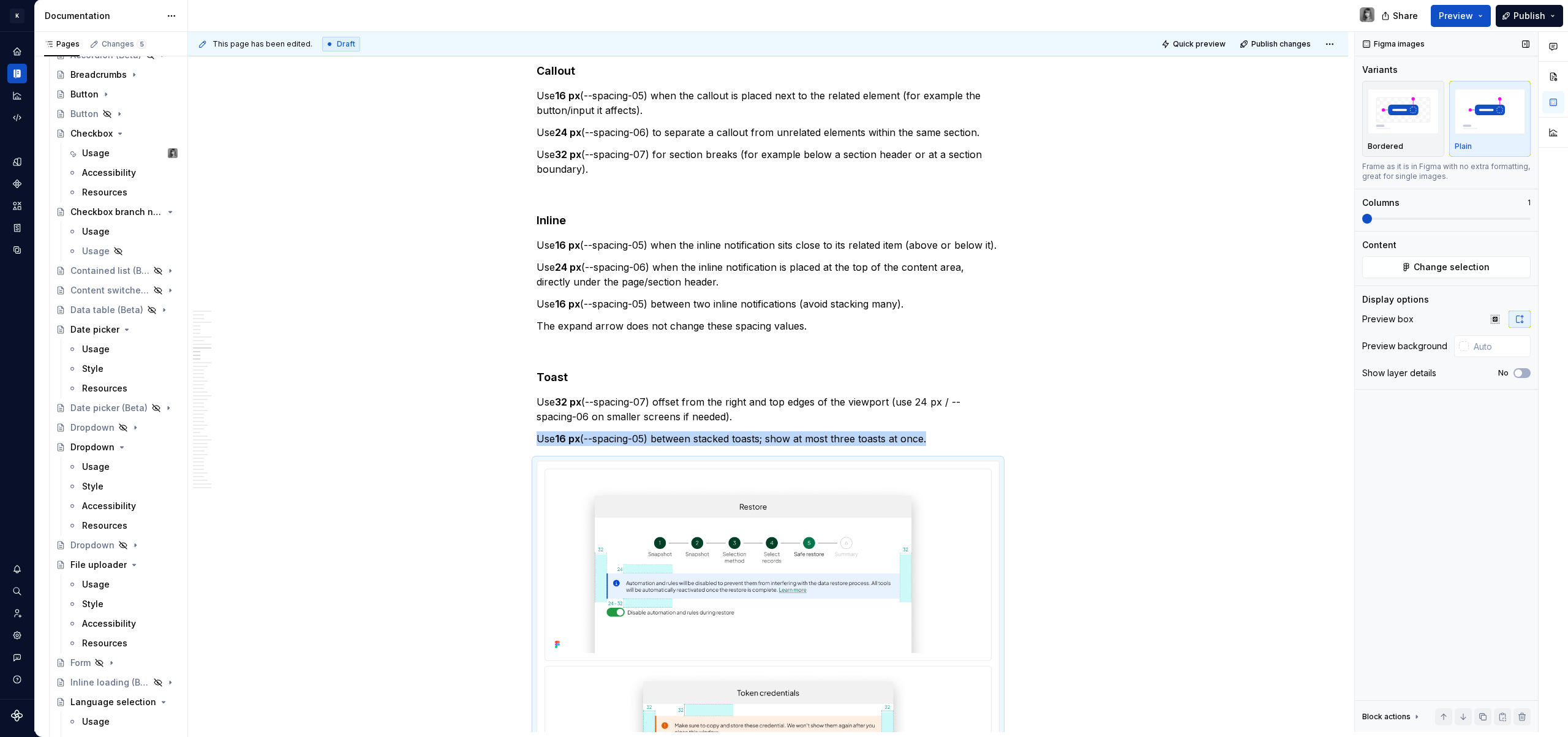
scroll to position [3133, 0]
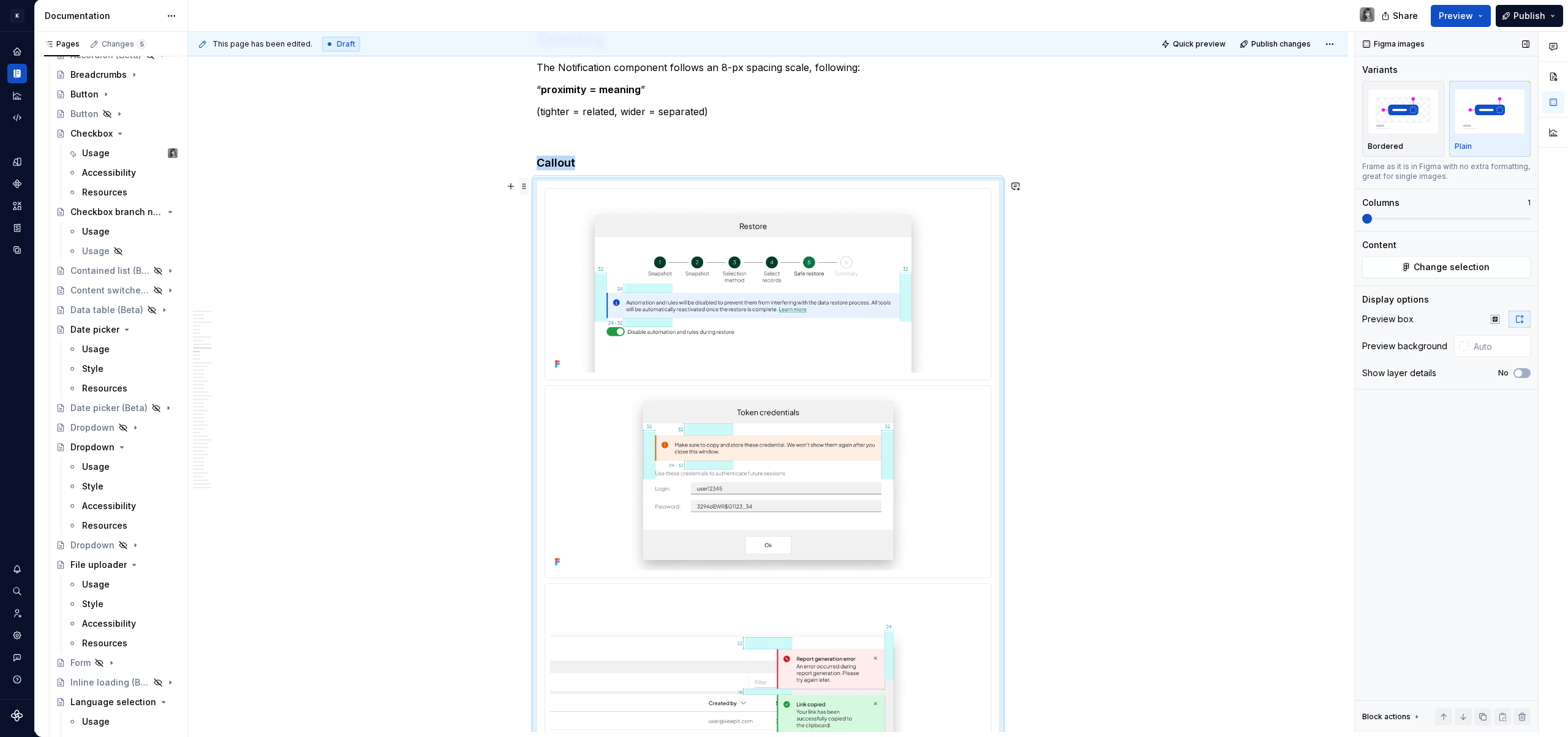
click at [525, 188] on span at bounding box center [524, 186] width 10 height 17
click at [547, 208] on div "Duplicate" at bounding box center [582, 205] width 79 height 12
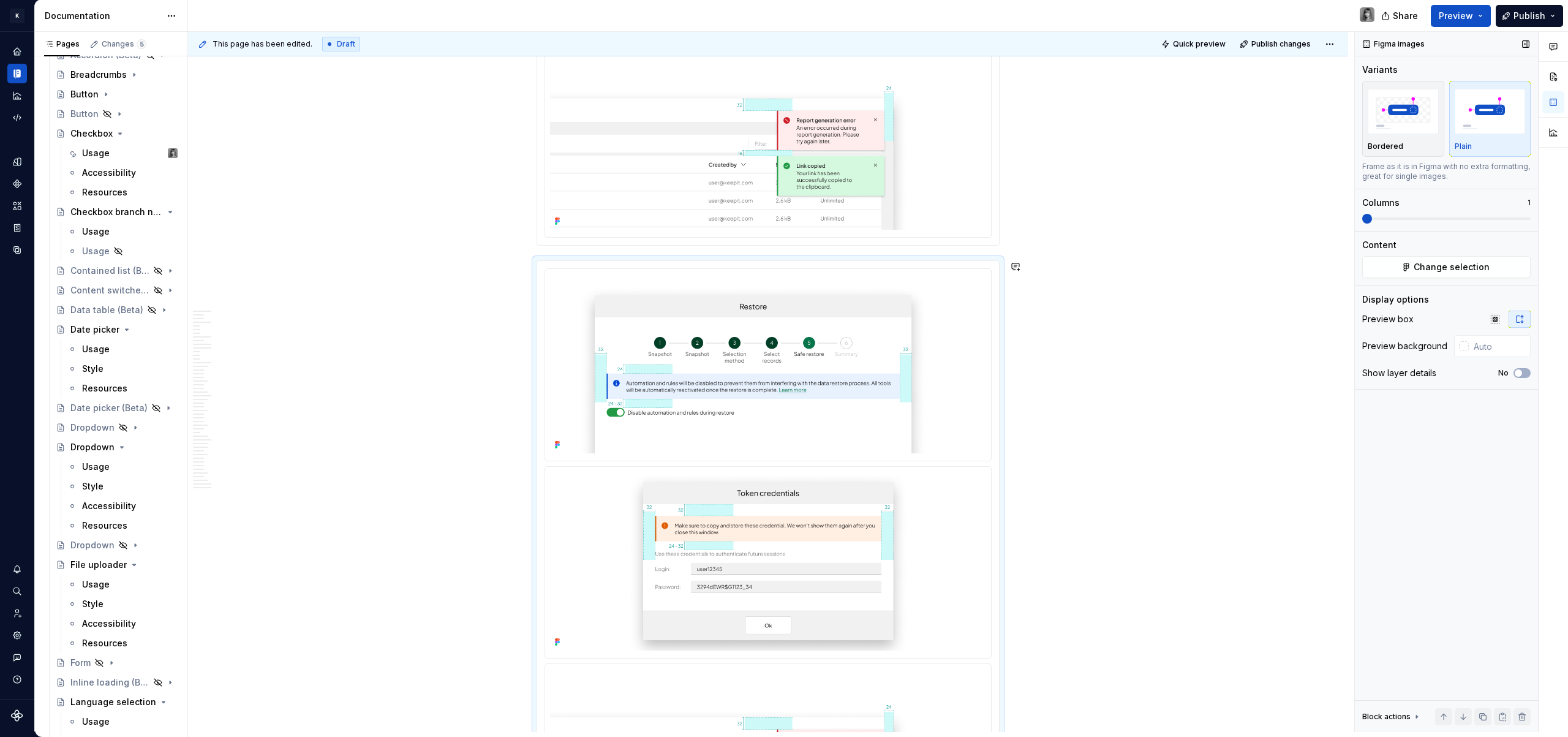
scroll to position [3595, 0]
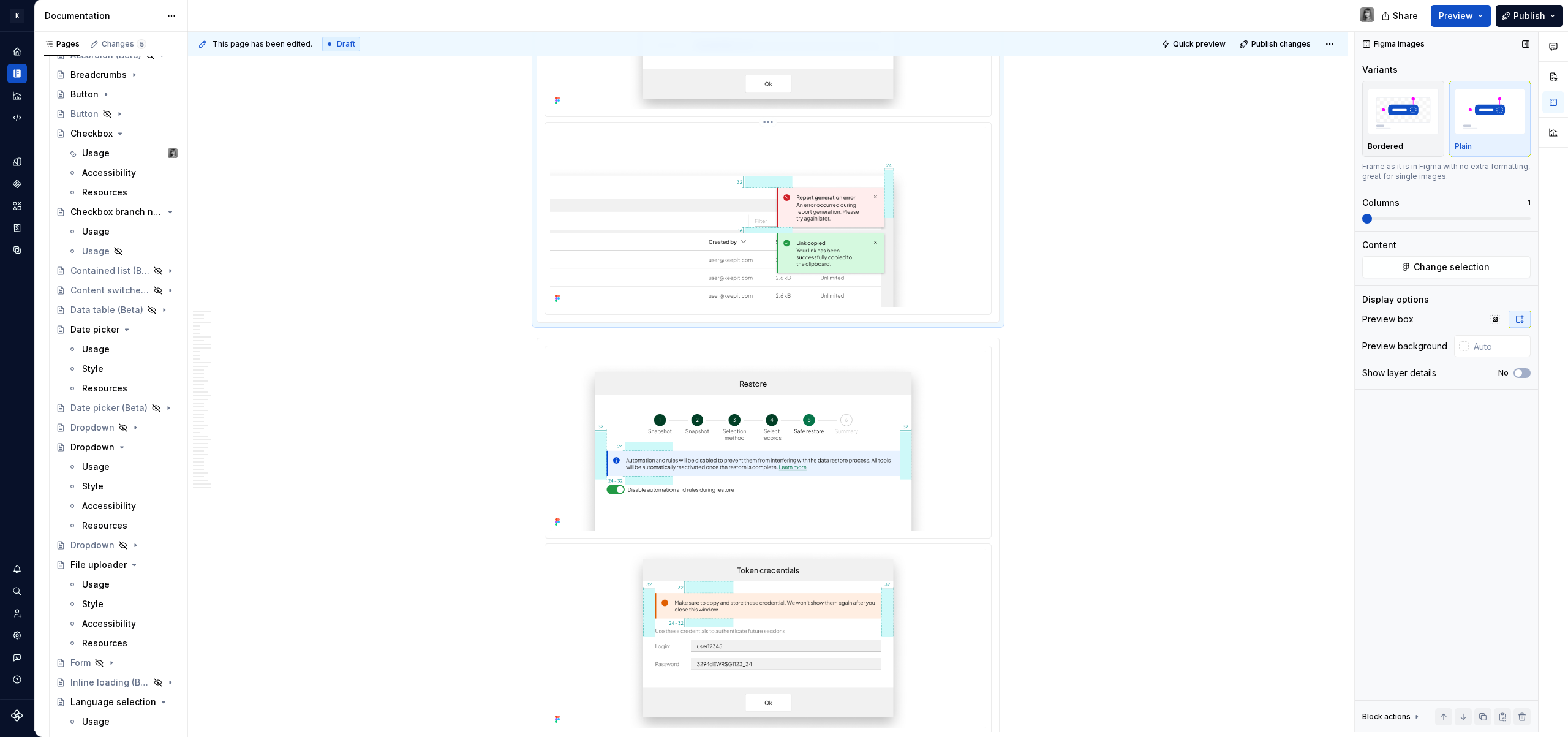
click at [779, 223] on img at bounding box center [768, 217] width 436 height 179
click at [769, 121] on html "K KES Design system data Documentation Share Preview Publish Pages Changes 5 Ad…" at bounding box center [784, 368] width 1568 height 737
click at [804, 201] on div "Delete item" at bounding box center [827, 206] width 90 height 12
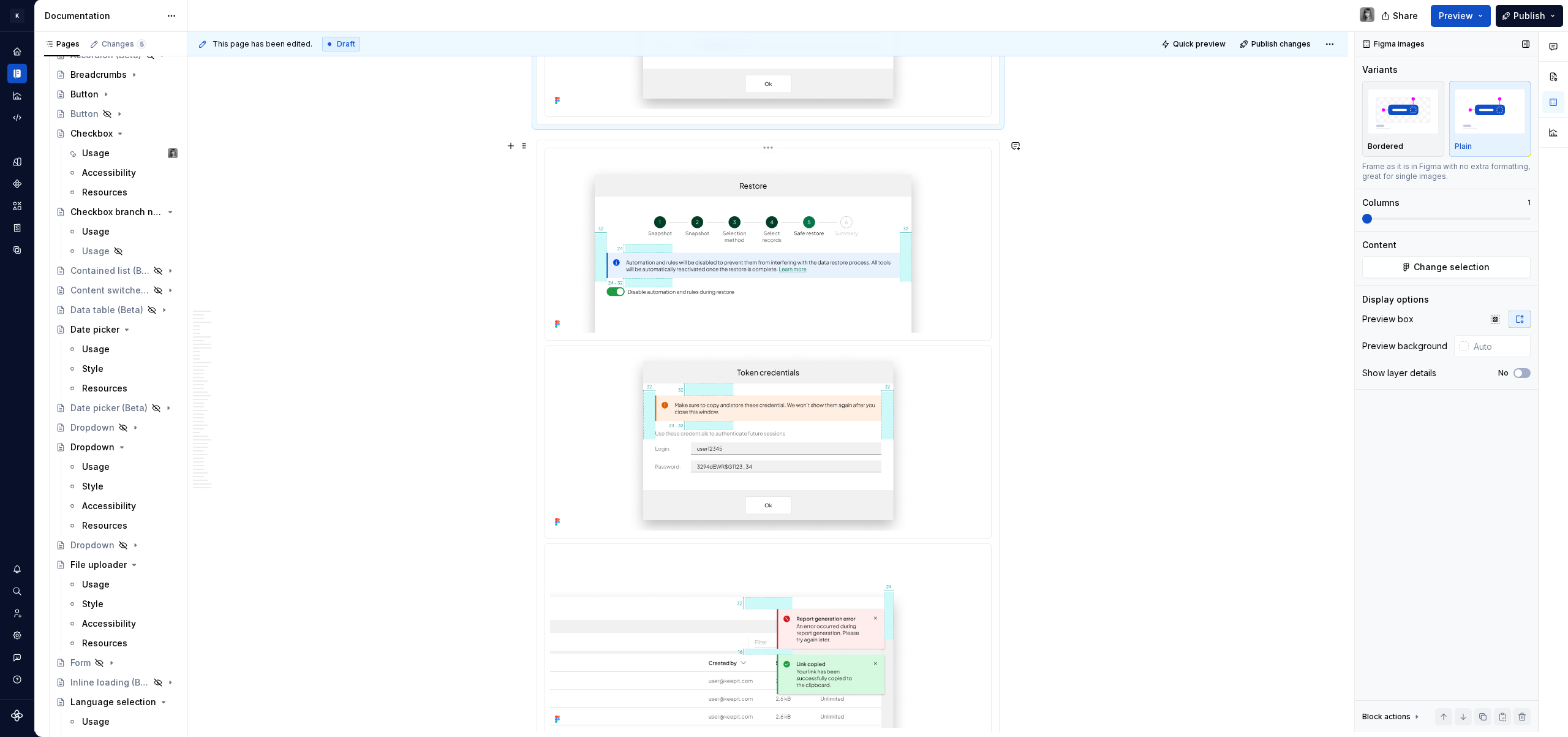
scroll to position [3410, 0]
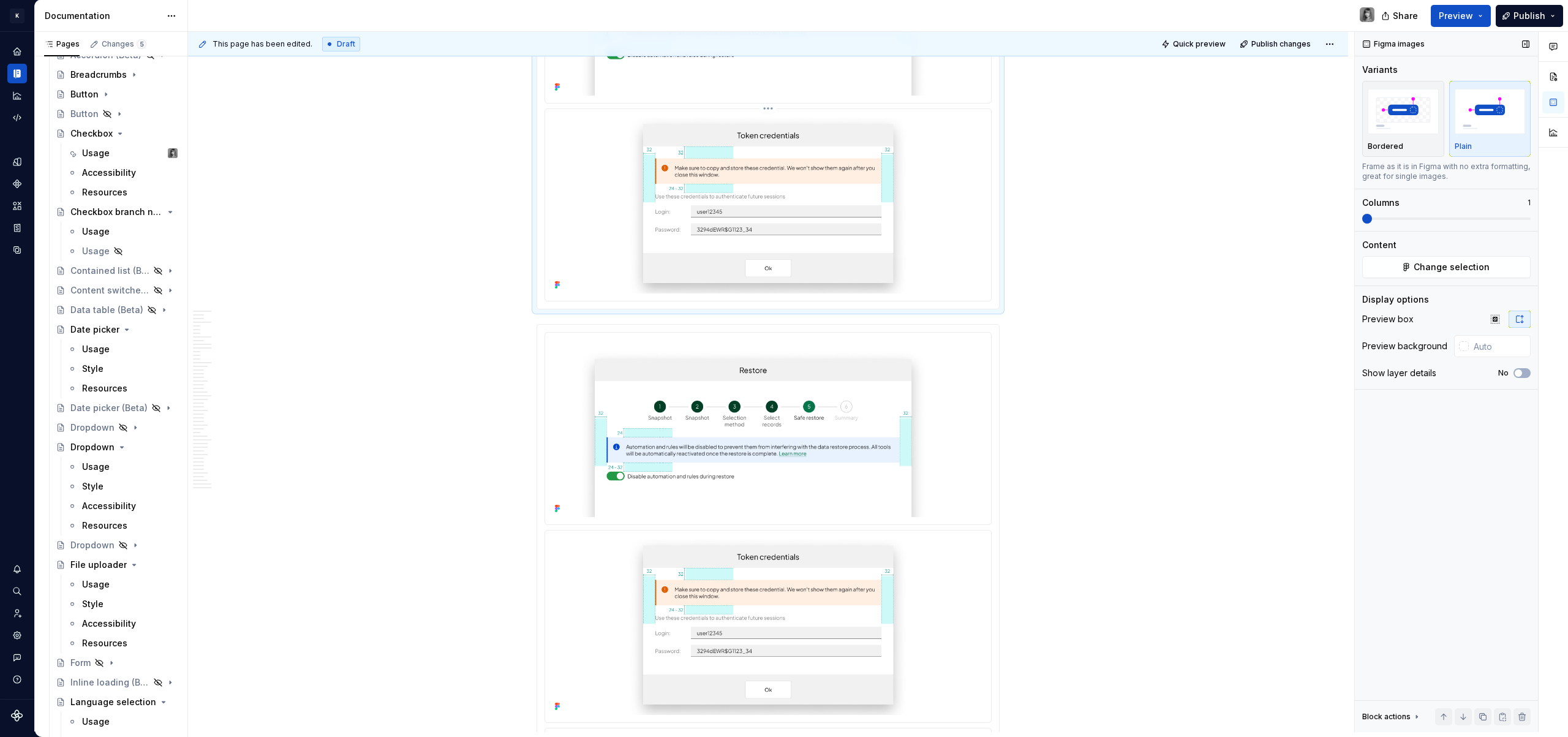
click at [766, 110] on html "K KES Design system data Documentation Share Preview Publish Pages Changes 5 Ad…" at bounding box center [784, 368] width 1568 height 737
click at [799, 195] on div "Delete item" at bounding box center [827, 193] width 90 height 12
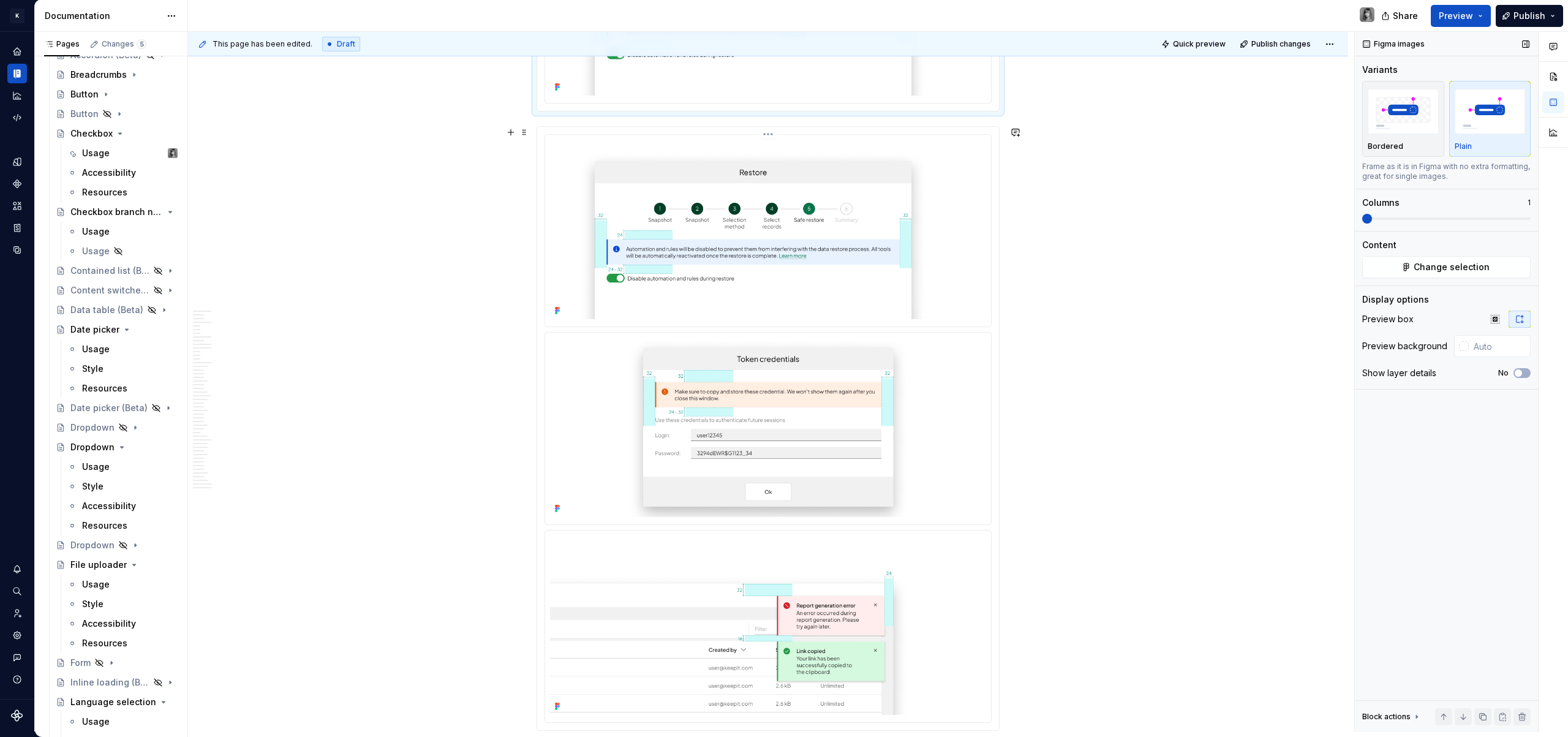
scroll to position [3143, 0]
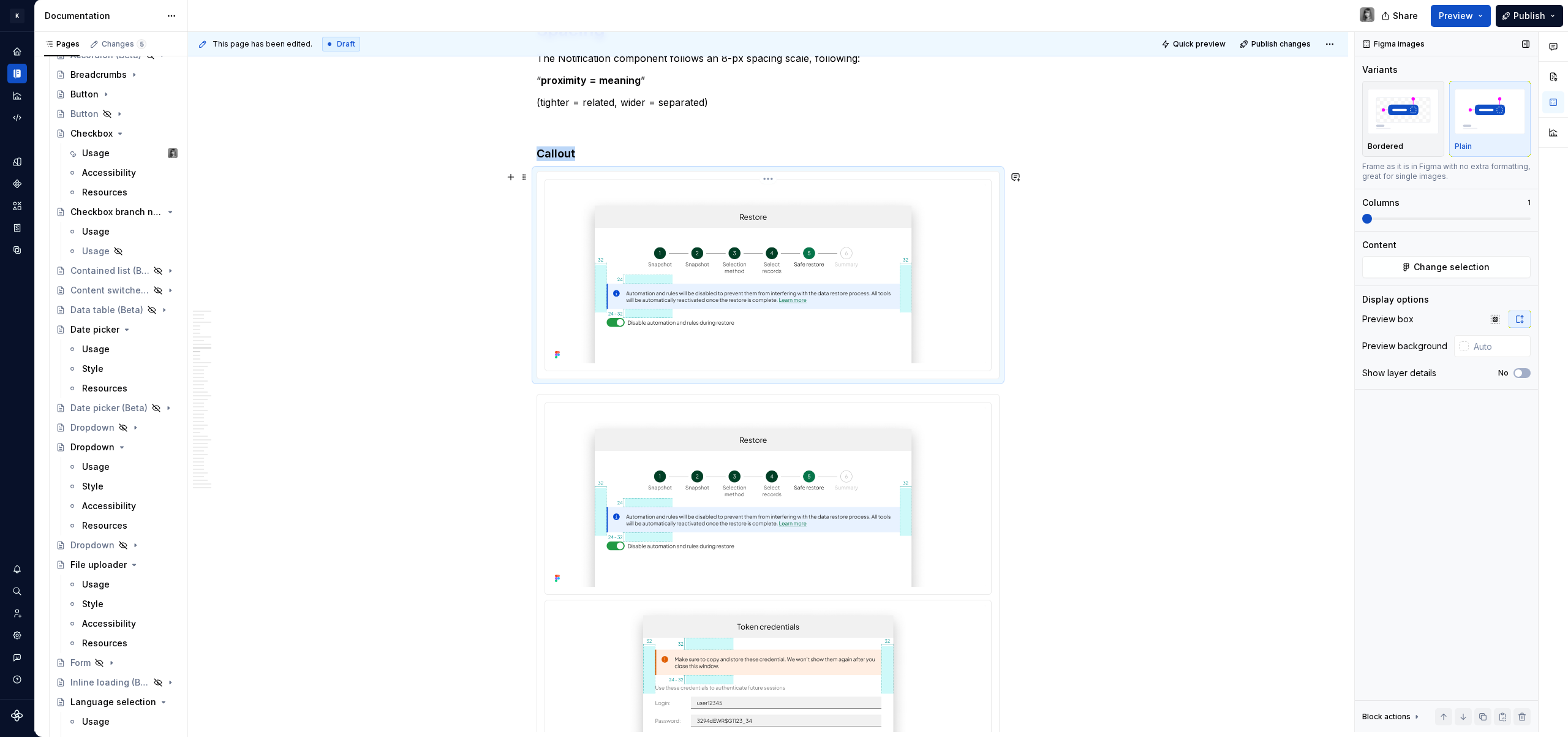
click at [749, 290] on img at bounding box center [768, 274] width 436 height 179
click at [677, 226] on img at bounding box center [768, 274] width 436 height 179
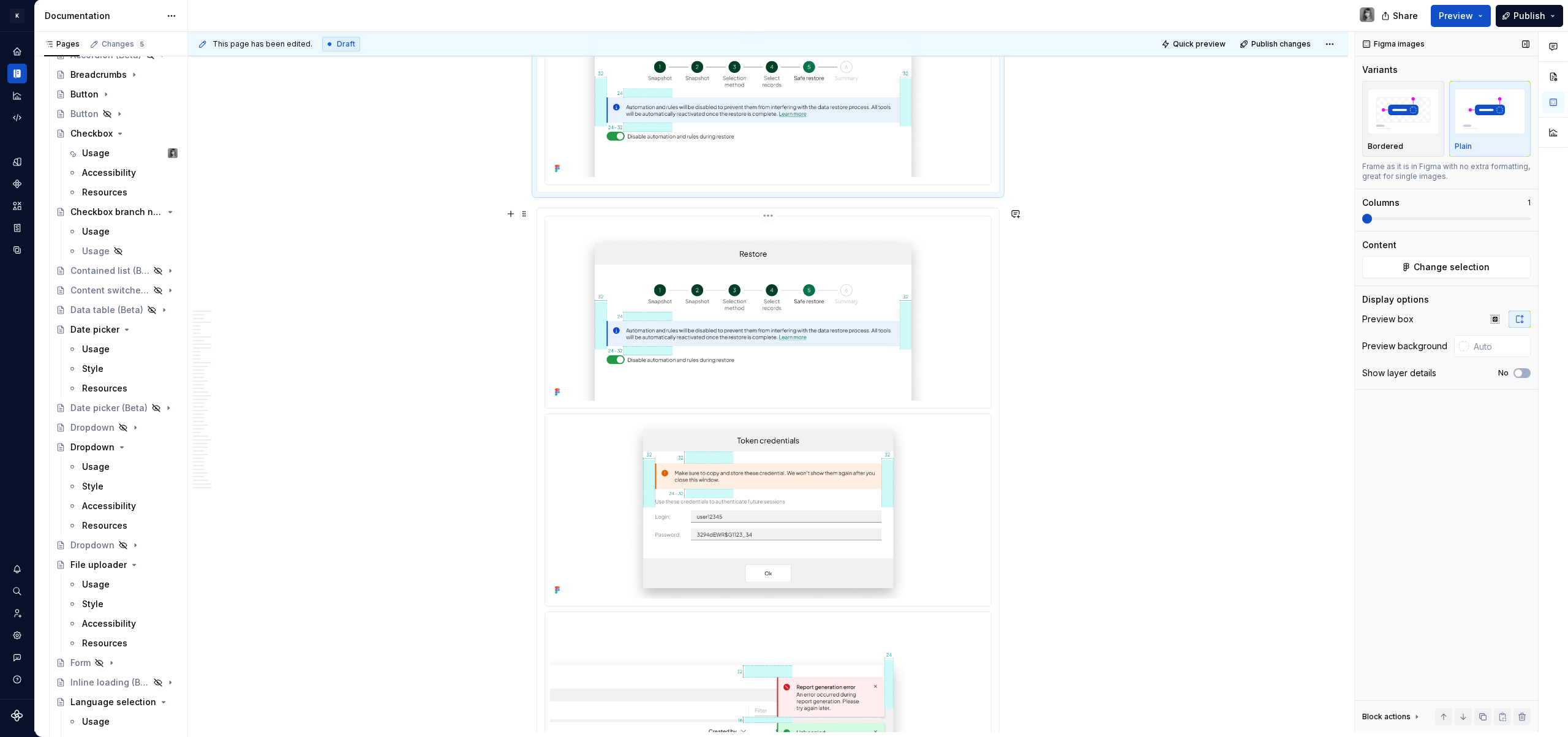
click at [806, 311] on img at bounding box center [768, 311] width 436 height 179
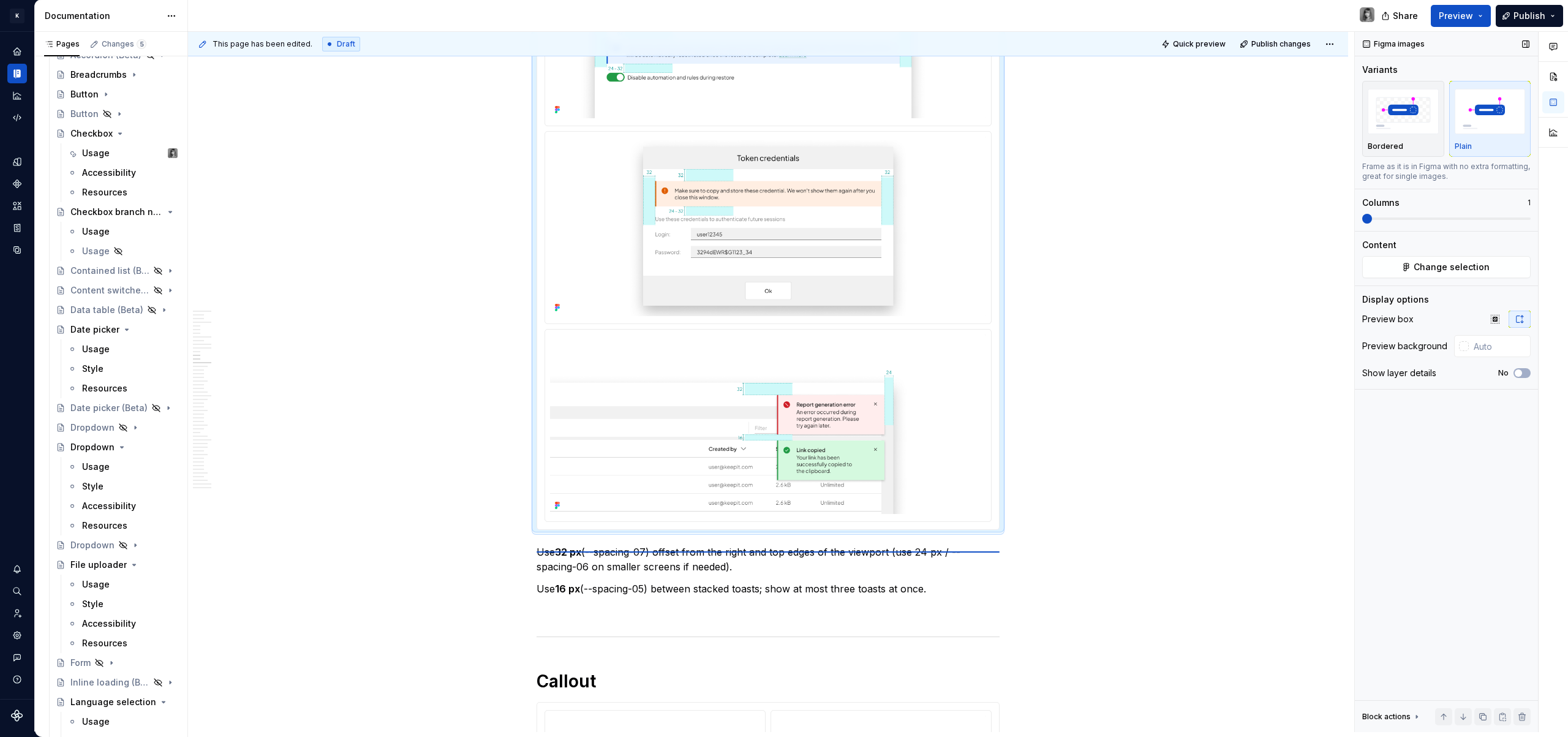
scroll to position [0, 0]
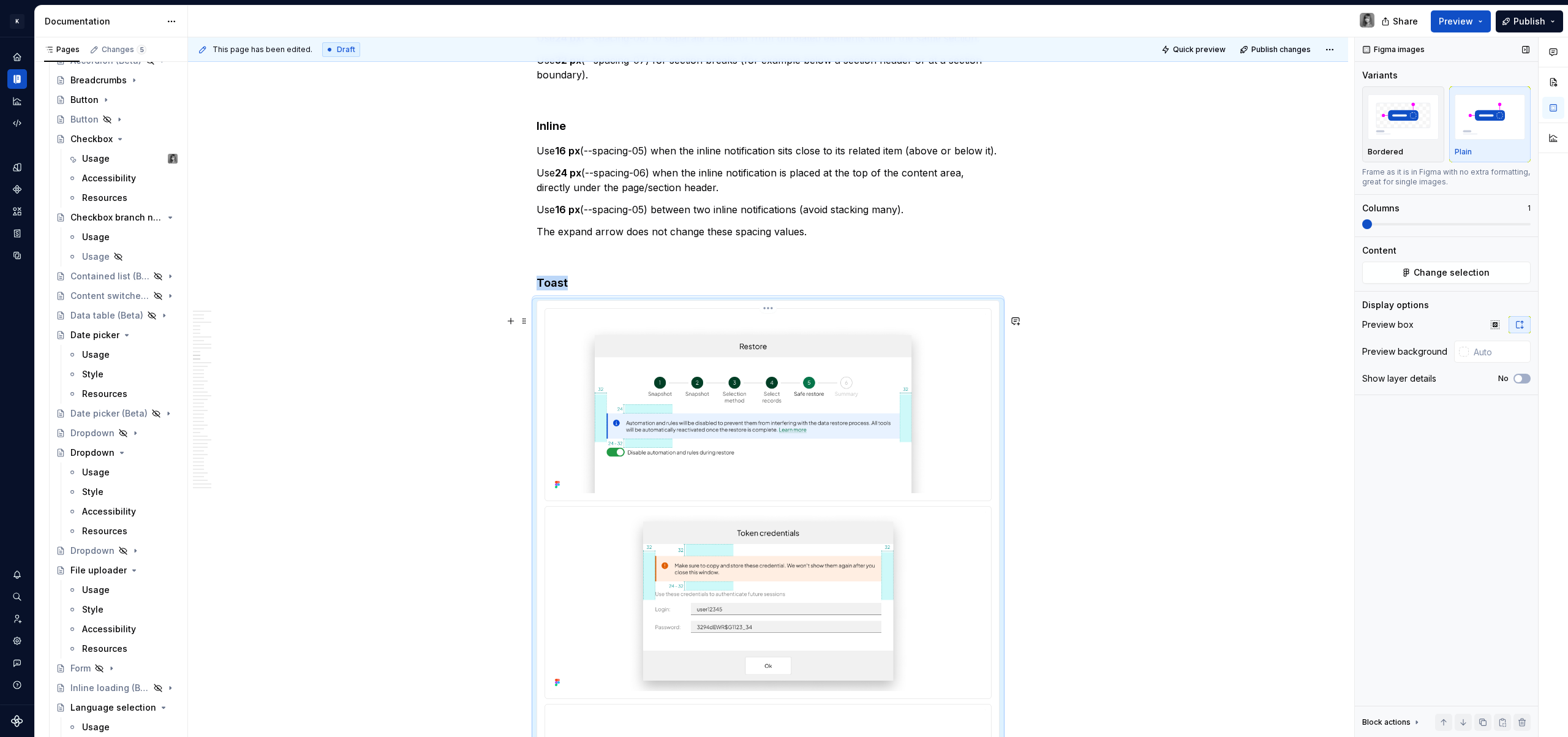
click at [802, 454] on img at bounding box center [768, 403] width 436 height 179
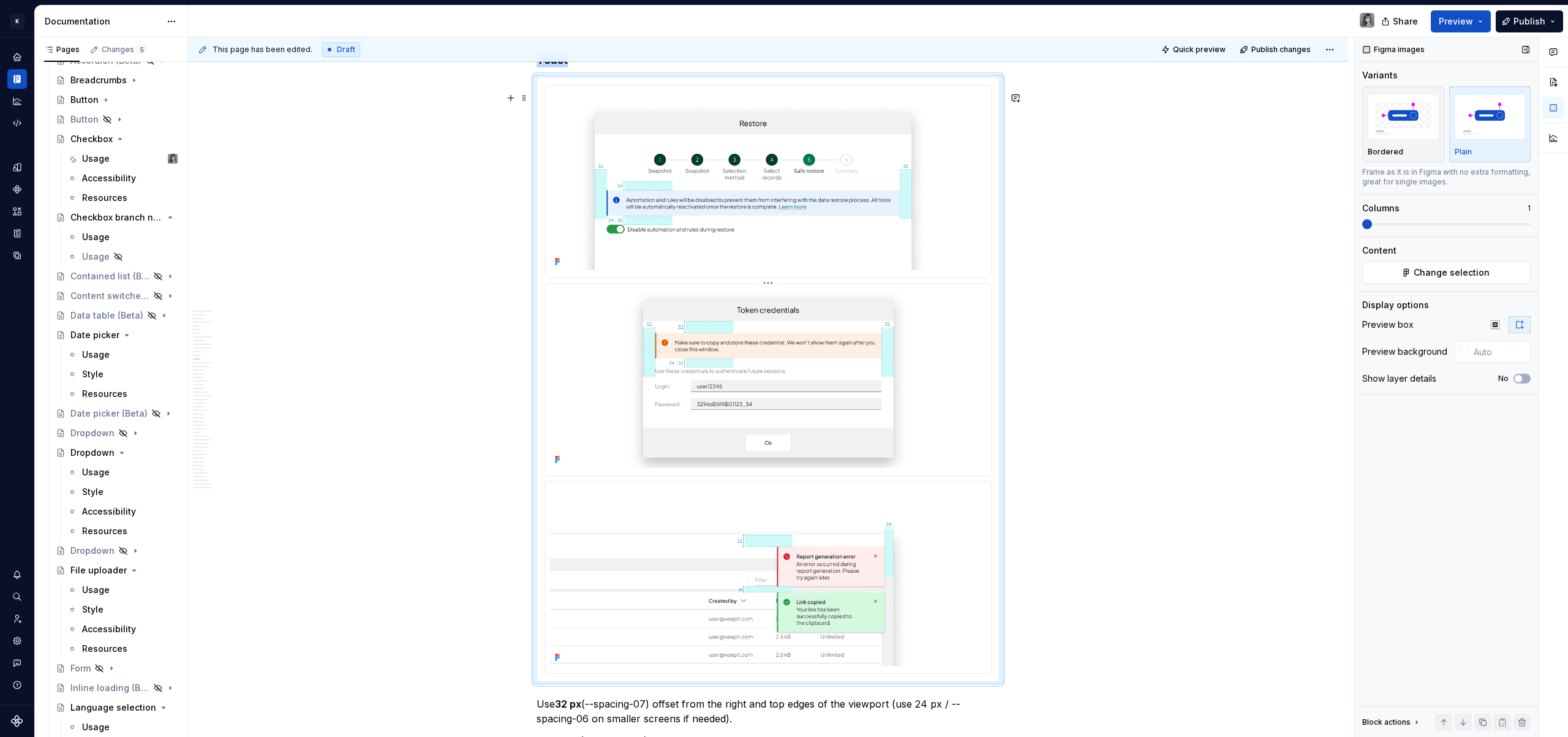
scroll to position [3797, 0]
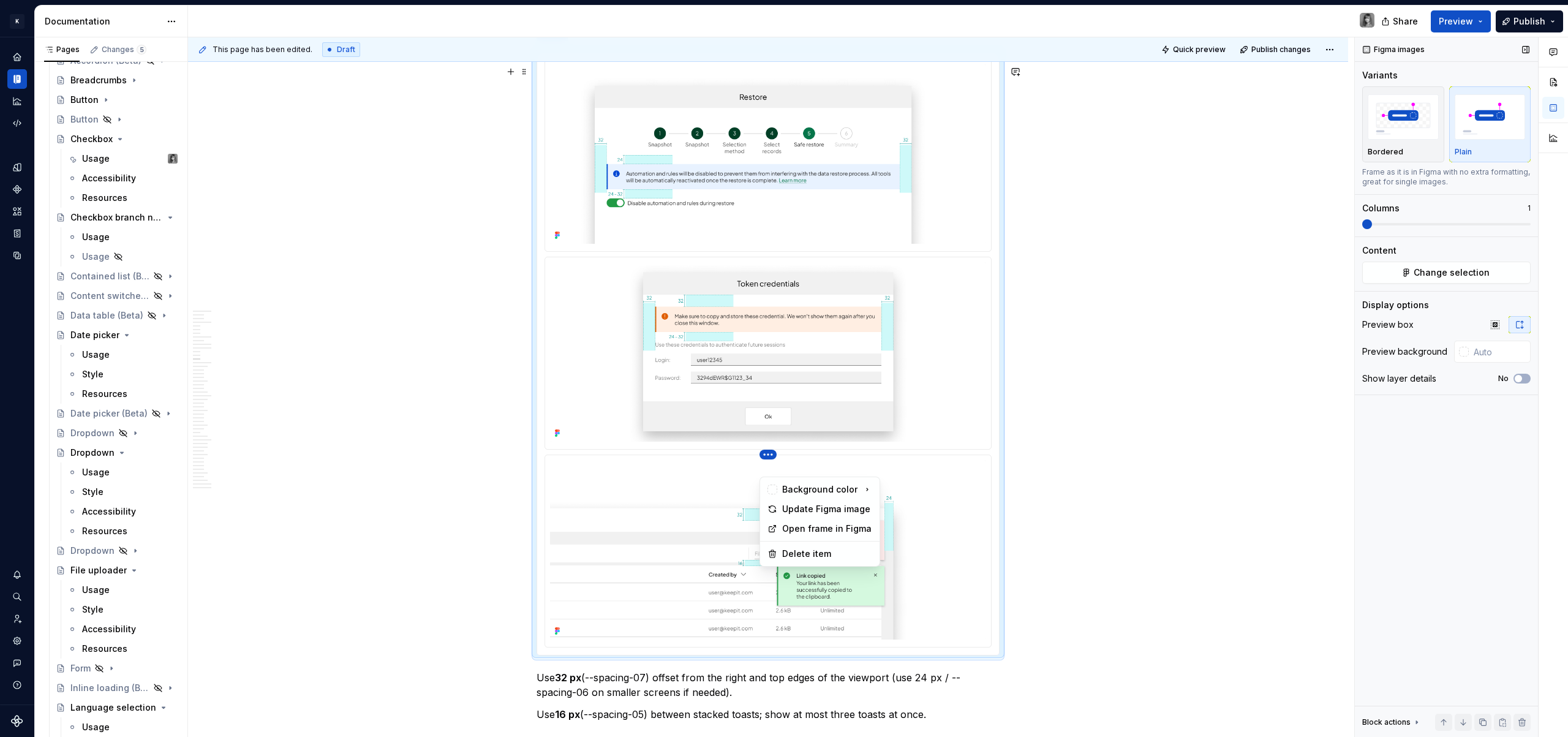
click at [764, 466] on html "K KES Design system data Documentation Share Preview Publish Pages Changes 5 Ad…" at bounding box center [784, 368] width 1568 height 737
click at [796, 271] on html "K KES Design system data Documentation Share Preview Publish Pages Changes 5 Ad…" at bounding box center [784, 368] width 1568 height 737
click at [767, 270] on div at bounding box center [768, 353] width 447 height 588
click at [769, 274] on html "K KES Design system data Documentation Share Preview Publish Pages Changes 5 Ad…" at bounding box center [784, 368] width 1568 height 737
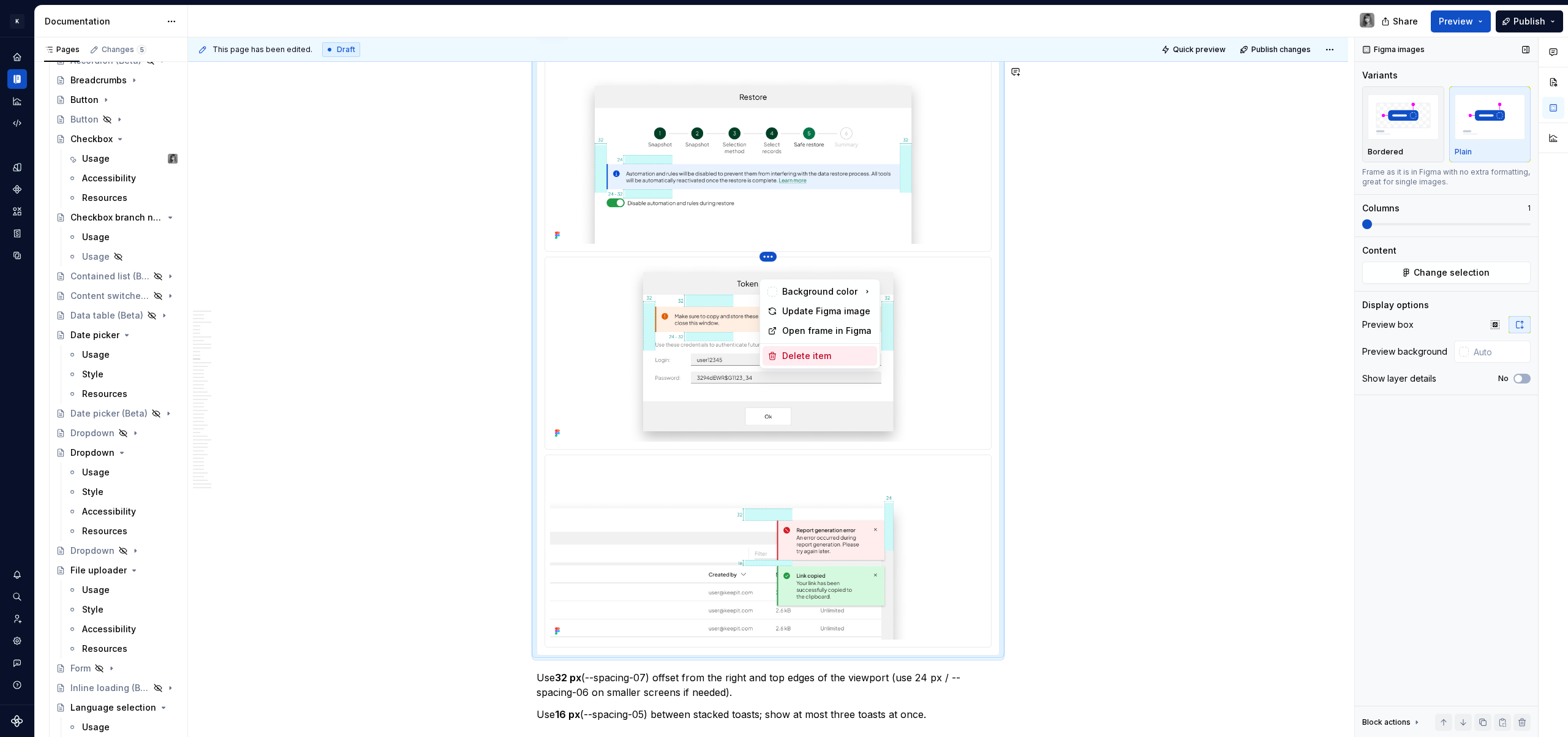
click at [800, 355] on div "Delete item" at bounding box center [827, 356] width 90 height 12
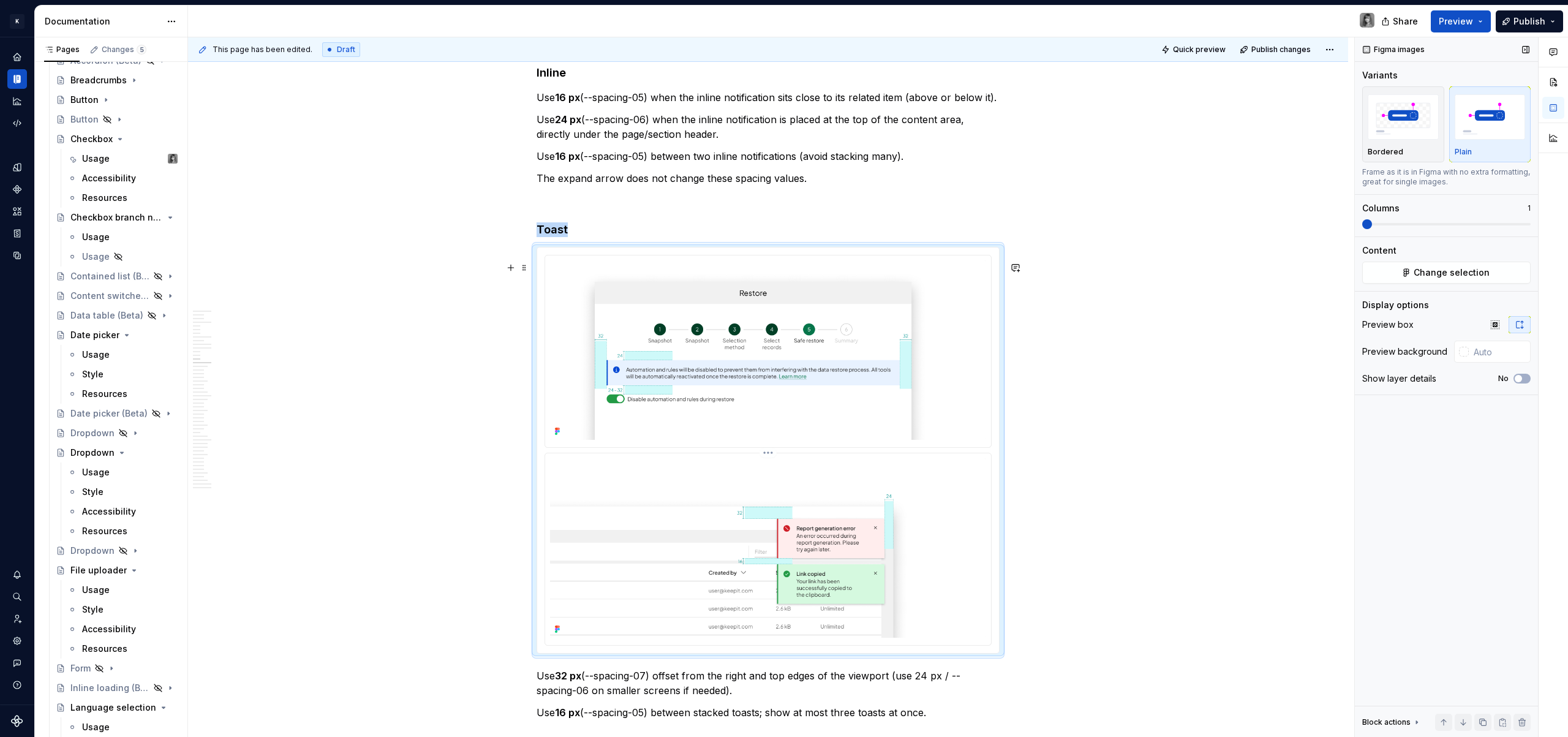
scroll to position [3598, 0]
click at [764, 271] on html "K KES Design system data Documentation Share Preview Publish Pages Changes 5 Ad…" at bounding box center [784, 368] width 1568 height 737
click at [791, 353] on div "Delete item" at bounding box center [827, 357] width 90 height 12
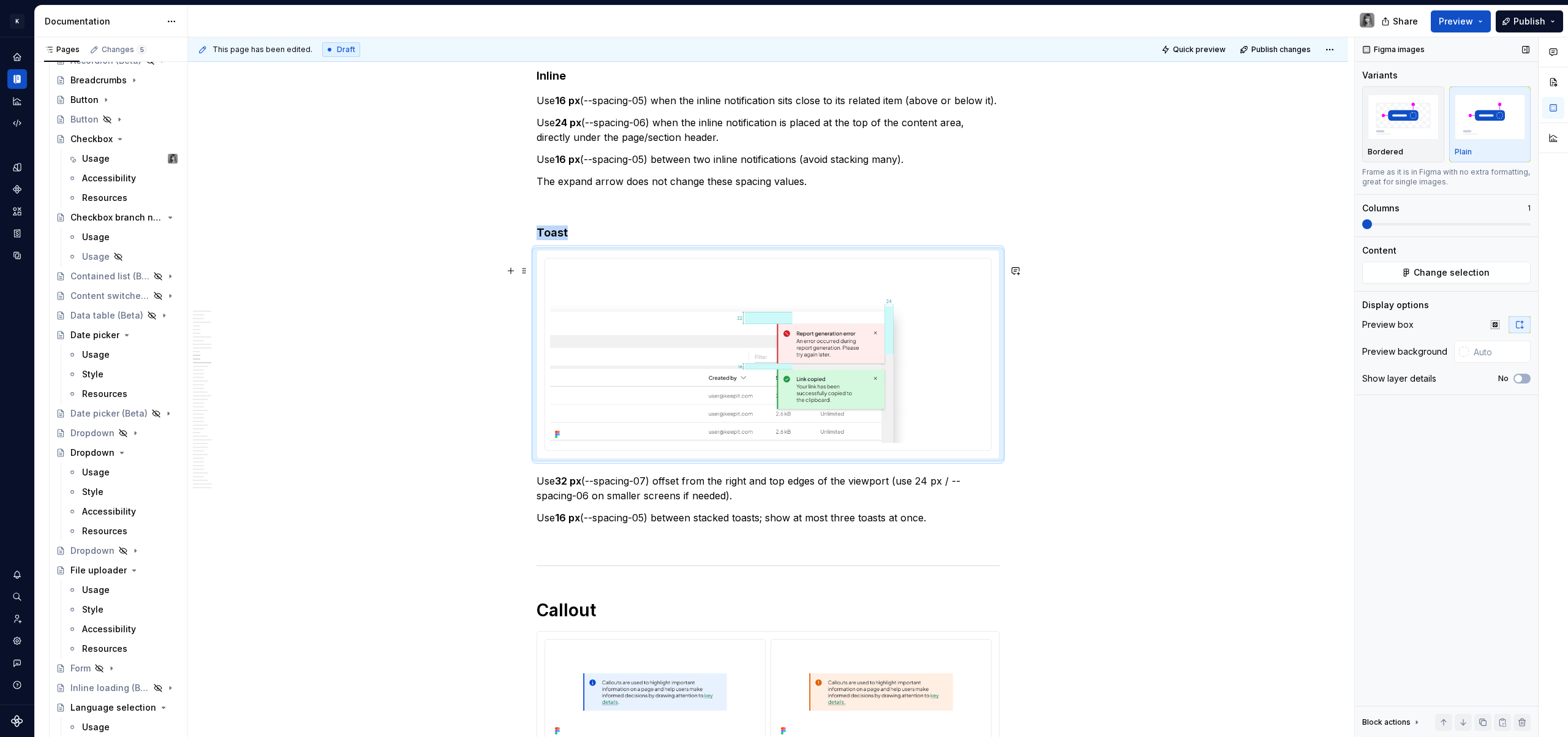
click at [745, 503] on p "Use 32 px (--spacing-07) offset from the right and top edges of the viewport (u…" at bounding box center [768, 488] width 463 height 29
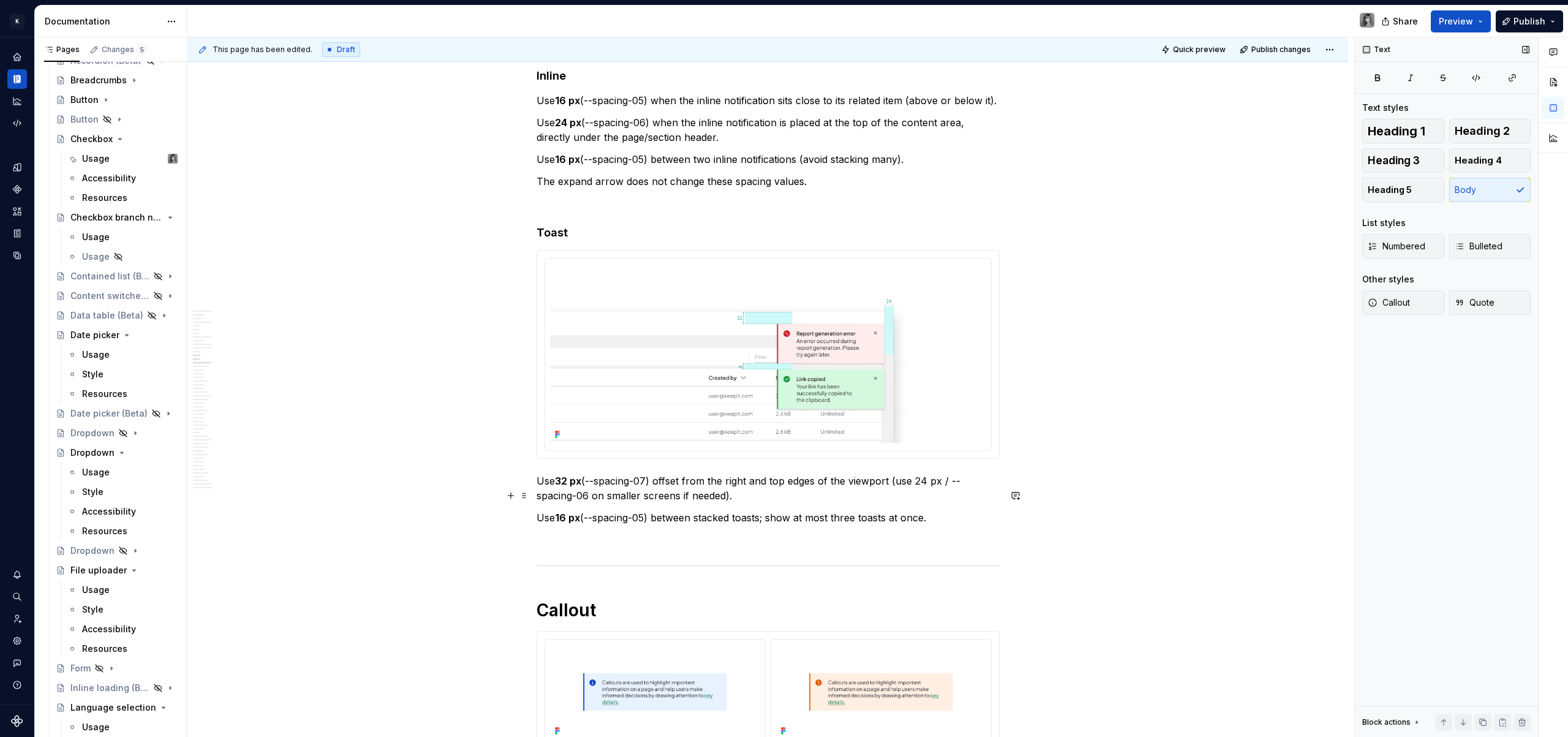
drag, startPoint x: 558, startPoint y: 495, endPoint x: 582, endPoint y: 504, distance: 25.6
click at [558, 487] on strong "32 px" at bounding box center [568, 481] width 26 height 12
drag, startPoint x: 558, startPoint y: 496, endPoint x: 601, endPoint y: 497, distance: 43.0
click at [601, 497] on p "Use 24- 32 px (--spacing-07) offset from the right and top edges of the viewpor…" at bounding box center [768, 488] width 463 height 29
click at [757, 503] on p "Use 24-32 px (--spacing-07) offset from the right and top edges of the viewport…" at bounding box center [768, 488] width 463 height 29
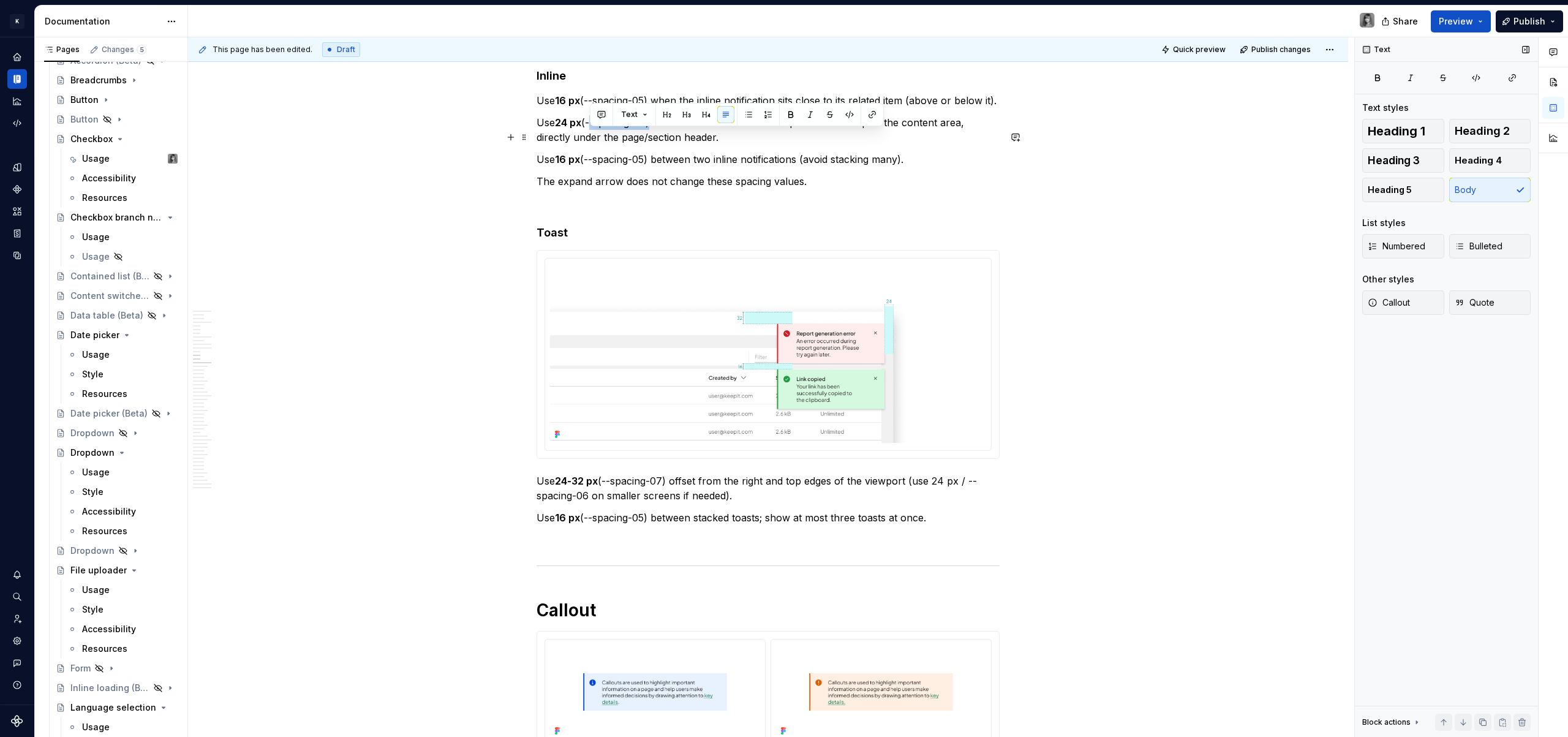
drag, startPoint x: 651, startPoint y: 138, endPoint x: 591, endPoint y: 137, distance: 60.0
click at [591, 137] on p "Use 24 px (--spacing-06) when the inline notification is placed at the top of t…" at bounding box center [768, 129] width 463 height 29
copy p "--spacing-06"
click at [608, 495] on p "Use 24-32 px (--spacing-07) offset from the right and top edges of the viewport…" at bounding box center [768, 488] width 463 height 29
click at [806, 501] on p "Use 24-32 px (--spacing-06 / --spacing-07) offset from the right and top edges …" at bounding box center [768, 488] width 463 height 29
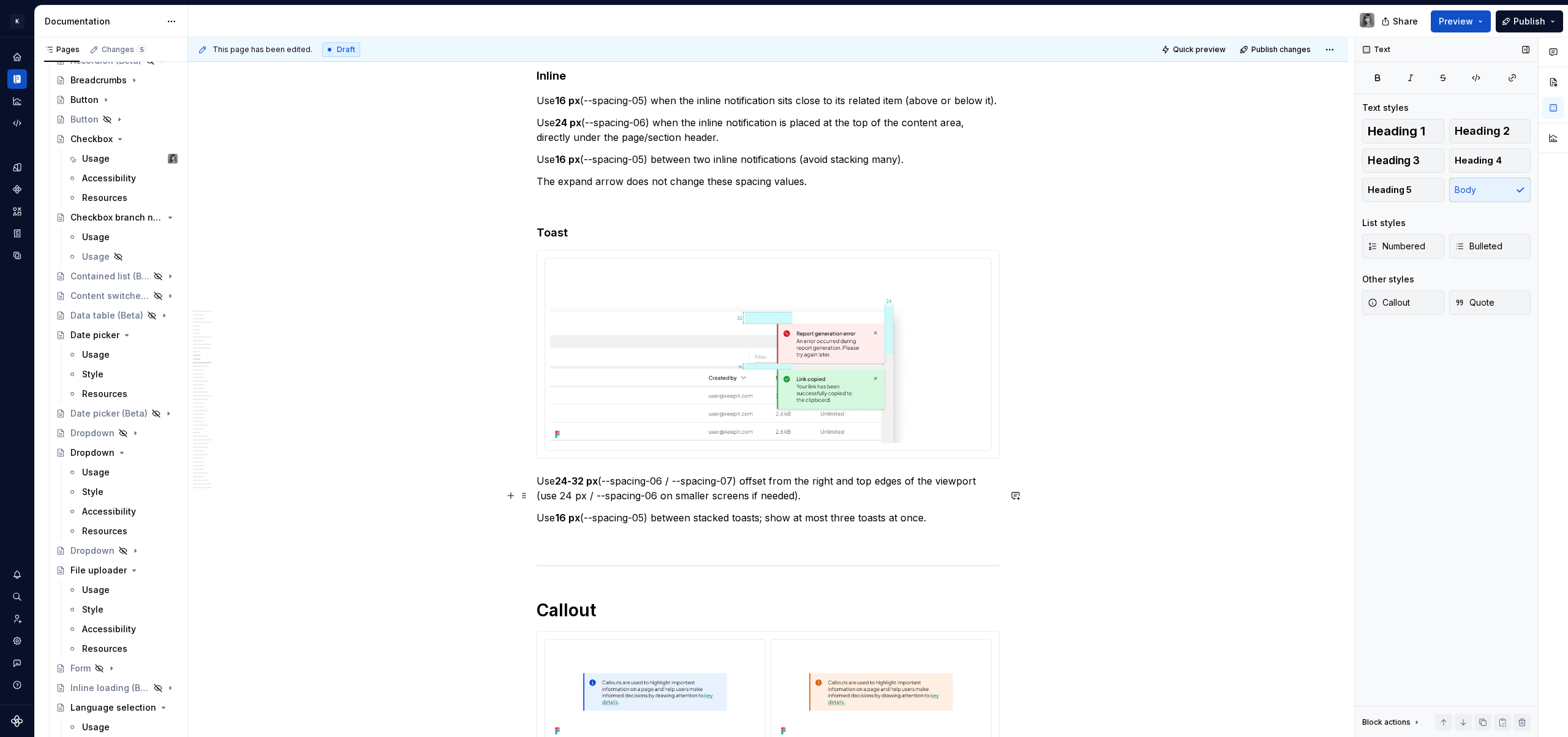
click at [846, 503] on p "Use 24-32 px (--spacing-06 / --spacing-07) offset from the right and top edges …" at bounding box center [768, 488] width 463 height 29
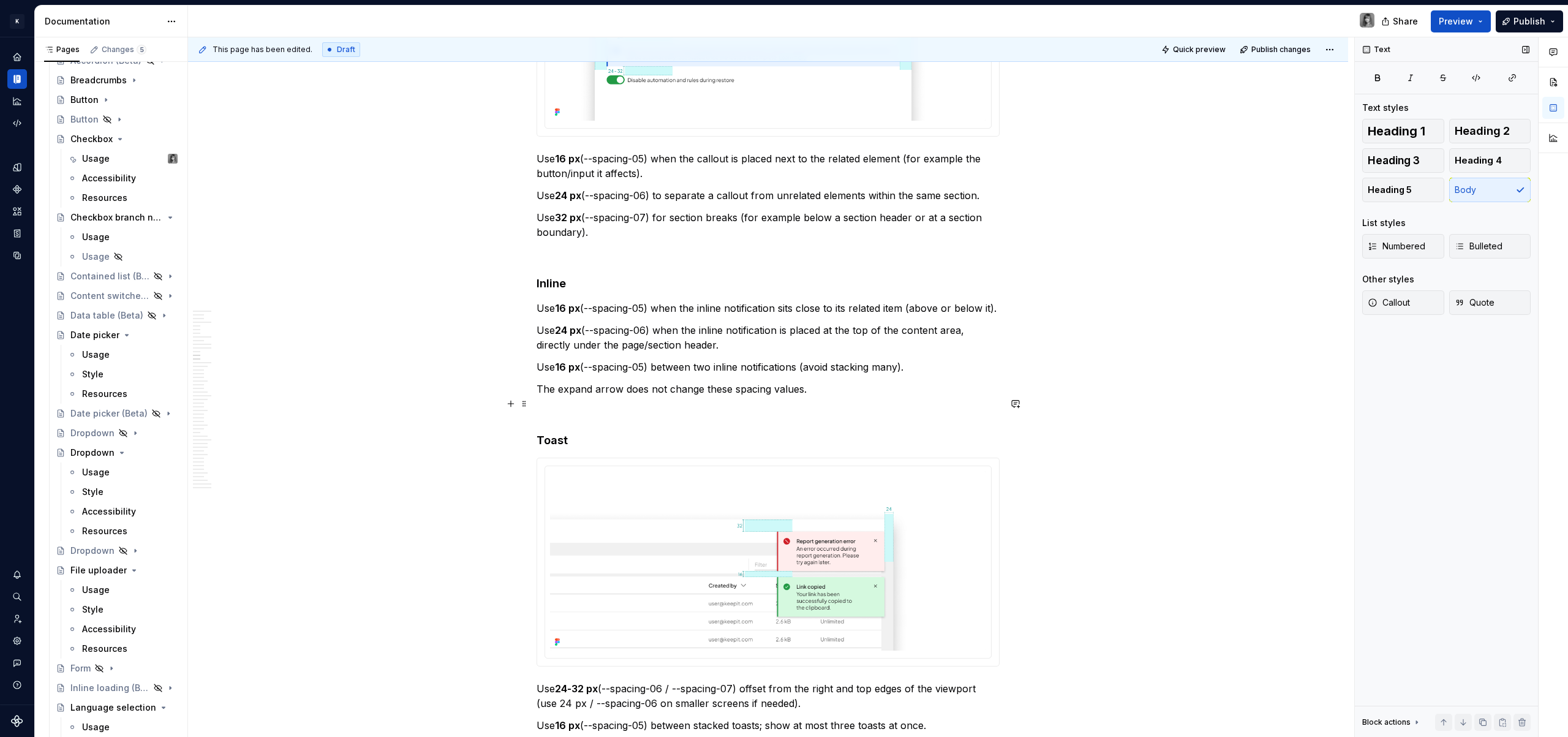
scroll to position [3274, 0]
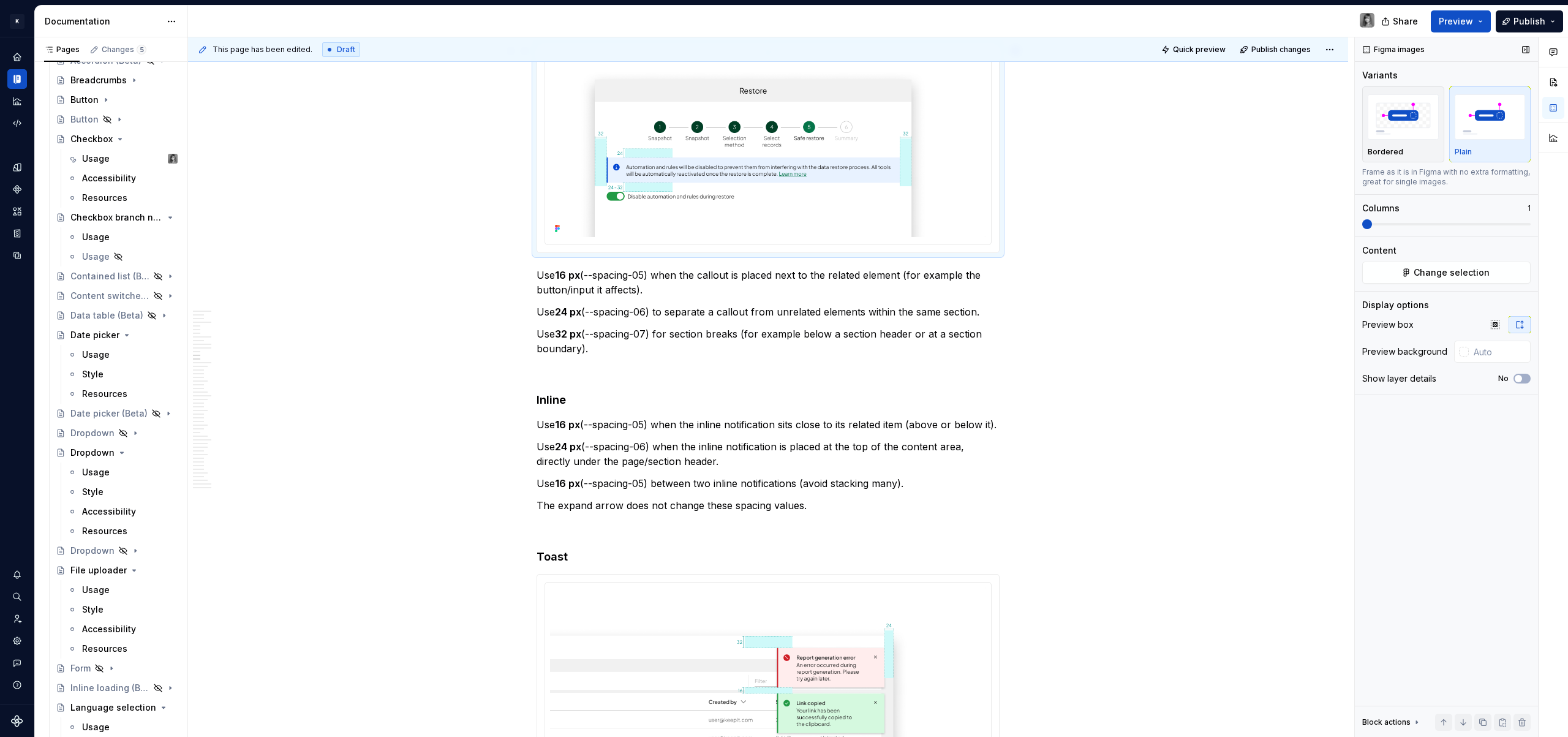
click at [829, 217] on img at bounding box center [768, 148] width 436 height 179
click at [723, 318] on p "Use 24 px (--spacing-06) to separate a callout from unrelated elements within t…" at bounding box center [768, 311] width 463 height 14
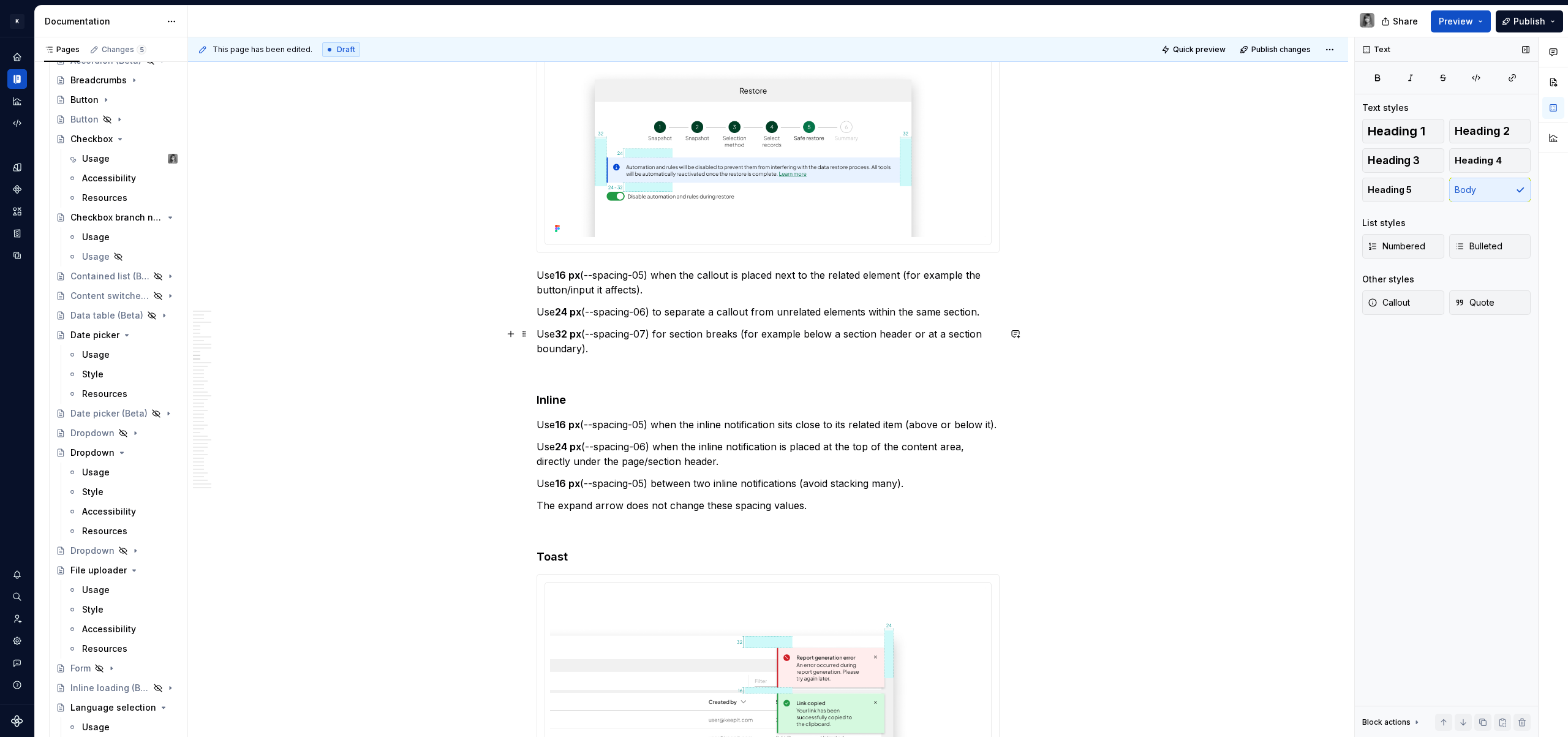
scroll to position [3047, 0]
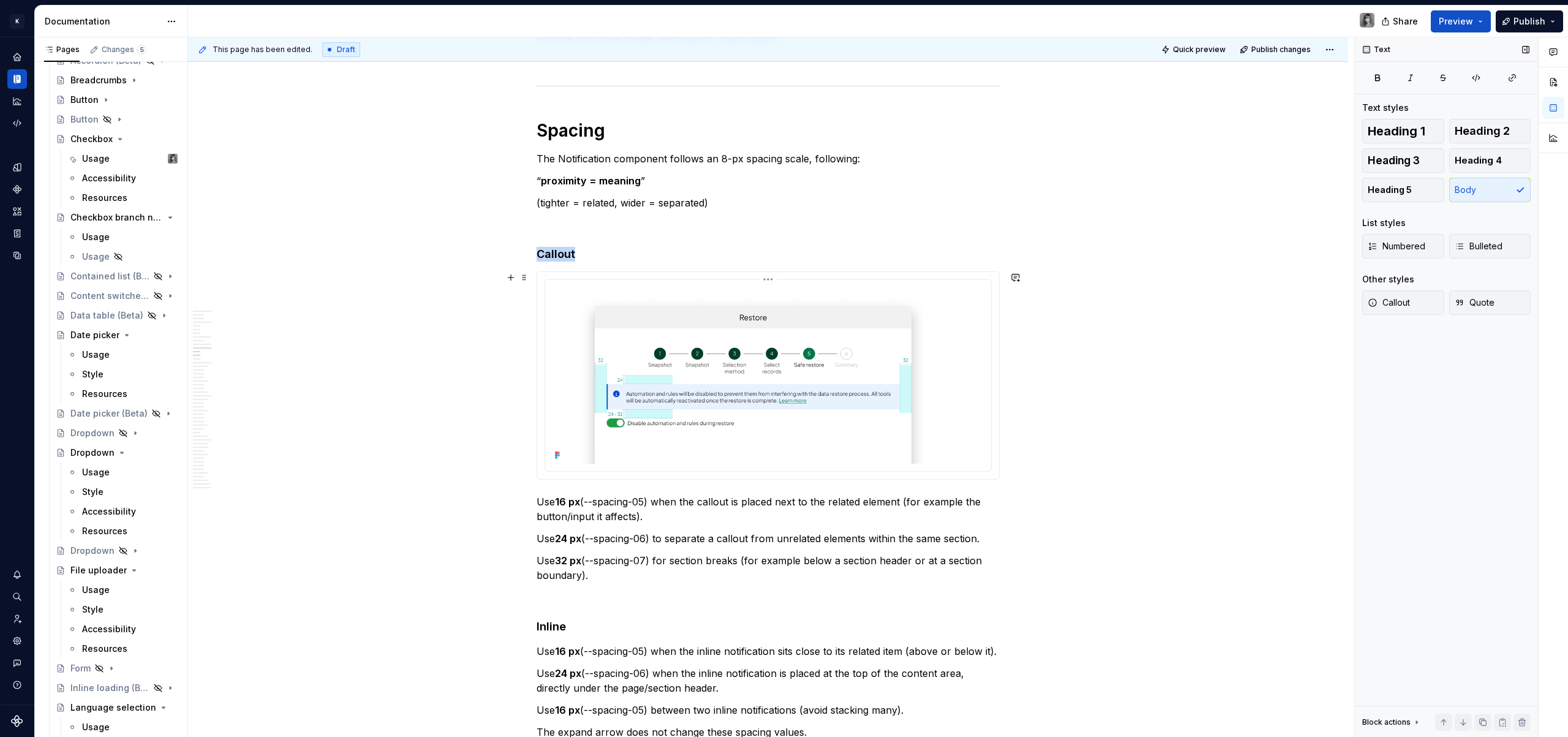
click at [756, 391] on img at bounding box center [768, 375] width 436 height 179
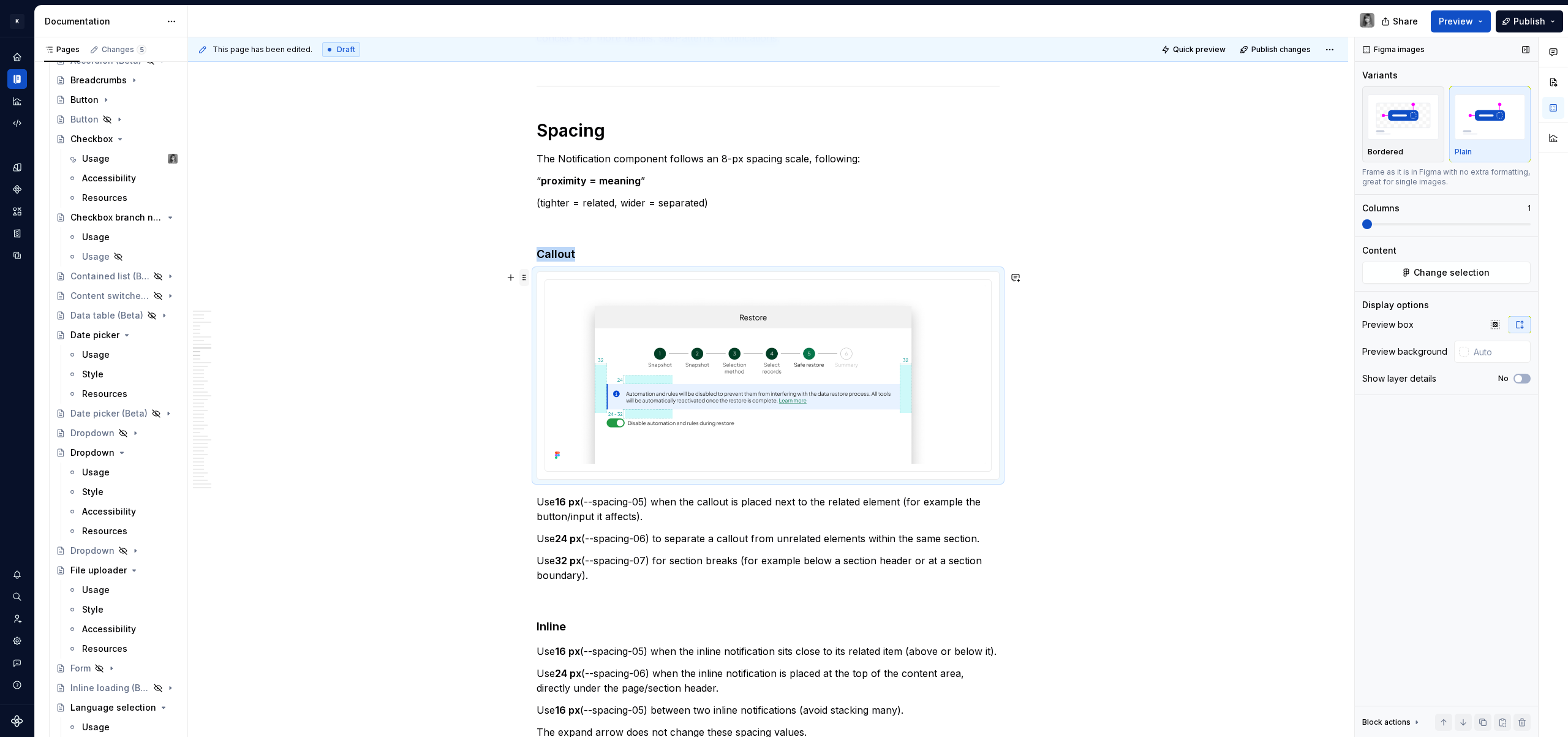
click at [525, 279] on span at bounding box center [524, 277] width 10 height 17
click at [558, 294] on div "Duplicate" at bounding box center [582, 297] width 79 height 12
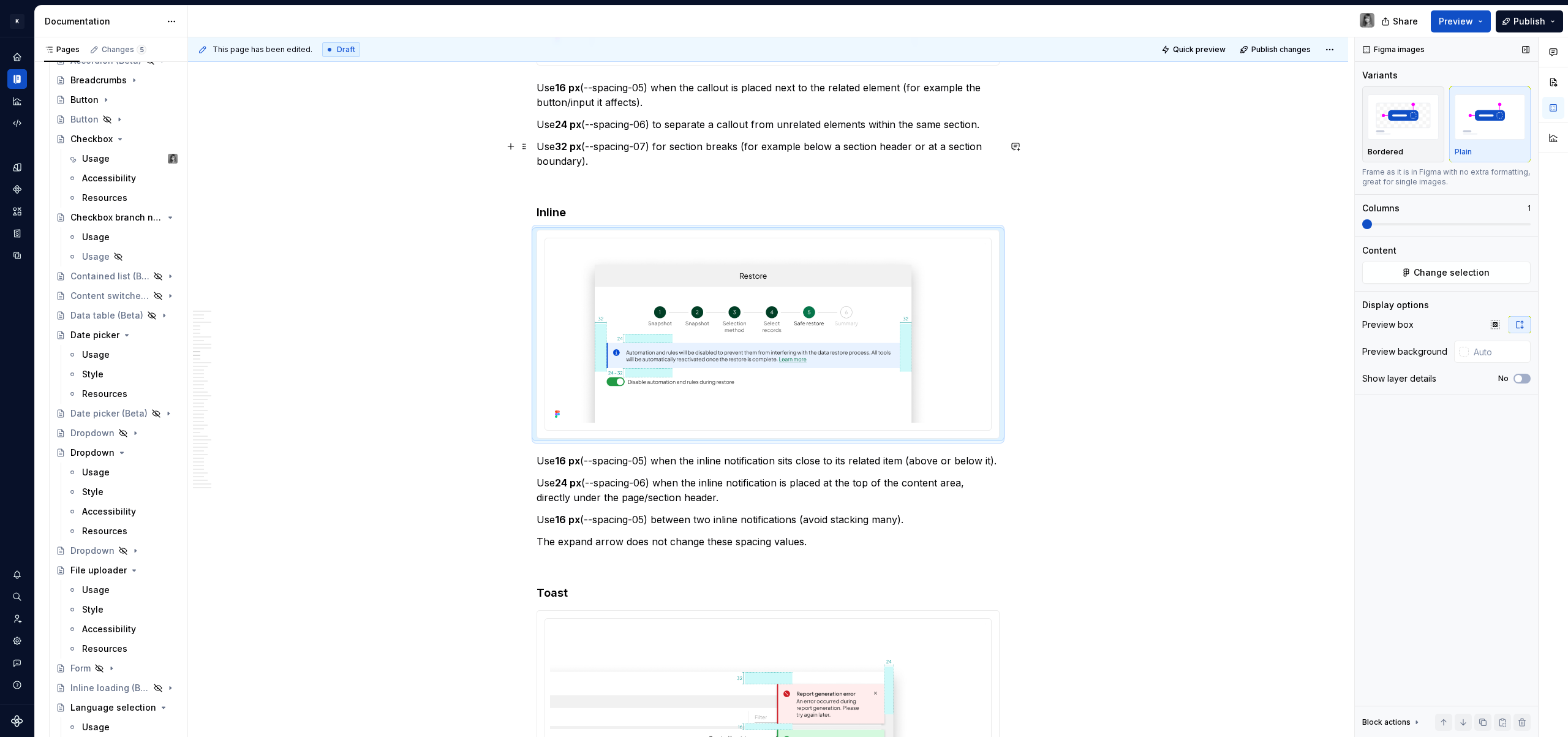
scroll to position [3238, 0]
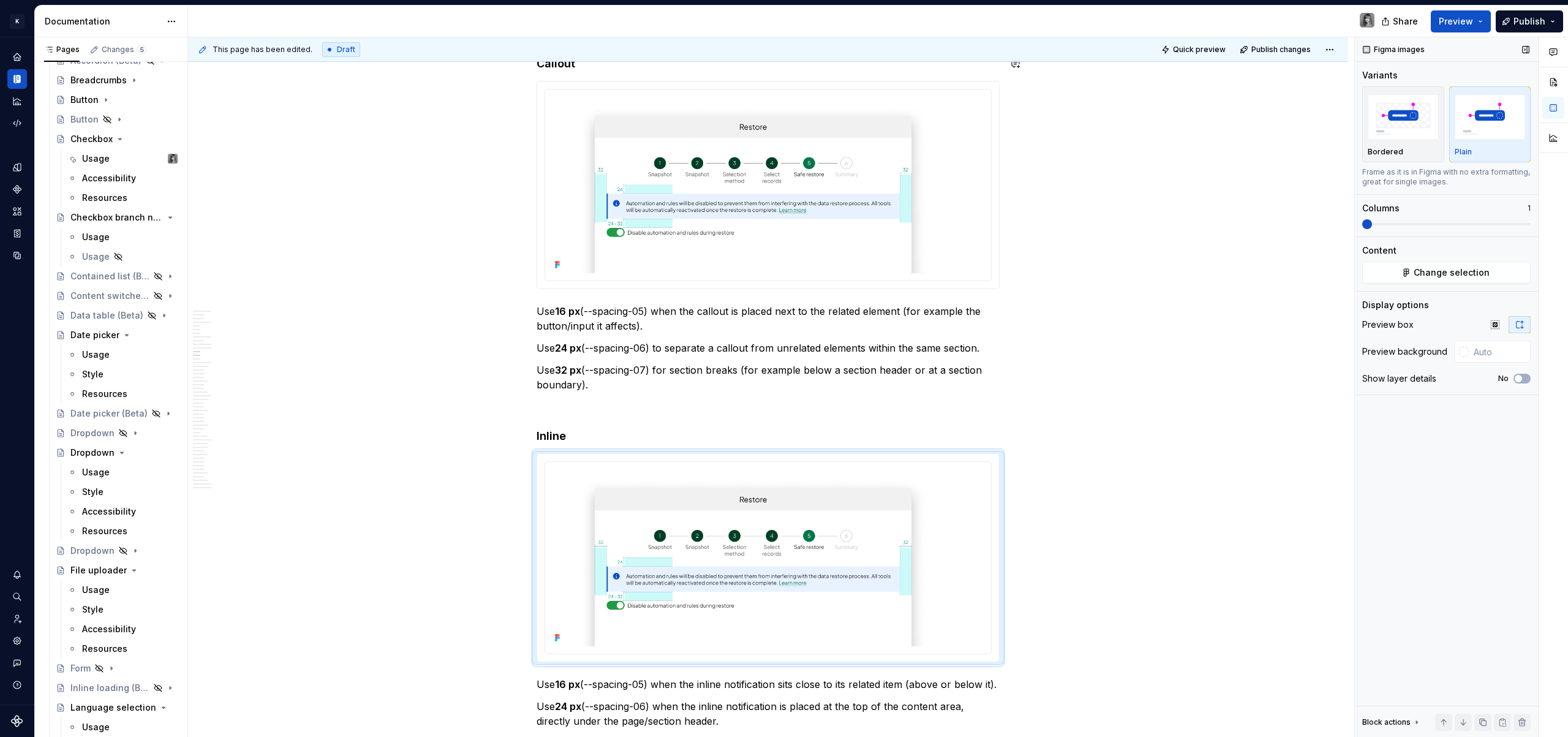
drag, startPoint x: 524, startPoint y: 89, endPoint x: 298, endPoint y: 14, distance: 238.1
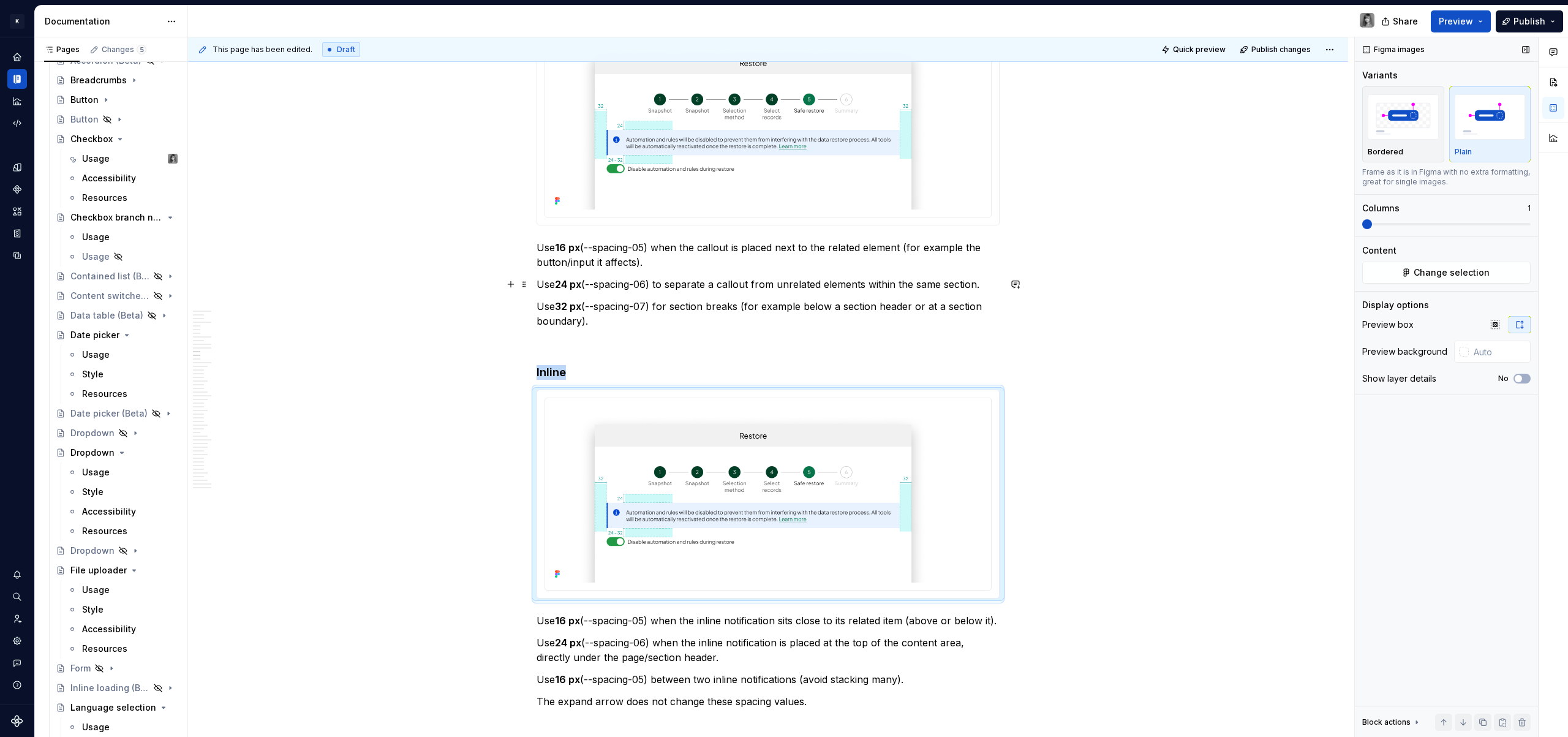
scroll to position [3345, 0]
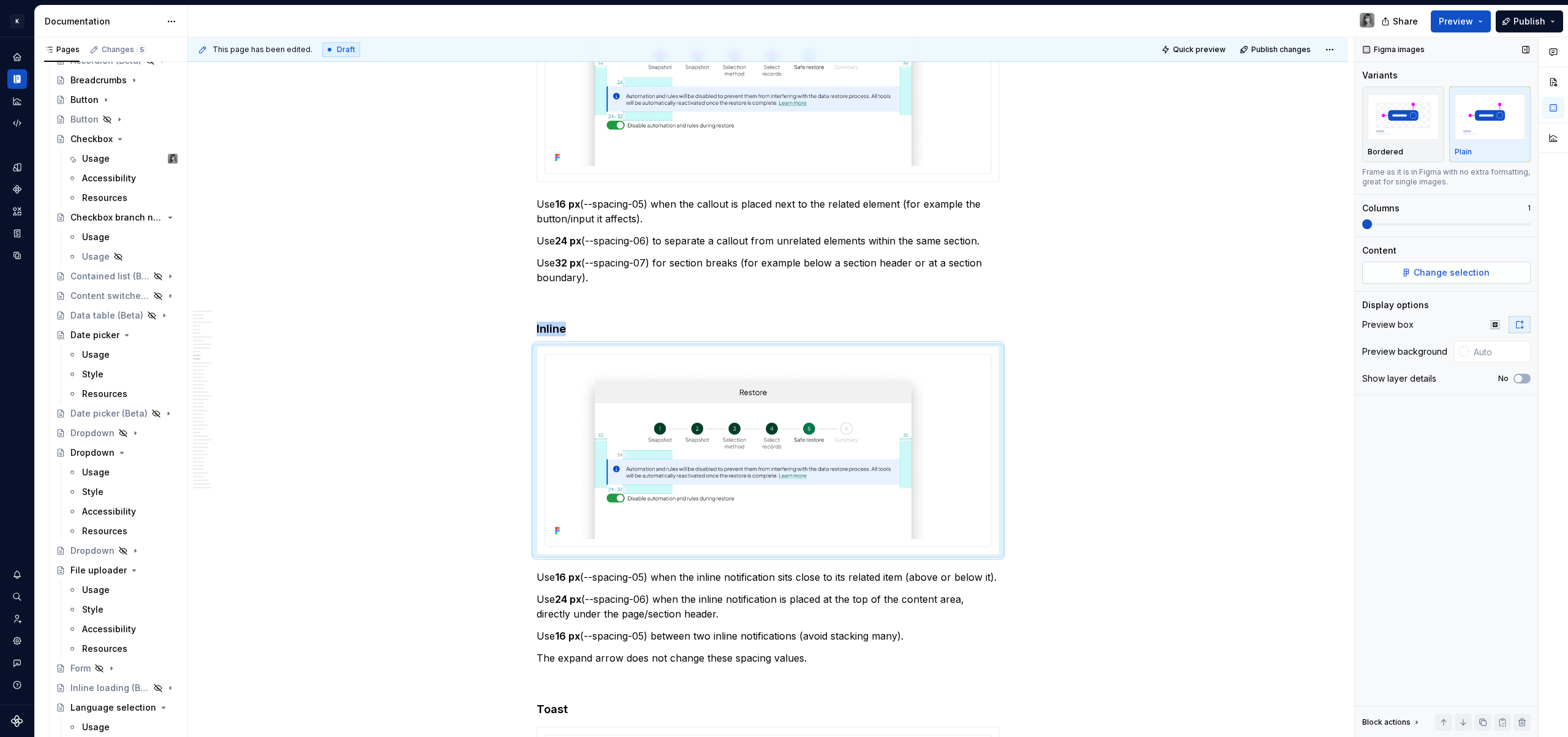
click at [1478, 275] on span "Change selection" at bounding box center [1452, 273] width 76 height 12
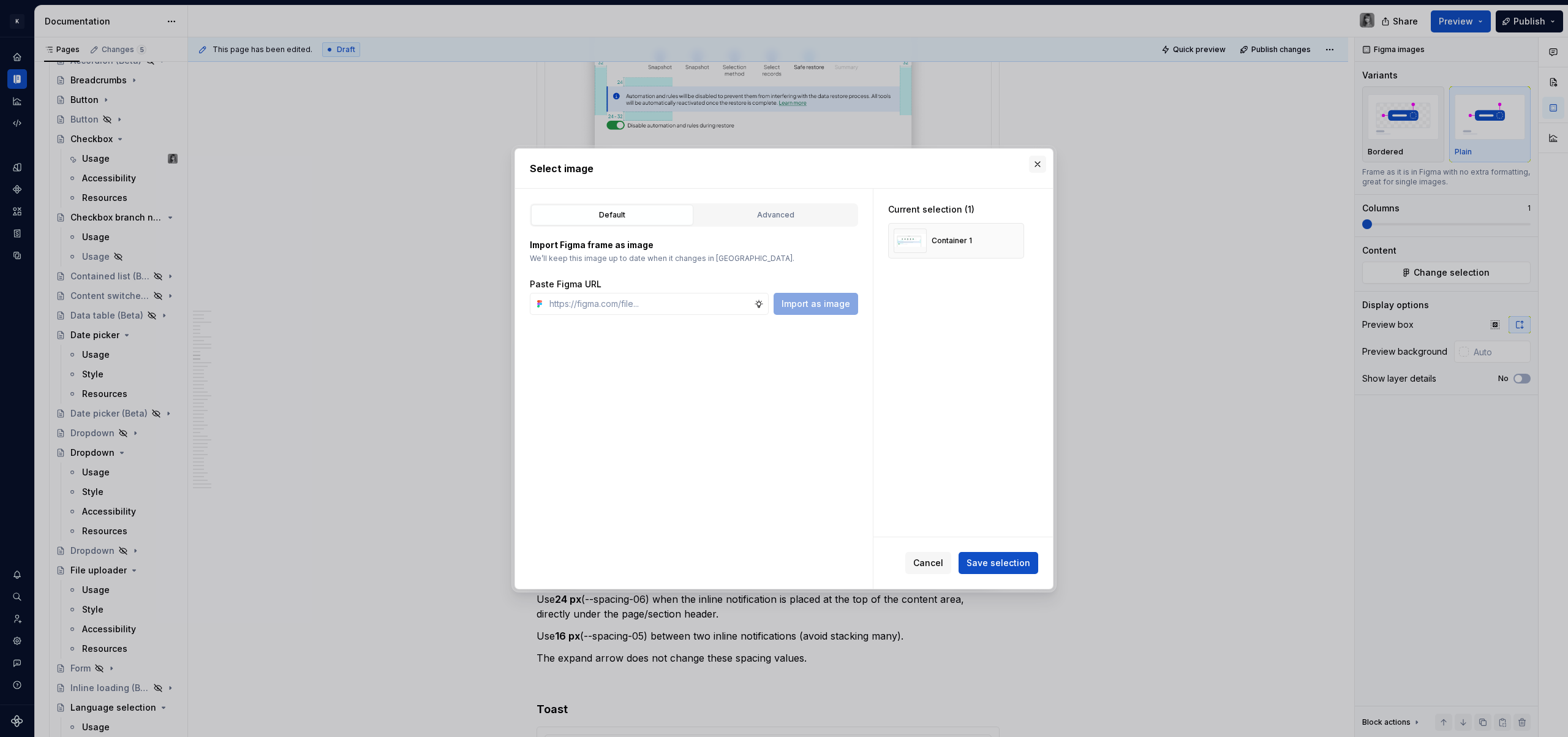
click at [1039, 165] on button "button" at bounding box center [1037, 164] width 17 height 17
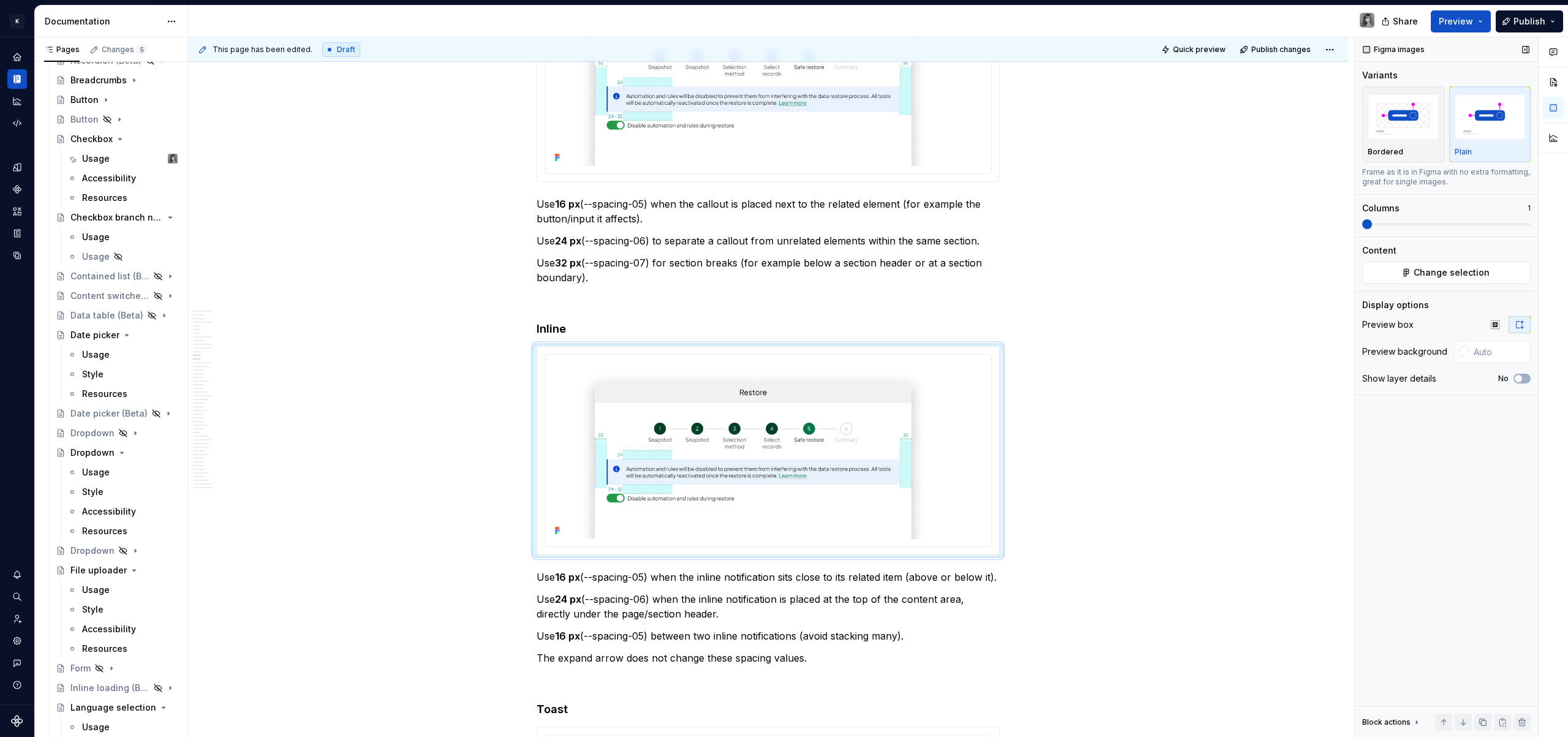
click at [1481, 252] on div "Content" at bounding box center [1446, 251] width 169 height 12
click at [1472, 269] on span "Change selection" at bounding box center [1452, 273] width 76 height 12
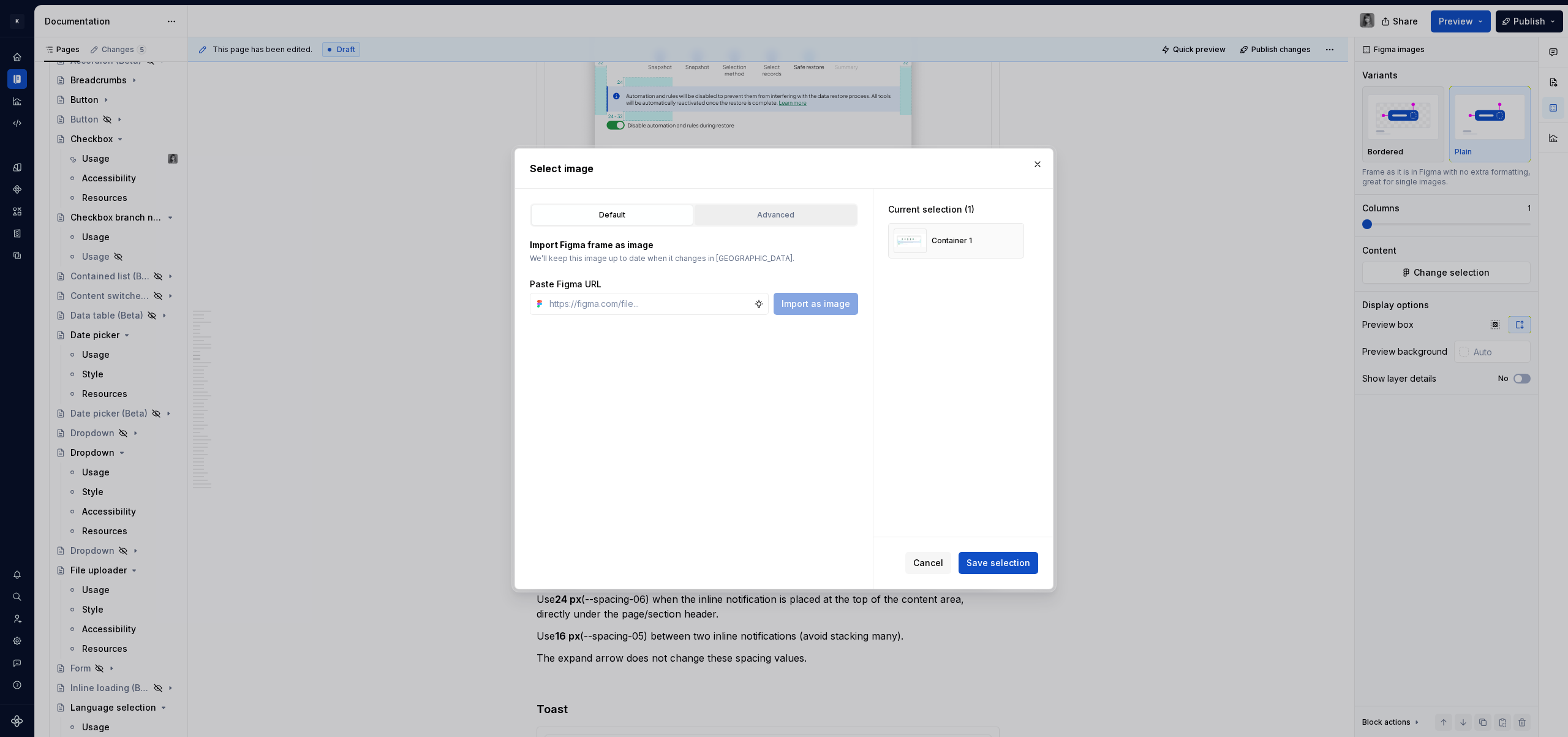
click at [804, 213] on div "Advanced" at bounding box center [775, 215] width 153 height 12
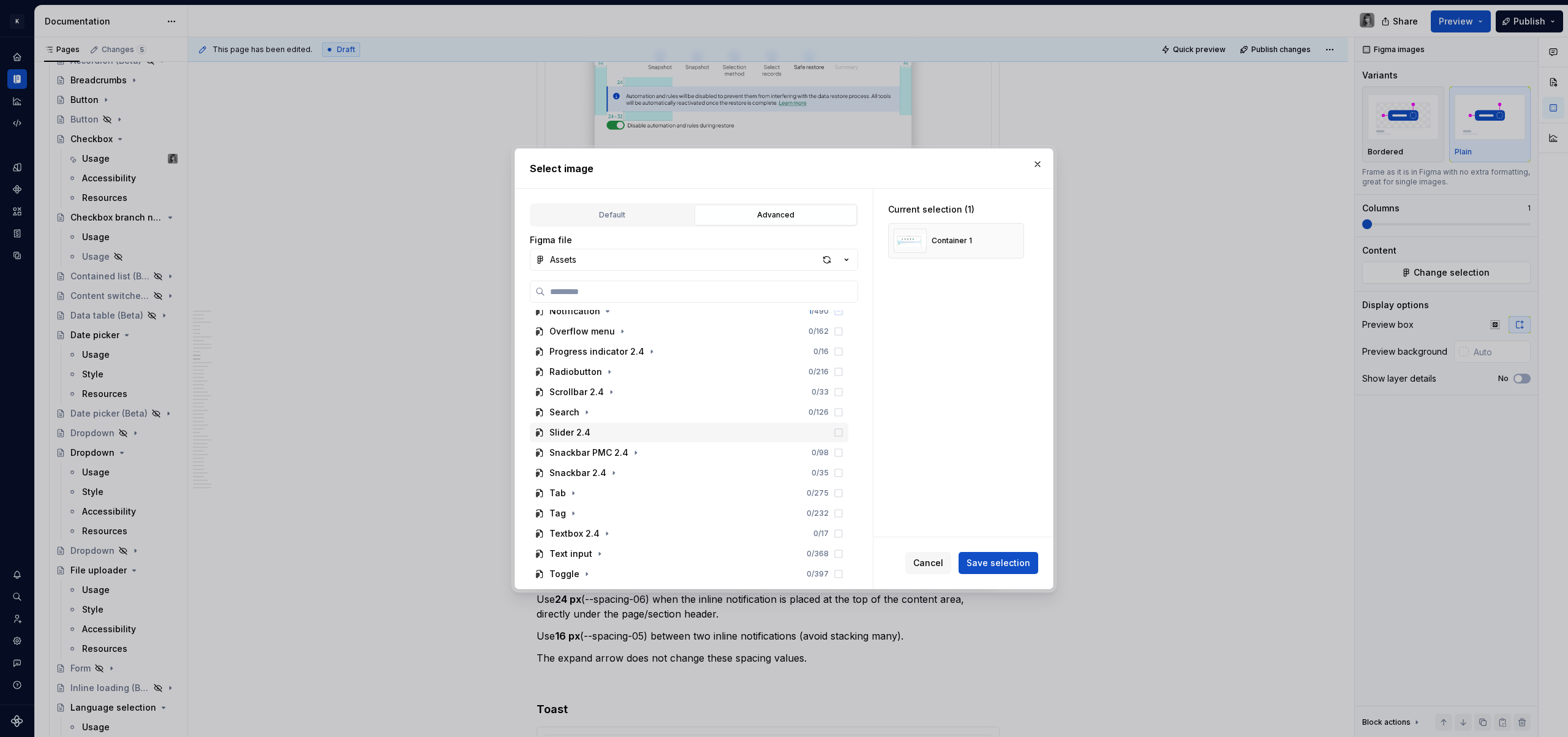
scroll to position [325, 0]
click at [605, 419] on icon "button" at bounding box center [608, 419] width 10 height 10
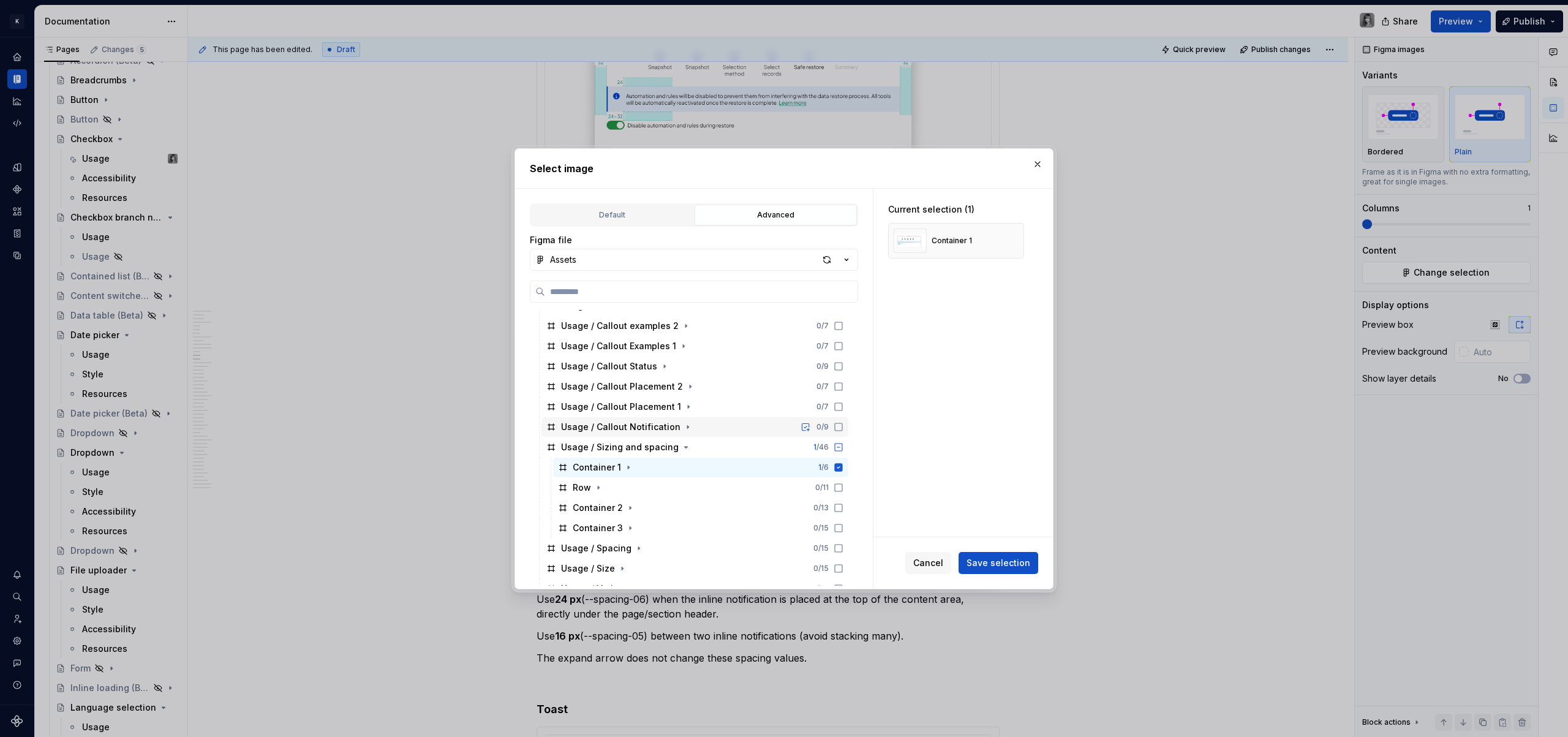
scroll to position [784, 0]
drag, startPoint x: 584, startPoint y: 484, endPoint x: 614, endPoint y: 479, distance: 30.4
click at [584, 484] on div "Row" at bounding box center [582, 486] width 18 height 12
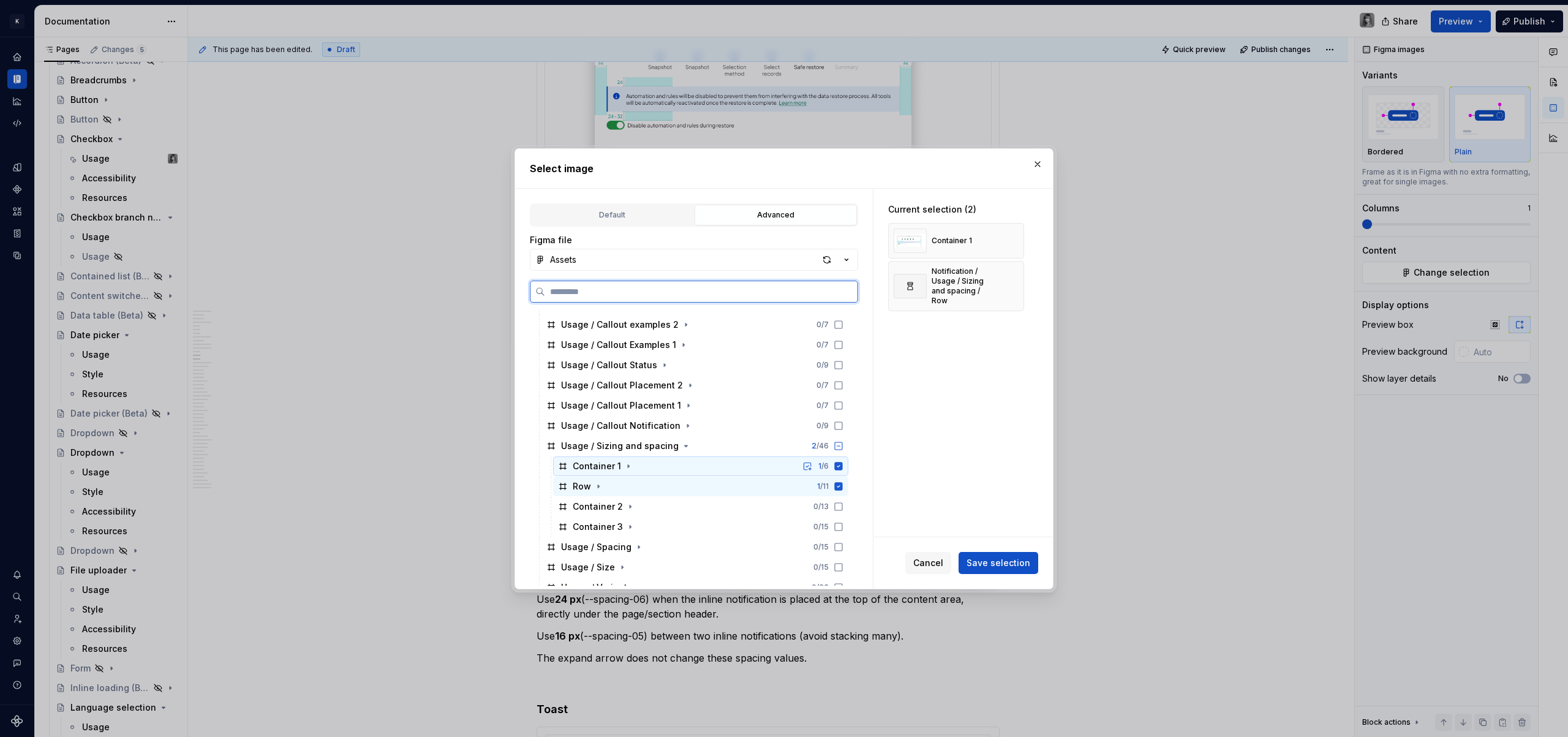
click at [841, 466] on icon at bounding box center [839, 466] width 8 height 8
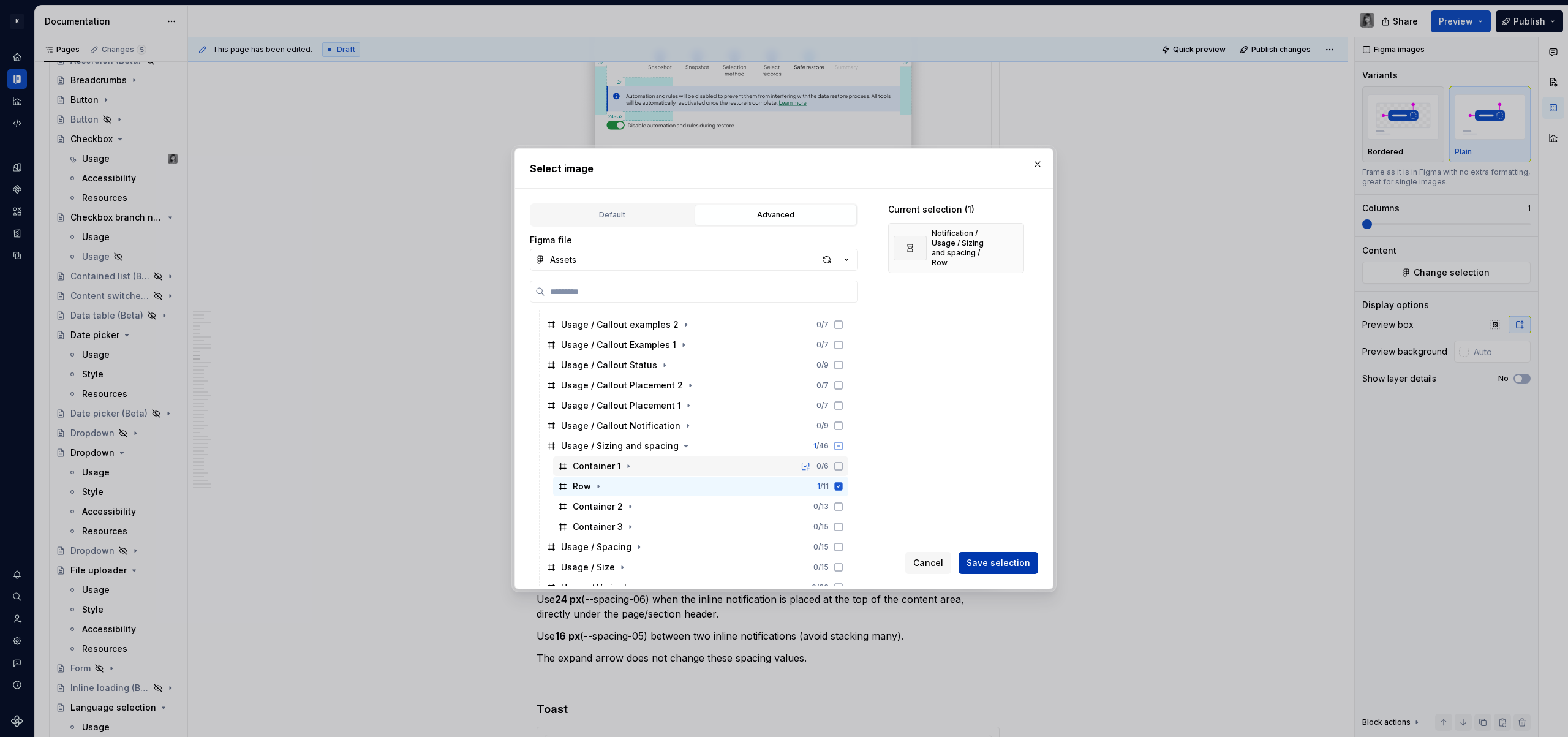
click at [991, 570] on button "Save selection" at bounding box center [998, 563] width 79 height 22
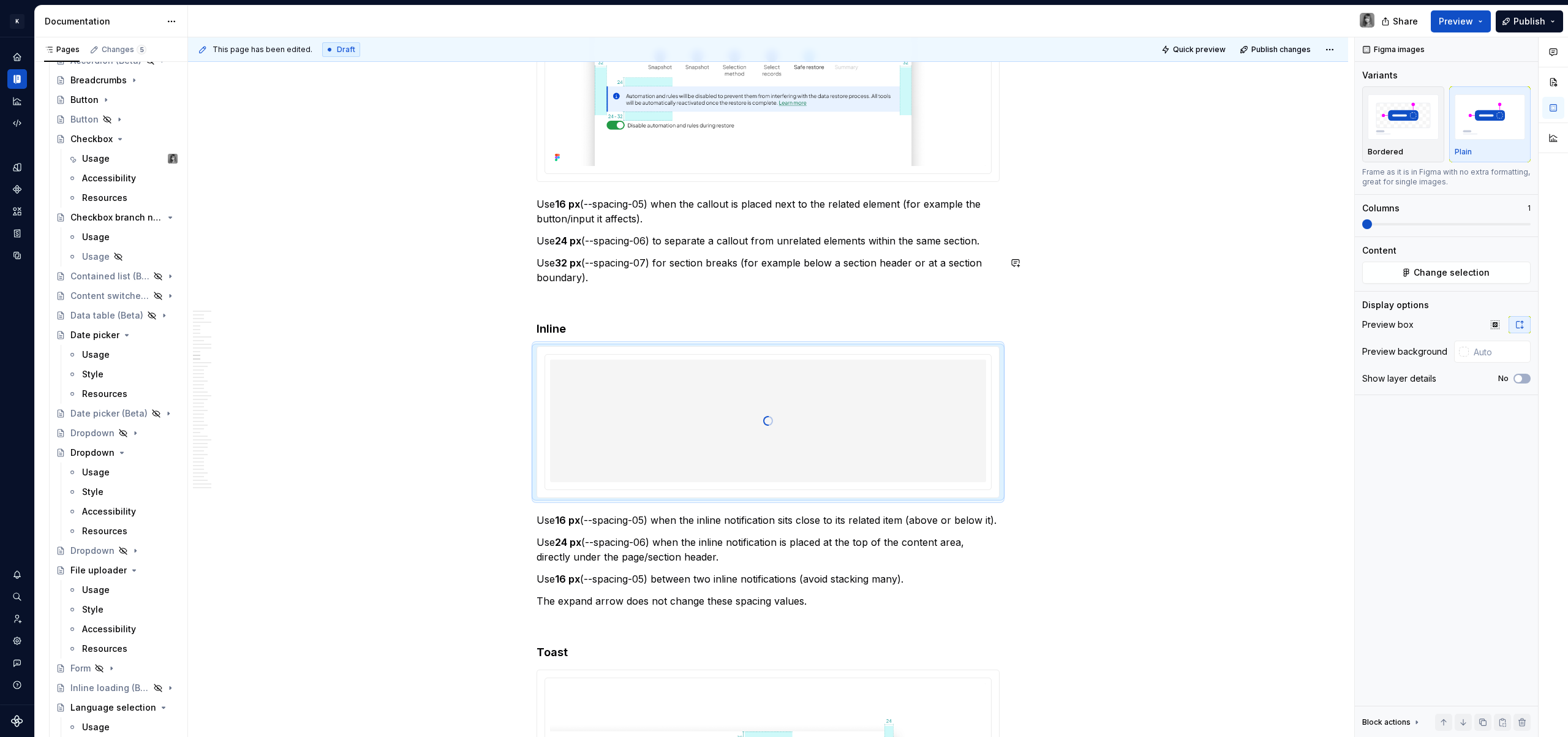
click at [803, 246] on p "Use 24 px (--spacing-06) to separate a callout from unrelated elements within t…" at bounding box center [768, 240] width 463 height 14
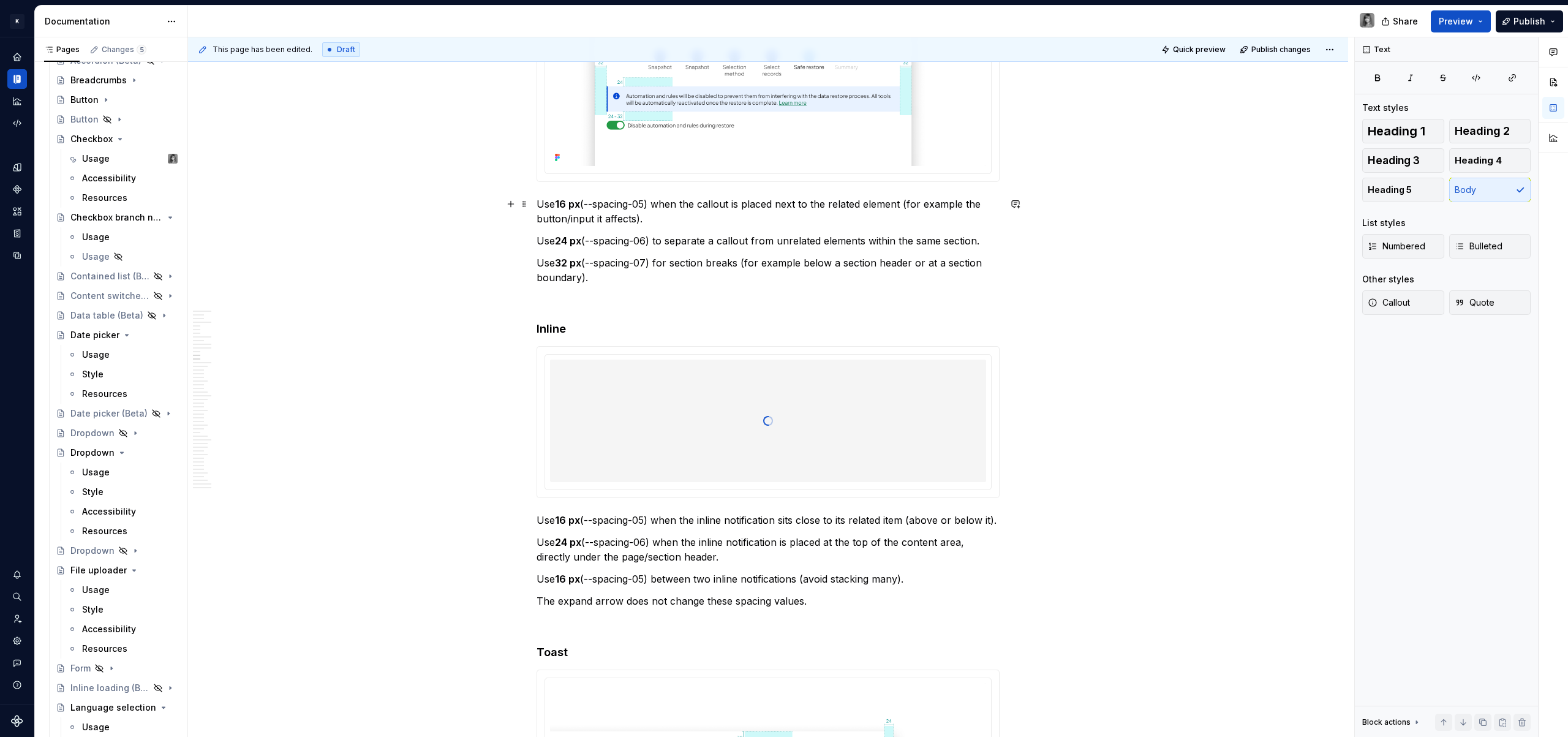
click at [792, 219] on p "Use 16 px (--spacing-05) when the callout is placed next to the related element…" at bounding box center [768, 211] width 463 height 29
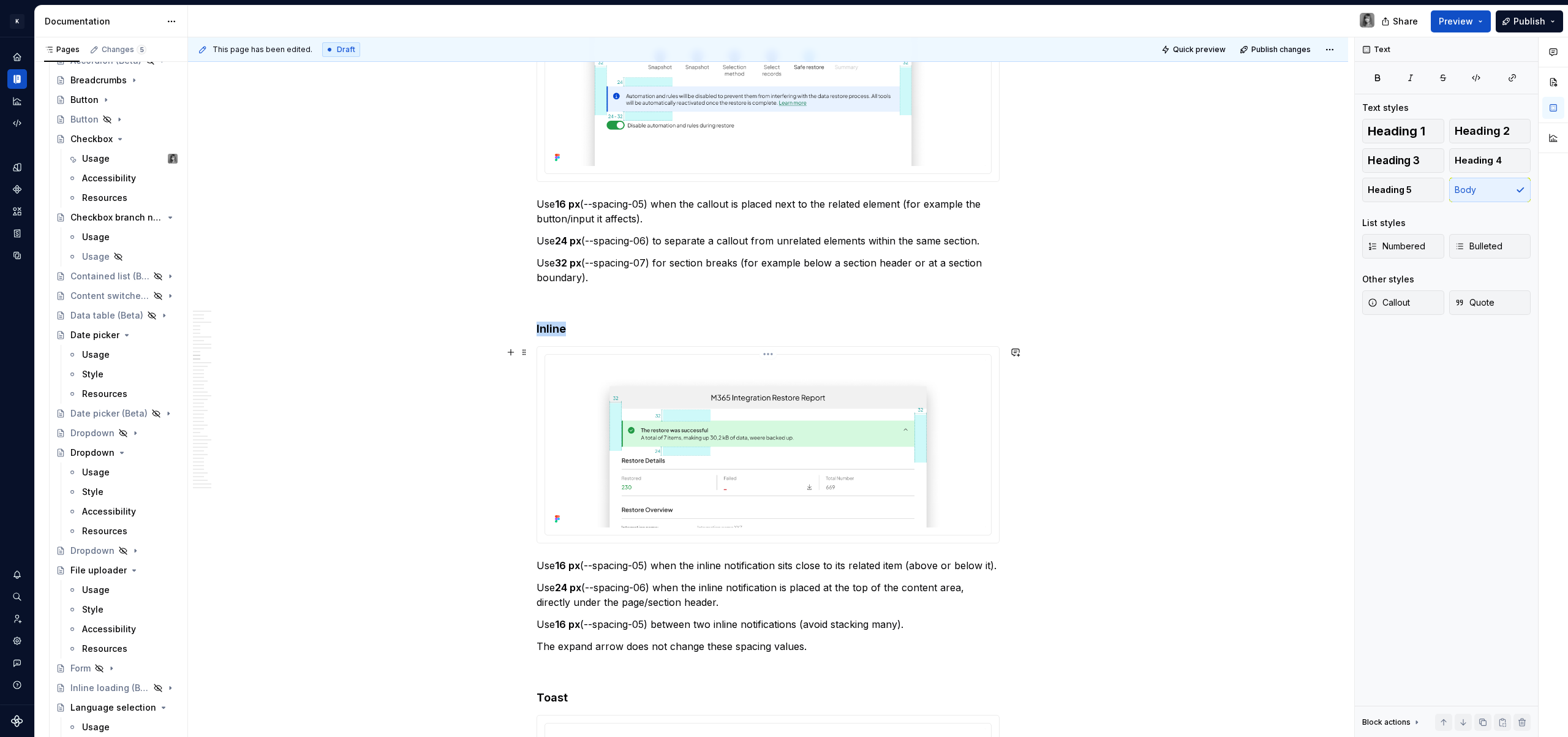
click at [780, 460] on img at bounding box center [768, 443] width 436 height 168
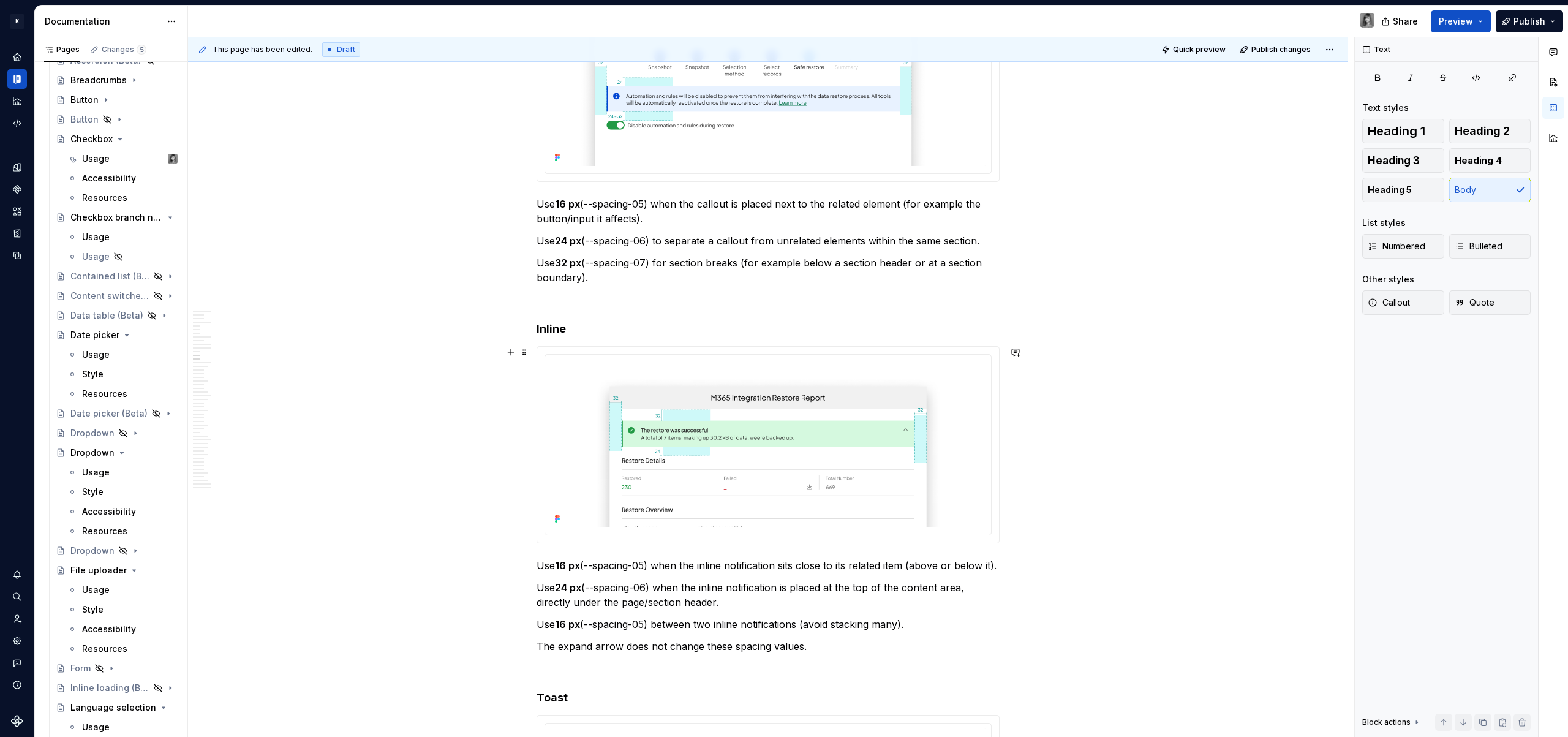
drag, startPoint x: 619, startPoint y: 643, endPoint x: 797, endPoint y: 644, distance: 178.0
click at [797, 632] on p "Use 16 px (--spacing-05) between two inline notifications (avoid stacking many)." at bounding box center [768, 623] width 463 height 14
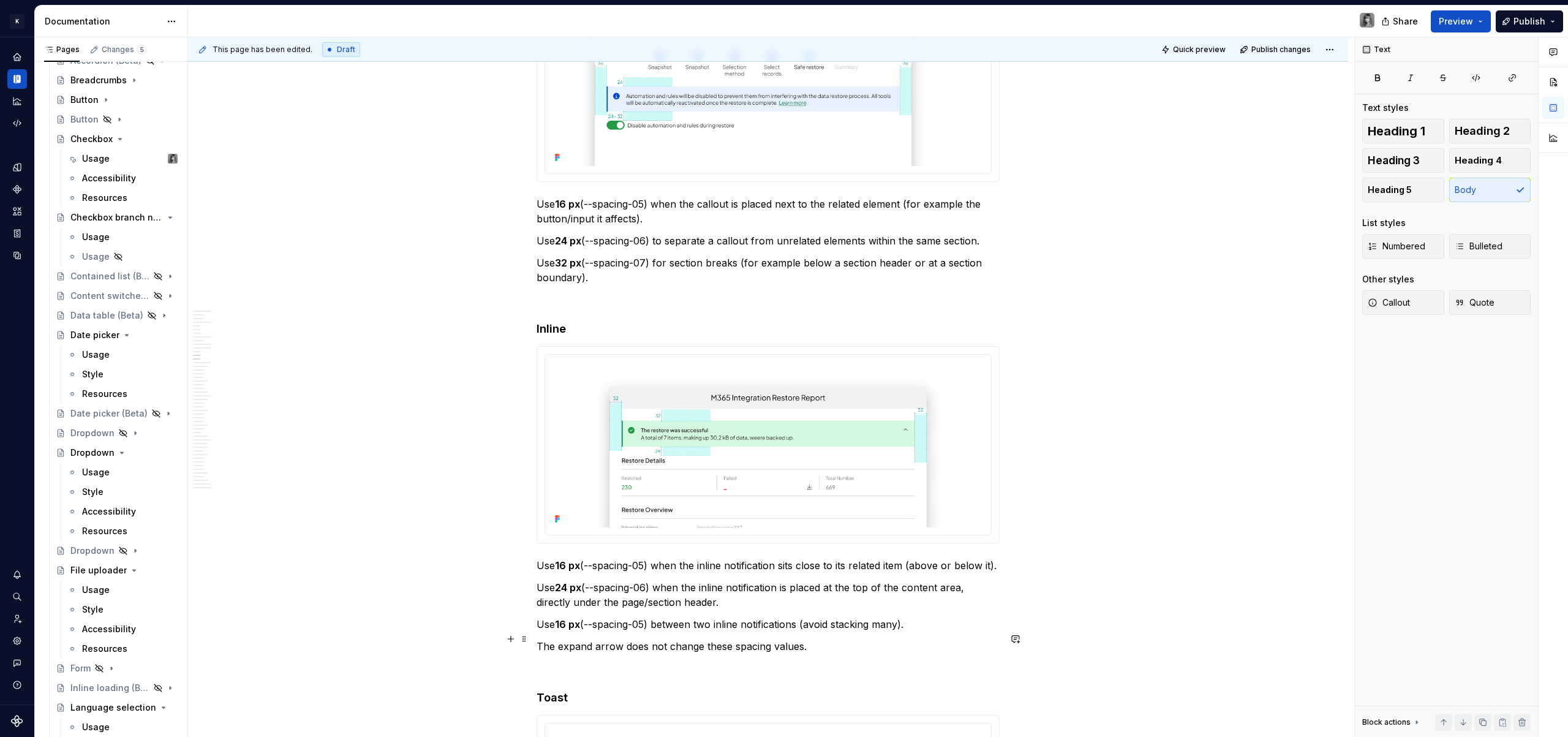
click at [878, 632] on p "Use 16 px (--spacing-05) between two inline notifications (avoid stacking many)." at bounding box center [768, 623] width 463 height 14
click at [880, 632] on p "Use 16 px (--spacing-05) between two inline notifications (avoid stacking many)." at bounding box center [768, 623] width 463 height 14
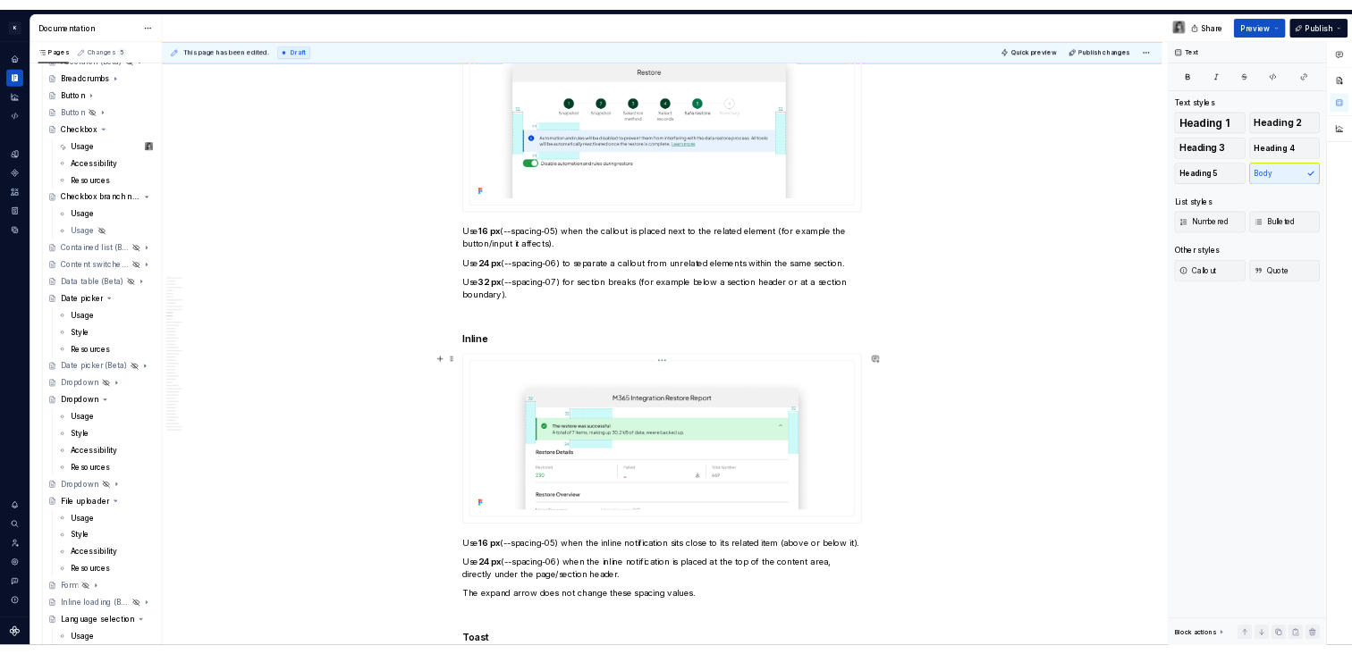
scroll to position [4634, 0]
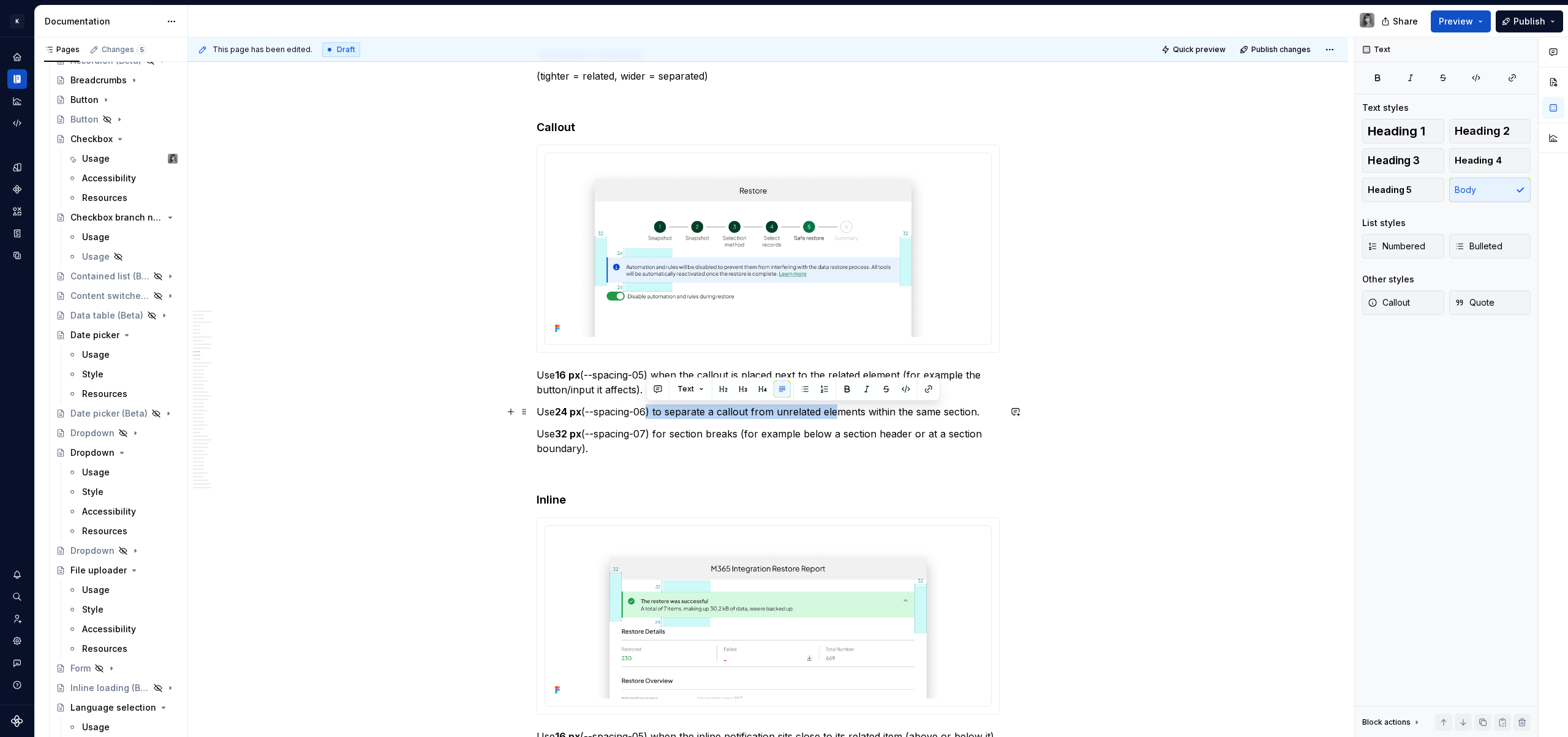
drag, startPoint x: 649, startPoint y: 409, endPoint x: 836, endPoint y: 414, distance: 187.1
click at [836, 414] on p "Use 24 px (--spacing-06) to separate a callout from unrelated elements within t…" at bounding box center [768, 411] width 463 height 14
drag, startPoint x: 767, startPoint y: 408, endPoint x: 891, endPoint y: 415, distance: 124.2
click at [891, 415] on p "Use 24 px (--spacing-06) to separate a callout from unrelated elements within t…" at bounding box center [768, 411] width 463 height 14
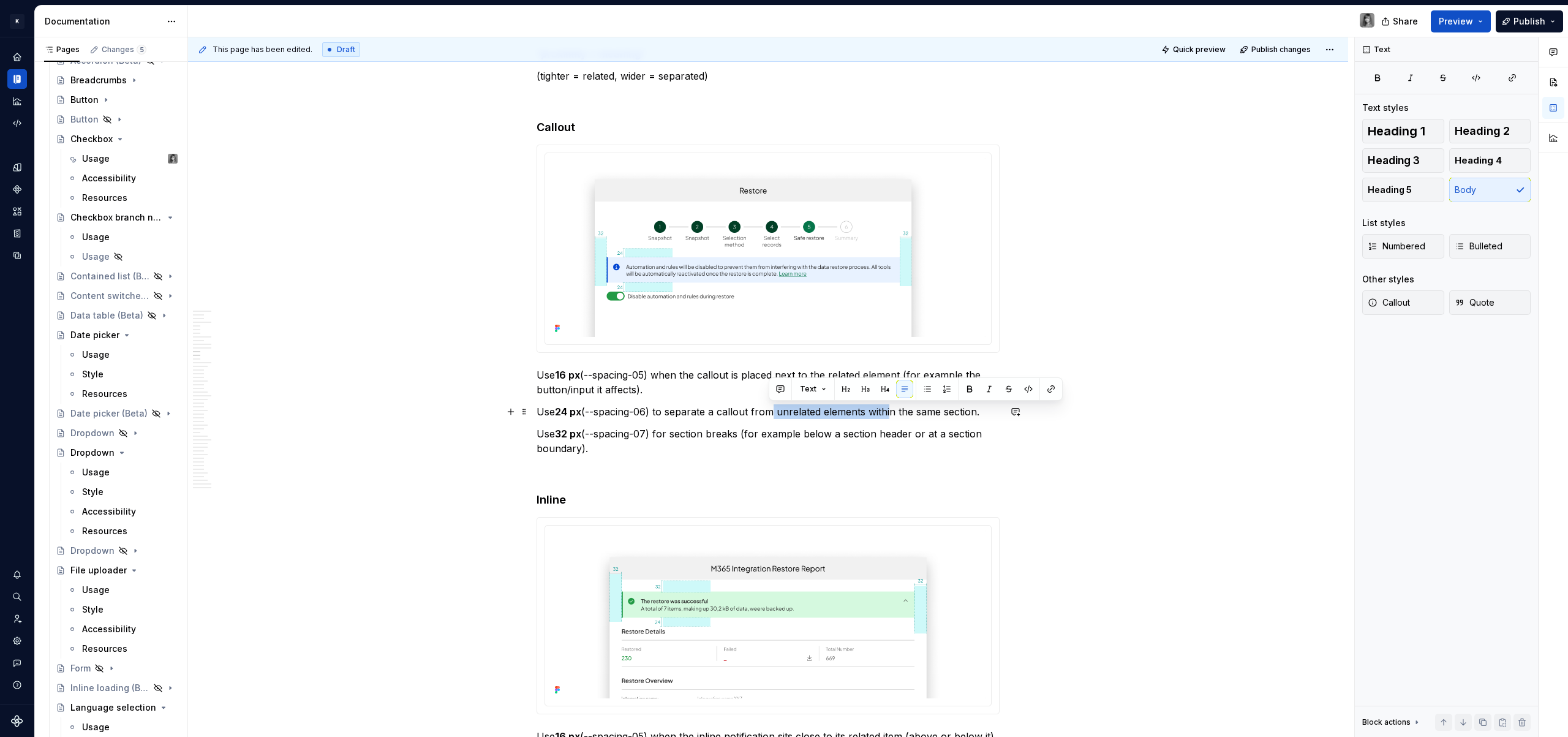
click at [891, 415] on p "Use 24 px (--spacing-06) to separate a callout from unrelated elements within t…" at bounding box center [768, 411] width 463 height 14
click at [963, 414] on p "Use 24 px (--spacing-06) to separate a callout from unrelated elements within t…" at bounding box center [768, 411] width 463 height 14
drag, startPoint x: 986, startPoint y: 414, endPoint x: 794, endPoint y: 412, distance: 192.0
click at [794, 412] on p "Use 24 px (--spacing-06) to separate a callout from unrelated elements within t…" at bounding box center [768, 411] width 463 height 14
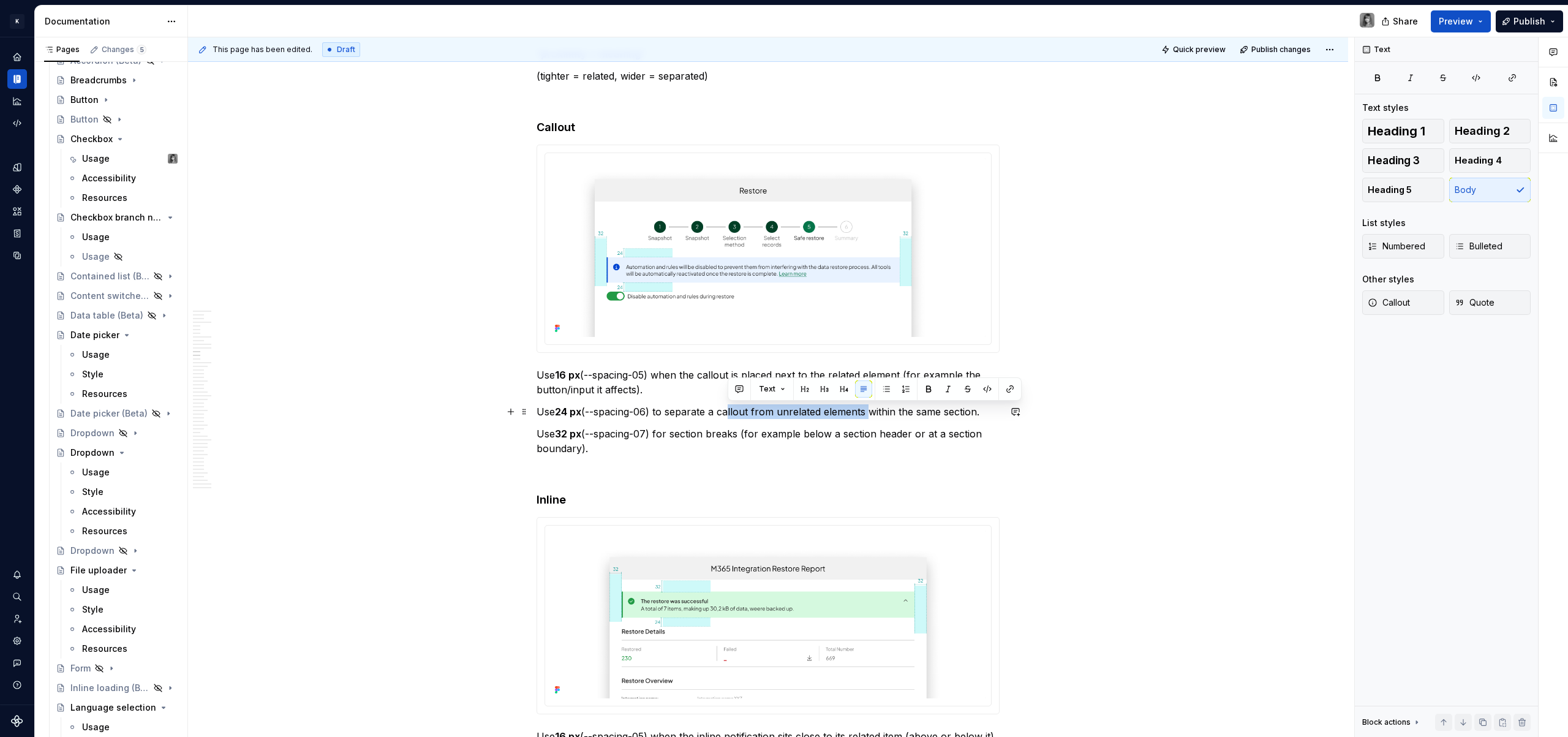
drag, startPoint x: 726, startPoint y: 412, endPoint x: 867, endPoint y: 415, distance: 141.0
click at [867, 415] on p "Use 24 px (--spacing-06) to separate a callout from unrelated elements within t…" at bounding box center [768, 411] width 463 height 14
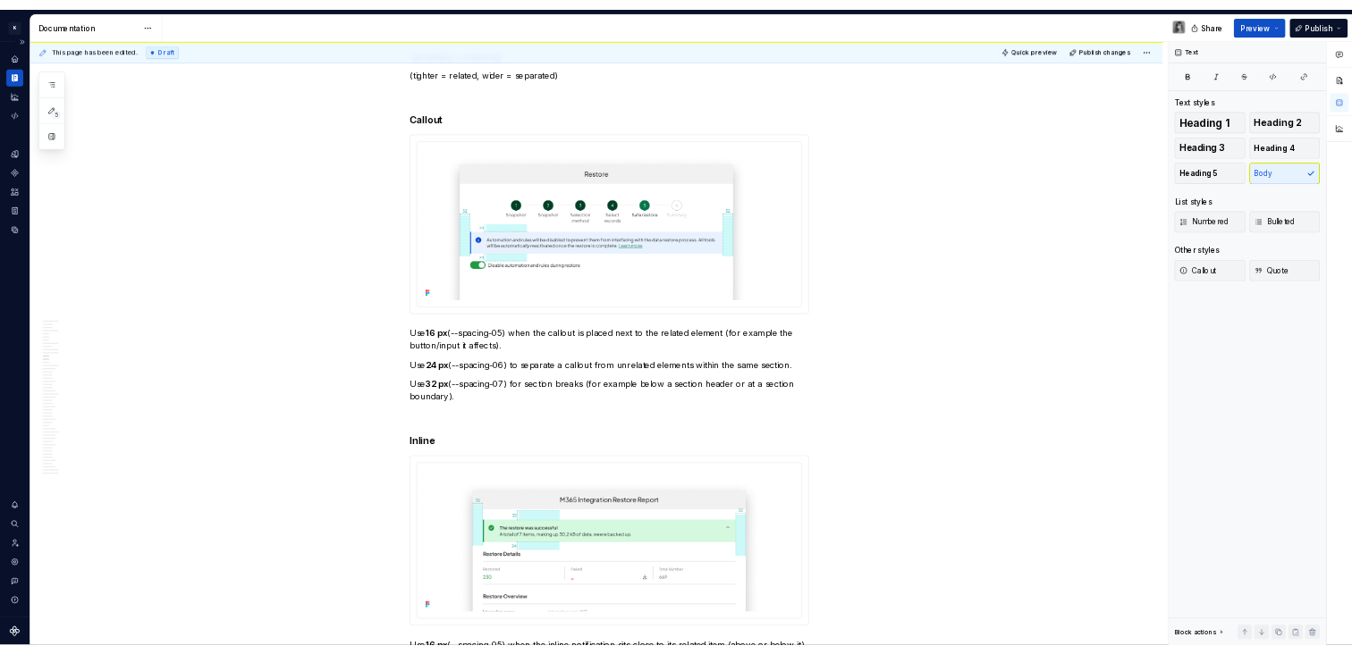
scroll to position [0, 0]
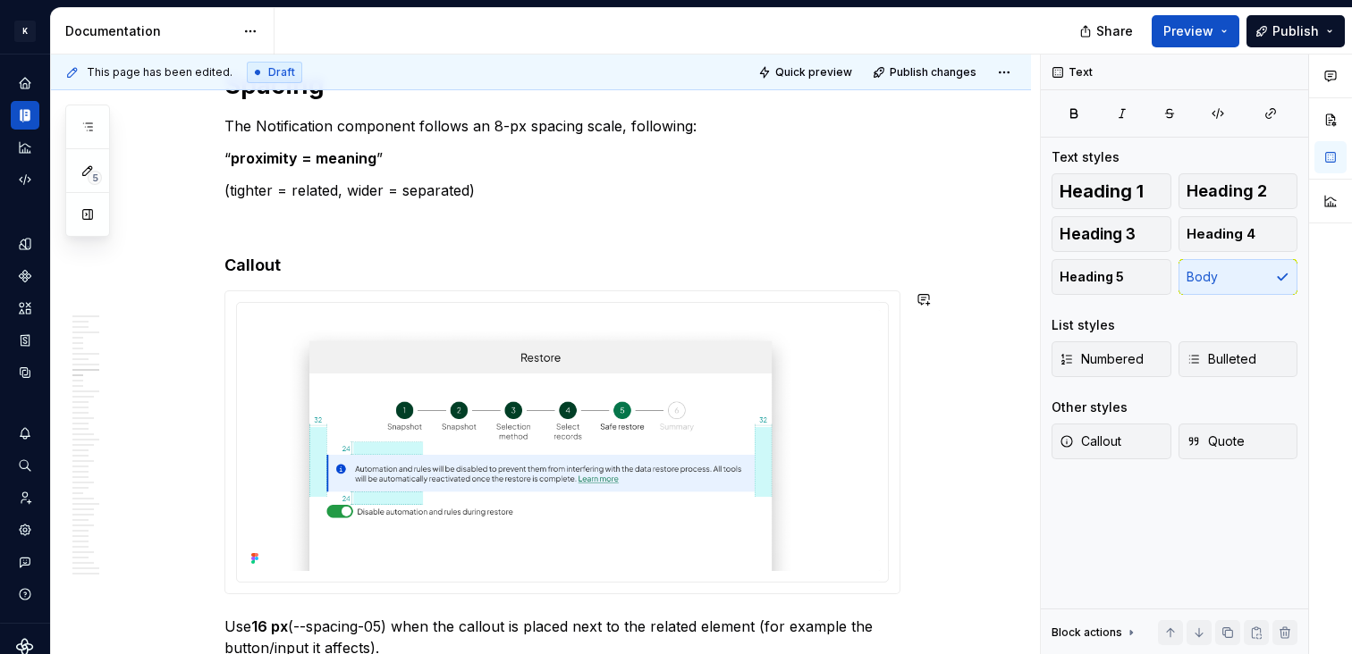
type textarea "*"
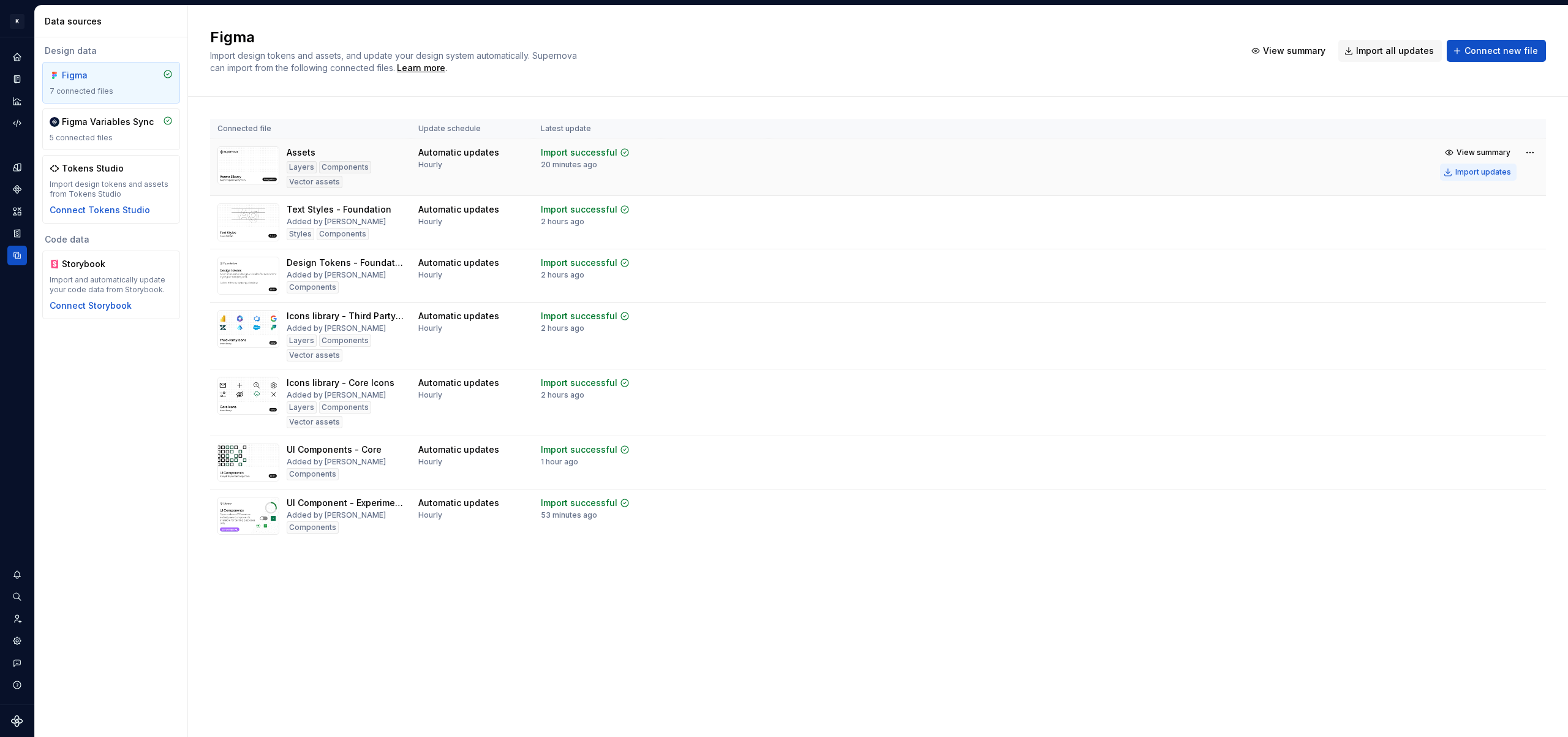
click at [1454, 168] on button "Import updates" at bounding box center [1478, 172] width 77 height 17
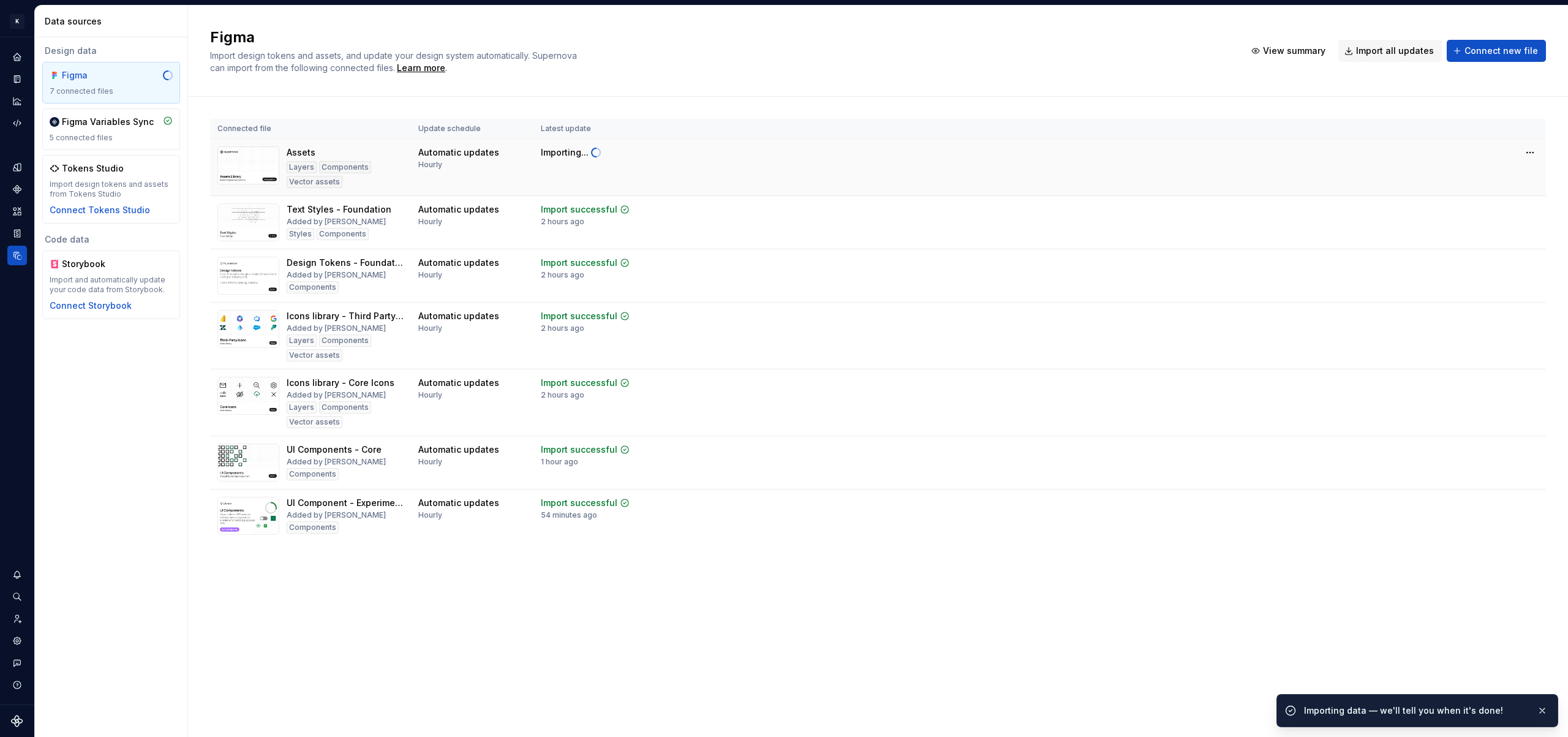
click at [1481, 175] on tr "Assets Layers Components Vector assets Automatic updates Hourly Importing..." at bounding box center [878, 167] width 1336 height 57
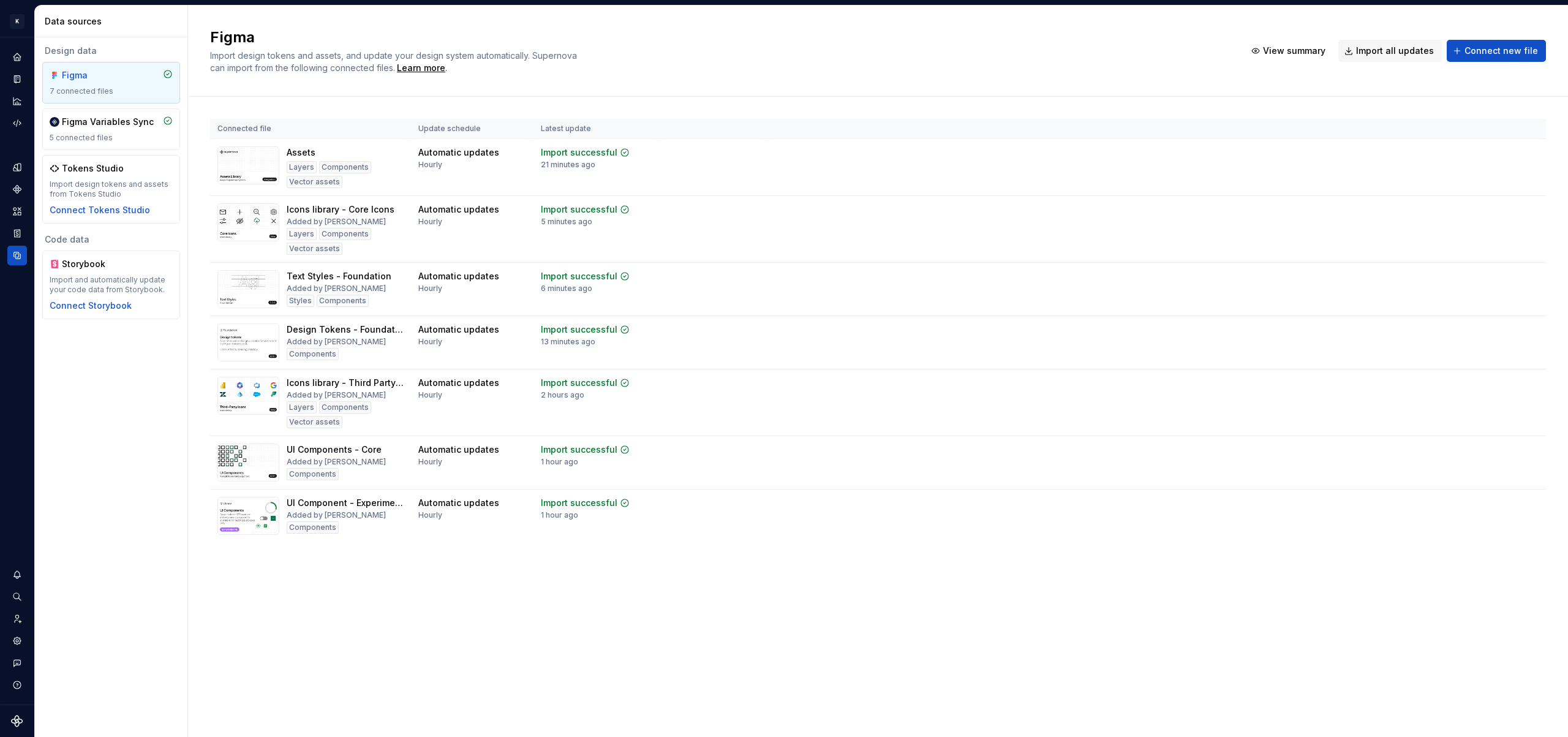
click at [1521, 173] on div "View summary Import updates" at bounding box center [1489, 162] width 99 height 37
click at [1495, 173] on div "Import updates" at bounding box center [1482, 172] width 55 height 10
click at [1499, 165] on button "Import updates" at bounding box center [1478, 172] width 77 height 17
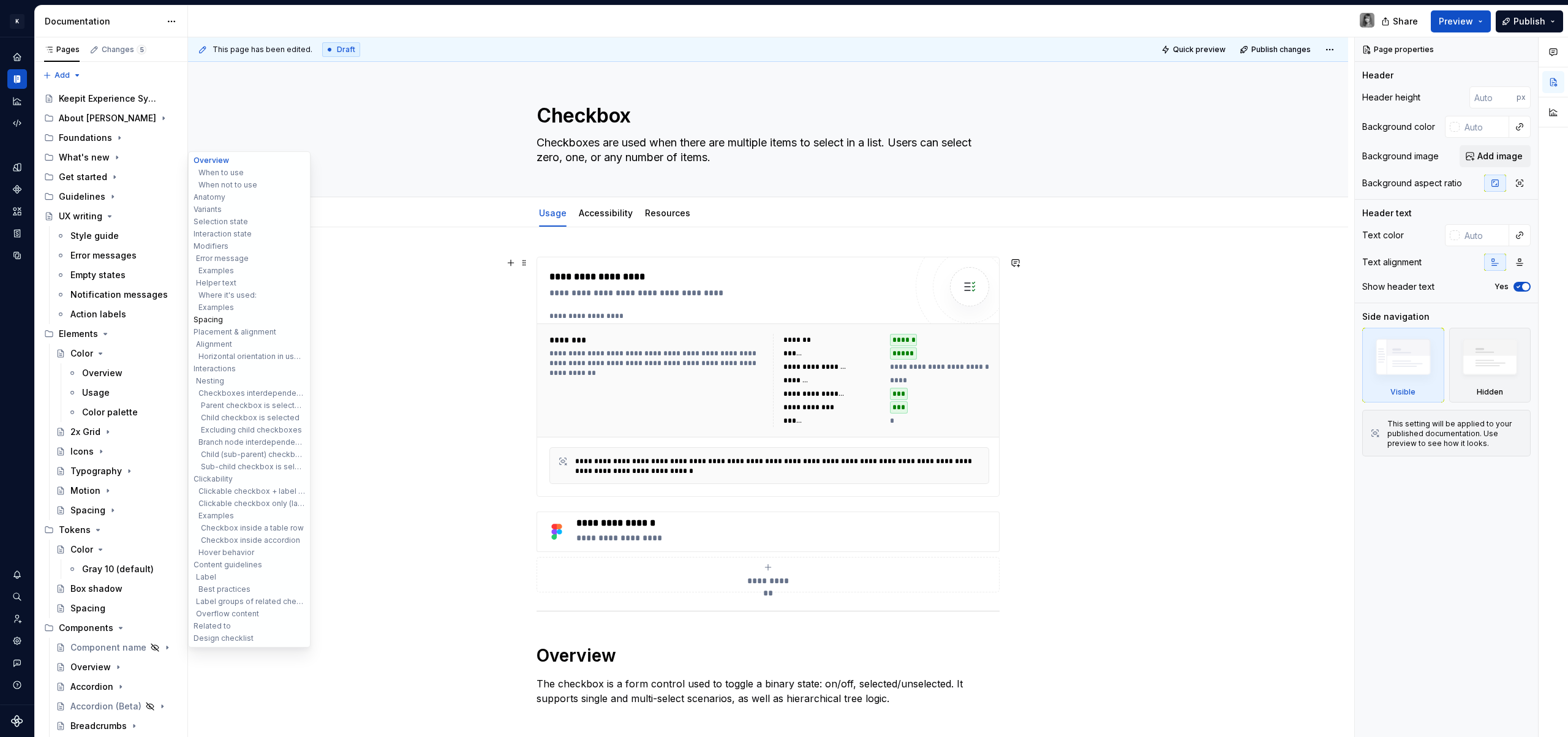
click at [224, 321] on button "Spacing" at bounding box center [249, 320] width 116 height 12
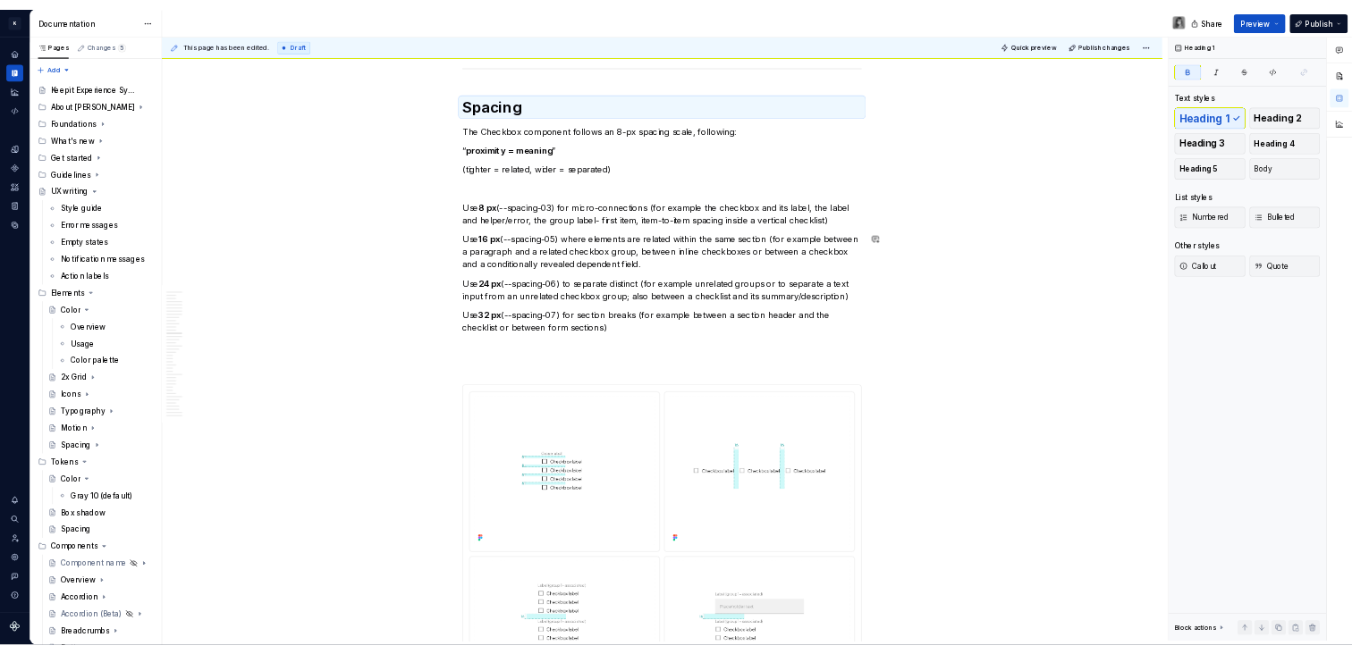
scroll to position [6967, 0]
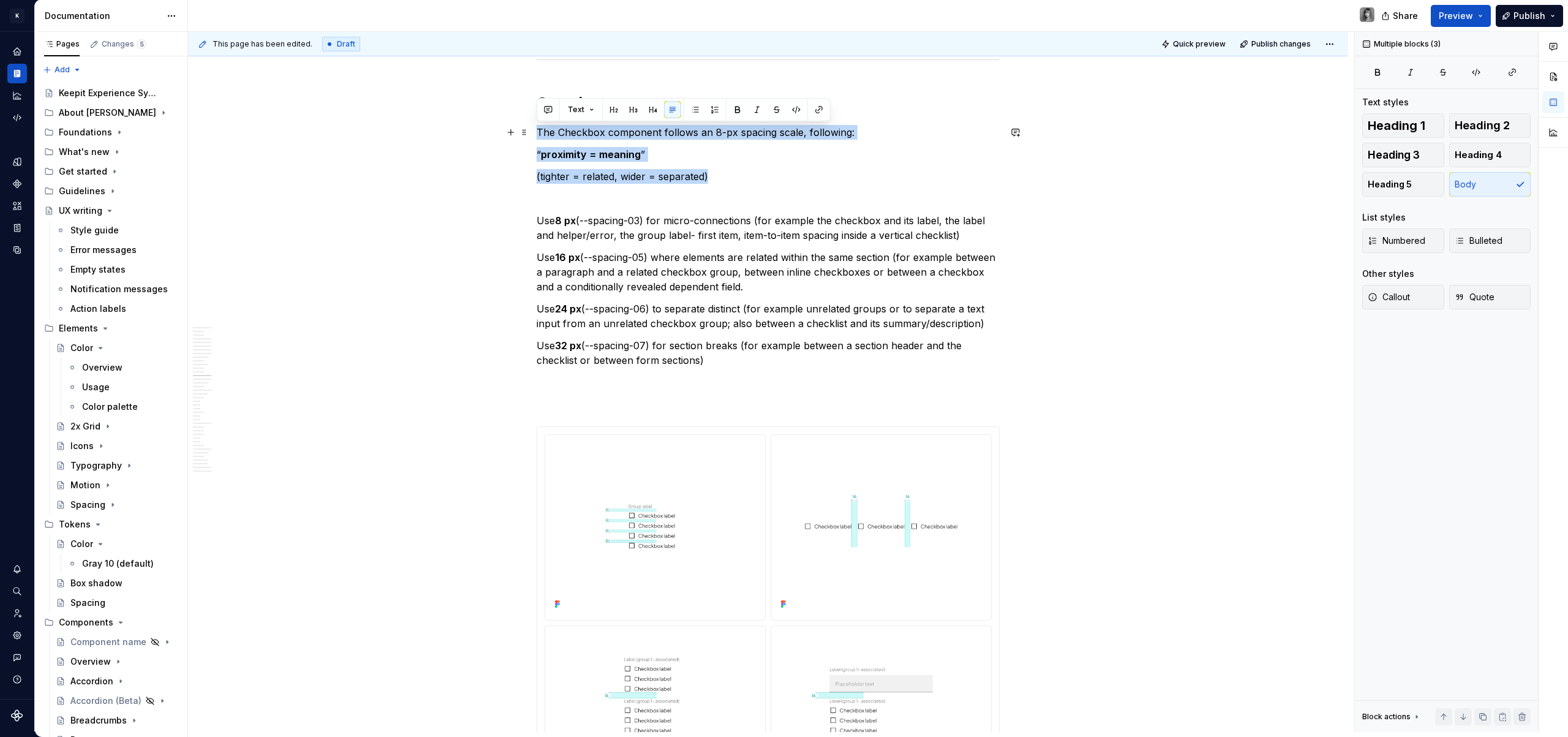
drag, startPoint x: 732, startPoint y: 177, endPoint x: 530, endPoint y: 132, distance: 207.0
copy div "The Checkbox component follows an 8-px spacing scale, following: “ proximity = …"
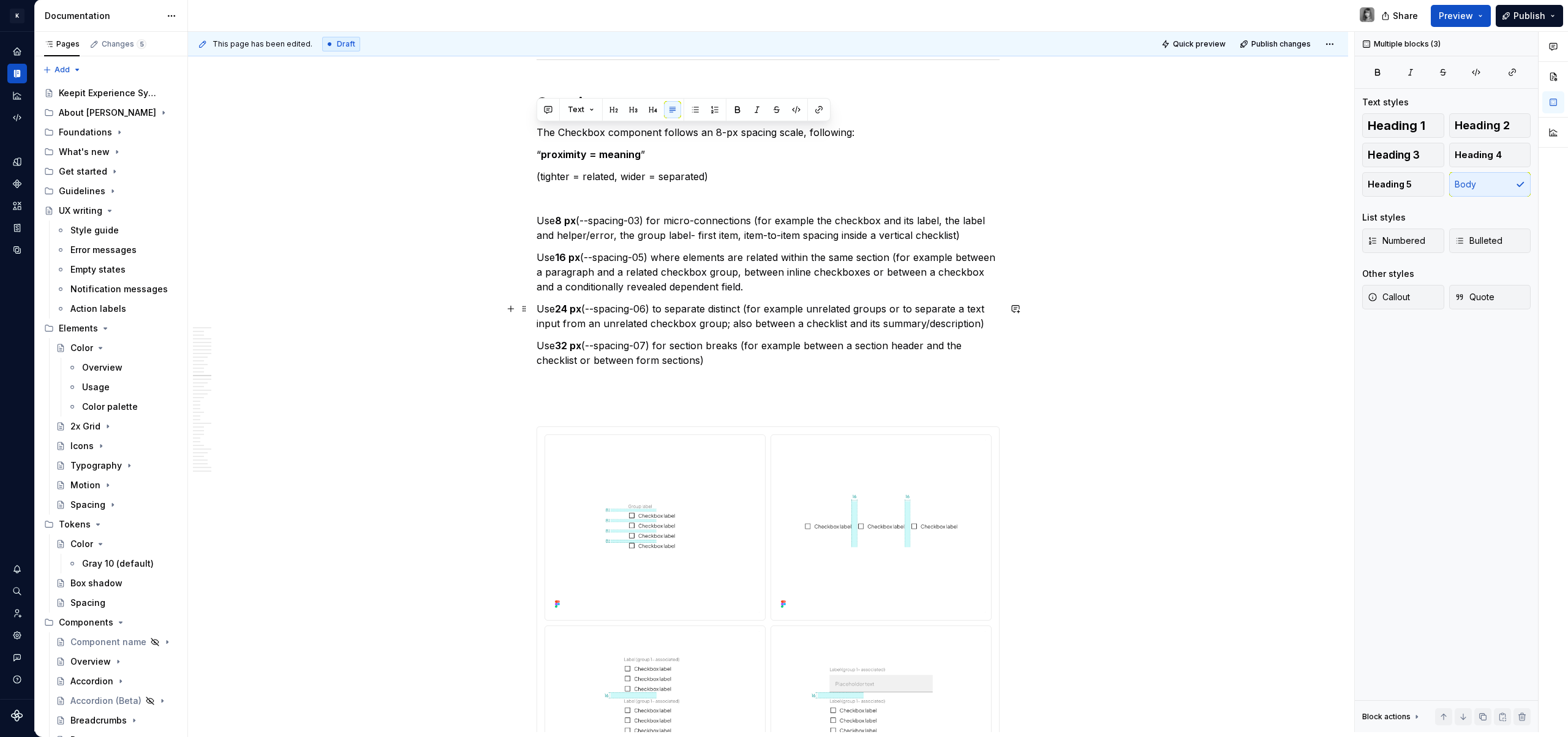
click at [623, 240] on p "Use 8 px (--spacing-03) for micro-connections (for example the checkbox and its…" at bounding box center [768, 227] width 463 height 29
drag, startPoint x: 726, startPoint y: 356, endPoint x: 529, endPoint y: 222, distance: 238.3
click at [536, 222] on p "Use 8 px (--spacing-03) for micro-connections (for example the checkbox and its…" at bounding box center [768, 227] width 463 height 29
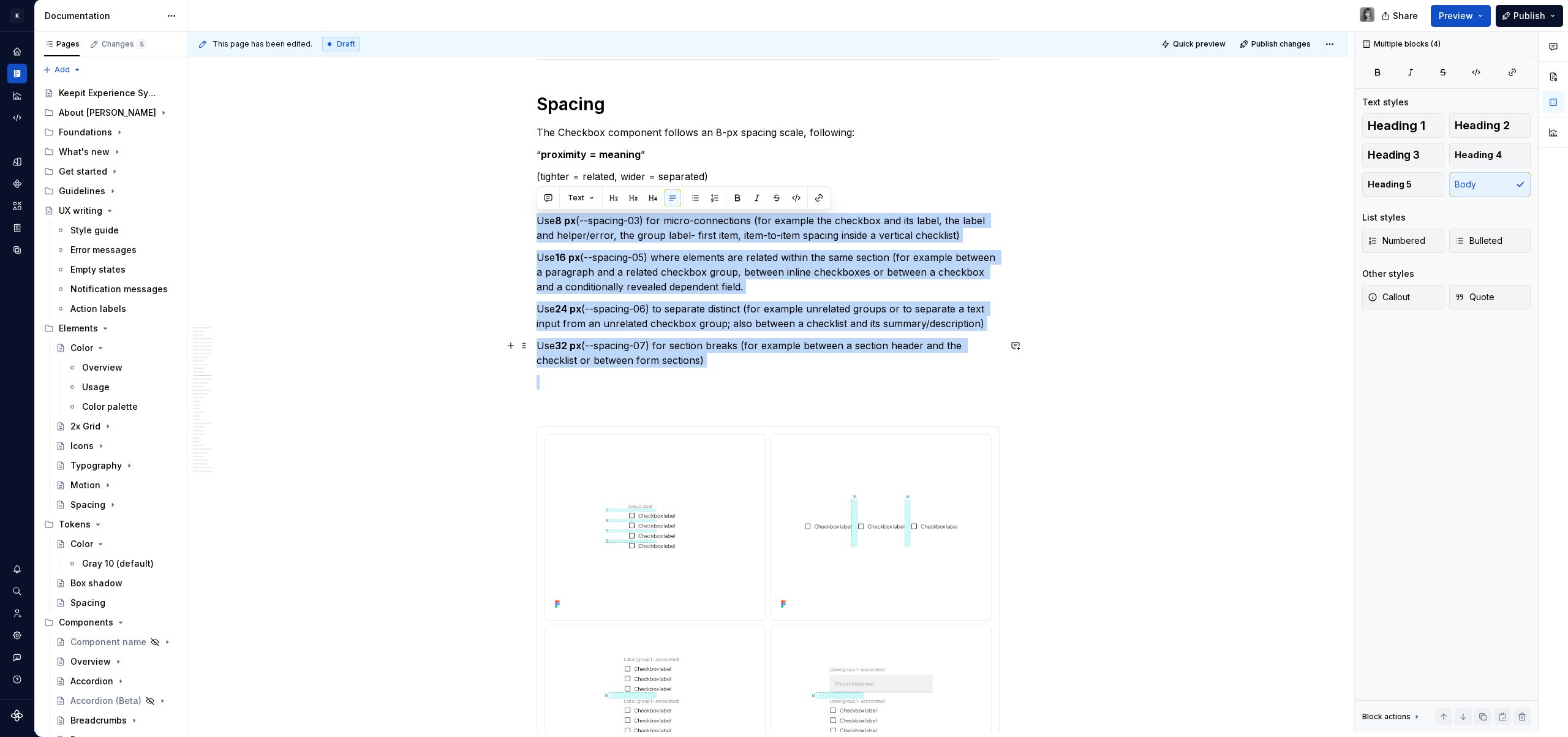
drag, startPoint x: 535, startPoint y: 212, endPoint x: 760, endPoint y: 373, distance: 276.7
copy div "Use 8 px (--spacing-03) for micro-connections (for example the checkbox and its…"
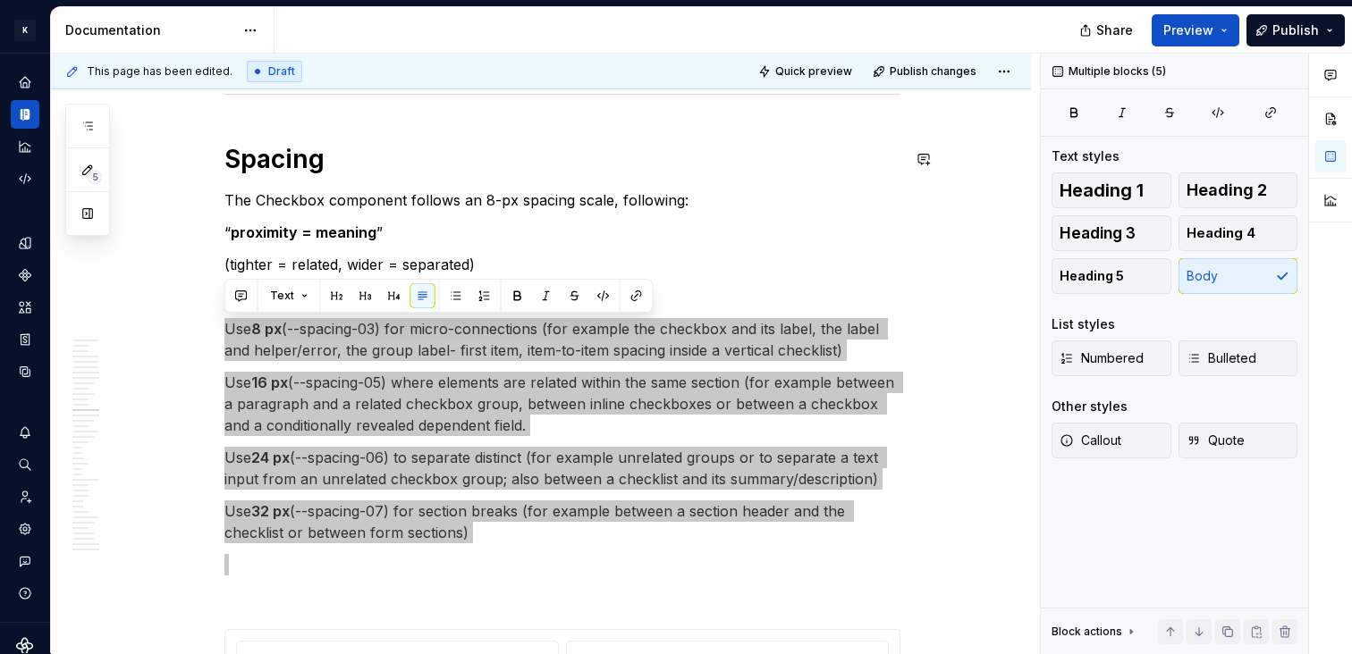
type textarea "*"
